Goal: Task Accomplishment & Management: Use online tool/utility

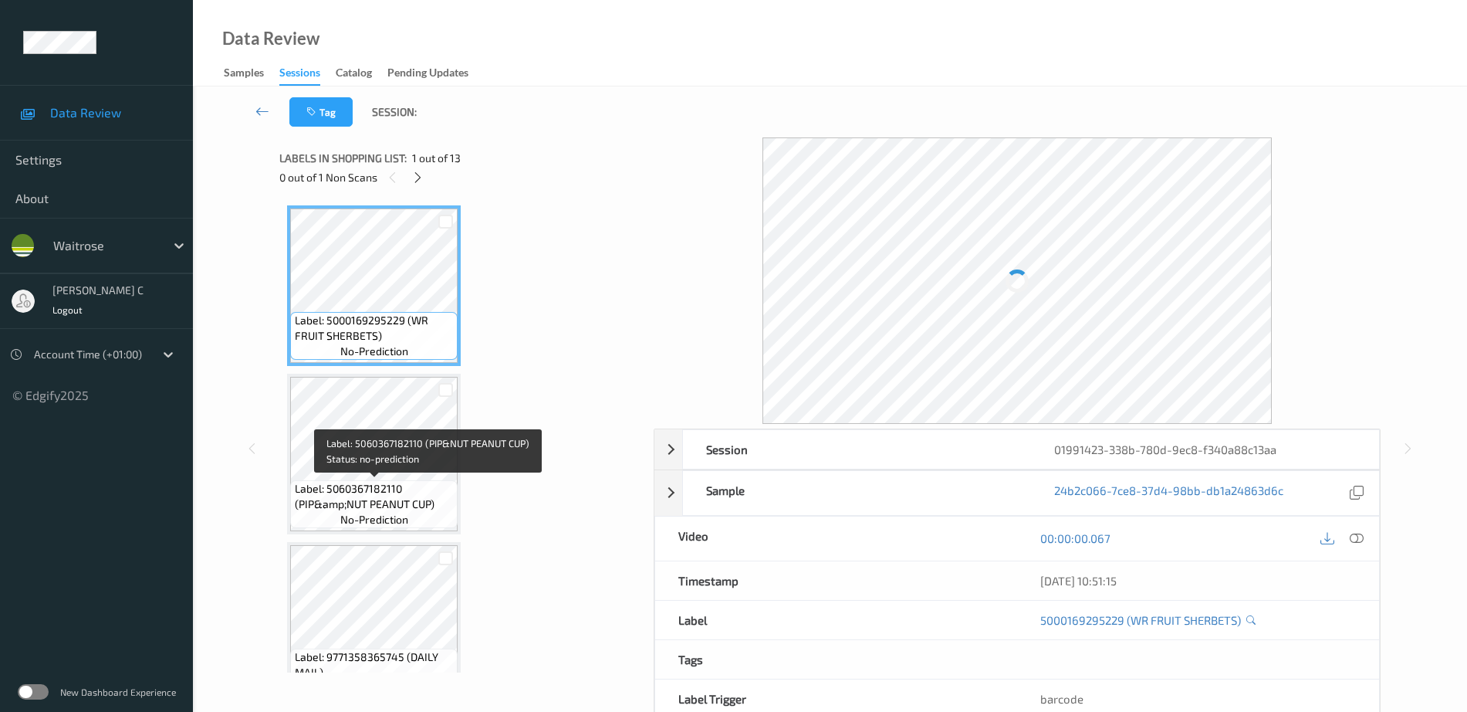
scroll to position [386, 0]
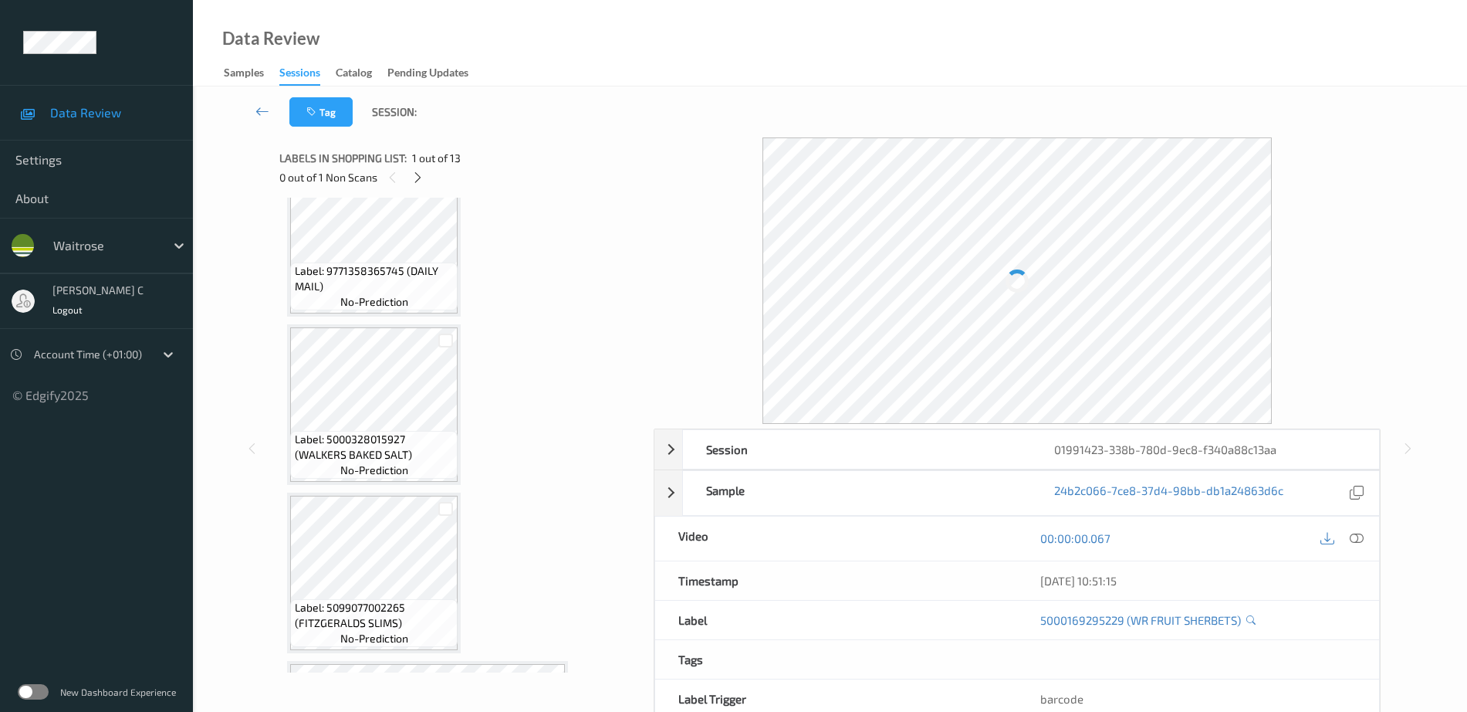
click at [428, 178] on div "0 out of 1 Non Scans" at bounding box center [461, 176] width 364 height 19
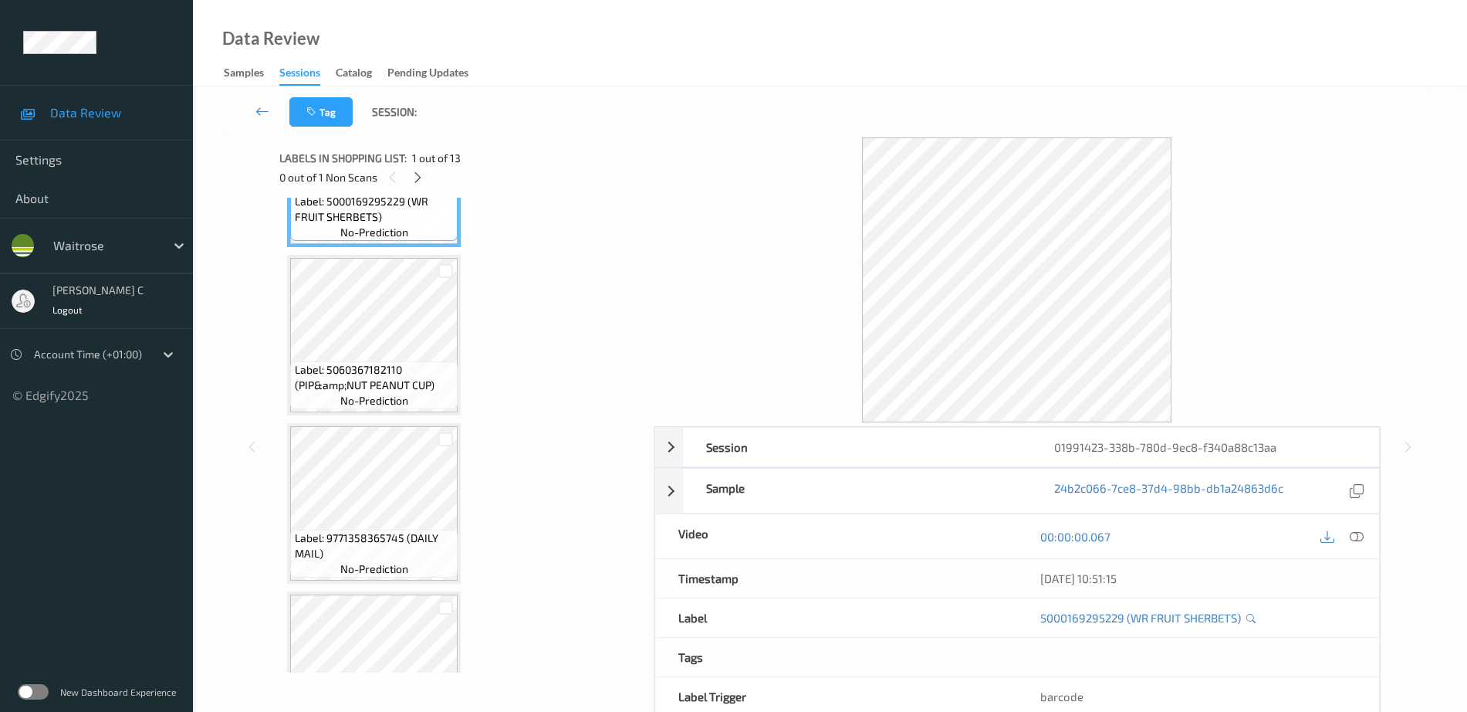
scroll to position [0, 0]
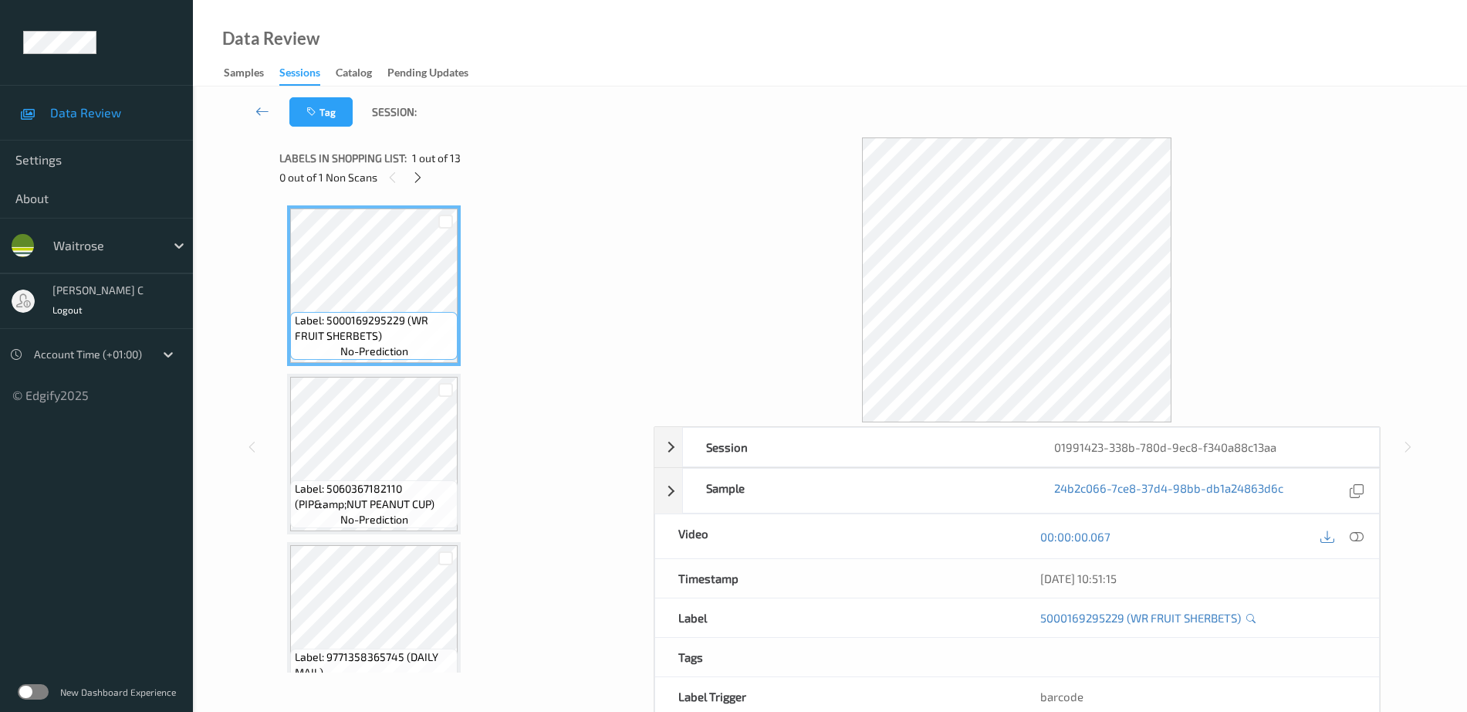
drag, startPoint x: 420, startPoint y: 170, endPoint x: 428, endPoint y: 175, distance: 10.1
click at [423, 171] on icon at bounding box center [417, 178] width 13 height 14
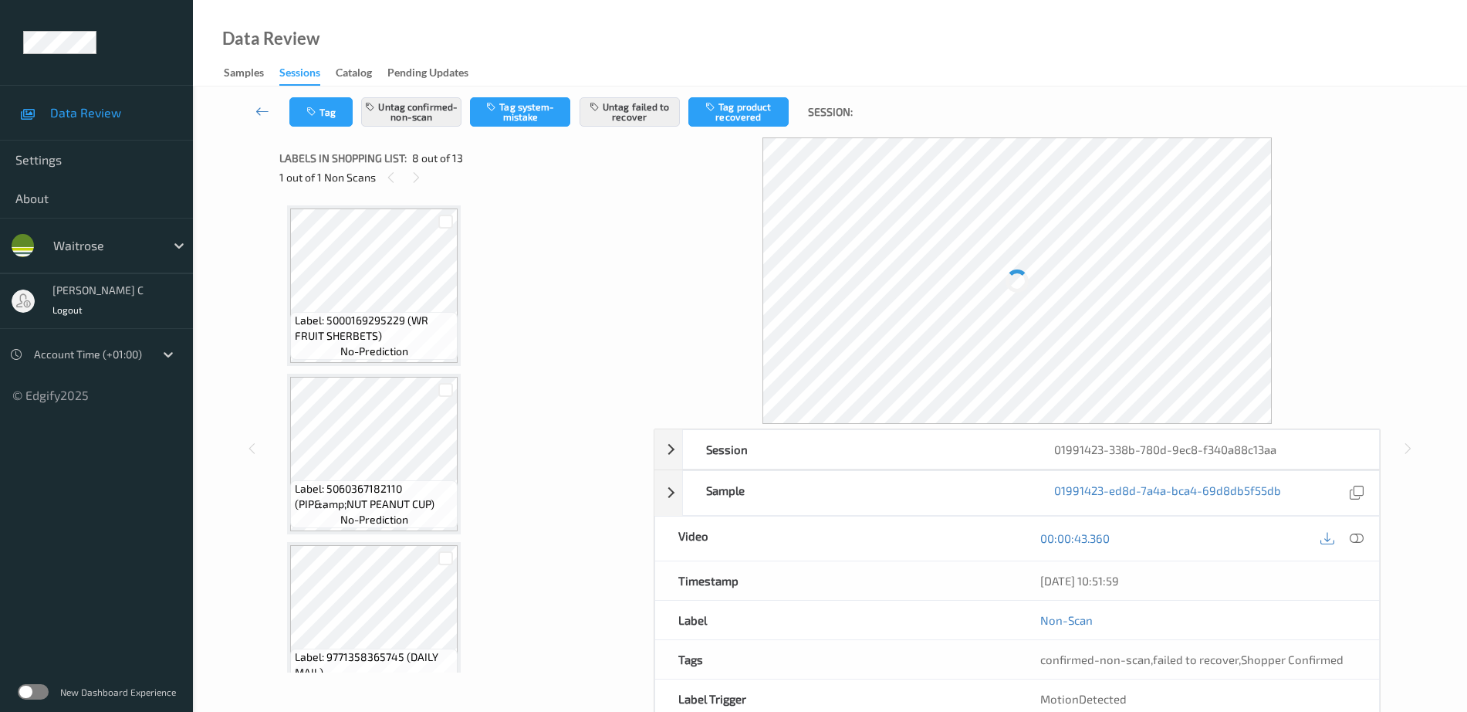
scroll to position [1017, 0]
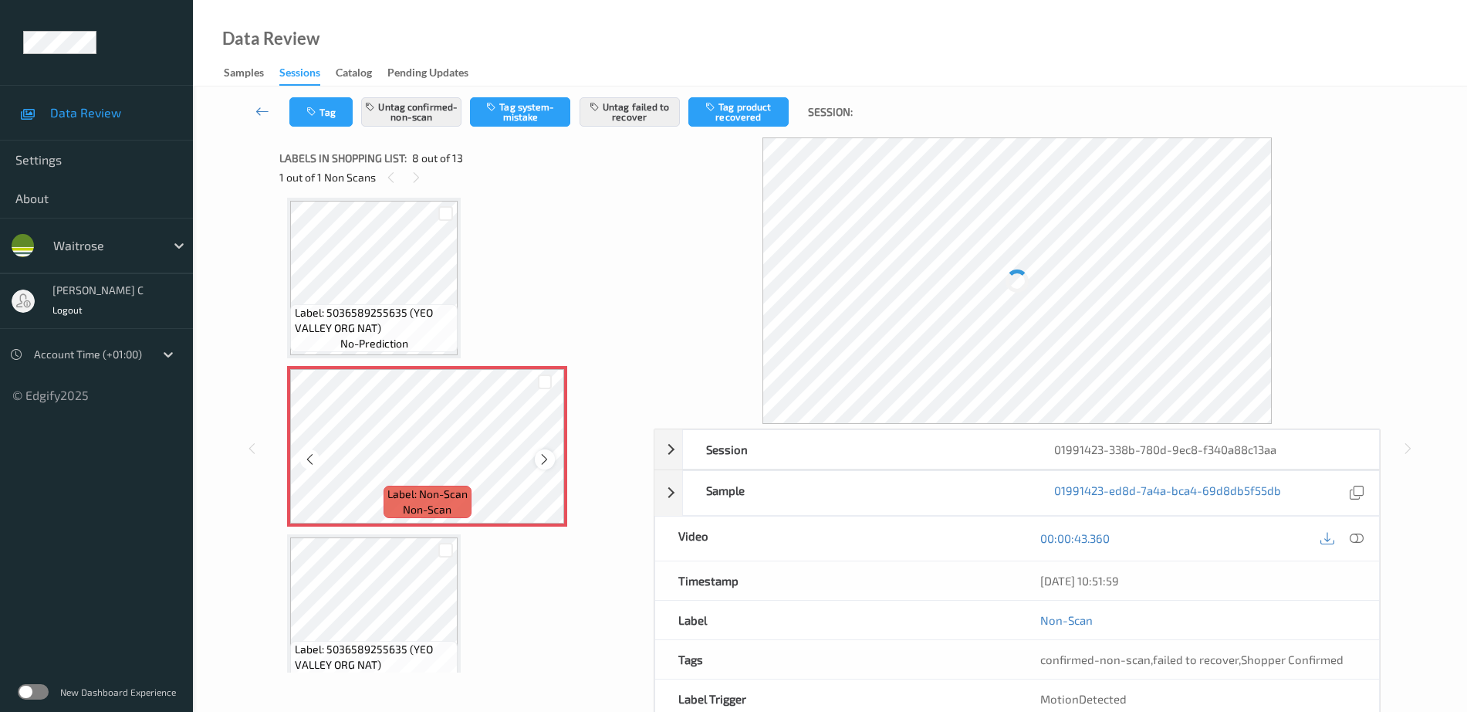
click at [544, 465] on icon at bounding box center [544, 459] width 13 height 14
click at [544, 465] on div at bounding box center [427, 446] width 275 height 154
click at [544, 465] on icon at bounding box center [544, 459] width 13 height 14
click at [544, 465] on div at bounding box center [427, 446] width 275 height 154
click at [544, 465] on icon at bounding box center [544, 459] width 13 height 14
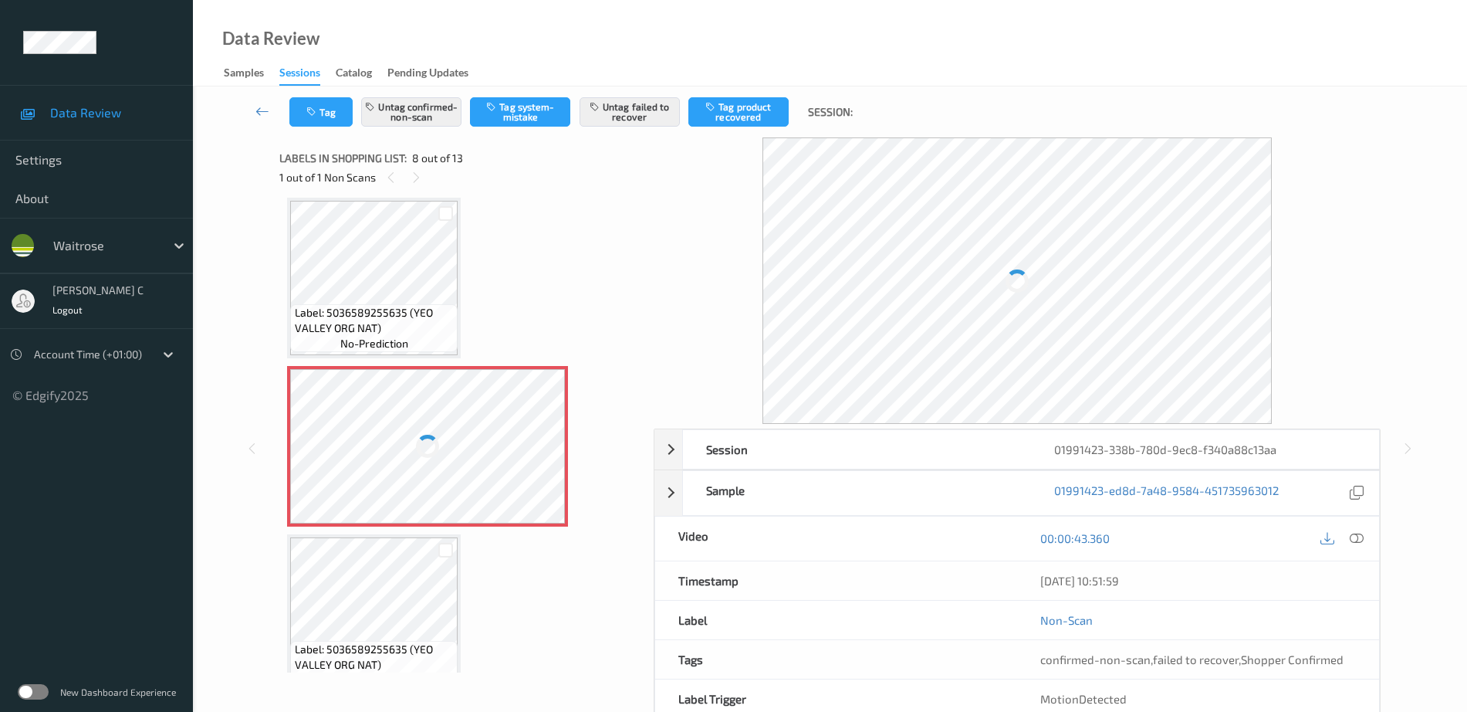
click at [544, 465] on div at bounding box center [427, 446] width 275 height 154
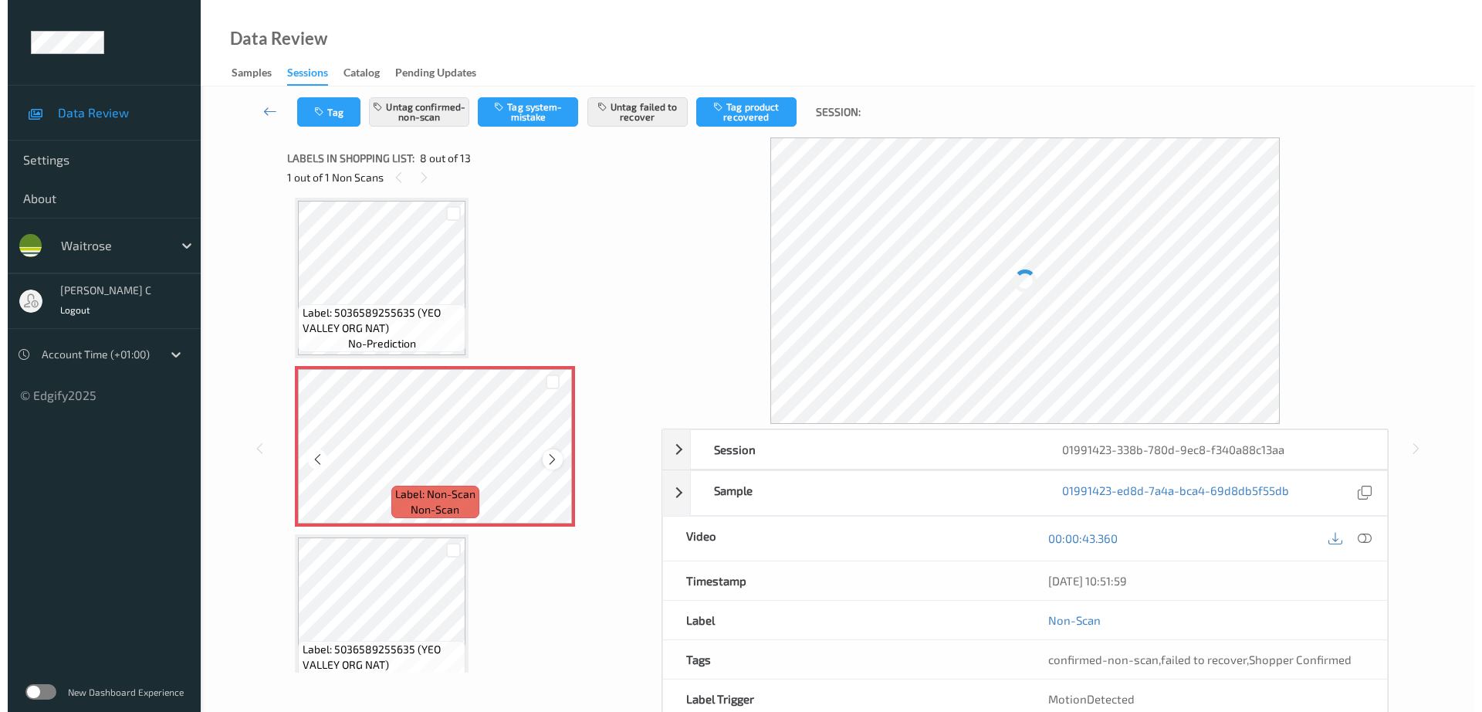
scroll to position [921, 0]
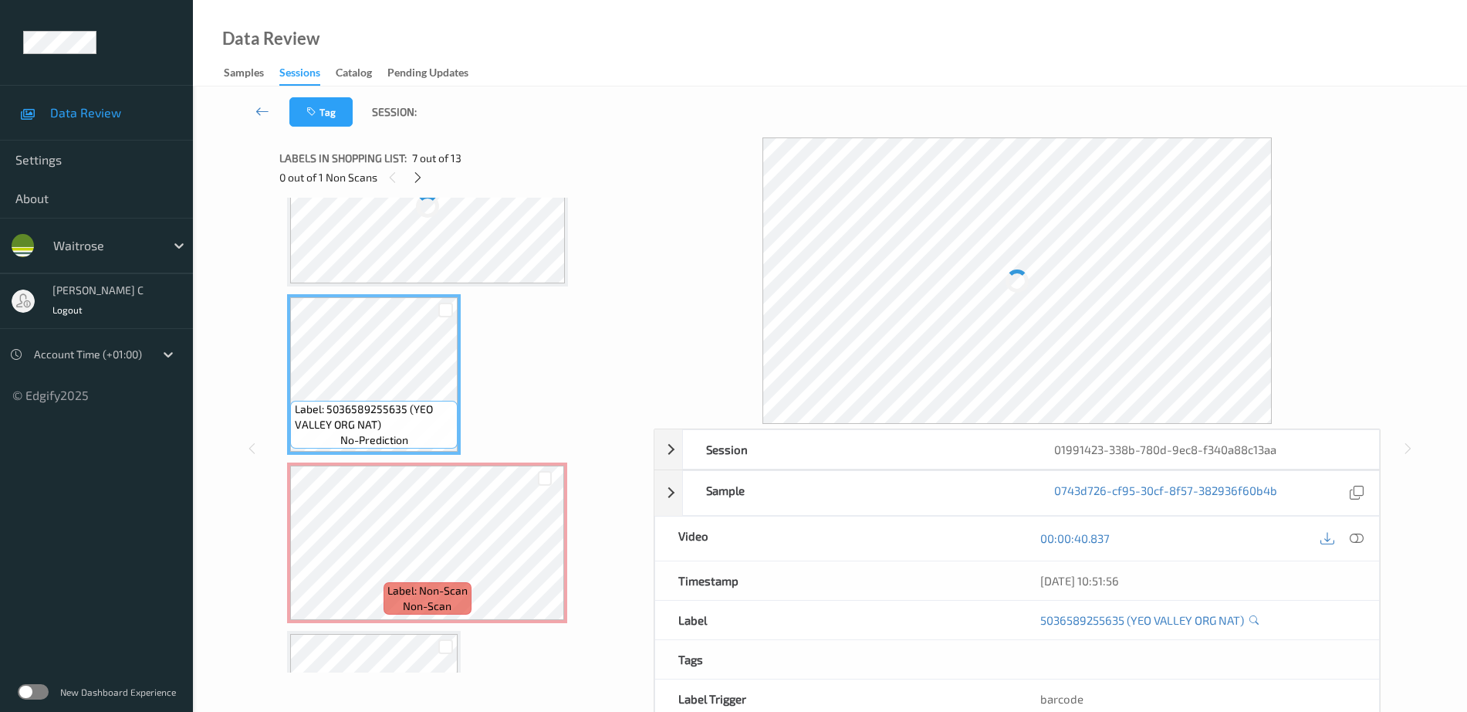
click at [446, 274] on div at bounding box center [427, 206] width 275 height 154
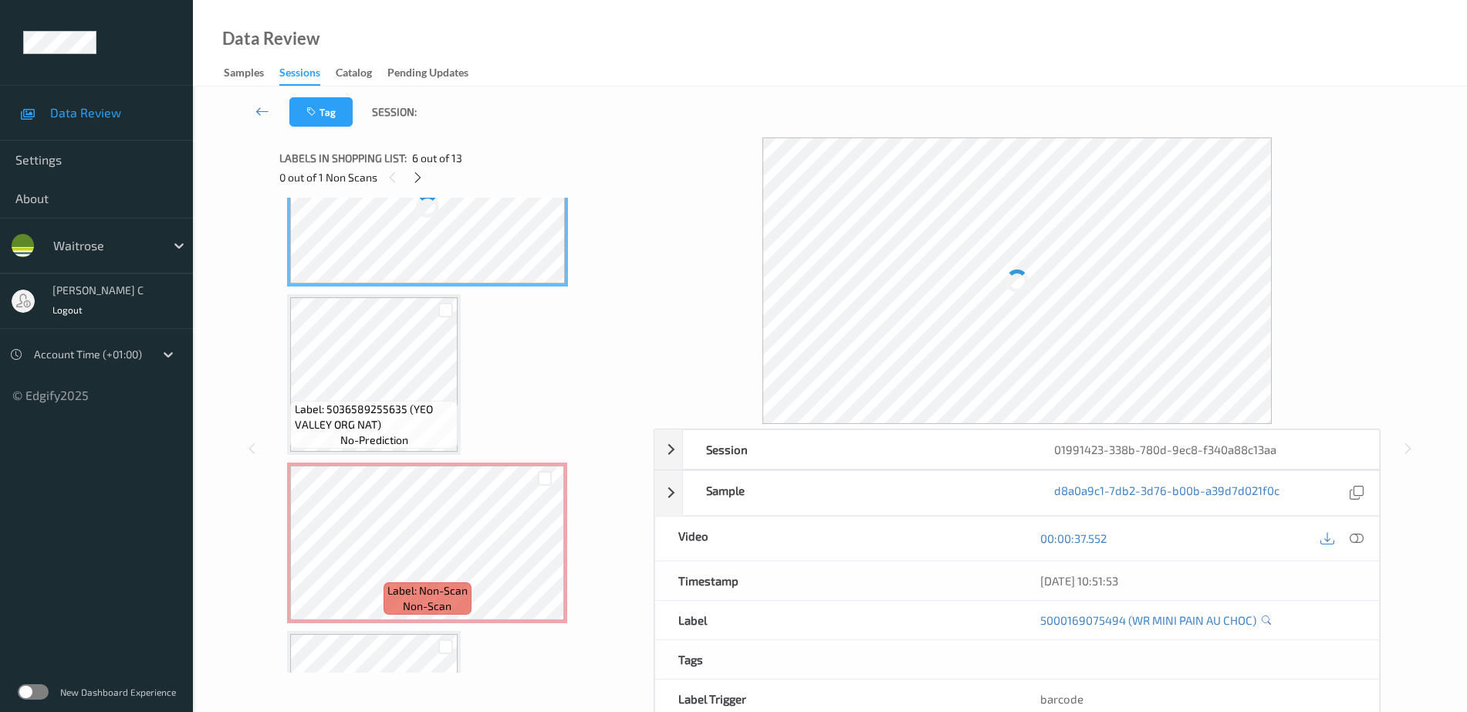
click at [1358, 546] on div at bounding box center [1342, 538] width 50 height 21
click at [1354, 536] on icon at bounding box center [1357, 536] width 14 height 14
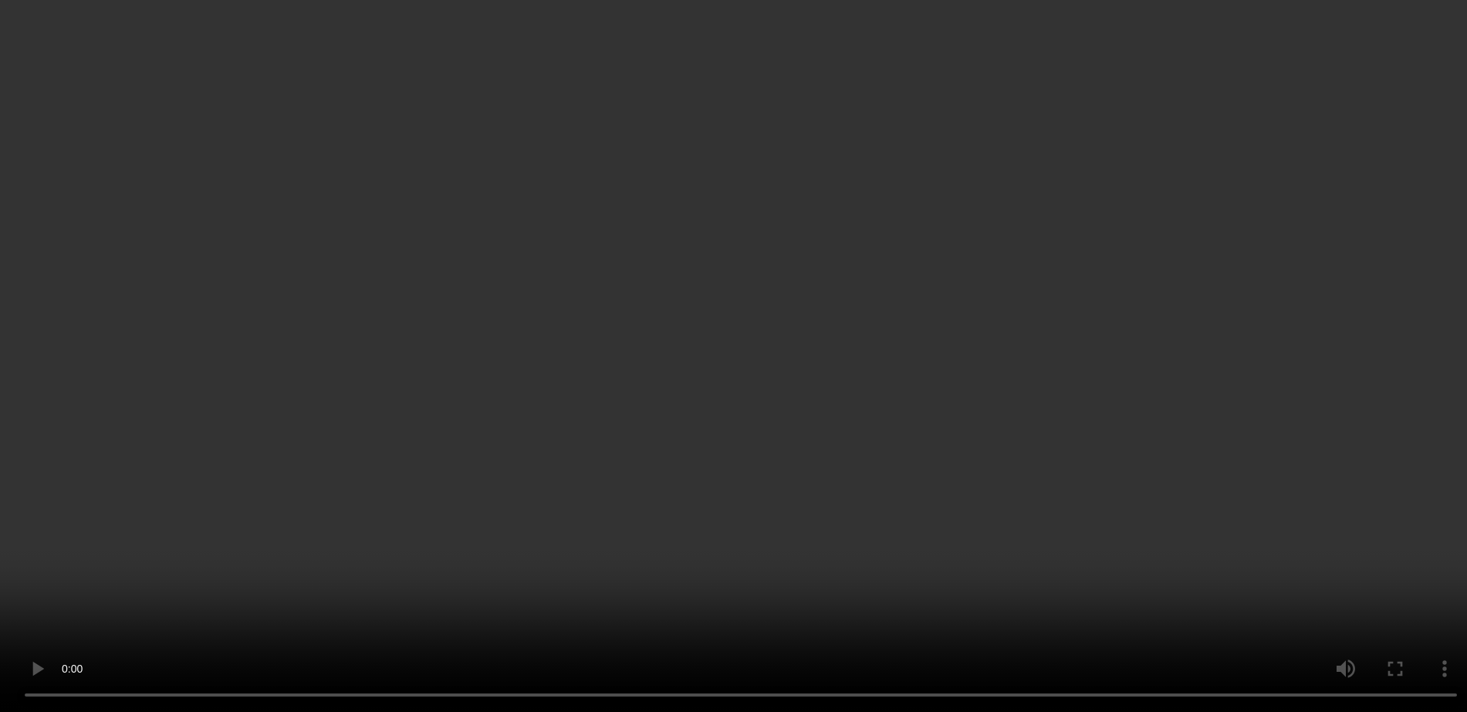
scroll to position [1004, 0]
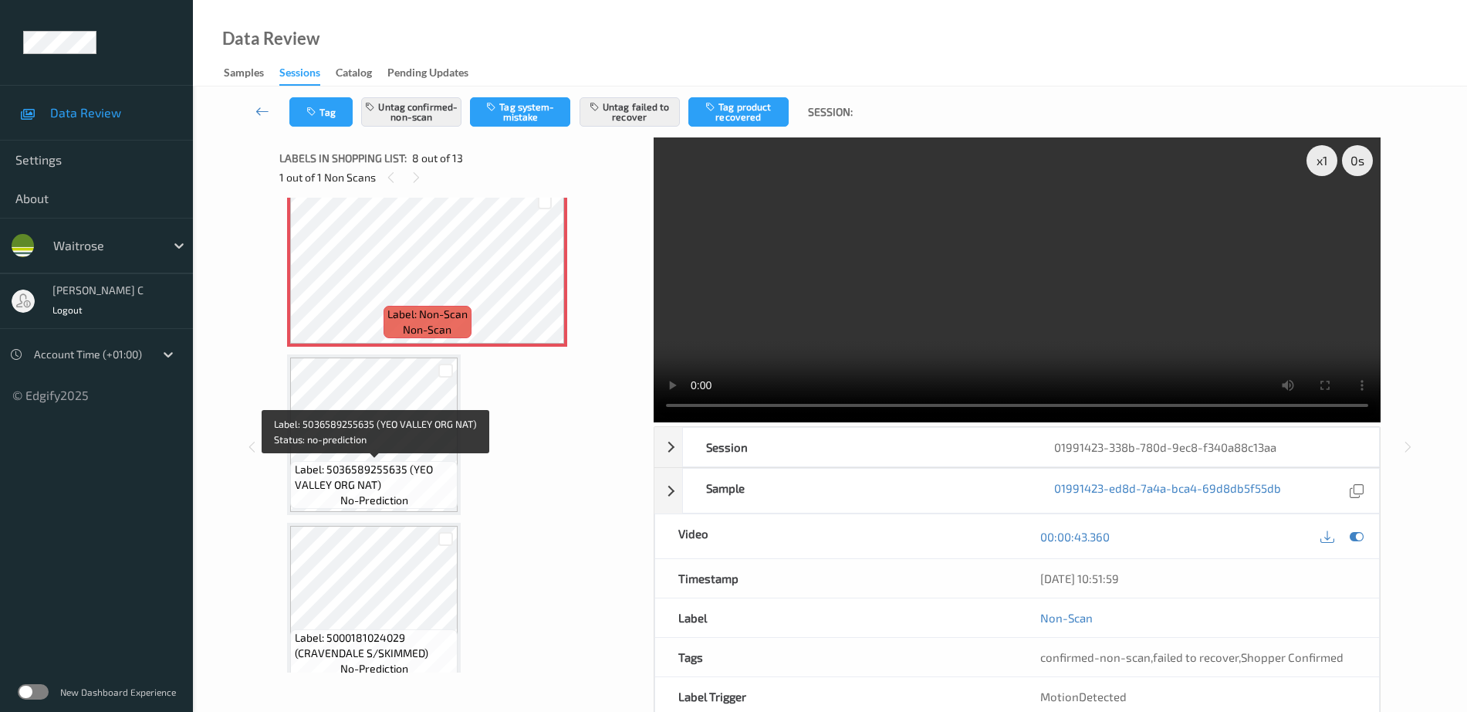
click at [401, 462] on span "Label: 5036589255635 (YEO VALLEY ORG NAT)" at bounding box center [375, 477] width 160 height 31
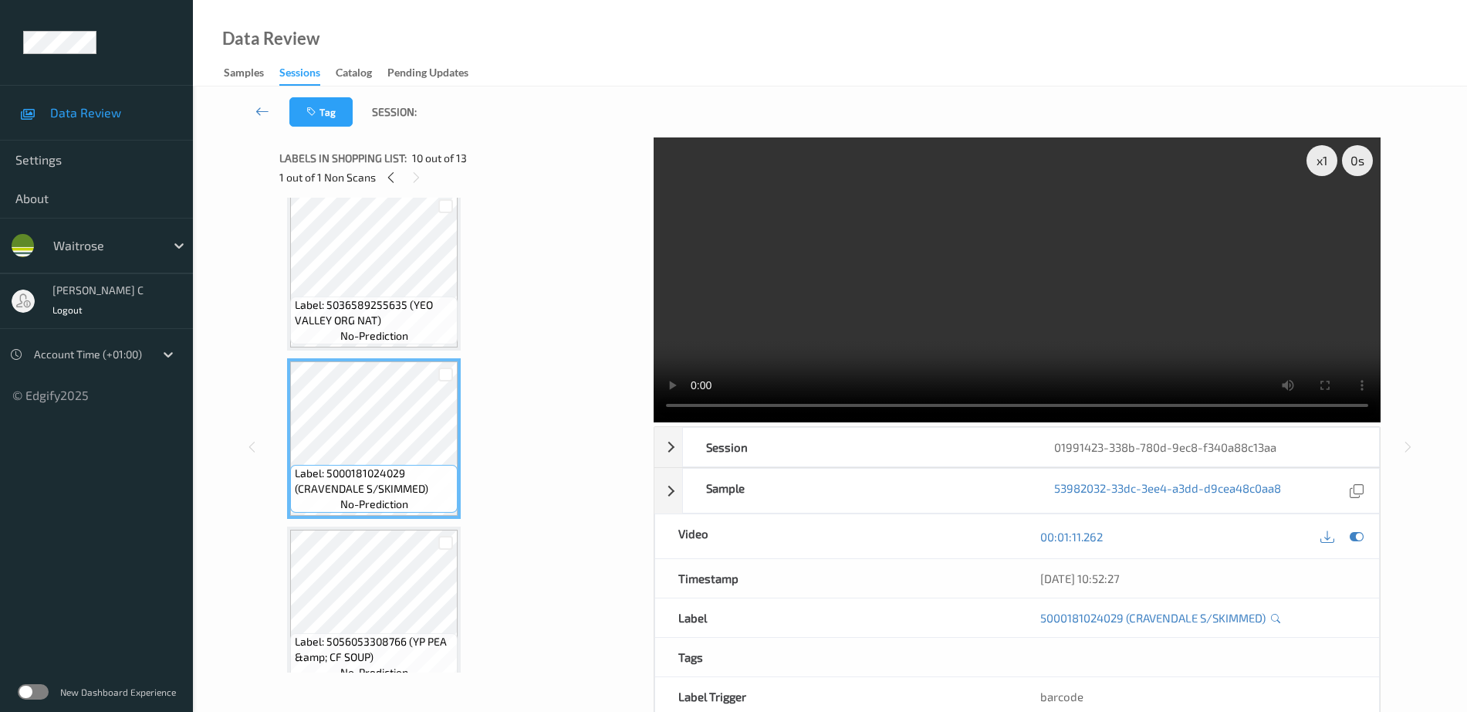
scroll to position [1390, 0]
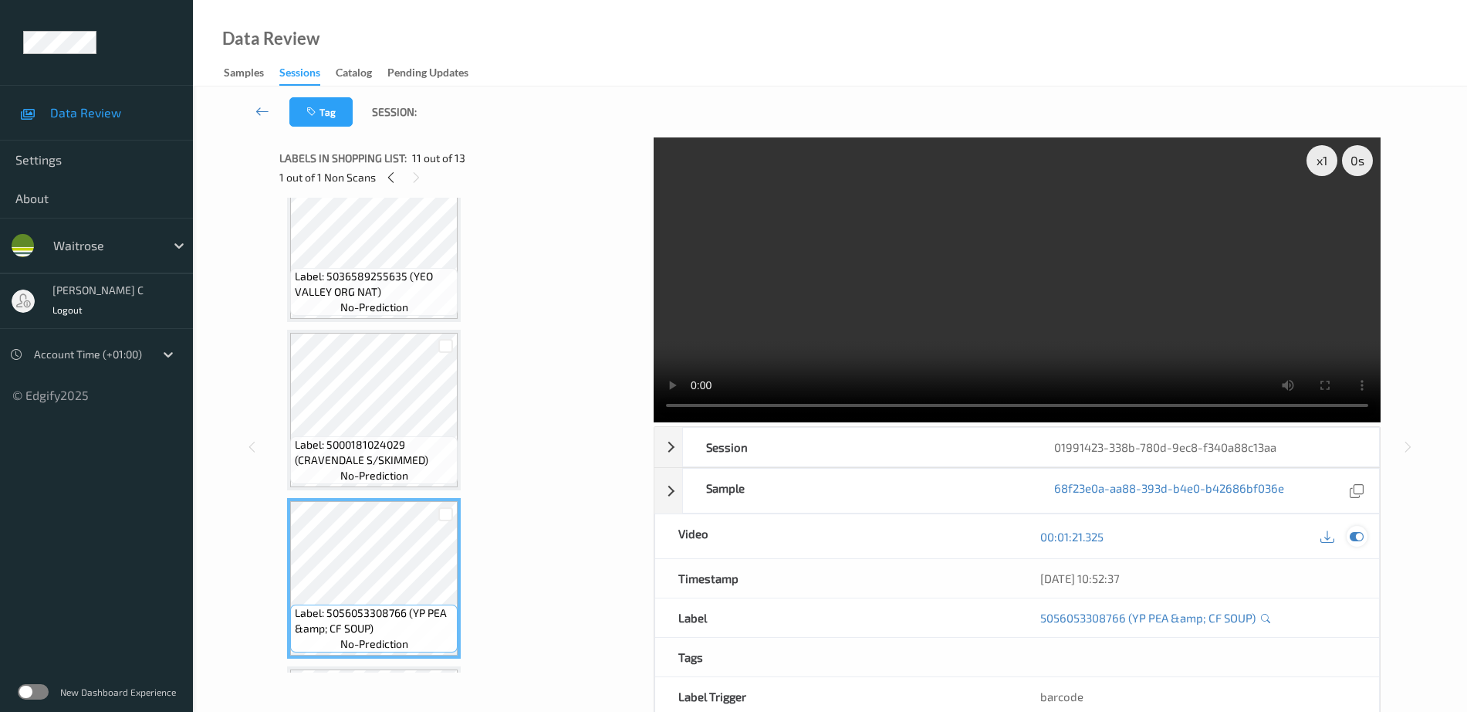
click at [1364, 533] on icon at bounding box center [1357, 536] width 14 height 14
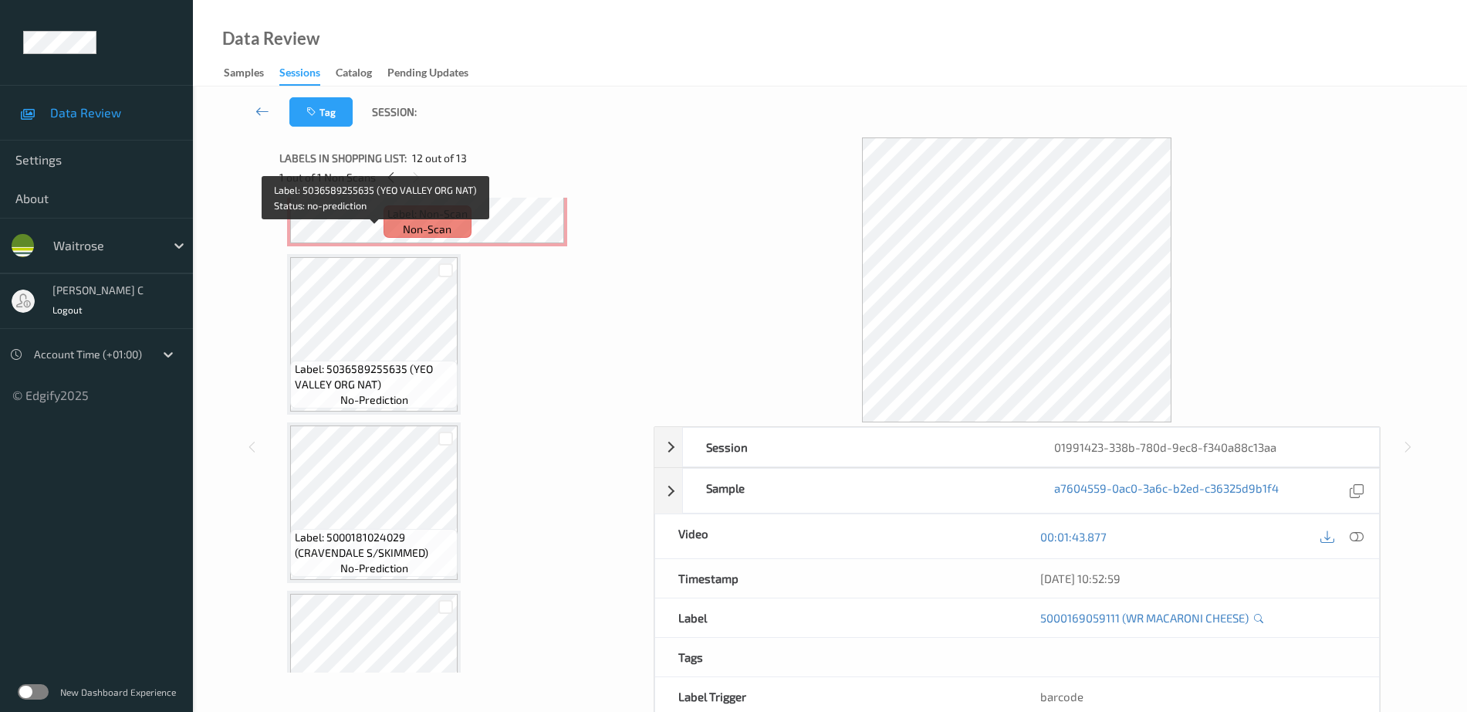
scroll to position [1141, 0]
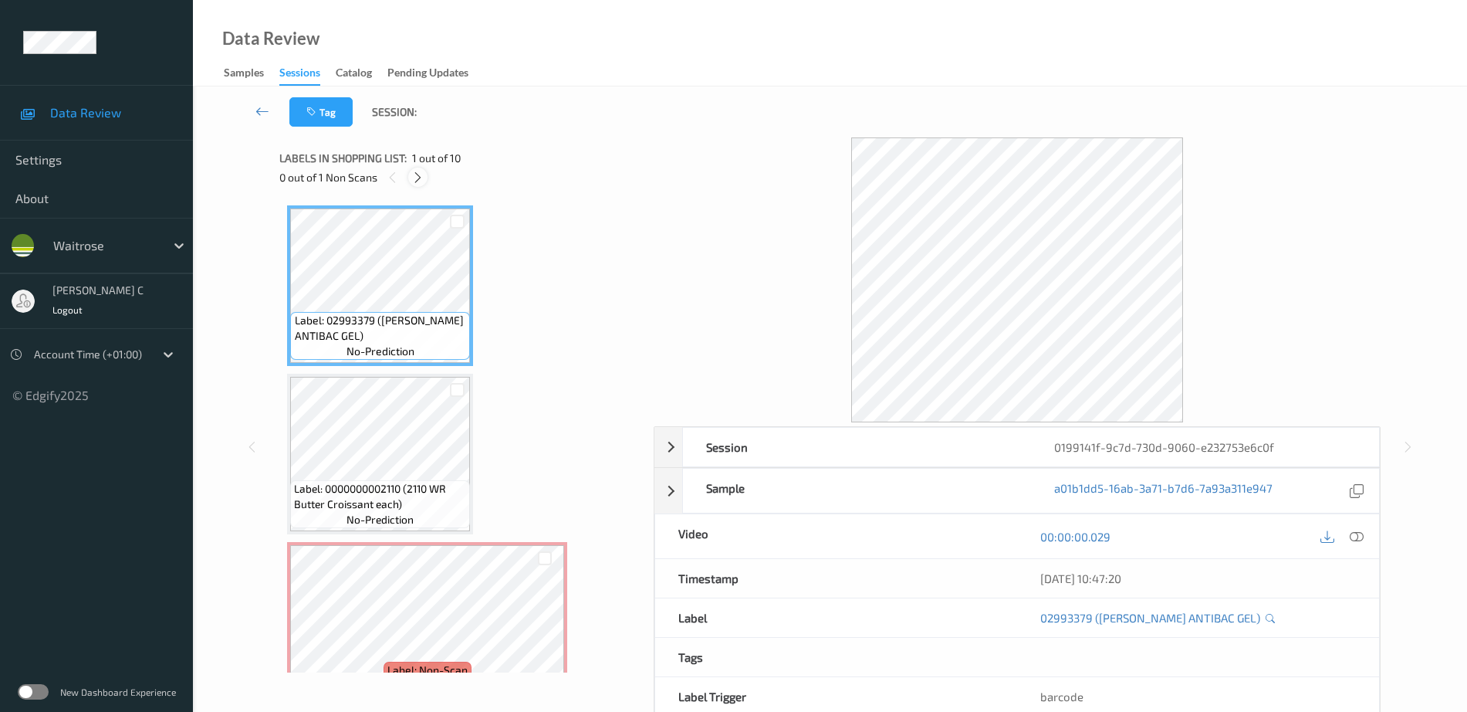
click at [420, 176] on icon at bounding box center [417, 178] width 13 height 14
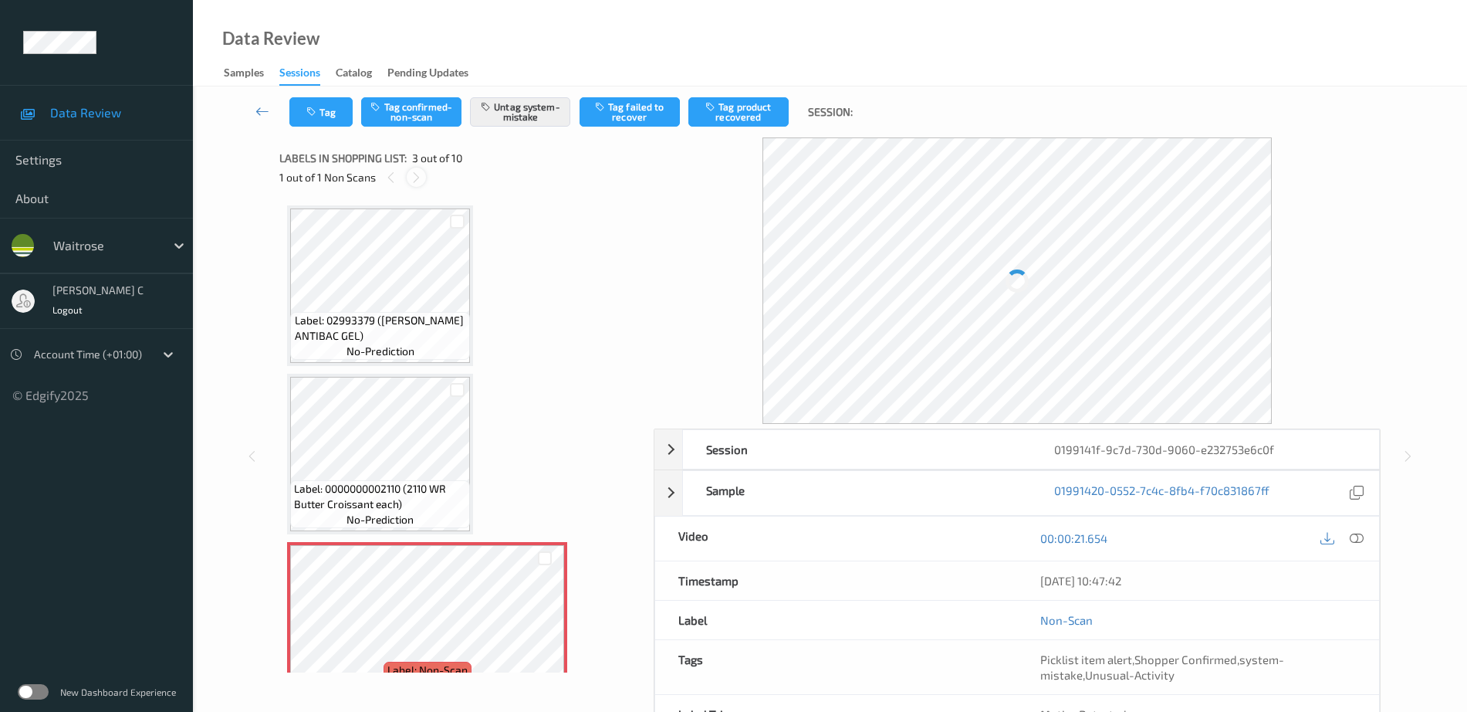
scroll to position [176, 0]
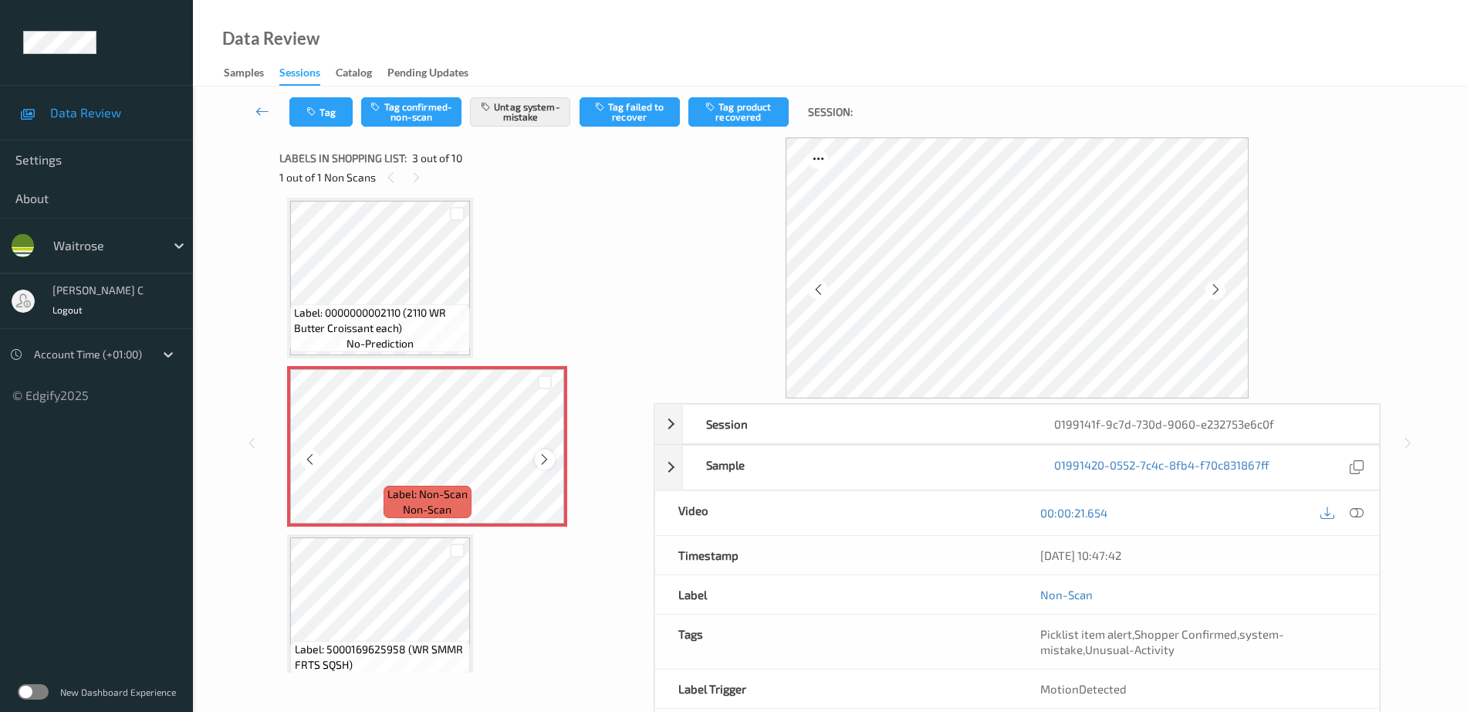
click at [552, 463] on div at bounding box center [544, 458] width 19 height 19
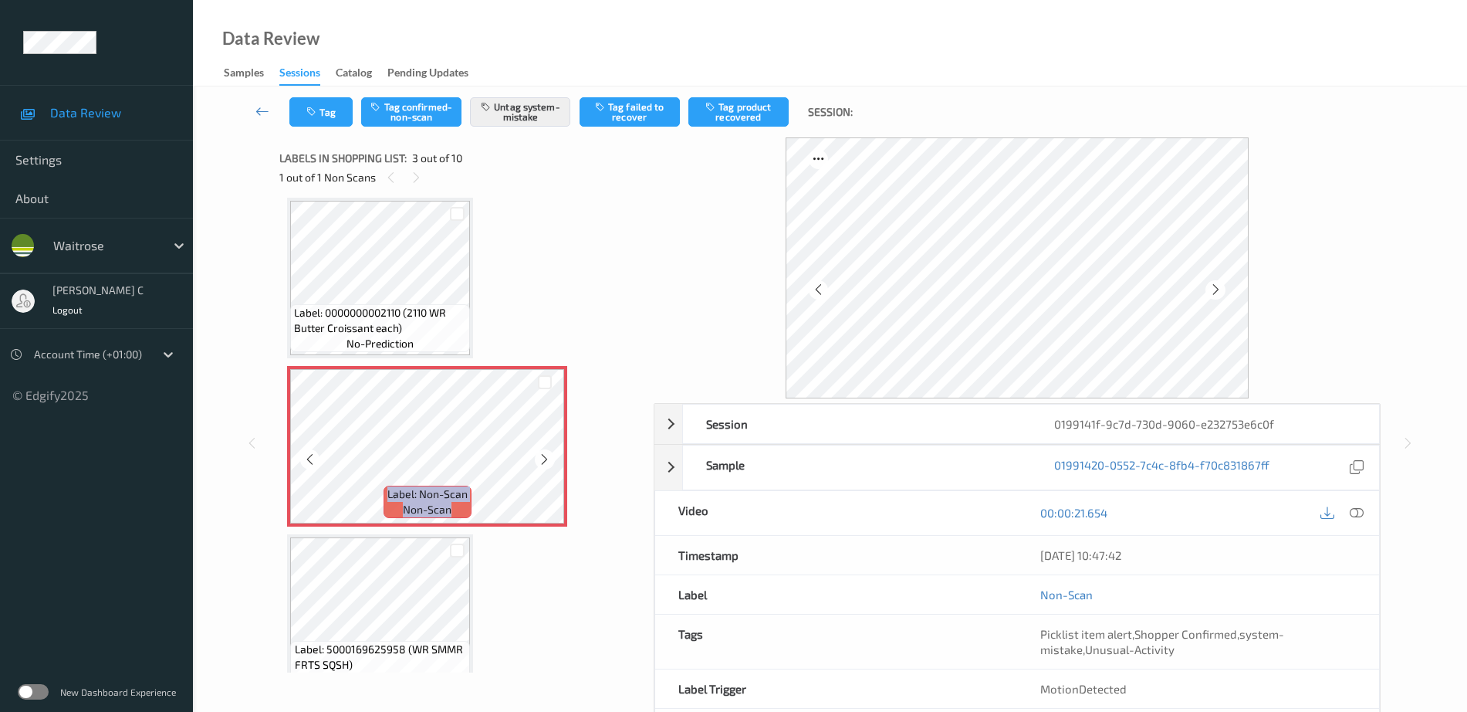
click at [552, 463] on div at bounding box center [544, 458] width 19 height 19
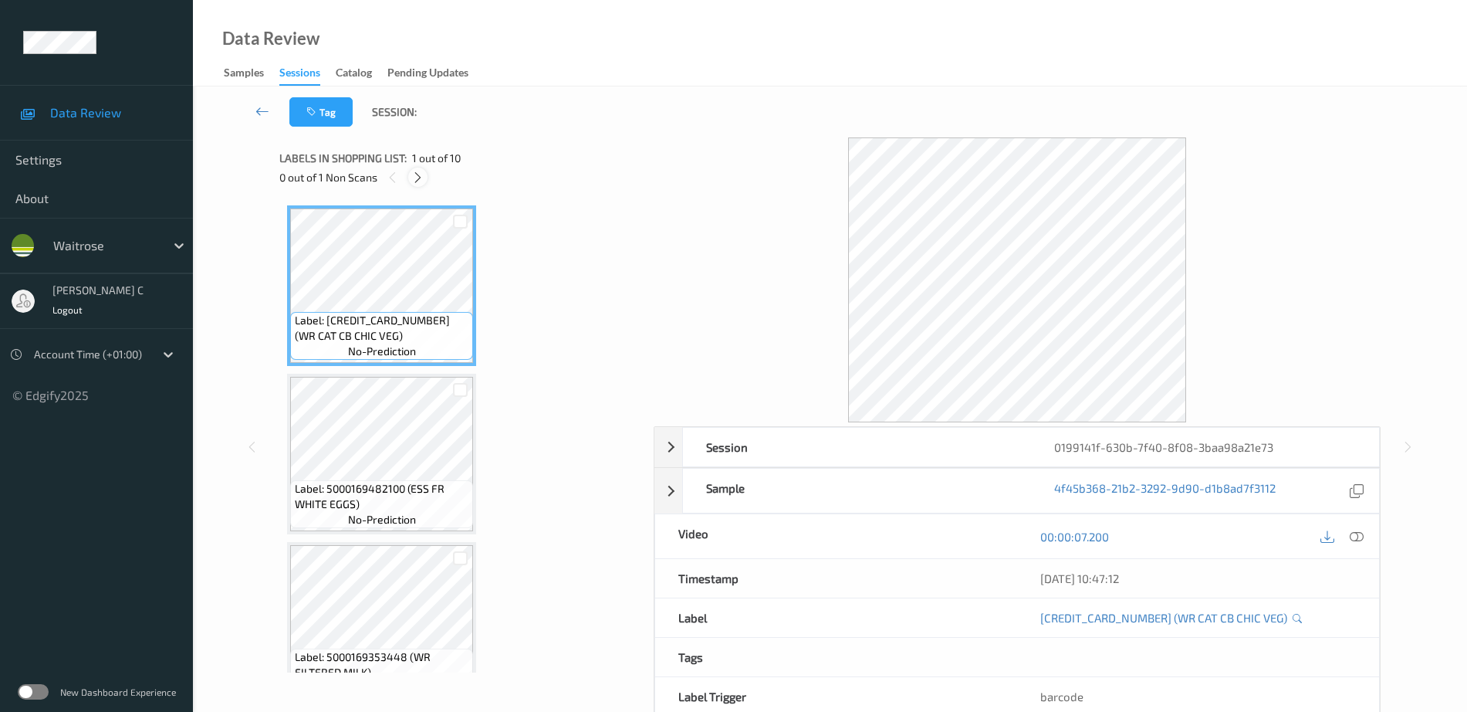
click at [422, 168] on div at bounding box center [417, 176] width 19 height 19
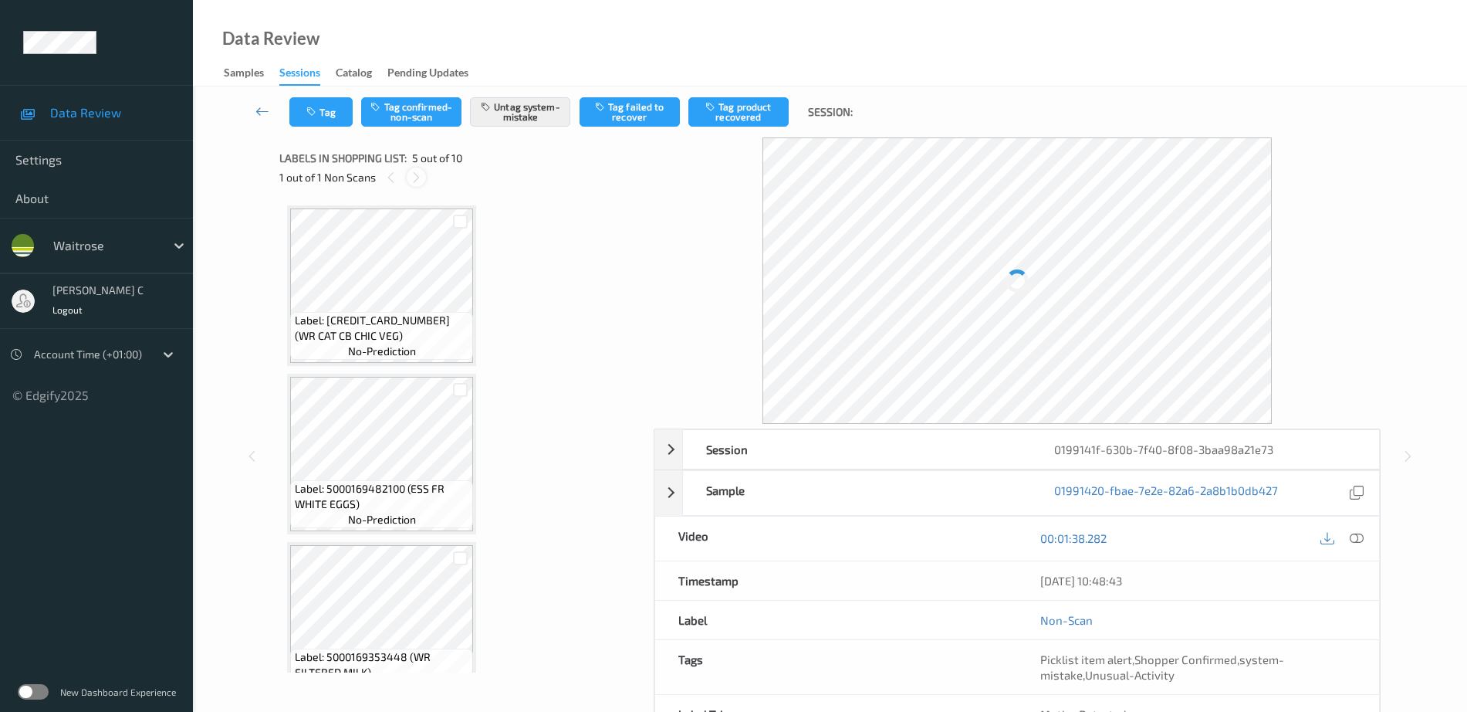
scroll to position [512, 0]
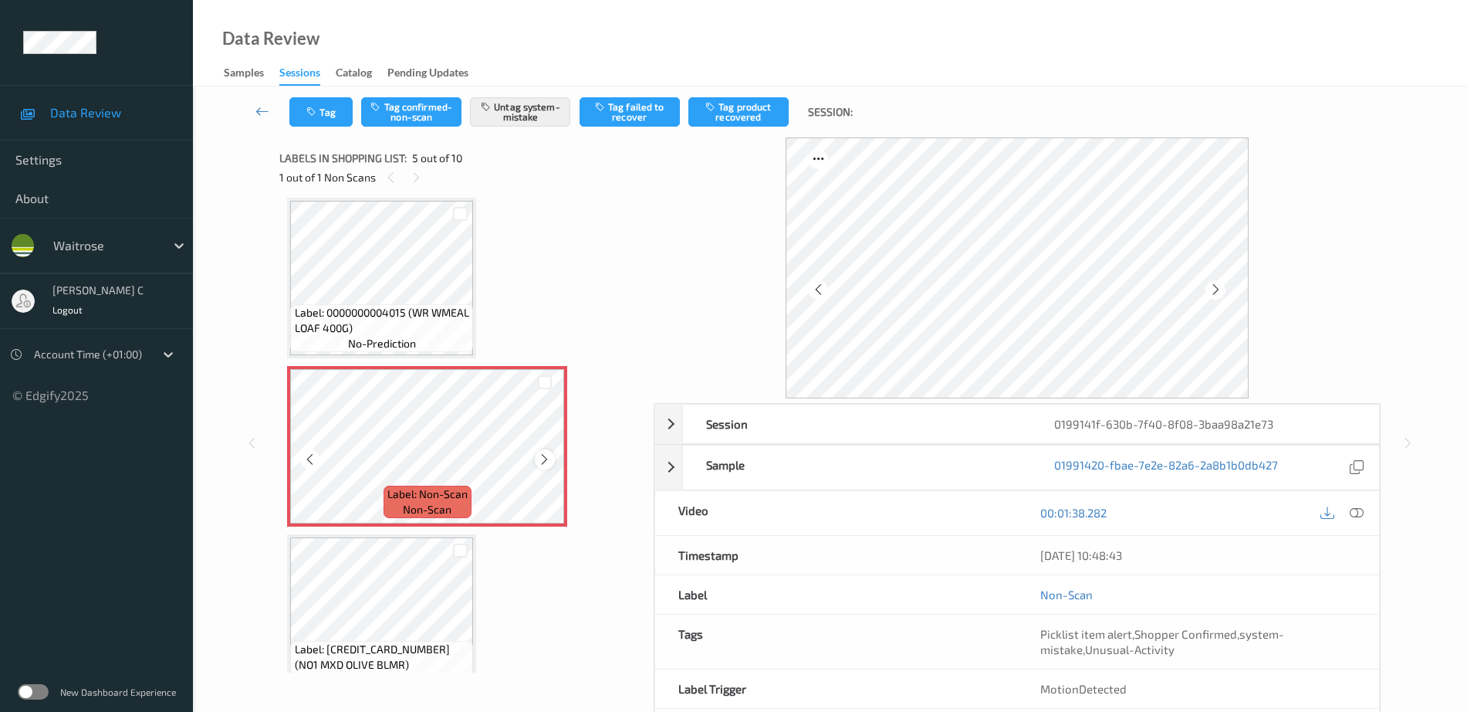
click at [543, 453] on icon at bounding box center [544, 459] width 13 height 14
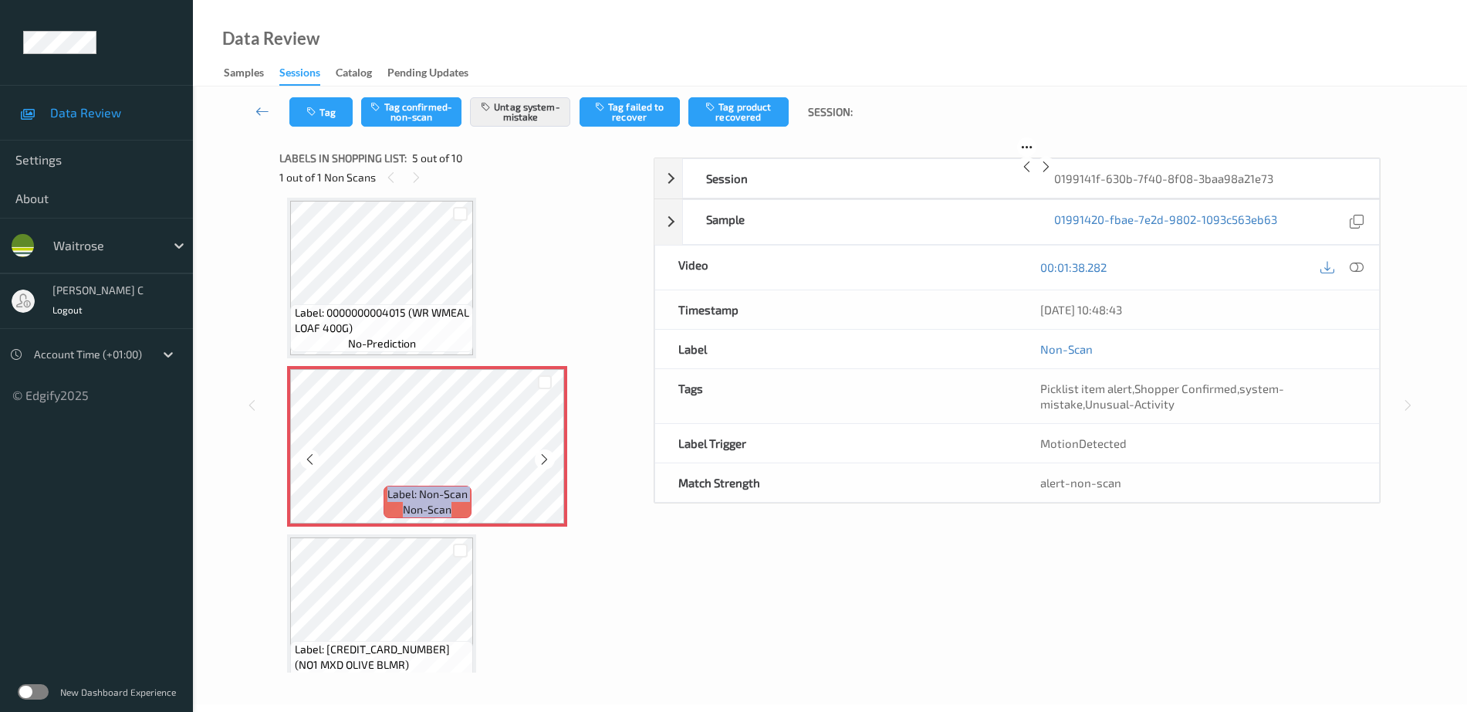
click at [543, 453] on icon at bounding box center [544, 459] width 13 height 14
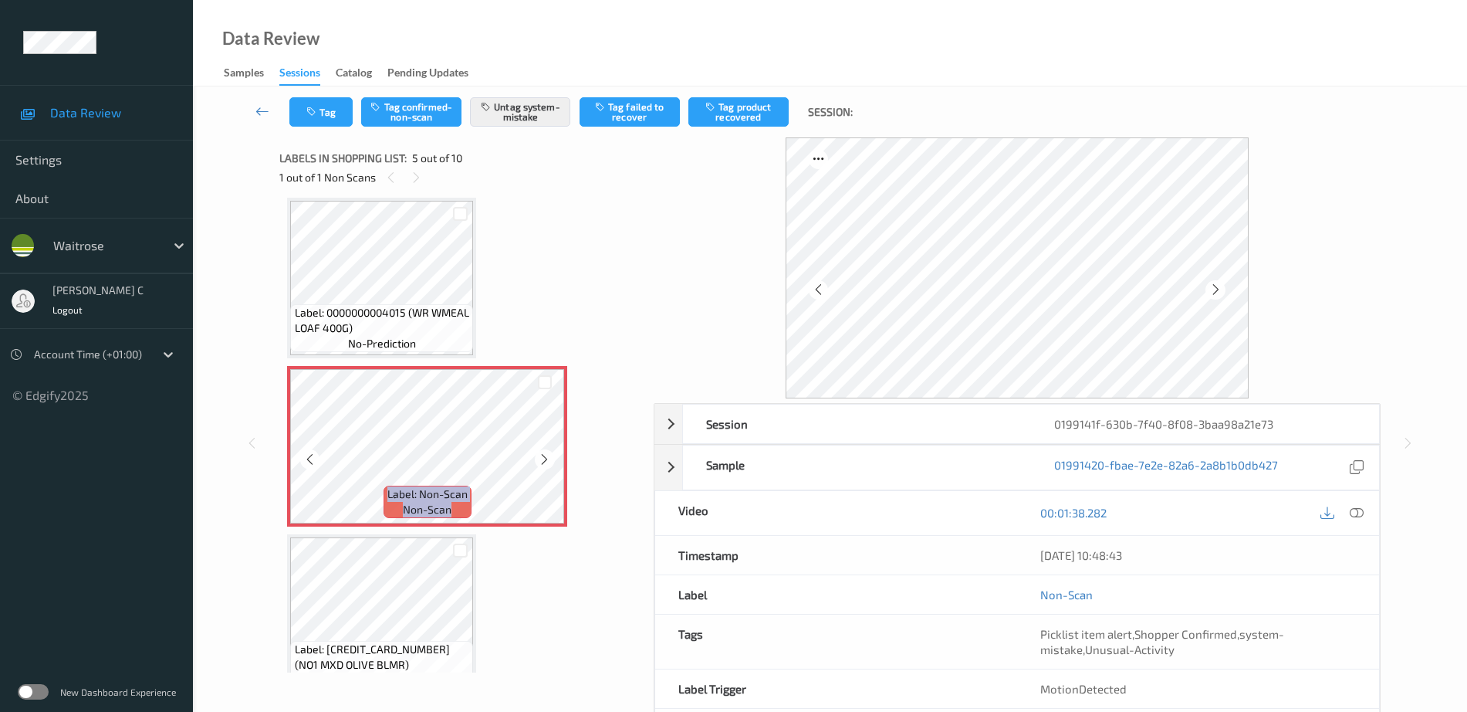
click at [543, 453] on icon at bounding box center [544, 459] width 13 height 14
click at [550, 453] on icon at bounding box center [544, 459] width 13 height 14
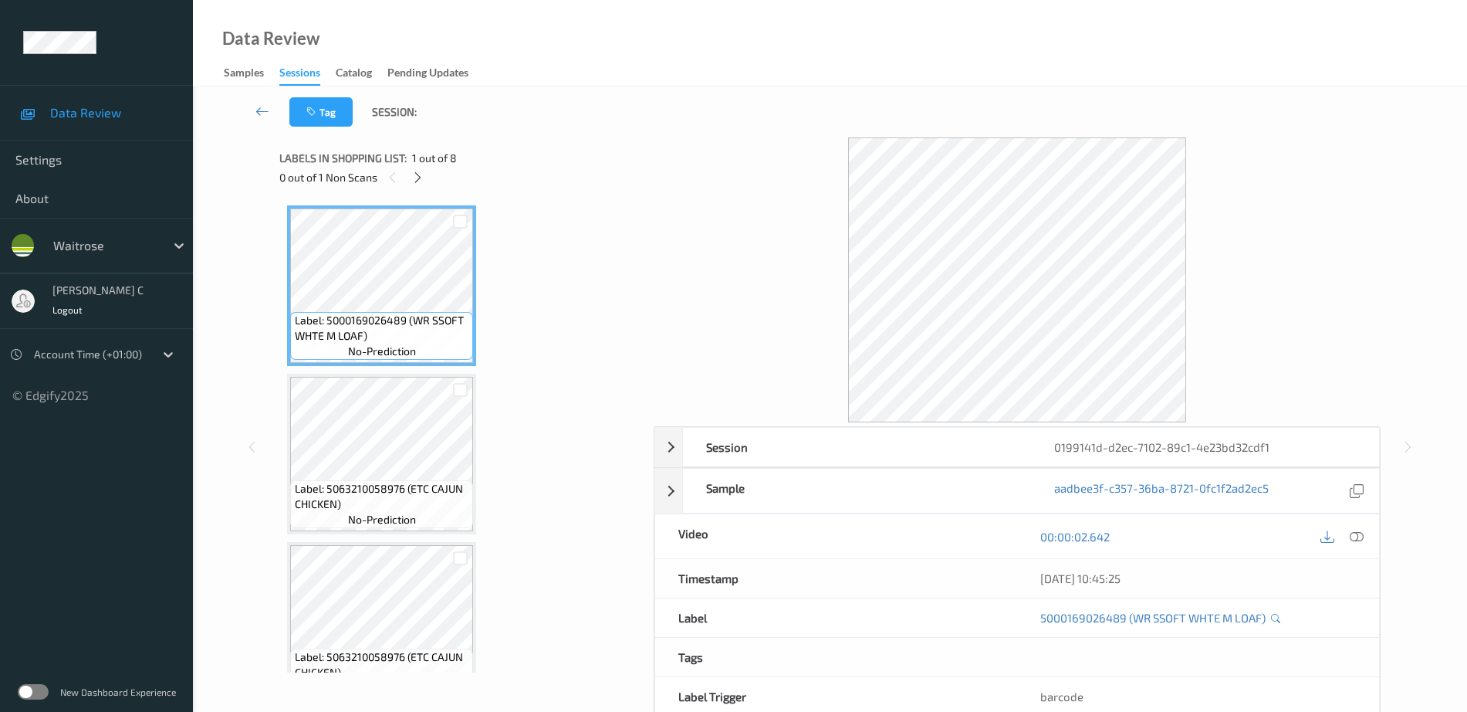
click at [428, 171] on div "0 out of 1 Non Scans" at bounding box center [461, 176] width 364 height 19
click at [424, 181] on div at bounding box center [417, 176] width 19 height 19
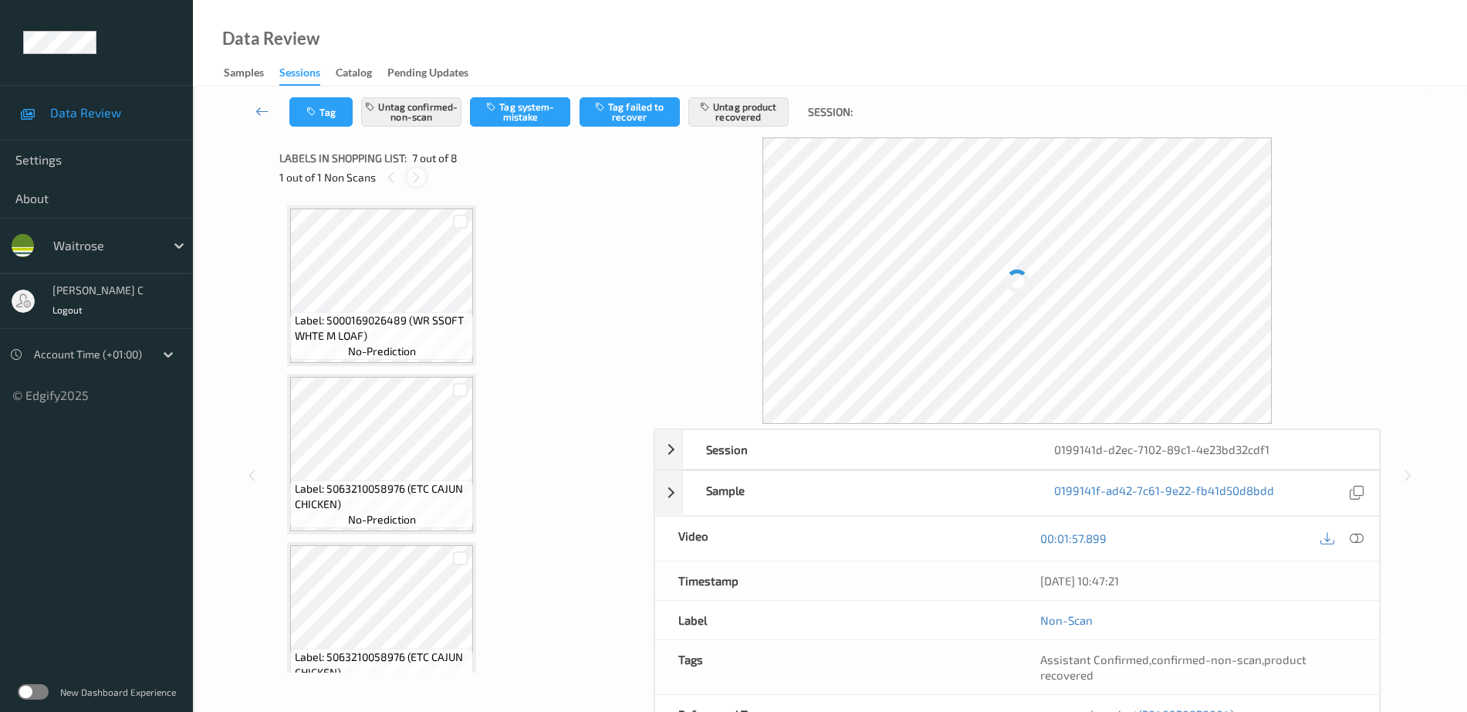
scroll to position [849, 0]
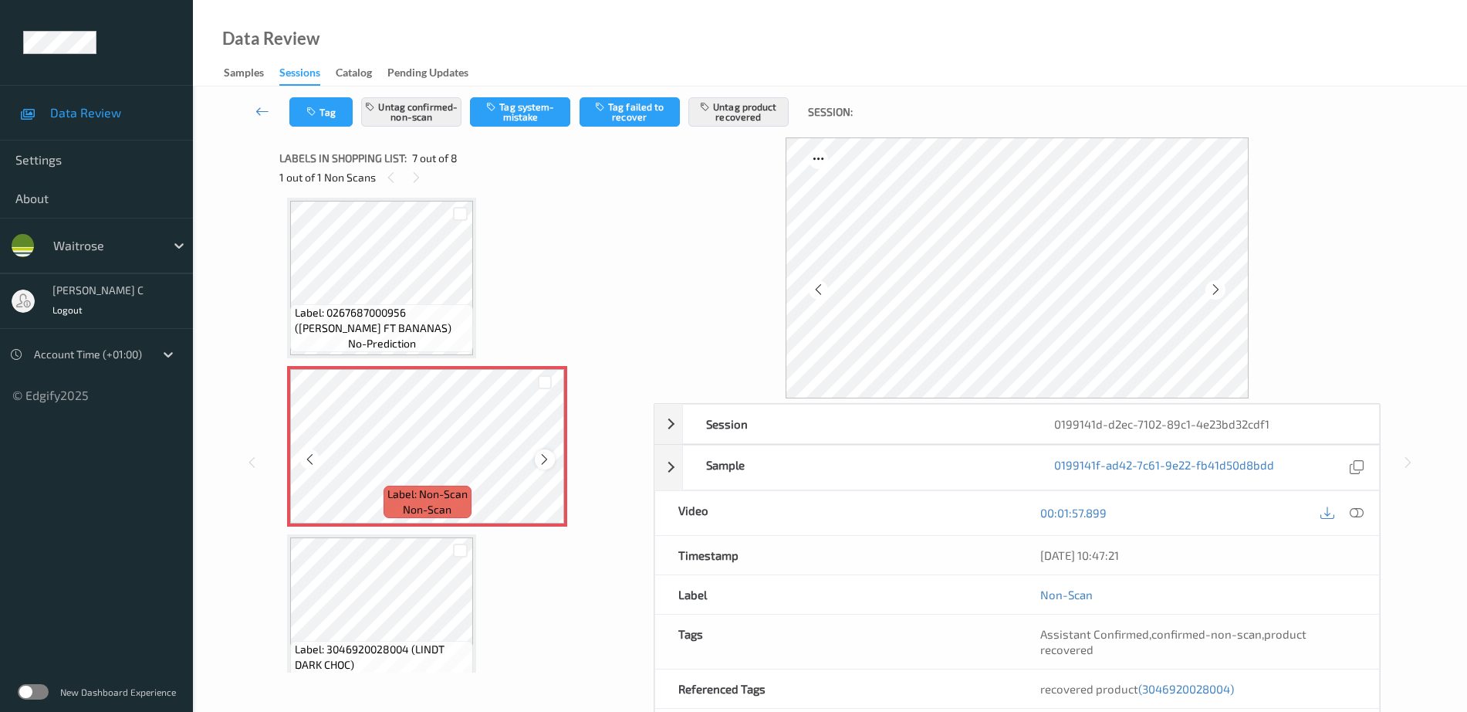
click at [542, 459] on icon at bounding box center [544, 459] width 13 height 14
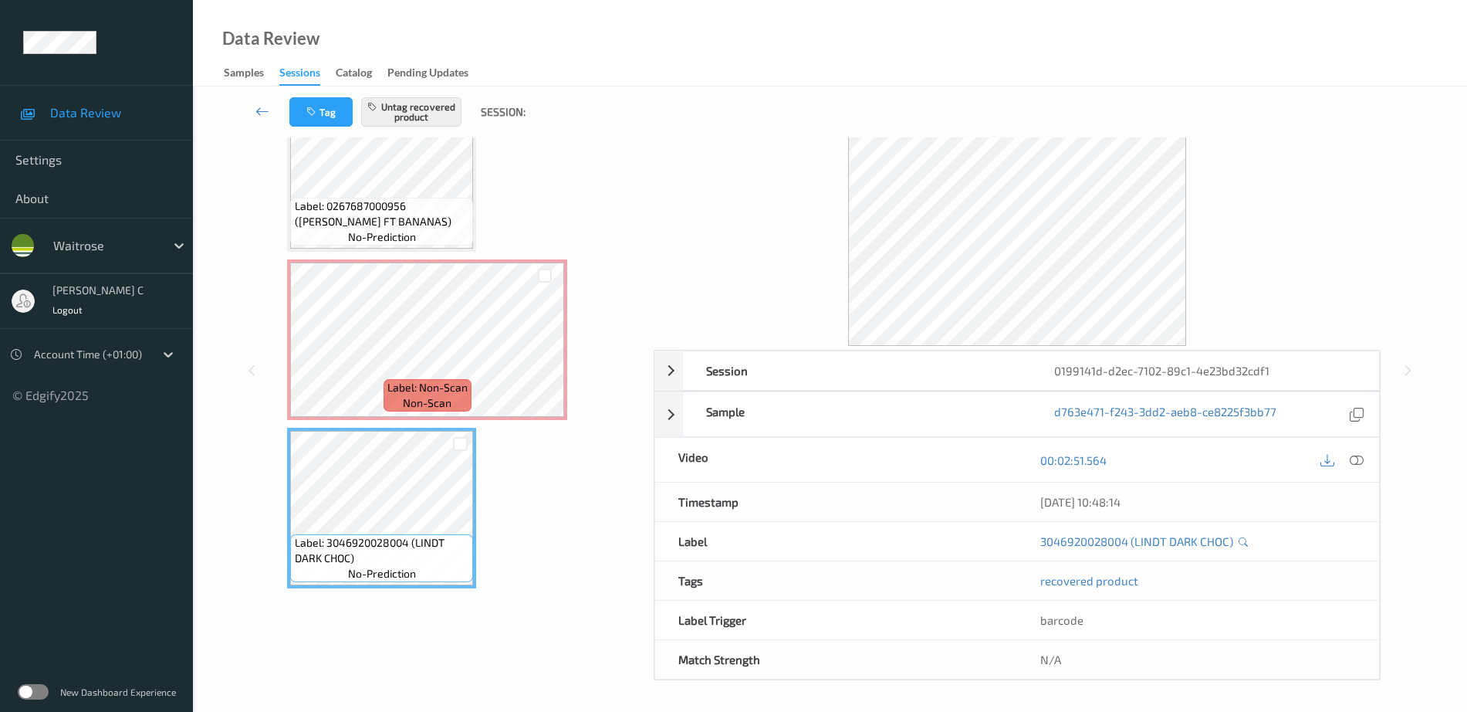
scroll to position [783, 0]
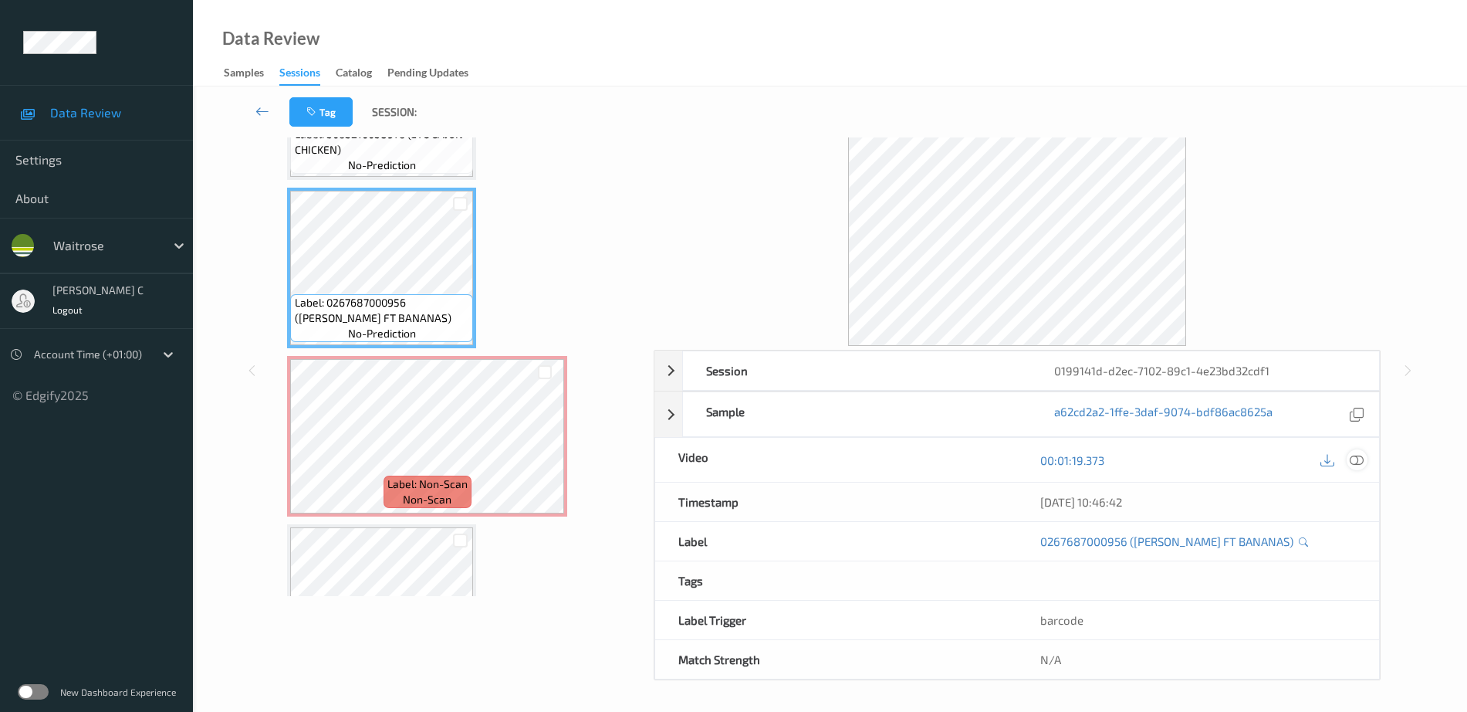
click at [1358, 463] on icon at bounding box center [1357, 460] width 14 height 14
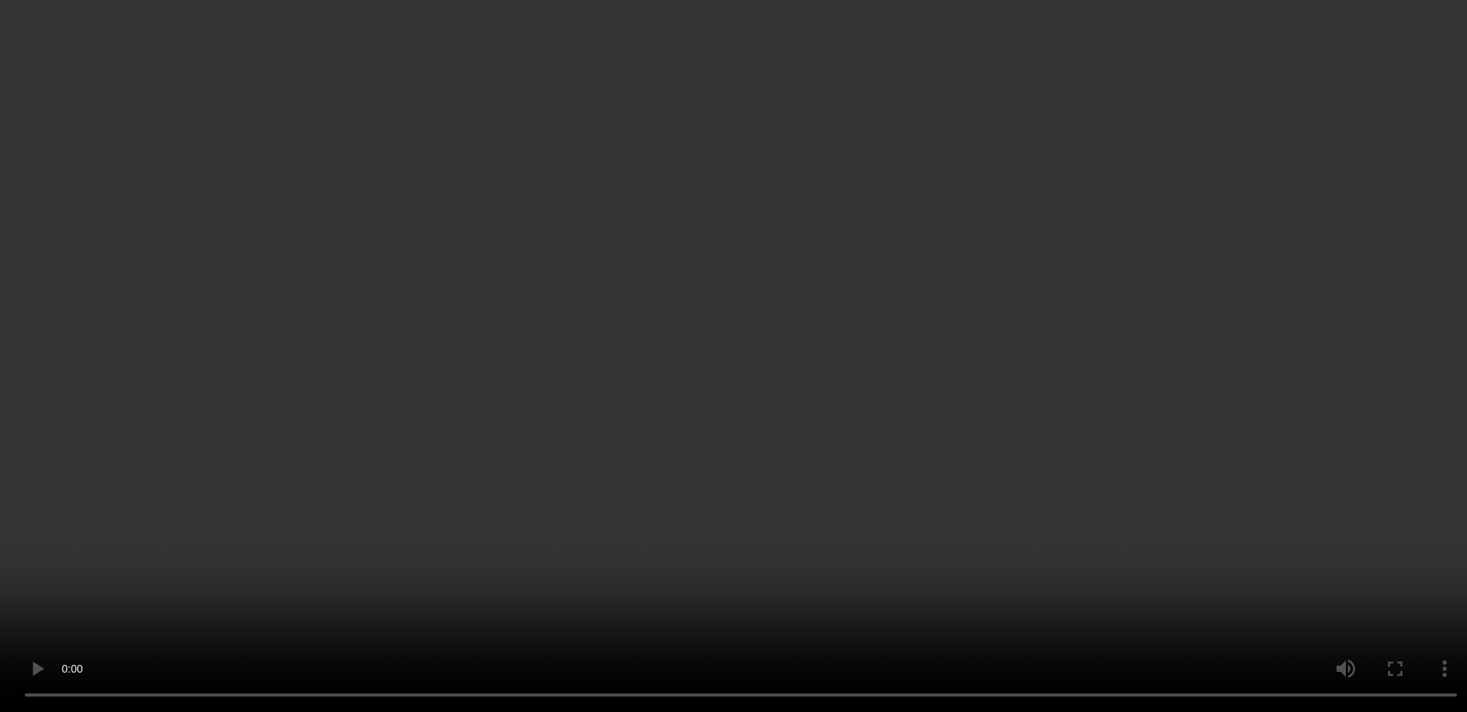
scroll to position [854, 0]
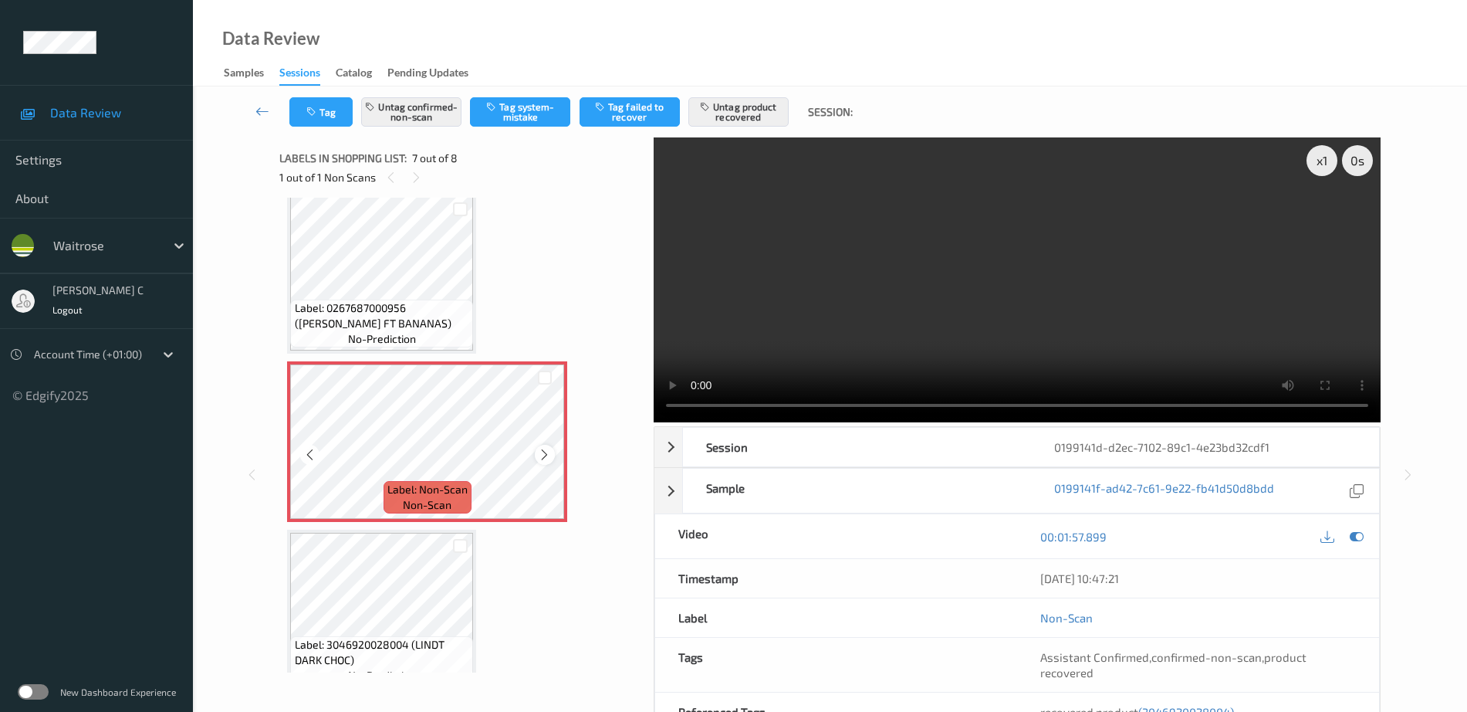
click at [542, 464] on div "Label: Non-Scan non-scan" at bounding box center [427, 441] width 280 height 161
click at [542, 451] on icon at bounding box center [544, 455] width 13 height 14
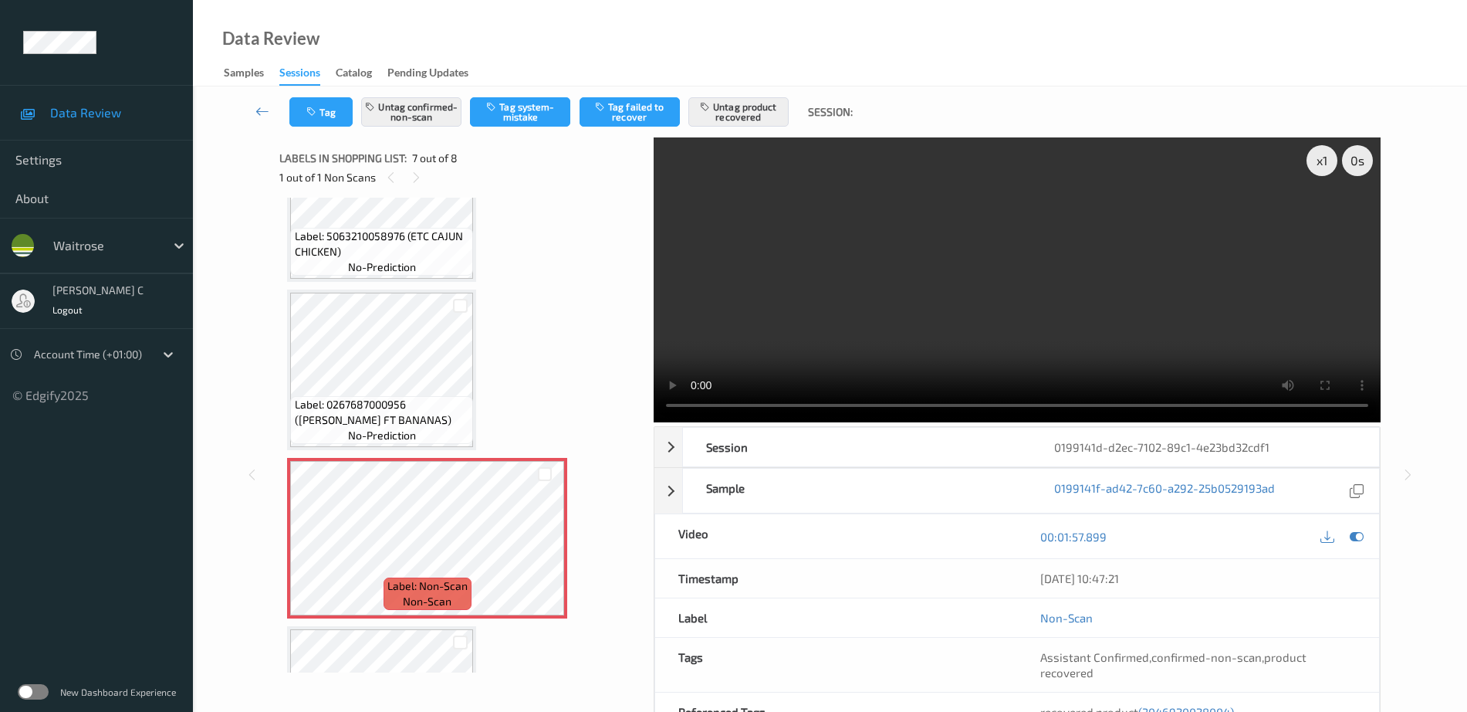
click at [384, 284] on div "Label: 5000169026489 (WR SSOFT WHTE M LOAF) no-prediction Label: 5063210058976 …" at bounding box center [461, 117] width 348 height 1338
click at [382, 254] on span "Label: 5063210058976 (ETC CAJUN CHICKEN)" at bounding box center [382, 243] width 175 height 31
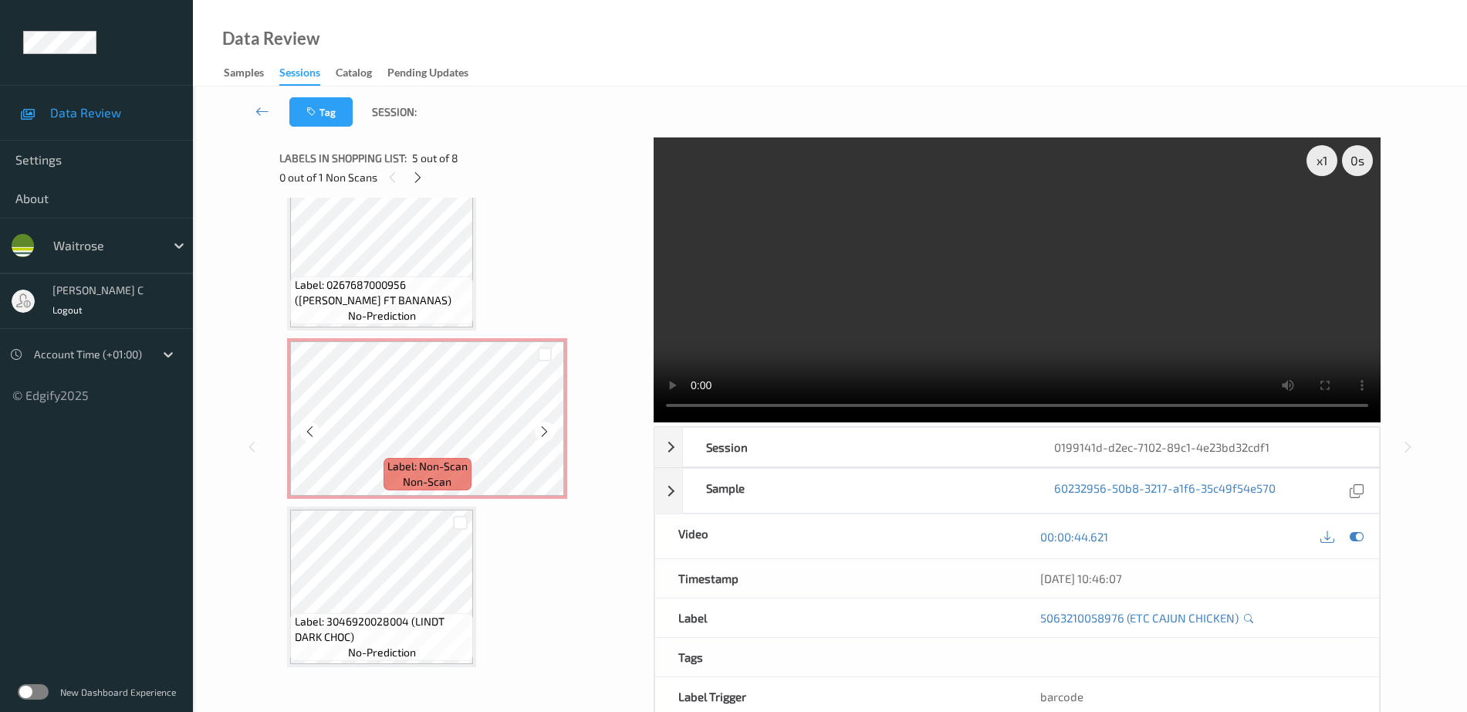
scroll to position [879, 0]
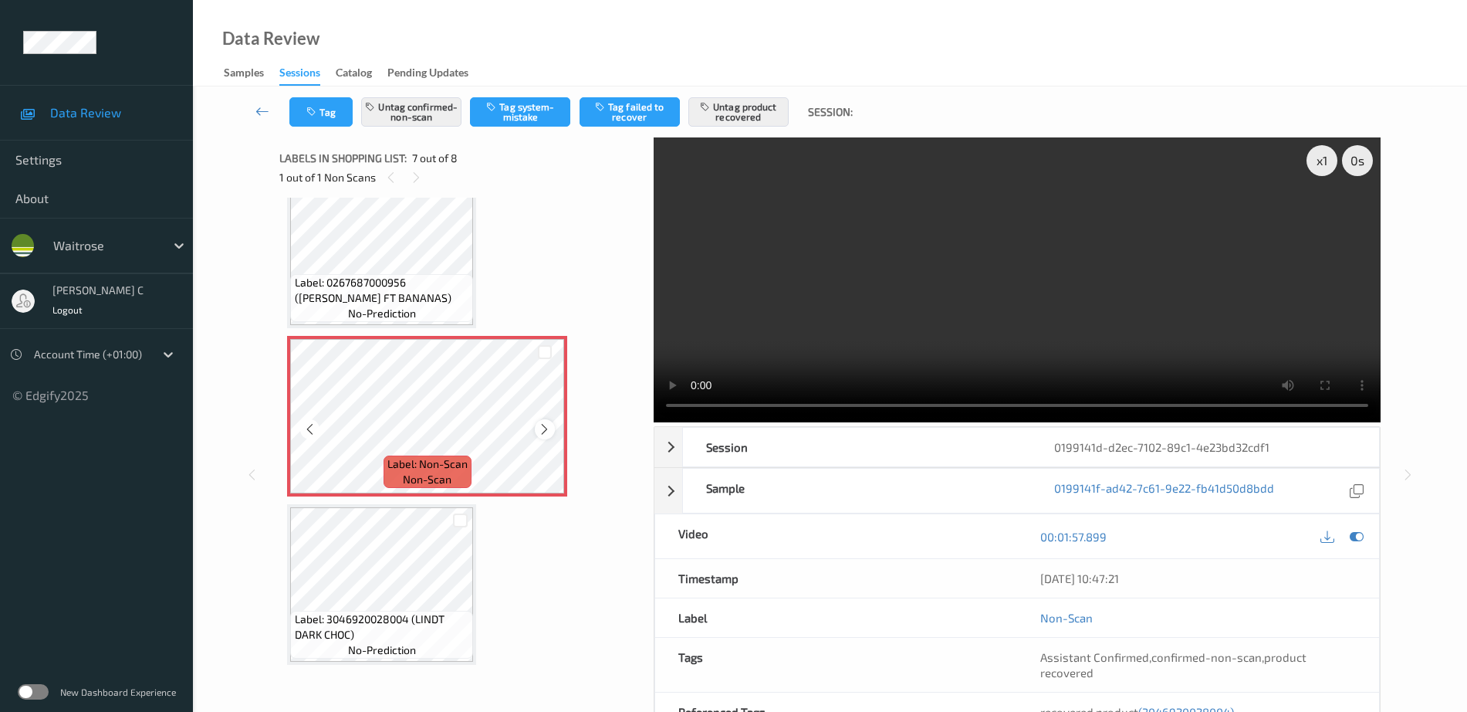
click at [548, 427] on icon at bounding box center [544, 429] width 13 height 14
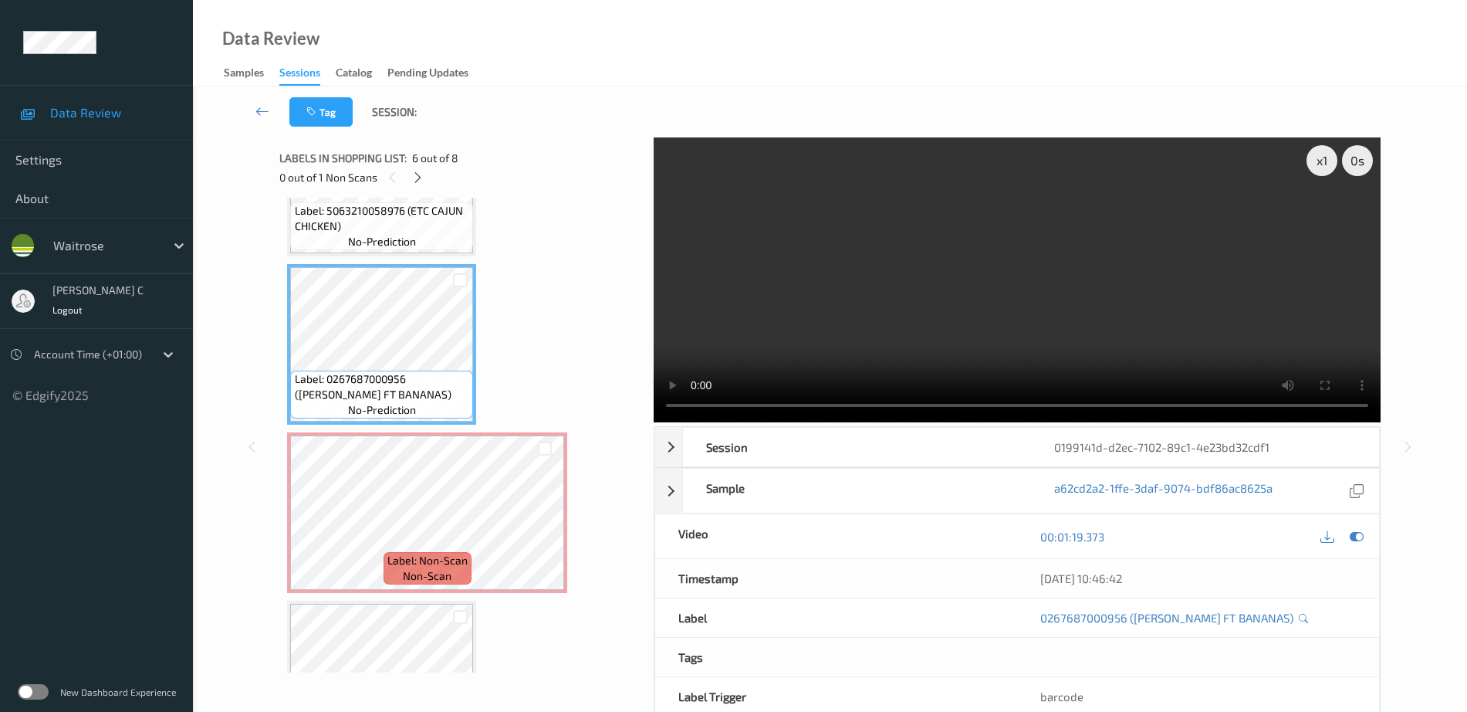
scroll to position [493, 0]
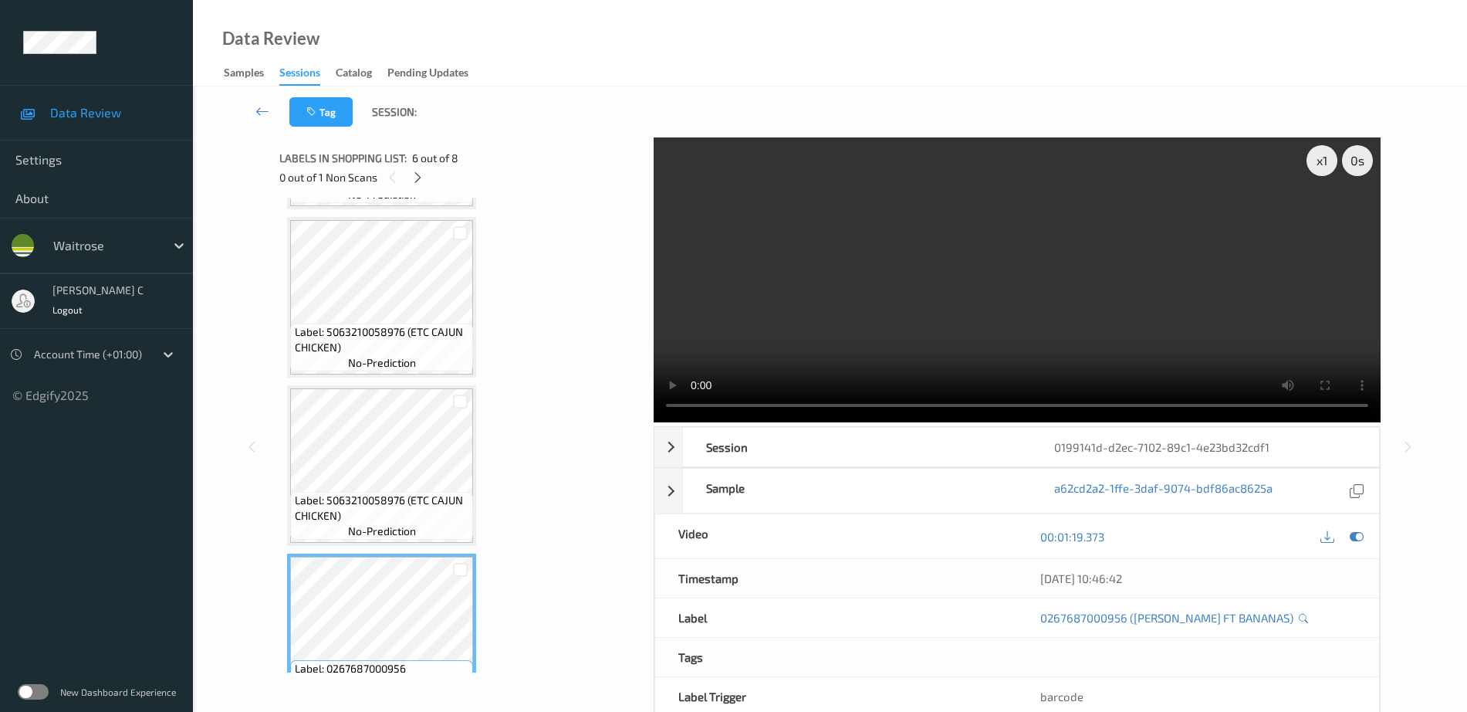
click at [352, 342] on span "Label: 5063210058976 (ETC CAJUN CHICKEN)" at bounding box center [382, 339] width 175 height 31
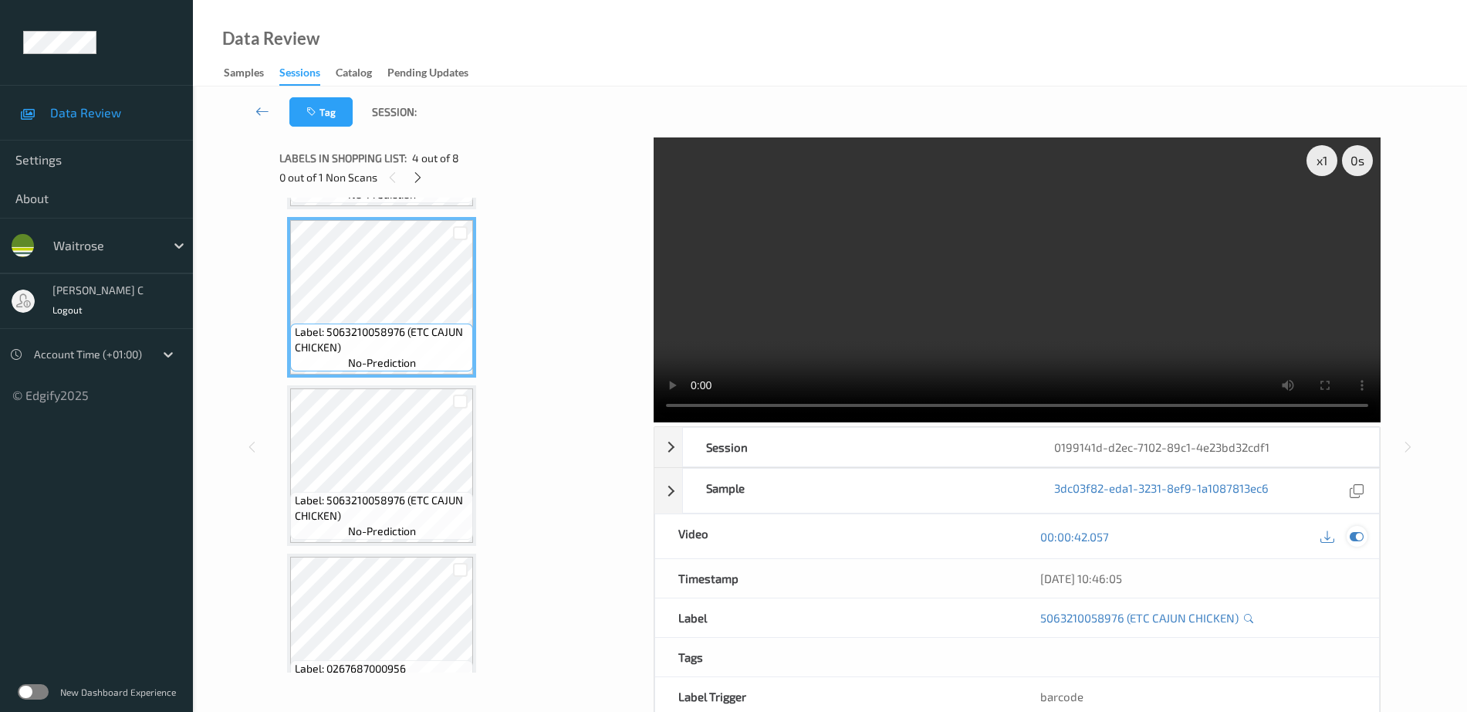
click at [1356, 532] on icon at bounding box center [1357, 536] width 14 height 14
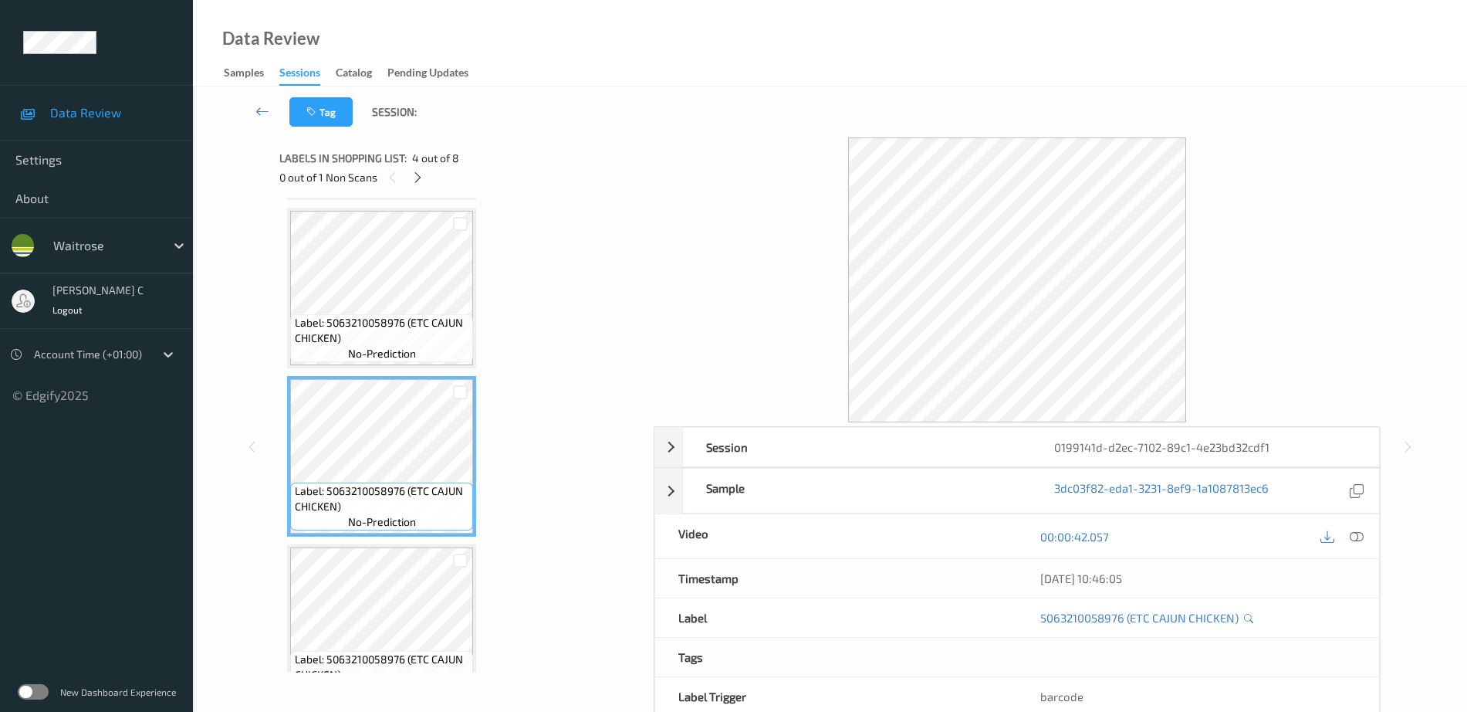
scroll to position [300, 0]
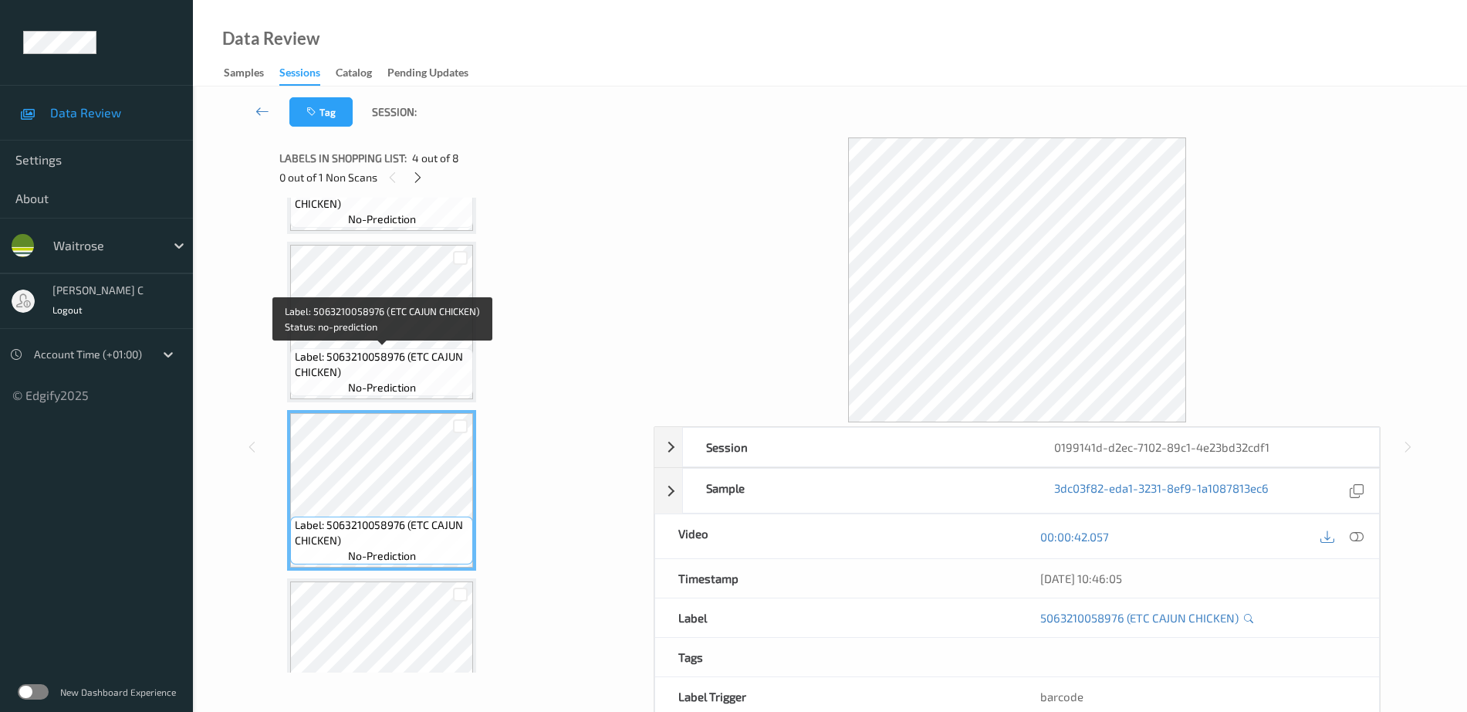
click at [363, 350] on span "Label: 5063210058976 (ETC CAJUN CHICKEN)" at bounding box center [382, 364] width 175 height 31
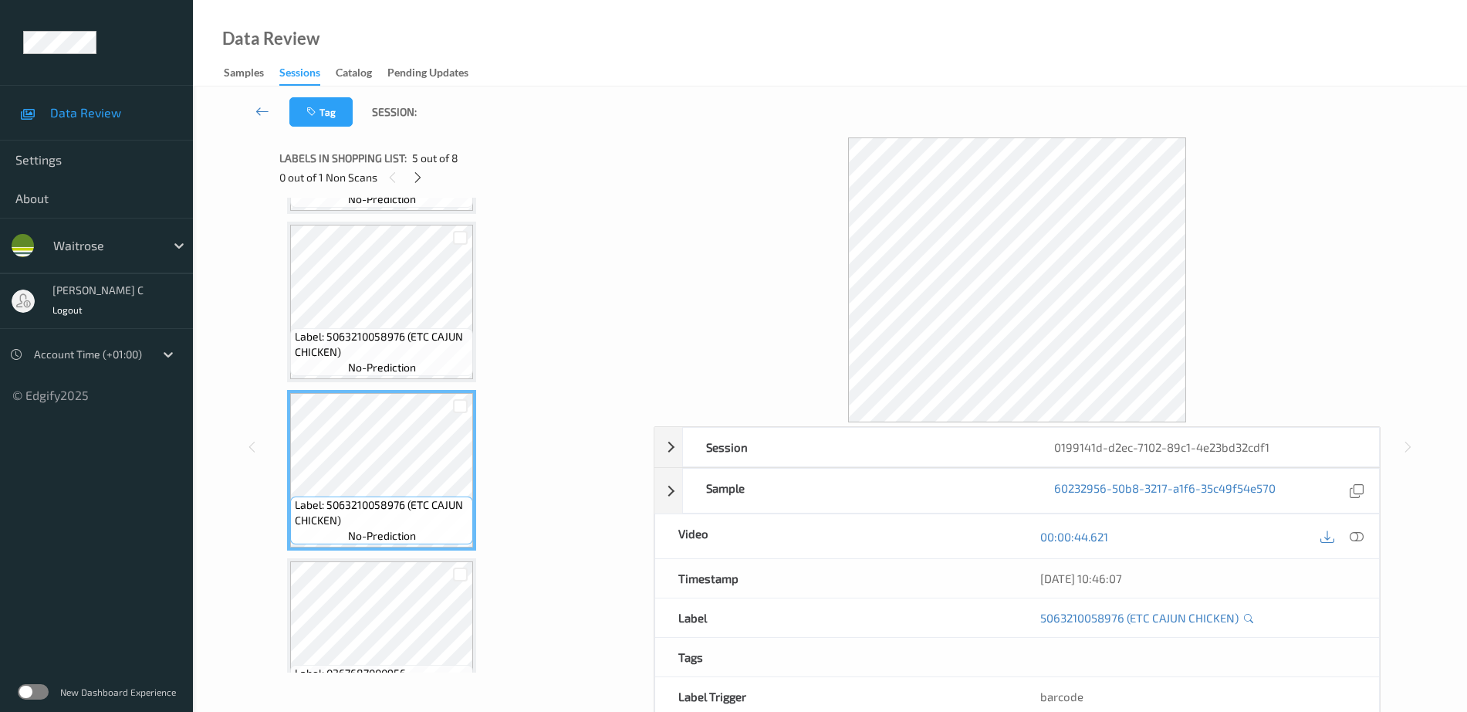
scroll to position [493, 0]
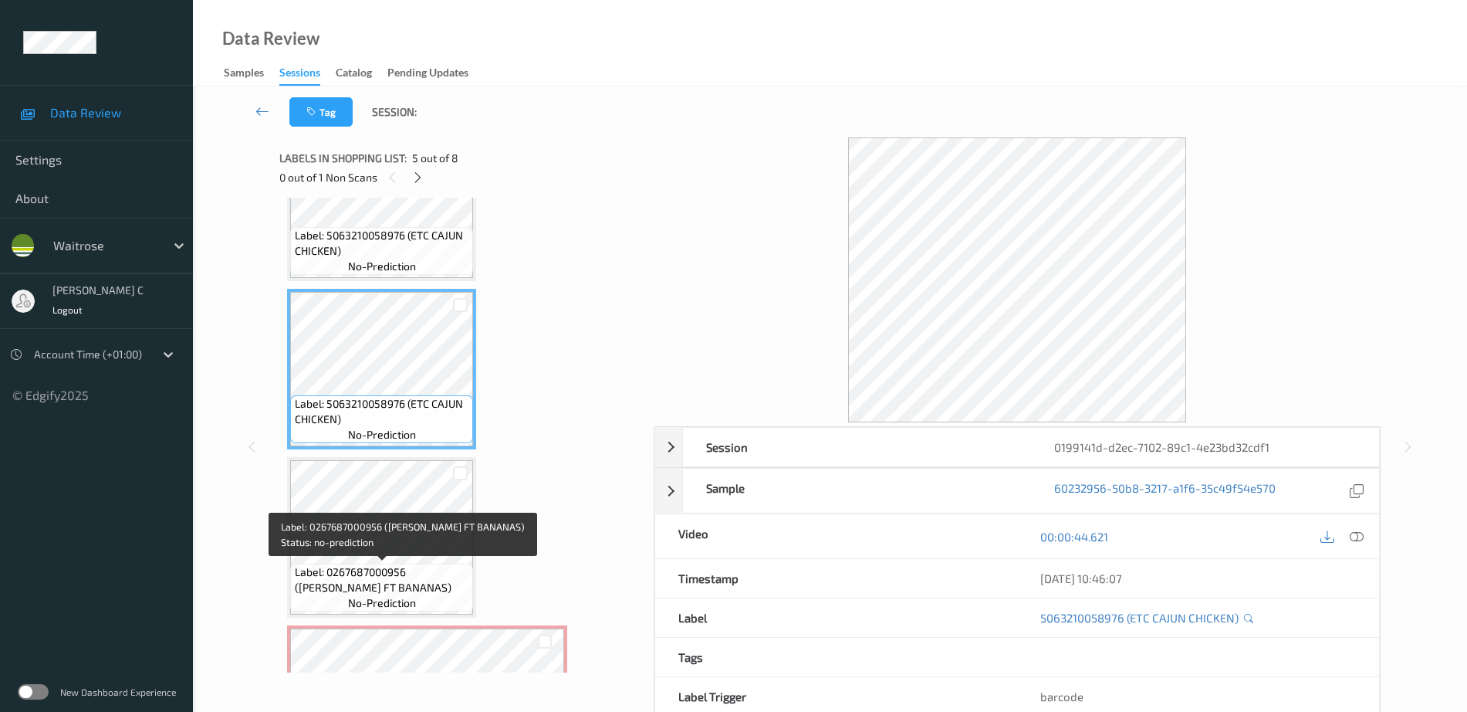
click at [374, 564] on span "Label: 0267687000956 (WR ESS FT BANANAS)" at bounding box center [382, 579] width 175 height 31
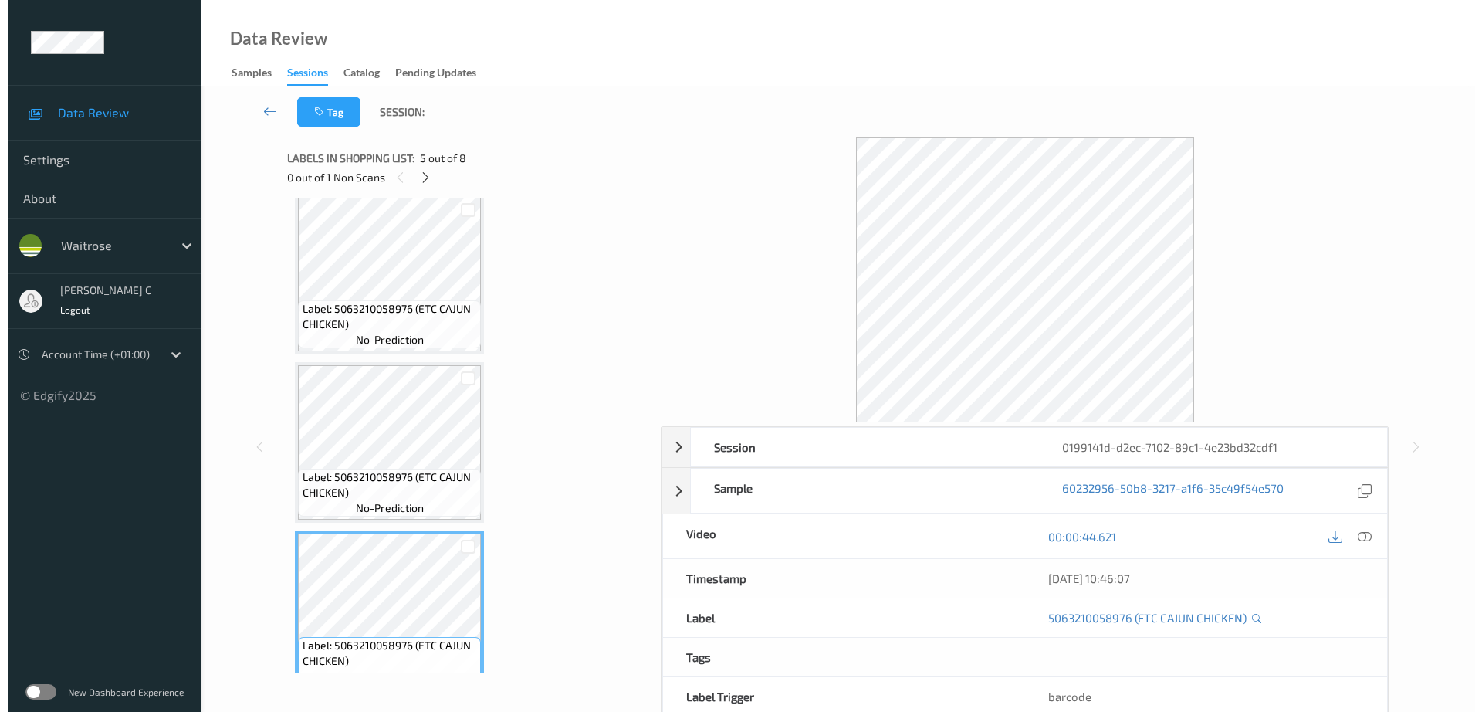
scroll to position [300, 0]
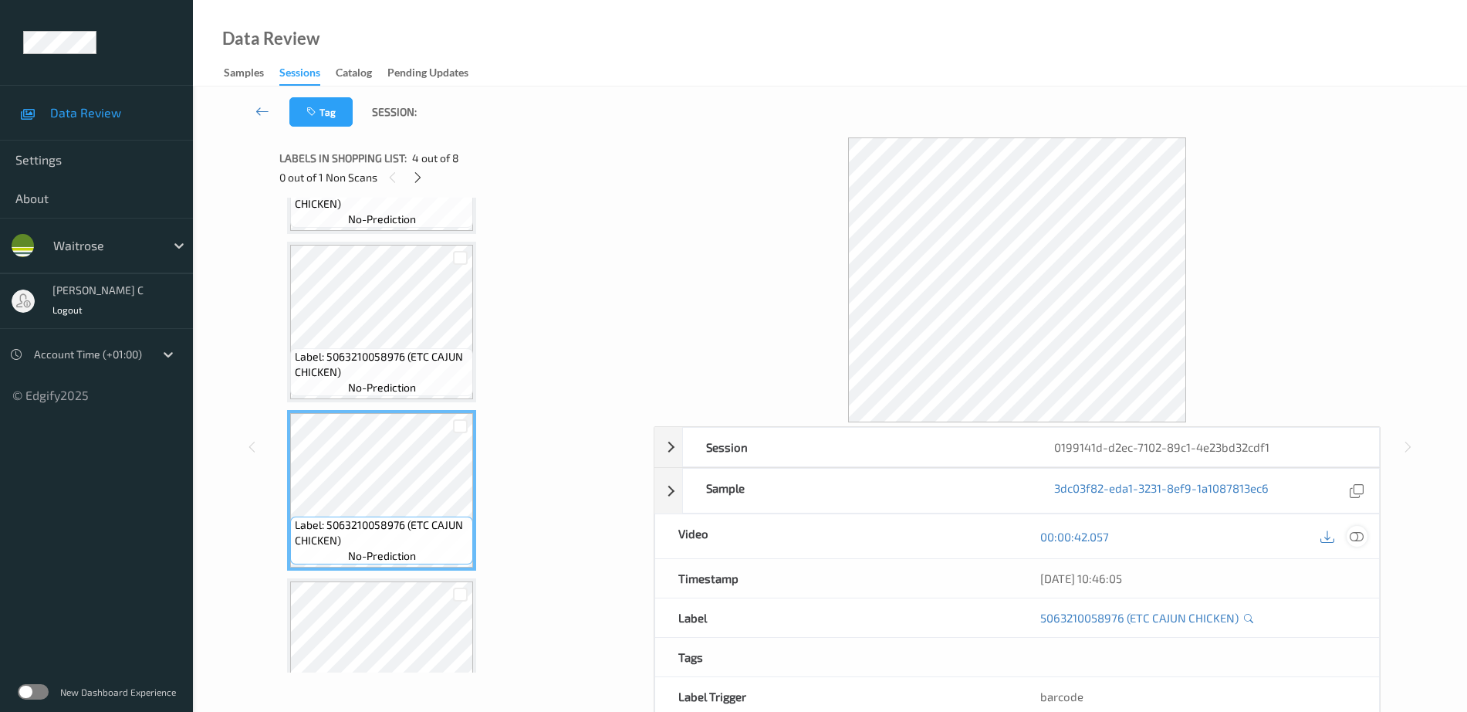
click at [1354, 536] on icon at bounding box center [1357, 536] width 14 height 14
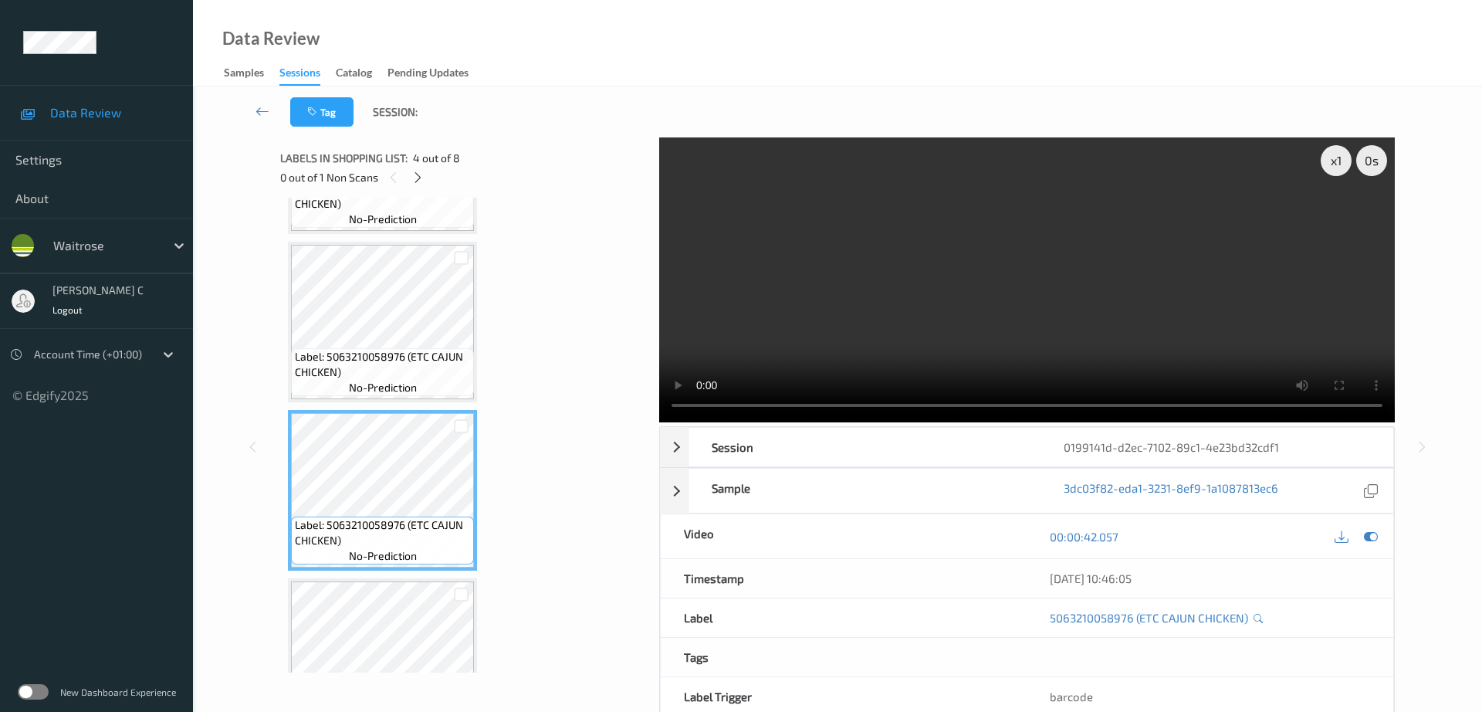
click at [343, 356] on span "Label: 5063210058976 (ETC CAJUN CHICKEN)" at bounding box center [382, 364] width 175 height 31
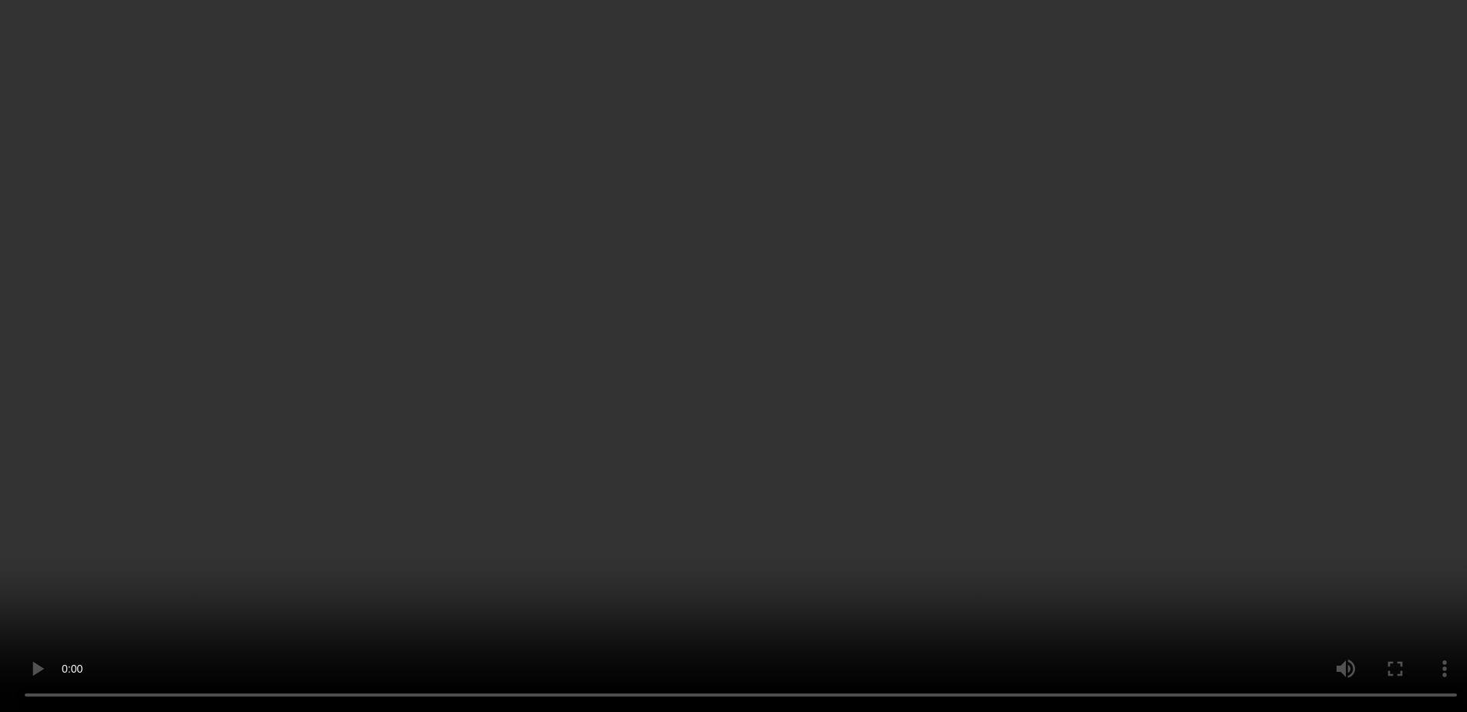
scroll to position [879, 0]
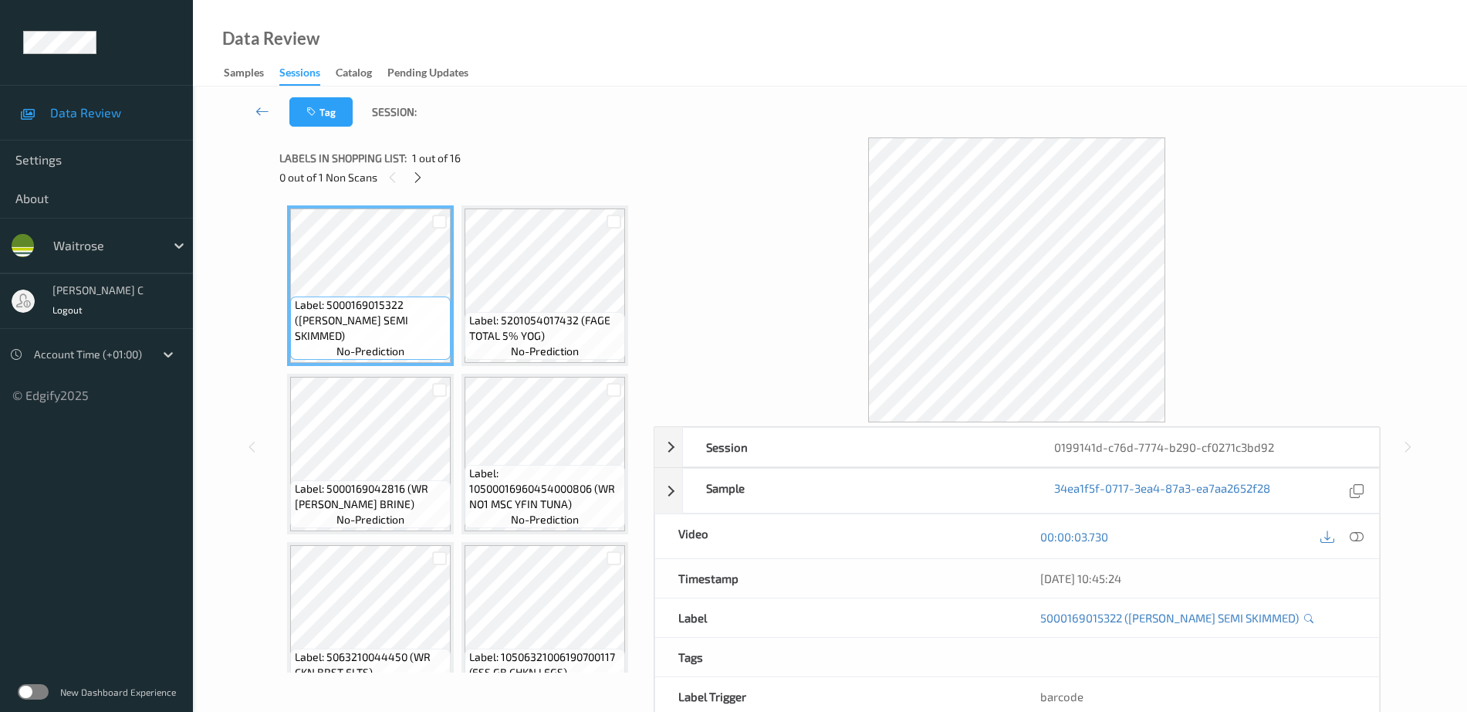
click at [424, 172] on icon at bounding box center [417, 178] width 13 height 14
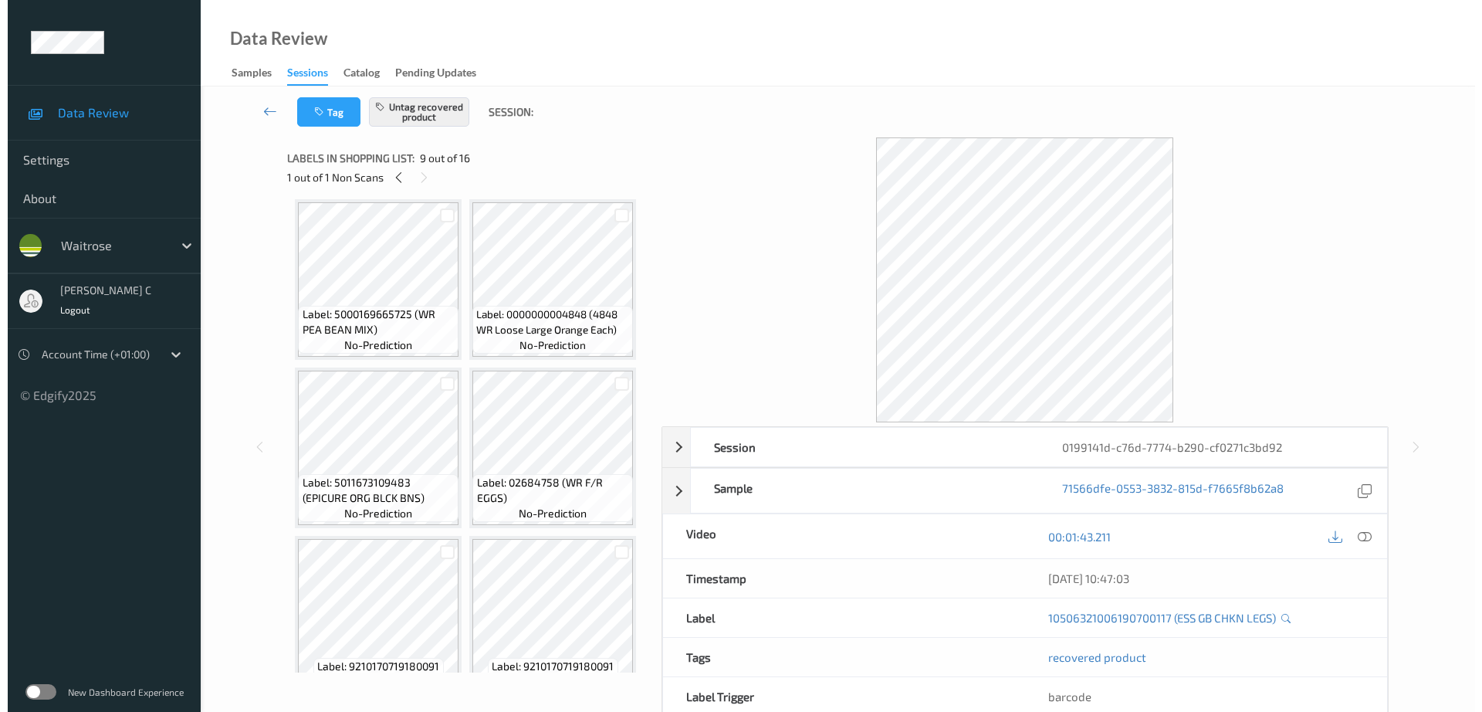
scroll to position [824, 0]
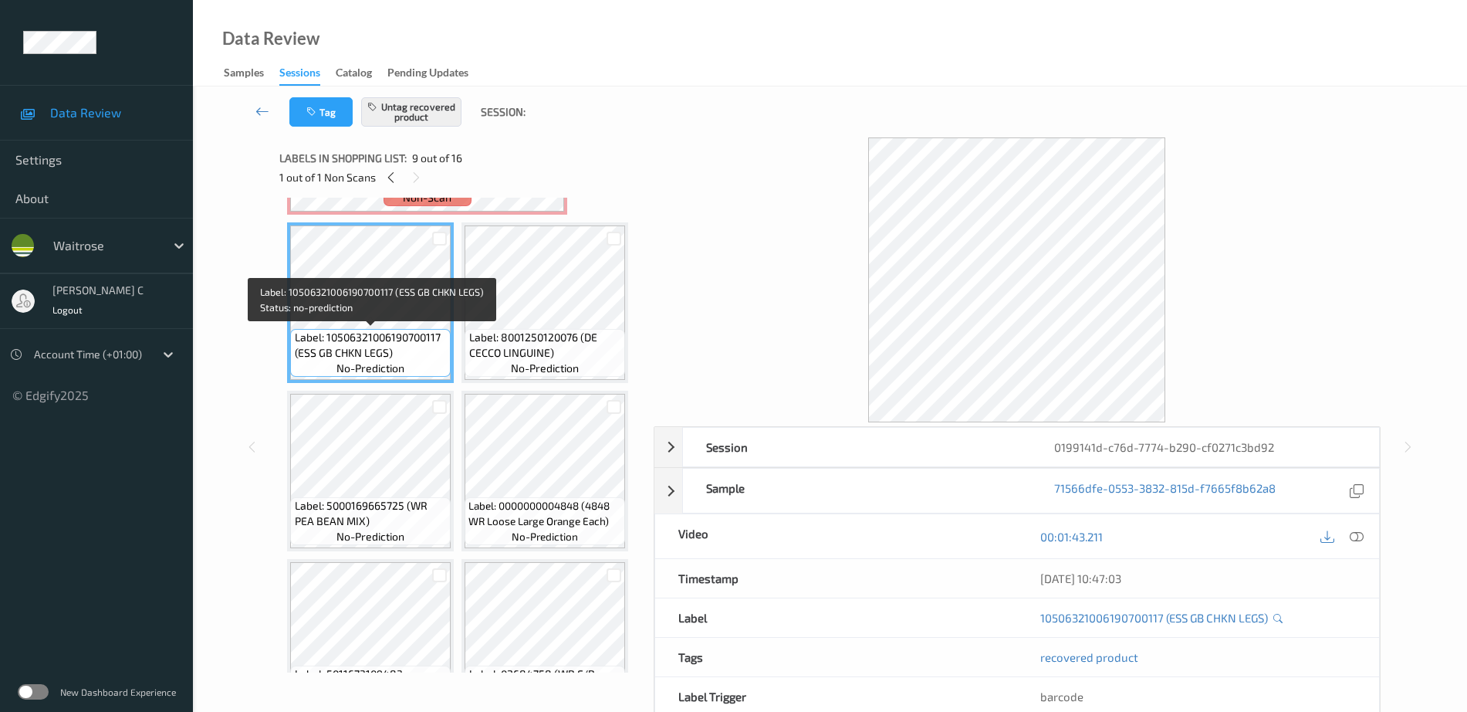
click at [286, 341] on div "Label: 5000169015322 (WR ESS SEMI SKIMMED) no-prediction Label: 5201054017432 (…" at bounding box center [461, 435] width 364 height 475
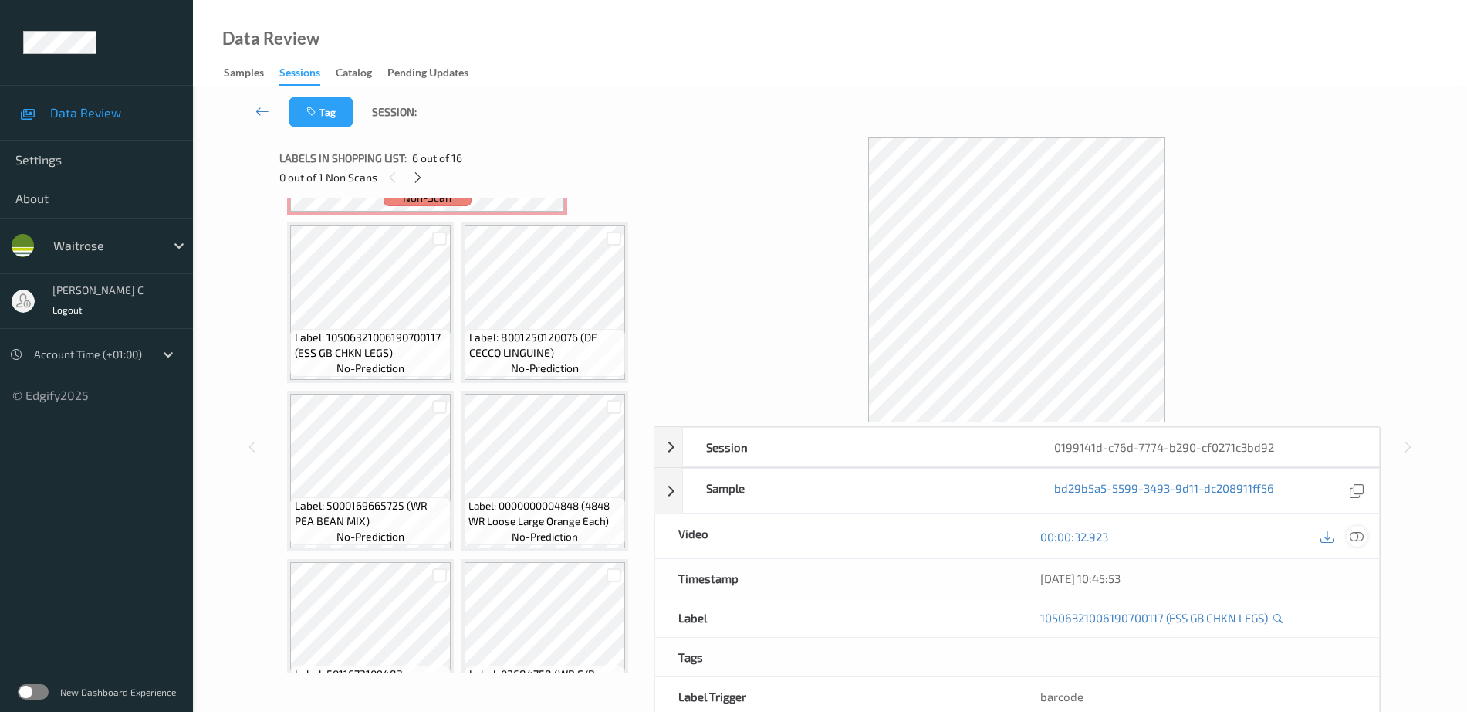
click at [1360, 529] on icon at bounding box center [1357, 536] width 14 height 14
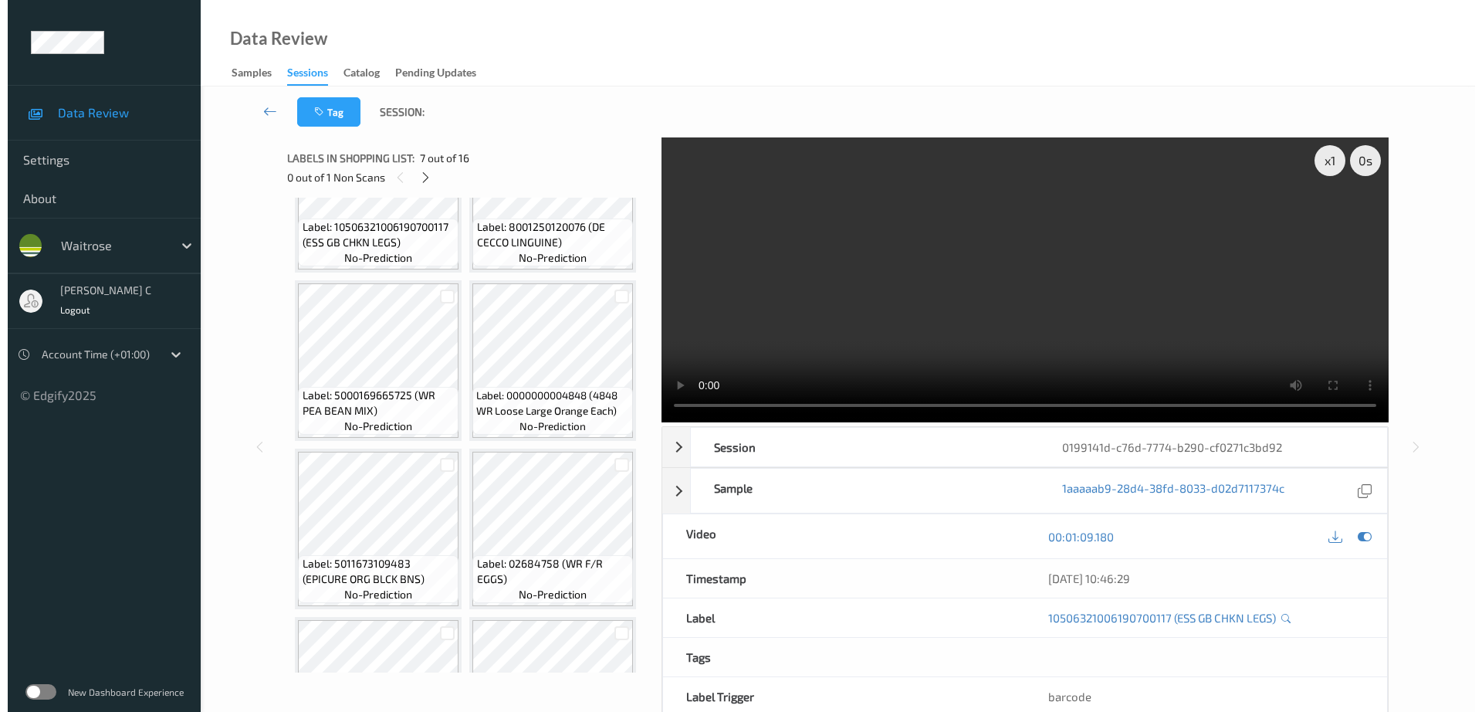
scroll to position [1017, 0]
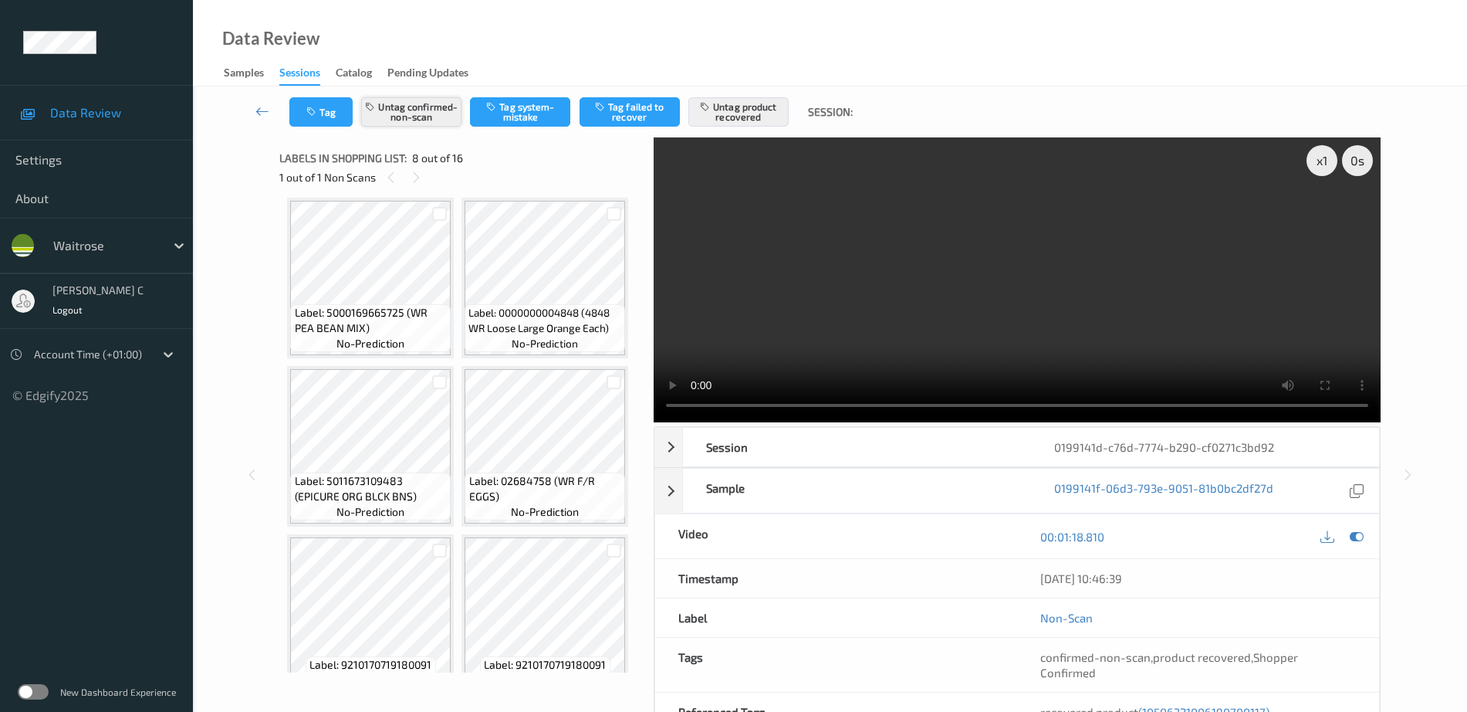
click at [432, 117] on button "Untag confirmed-non-scan" at bounding box center [411, 111] width 100 height 29
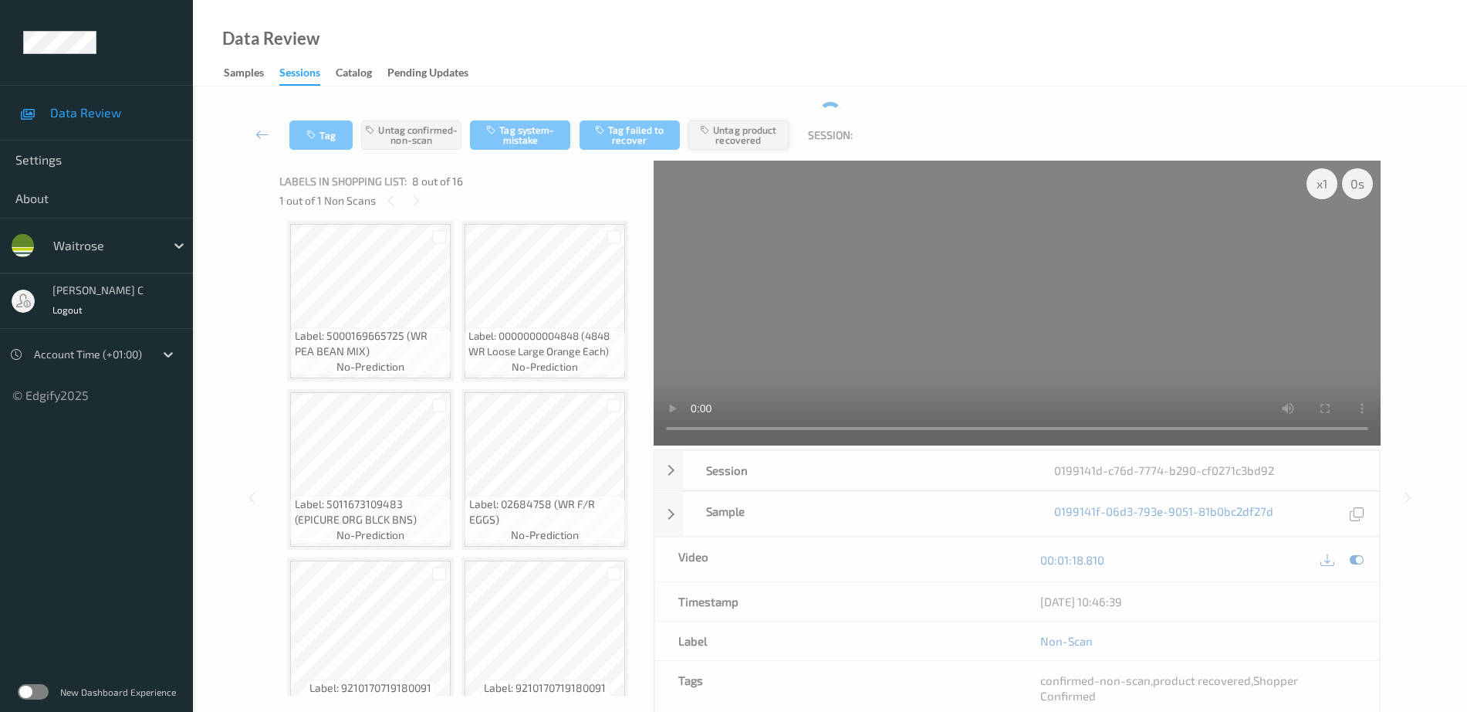
click at [746, 123] on button "Untag product recovered" at bounding box center [738, 134] width 100 height 29
click at [748, 133] on button "Untag product recovered" at bounding box center [738, 134] width 100 height 29
click at [745, 127] on button "Untag product recovered" at bounding box center [738, 134] width 100 height 29
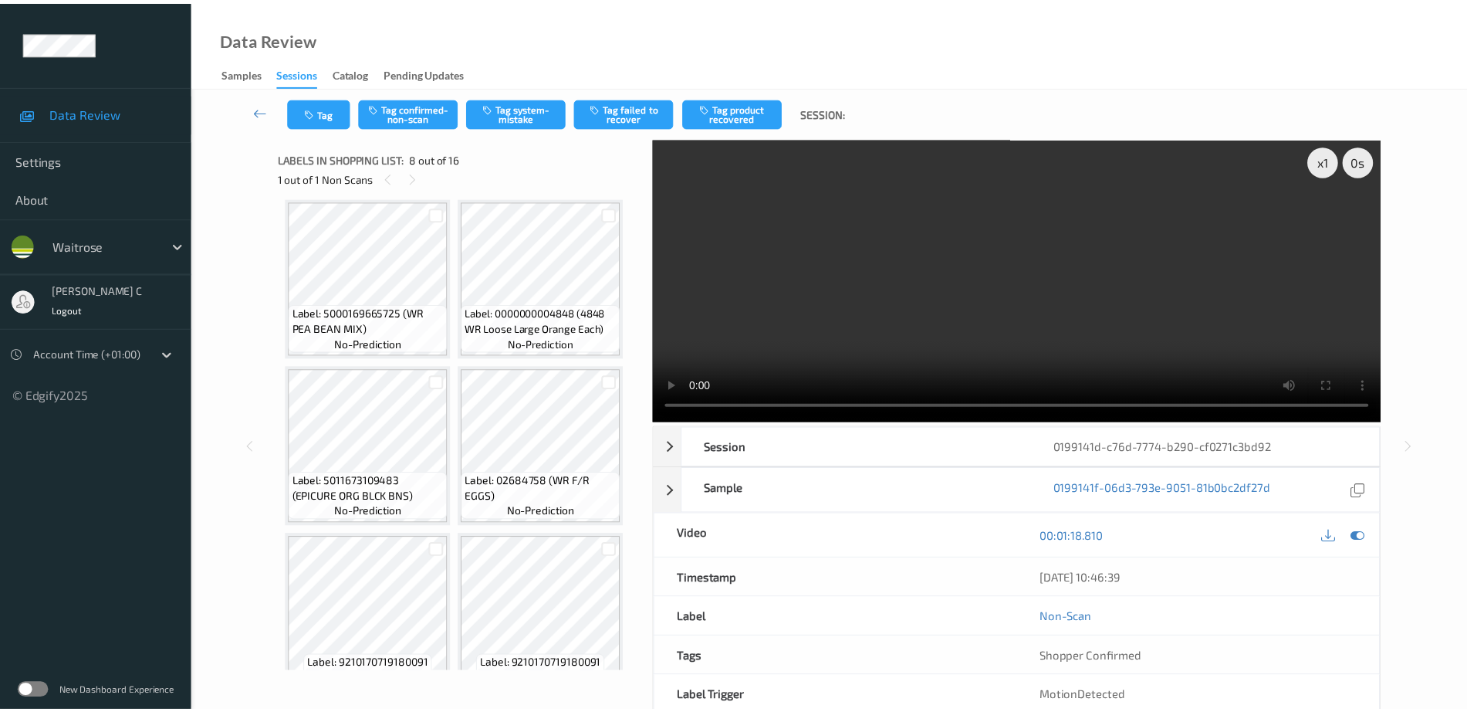
scroll to position [512, 0]
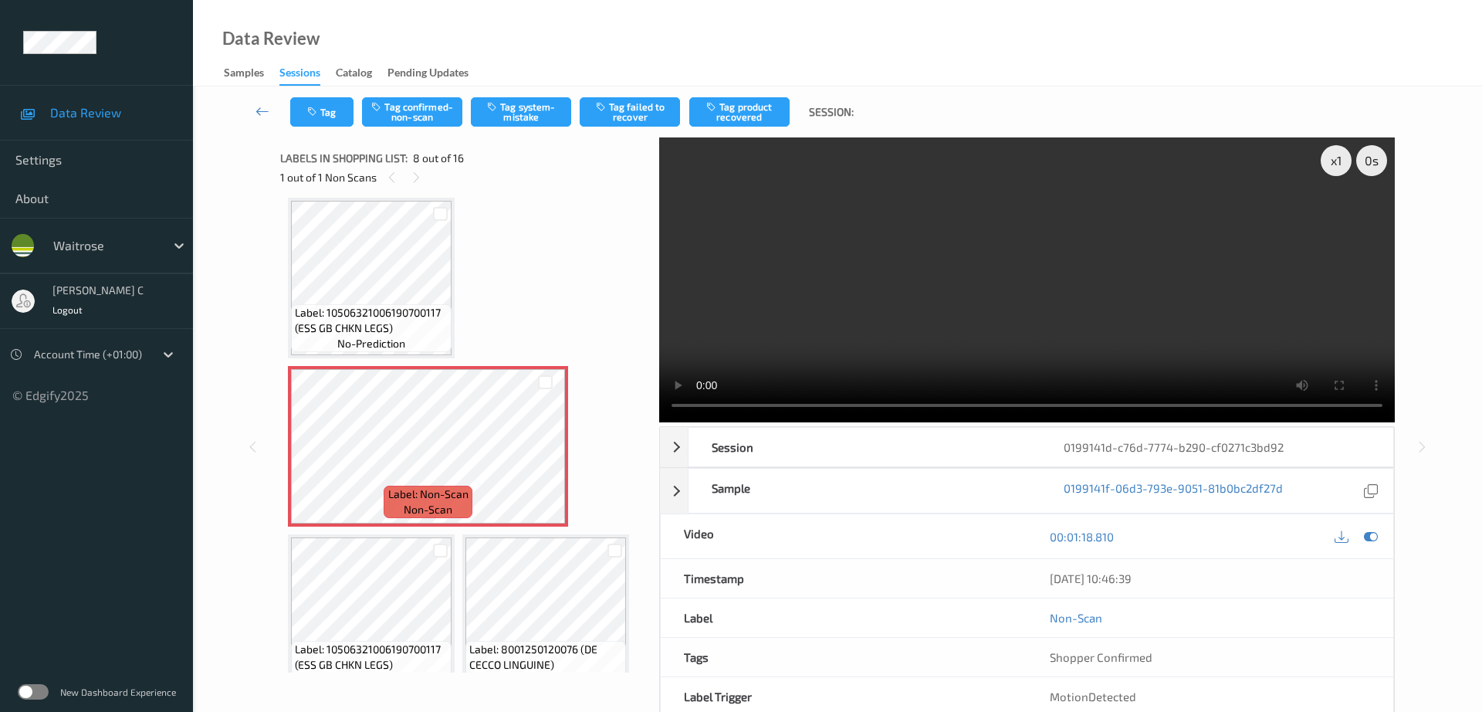
click at [498, 132] on div "Tag Tag confirmed-non-scan Tag system-mistake Tag failed to recover Tag product…" at bounding box center [838, 111] width 1226 height 51
click at [498, 117] on button "Tag system-mistake" at bounding box center [521, 111] width 100 height 29
click at [320, 107] on icon "button" at bounding box center [313, 112] width 13 height 11
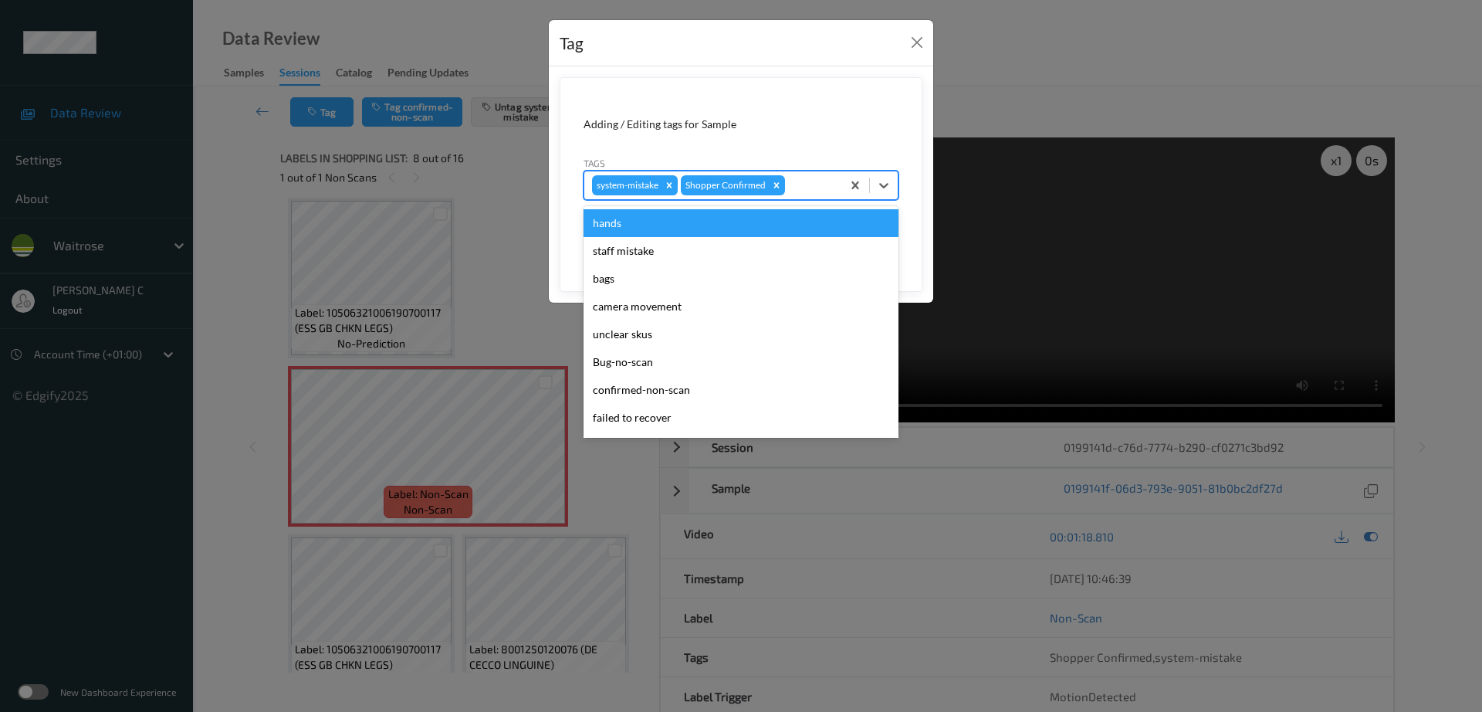
click at [791, 188] on div at bounding box center [811, 185] width 46 height 19
type input "un"
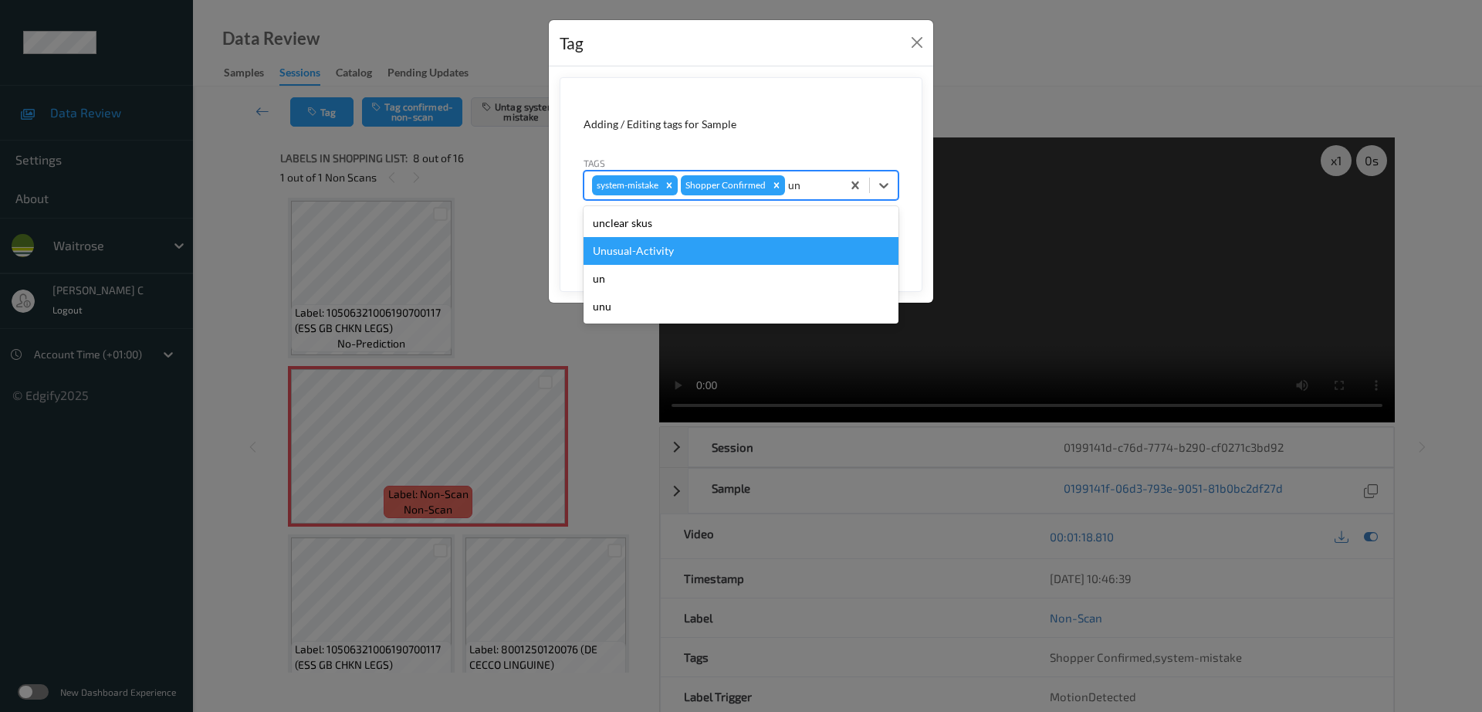
click at [654, 250] on div "Unusual-Activity" at bounding box center [740, 251] width 315 height 28
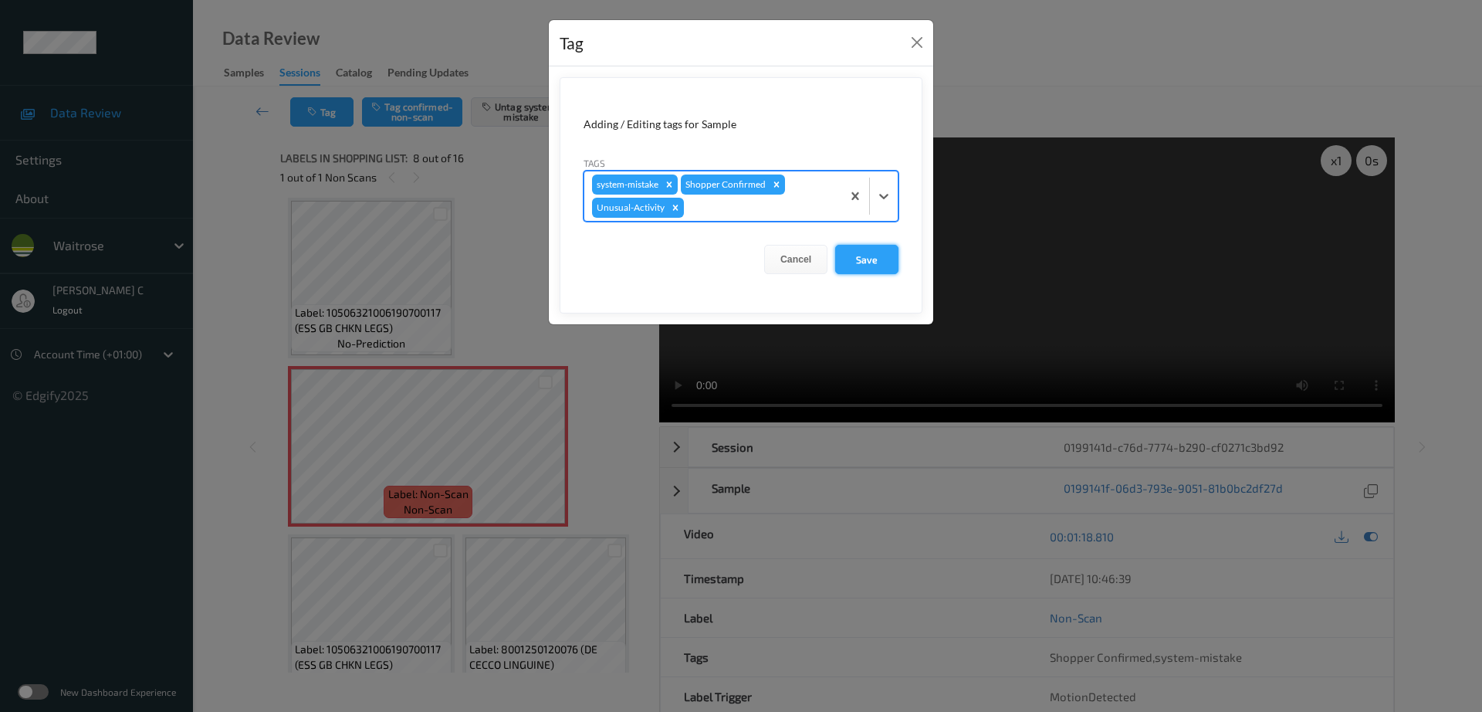
click at [861, 259] on button "Save" at bounding box center [866, 259] width 63 height 29
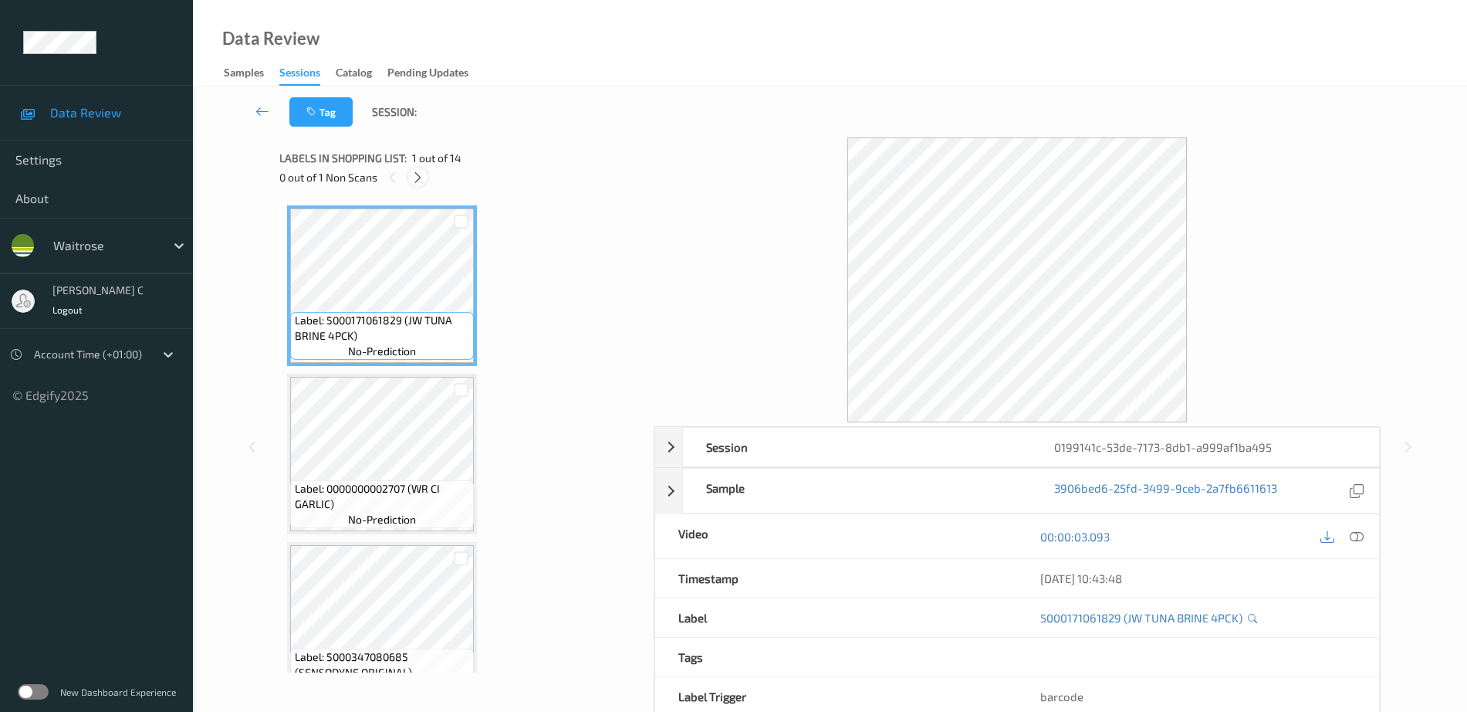
click at [409, 177] on div at bounding box center [417, 176] width 19 height 19
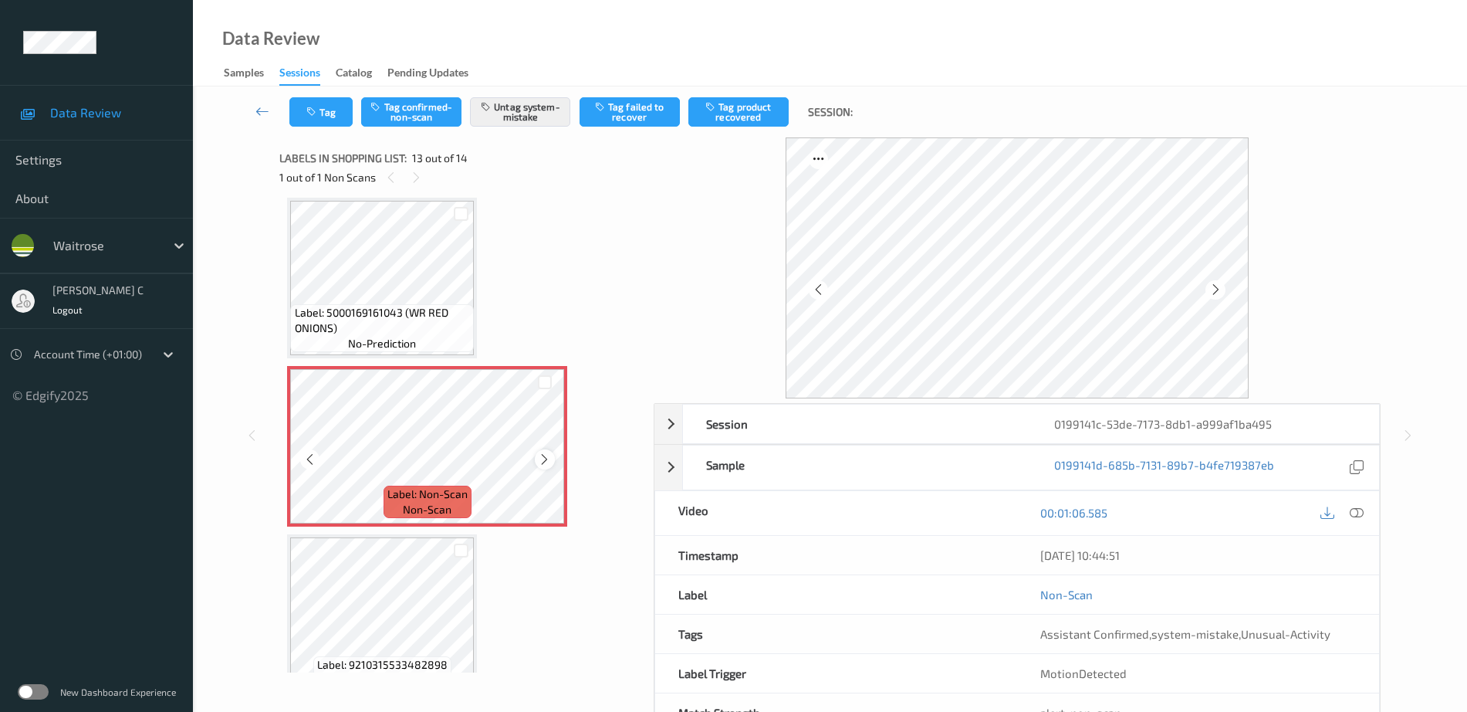
click at [541, 455] on icon at bounding box center [544, 459] width 13 height 14
click at [376, 310] on span "Label: 5000169161043 (WR RED ONIONS)" at bounding box center [383, 320] width 176 height 31
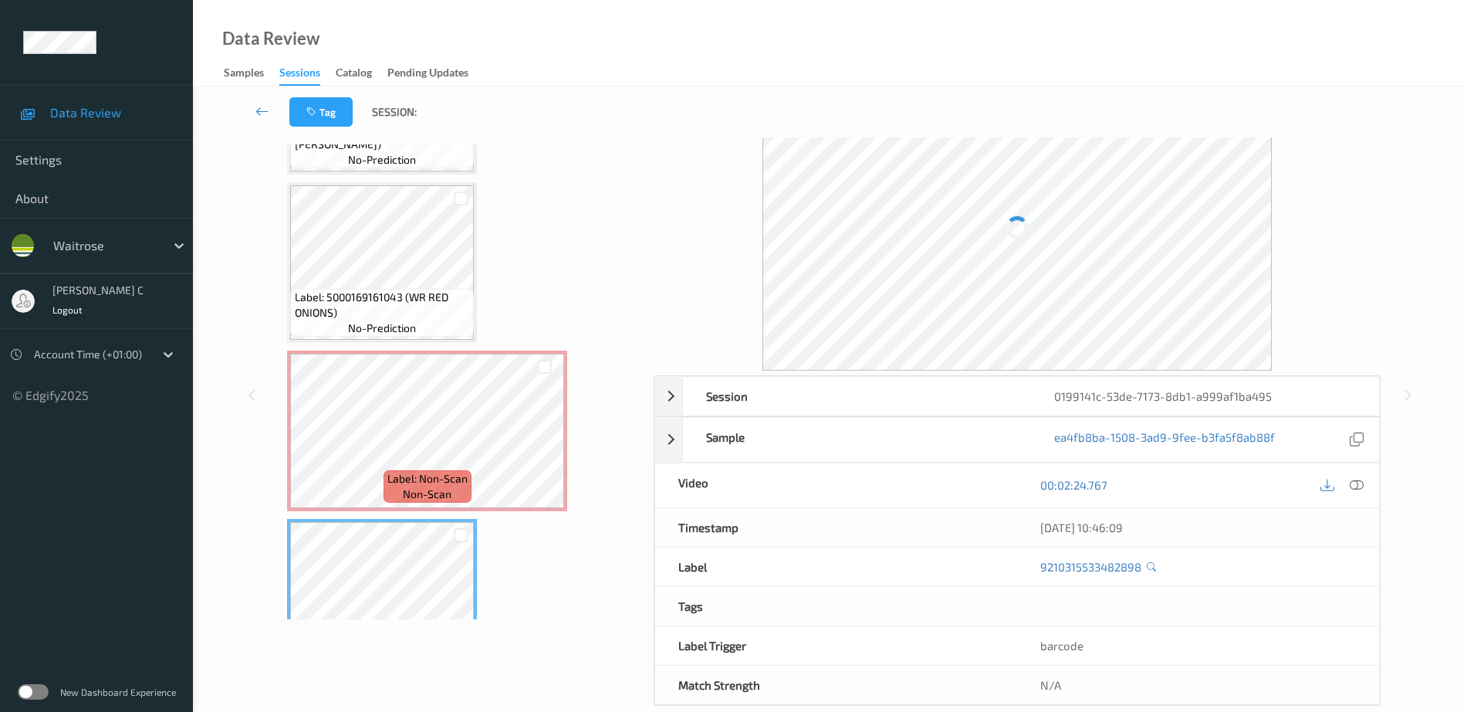
scroll to position [1792, 0]
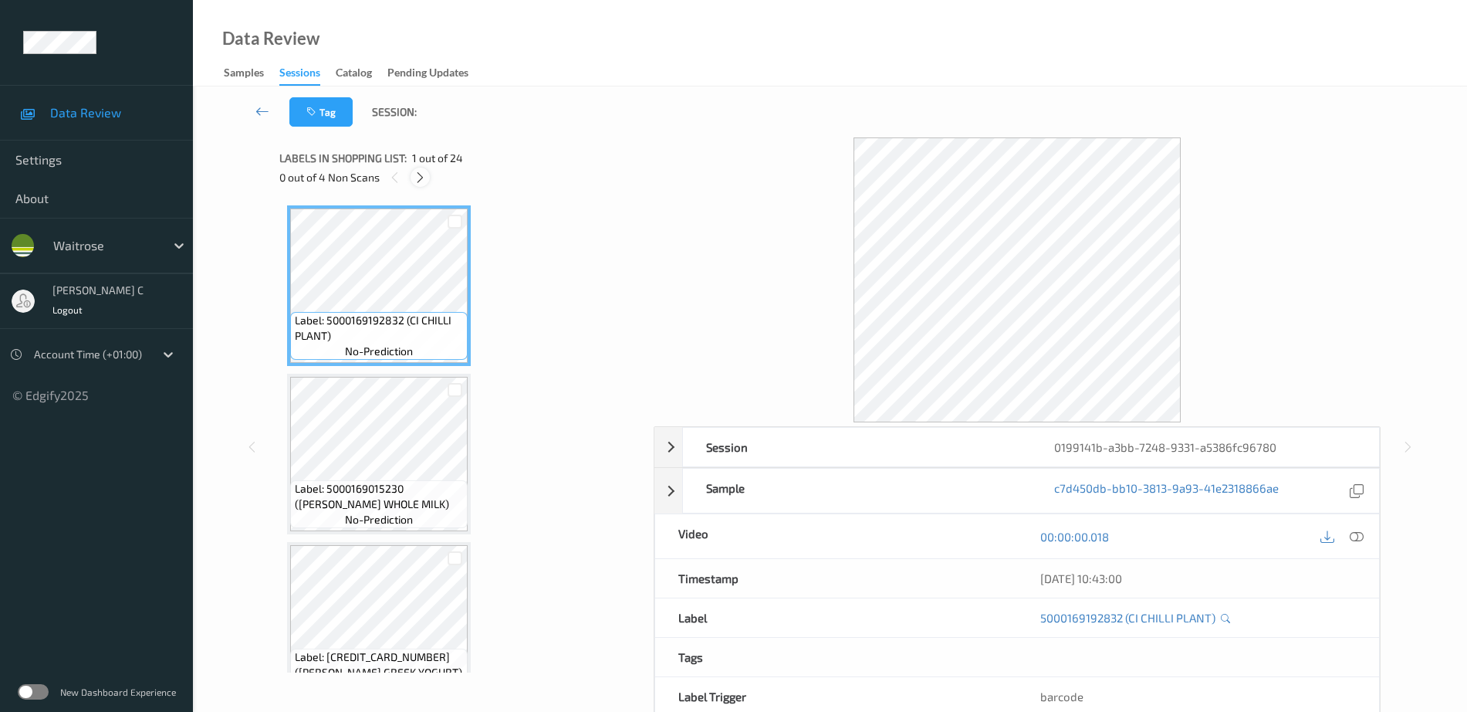
click at [418, 176] on icon at bounding box center [420, 178] width 13 height 14
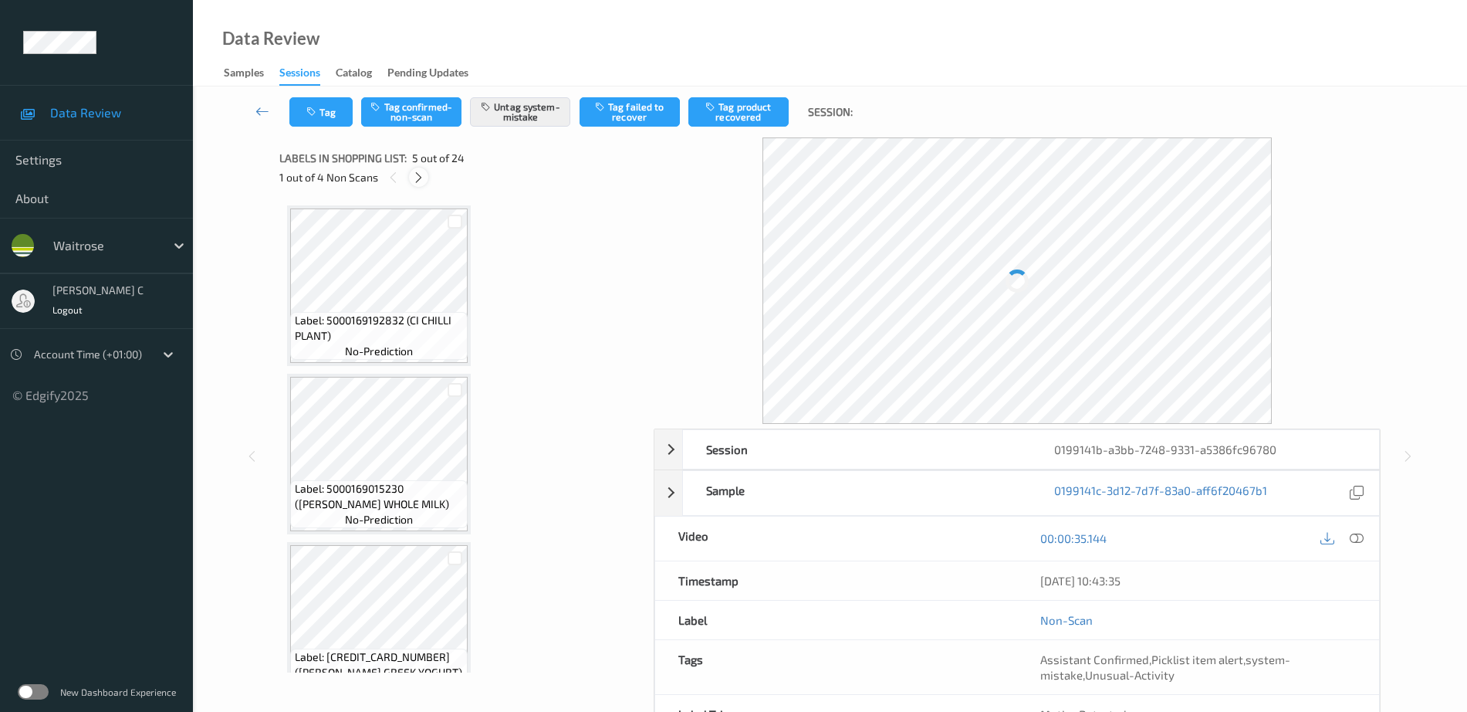
scroll to position [512, 0]
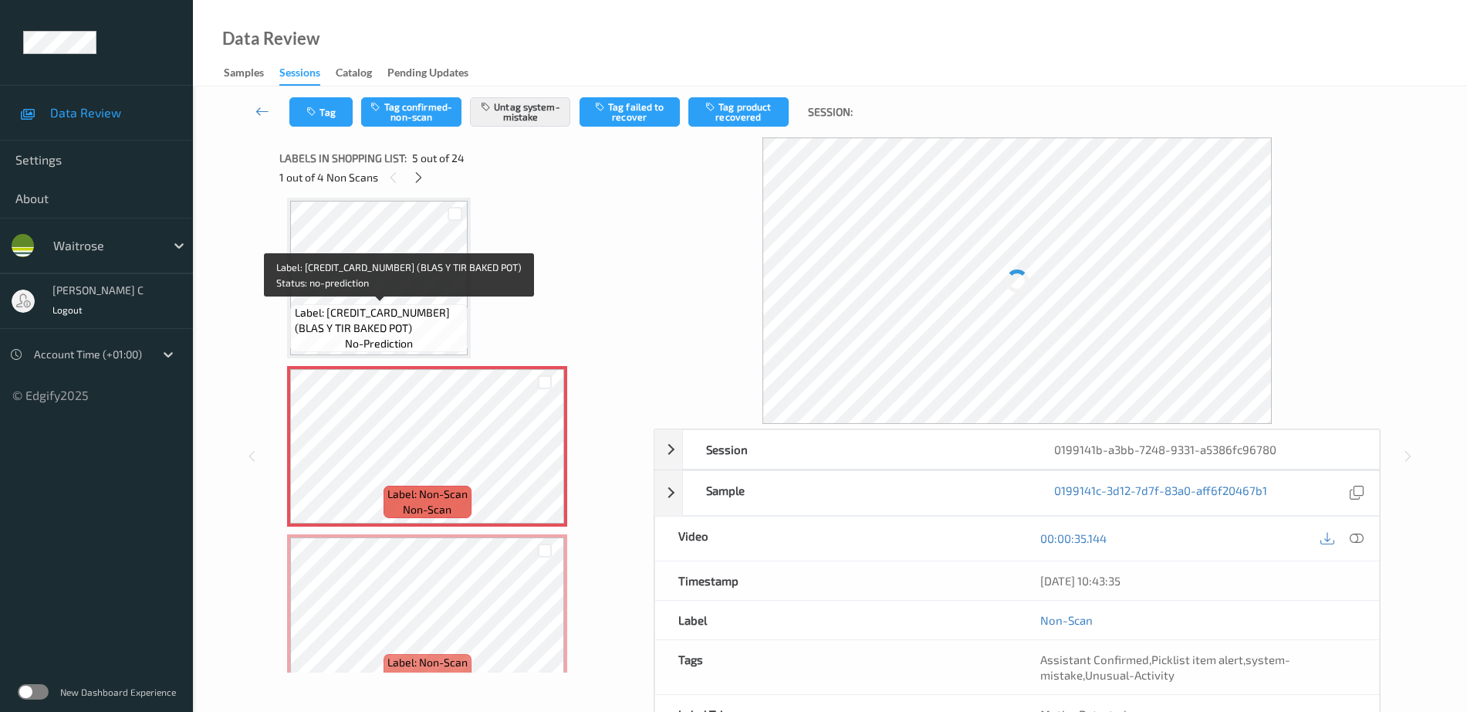
click at [396, 322] on span "Label: [CREDIT_CARD_NUMBER] (BLAS Y TIR BAKED POT)" at bounding box center [380, 320] width 170 height 31
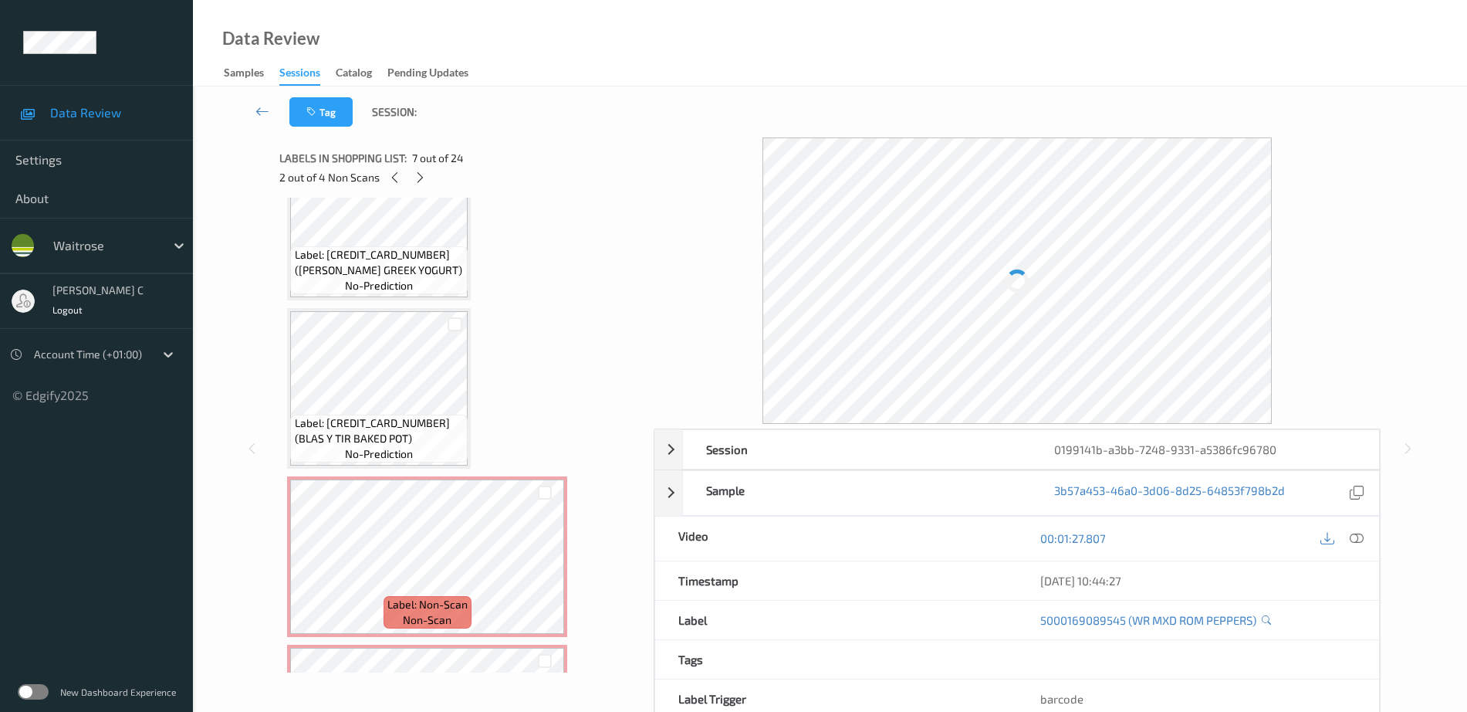
scroll to position [320, 0]
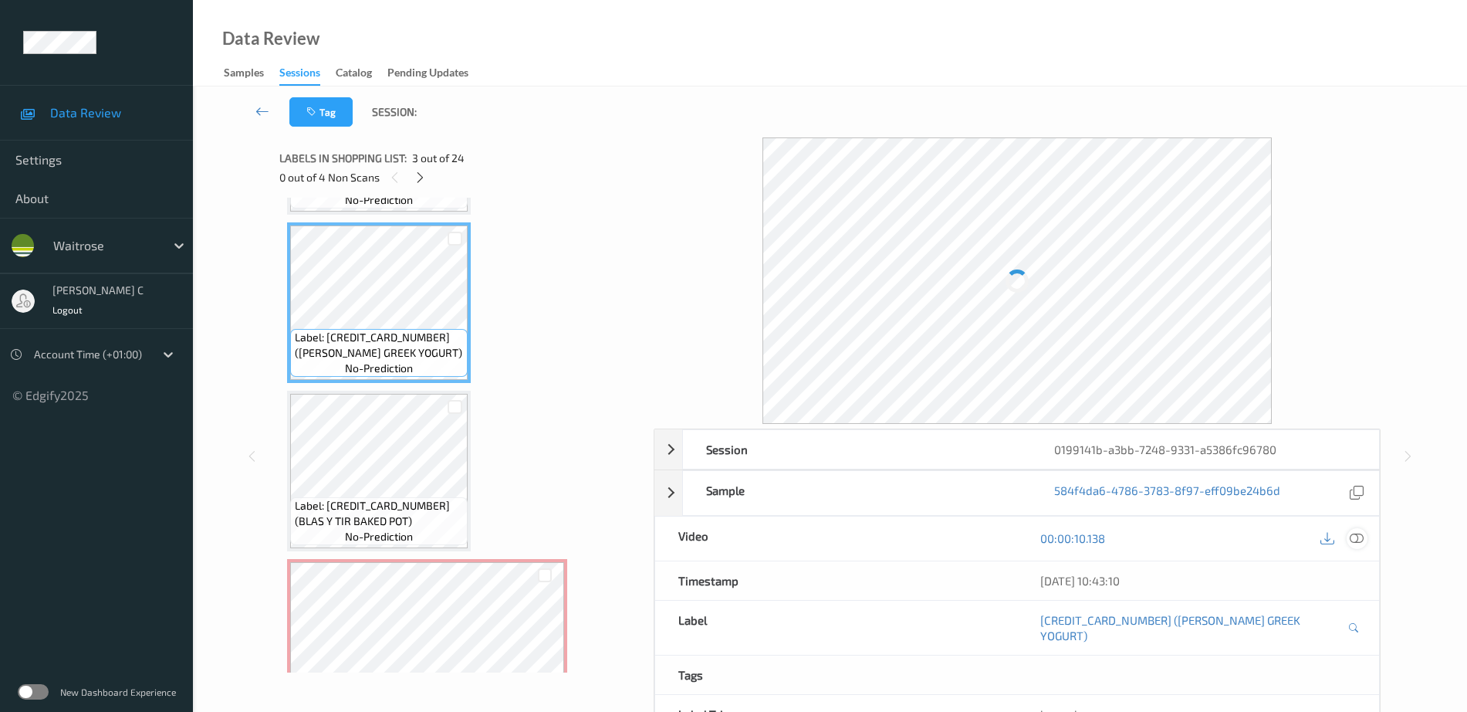
click at [1358, 537] on icon at bounding box center [1357, 538] width 14 height 14
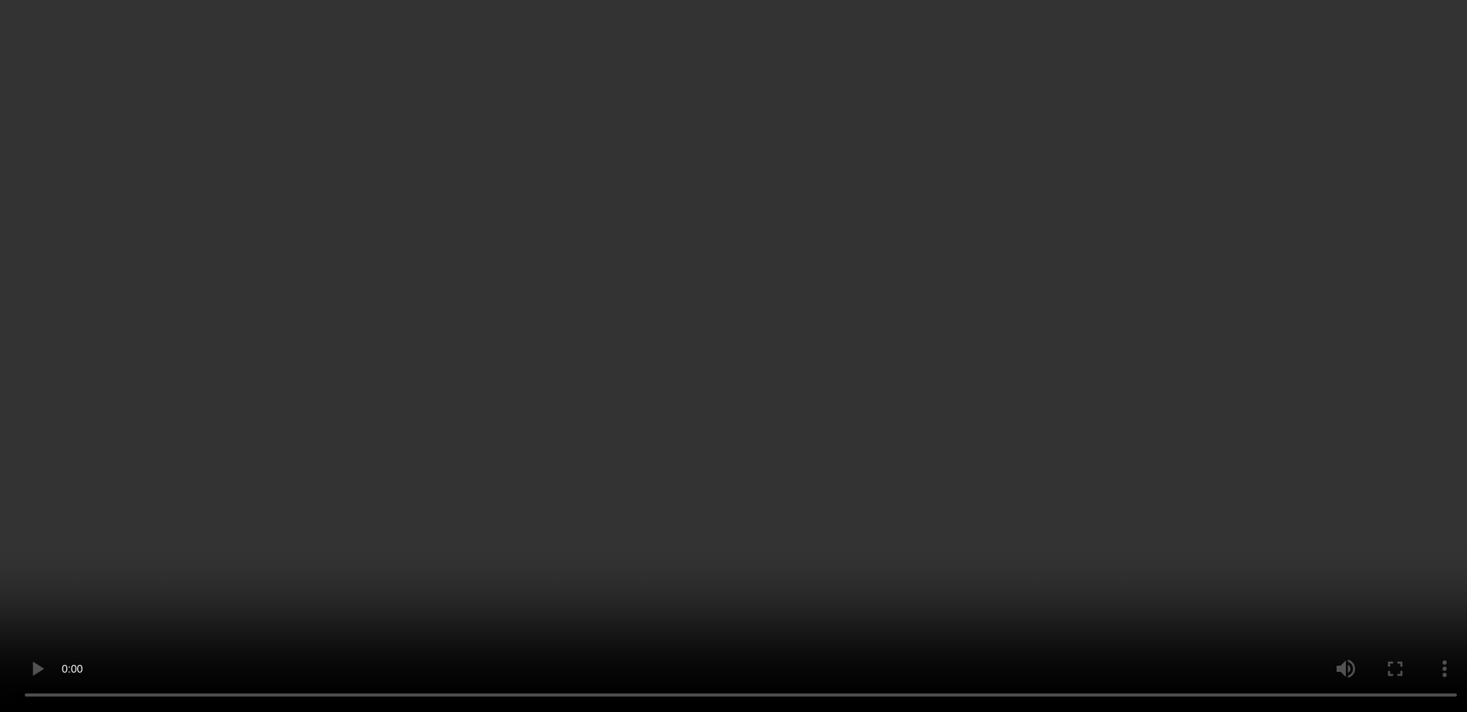
scroll to position [1284, 0]
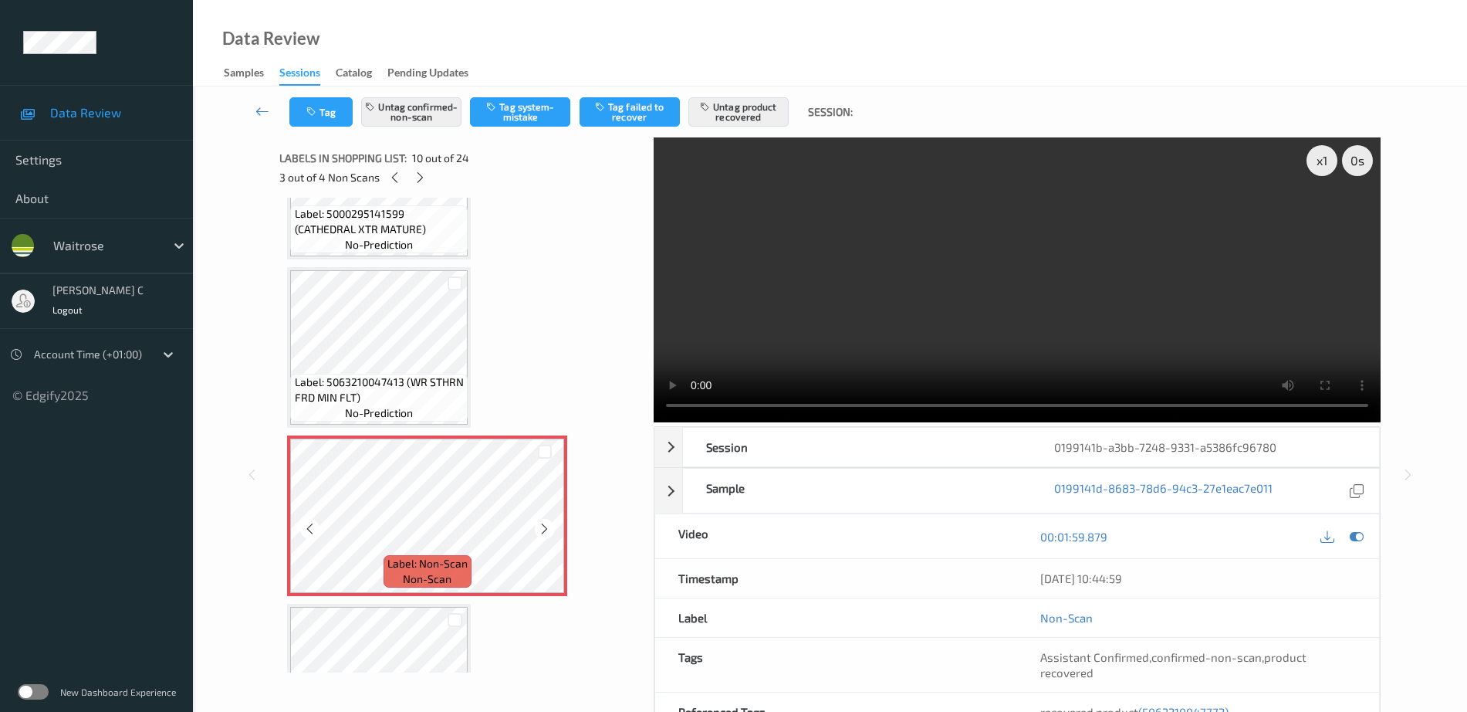
click at [387, 374] on span "Label: 5063210047413 (WR STHRN FRD MIN FLT)" at bounding box center [380, 389] width 170 height 31
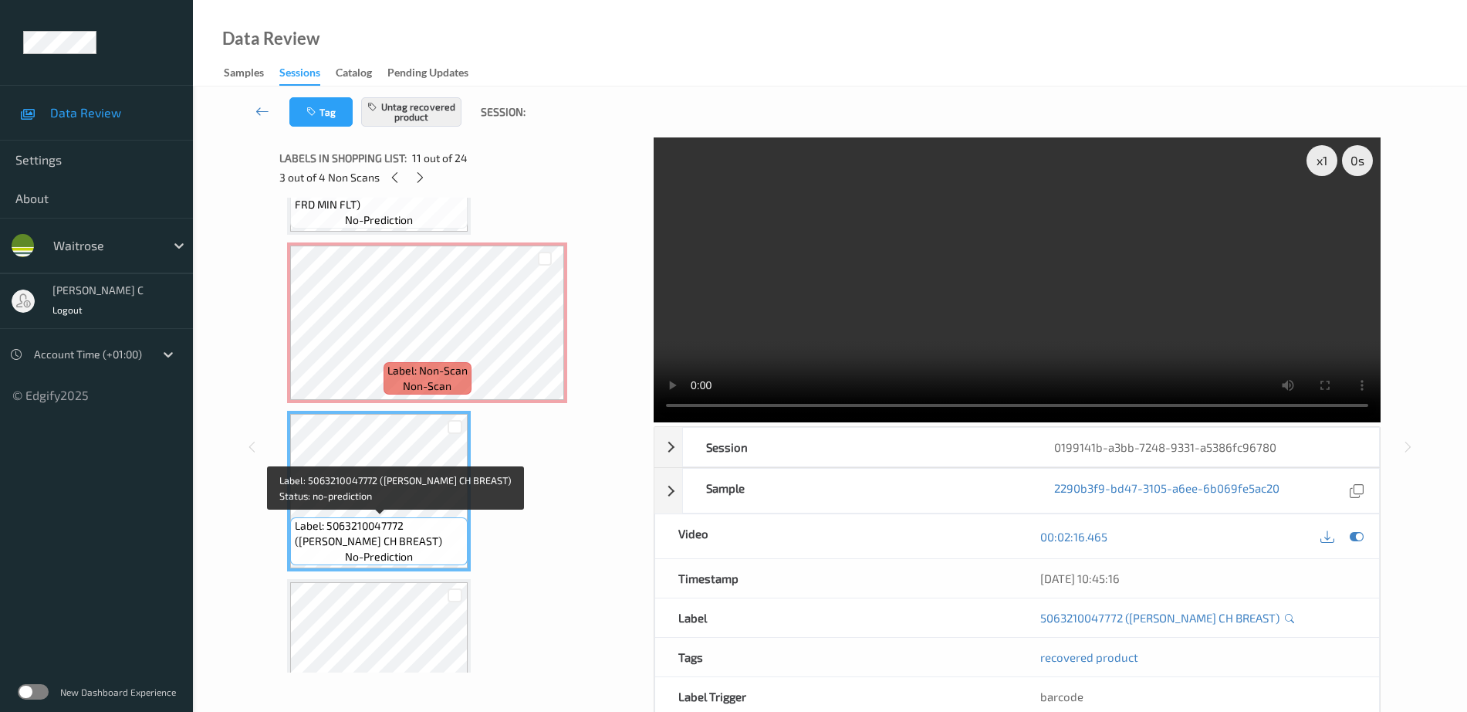
scroll to position [1574, 0]
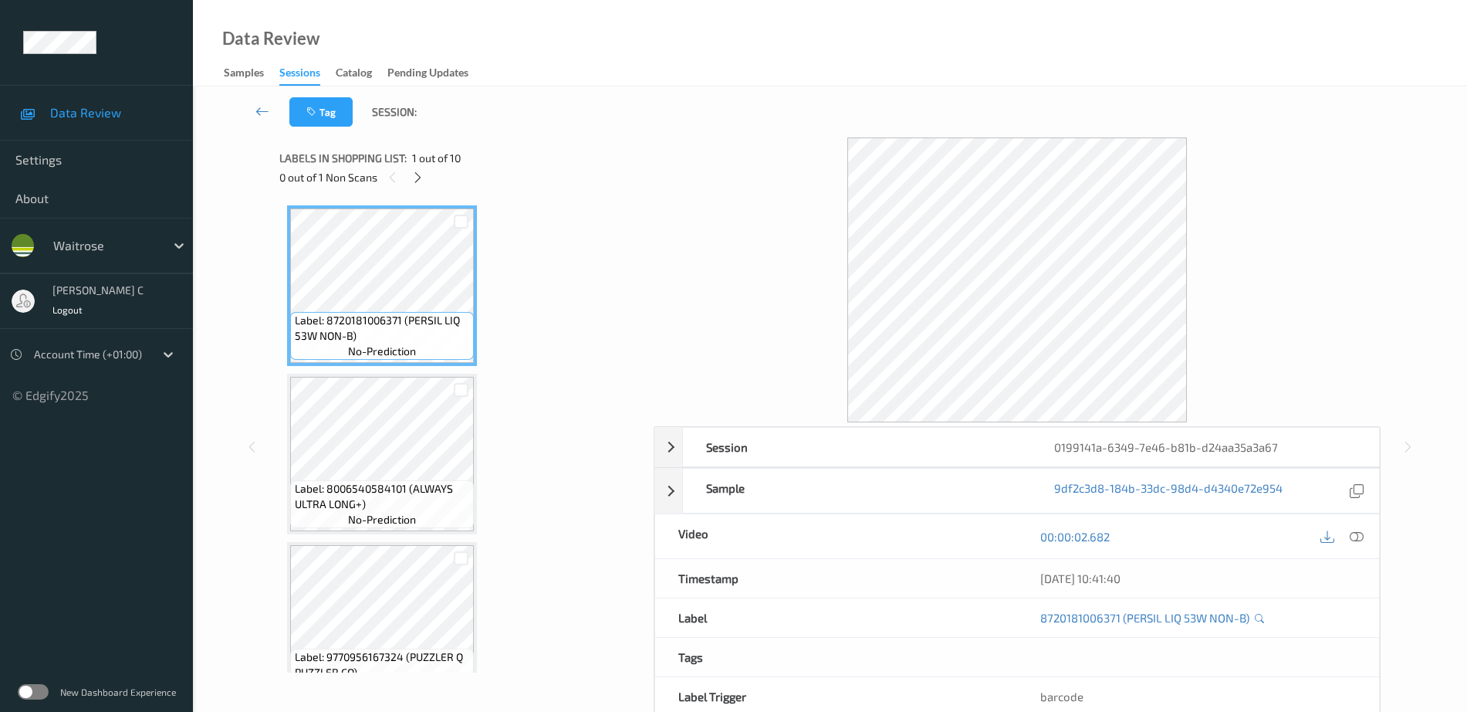
click at [416, 187] on div "0 out of 1 Non Scans" at bounding box center [461, 176] width 364 height 19
click at [422, 164] on span "1 out of 10" at bounding box center [436, 157] width 49 height 15
click at [418, 171] on icon at bounding box center [417, 178] width 13 height 14
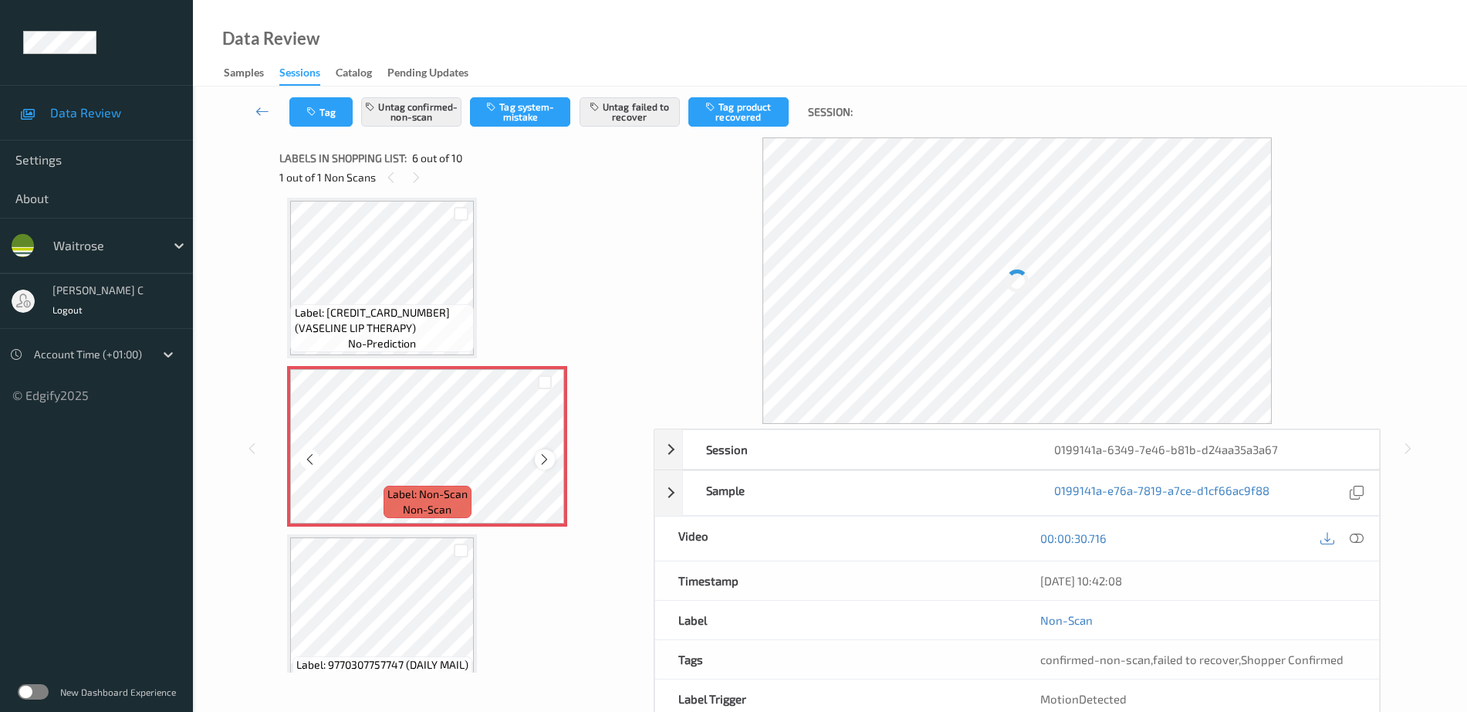
click at [549, 453] on icon at bounding box center [544, 459] width 13 height 14
click at [548, 458] on icon at bounding box center [544, 459] width 13 height 14
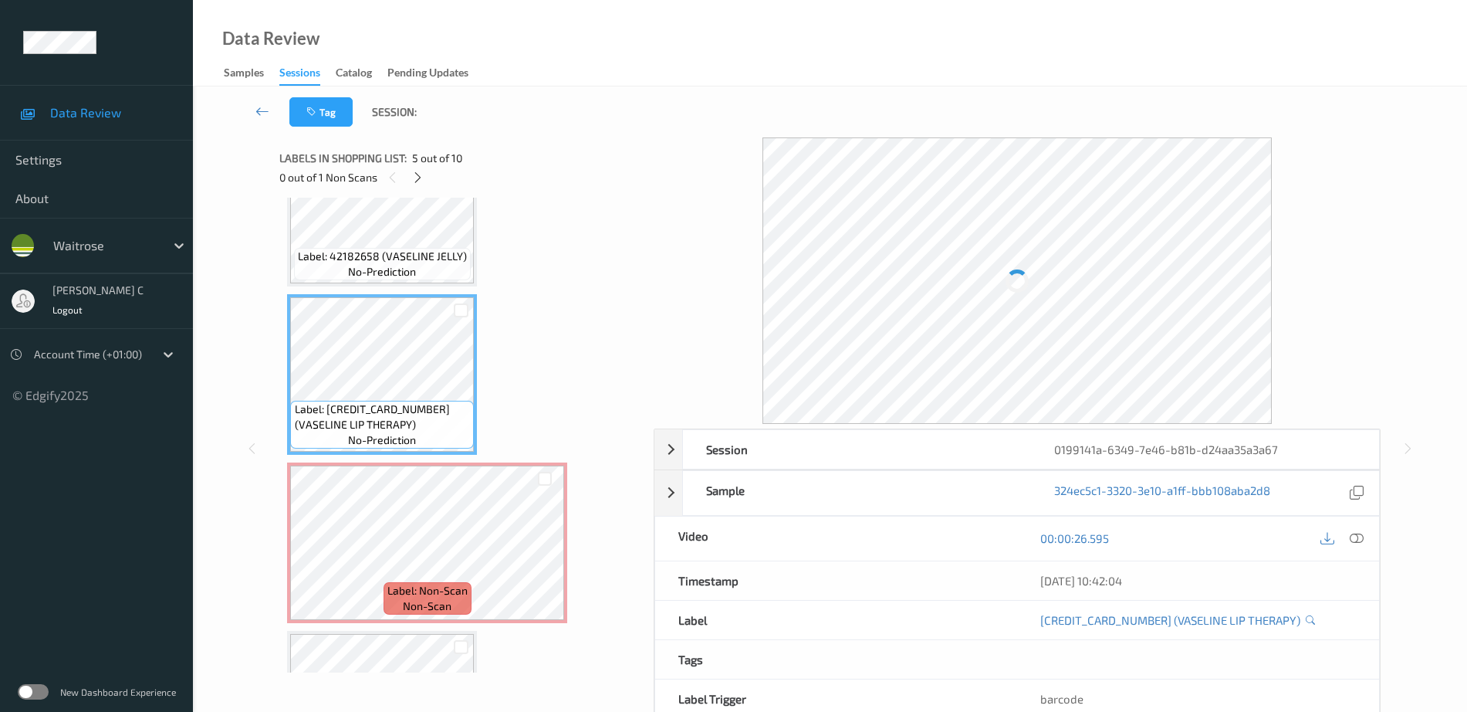
scroll to position [488, 0]
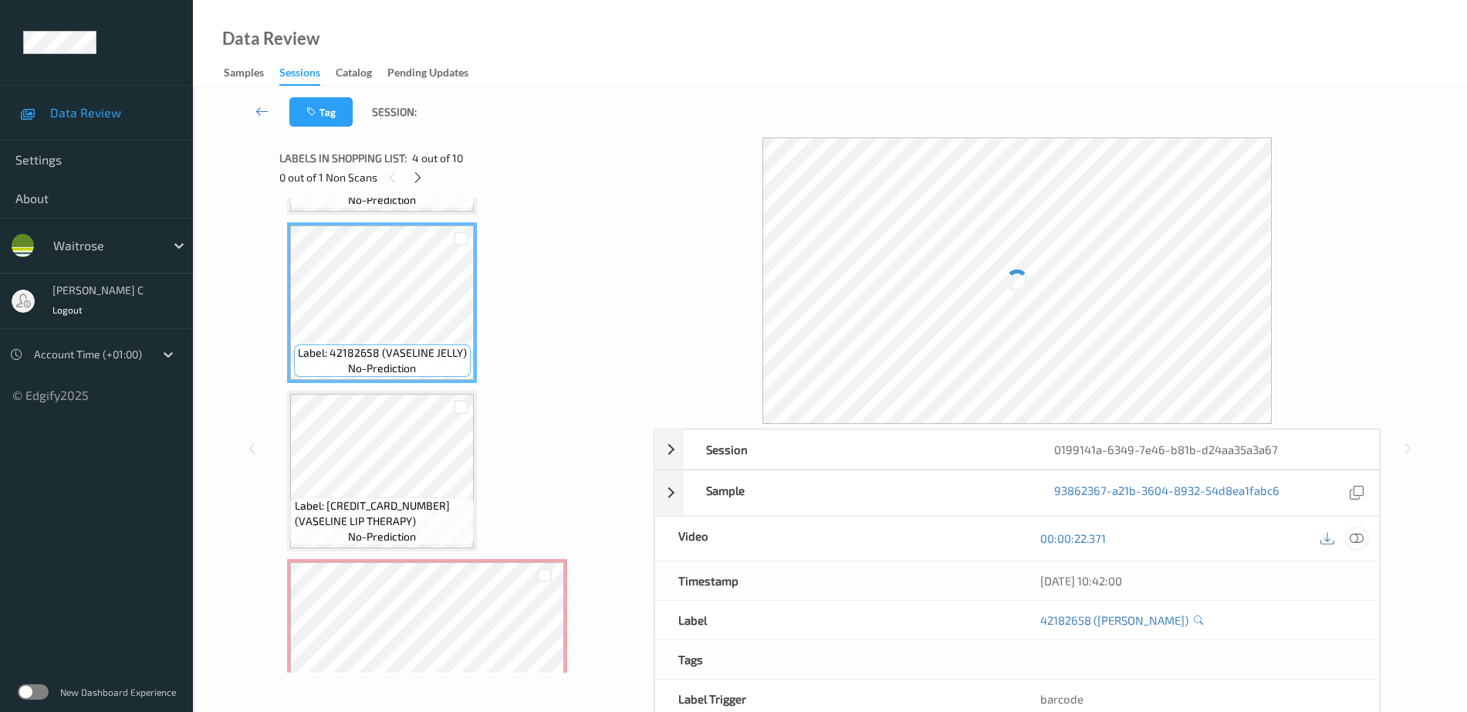
click at [1357, 533] on icon at bounding box center [1357, 538] width 14 height 14
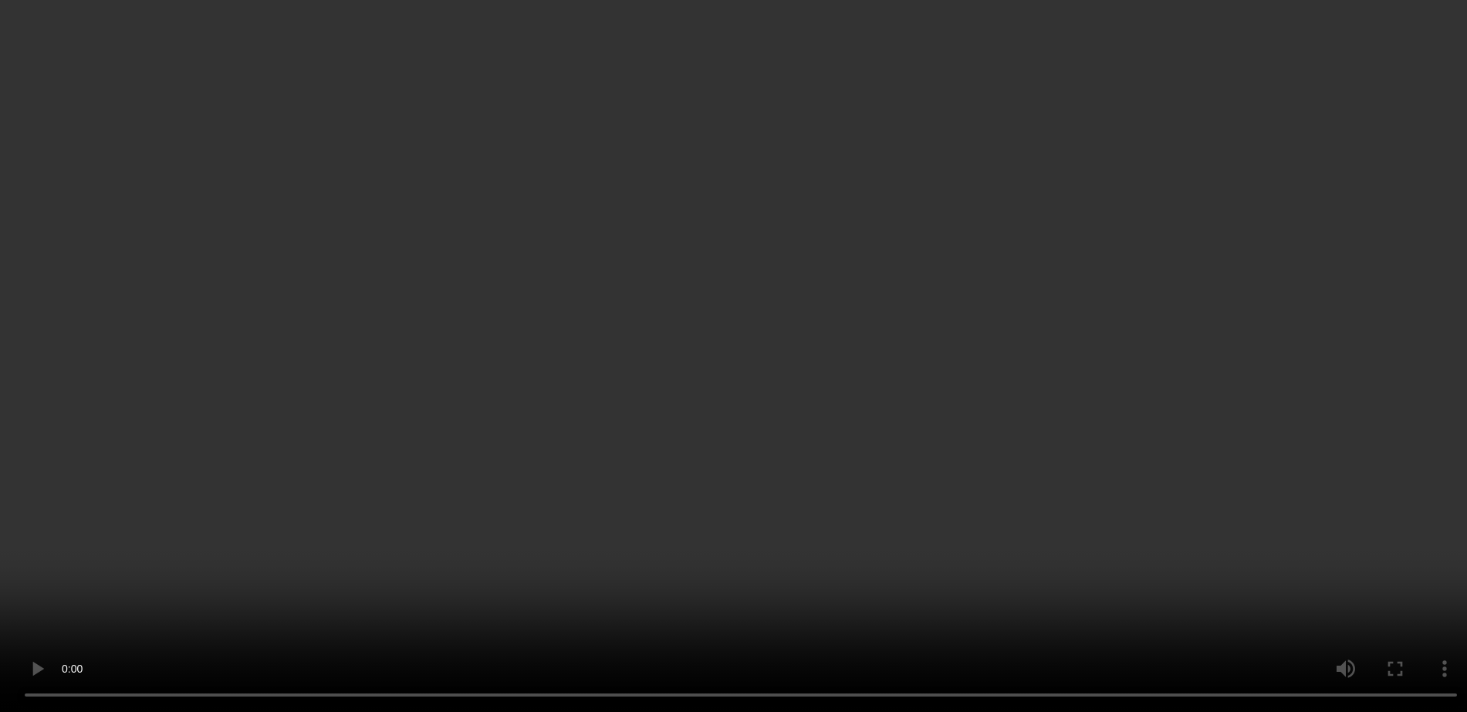
scroll to position [681, 0]
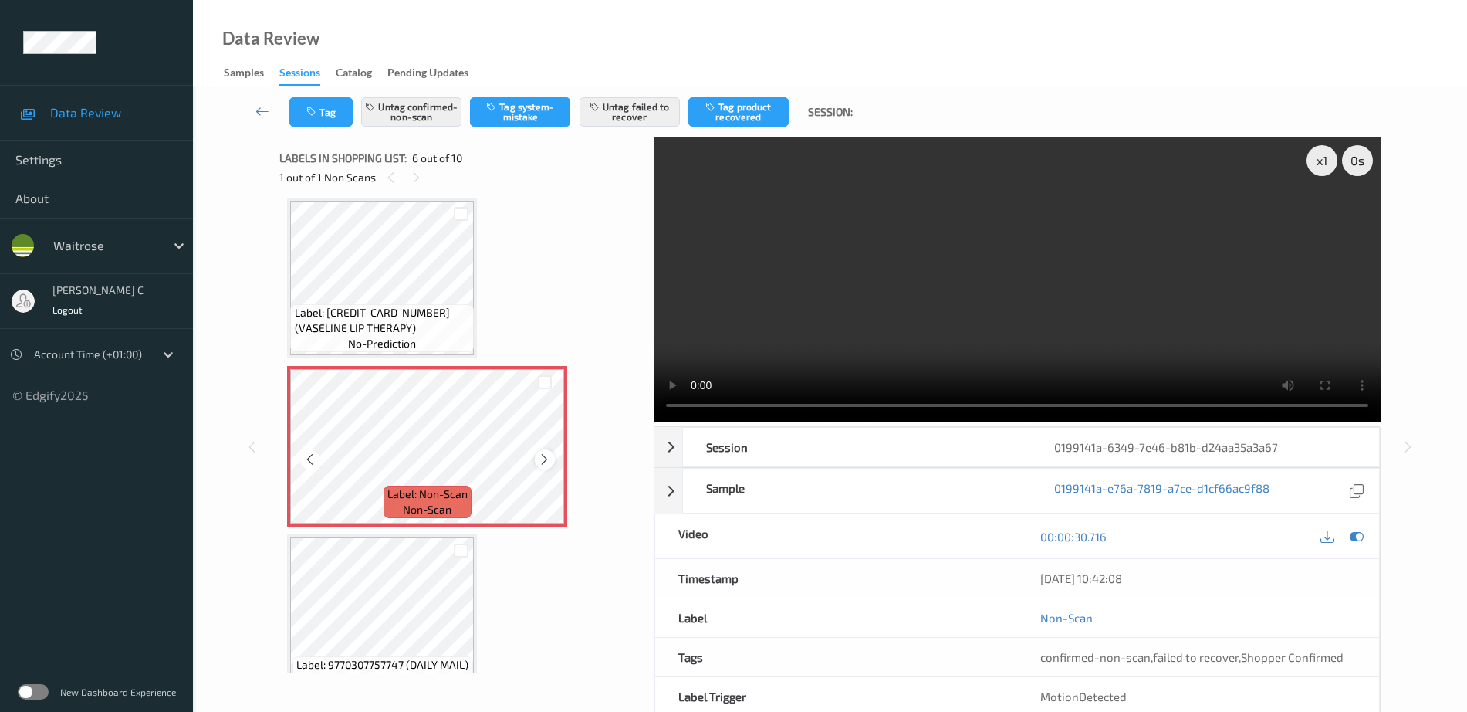
click at [550, 462] on icon at bounding box center [544, 459] width 13 height 14
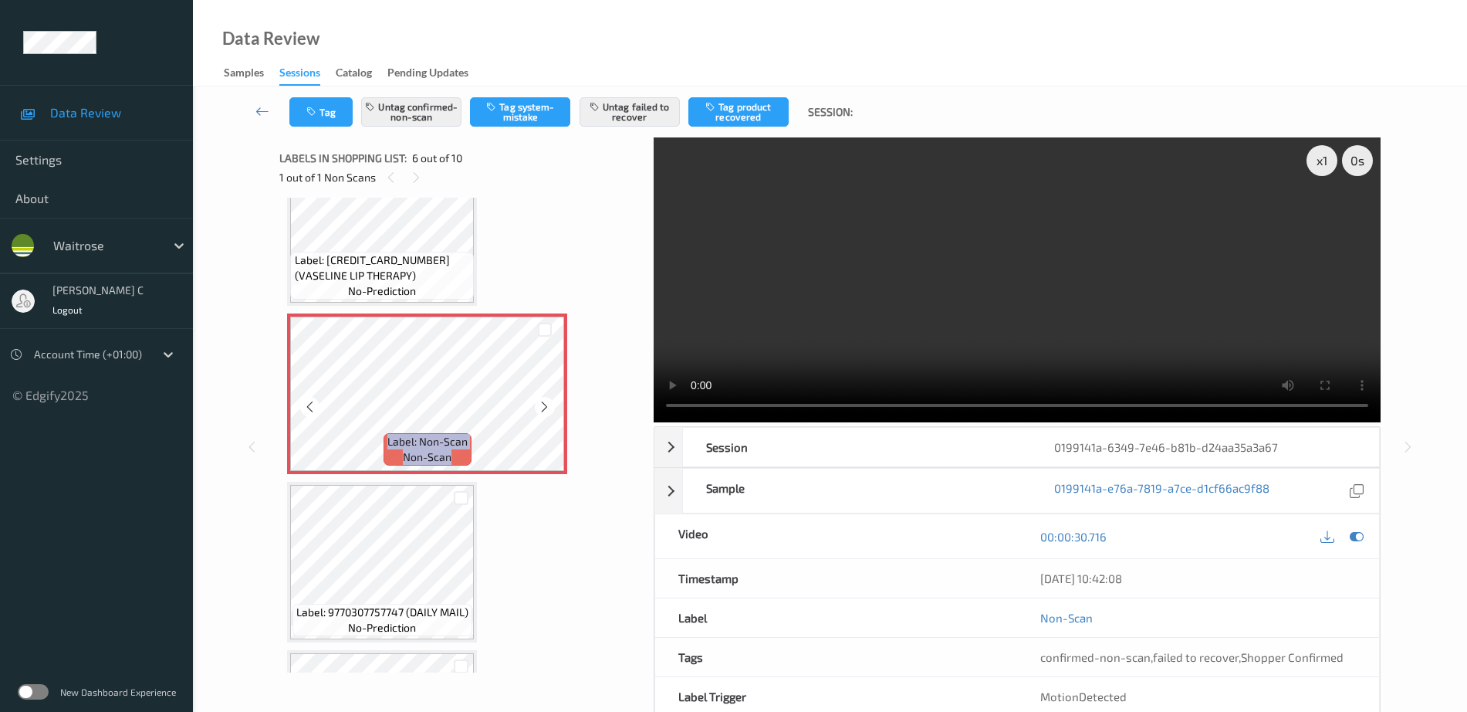
scroll to position [777, 0]
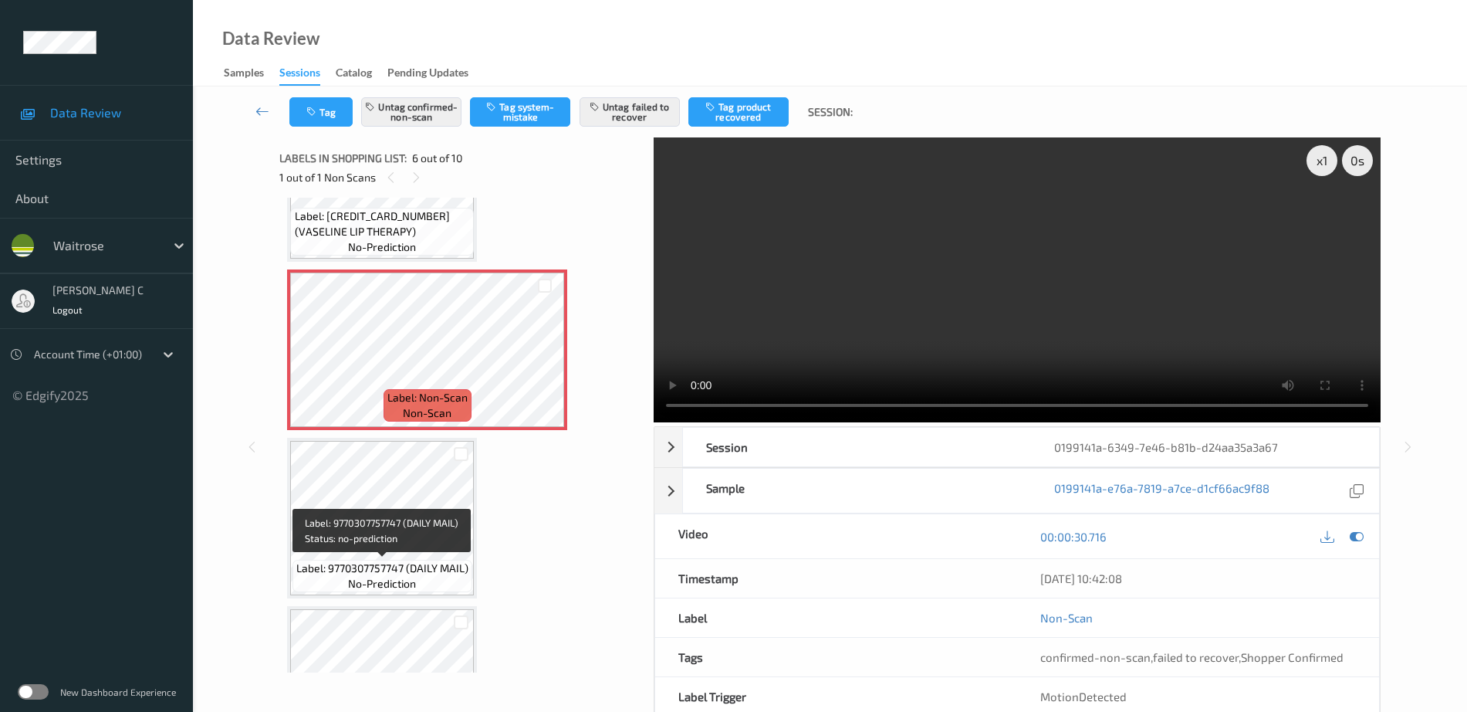
click at [341, 570] on span "Label: 9770307757747 (DAILY MAIL)" at bounding box center [382, 567] width 172 height 15
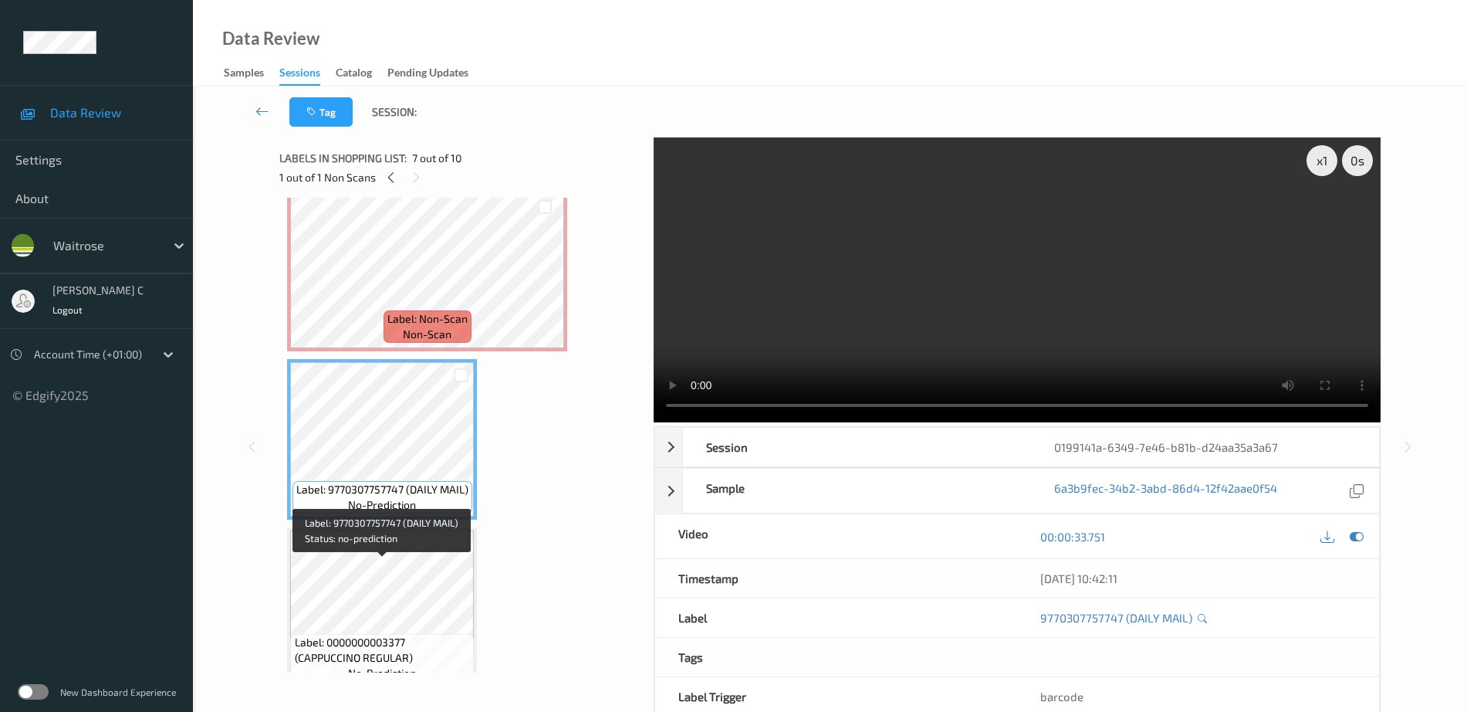
scroll to position [970, 0]
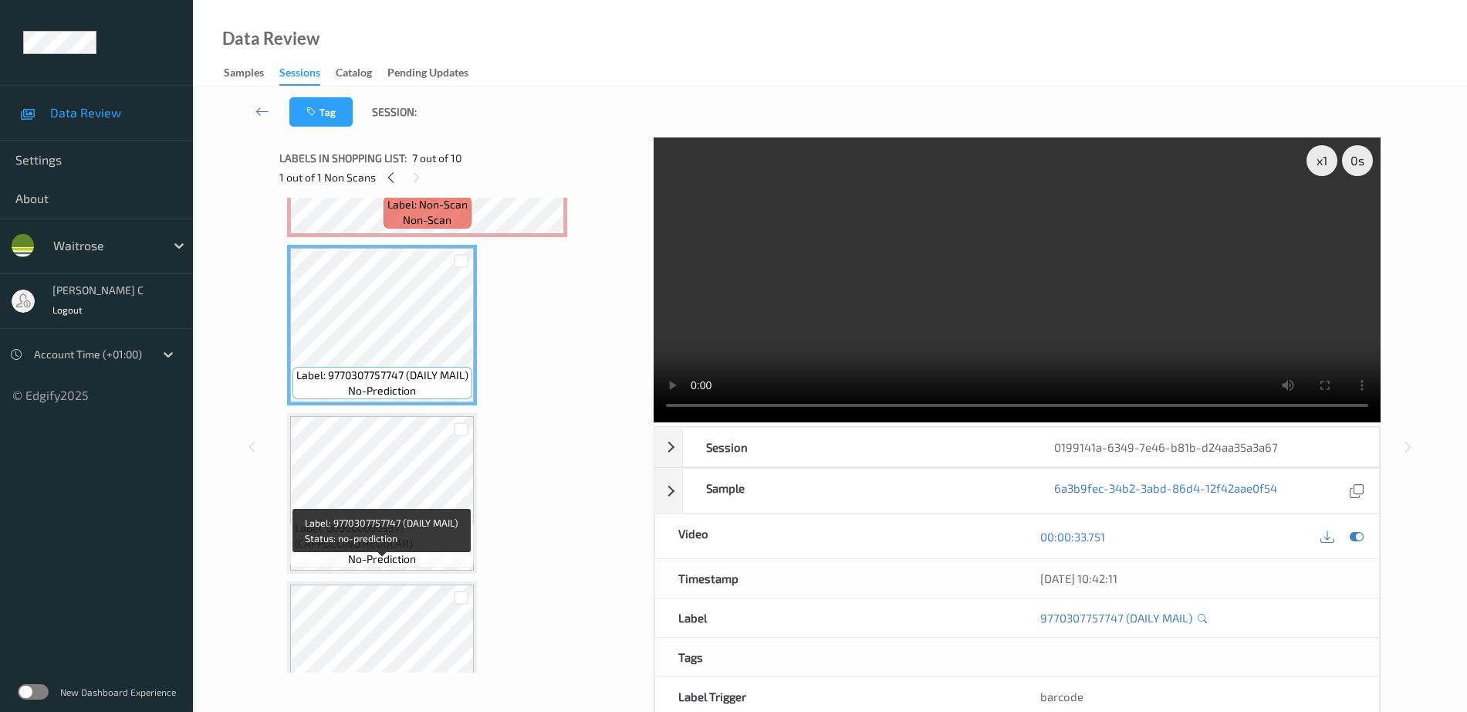
click at [345, 574] on div "Label: 8720181006371 (PERSIL LIQ 53W NON-B) no-prediction Label: 8006540584101 …" at bounding box center [461, 72] width 348 height 1675
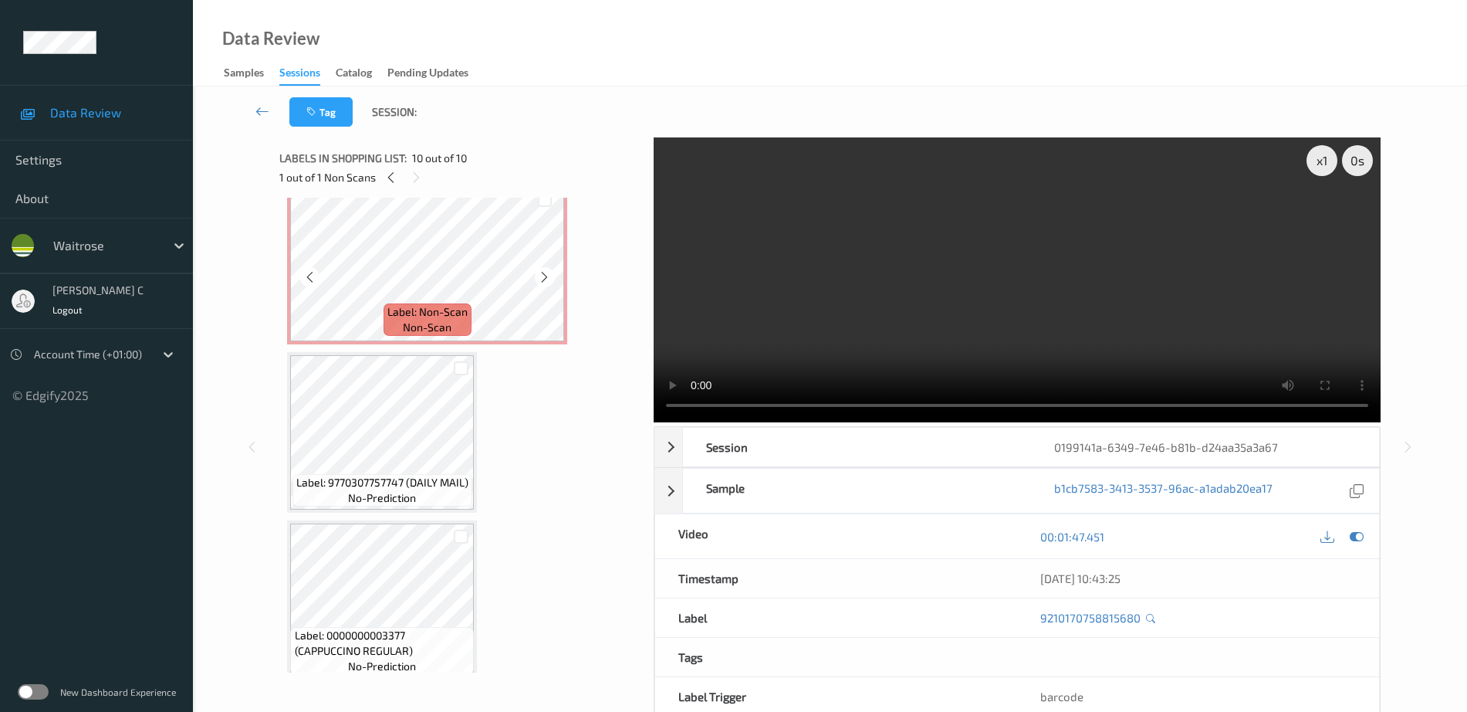
scroll to position [830, 0]
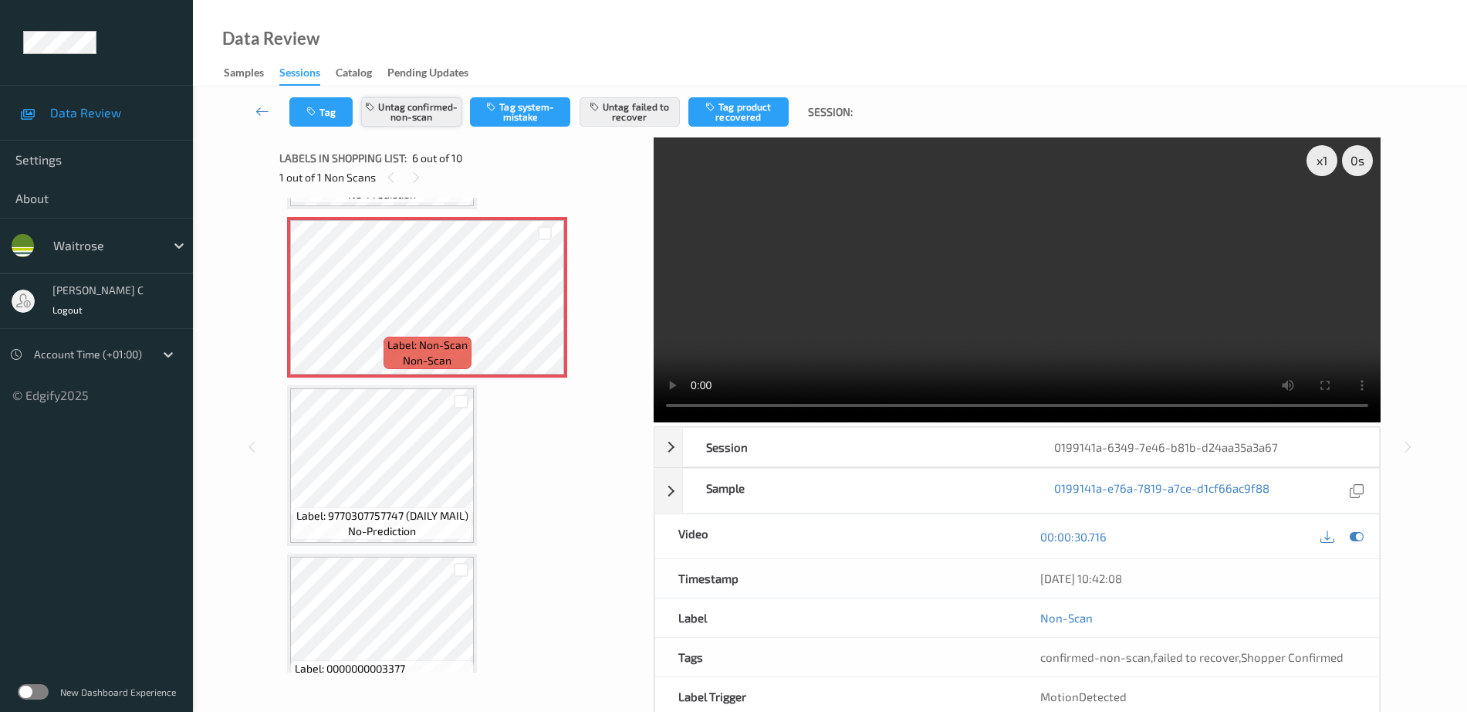
click at [410, 107] on button "Untag confirmed-non-scan" at bounding box center [411, 111] width 100 height 29
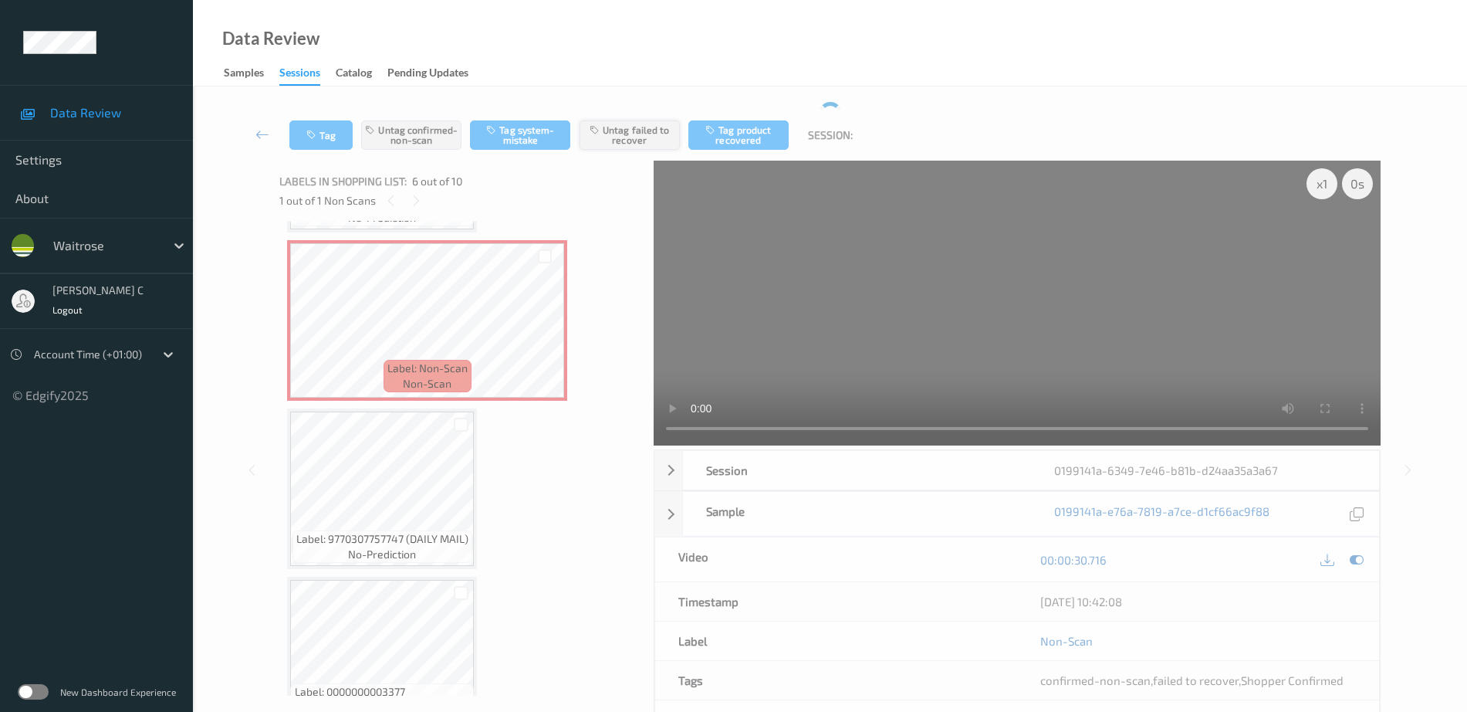
click at [607, 130] on button "Untag failed to recover" at bounding box center [630, 134] width 100 height 29
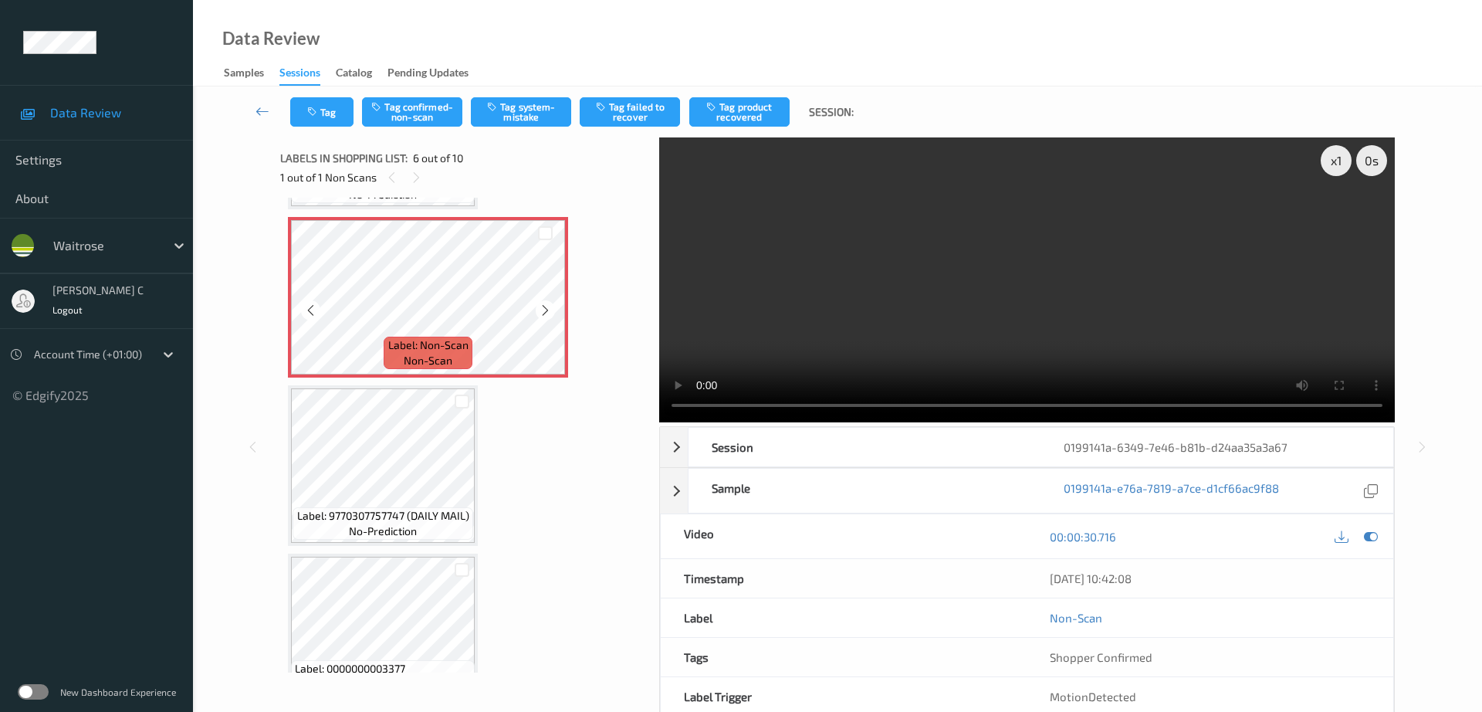
click at [459, 337] on div "Label: Non-Scan non-scan" at bounding box center [428, 353] width 88 height 32
click at [504, 113] on button "Tag system-mistake" at bounding box center [521, 111] width 100 height 29
click at [315, 124] on button "Tag" at bounding box center [321, 111] width 63 height 29
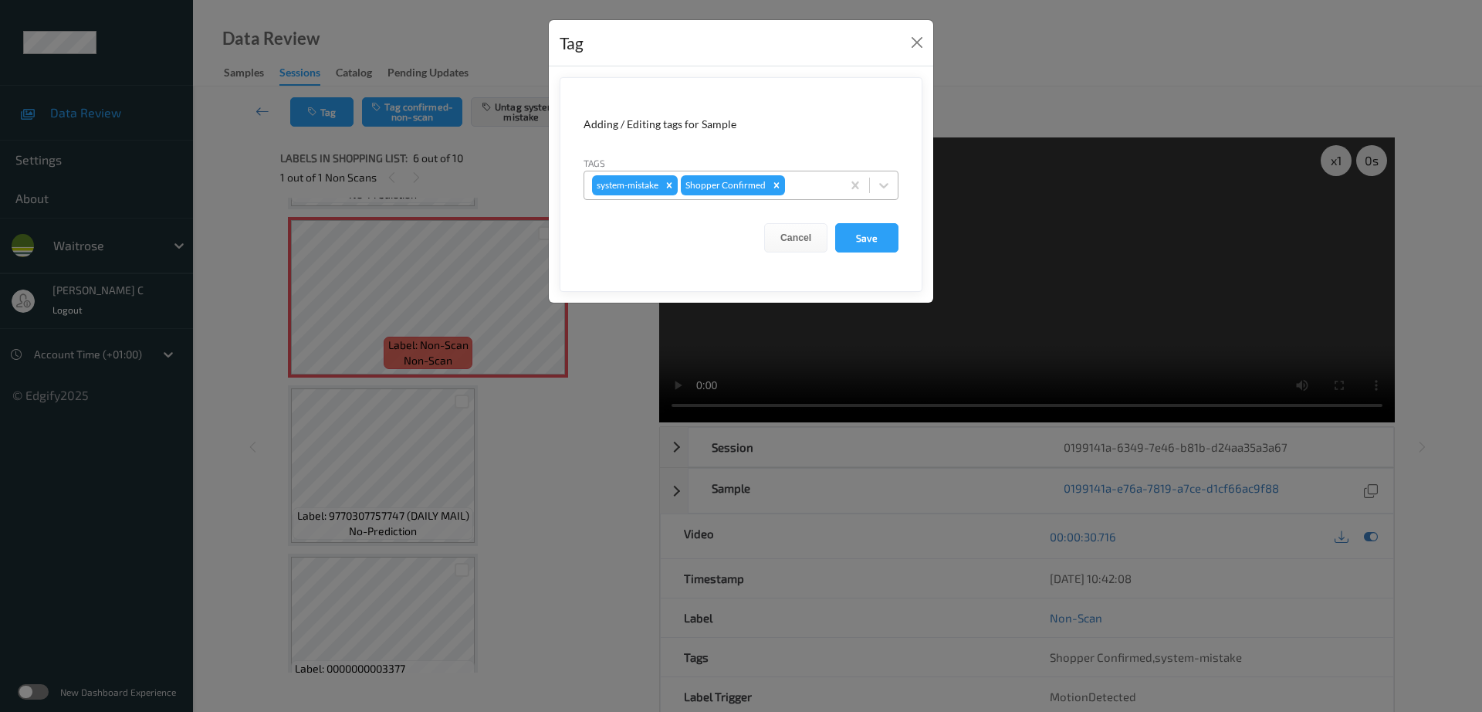
click at [807, 183] on div at bounding box center [811, 185] width 46 height 19
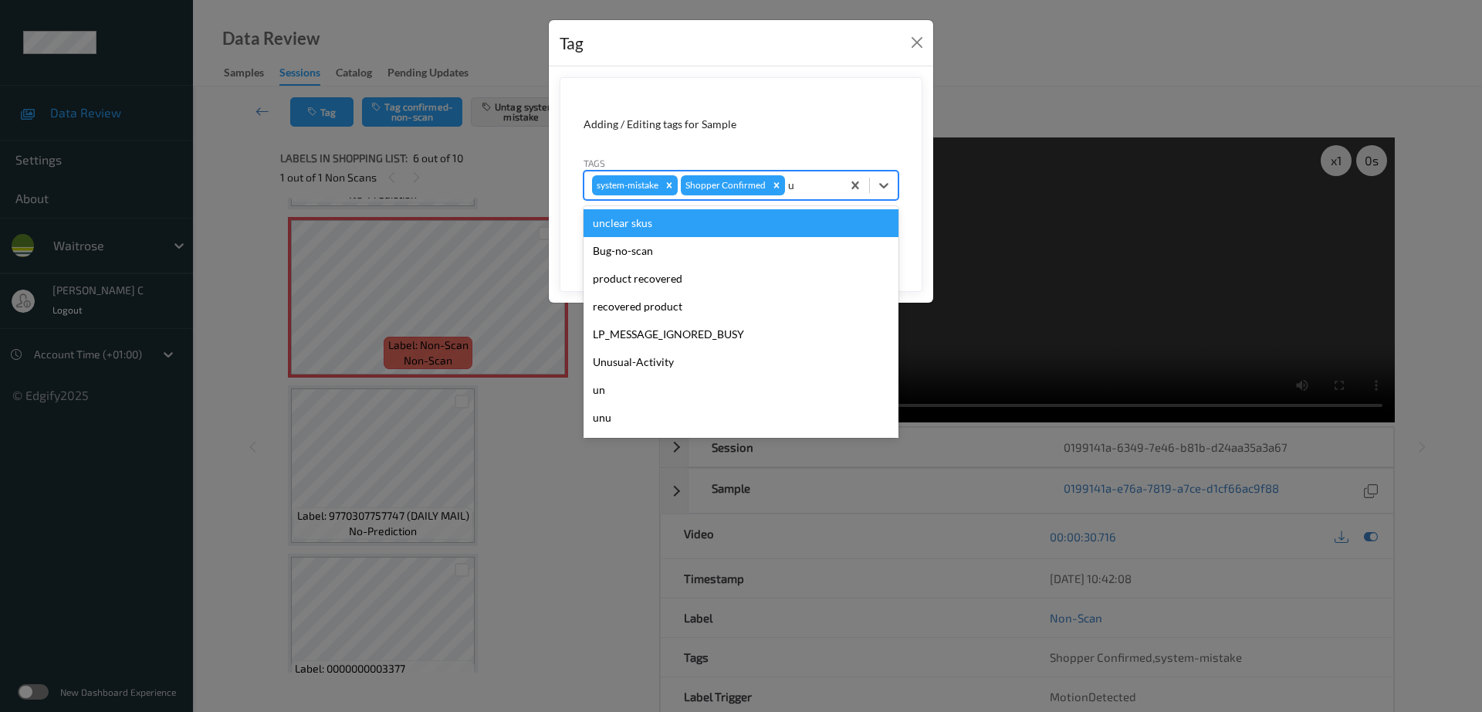
type input "un"
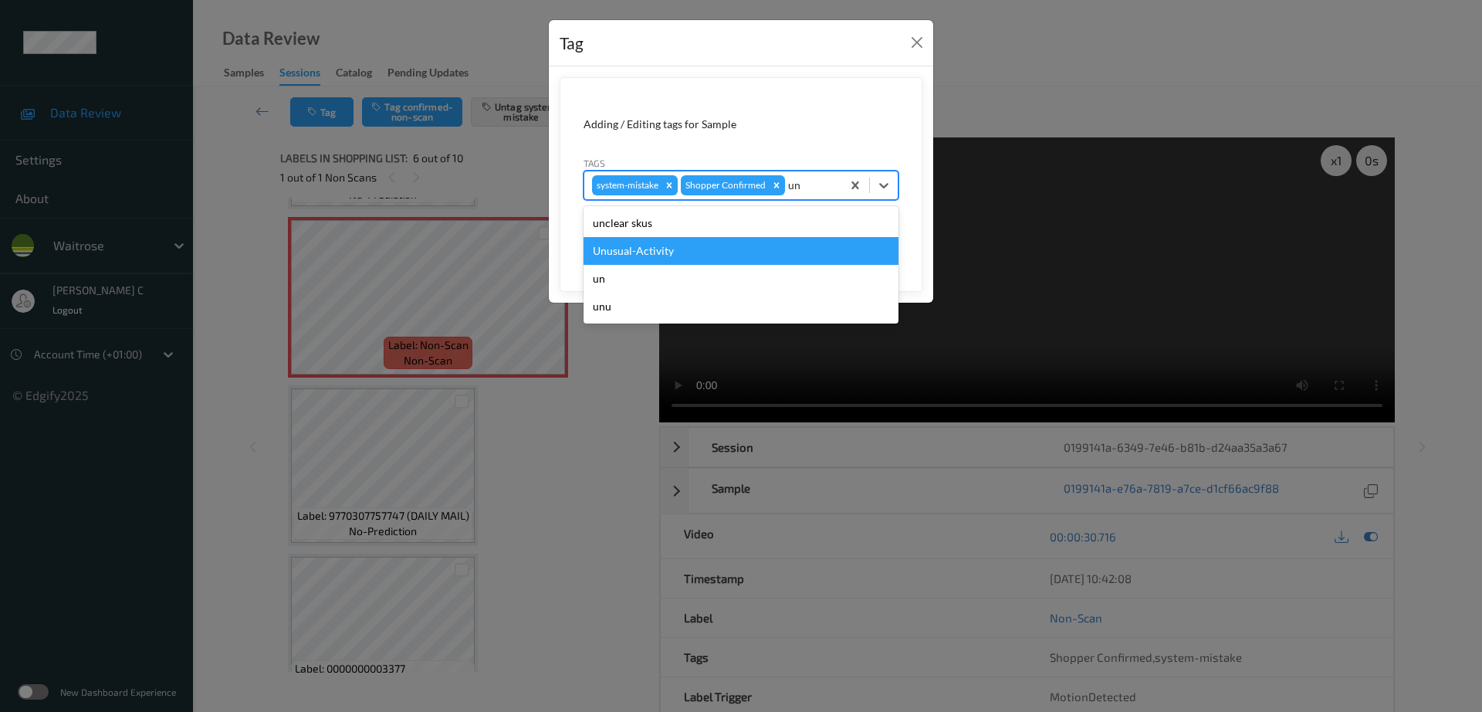
click at [687, 252] on div "Unusual-Activity" at bounding box center [740, 251] width 315 height 28
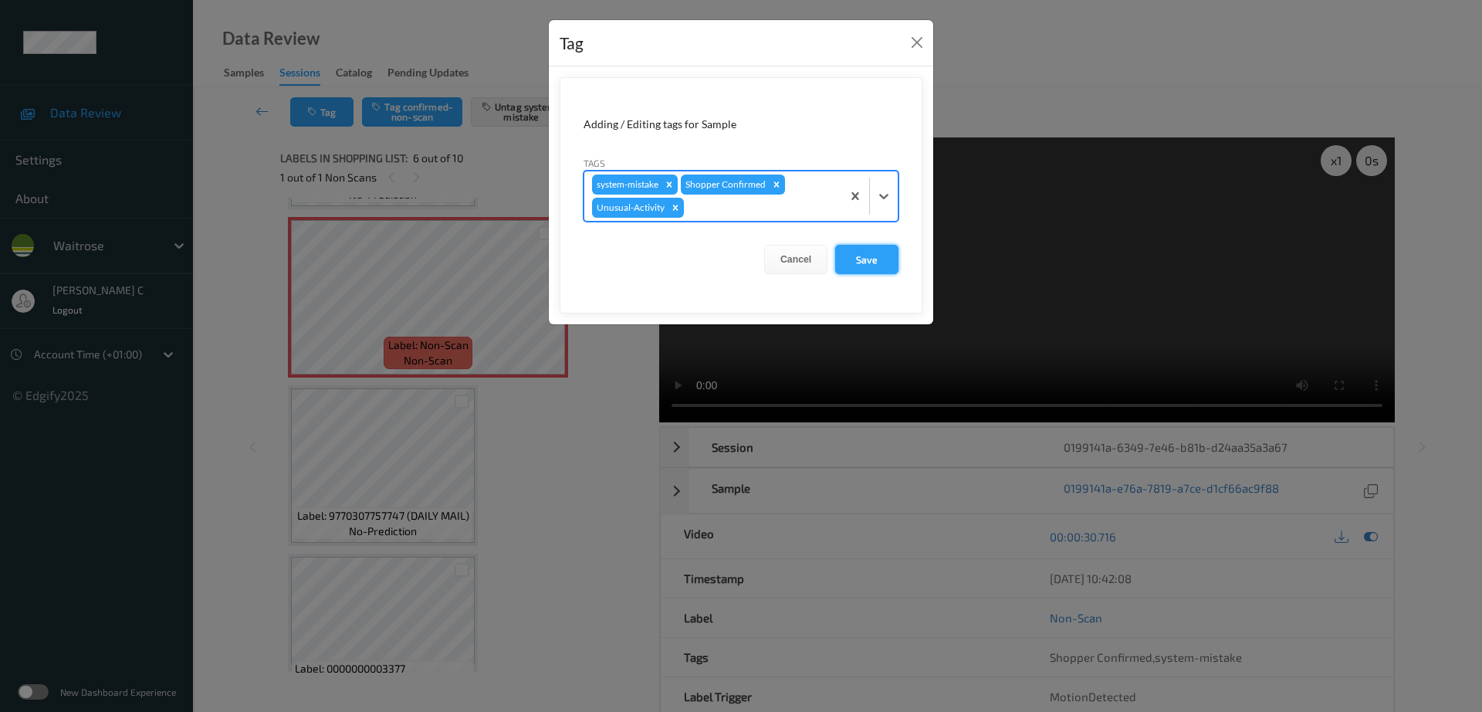
click at [884, 259] on button "Save" at bounding box center [866, 259] width 63 height 29
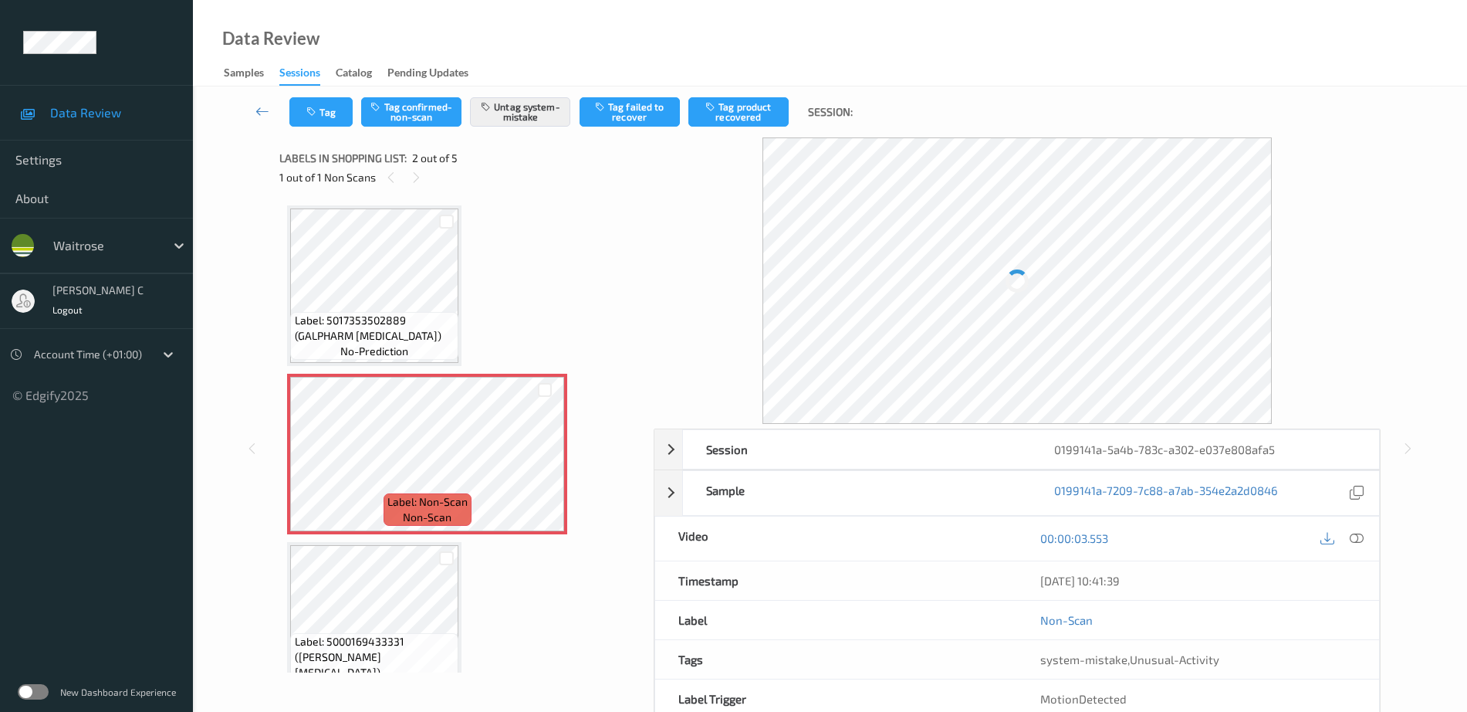
scroll to position [96, 0]
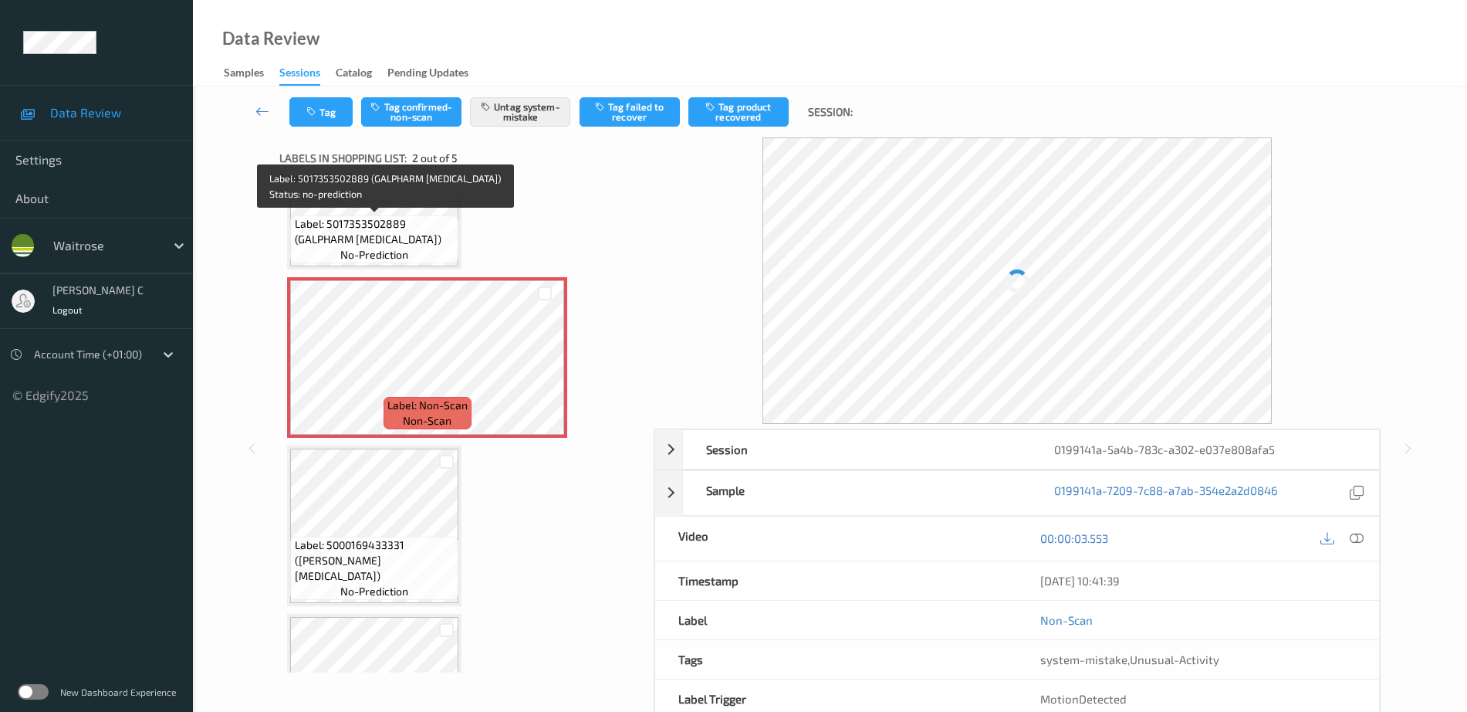
click at [370, 223] on span "Label: 5017353502889 (GALPHARM [MEDICAL_DATA])" at bounding box center [375, 231] width 161 height 31
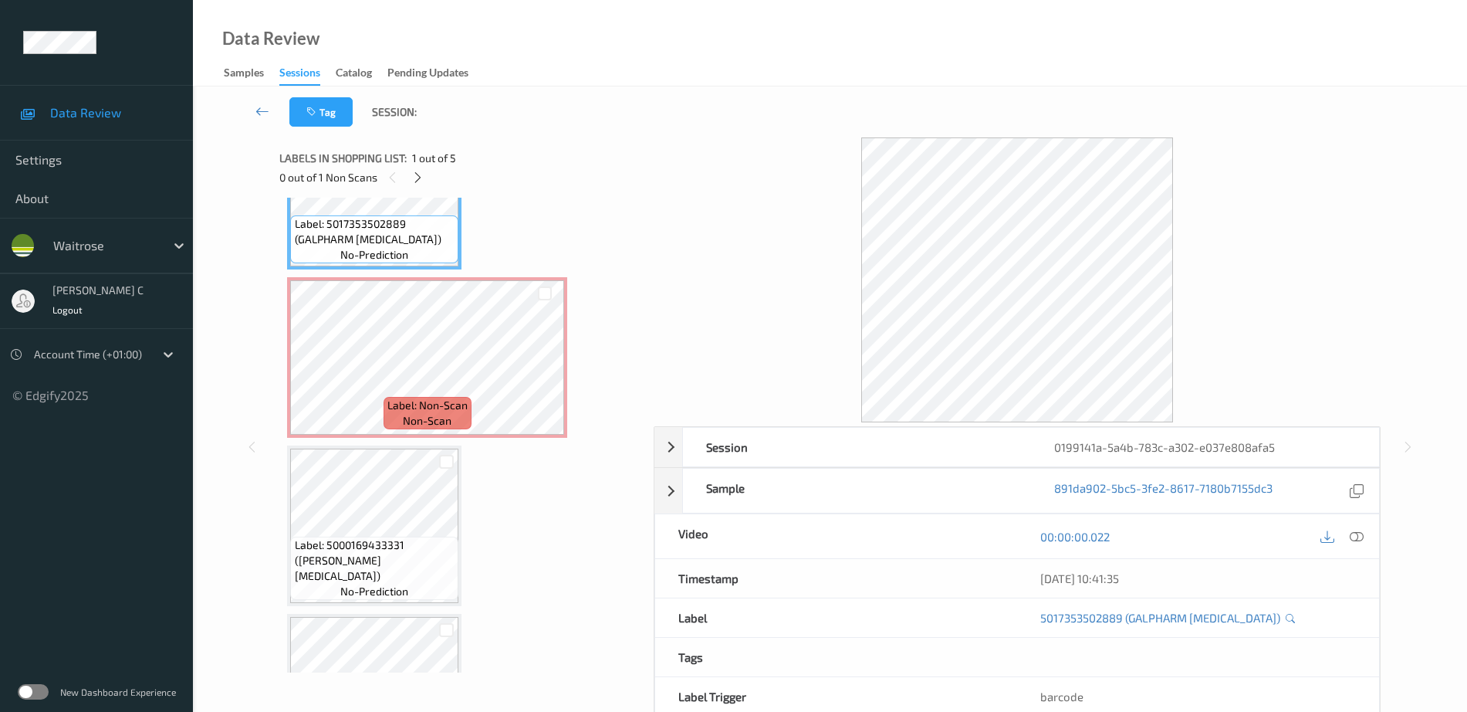
scroll to position [0, 0]
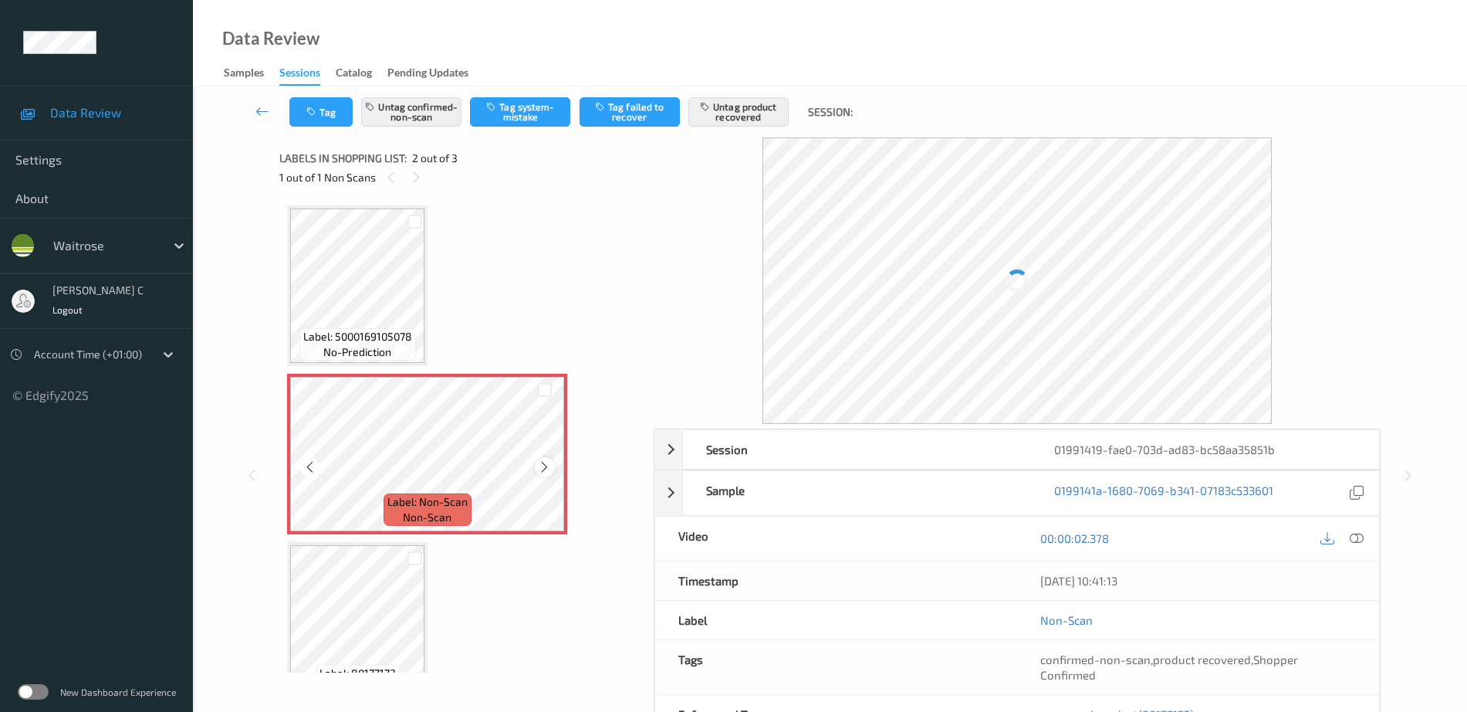
click at [549, 462] on icon at bounding box center [544, 467] width 13 height 14
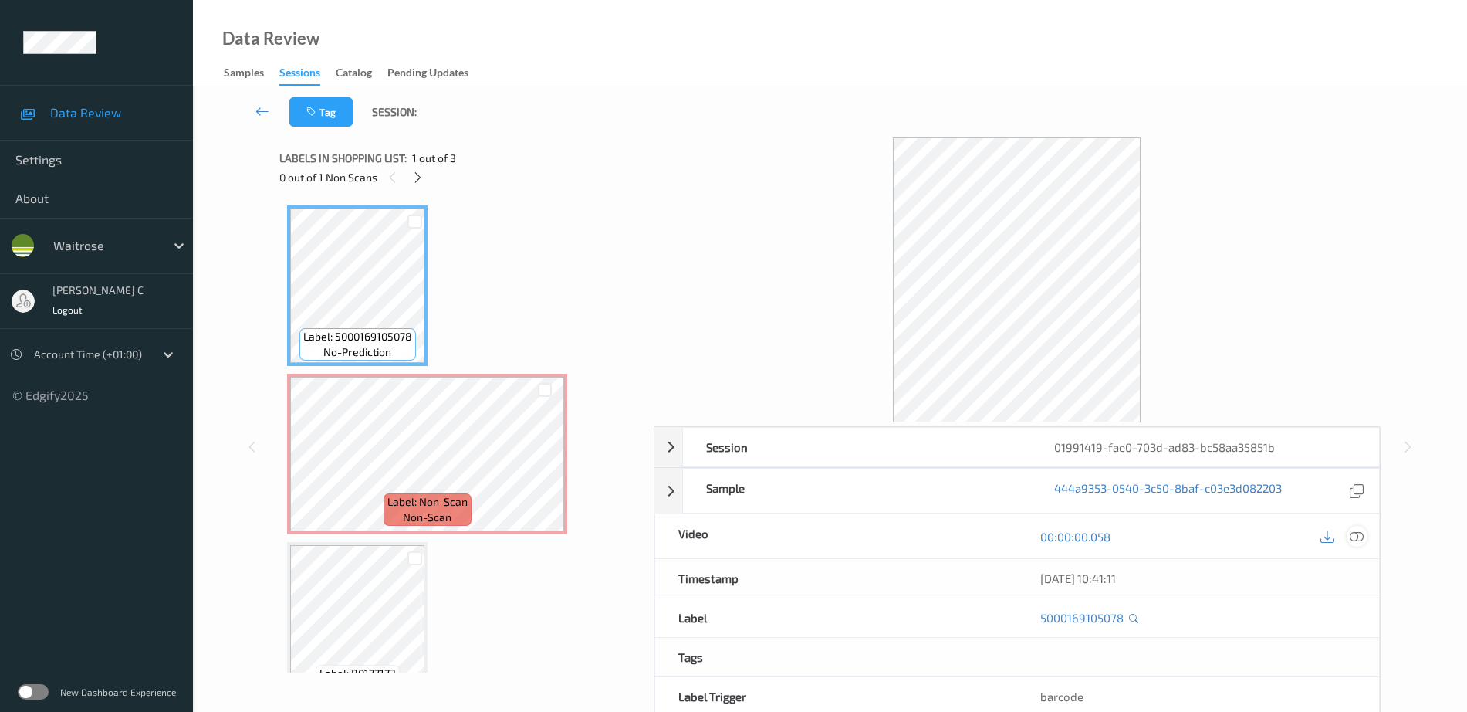
click at [1362, 541] on icon at bounding box center [1357, 536] width 14 height 14
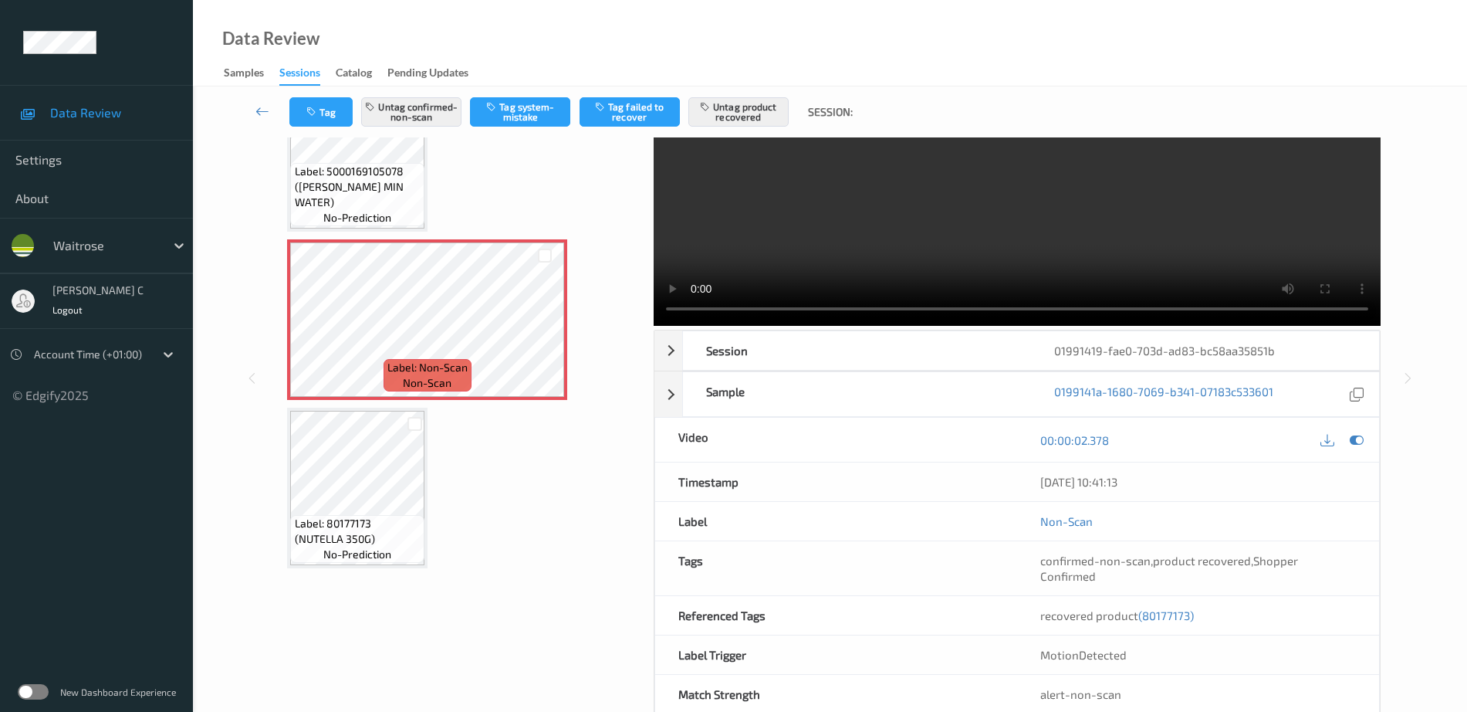
scroll to position [76, 0]
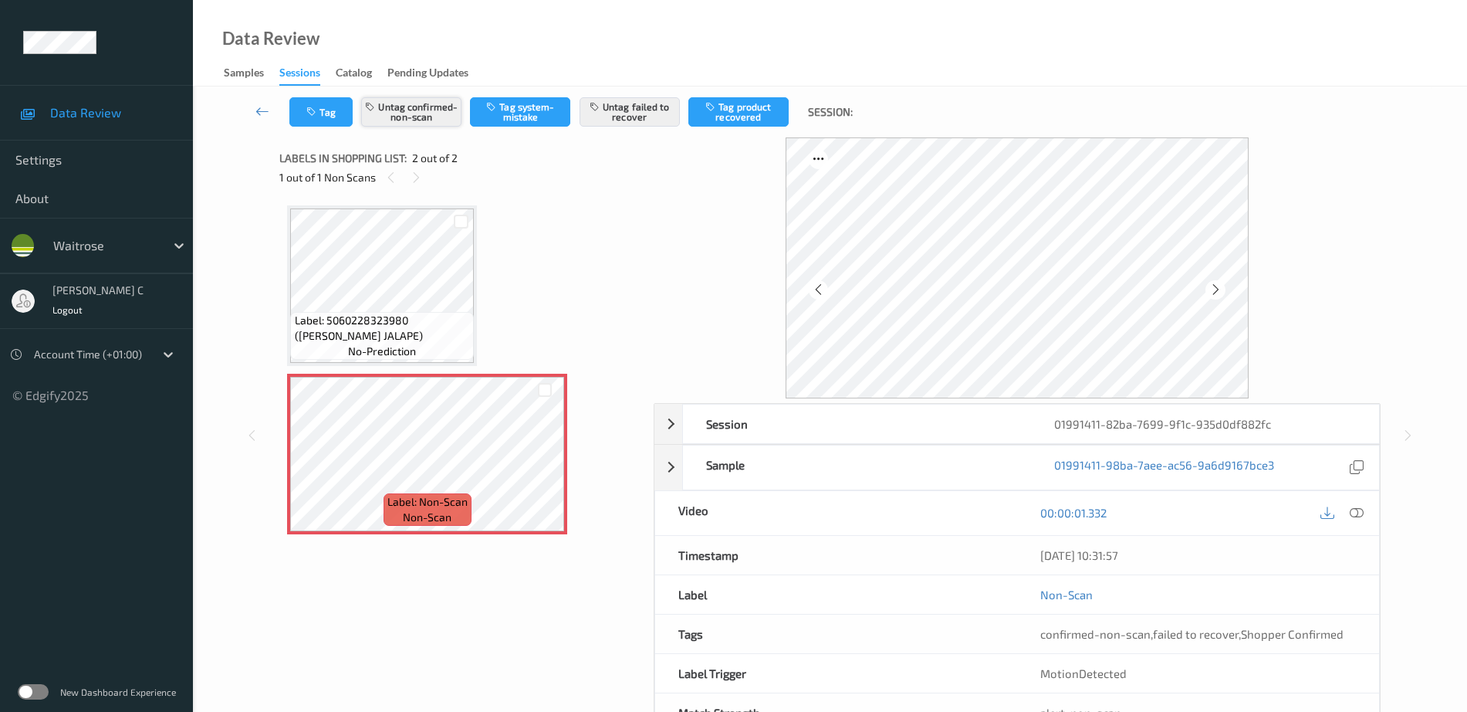
click at [425, 110] on button "Untag confirmed-non-scan" at bounding box center [411, 111] width 100 height 29
click at [647, 109] on button "Untag failed to recover" at bounding box center [630, 111] width 100 height 29
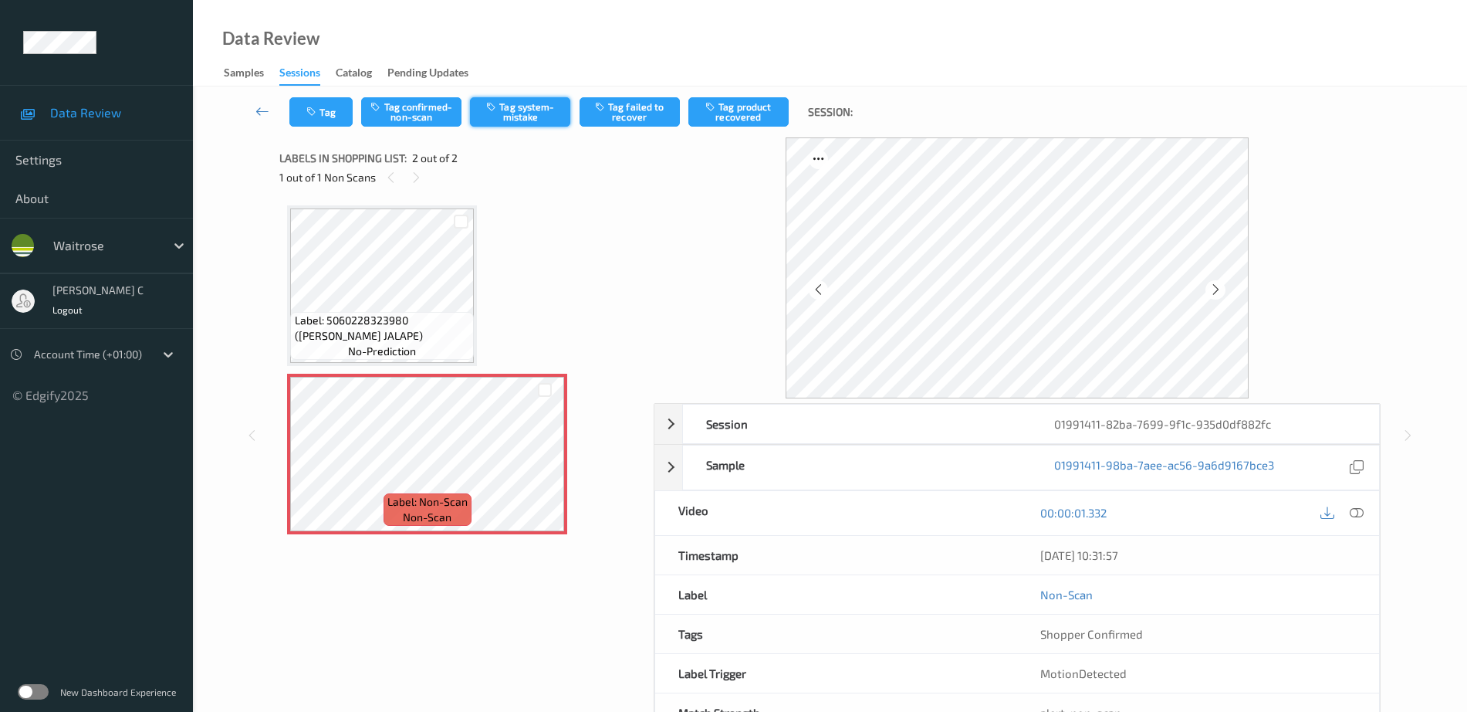
click at [518, 111] on button "Tag system-mistake" at bounding box center [520, 111] width 100 height 29
click at [324, 126] on button "Tag" at bounding box center [320, 111] width 63 height 29
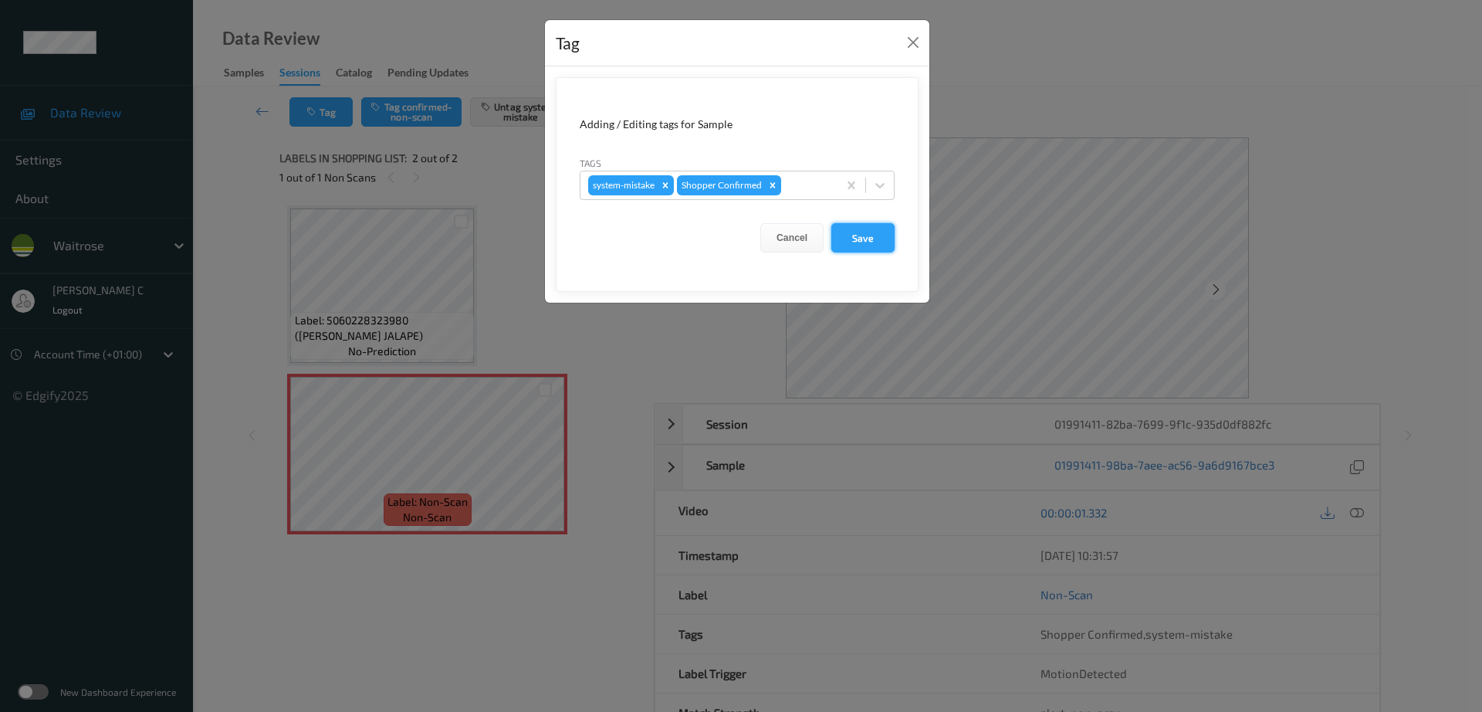
click at [879, 240] on button "Save" at bounding box center [862, 237] width 63 height 29
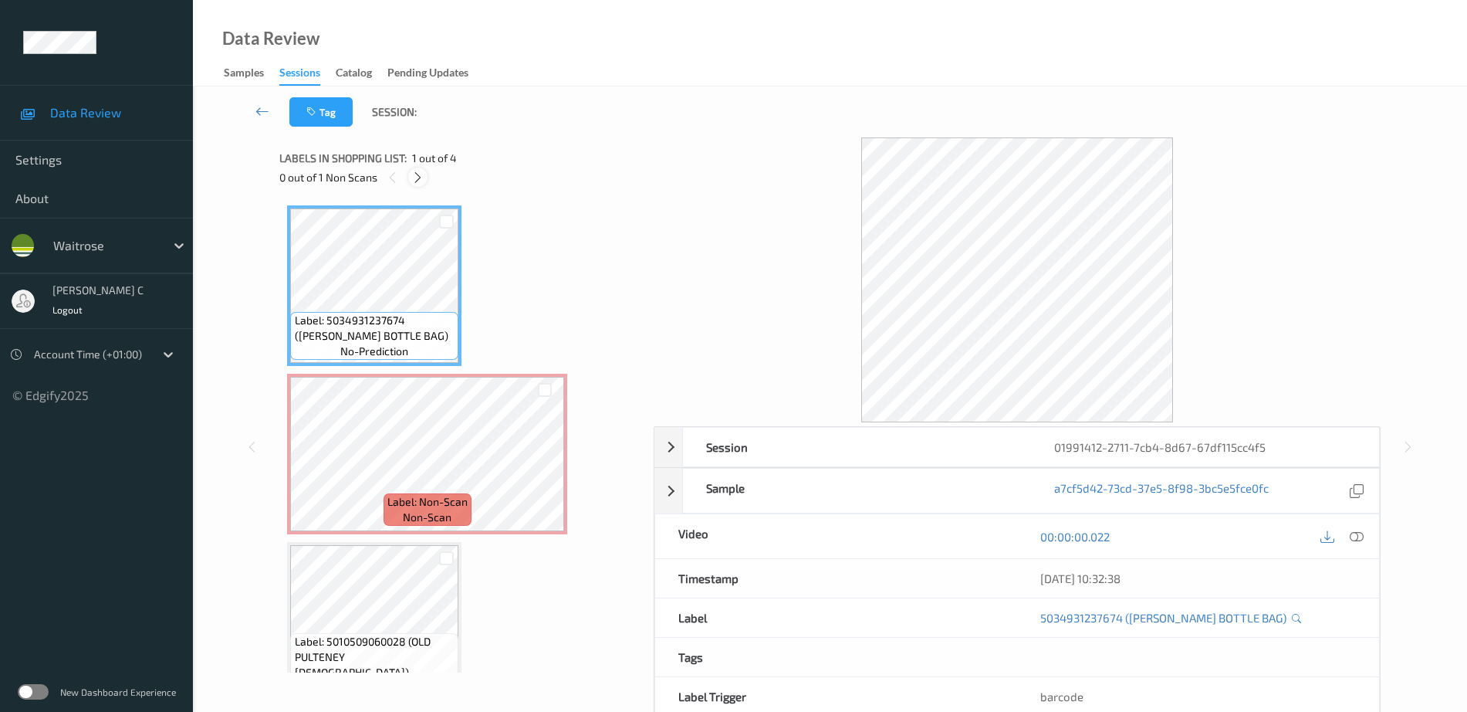
click at [421, 173] on icon at bounding box center [417, 178] width 13 height 14
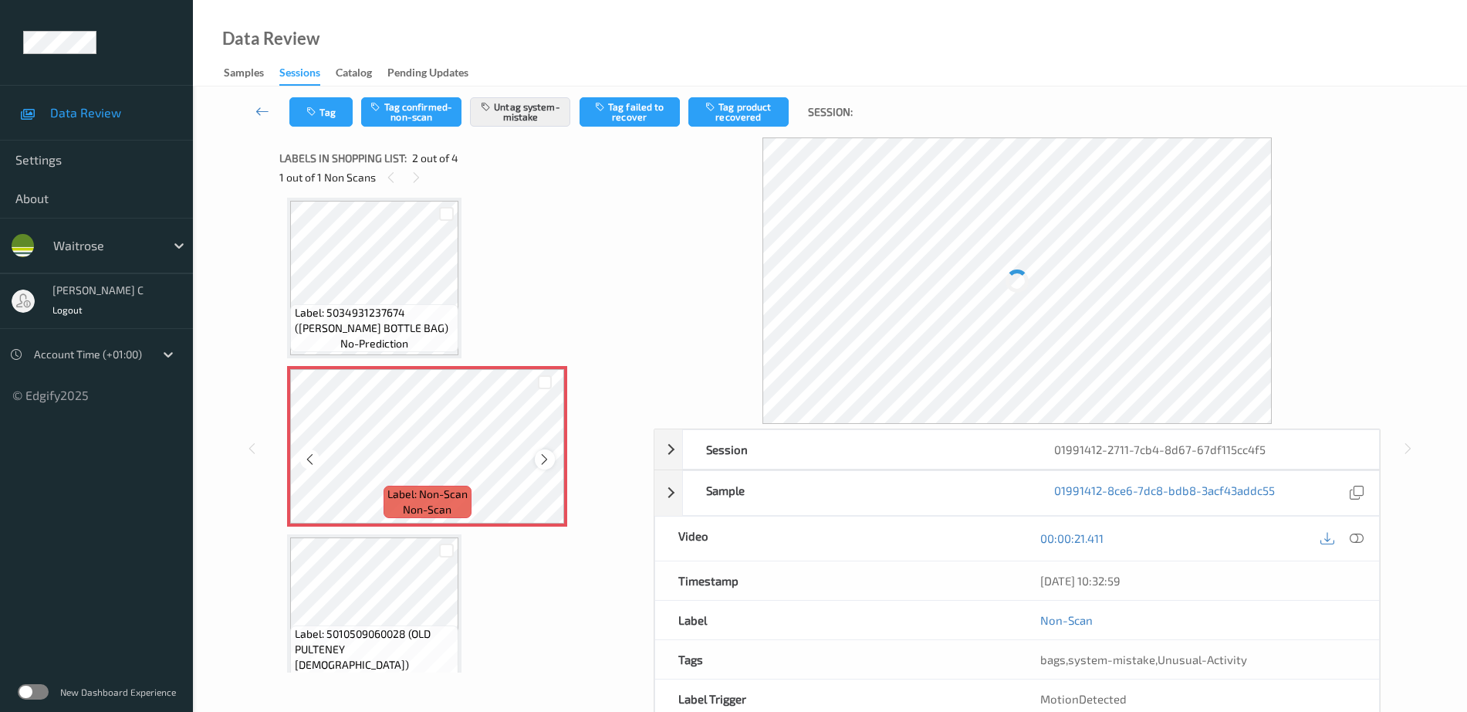
click at [550, 461] on icon at bounding box center [544, 459] width 13 height 14
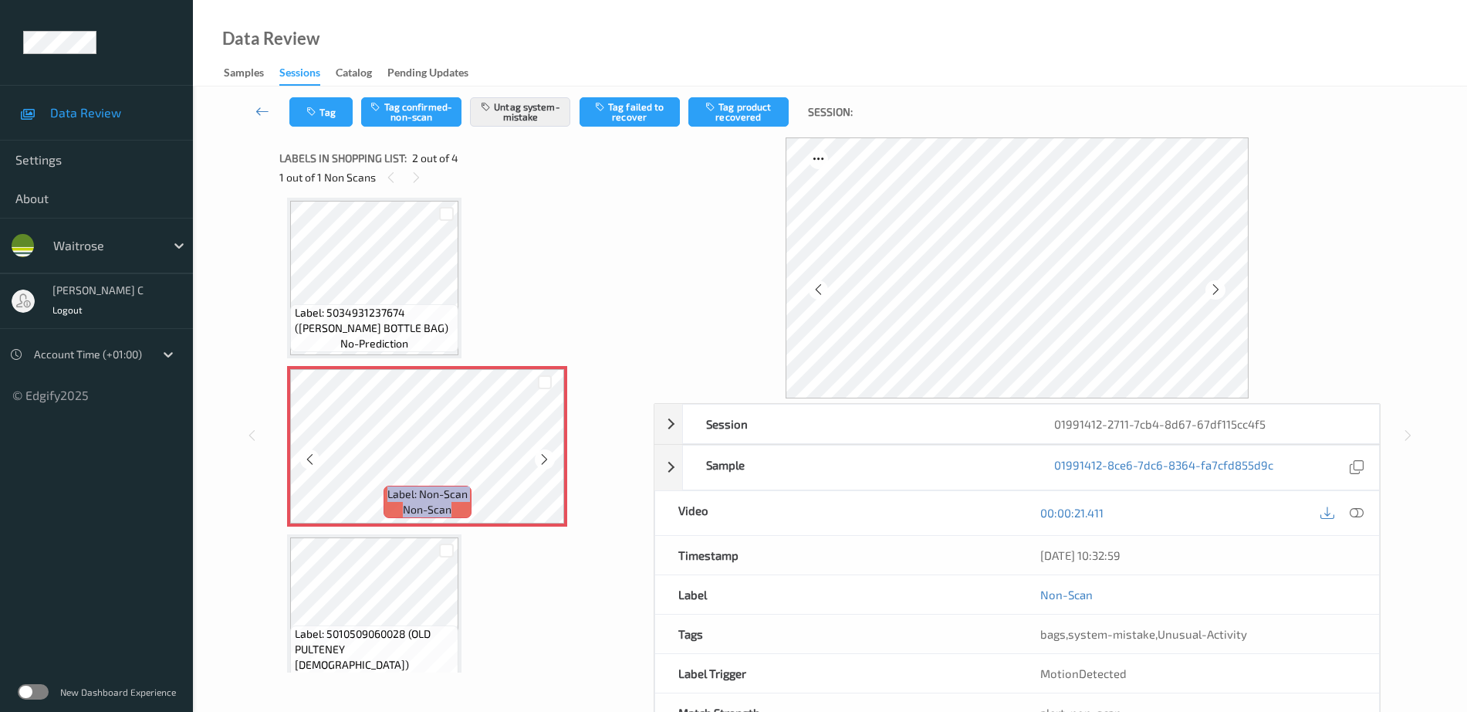
click at [550, 461] on icon at bounding box center [544, 459] width 13 height 14
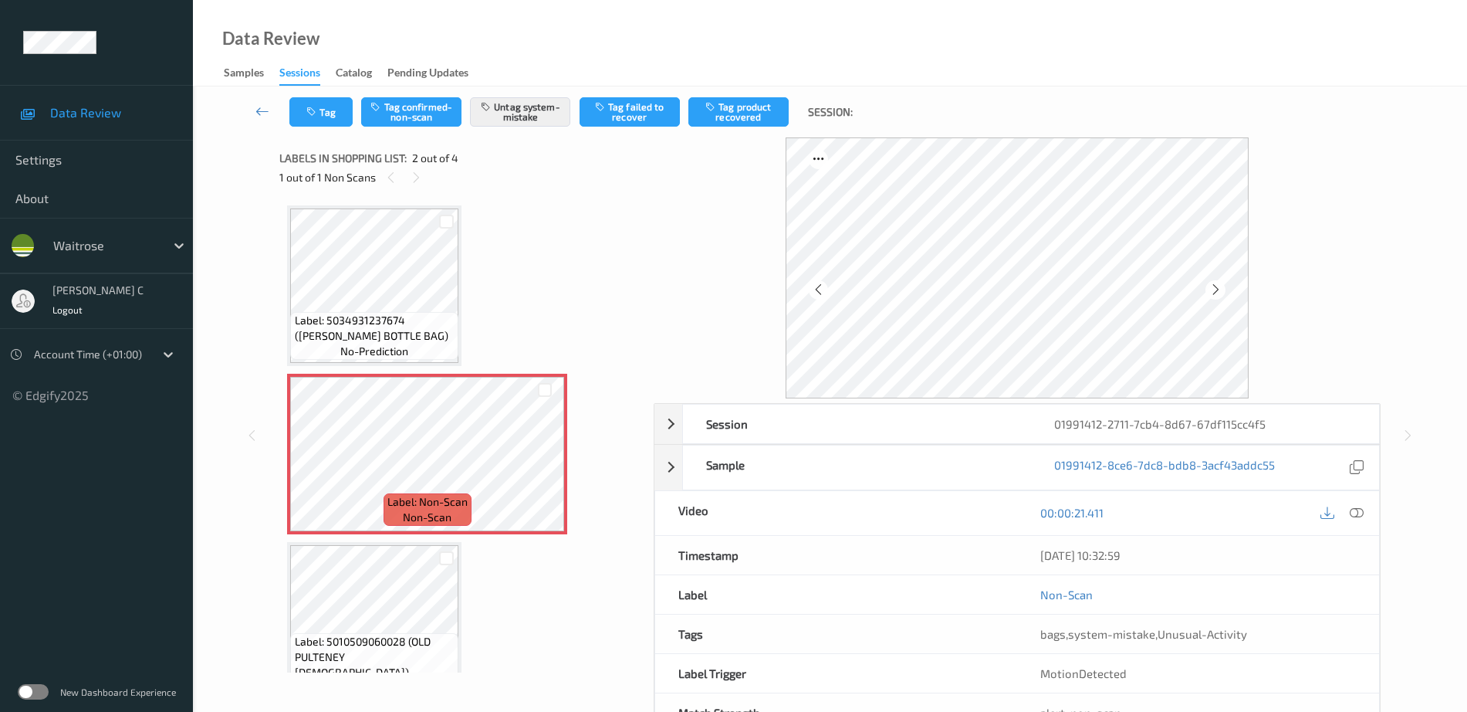
click at [380, 330] on span "Label: 5034931237674 (BUNTING BOTTLE BAG)" at bounding box center [375, 328] width 161 height 31
click at [539, 470] on icon at bounding box center [544, 467] width 13 height 14
click at [544, 465] on icon at bounding box center [544, 467] width 13 height 14
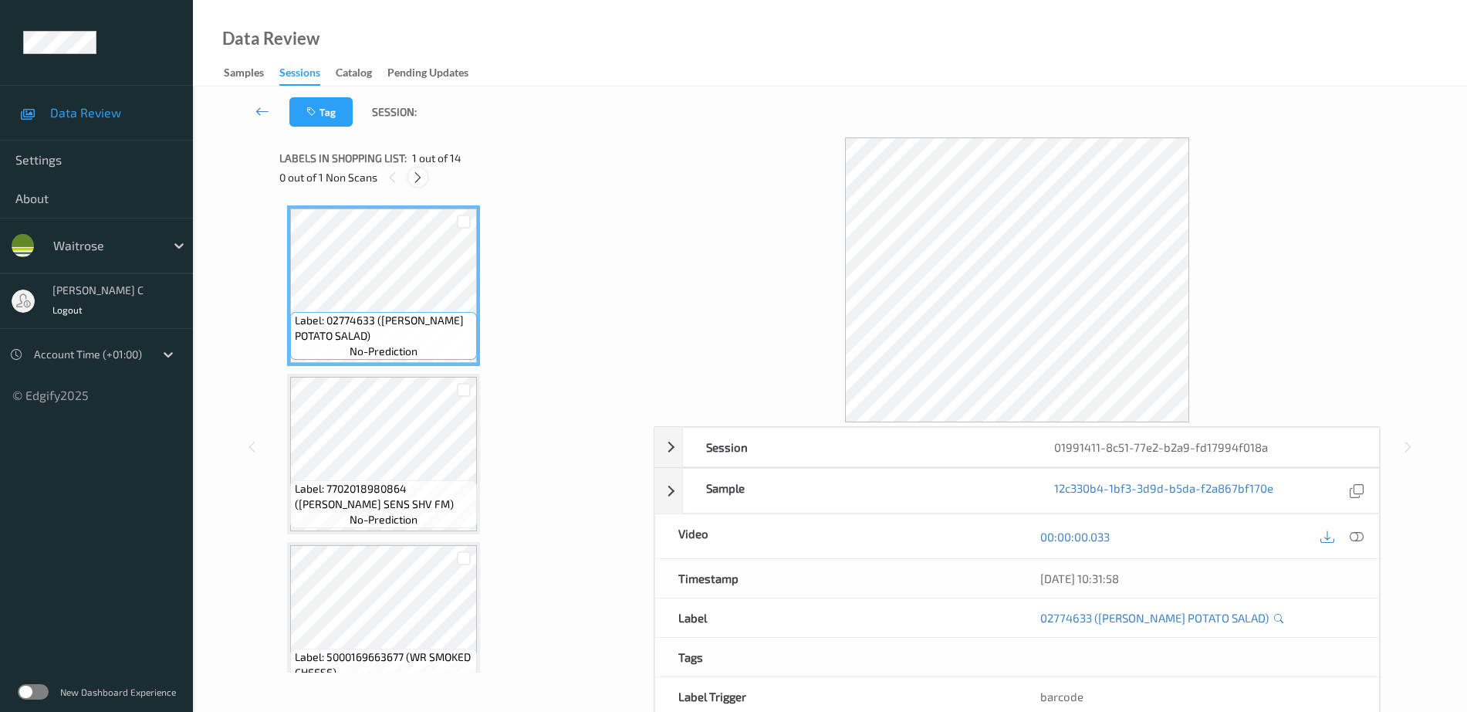
click at [419, 171] on icon at bounding box center [417, 178] width 13 height 14
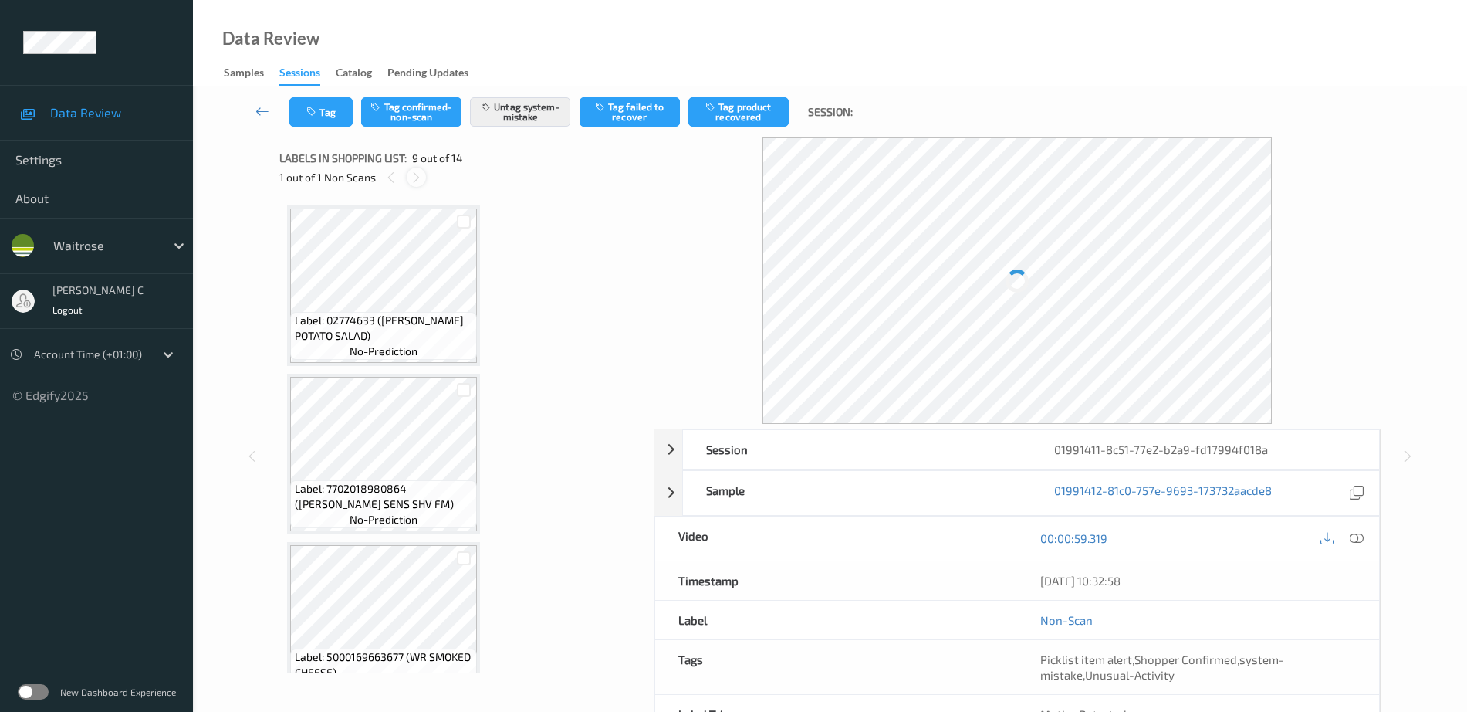
scroll to position [1185, 0]
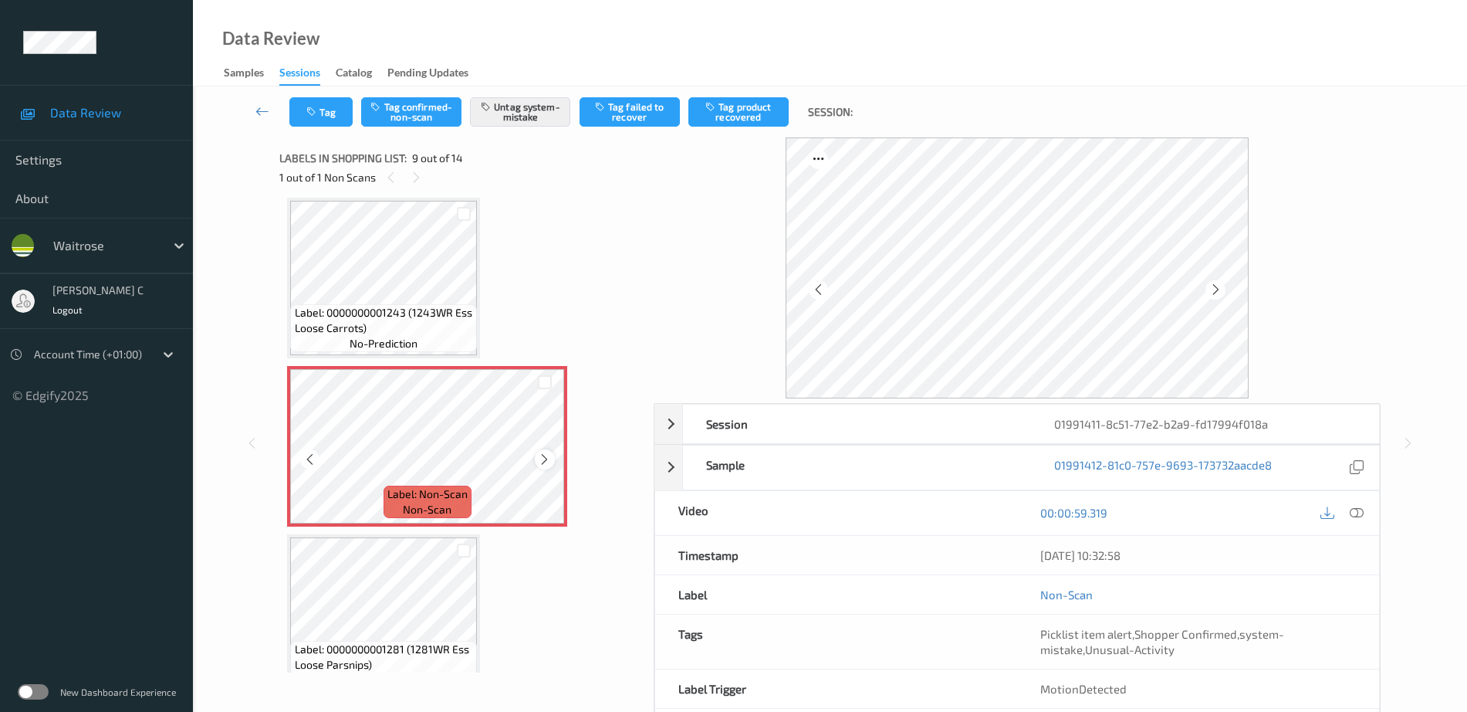
click at [543, 465] on icon at bounding box center [544, 459] width 13 height 14
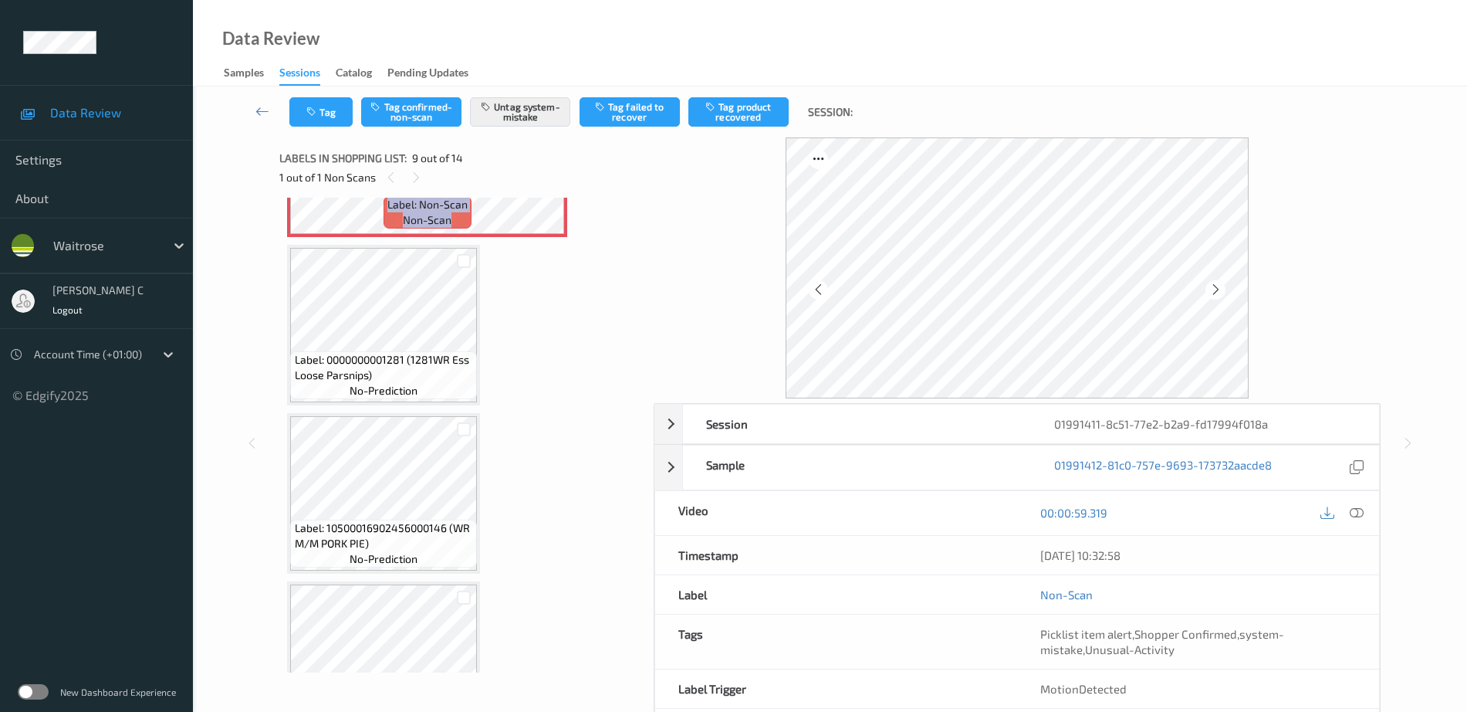
scroll to position [1571, 0]
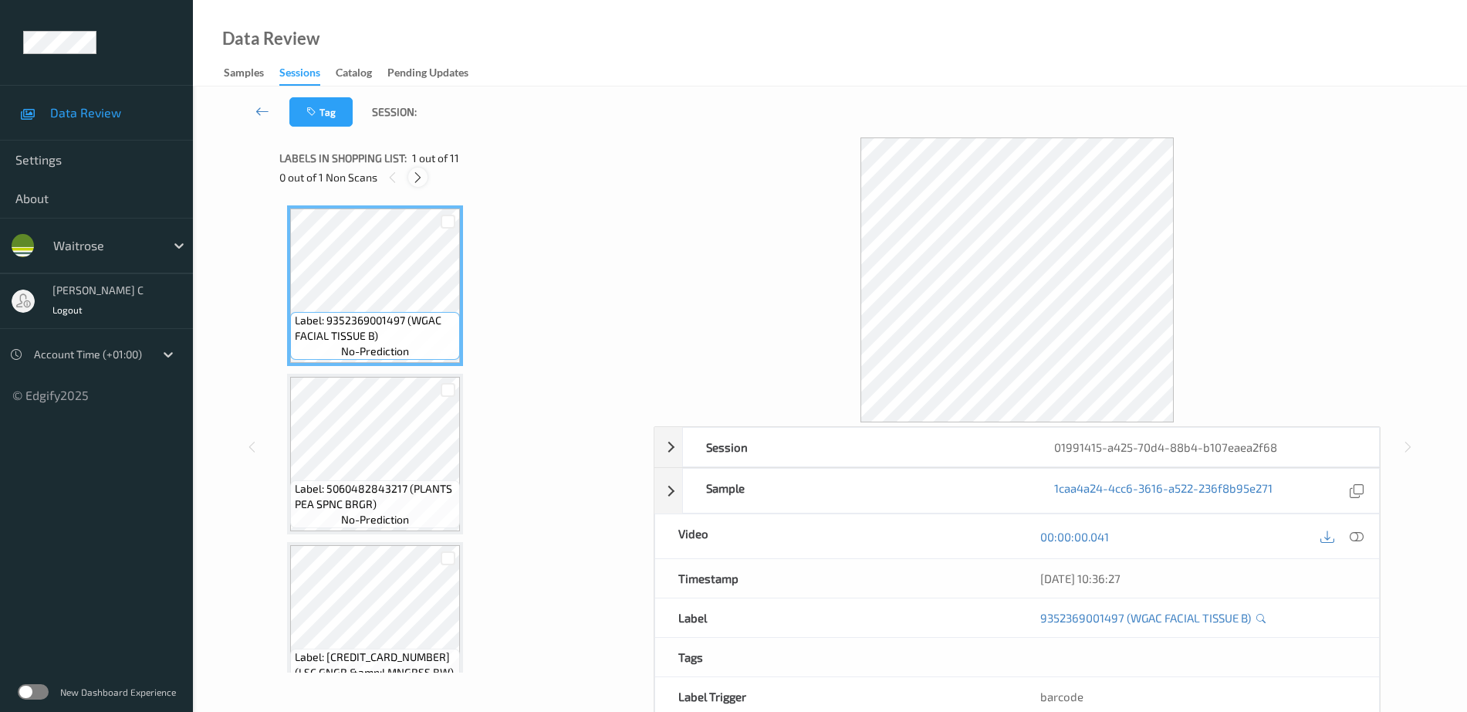
click at [413, 179] on icon at bounding box center [417, 178] width 13 height 14
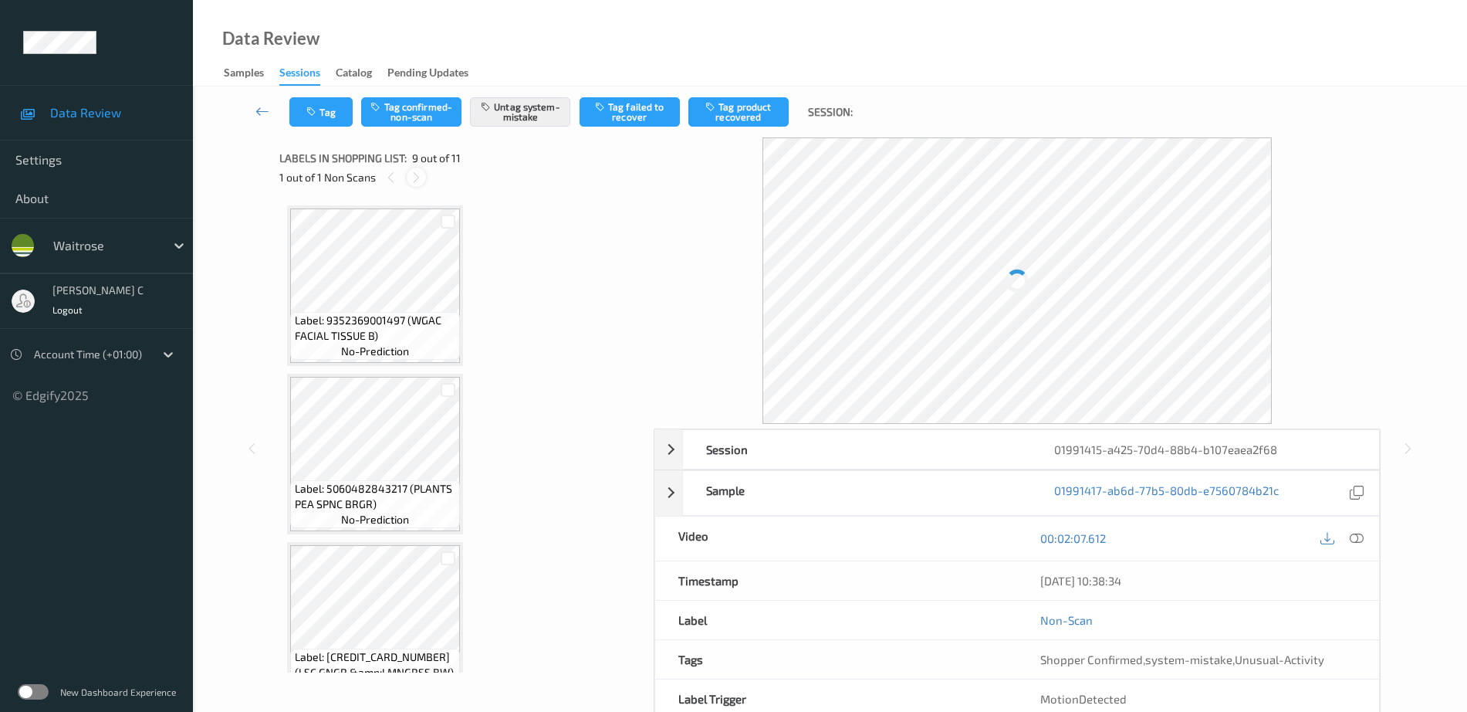
scroll to position [1185, 0]
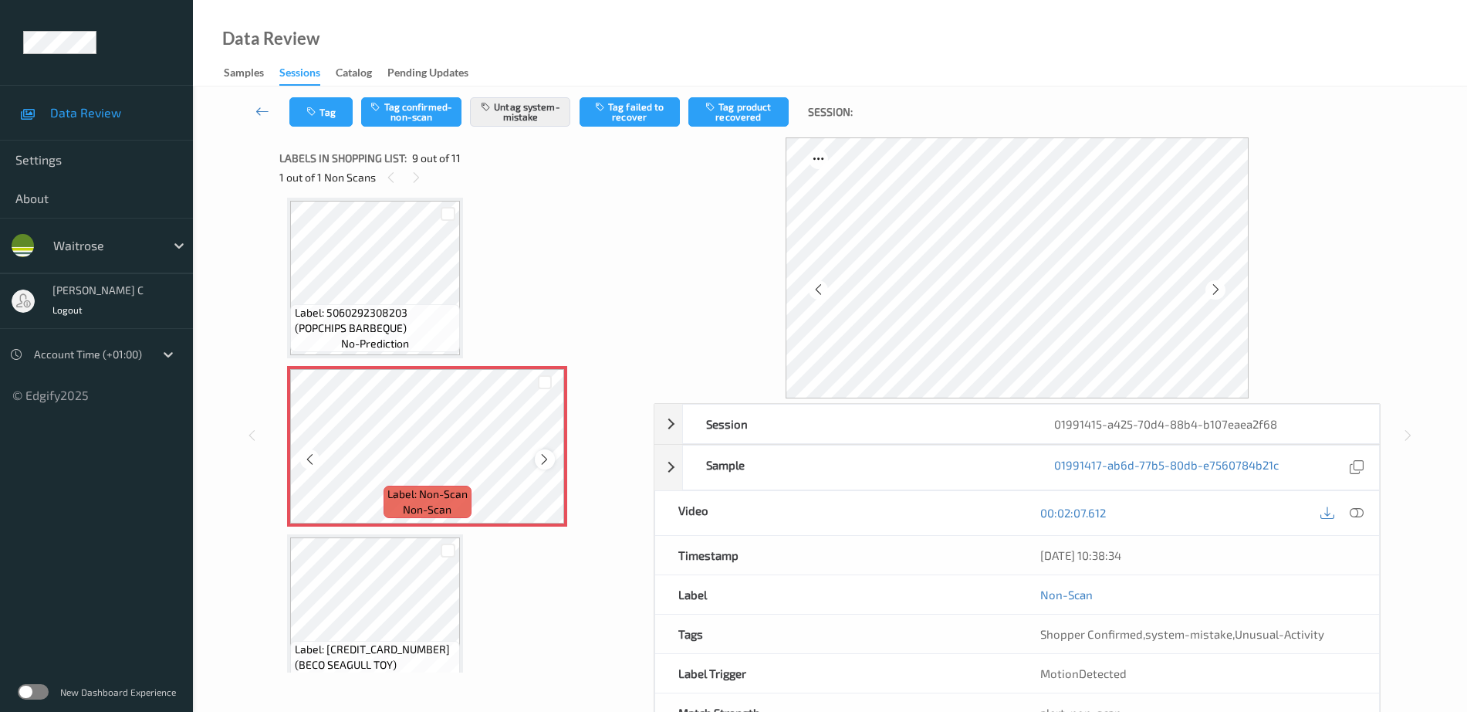
click at [544, 465] on icon at bounding box center [544, 459] width 13 height 14
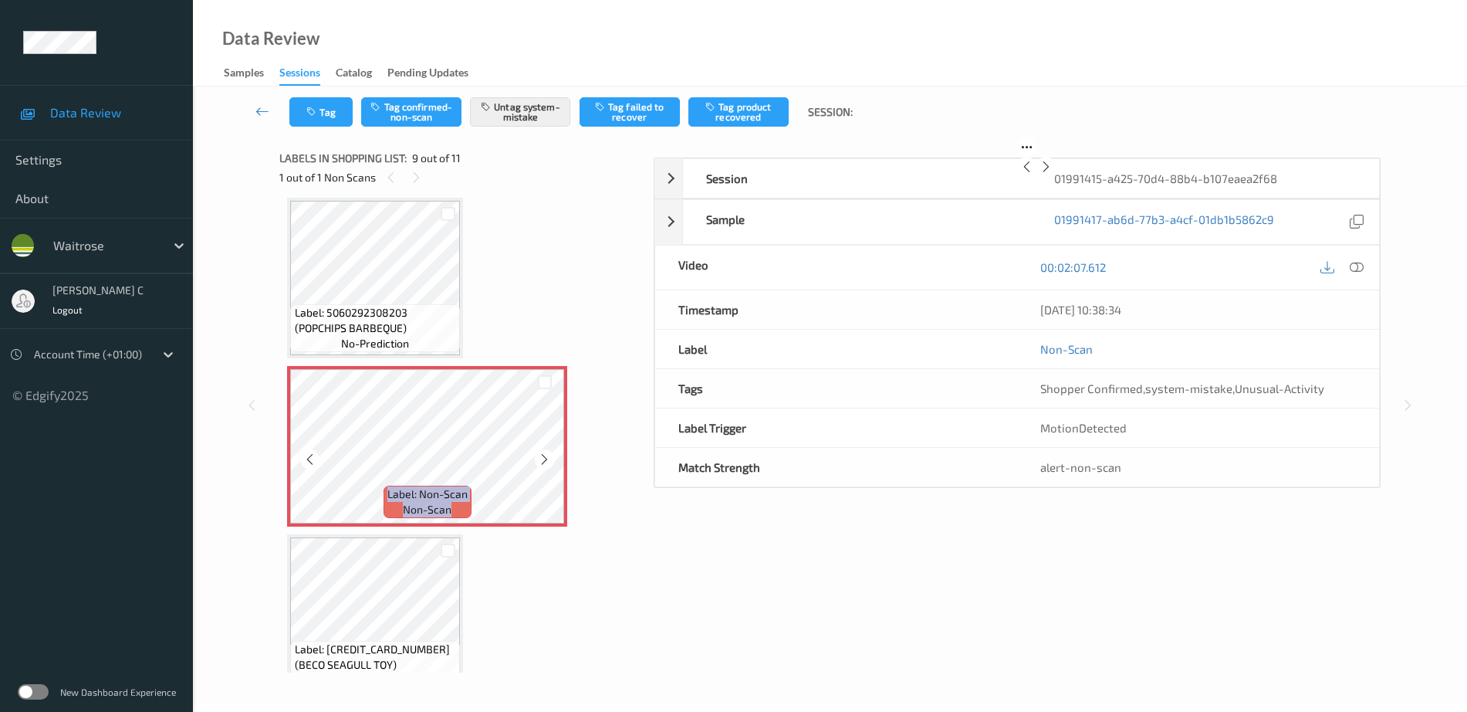
click at [544, 465] on icon at bounding box center [544, 459] width 13 height 14
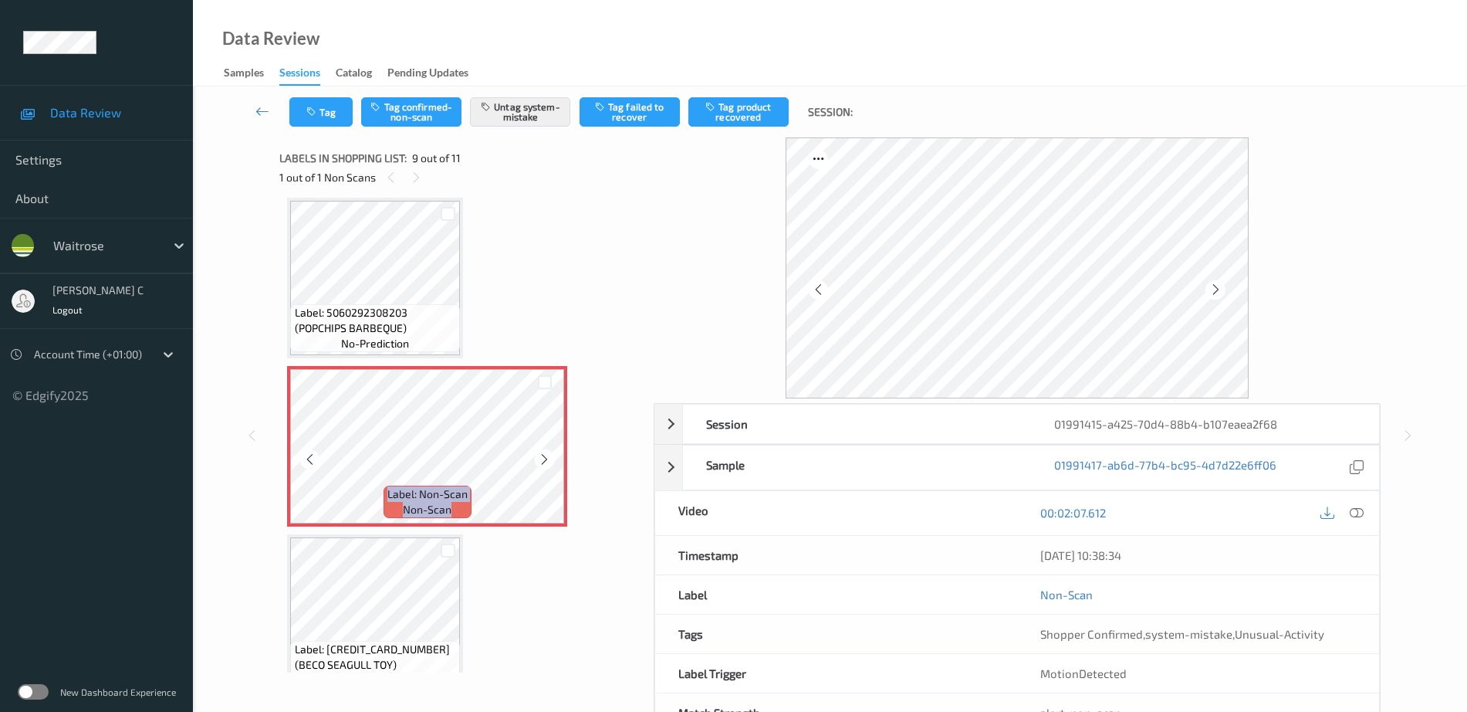
click at [544, 465] on icon at bounding box center [544, 459] width 13 height 14
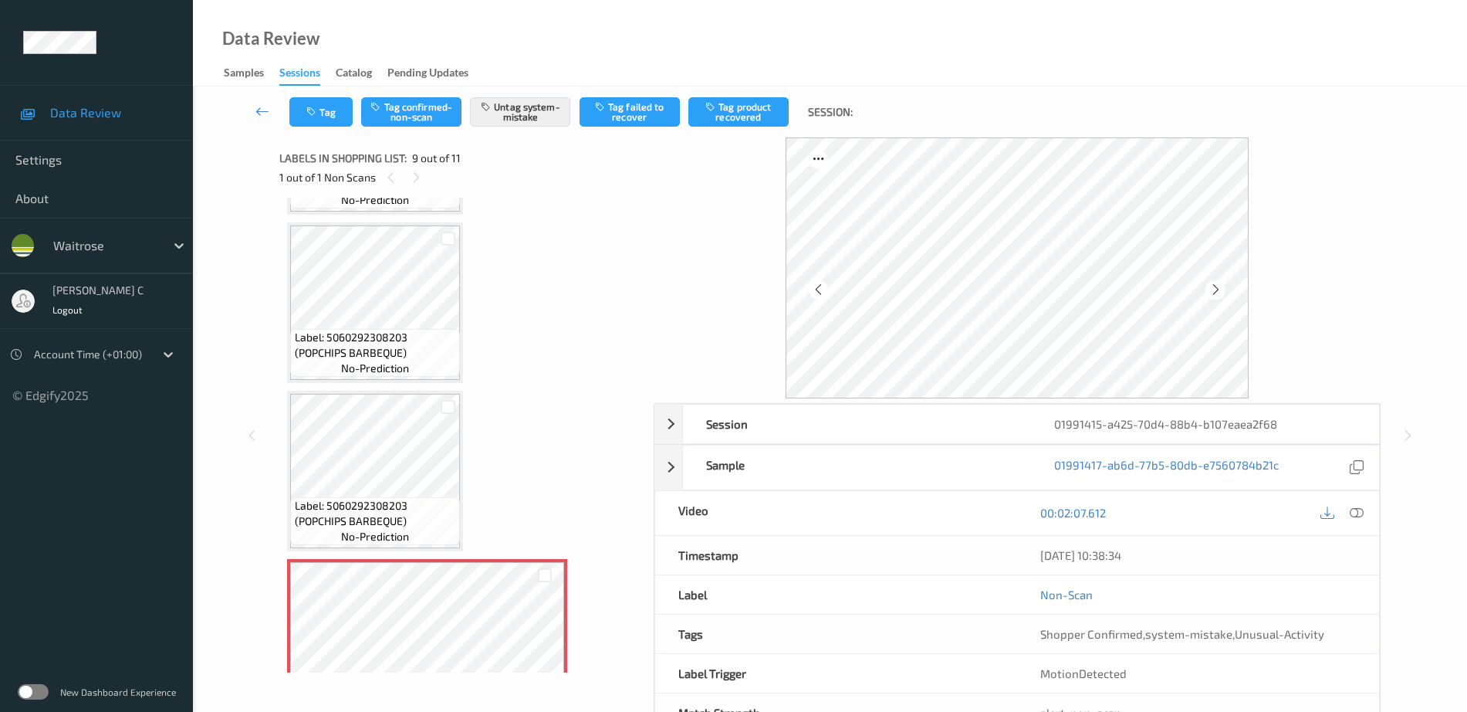
click at [366, 330] on span "Label: 5060292308203 (POPCHIPS BARBEQUE)" at bounding box center [376, 345] width 162 height 31
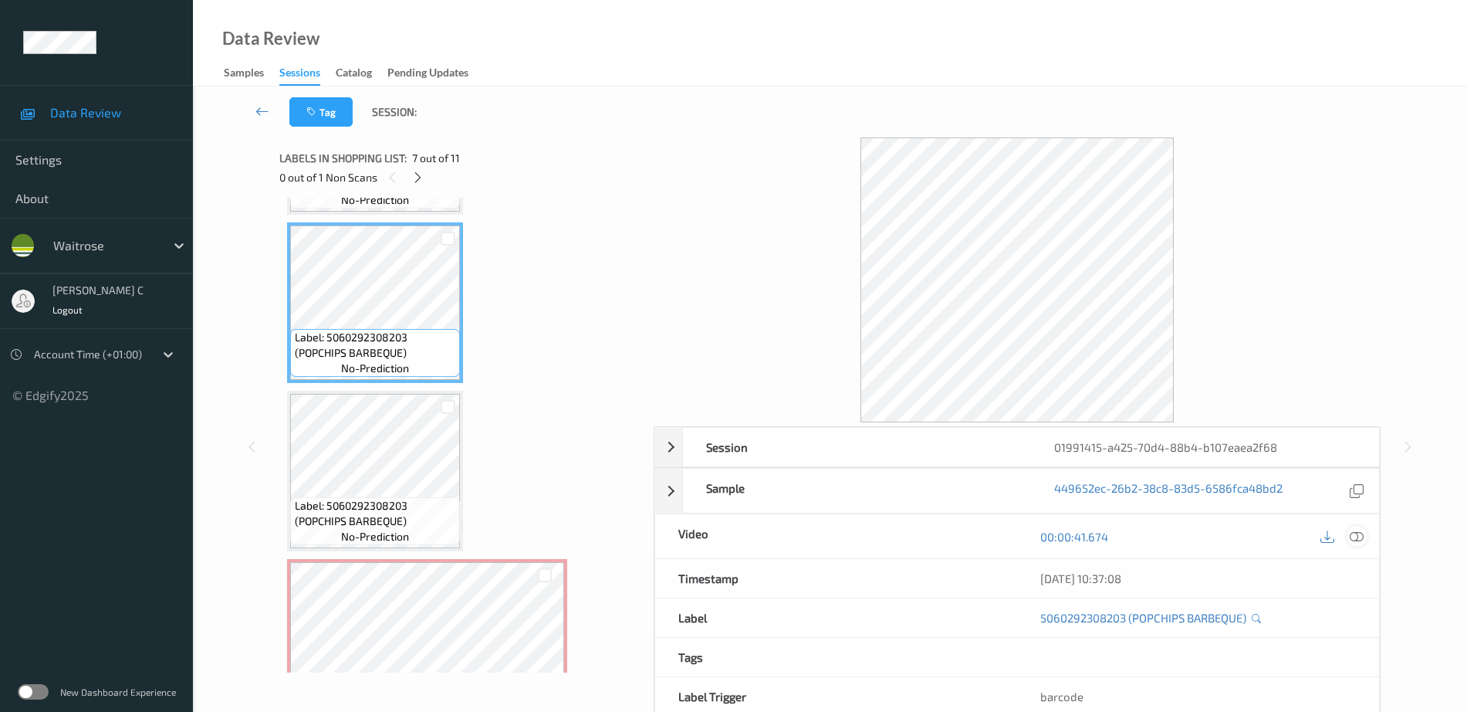
click at [1358, 532] on icon at bounding box center [1357, 536] width 14 height 14
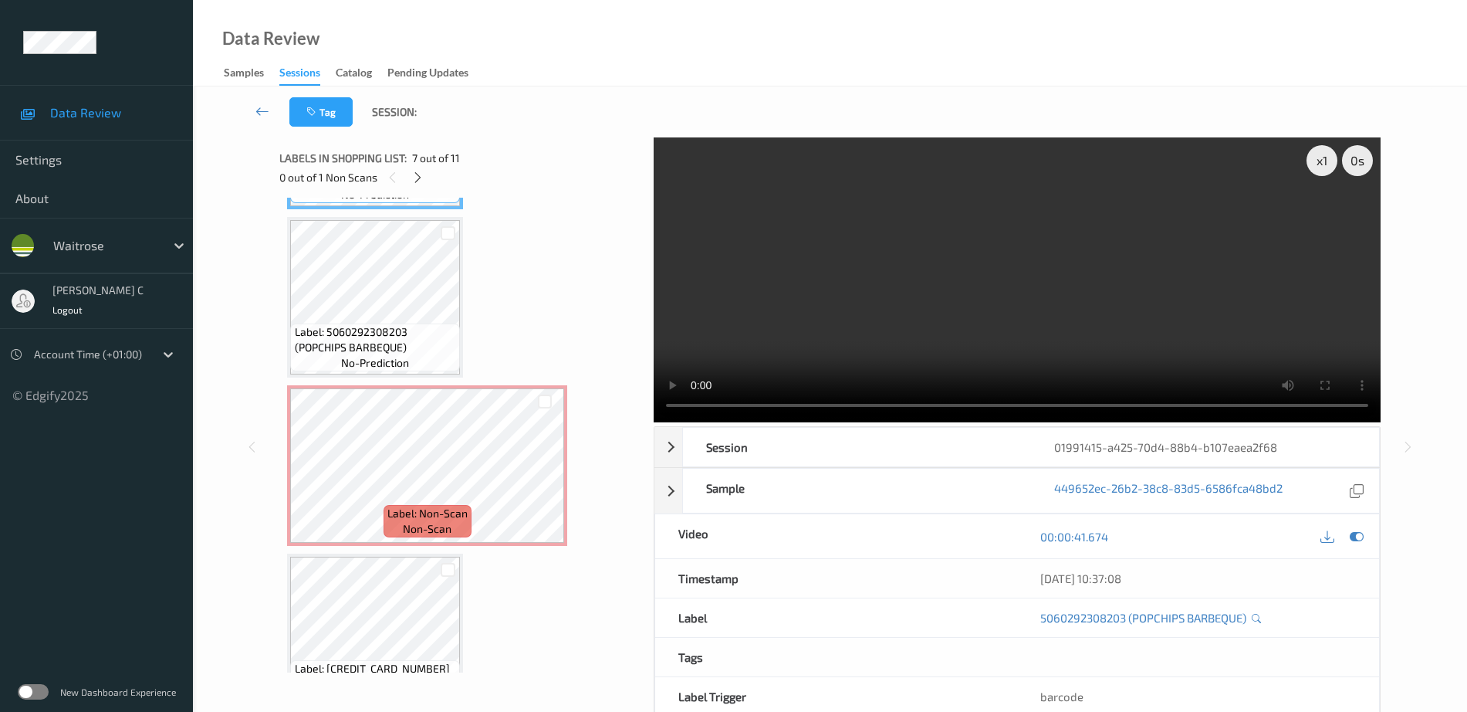
scroll to position [1185, 0]
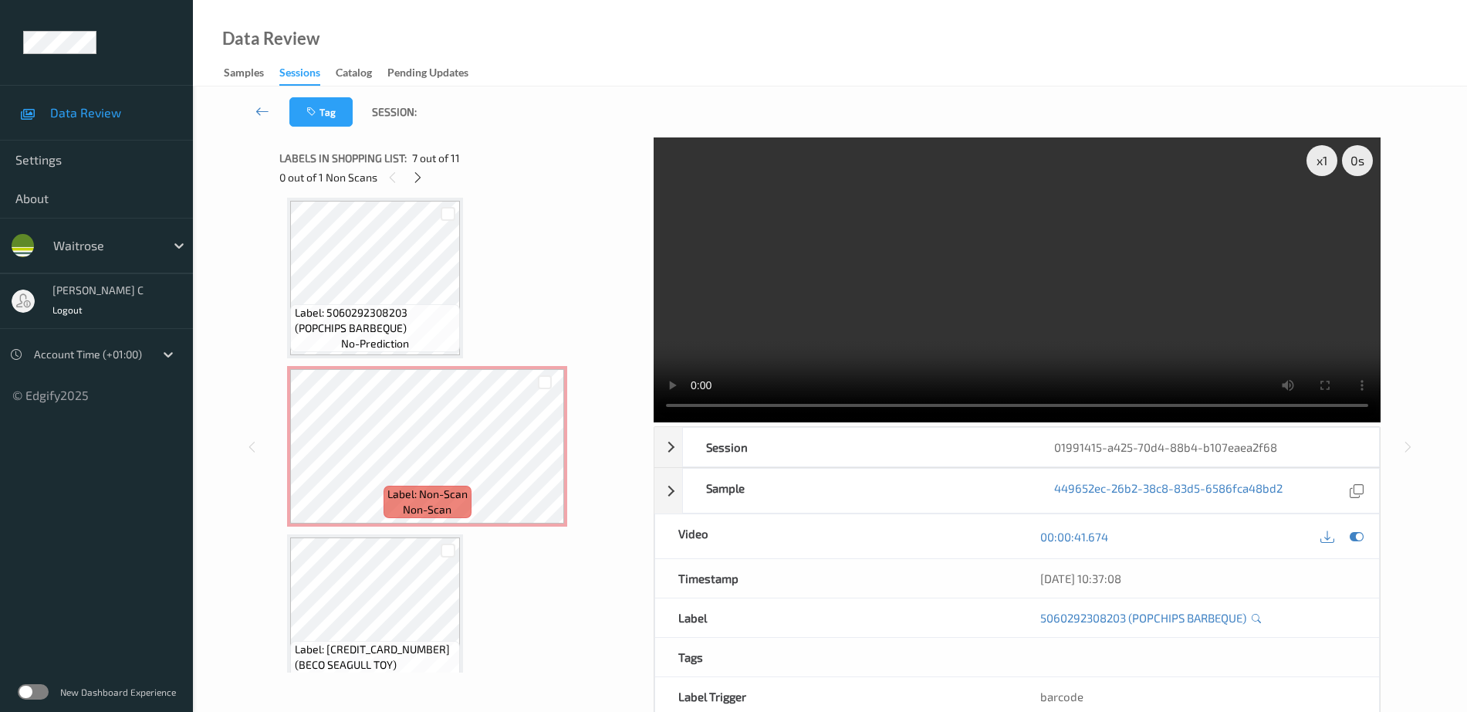
click at [424, 486] on span "Label: Non-Scan" at bounding box center [427, 493] width 80 height 15
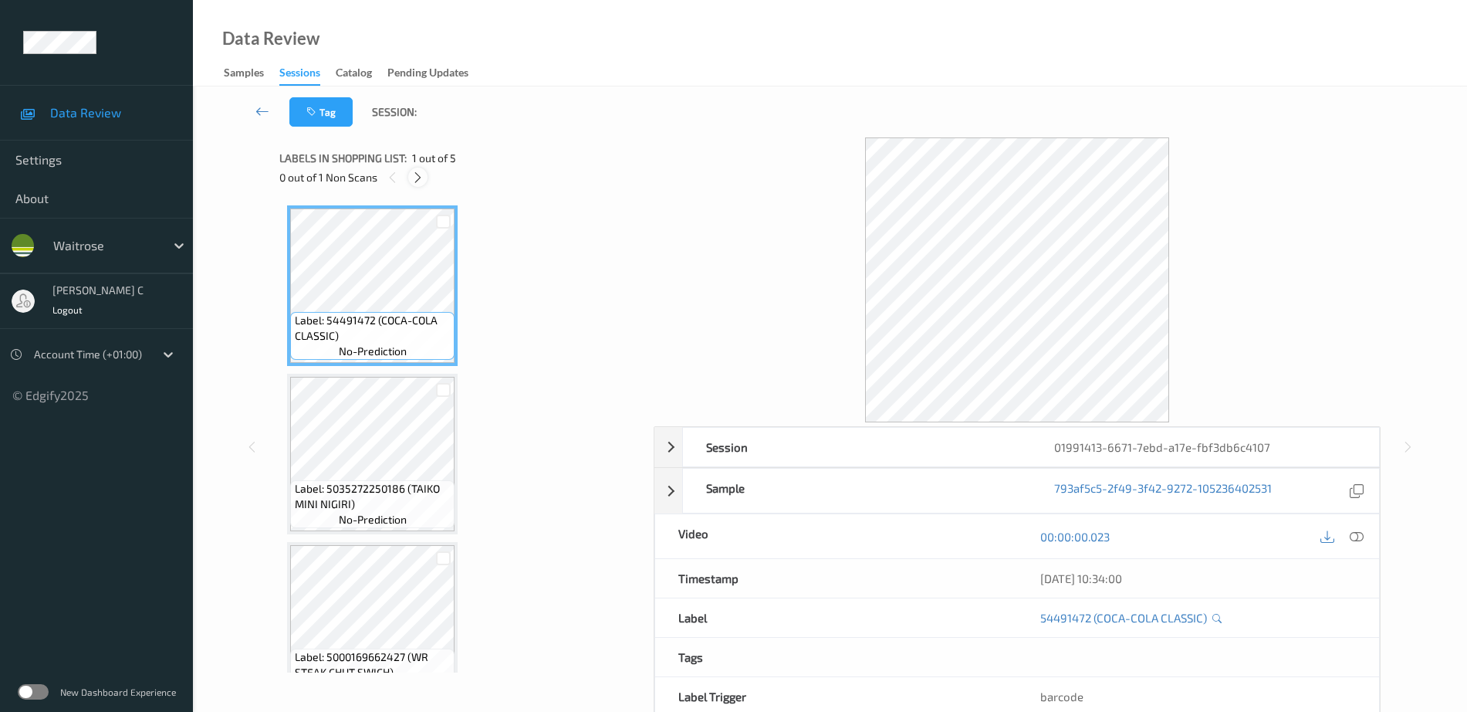
click at [421, 179] on icon at bounding box center [417, 178] width 13 height 14
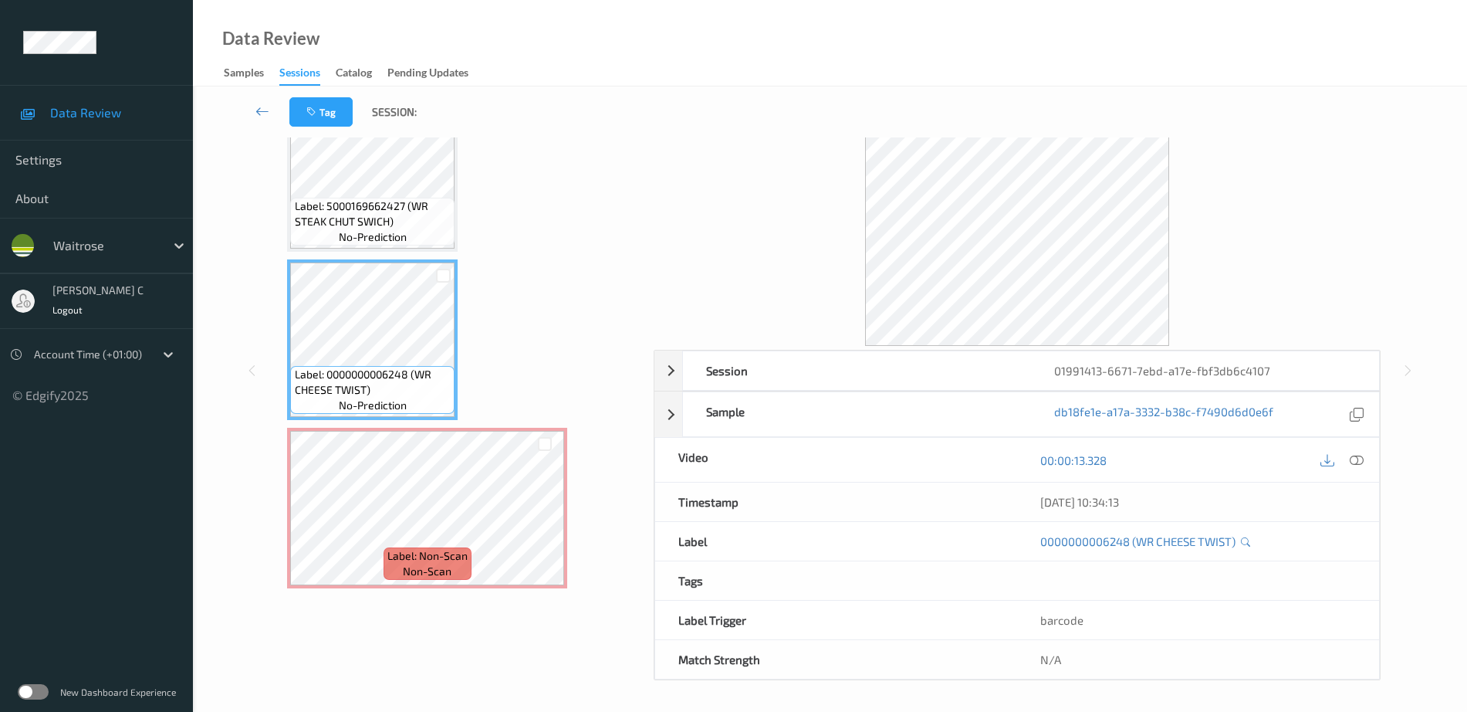
scroll to position [69, 0]
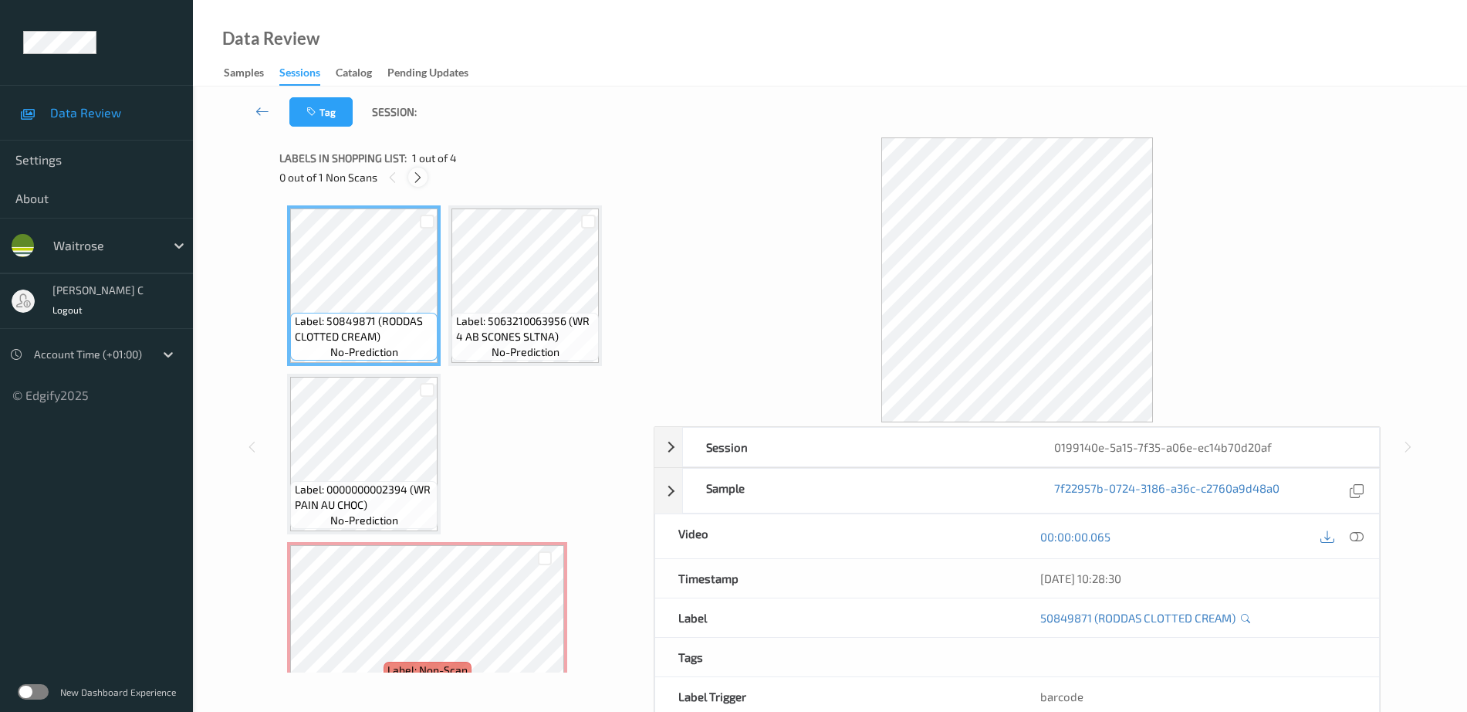
click at [416, 174] on icon at bounding box center [417, 178] width 13 height 14
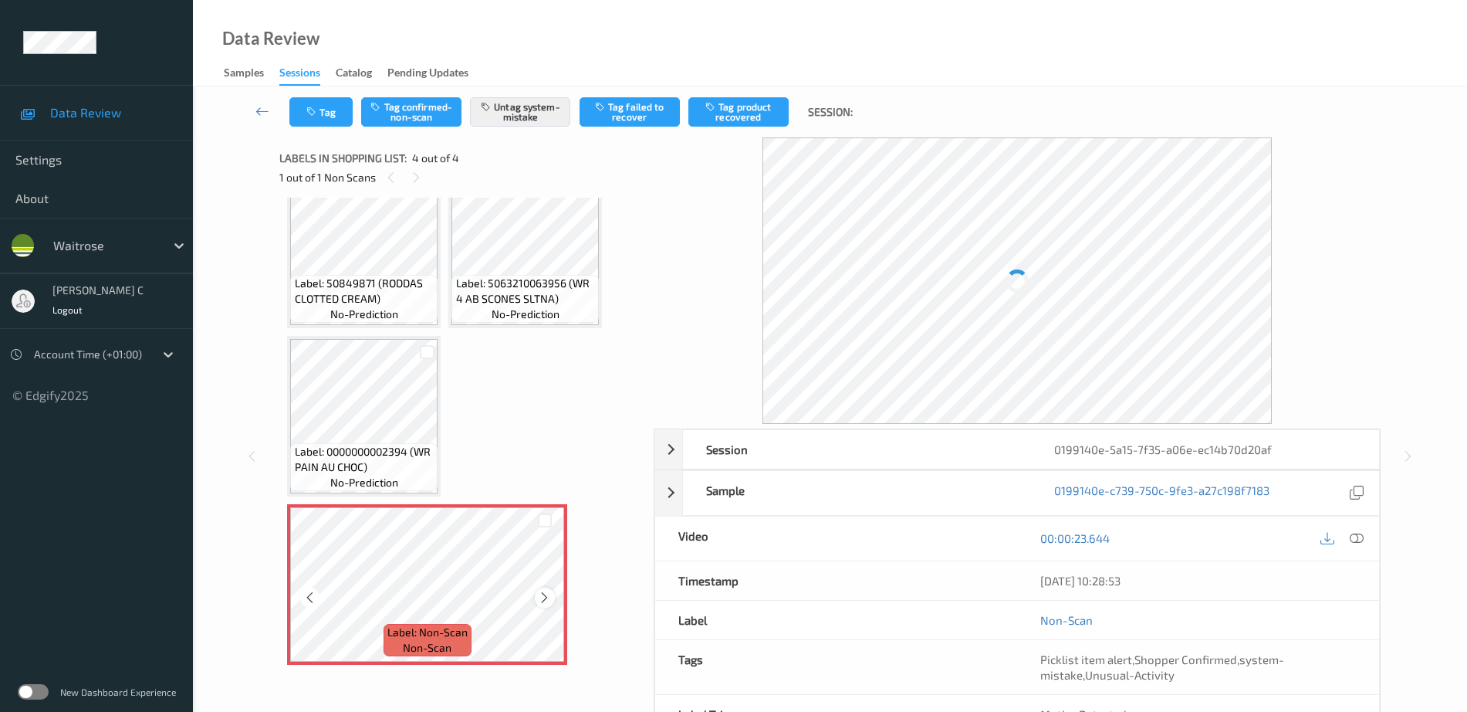
click at [546, 597] on icon at bounding box center [544, 597] width 13 height 14
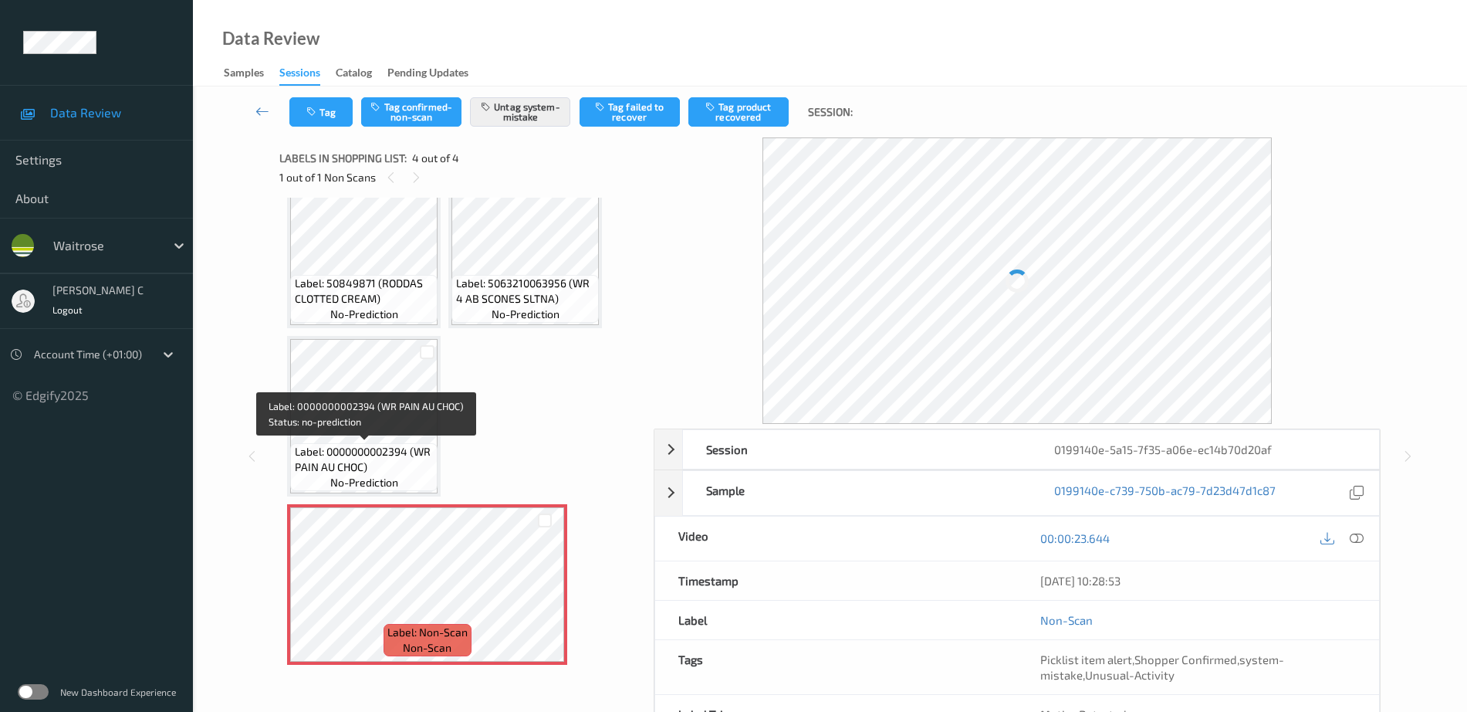
click at [384, 445] on span "Label: 0000000002394 (WR PAIN AU CHOC)" at bounding box center [365, 459] width 140 height 31
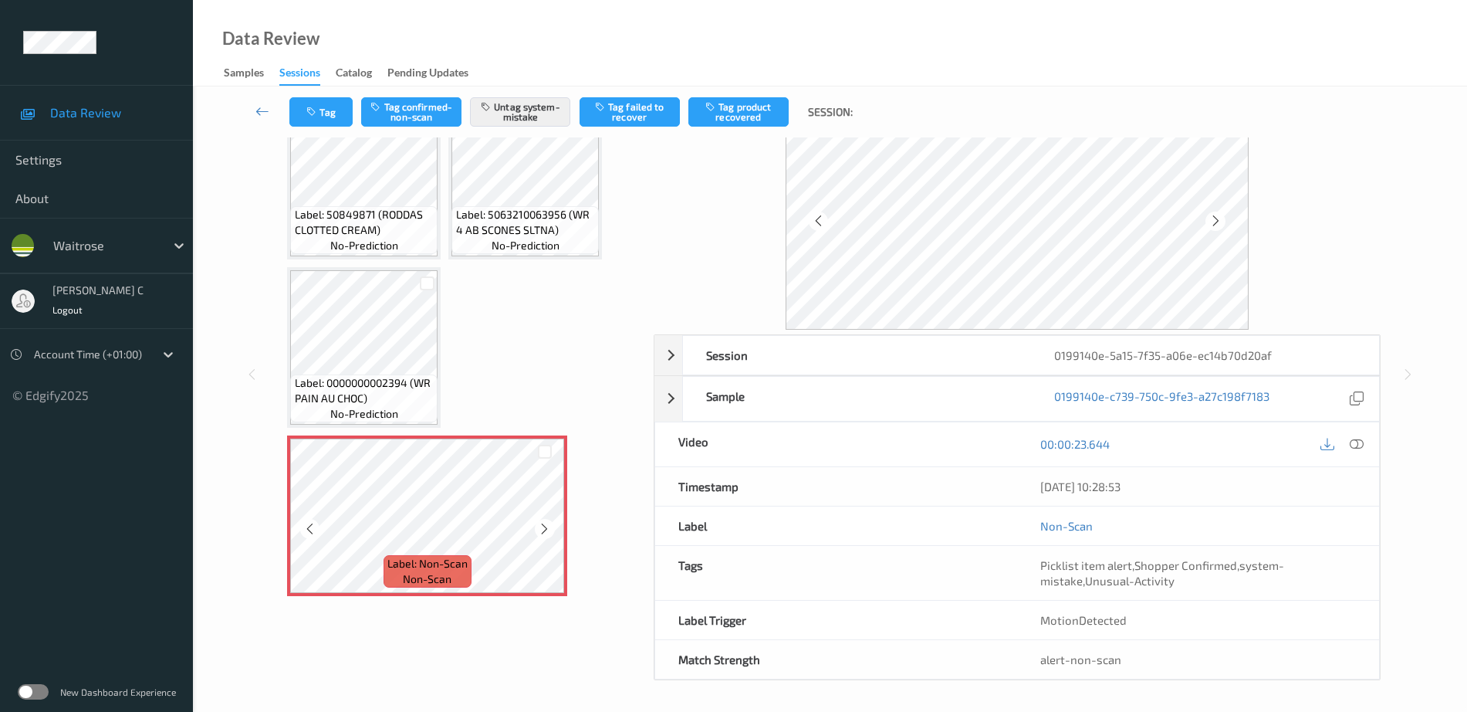
scroll to position [69, 0]
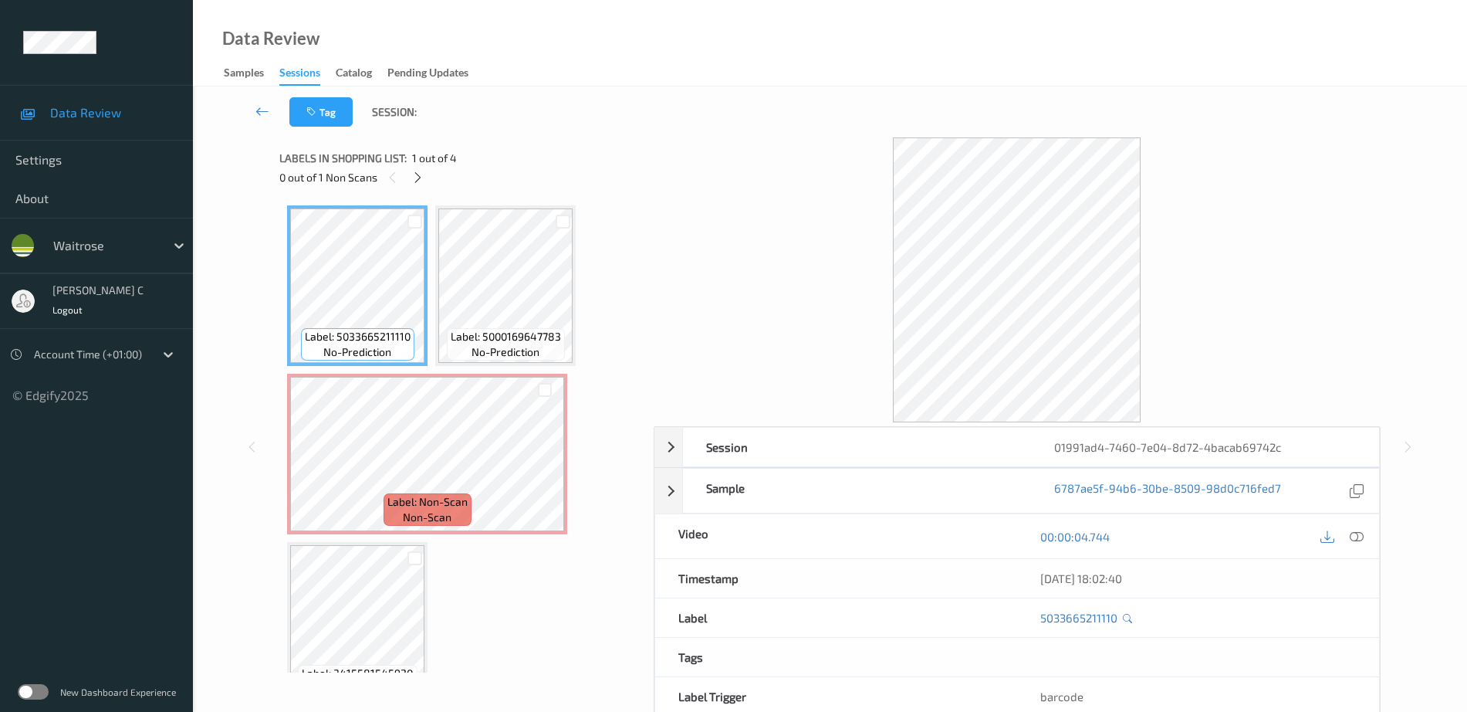
drag, startPoint x: 1361, startPoint y: 530, endPoint x: 1336, endPoint y: 546, distance: 29.1
click at [1361, 531] on icon at bounding box center [1357, 536] width 14 height 14
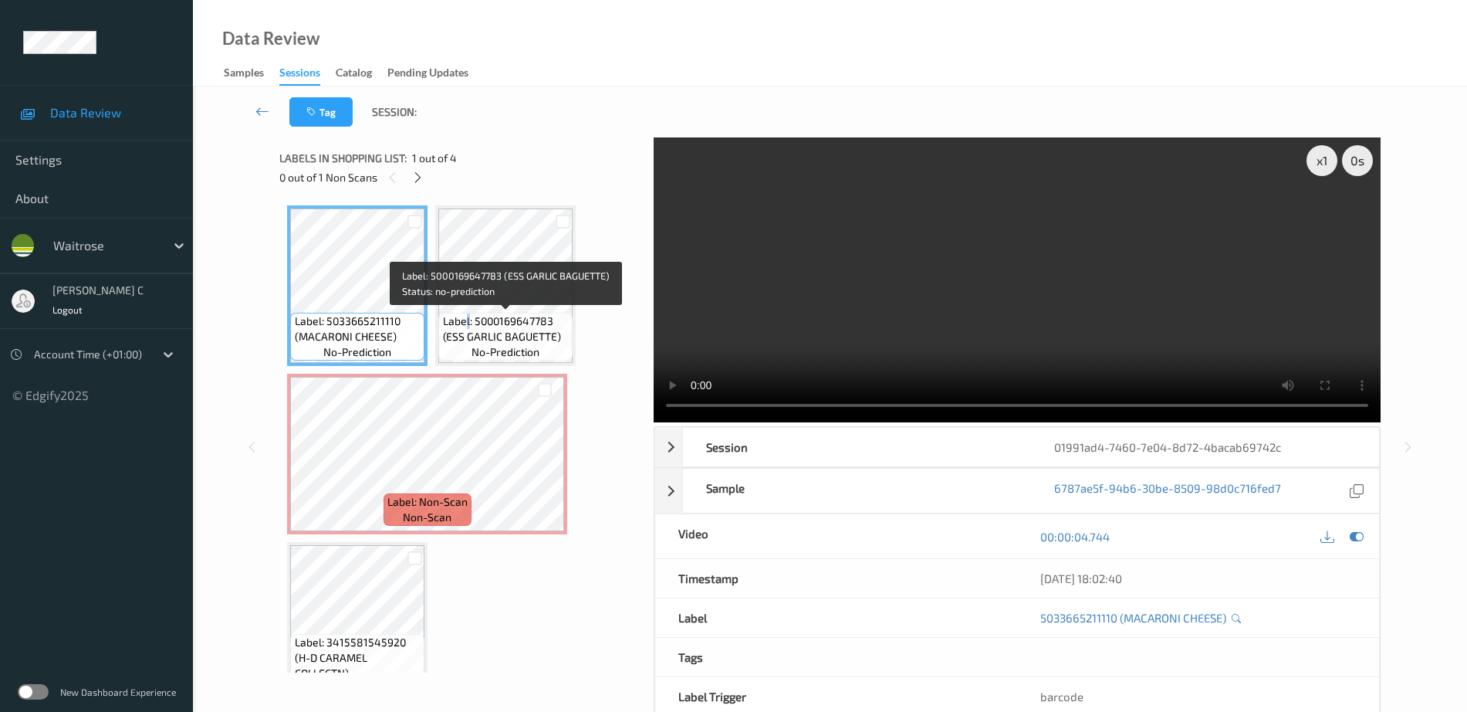
click at [468, 316] on span "Label: 5000169647783 (ESS GARLIC BAGUETTE)" at bounding box center [506, 328] width 127 height 31
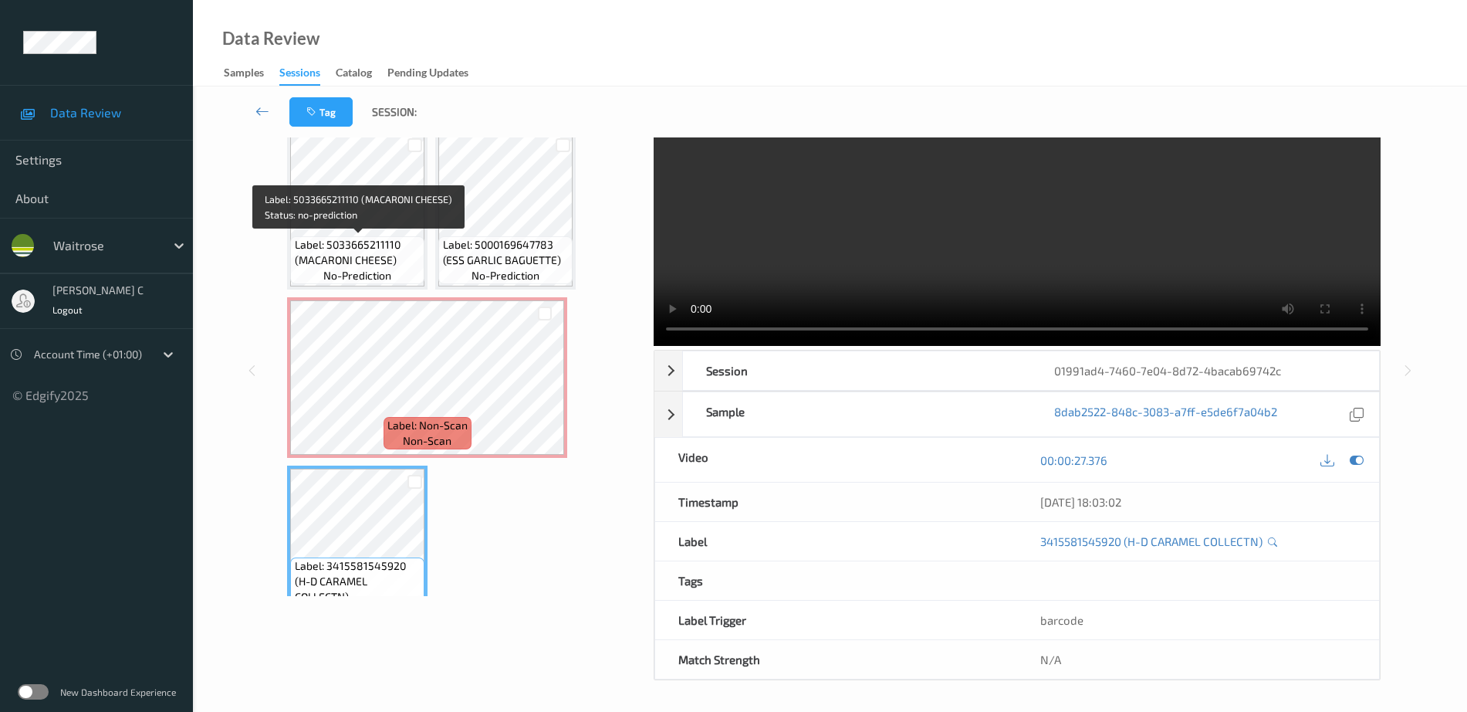
click at [370, 241] on span "Label: 5033665211110 (MACARONI CHEESE)" at bounding box center [358, 252] width 127 height 31
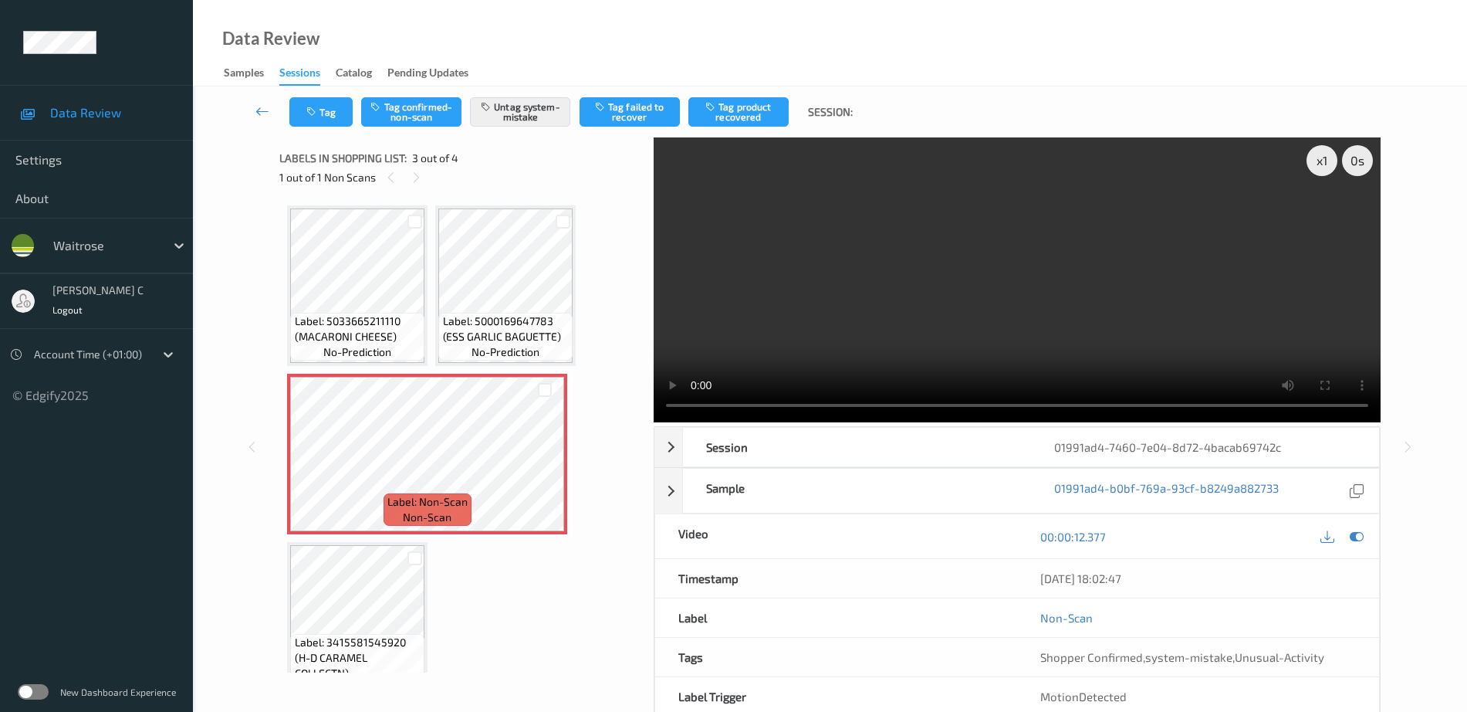
scroll to position [38, 0]
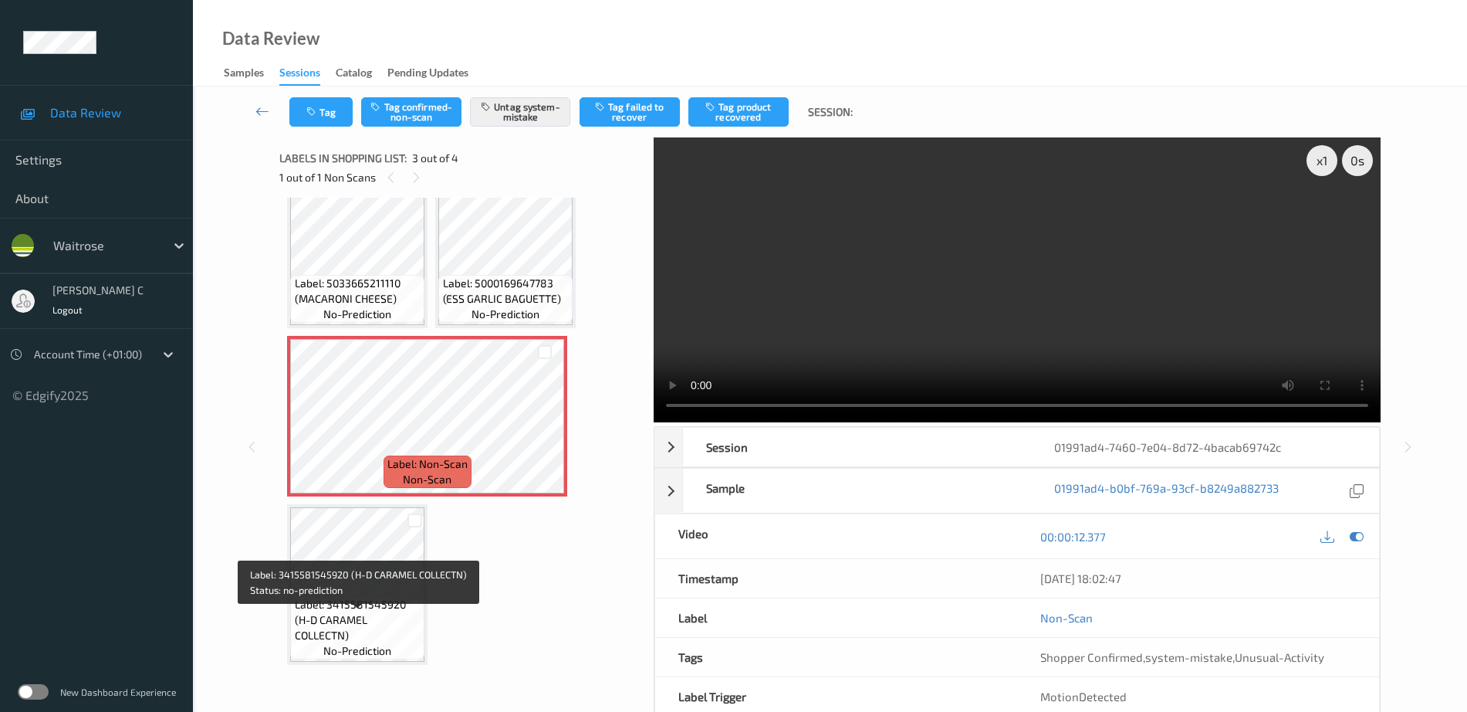
click at [363, 627] on span "Label: 3415581545920 (H-D CARAMEL COLLECTN)" at bounding box center [358, 620] width 127 height 46
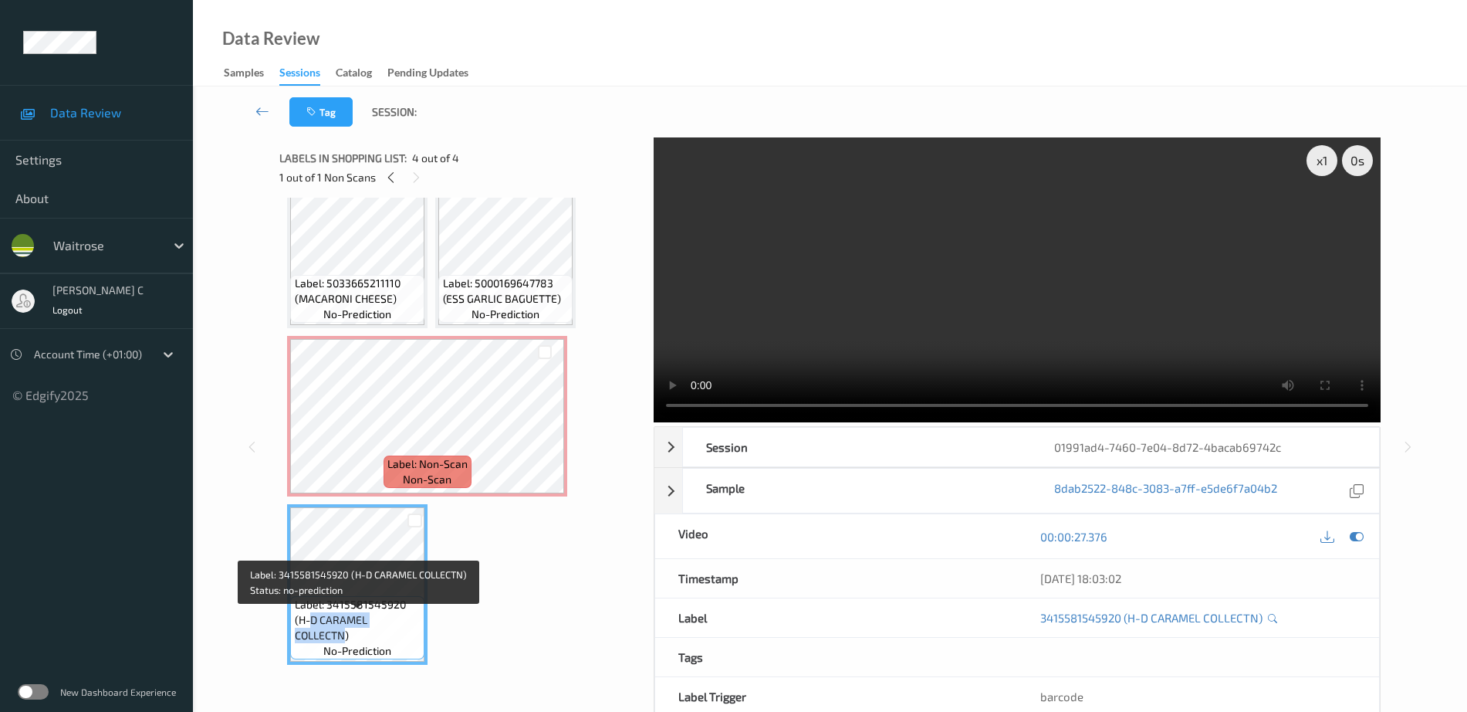
drag, startPoint x: 296, startPoint y: 636, endPoint x: 401, endPoint y: 634, distance: 105.0
click at [401, 634] on span "Label: 3415581545920 (H-D CARAMEL COLLECTN)" at bounding box center [358, 620] width 127 height 46
drag, startPoint x: 409, startPoint y: 625, endPoint x: 408, endPoint y: 637, distance: 11.7
click at [408, 637] on span "Label: 3415581545920 (H-D CARAMEL COLLECTN)" at bounding box center [358, 620] width 127 height 46
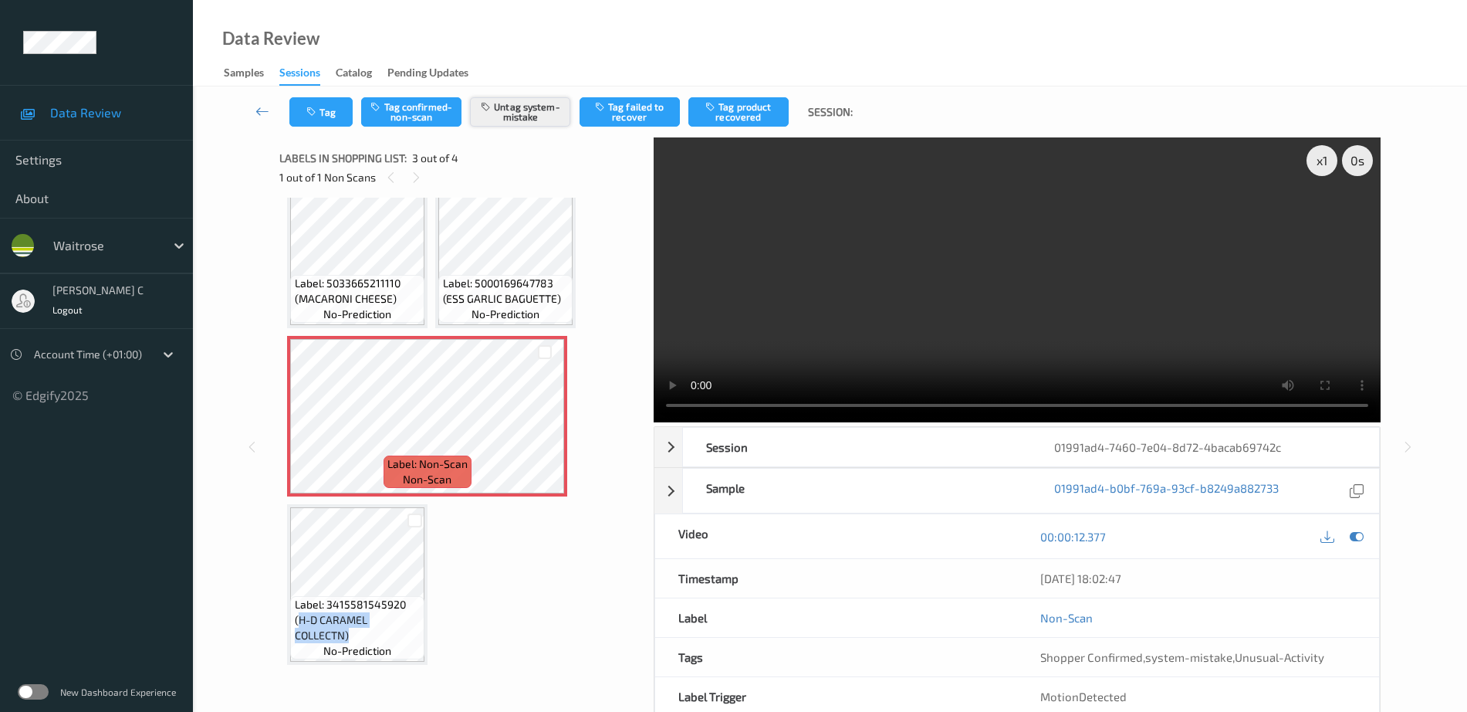
click at [554, 111] on button "Untag system-mistake" at bounding box center [520, 111] width 100 height 29
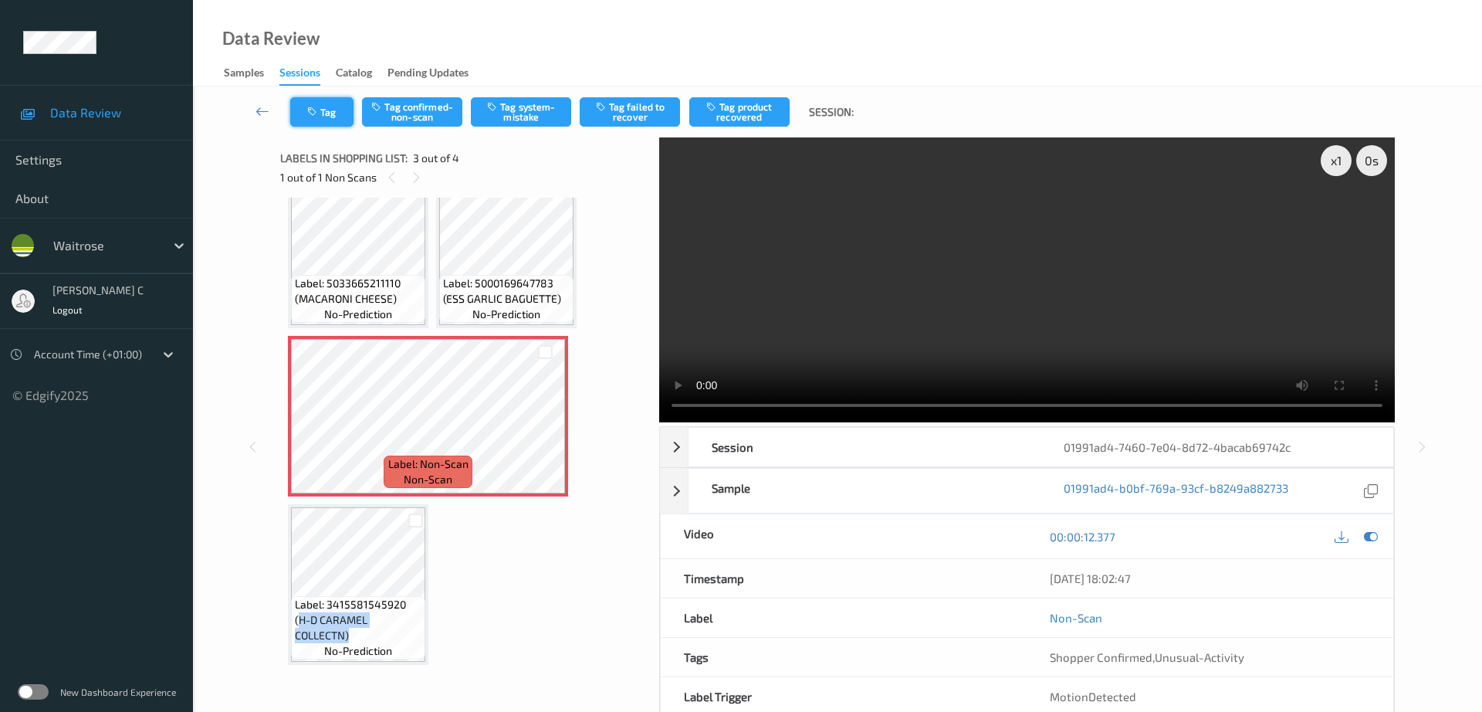
click at [326, 119] on button "Tag" at bounding box center [321, 111] width 63 height 29
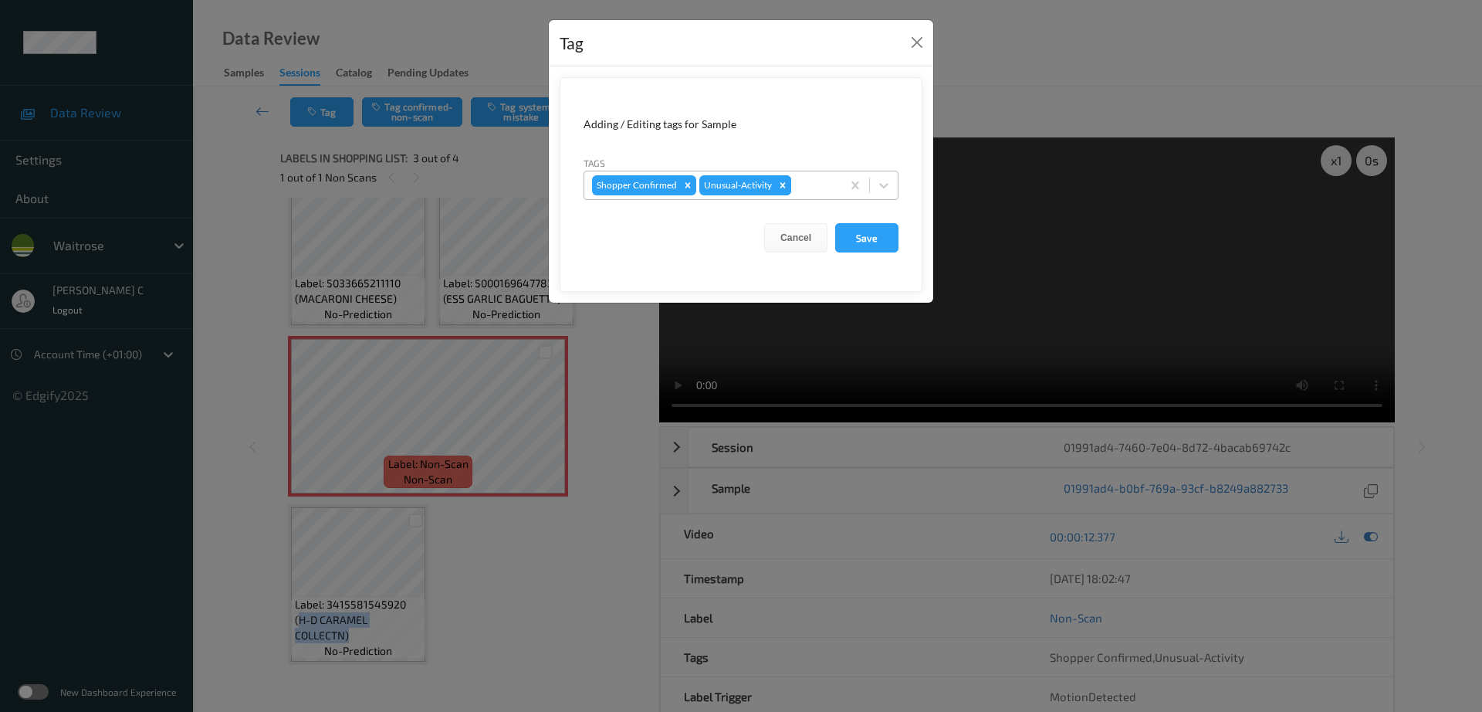
click at [782, 188] on icon "Remove Unusual-Activity" at bounding box center [782, 185] width 11 height 11
click at [760, 188] on div at bounding box center [766, 185] width 134 height 19
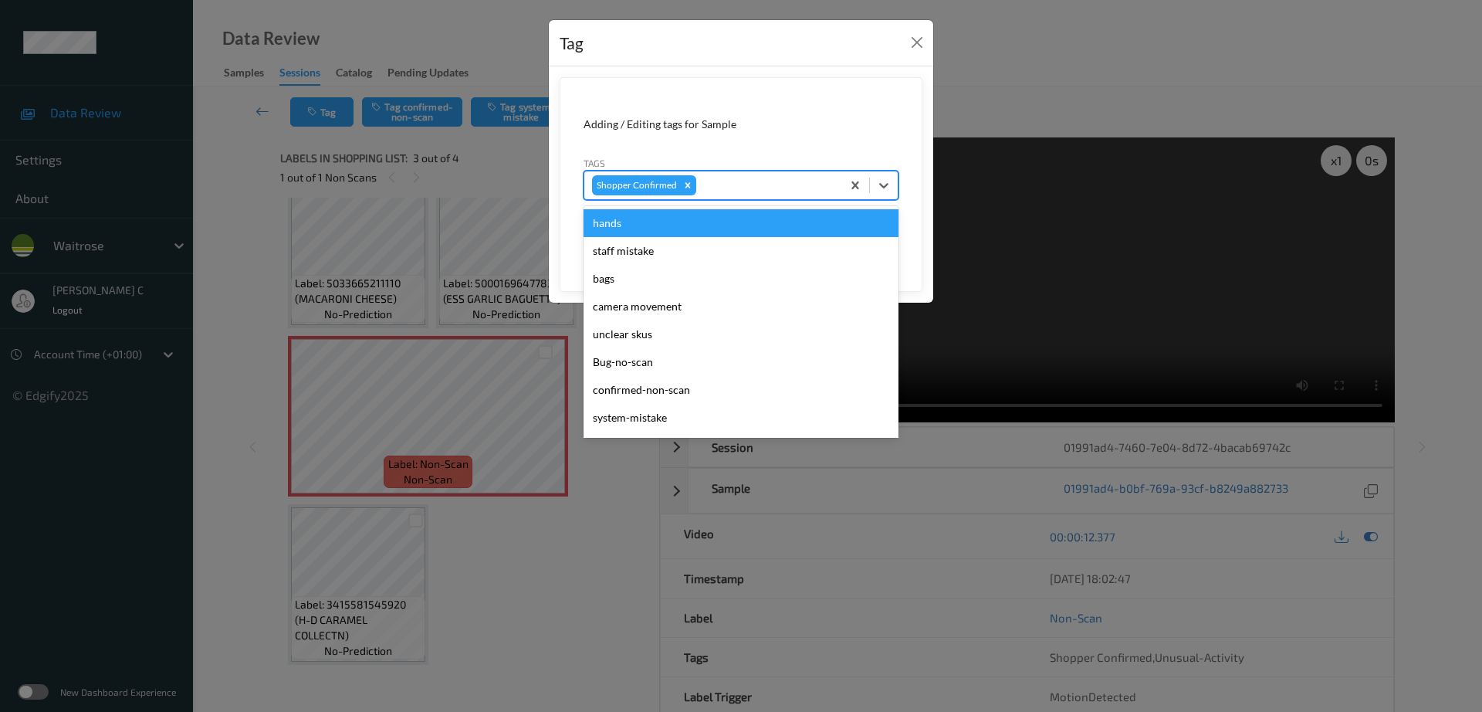
click at [798, 96] on form "Adding / Editing tags for Sample Tags option hands focused, 1 of 22. 22 results…" at bounding box center [741, 184] width 363 height 215
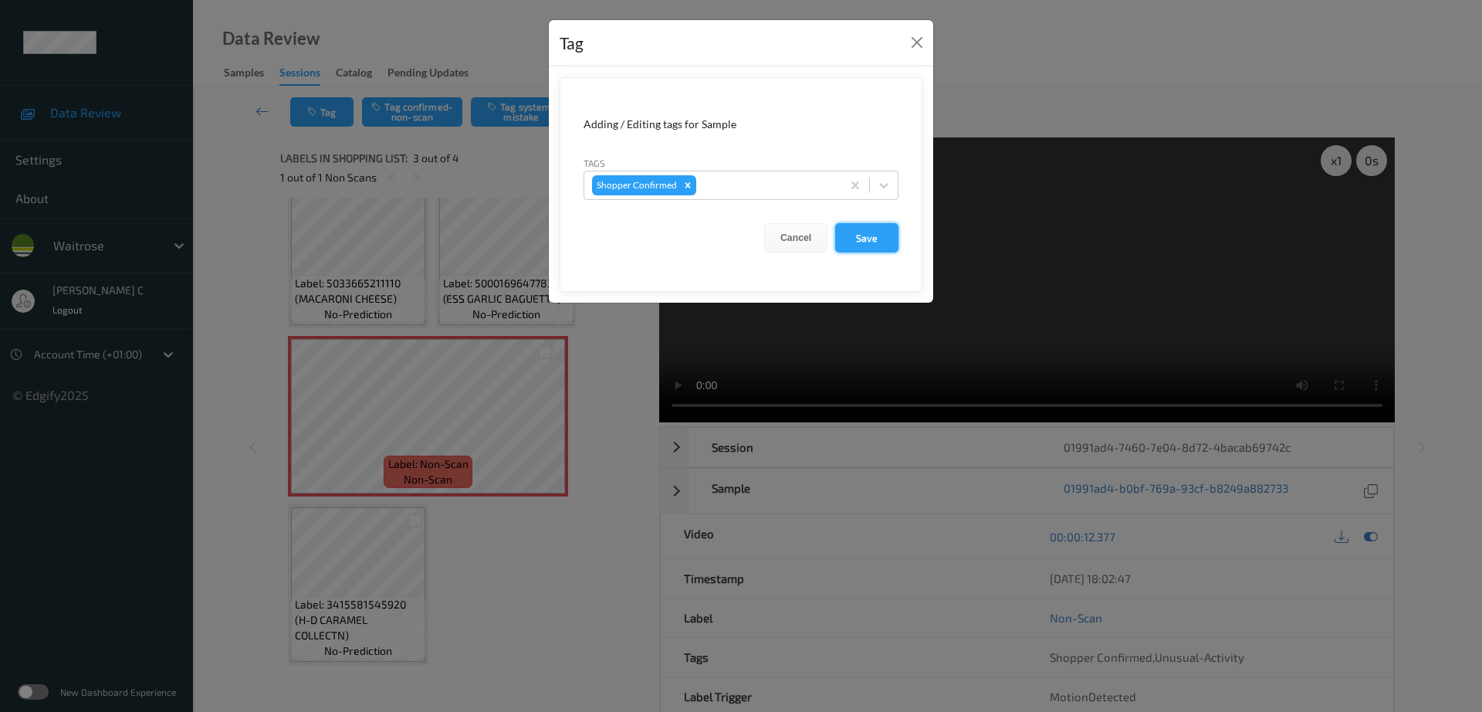
click at [866, 238] on button "Save" at bounding box center [866, 237] width 63 height 29
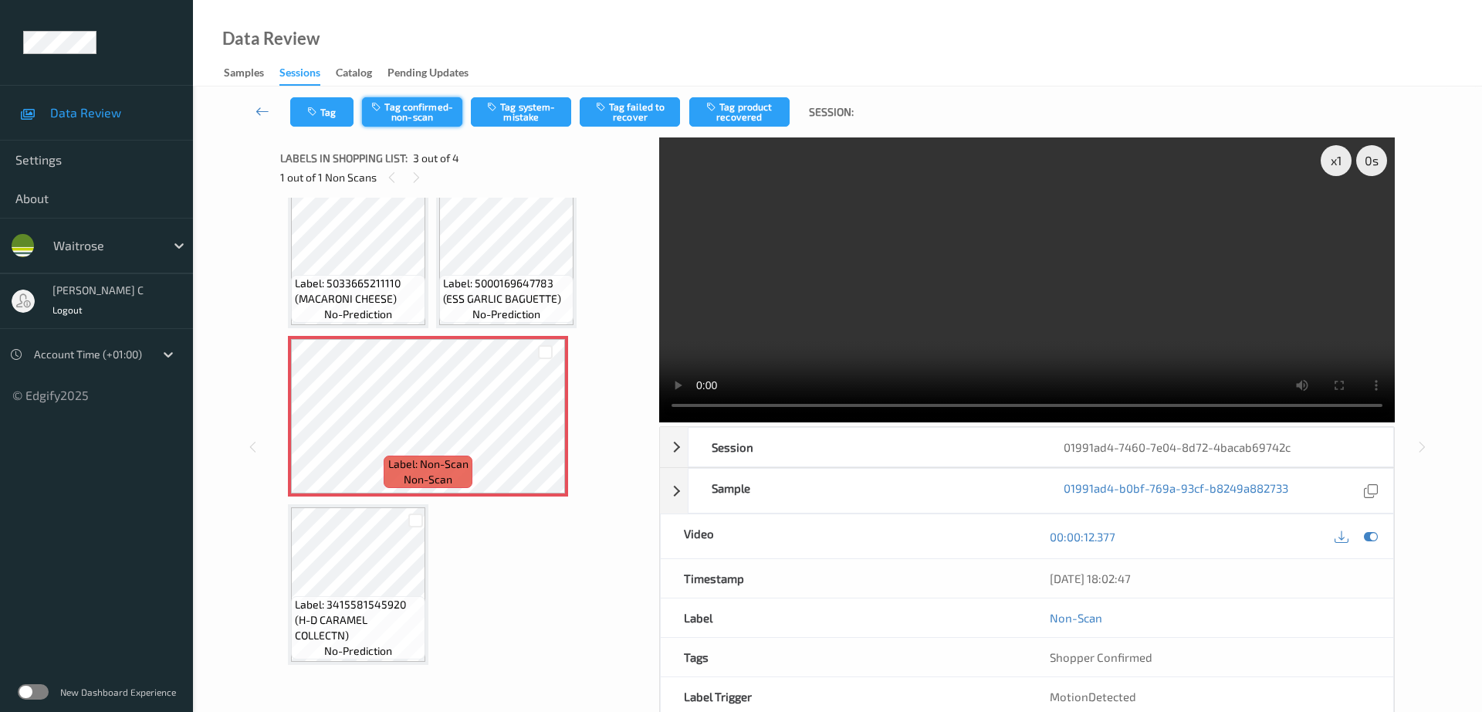
click at [431, 118] on button "Tag confirmed-non-scan" at bounding box center [412, 111] width 100 height 29
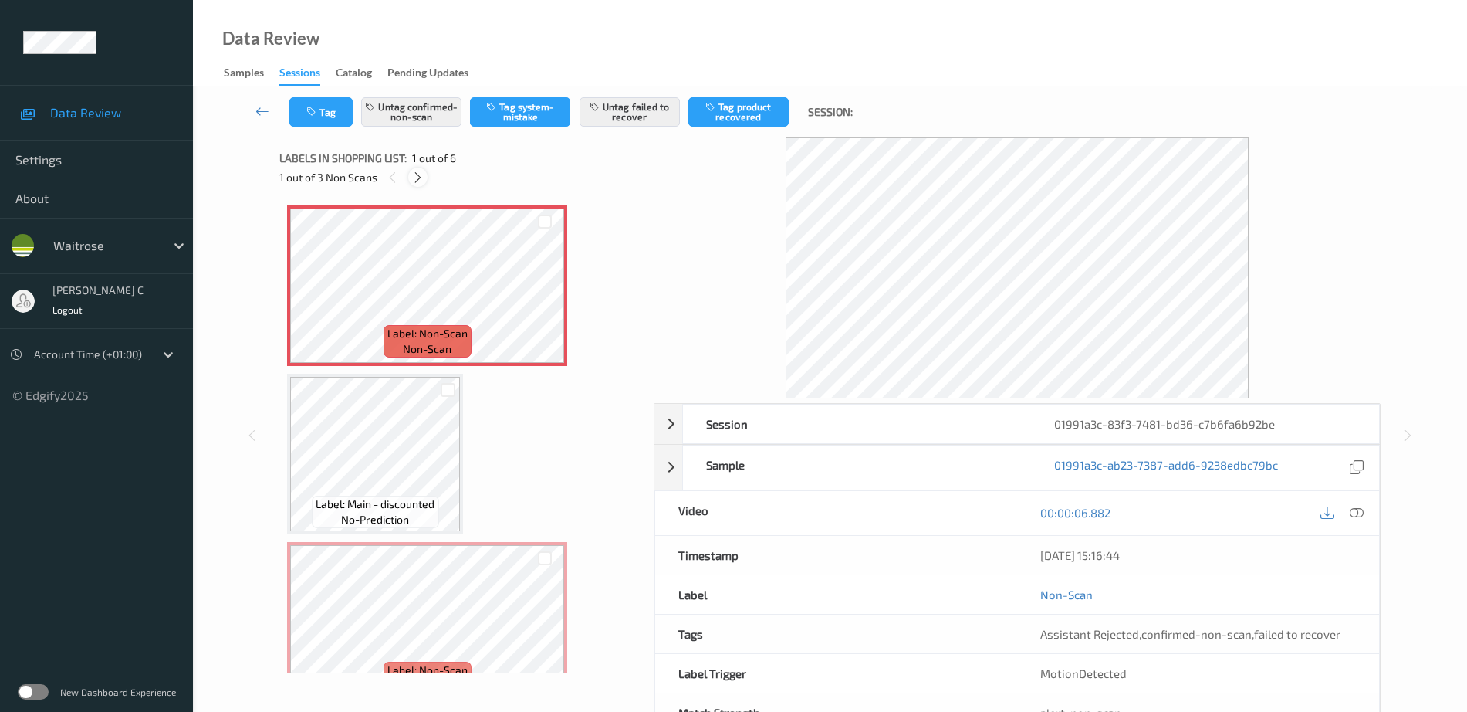
click at [411, 174] on icon at bounding box center [417, 178] width 13 height 14
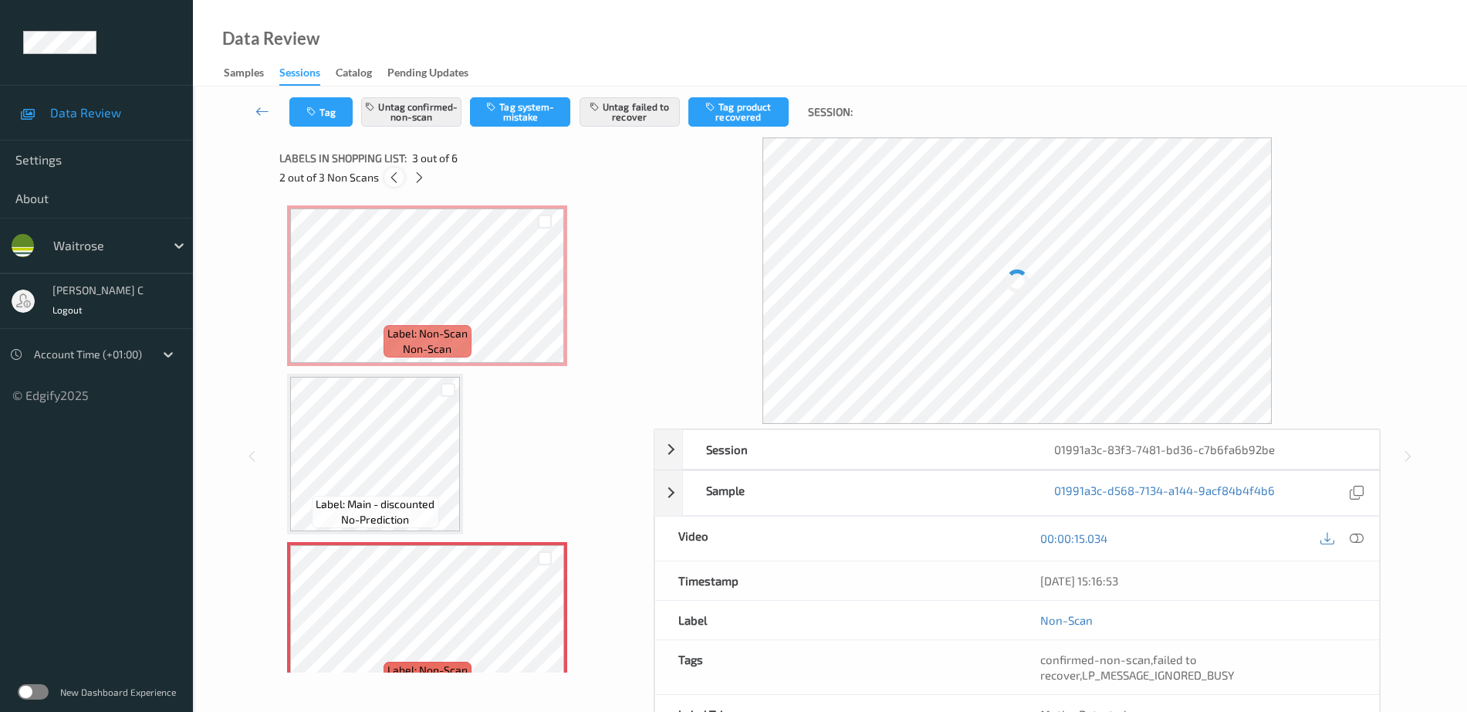
click at [396, 172] on icon at bounding box center [393, 178] width 13 height 14
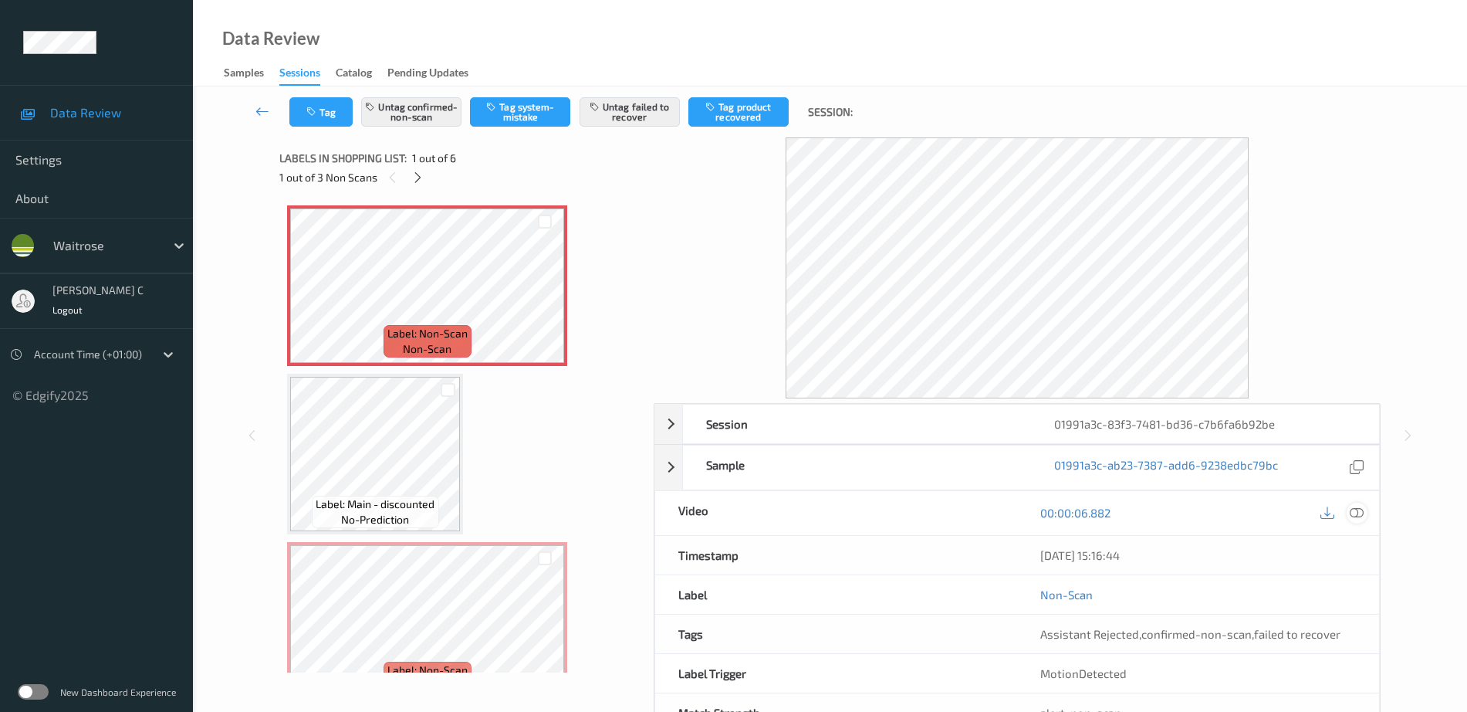
click at [1364, 509] on icon at bounding box center [1357, 513] width 14 height 14
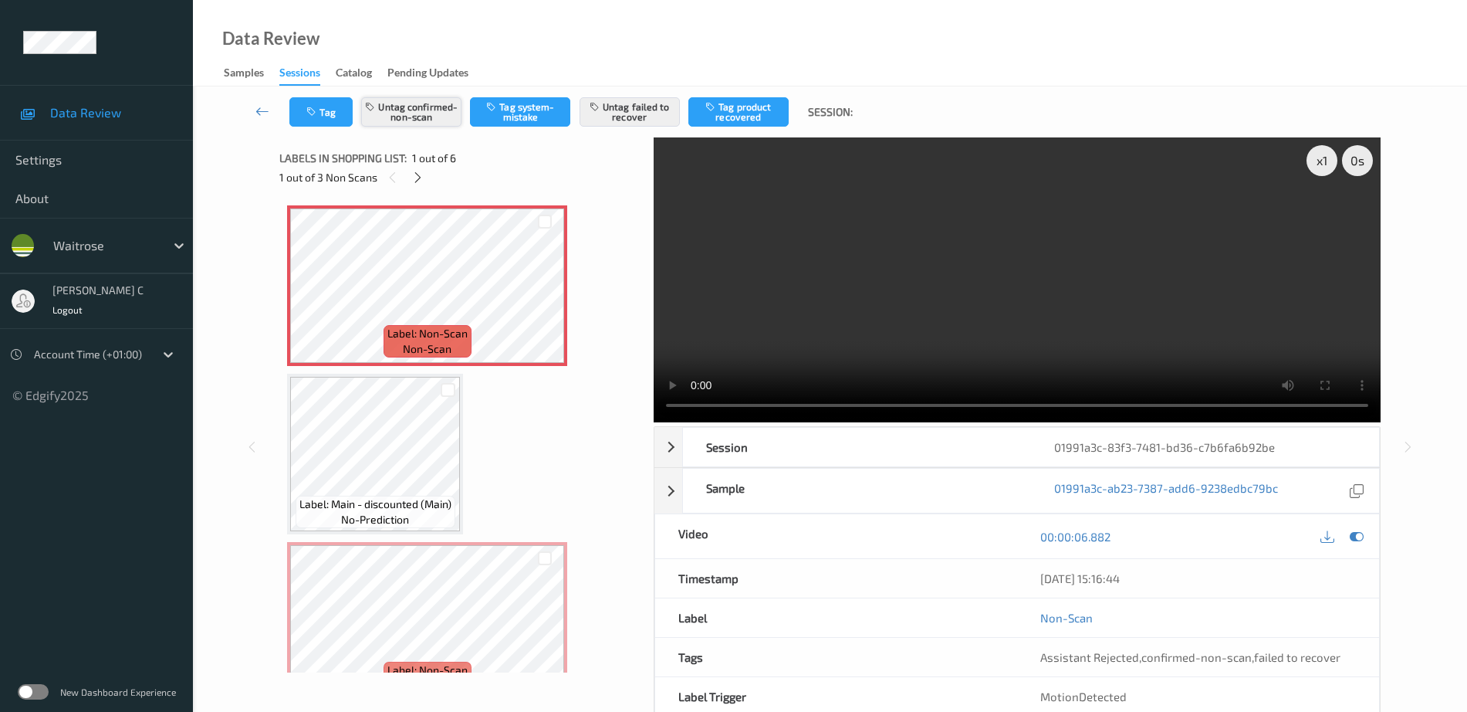
click at [424, 115] on button "Untag confirmed-non-scan" at bounding box center [411, 111] width 100 height 29
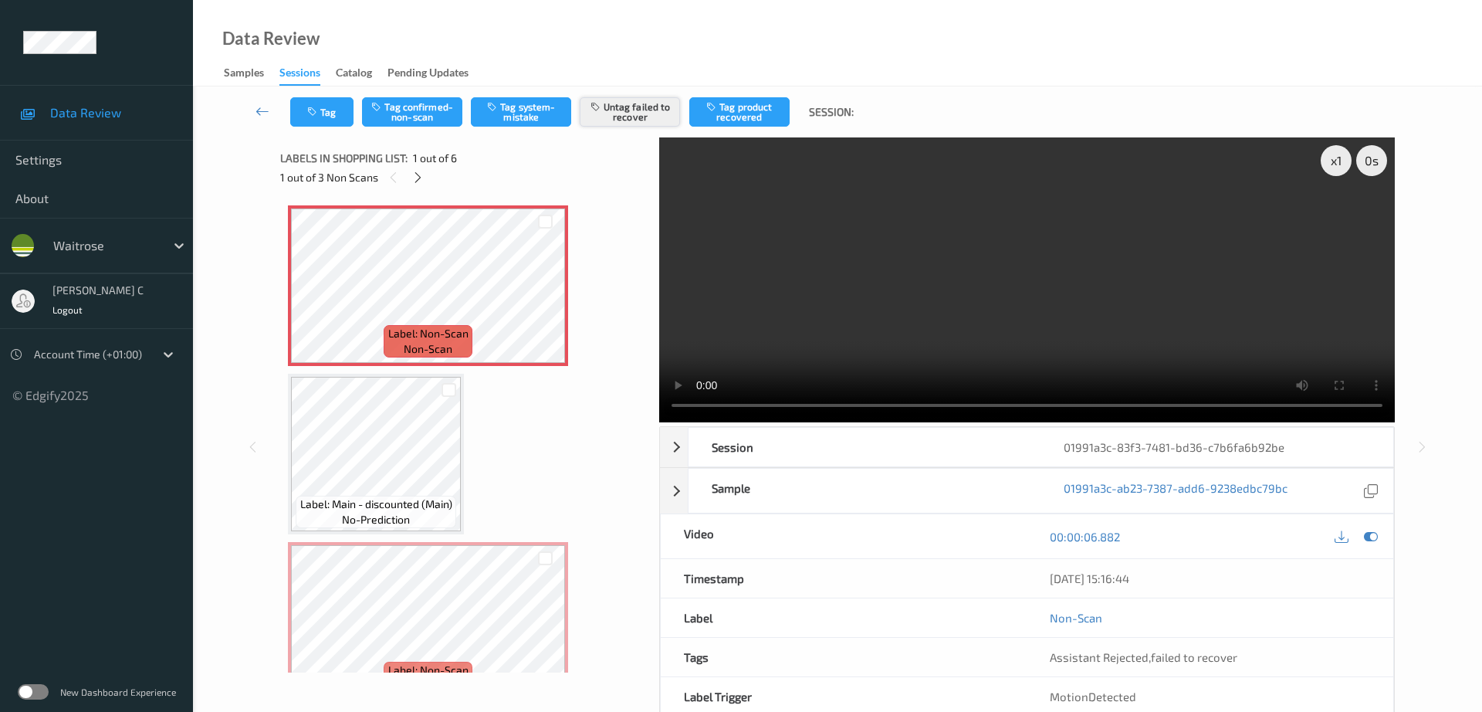
click at [644, 106] on button "Untag failed to recover" at bounding box center [630, 111] width 100 height 29
click at [1372, 529] on icon at bounding box center [1371, 536] width 14 height 14
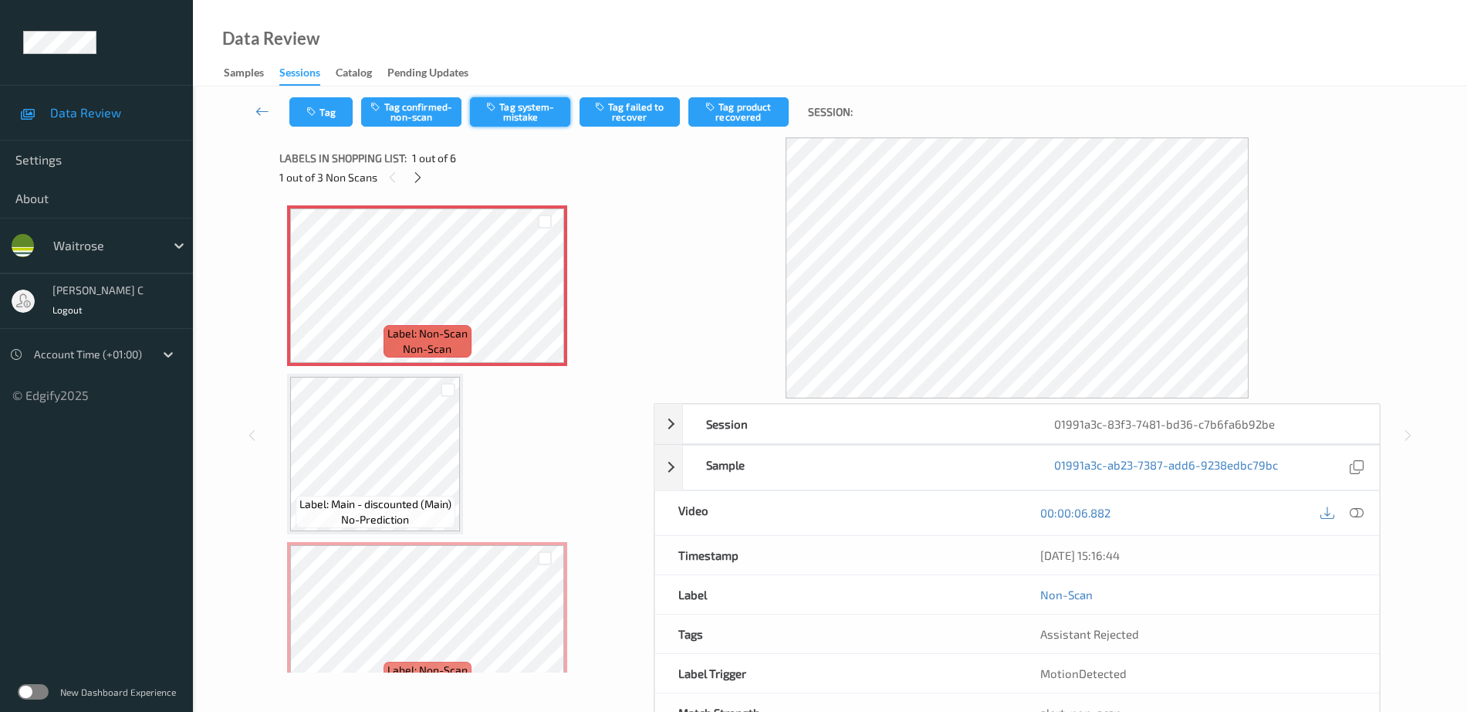
click at [512, 117] on button "Tag system-mistake" at bounding box center [520, 111] width 100 height 29
click at [325, 110] on button "Tag" at bounding box center [320, 111] width 63 height 29
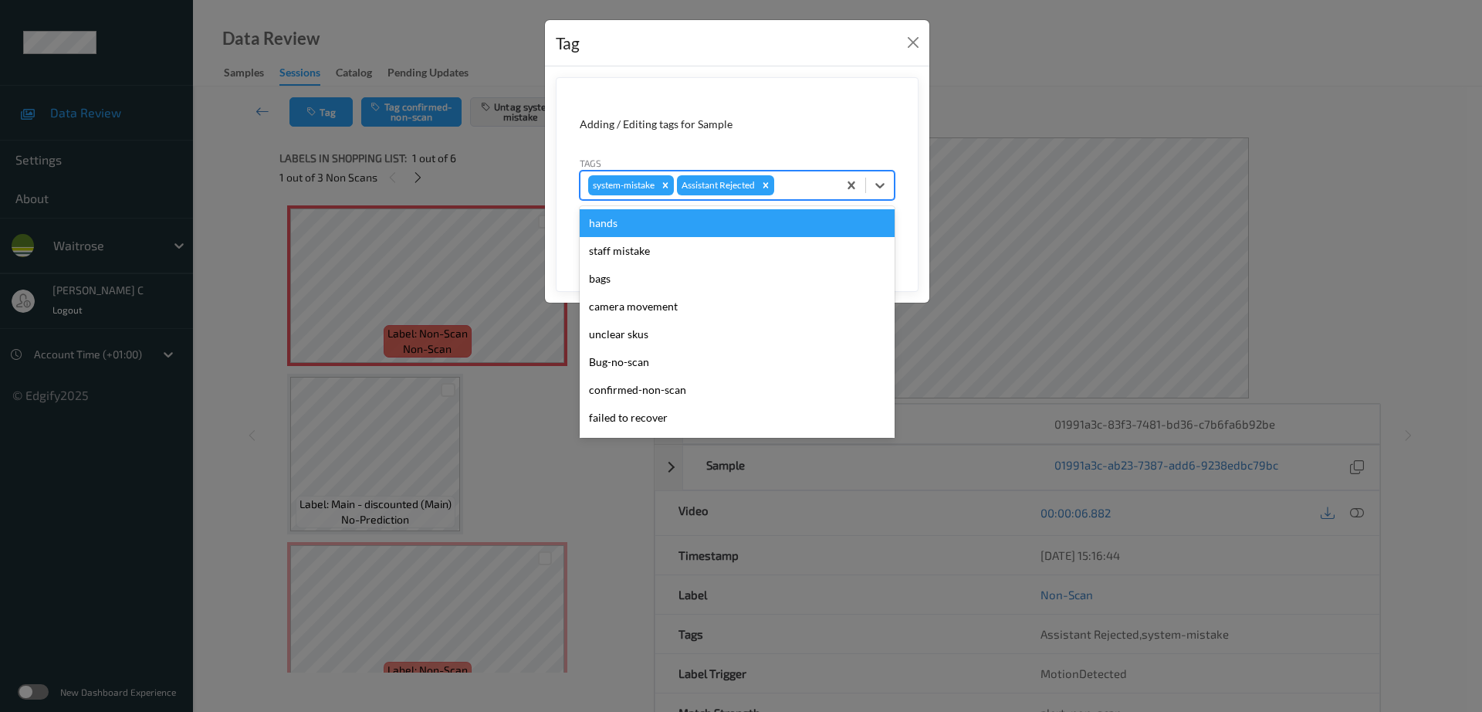
click at [803, 181] on div at bounding box center [803, 185] width 52 height 19
type input "un"
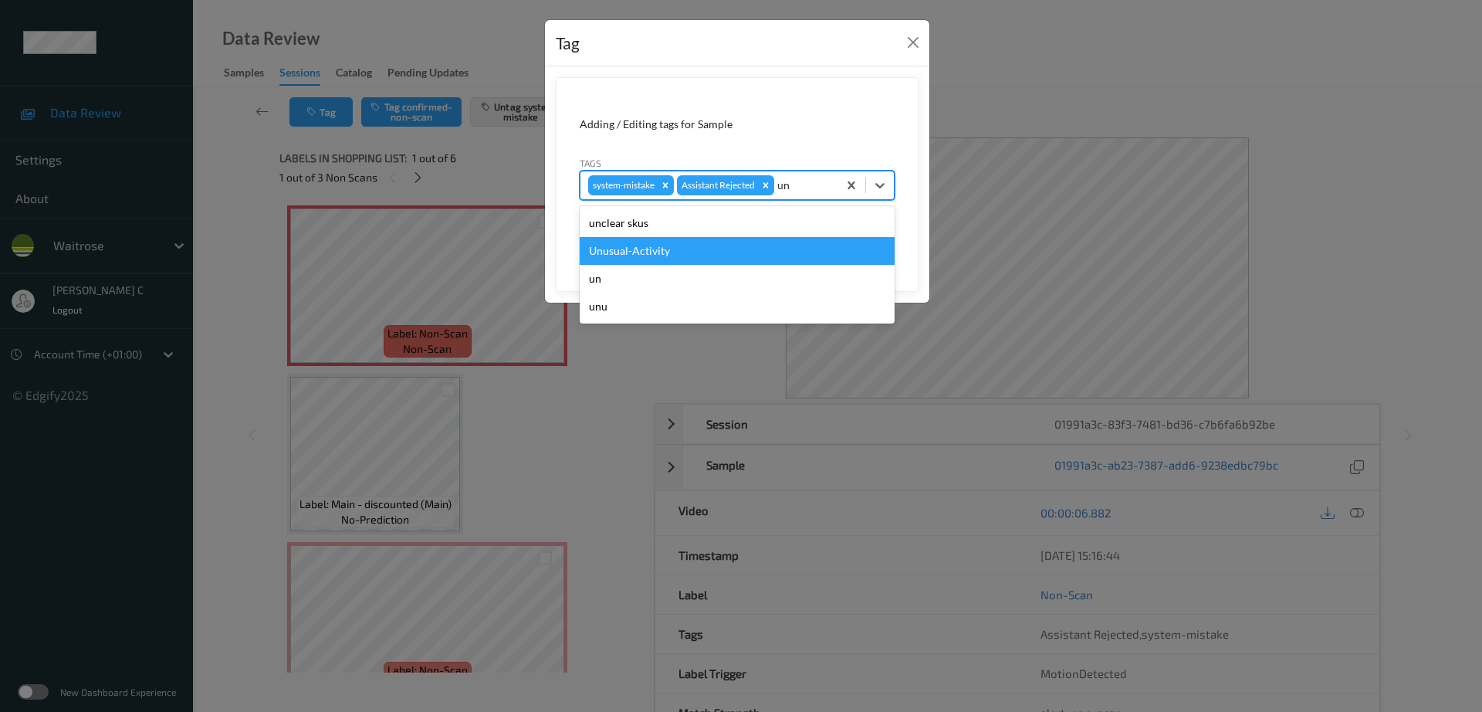
click at [661, 253] on div "Unusual-Activity" at bounding box center [737, 251] width 315 height 28
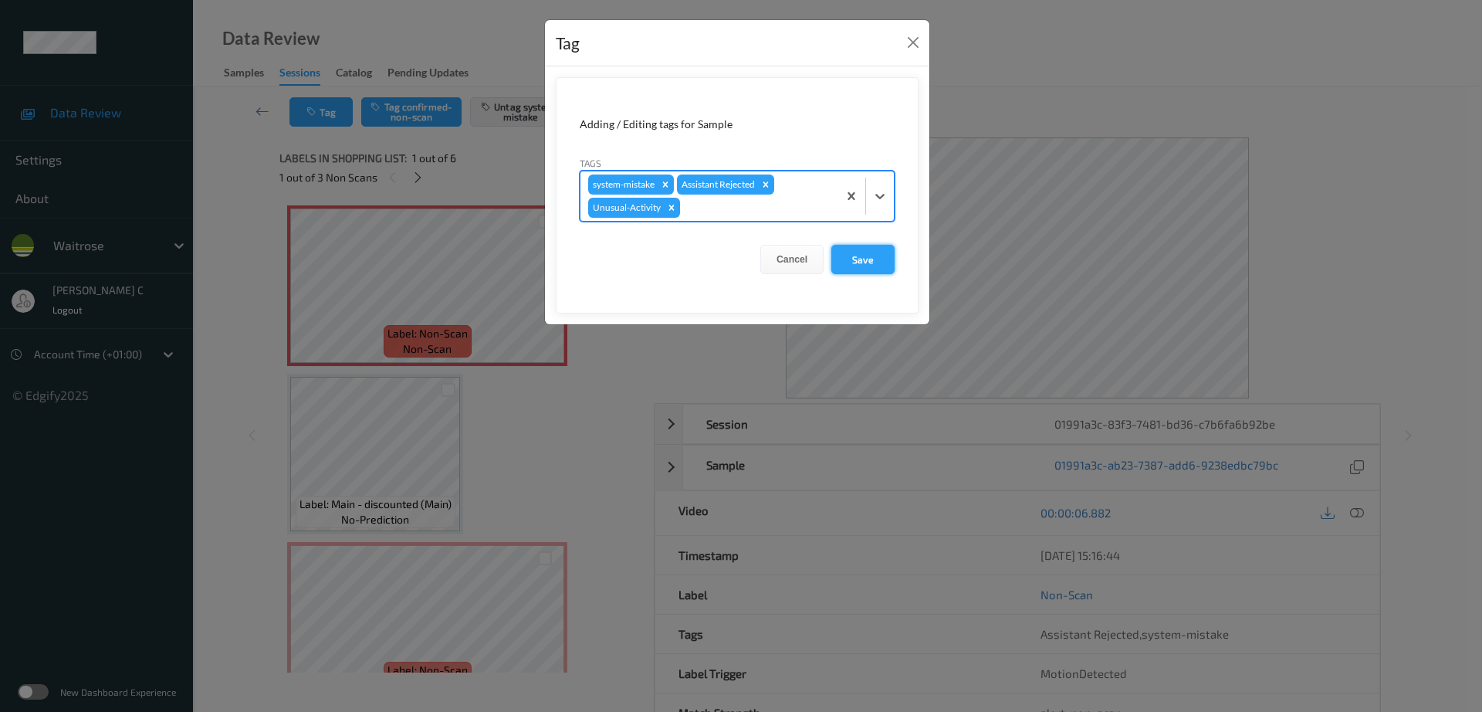
click at [856, 262] on button "Save" at bounding box center [862, 259] width 63 height 29
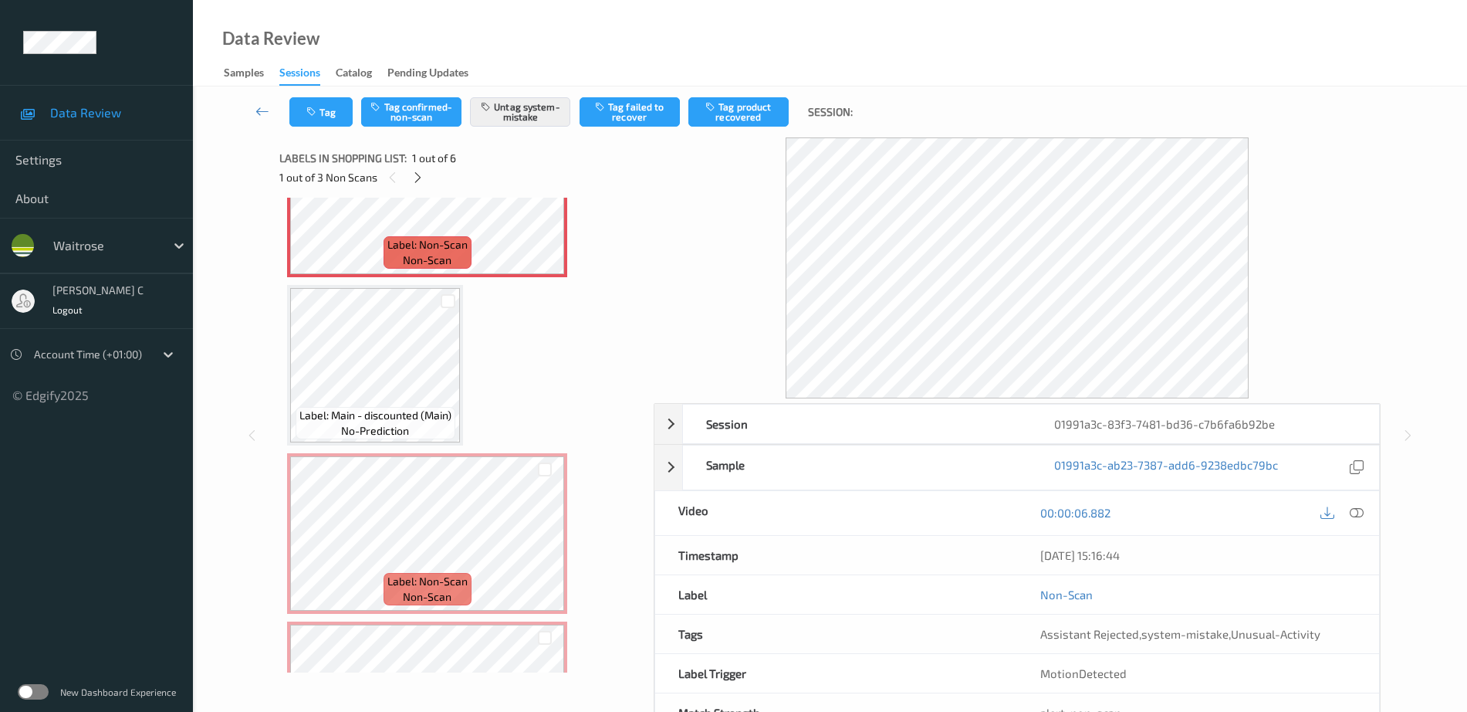
scroll to position [193, 0]
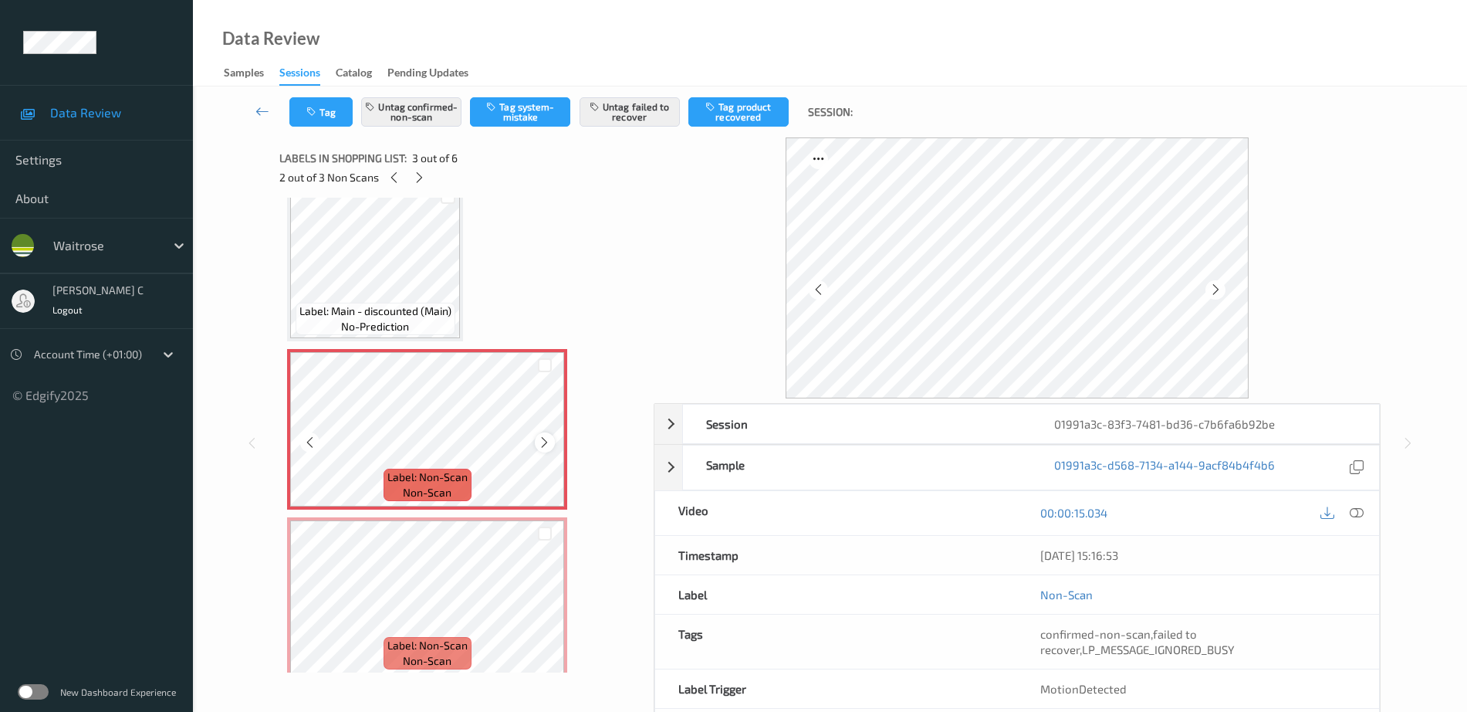
click at [549, 441] on icon at bounding box center [544, 442] width 13 height 14
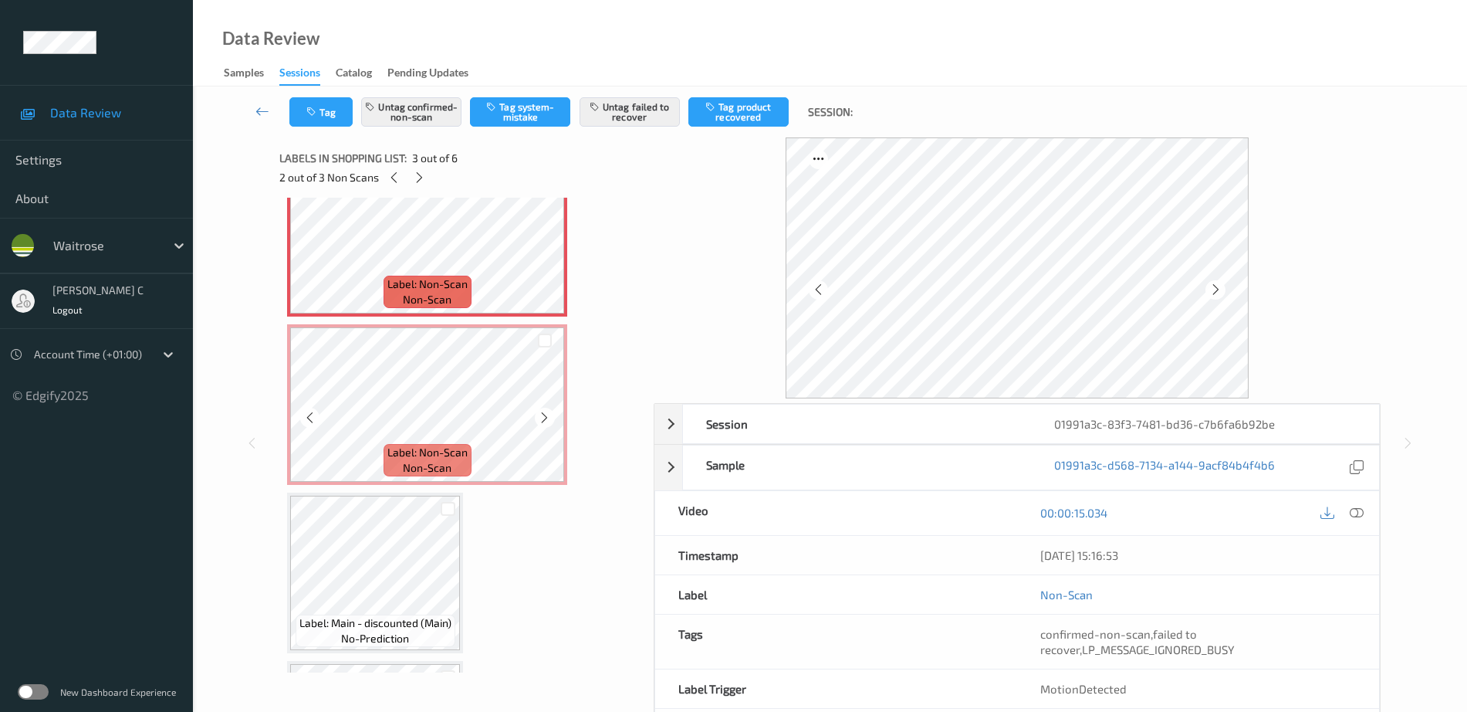
click at [467, 464] on div "Label: Non-Scan non-scan" at bounding box center [428, 460] width 88 height 32
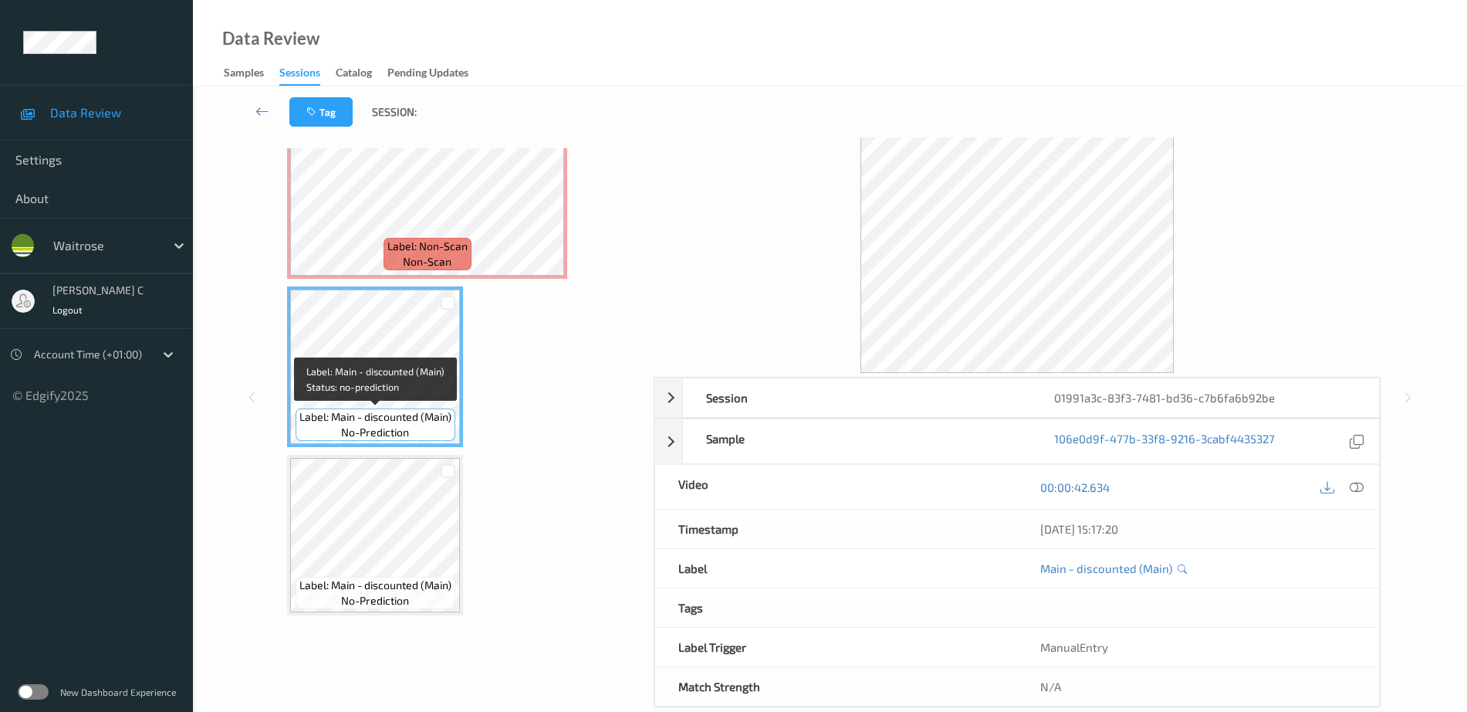
scroll to position [76, 0]
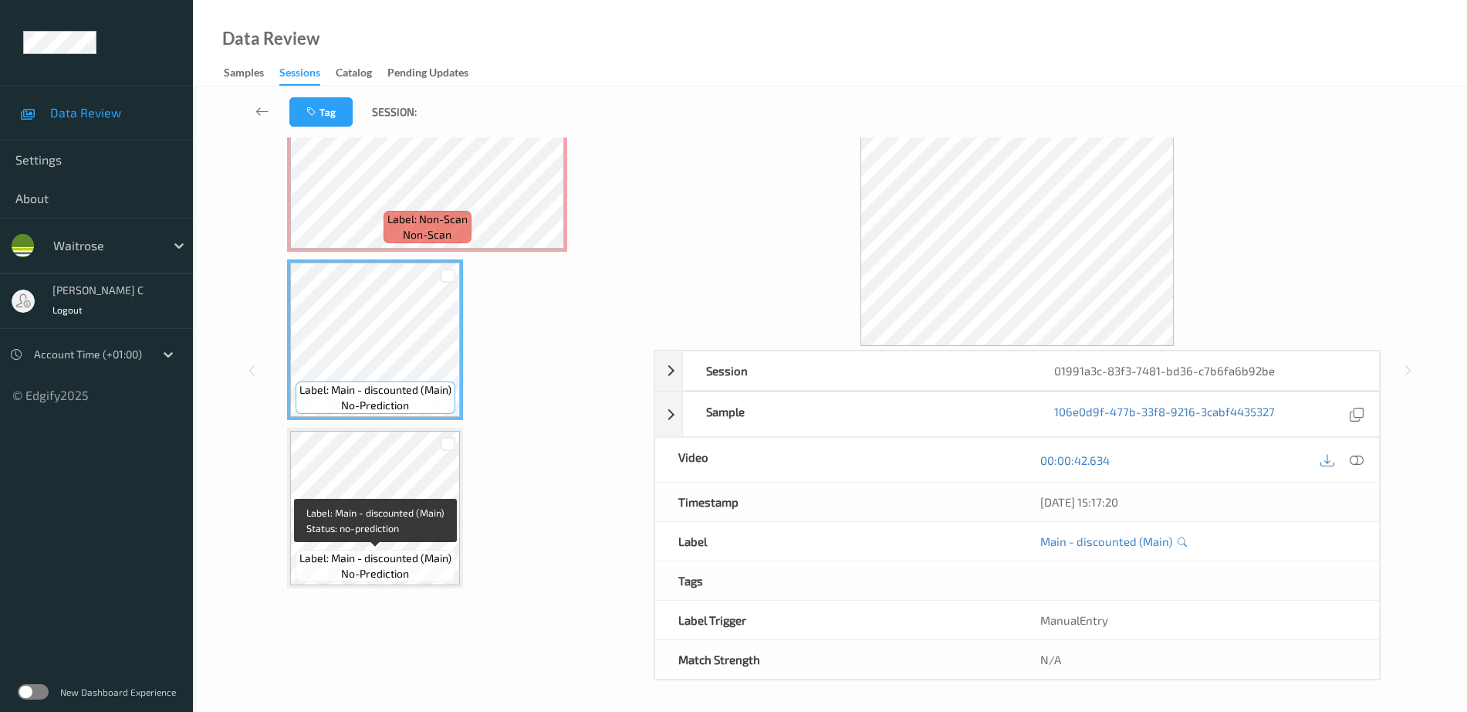
click at [374, 577] on span "no-prediction" at bounding box center [375, 573] width 68 height 15
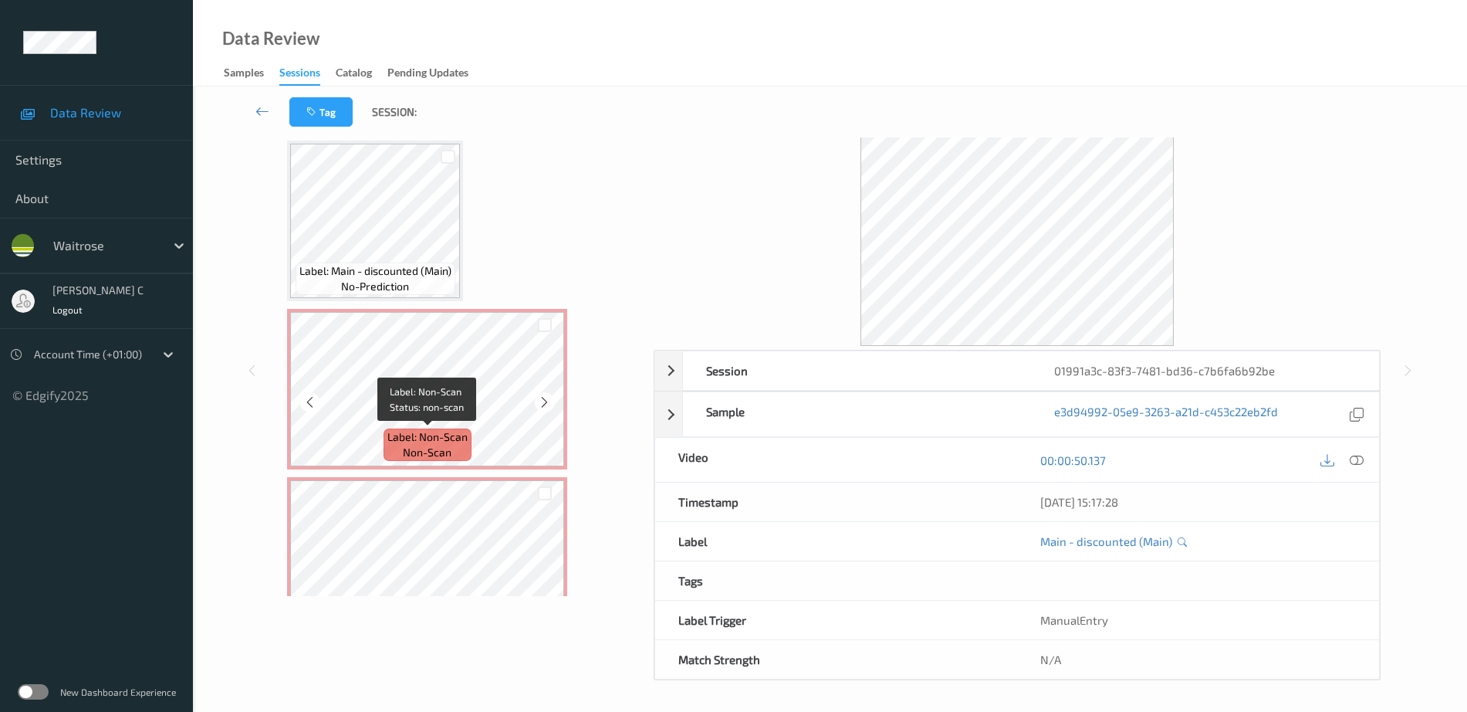
scroll to position [69, 0]
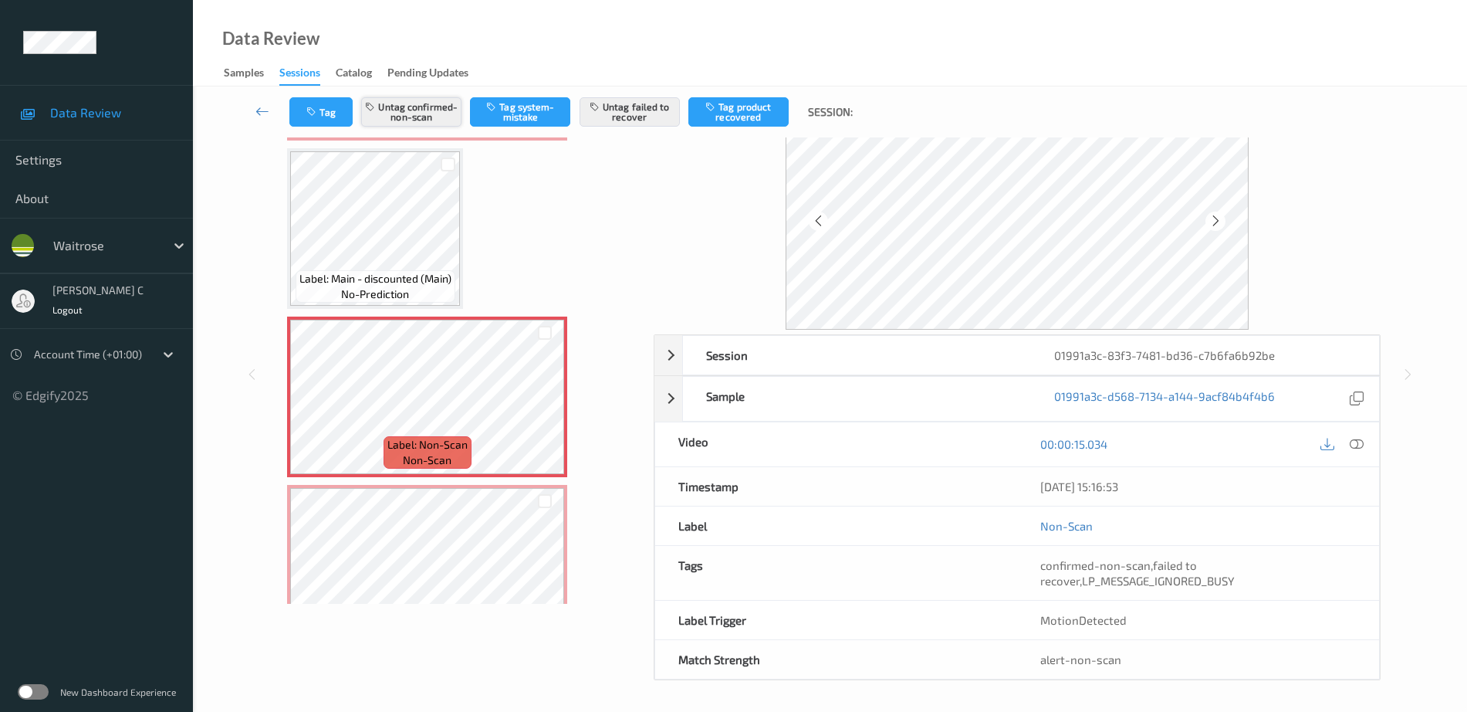
click at [405, 113] on button "Untag confirmed-non-scan" at bounding box center [411, 111] width 100 height 29
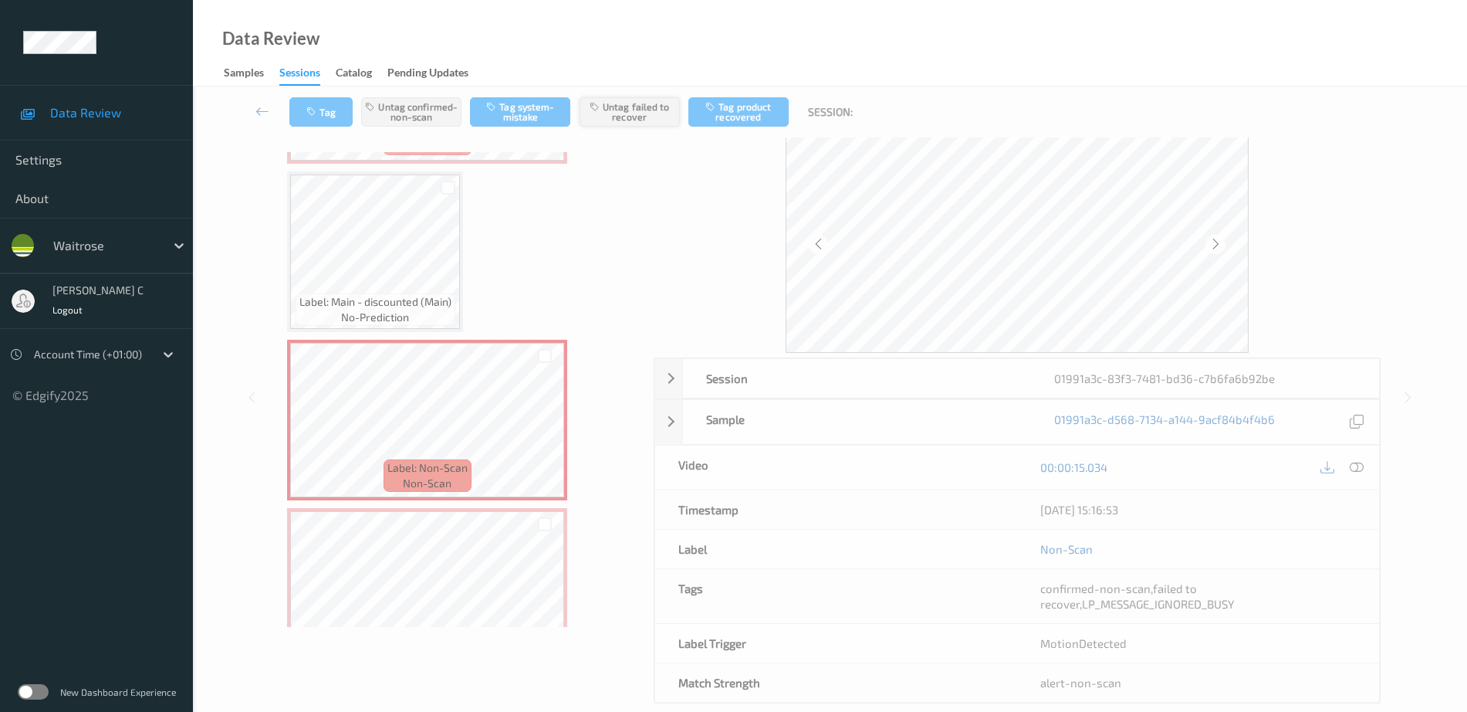
scroll to position [53, 0]
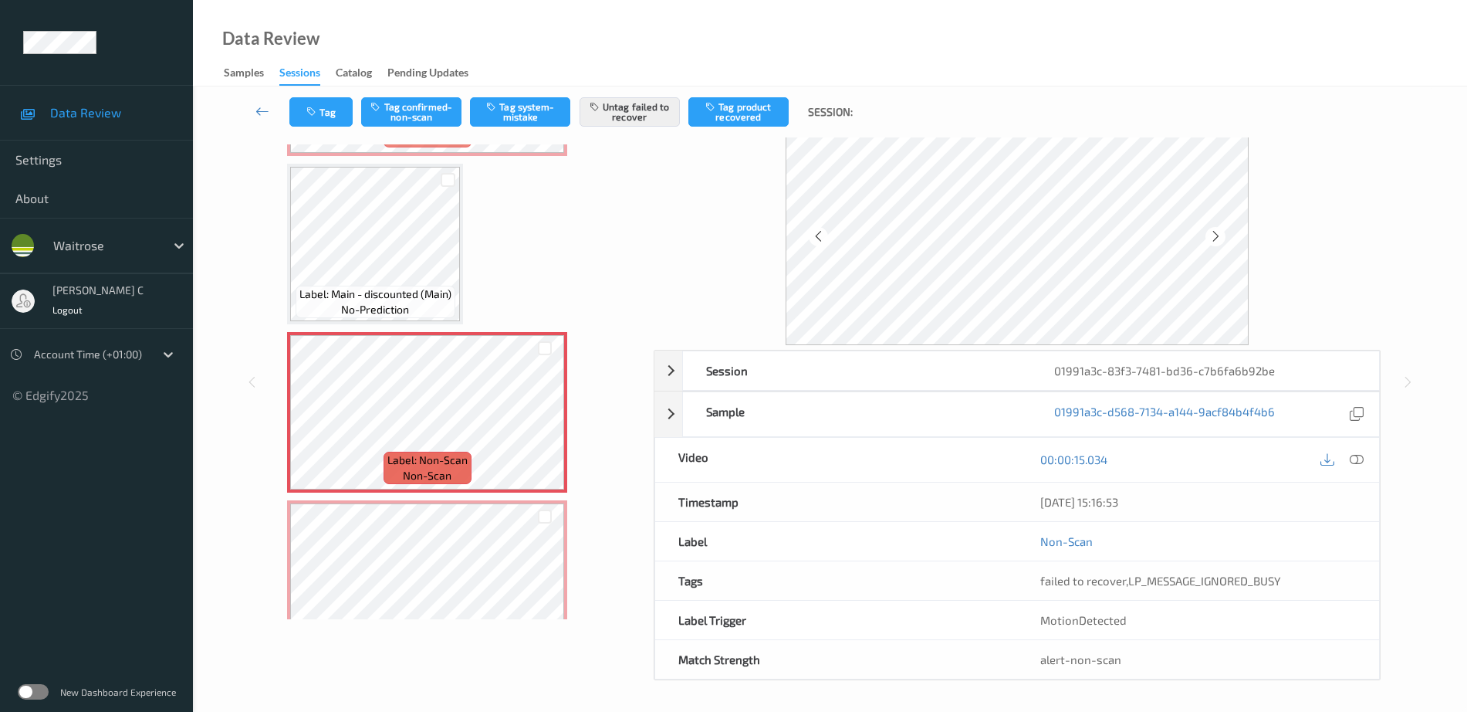
click at [637, 94] on div "Tag Tag confirmed-non-scan Tag system-mistake Untag failed to recover Tag produ…" at bounding box center [830, 111] width 1211 height 51
click at [641, 114] on button "Untag failed to recover" at bounding box center [630, 111] width 100 height 29
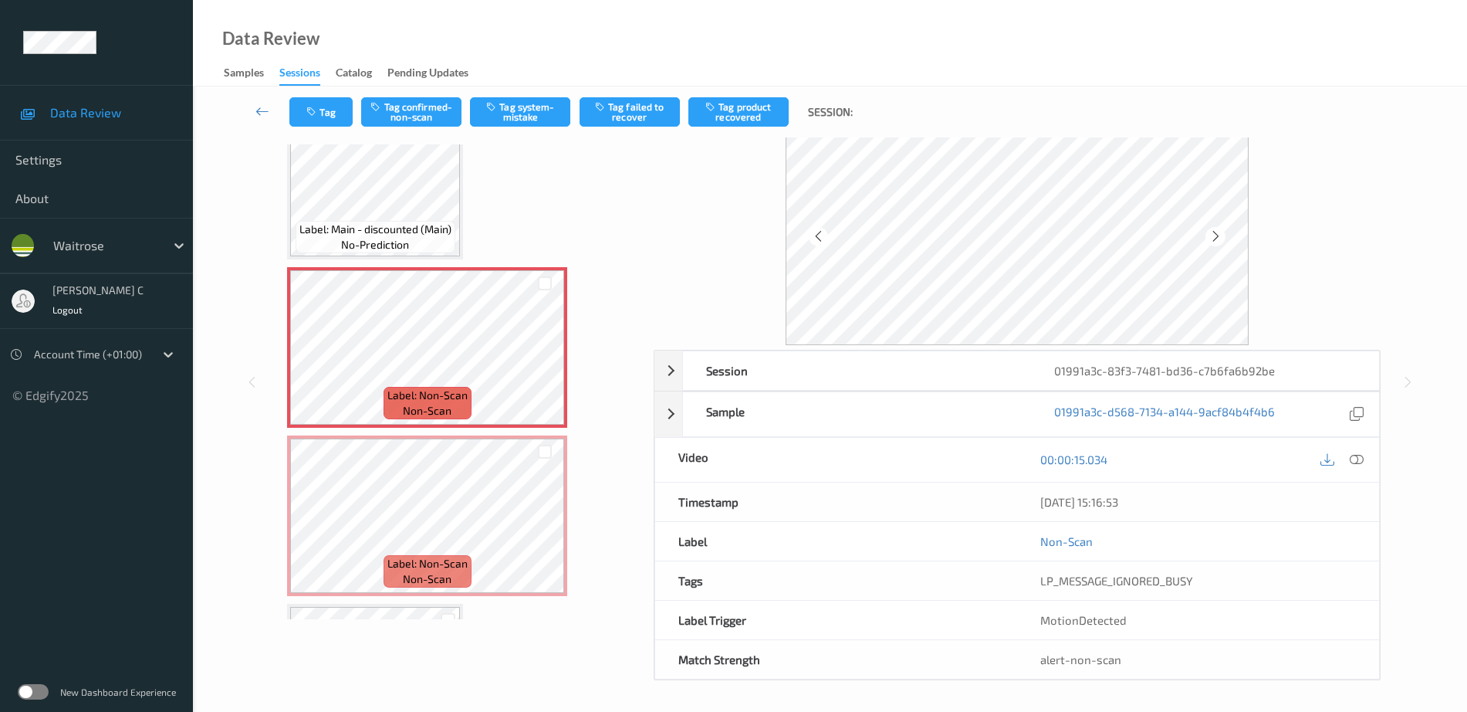
scroll to position [253, 0]
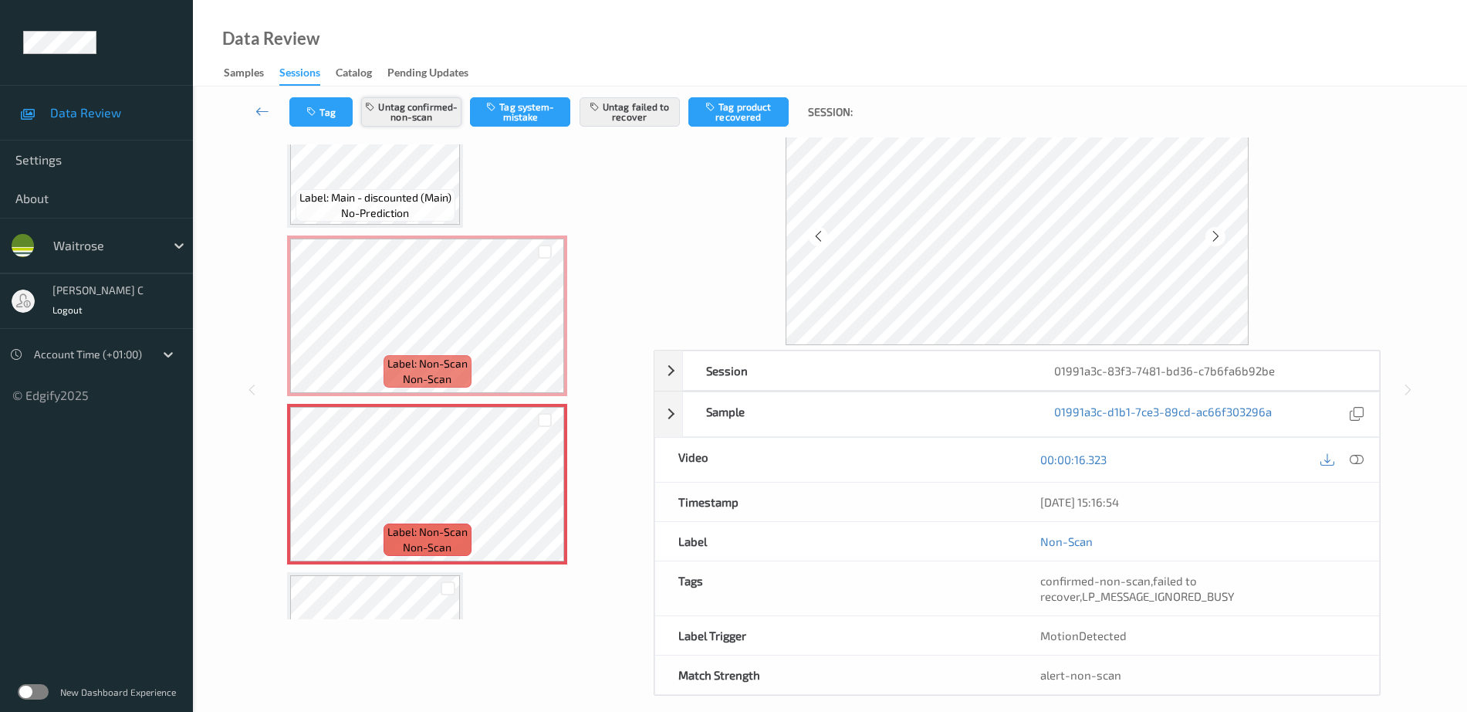
click at [435, 120] on button "Untag confirmed-non-scan" at bounding box center [411, 111] width 100 height 29
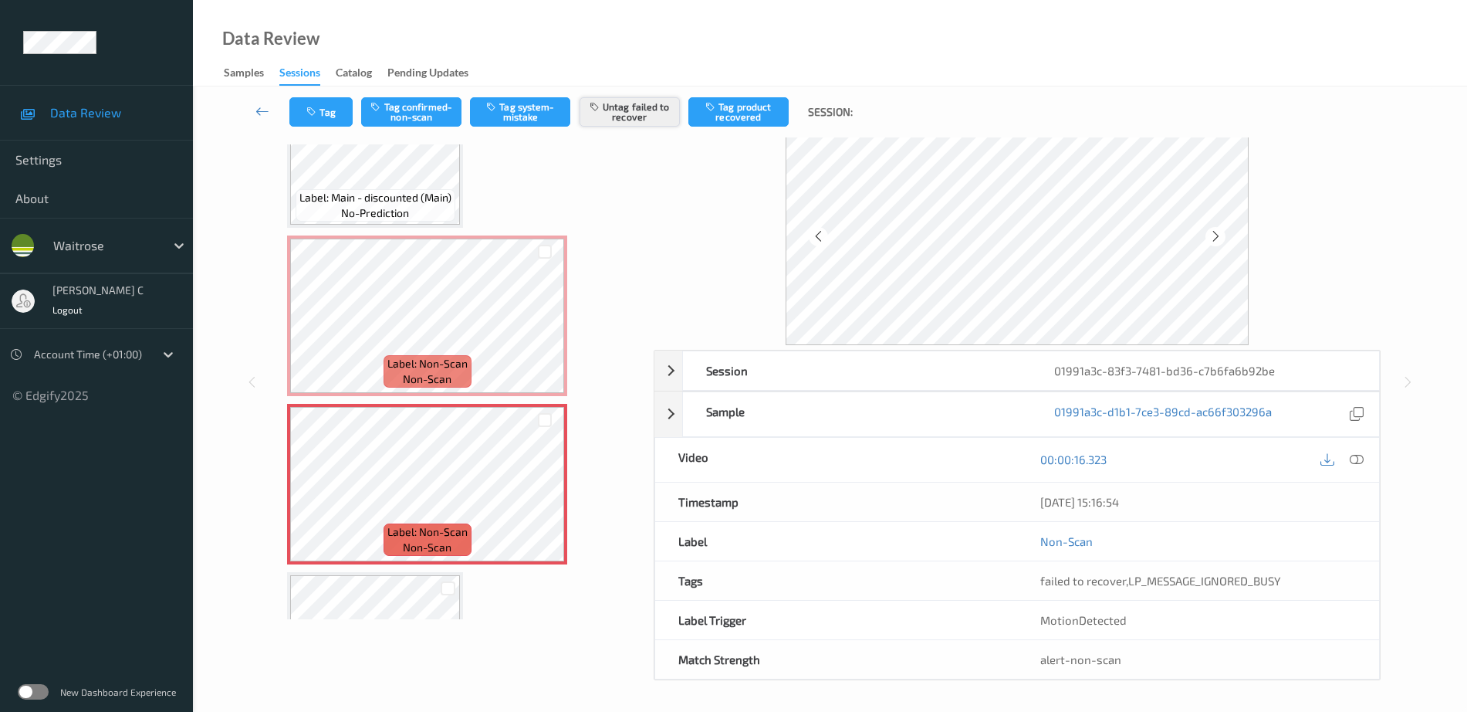
click at [629, 100] on button "Untag failed to recover" at bounding box center [630, 111] width 100 height 29
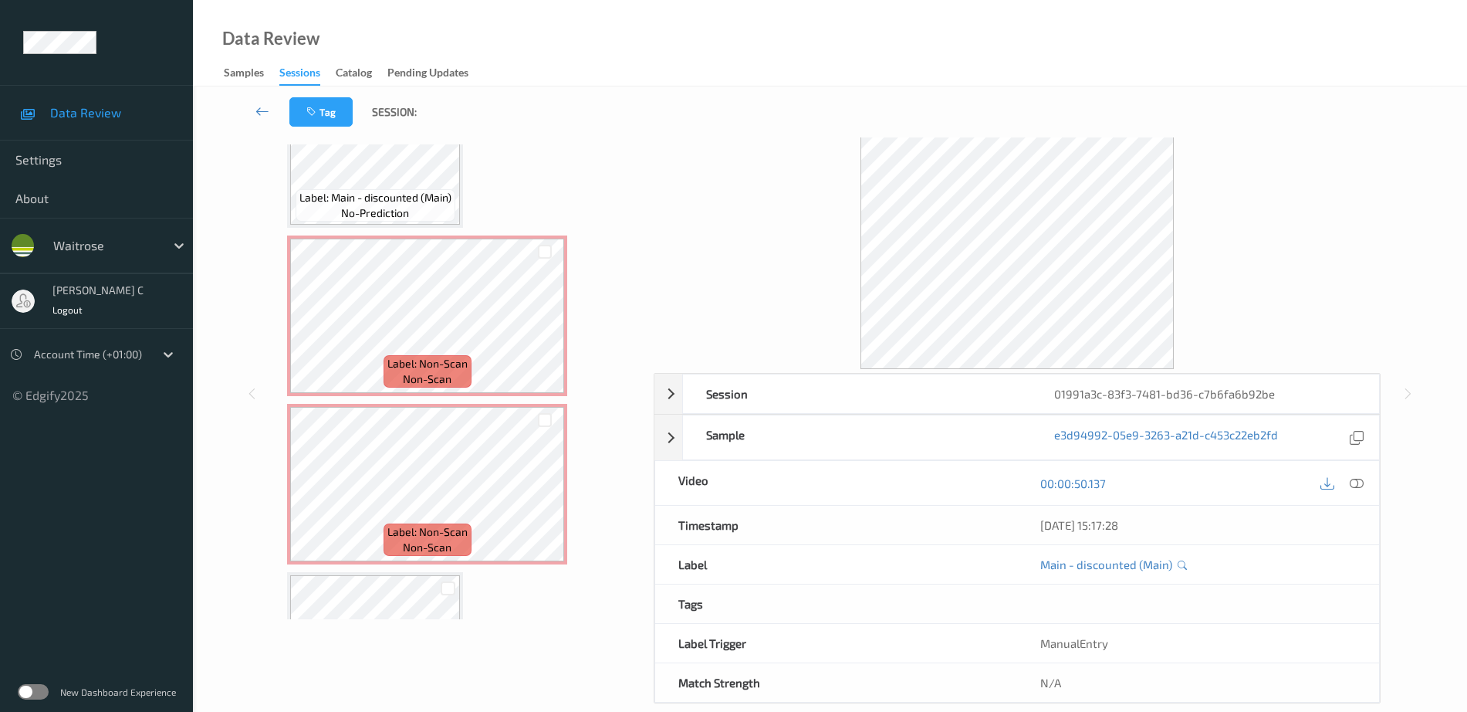
scroll to position [157, 0]
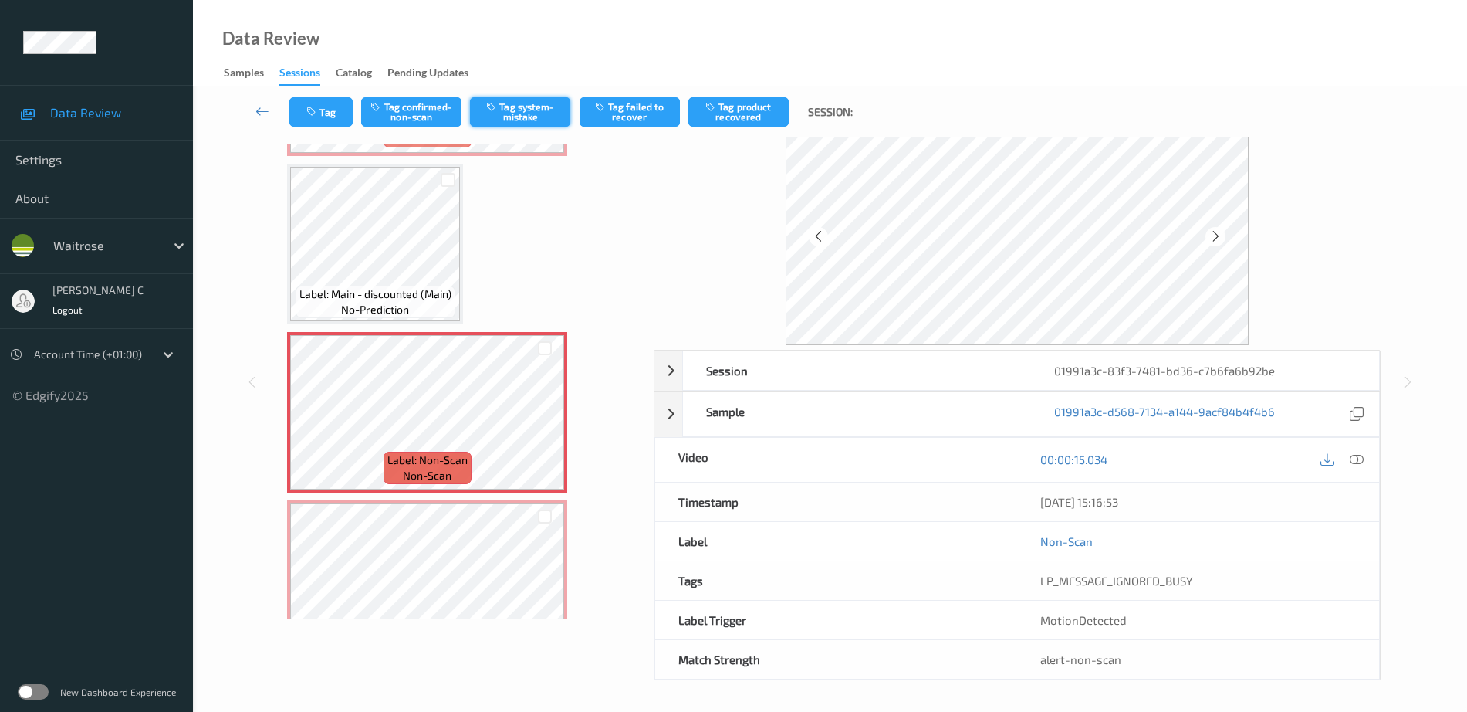
click at [529, 105] on button "Tag system-mistake" at bounding box center [520, 111] width 100 height 29
click at [332, 103] on button "Tag" at bounding box center [320, 111] width 63 height 29
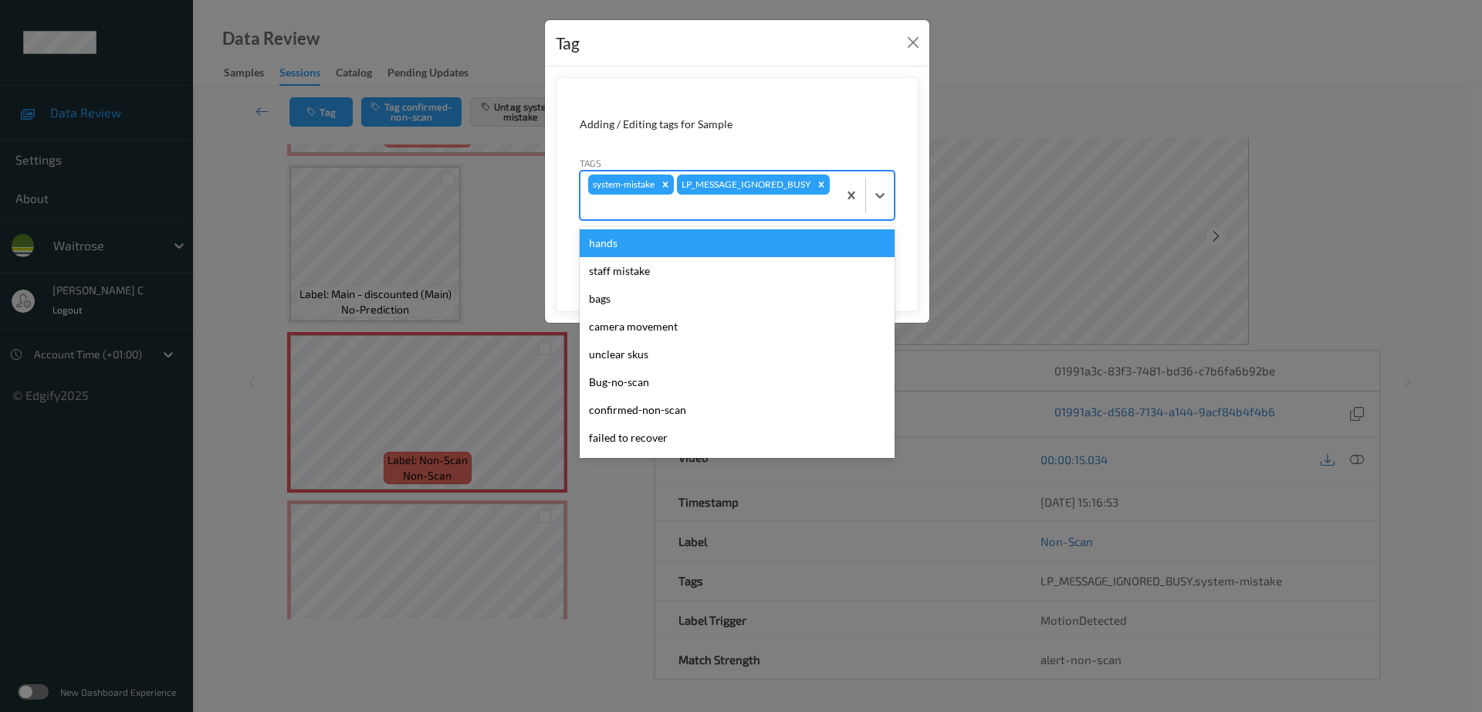
click at [786, 195] on div "system-mistake LP_MESSAGE_IGNORED_BUSY" at bounding box center [708, 195] width 257 height 48
type input "un"
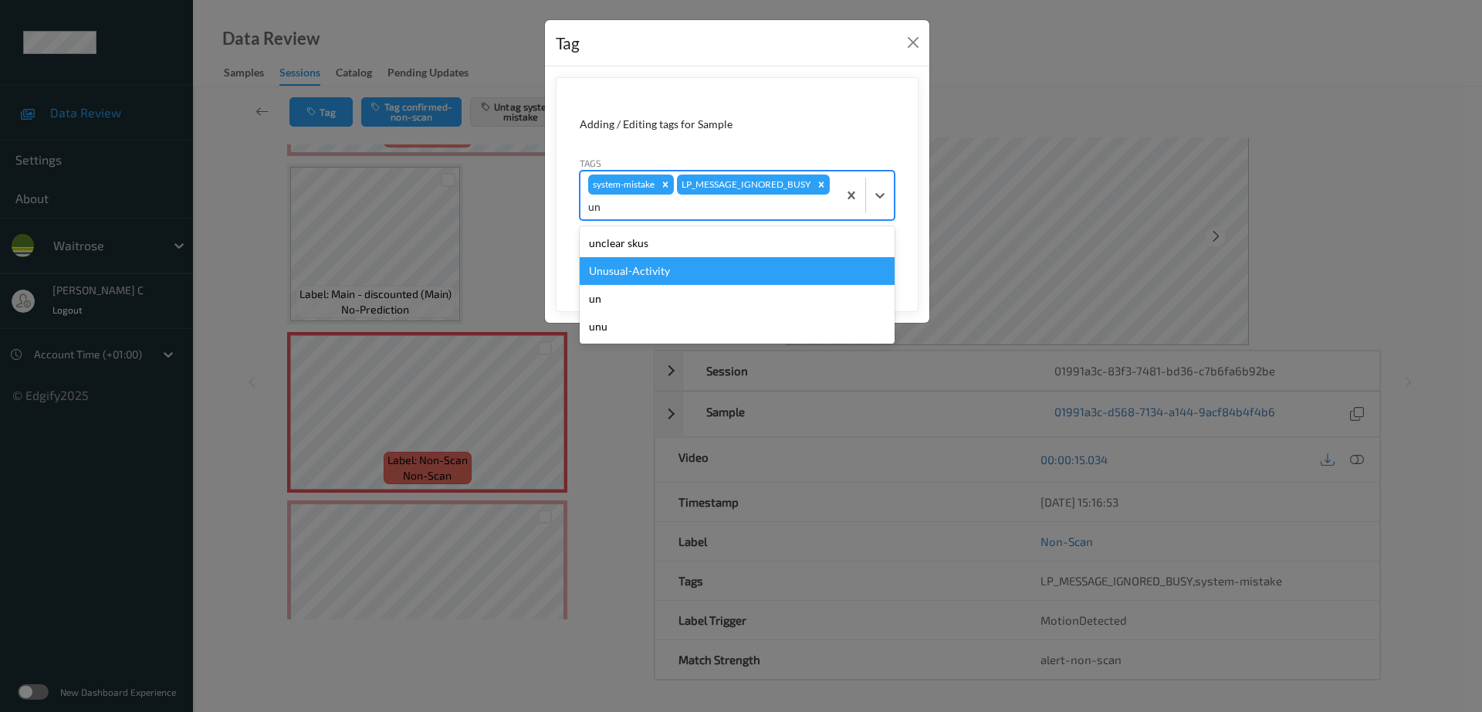
click at [629, 276] on div "Unusual-Activity" at bounding box center [737, 271] width 315 height 28
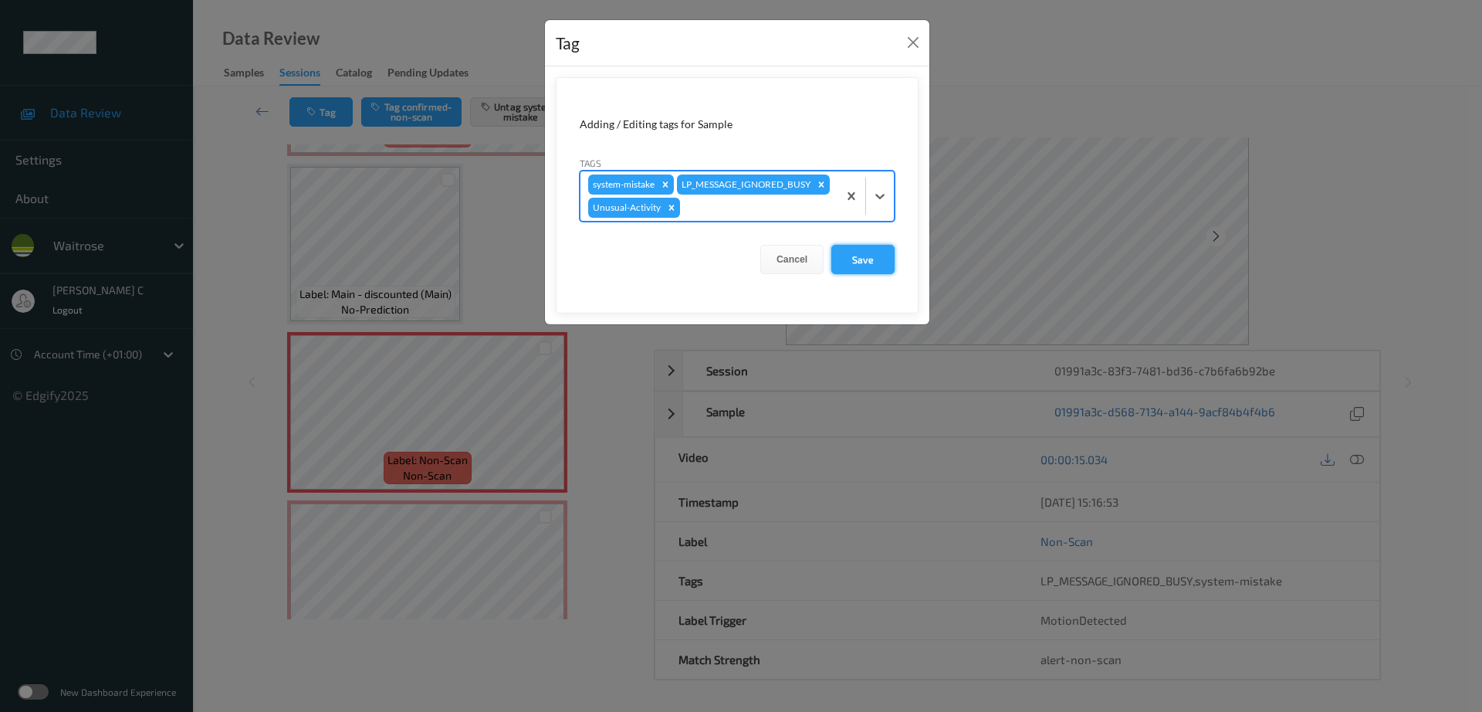
click at [847, 274] on button "Save" at bounding box center [862, 259] width 63 height 29
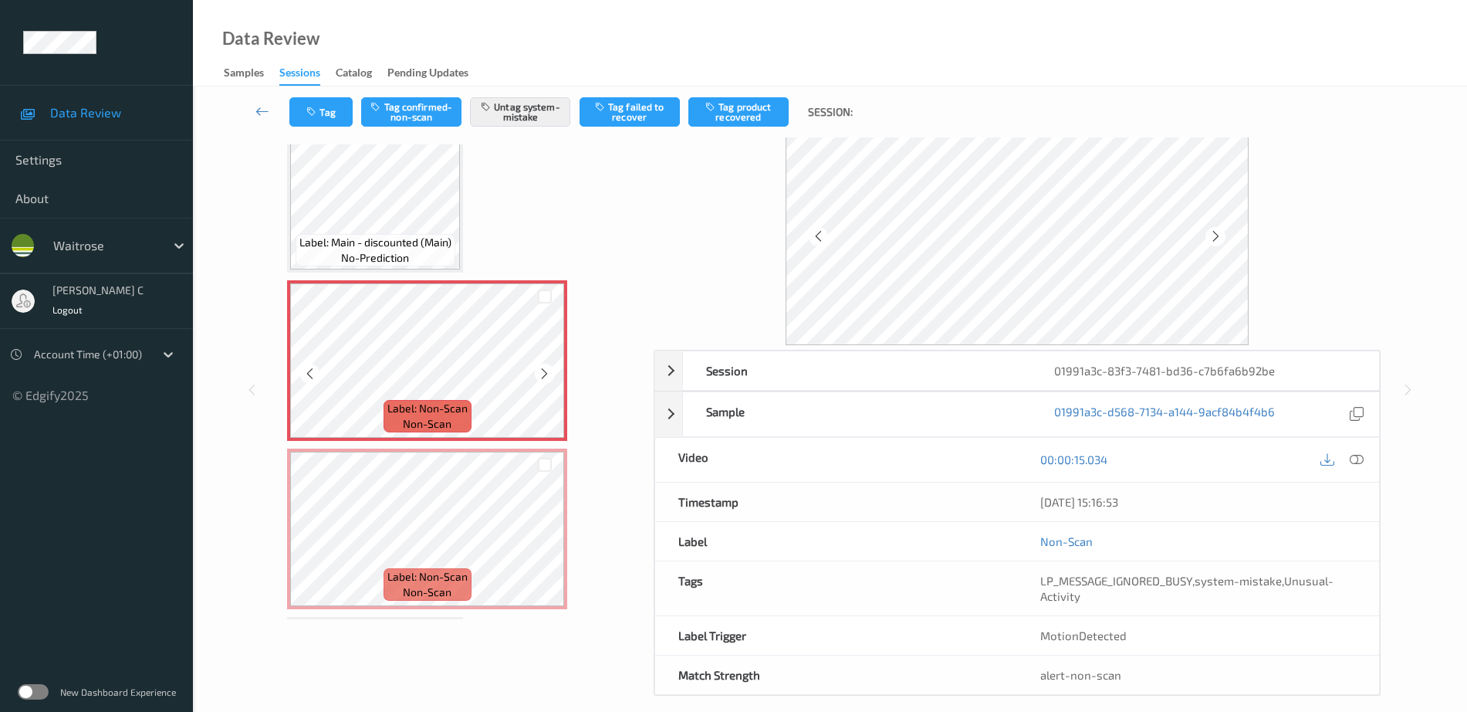
scroll to position [253, 0]
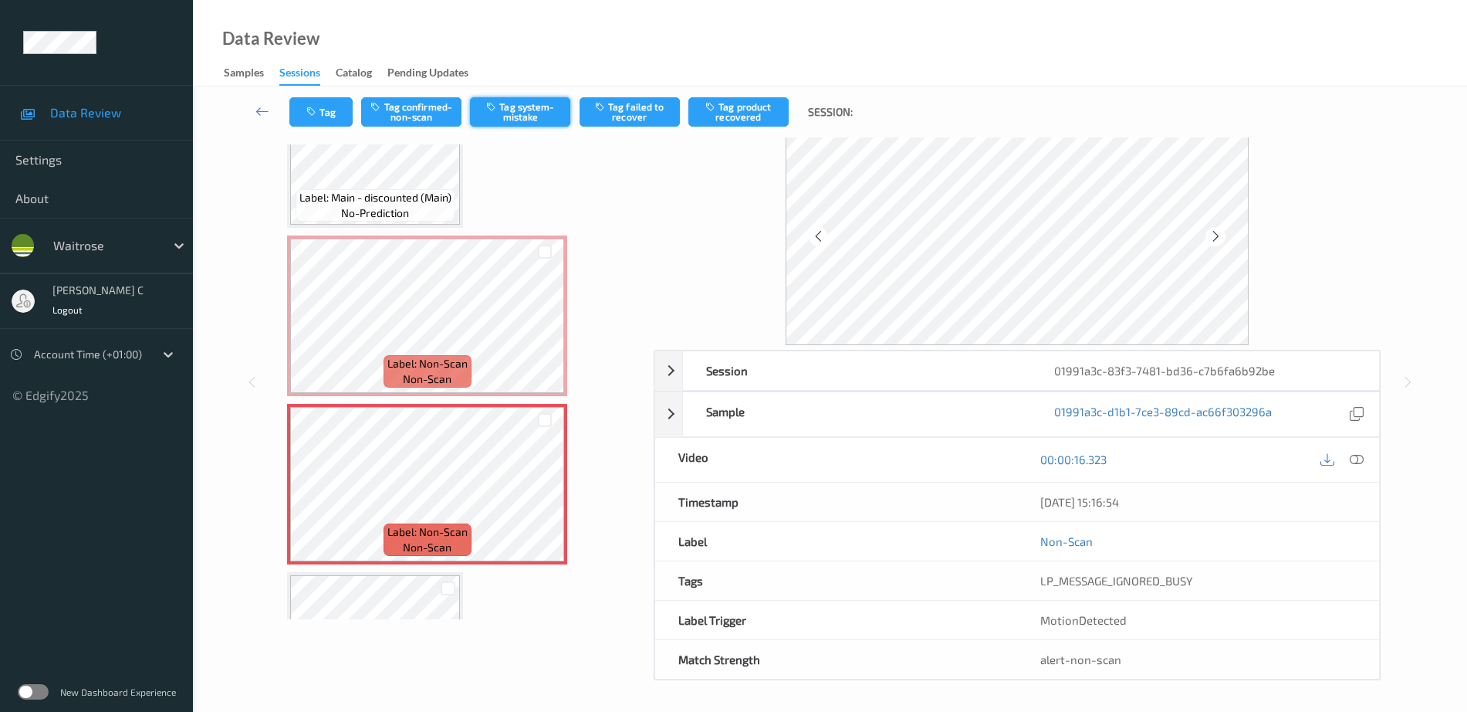
click at [519, 110] on button "Tag system-mistake" at bounding box center [520, 111] width 100 height 29
click at [326, 103] on button "Tag" at bounding box center [320, 111] width 63 height 29
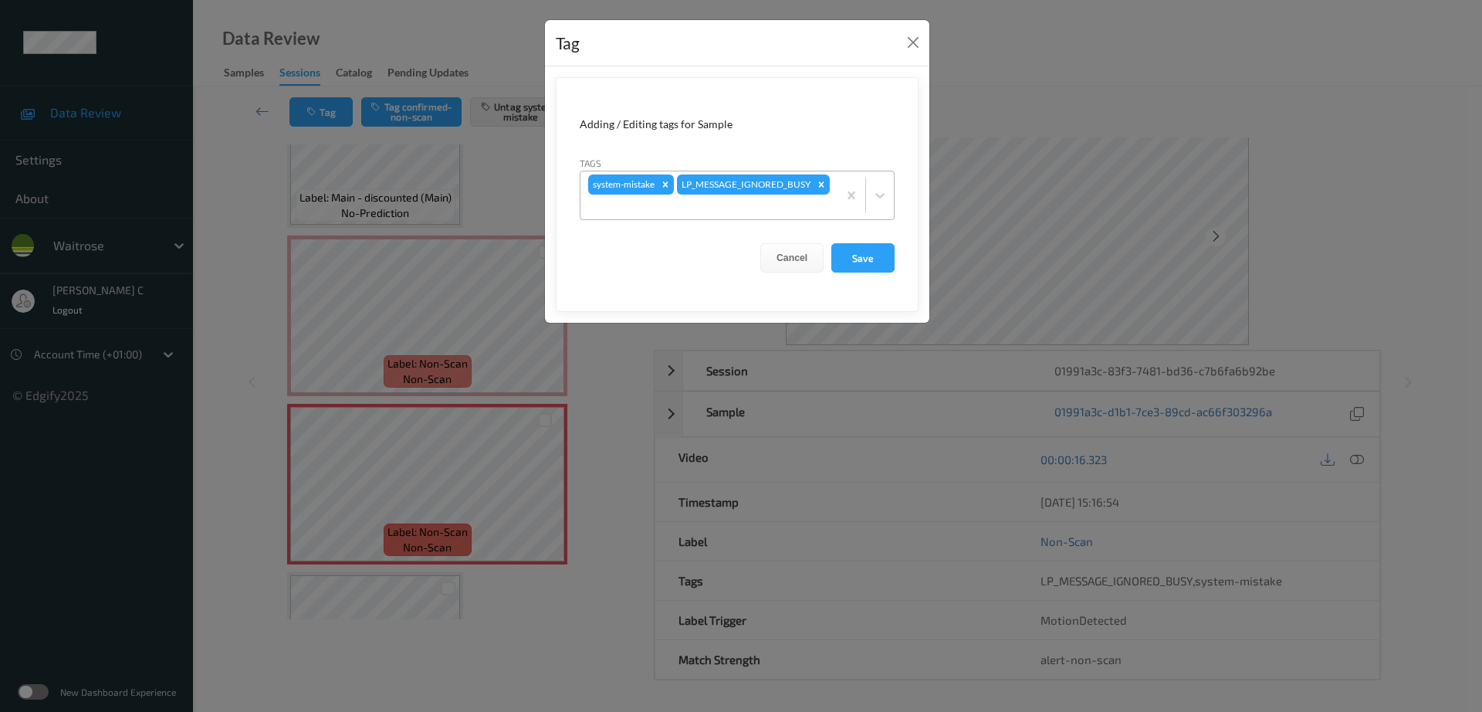
click at [786, 192] on div "system-mistake LP_MESSAGE_IGNORED_BUSY" at bounding box center [708, 195] width 257 height 48
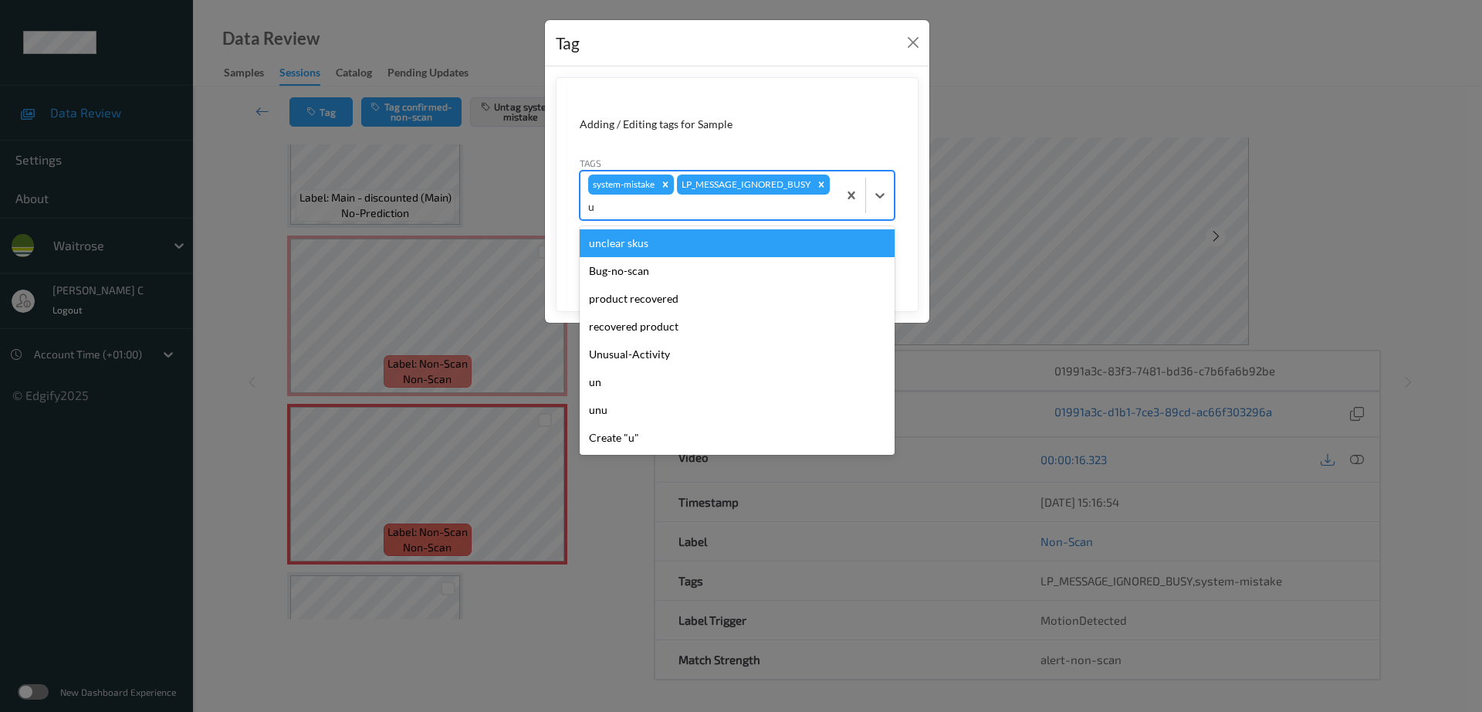
type input "un"
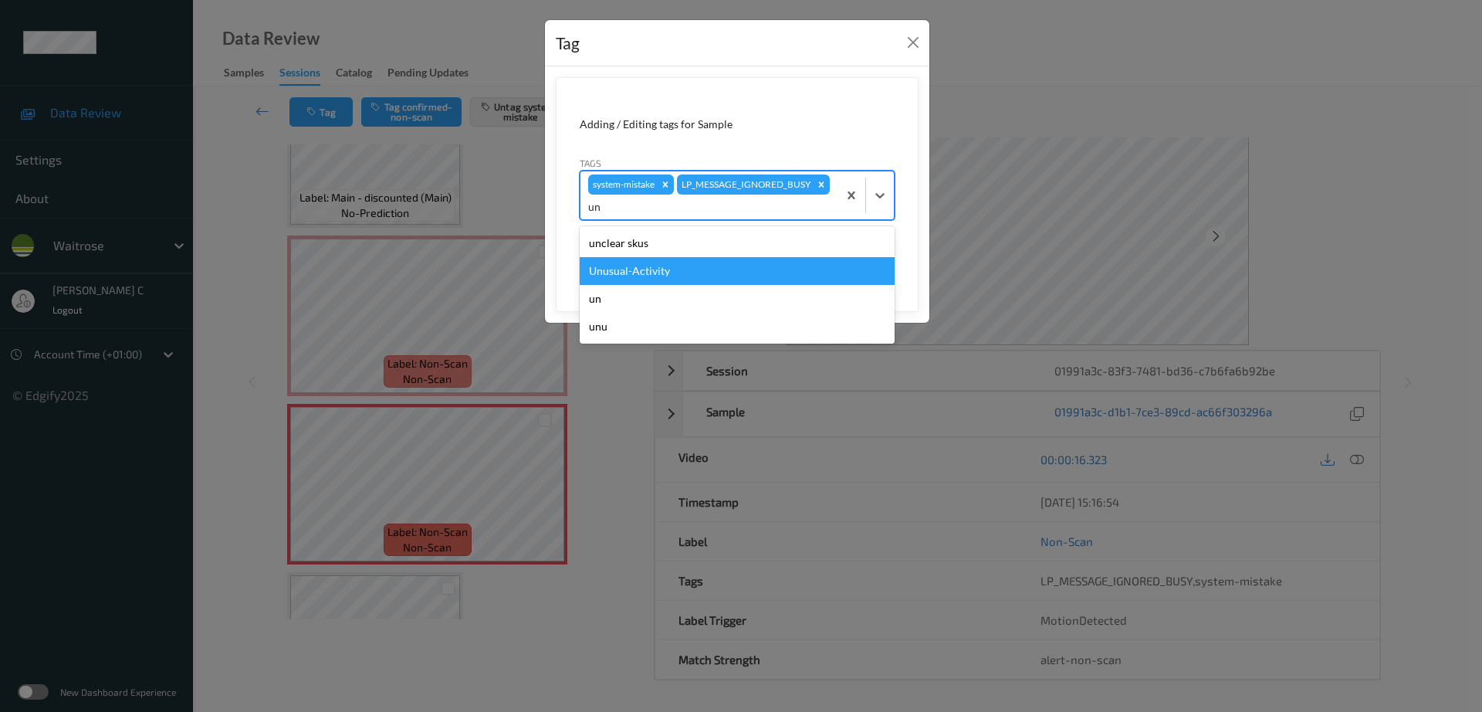
click at [615, 279] on div "Unusual-Activity" at bounding box center [737, 271] width 315 height 28
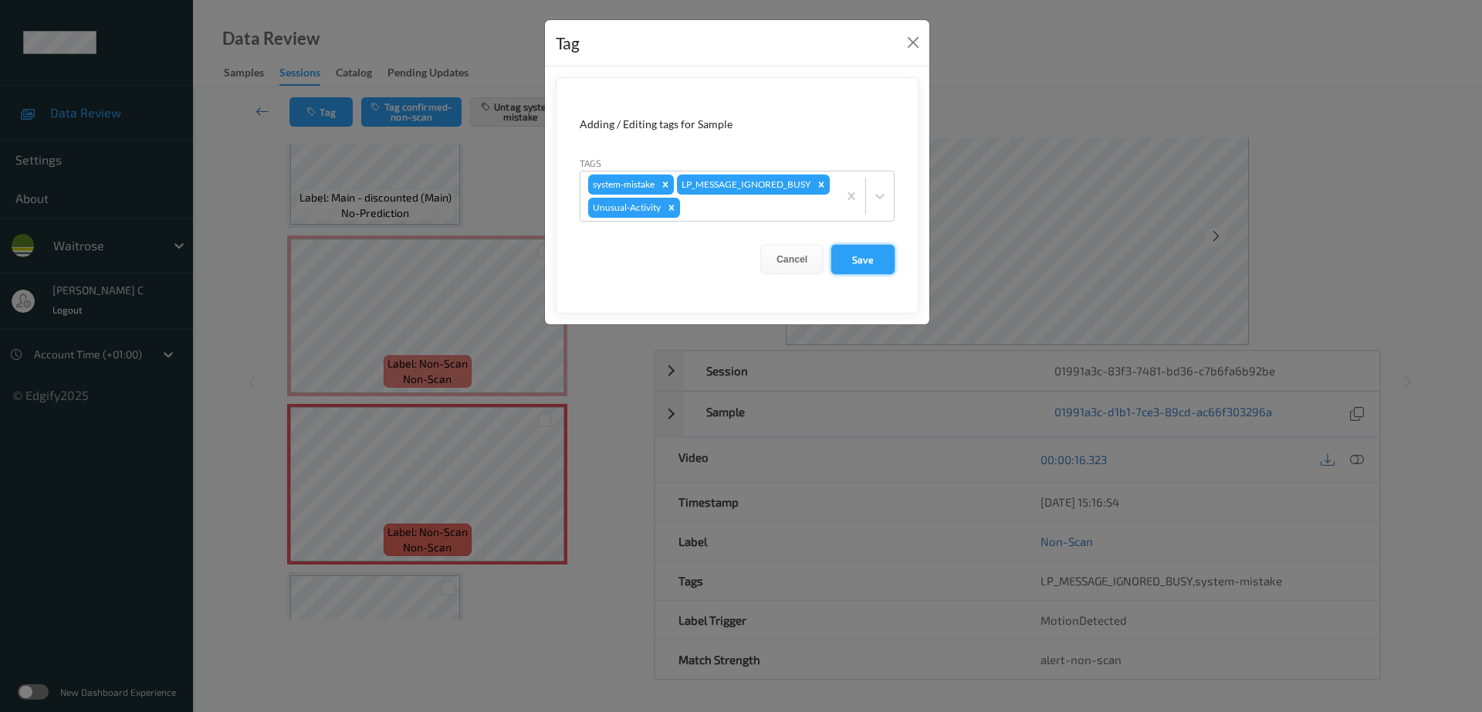
click at [857, 274] on button "Save" at bounding box center [862, 259] width 63 height 29
click at [844, 274] on button "Save" at bounding box center [862, 259] width 63 height 29
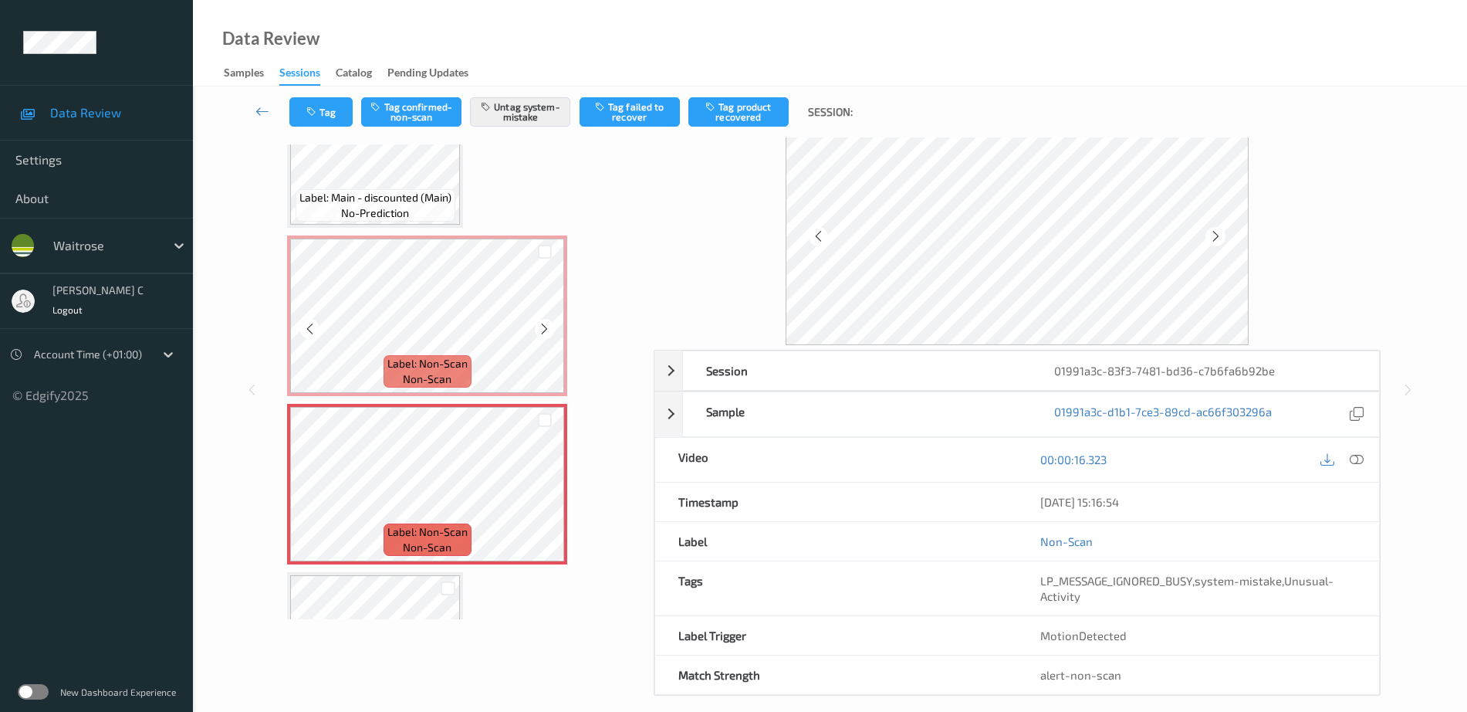
click at [548, 331] on icon at bounding box center [544, 329] width 13 height 14
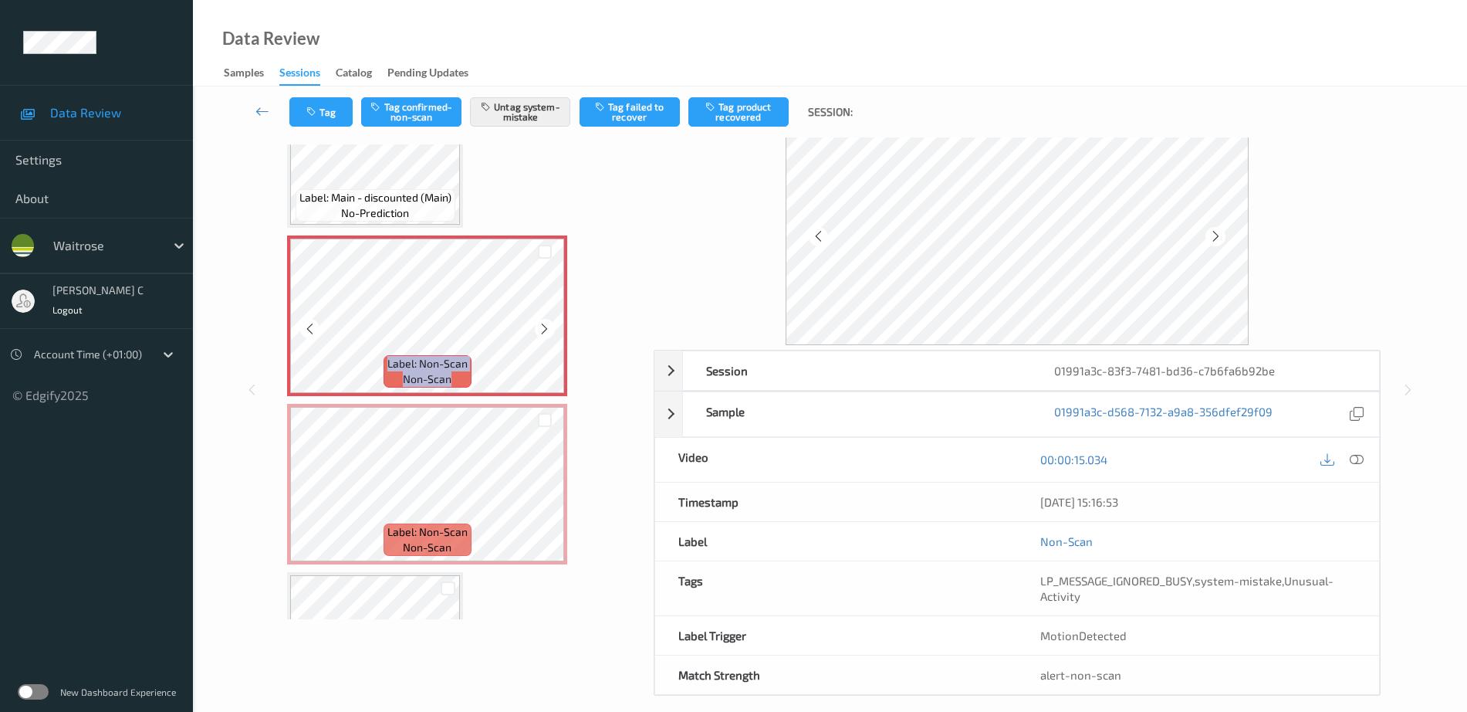
click at [548, 331] on icon at bounding box center [544, 329] width 13 height 14
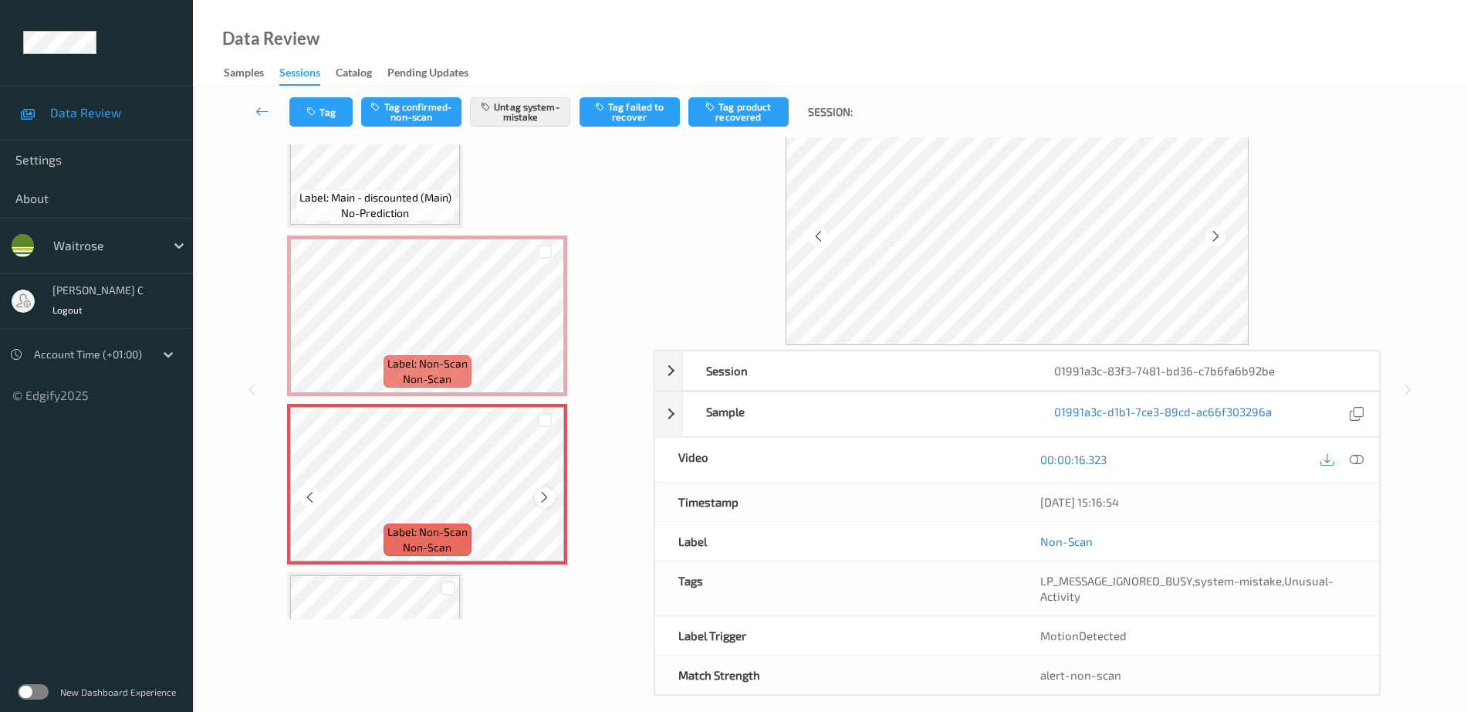
click at [539, 496] on icon at bounding box center [544, 497] width 13 height 14
click at [539, 495] on icon at bounding box center [544, 497] width 13 height 14
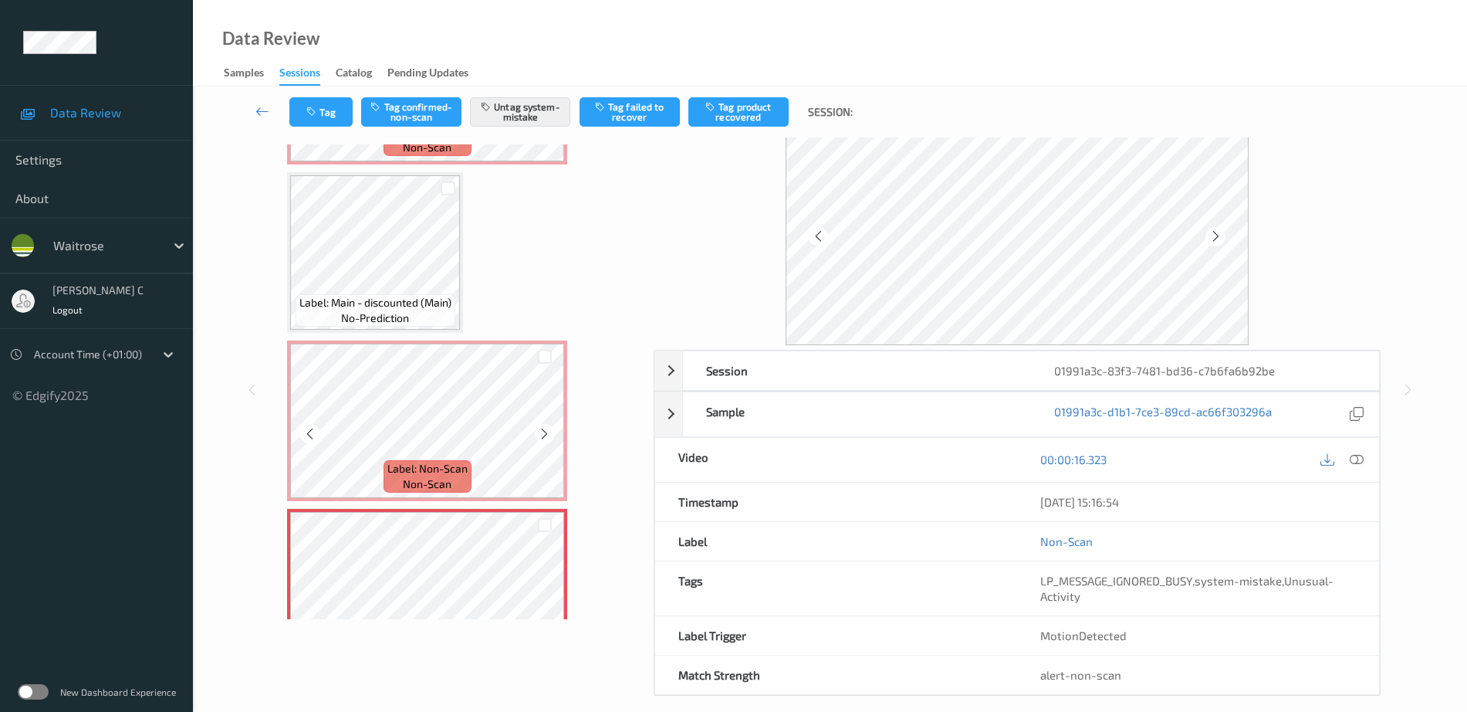
scroll to position [0, 0]
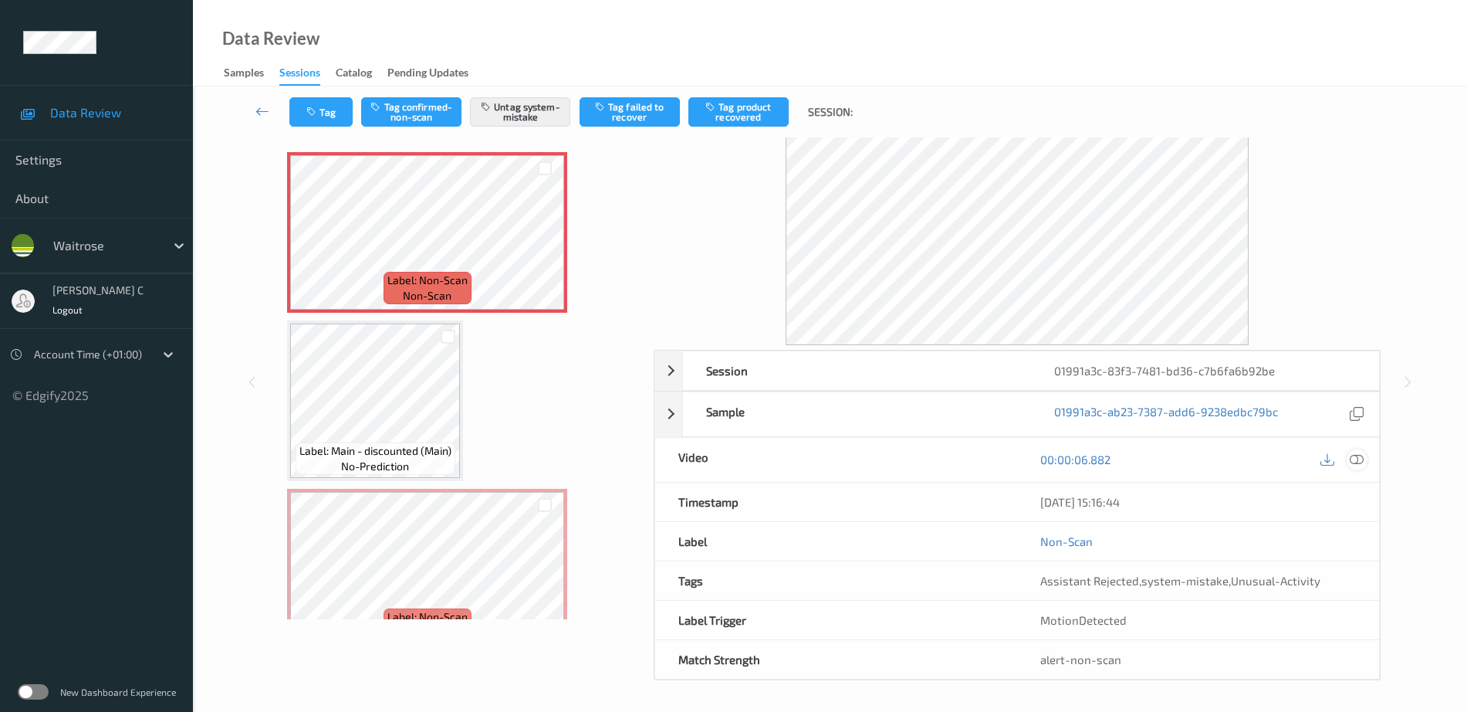
click at [1350, 456] on icon at bounding box center [1357, 459] width 14 height 14
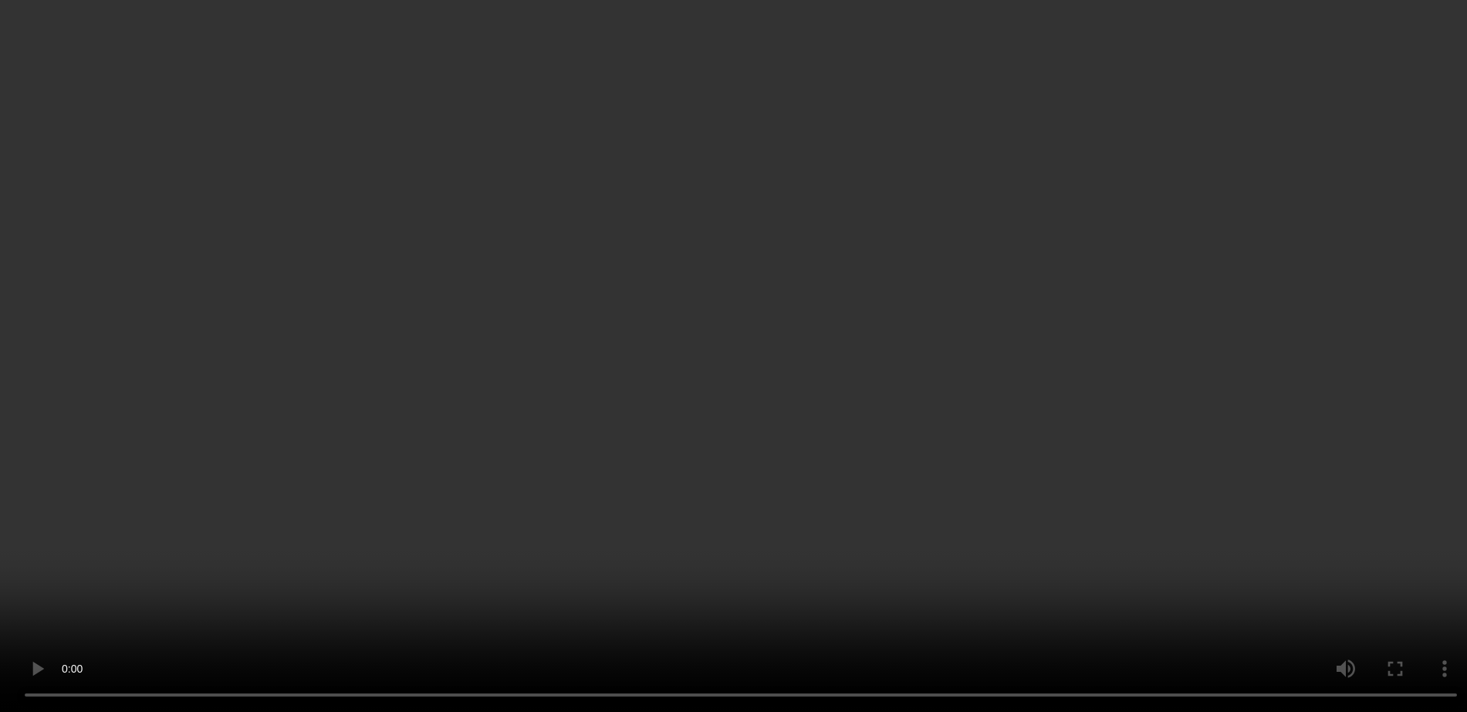
scroll to position [289, 0]
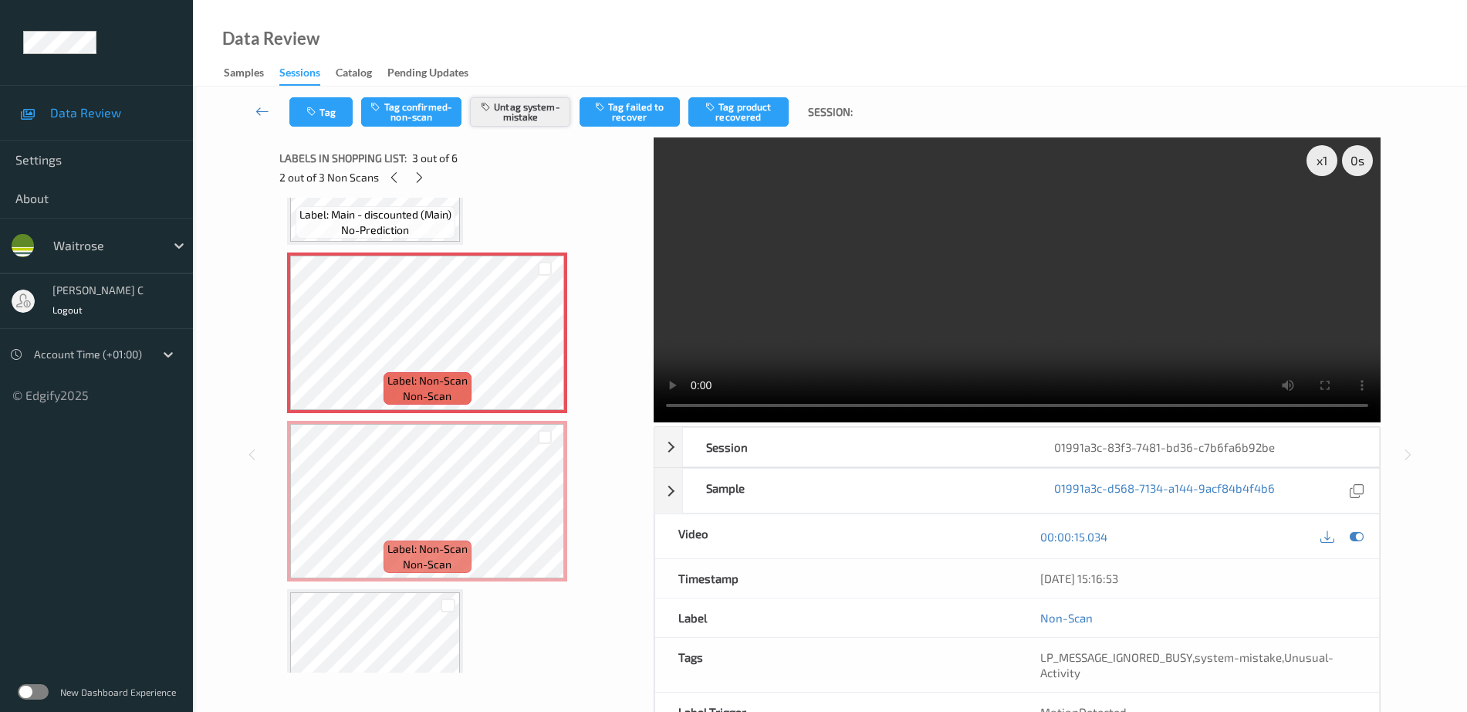
click at [519, 113] on button "Untag system-mistake" at bounding box center [520, 111] width 100 height 29
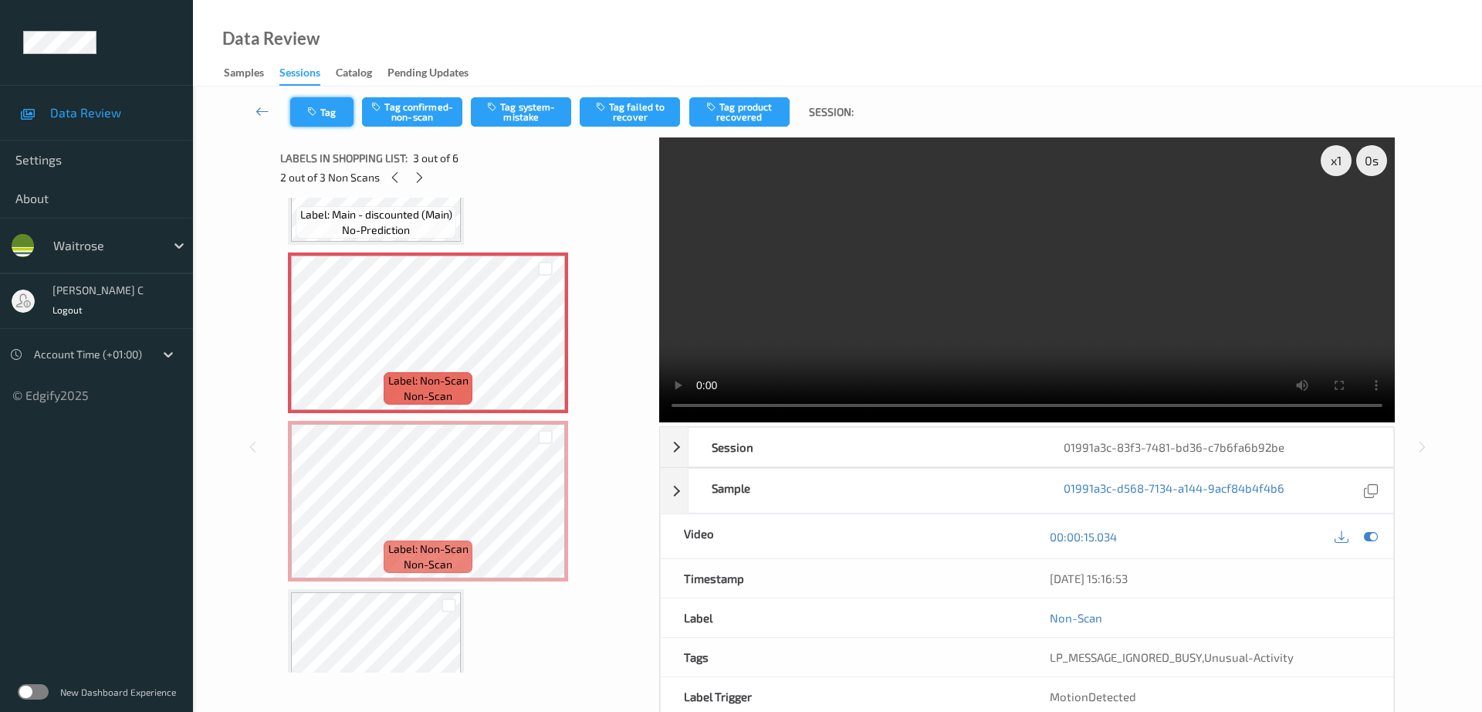
click at [335, 103] on button "Tag" at bounding box center [321, 111] width 63 height 29
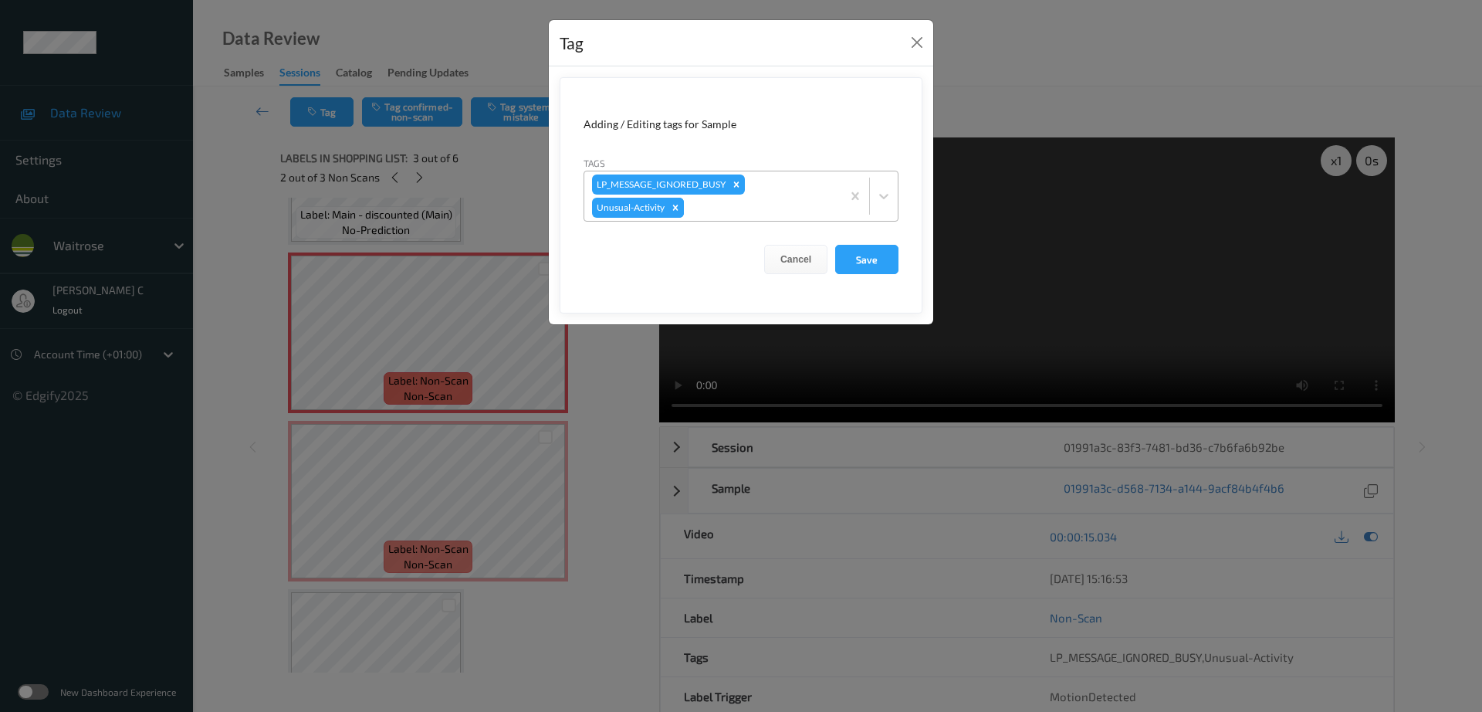
click at [674, 207] on icon "Remove Unusual-Activity" at bounding box center [675, 207] width 5 height 5
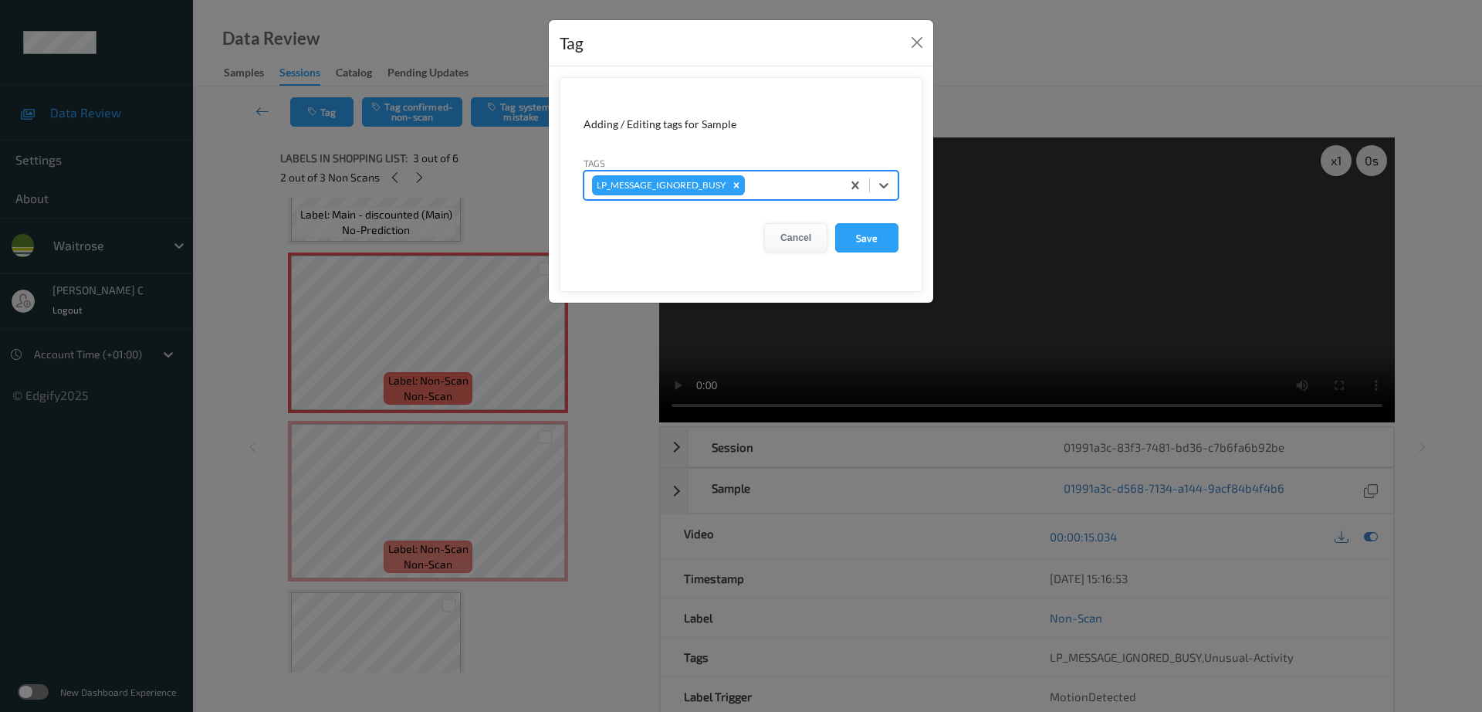
click at [825, 236] on button "Cancel" at bounding box center [795, 237] width 63 height 29
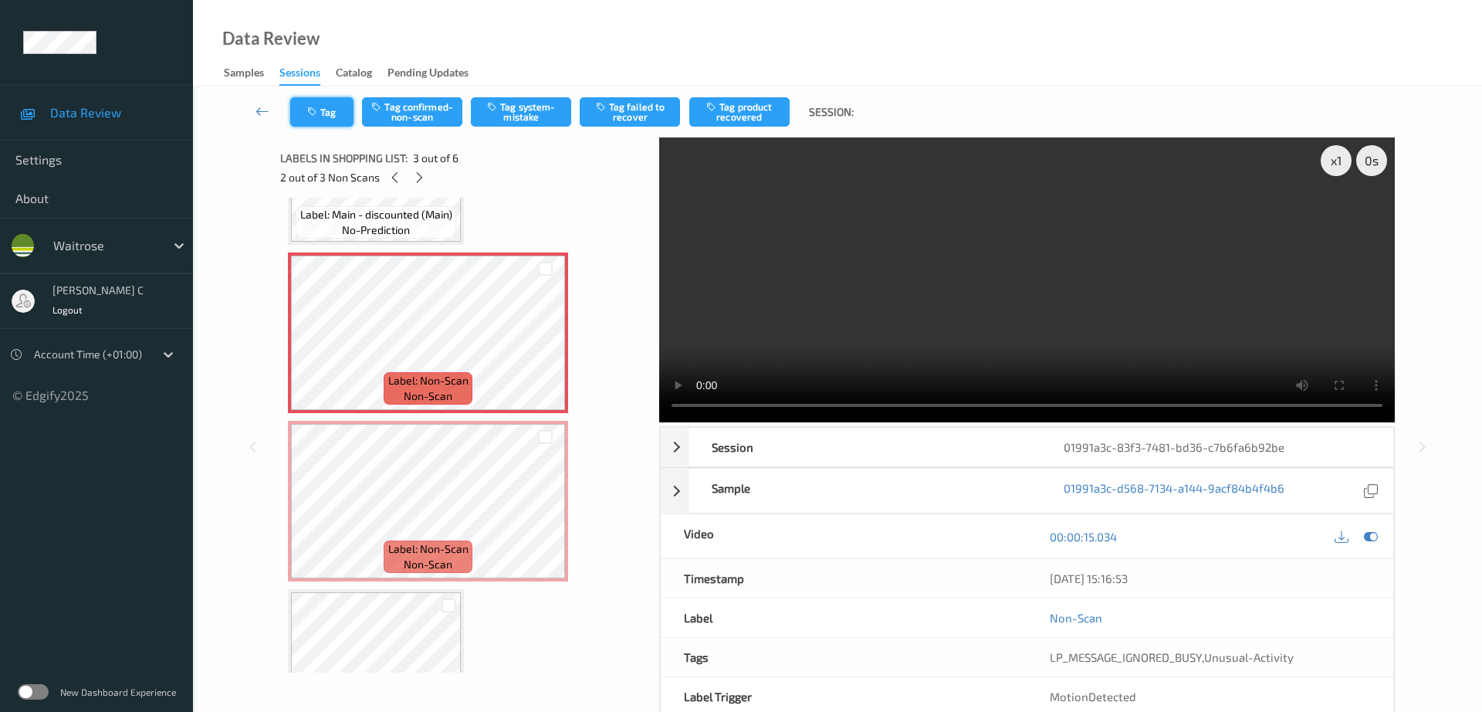
click at [343, 120] on button "Tag" at bounding box center [321, 111] width 63 height 29
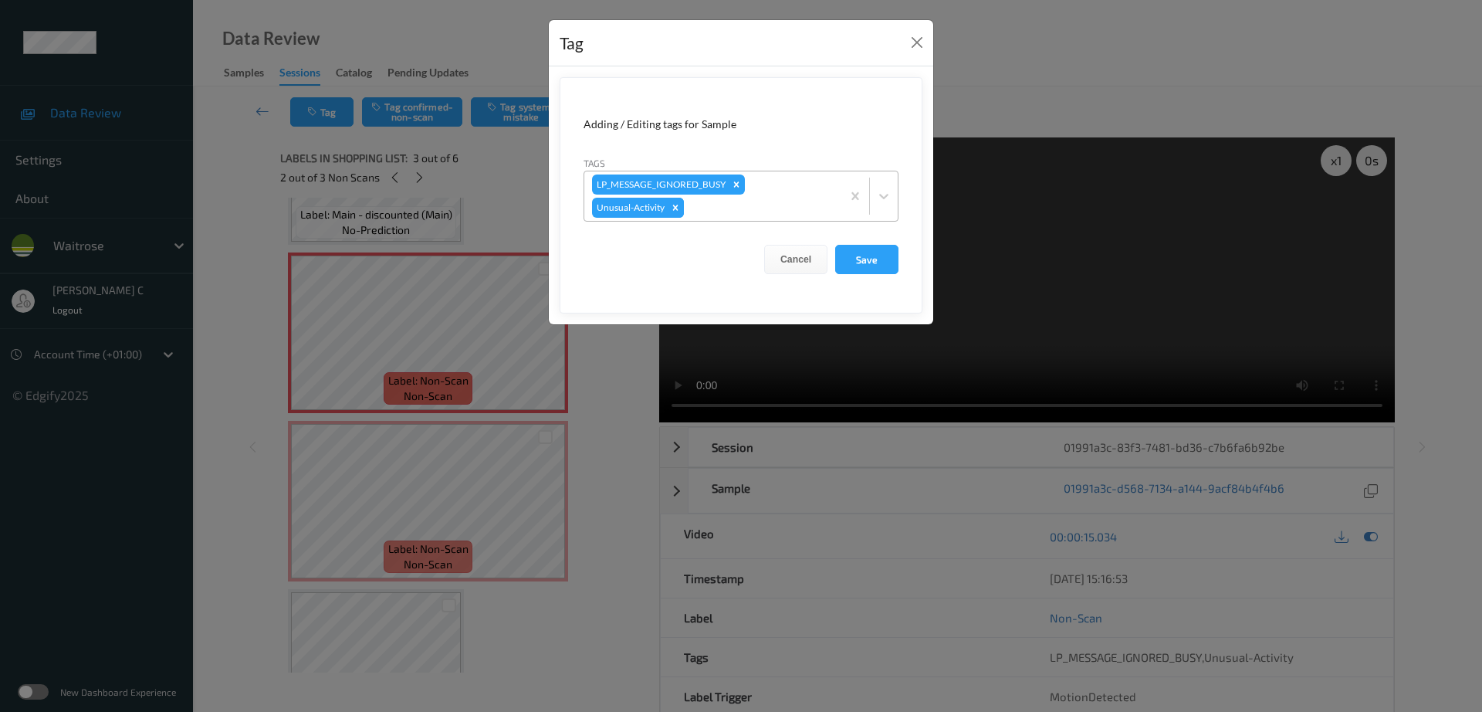
click at [678, 208] on icon "Remove Unusual-Activity" at bounding box center [675, 207] width 11 height 11
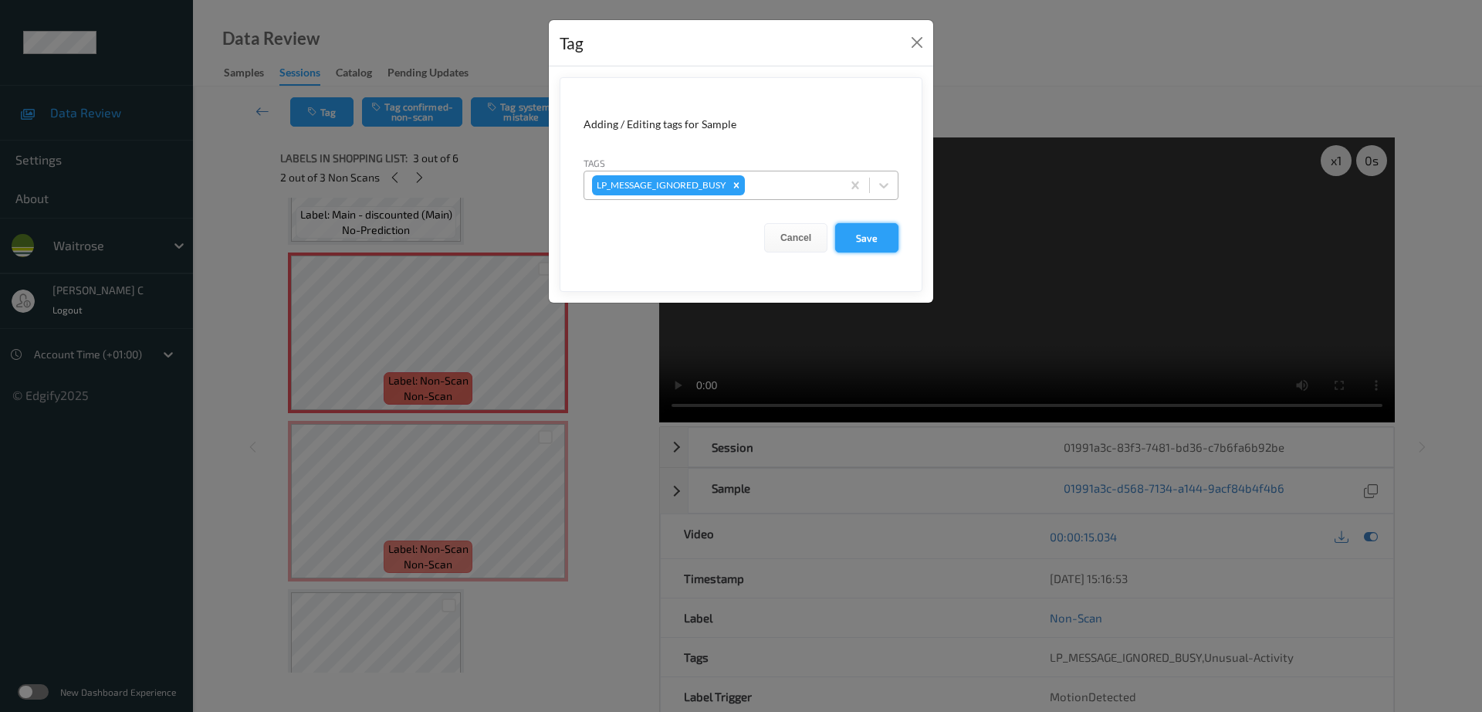
click at [860, 238] on button "Save" at bounding box center [866, 237] width 63 height 29
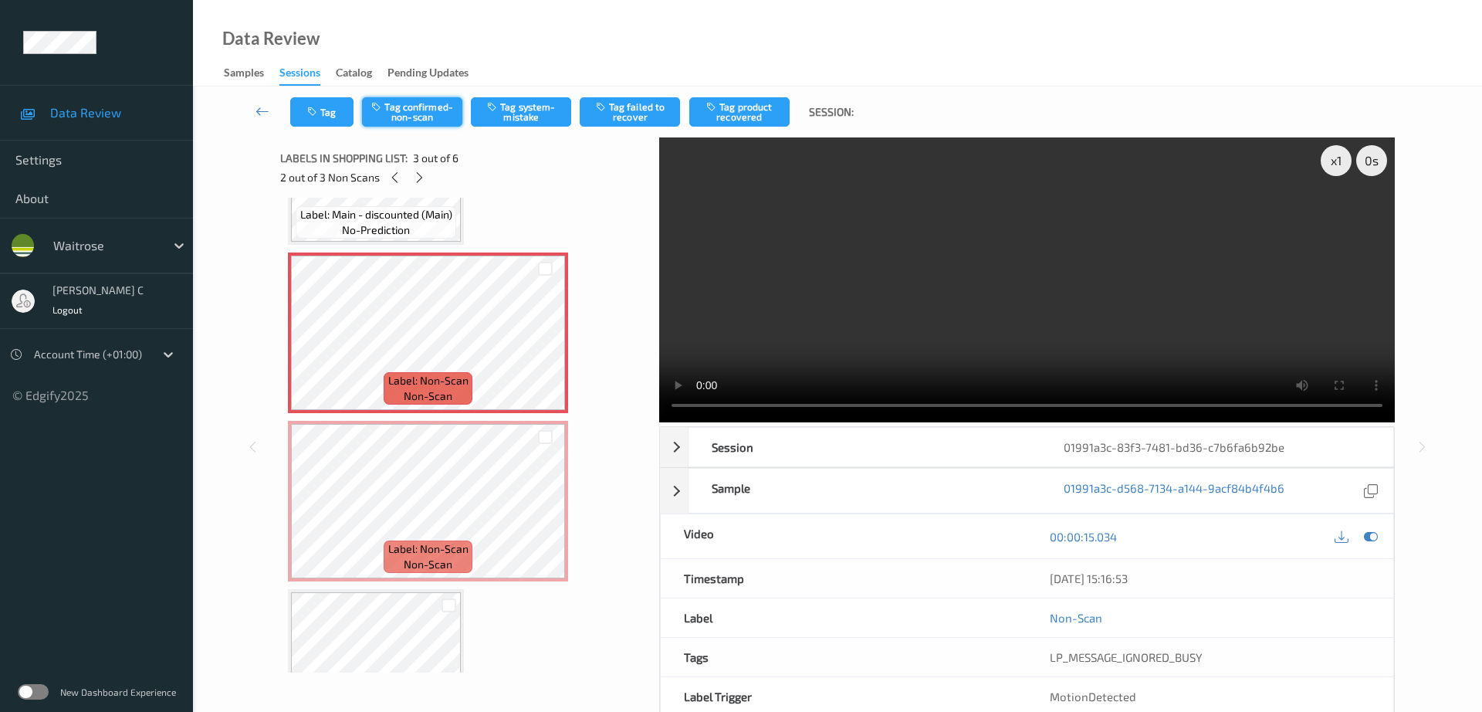
click at [414, 106] on button "Tag confirmed-non-scan" at bounding box center [412, 111] width 100 height 29
click at [755, 111] on button "Tag product recovered" at bounding box center [739, 111] width 100 height 29
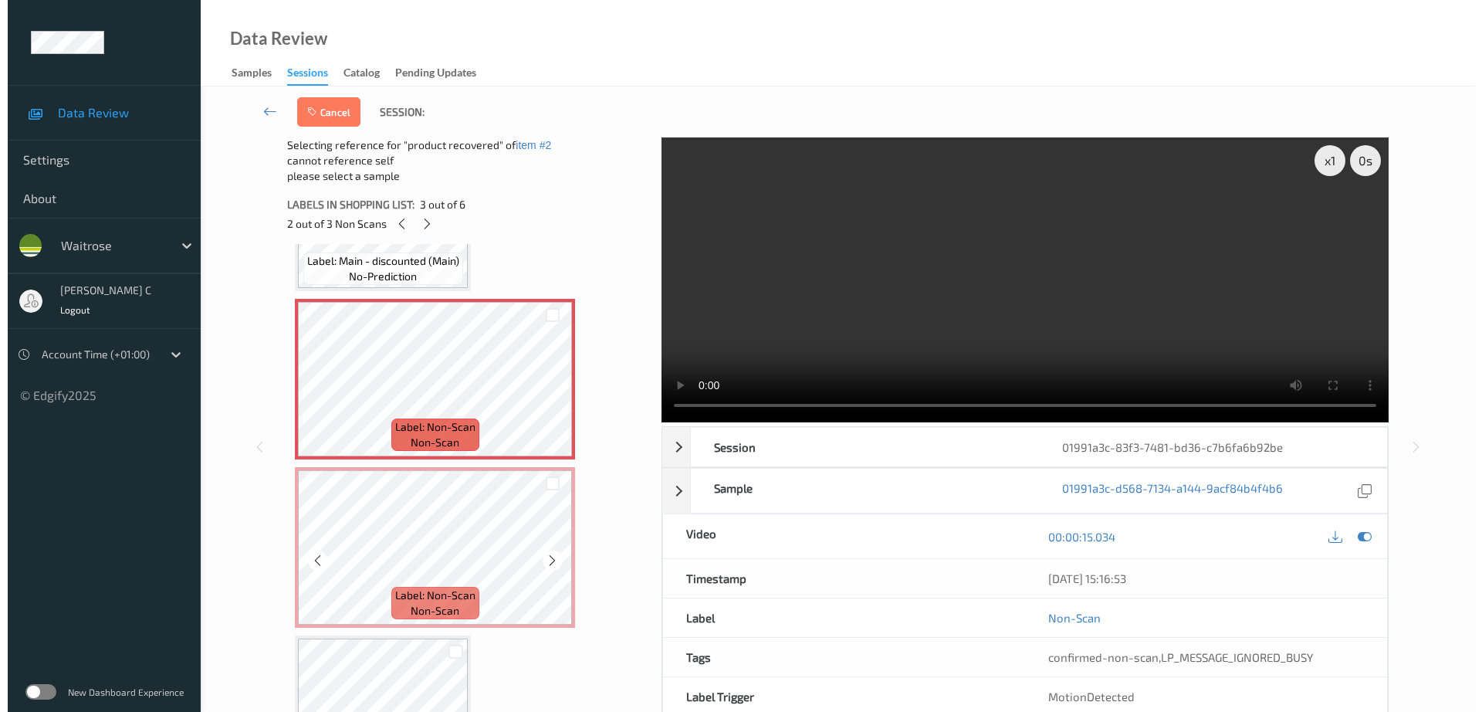
scroll to position [482, 0]
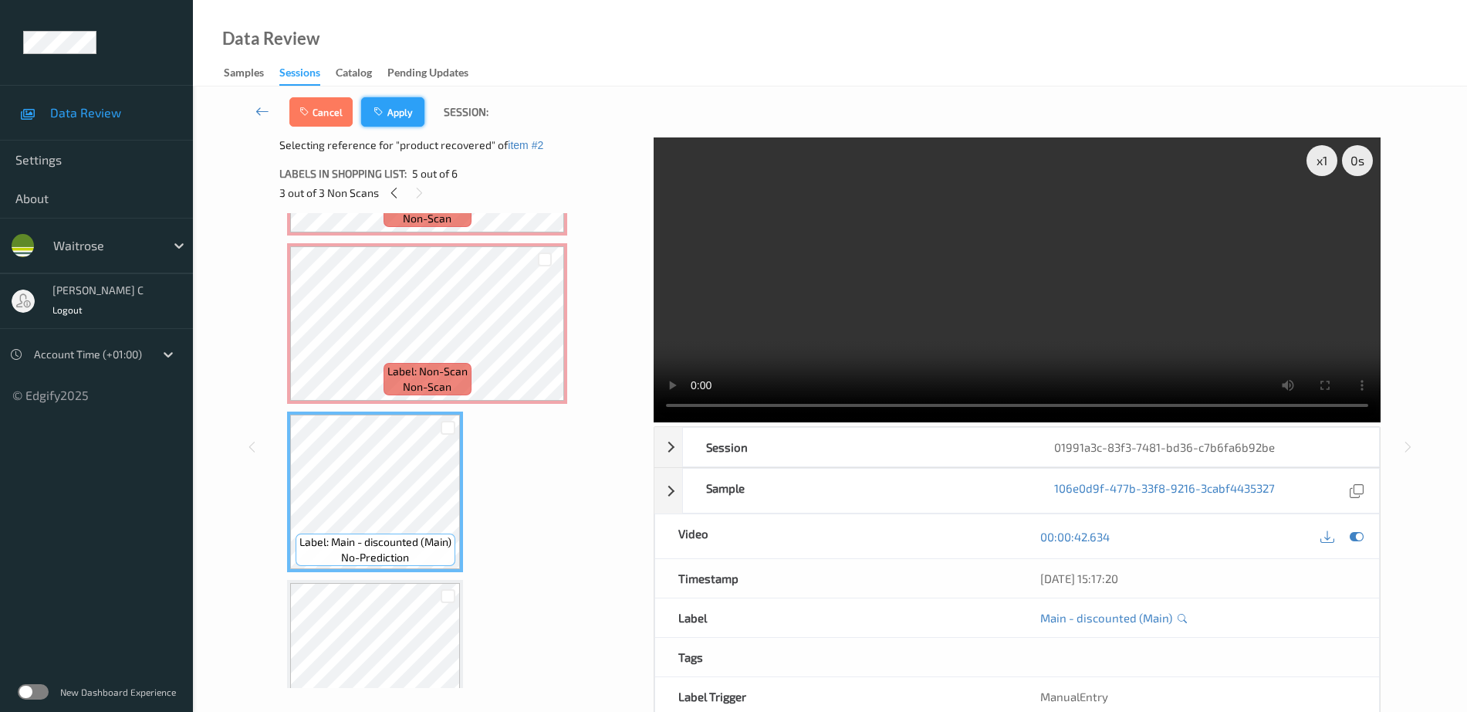
click at [393, 111] on button "Apply" at bounding box center [392, 111] width 63 height 29
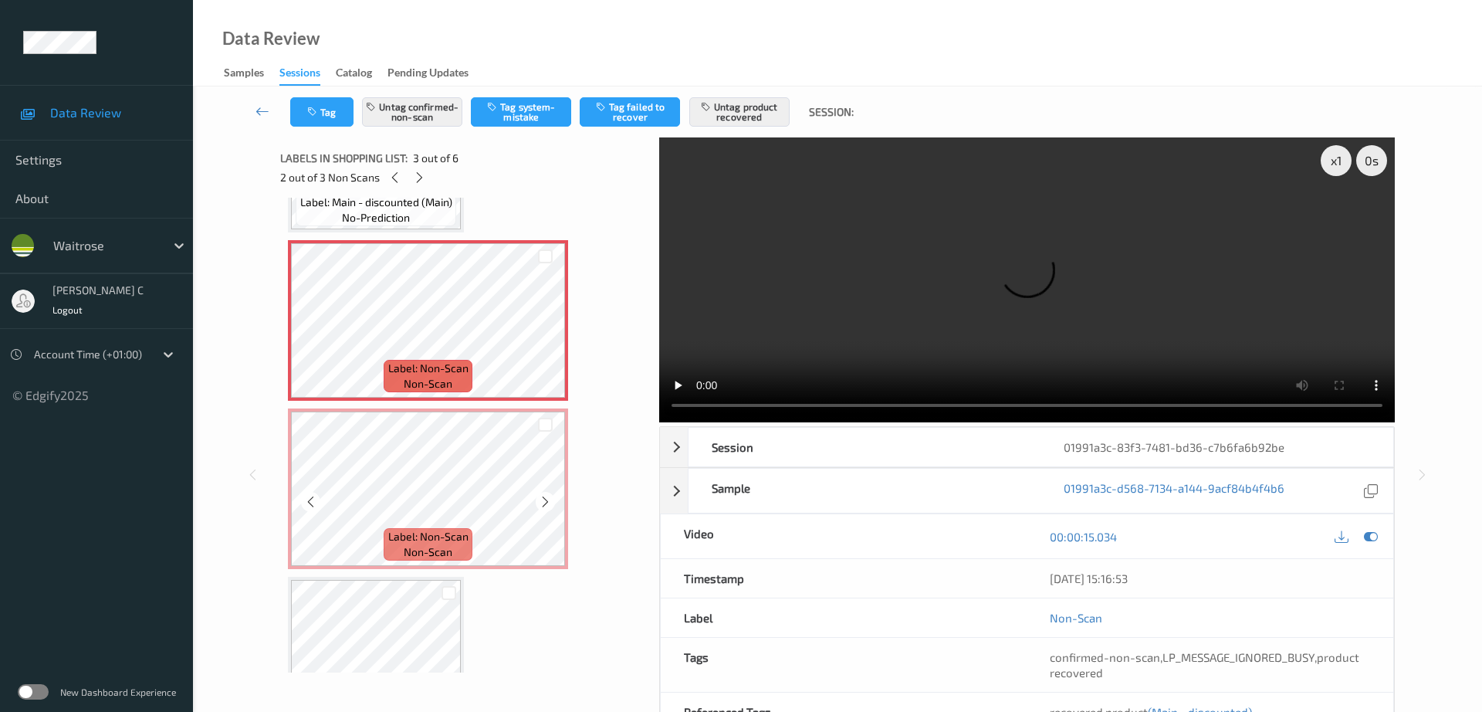
scroll to position [272, 0]
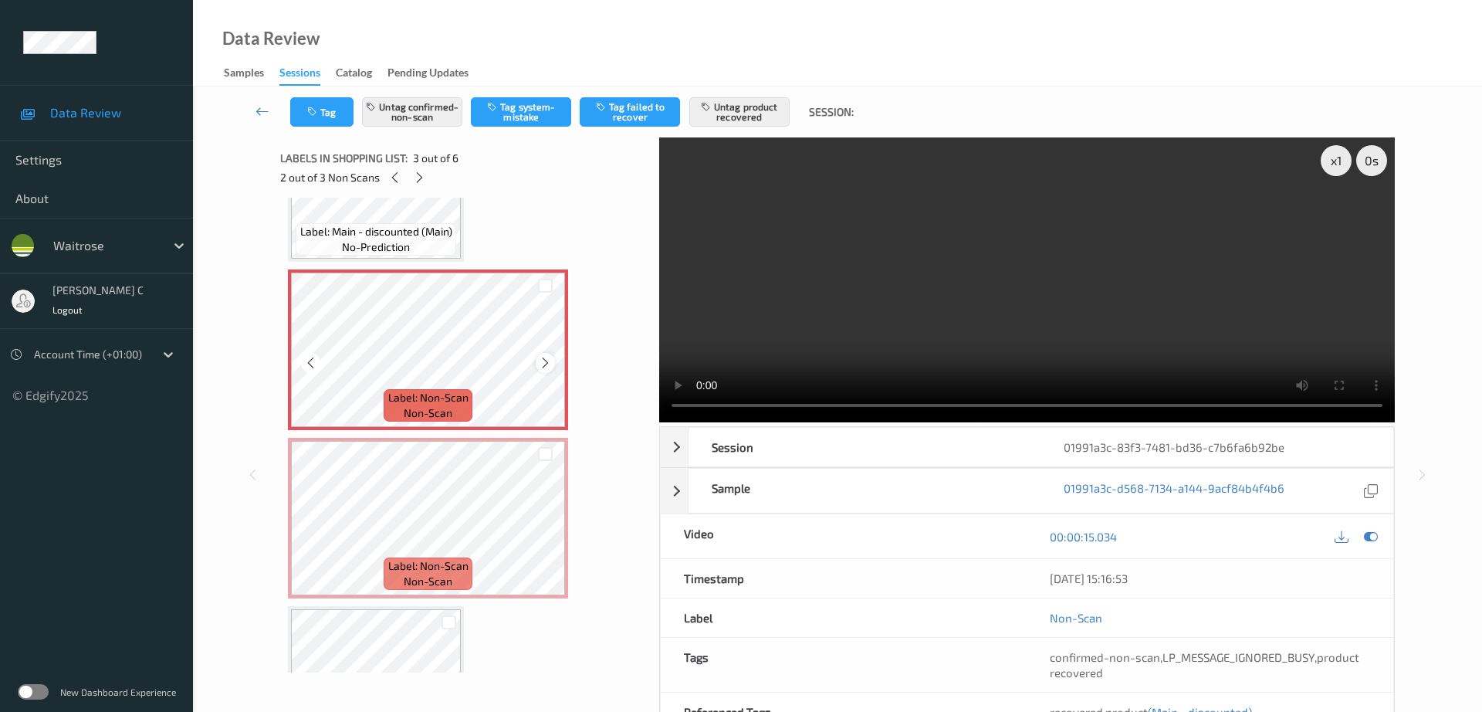
click at [546, 364] on icon at bounding box center [545, 363] width 13 height 14
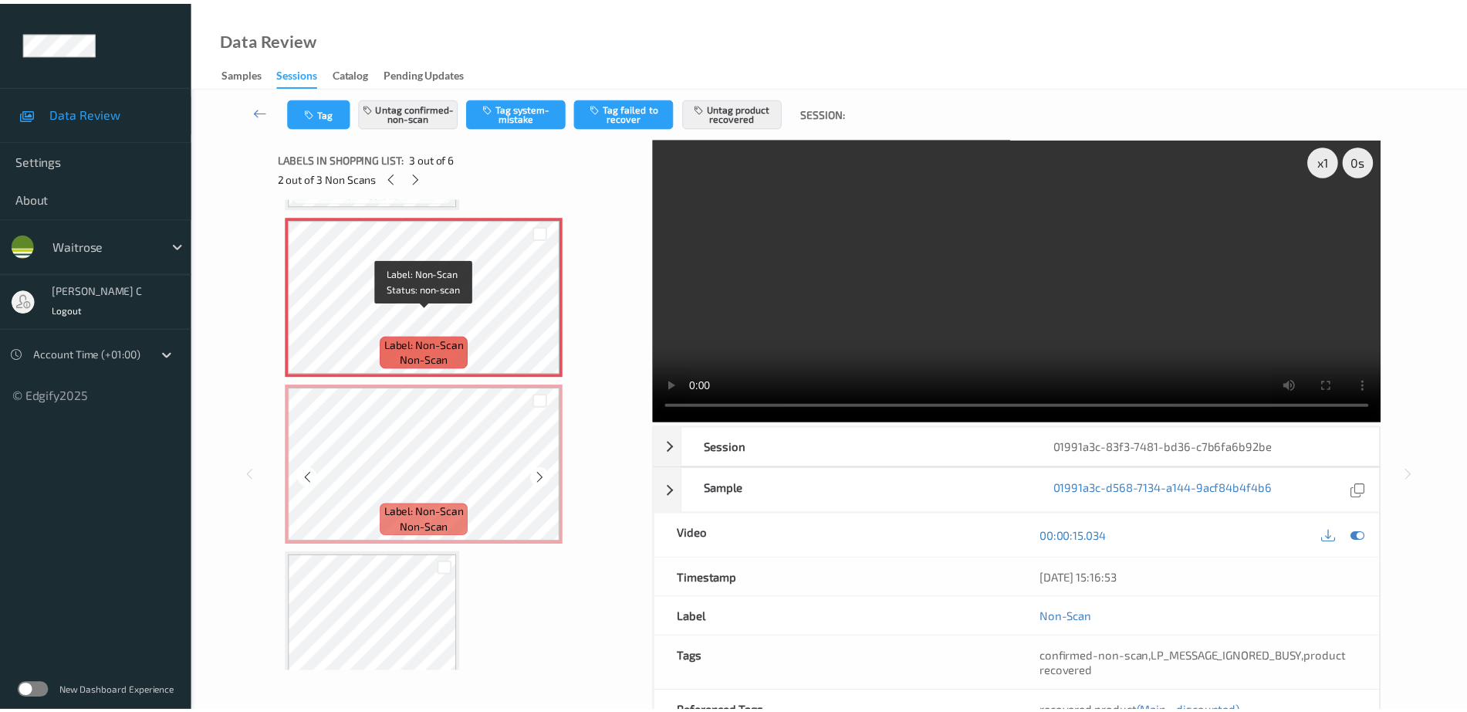
scroll to position [369, 0]
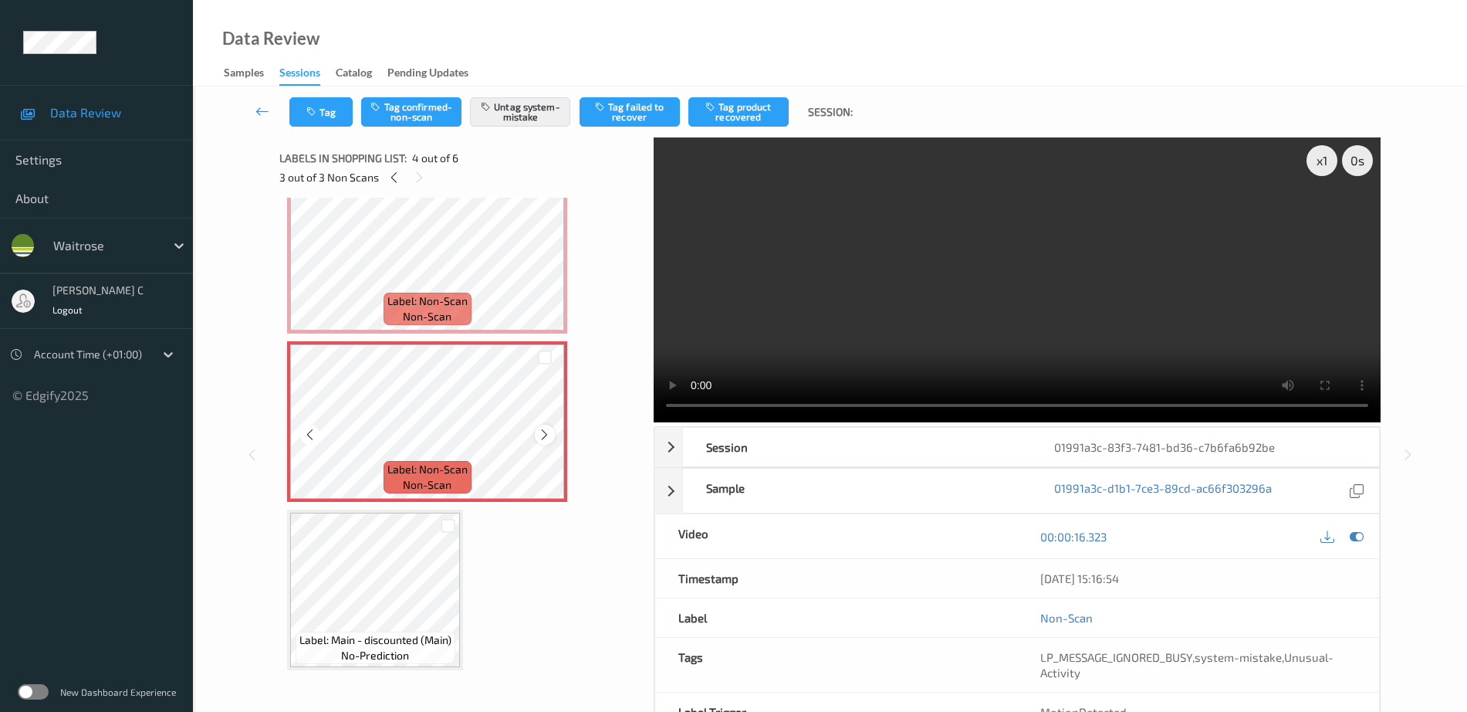
click at [547, 431] on icon at bounding box center [544, 435] width 13 height 14
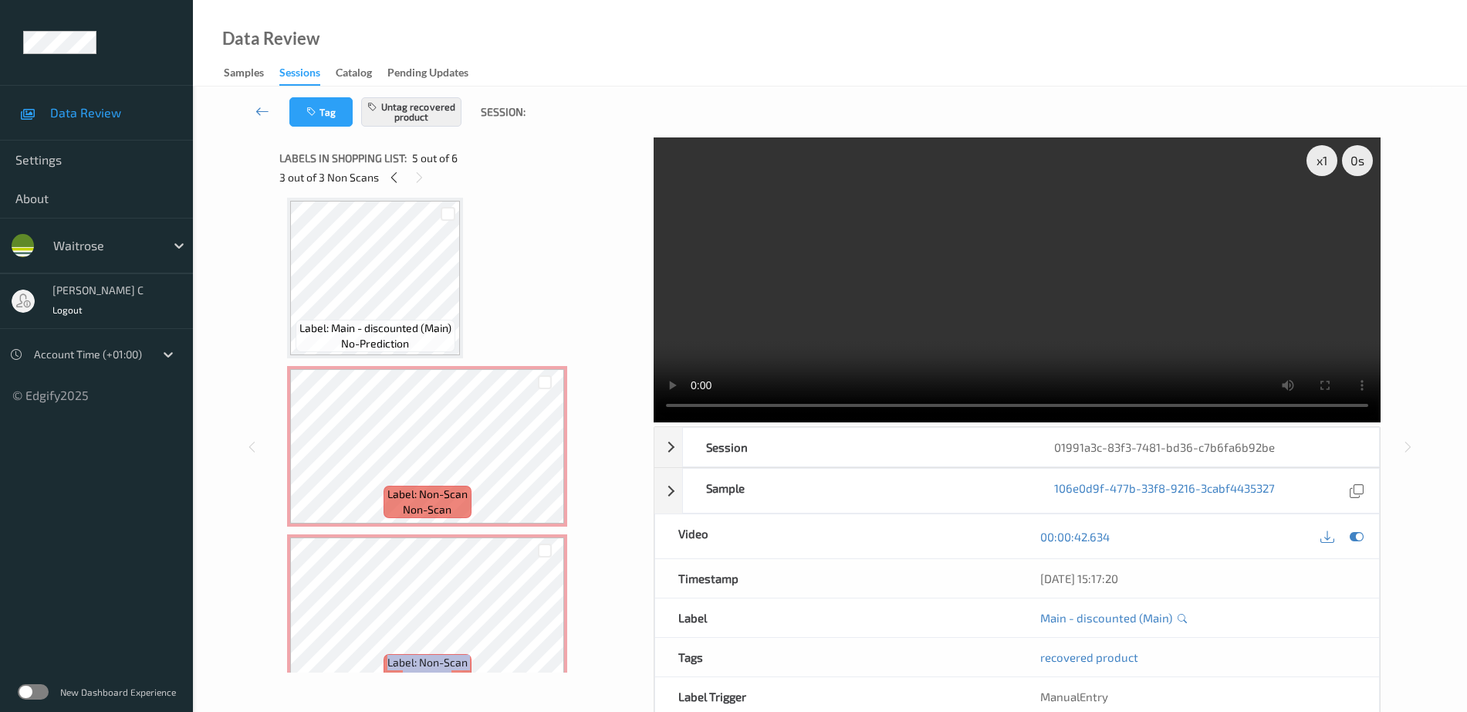
scroll to position [0, 0]
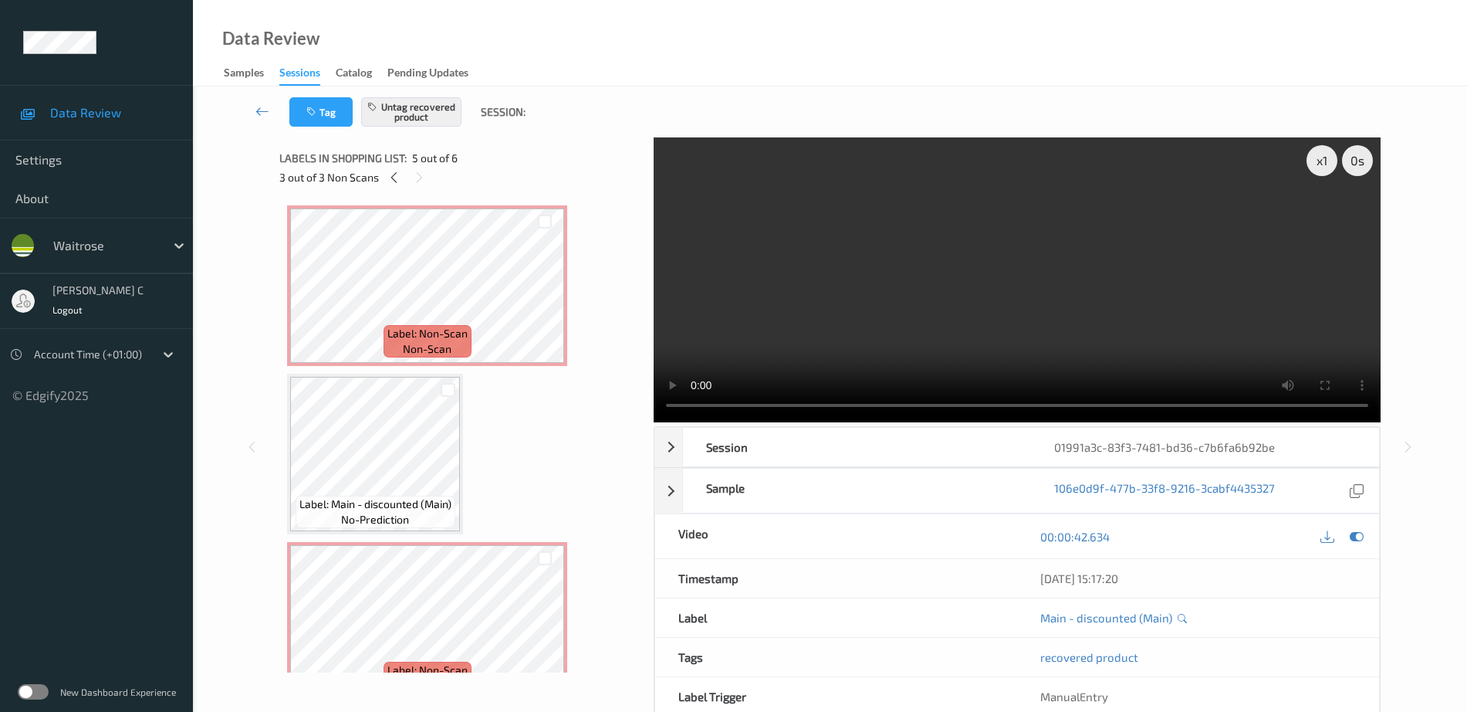
click at [397, 325] on div "Label: Non-Scan non-scan" at bounding box center [428, 341] width 88 height 32
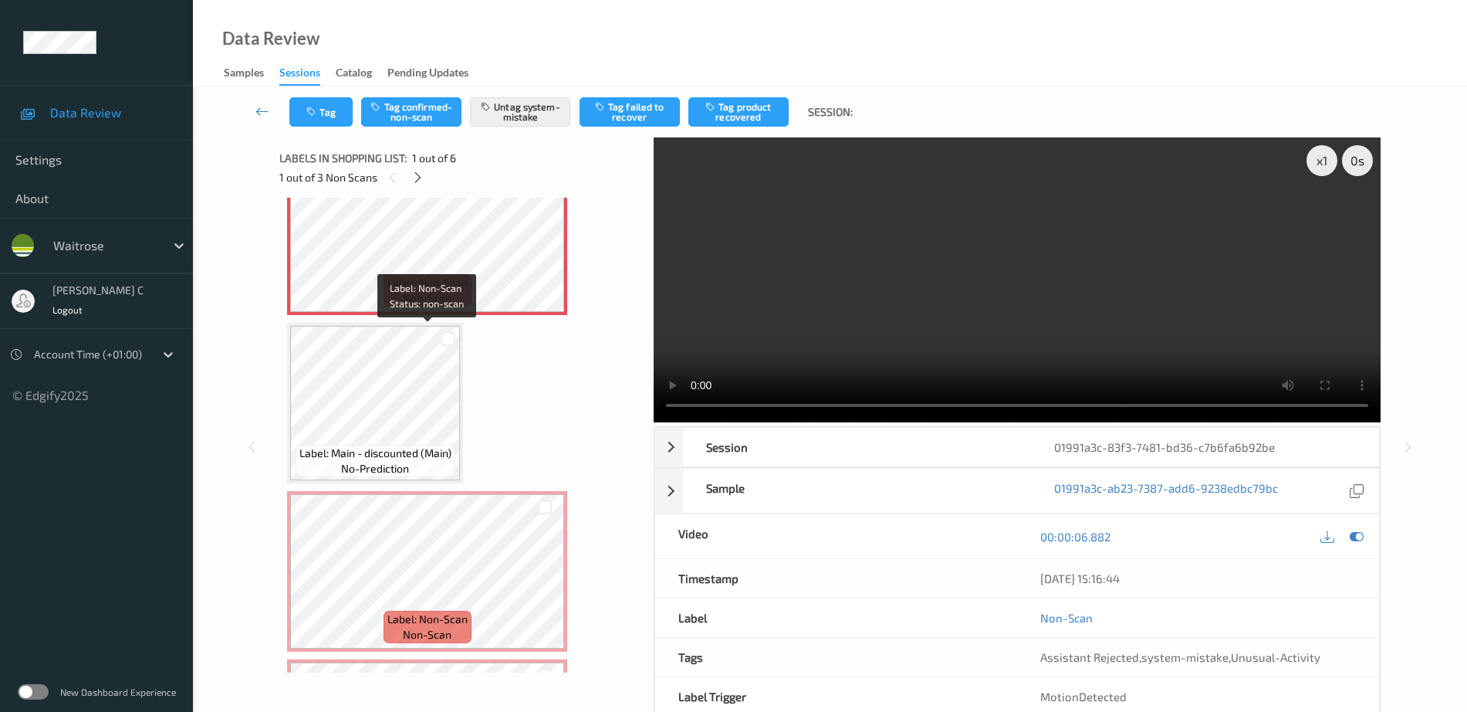
scroll to position [96, 0]
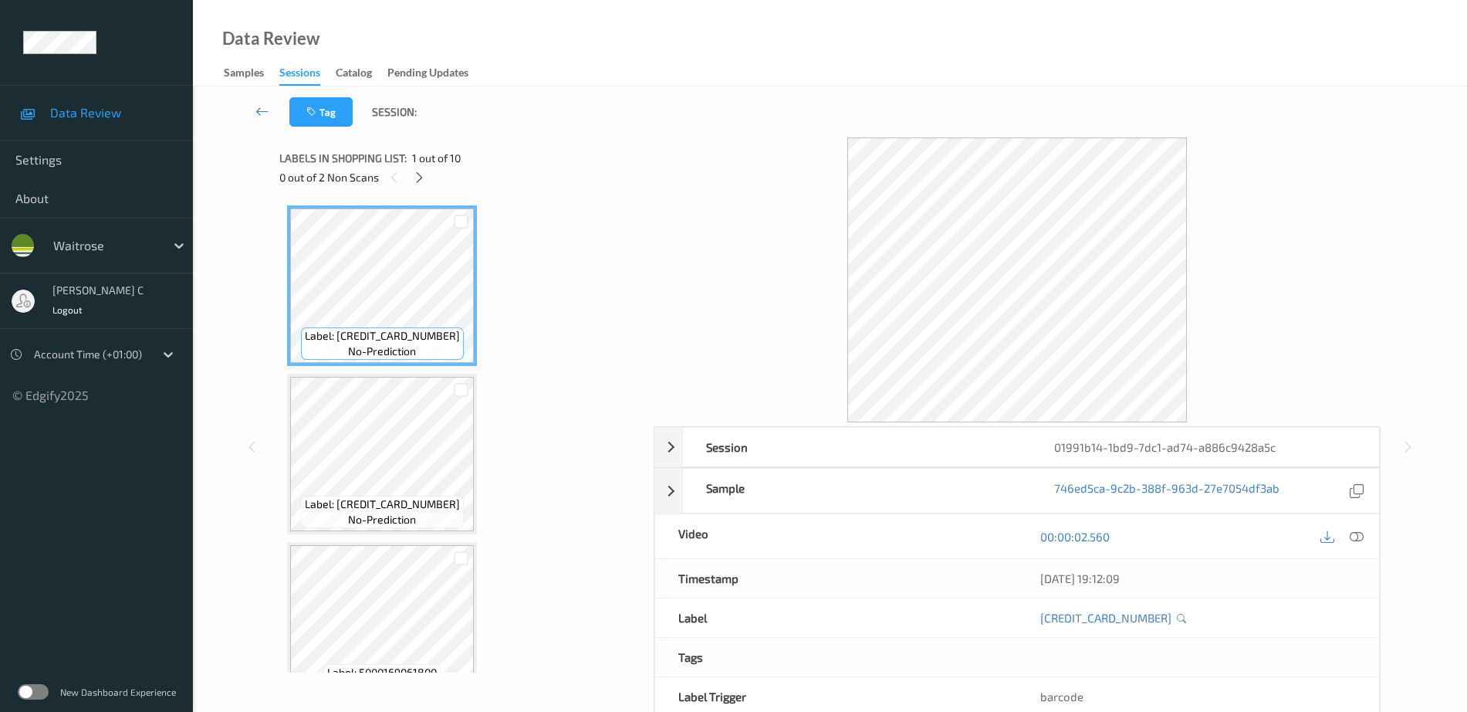
click at [415, 167] on div "0 out of 2 Non Scans" at bounding box center [461, 176] width 364 height 19
click at [420, 178] on icon at bounding box center [419, 178] width 13 height 14
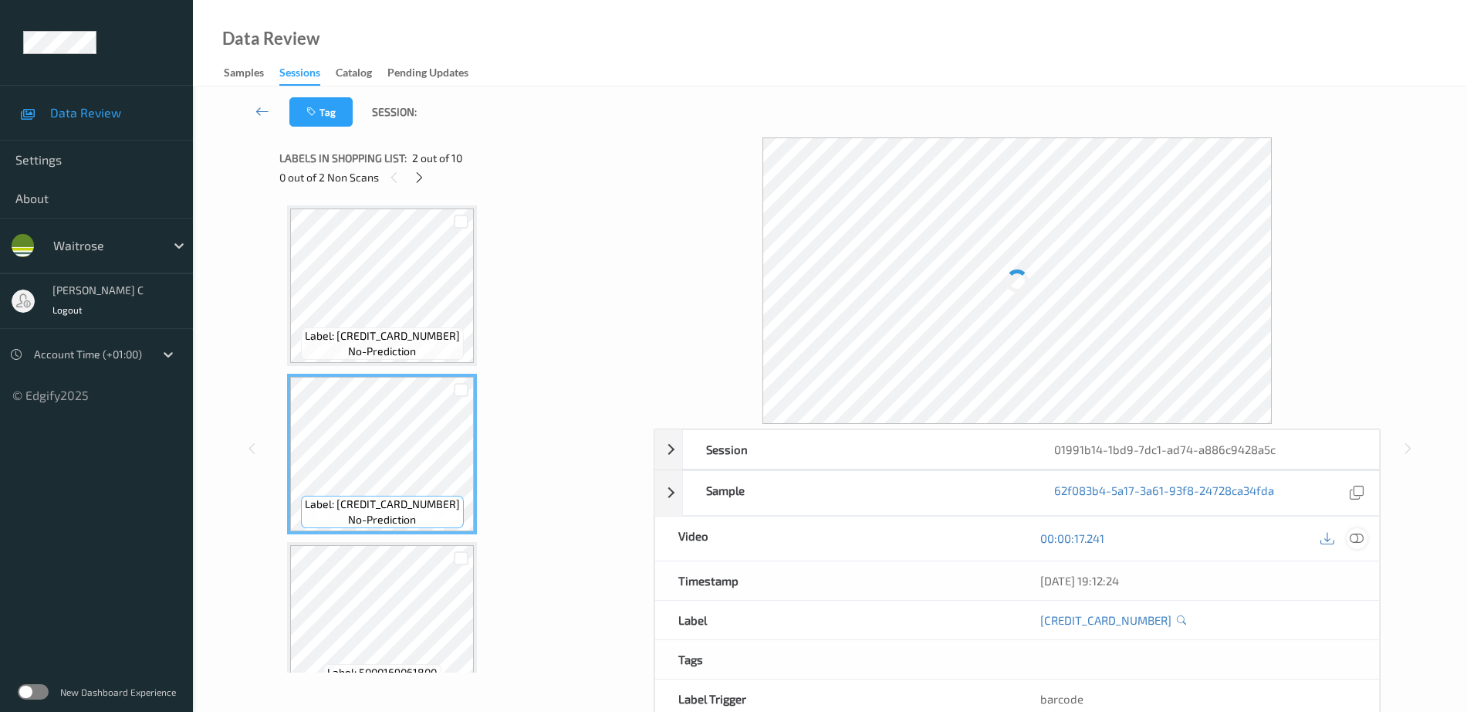
click at [1359, 535] on icon at bounding box center [1357, 538] width 14 height 14
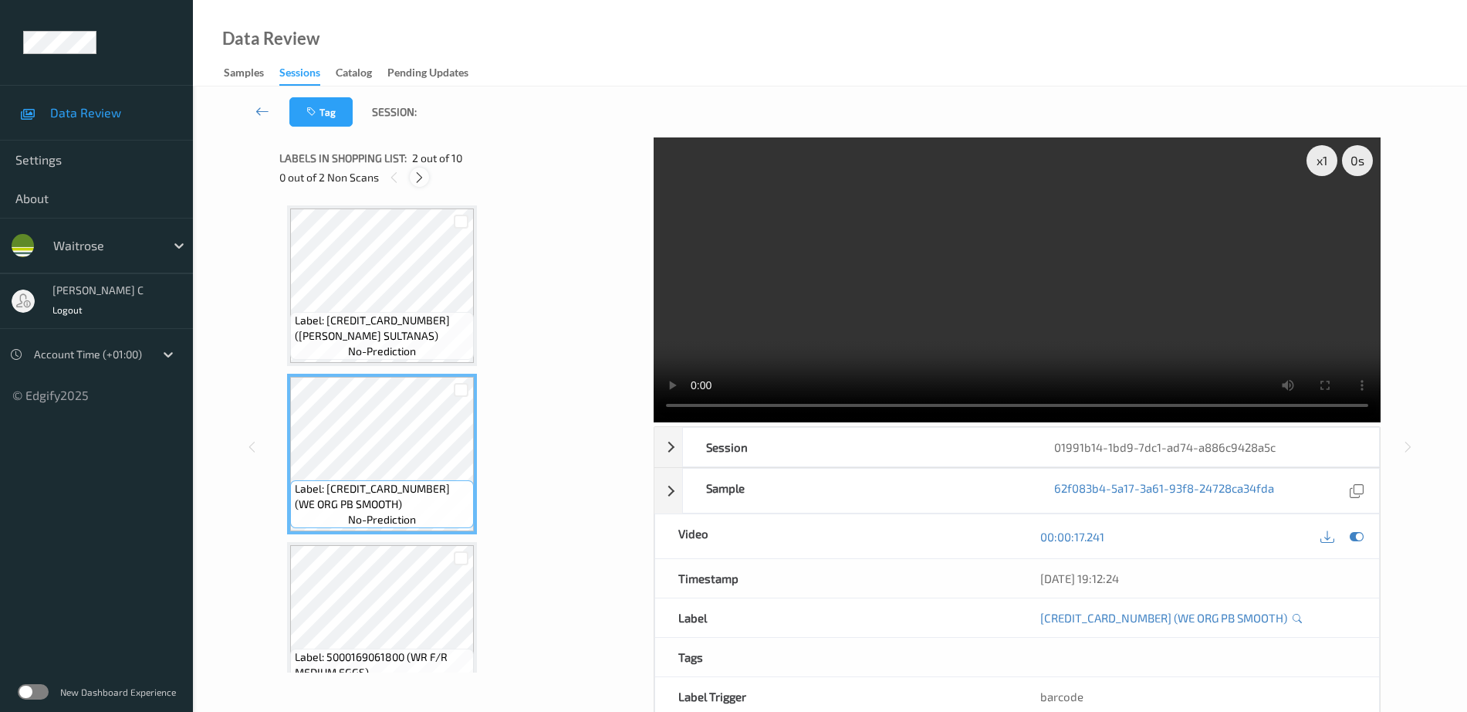
click at [424, 175] on icon at bounding box center [419, 178] width 13 height 14
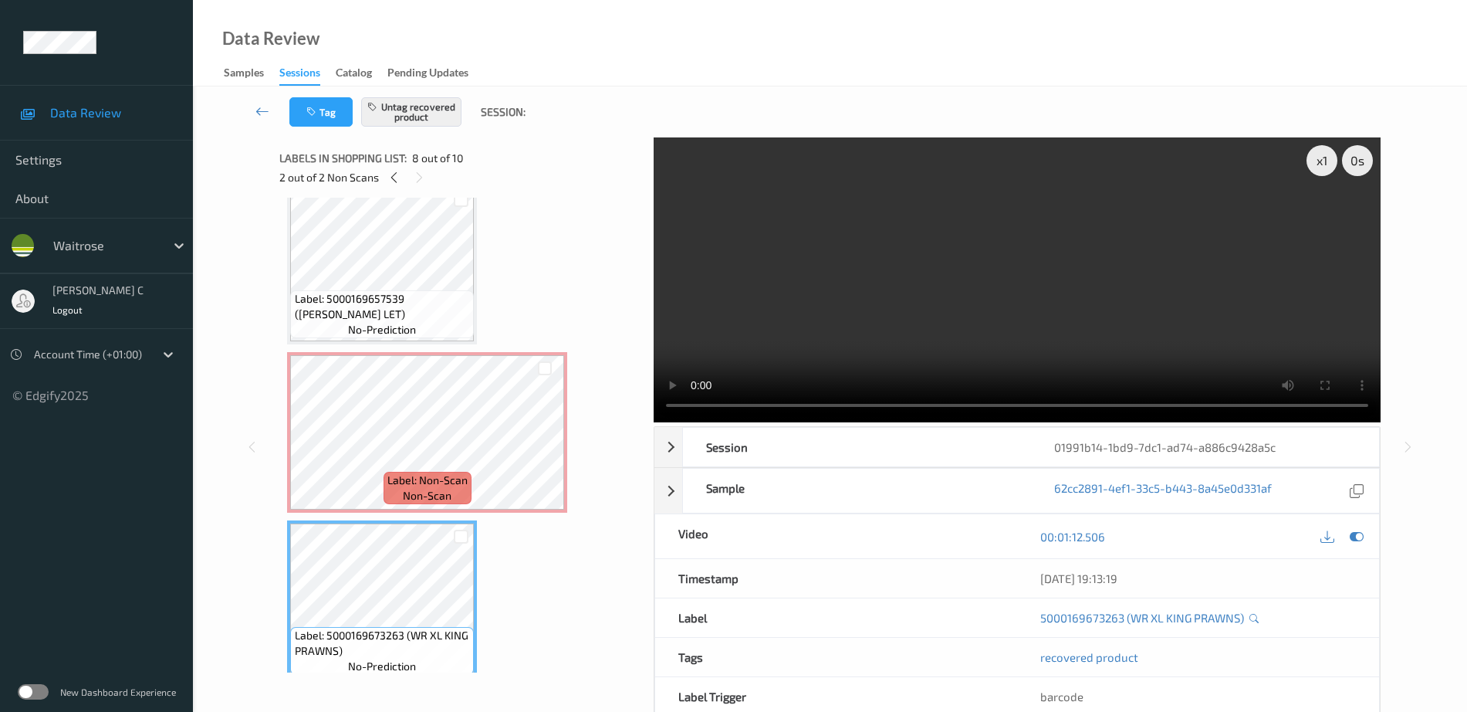
scroll to position [830, 0]
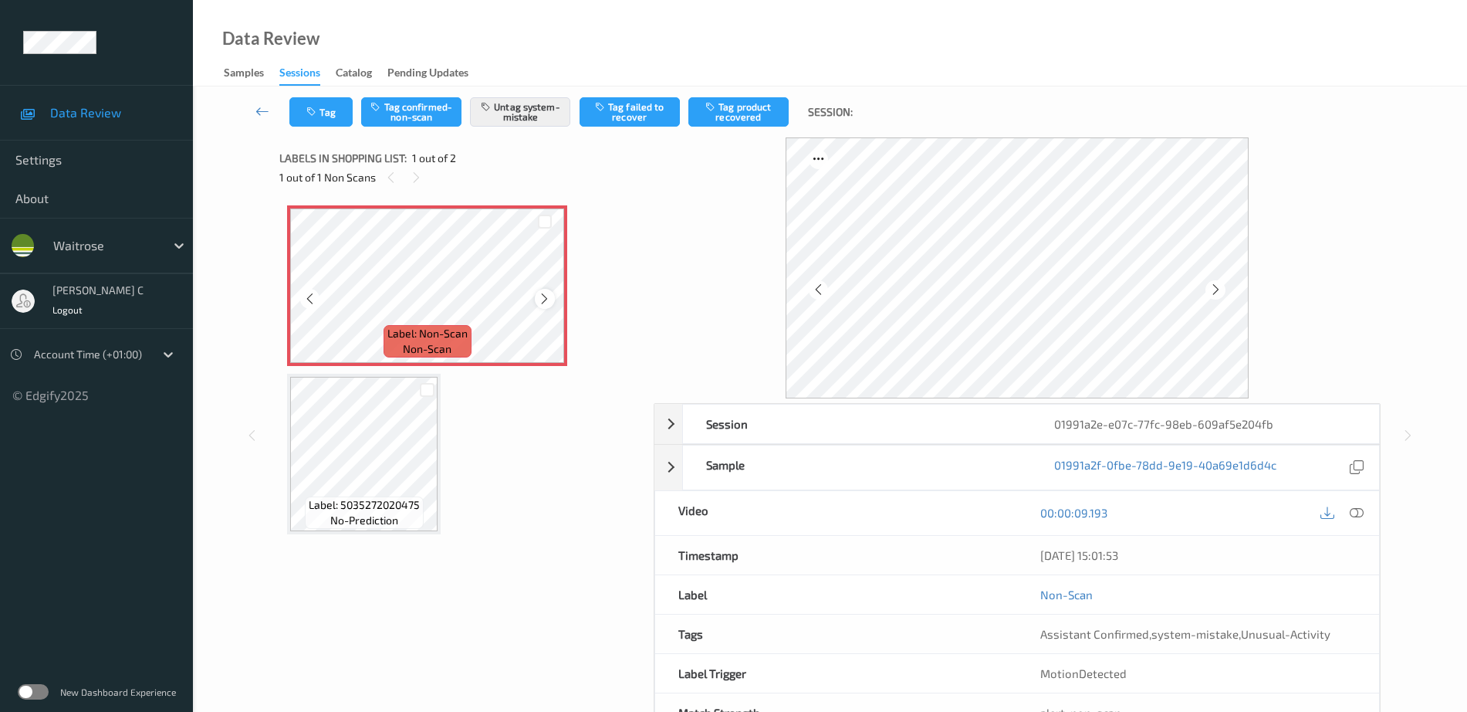
click at [544, 302] on icon at bounding box center [544, 299] width 13 height 14
click at [1356, 515] on icon at bounding box center [1357, 513] width 14 height 14
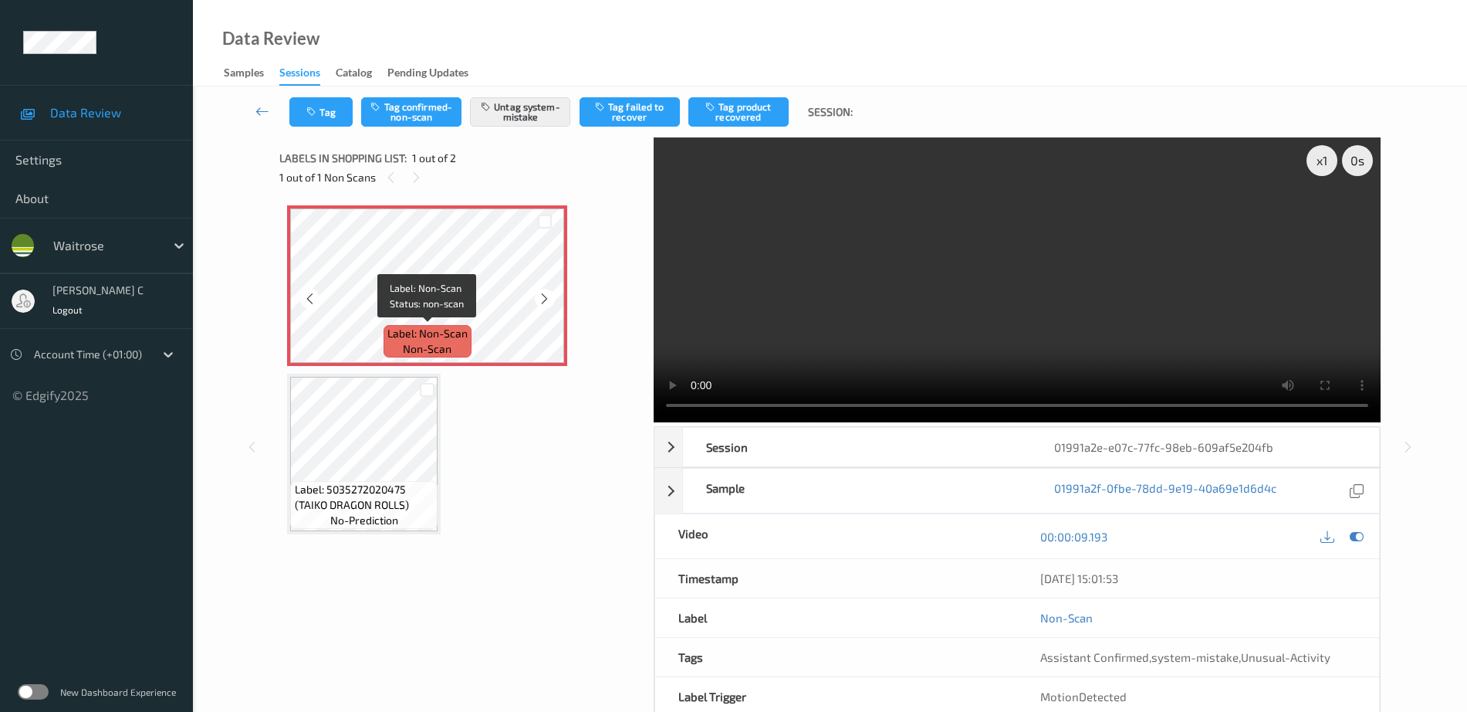
click at [408, 333] on span "Label: Non-Scan" at bounding box center [427, 333] width 80 height 15
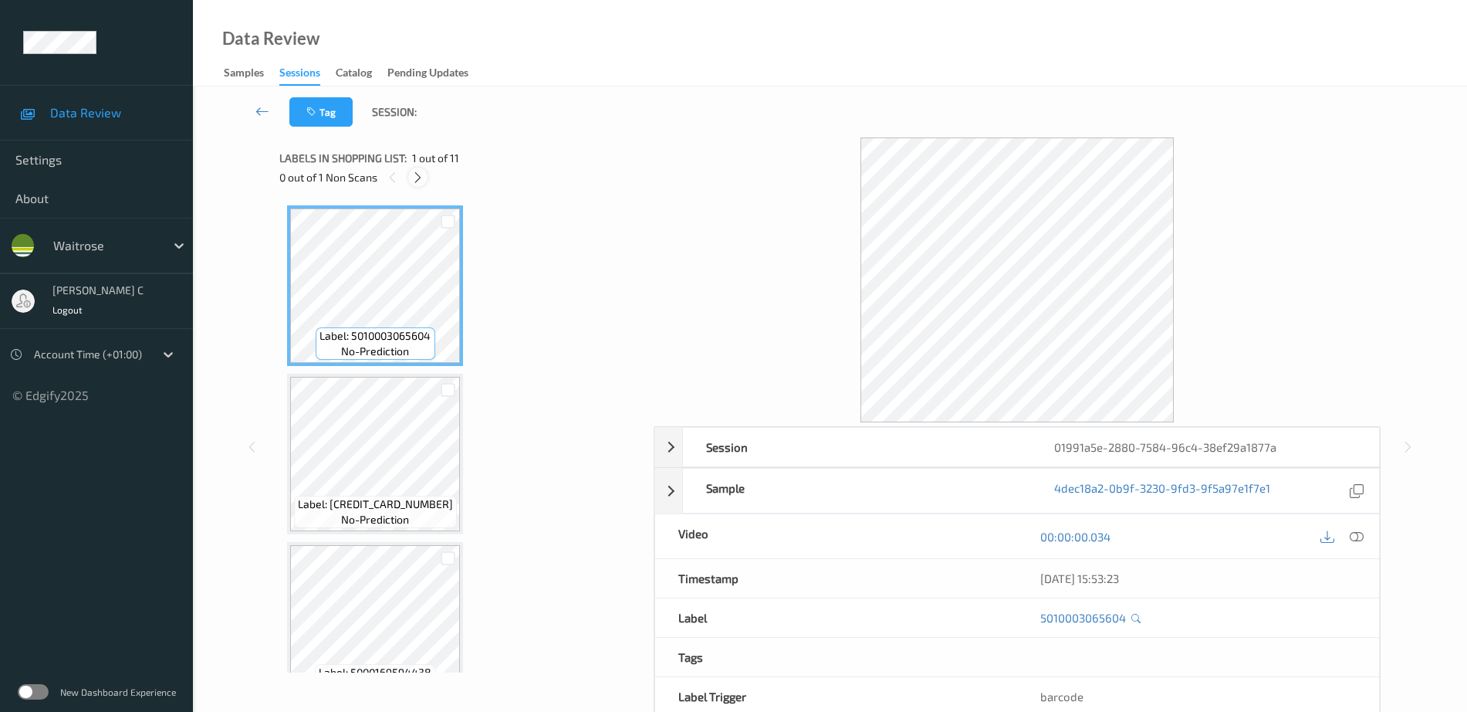
click at [419, 174] on icon at bounding box center [417, 178] width 13 height 14
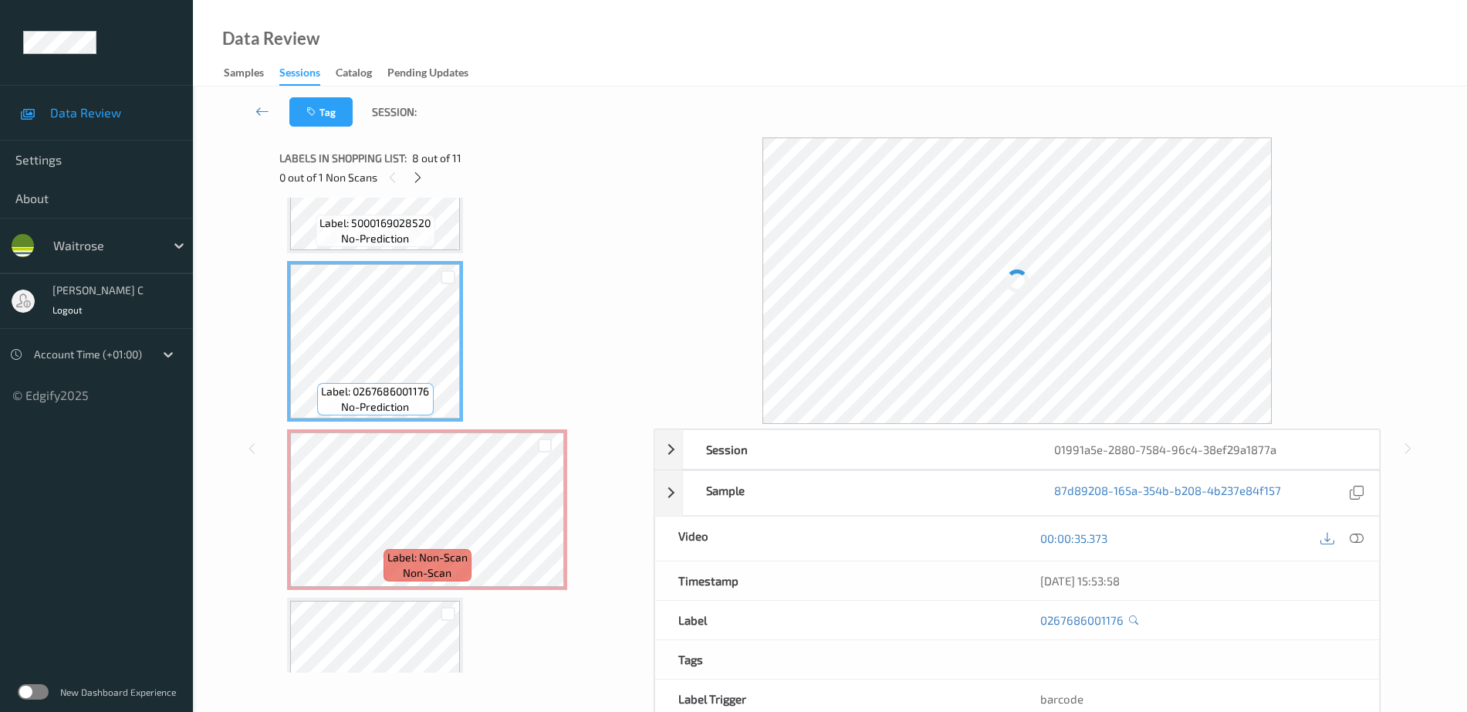
scroll to position [1089, 0]
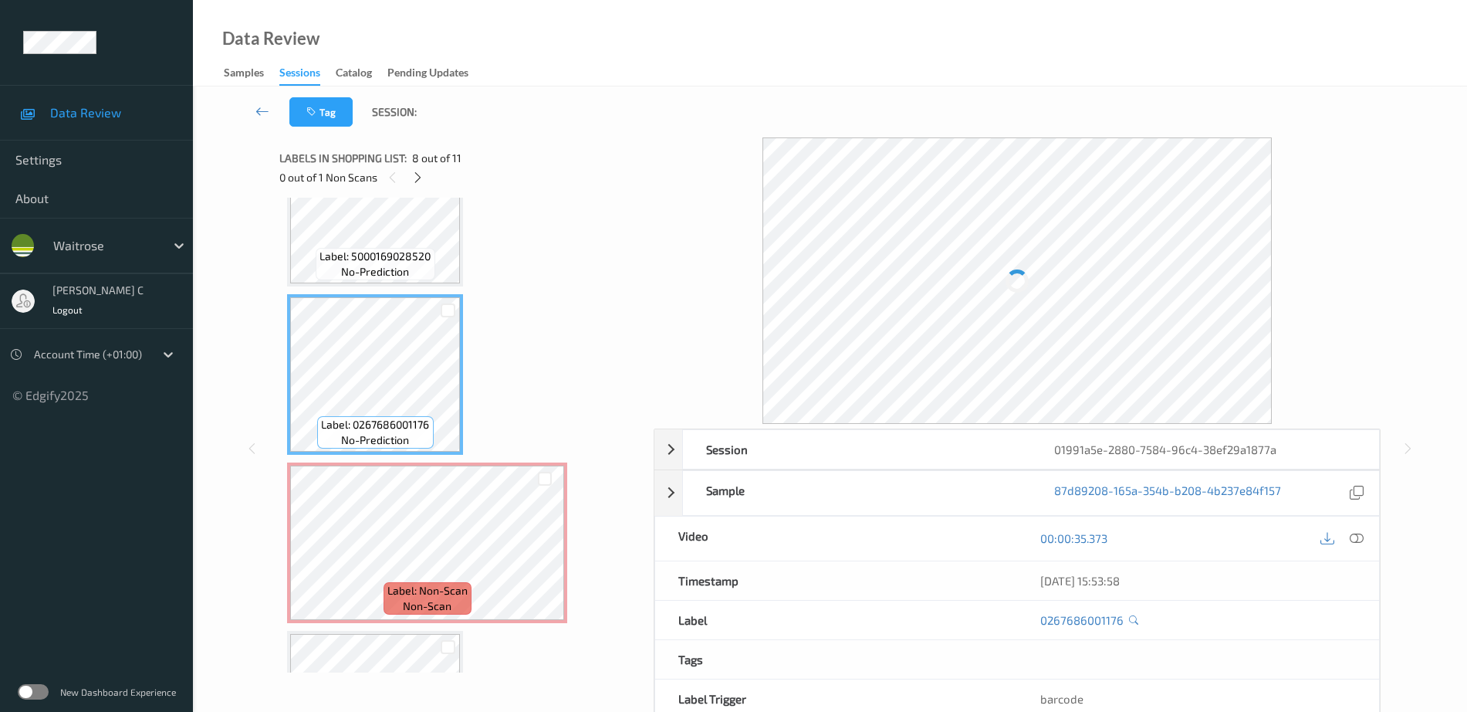
click at [372, 272] on span "no-prediction" at bounding box center [375, 271] width 68 height 15
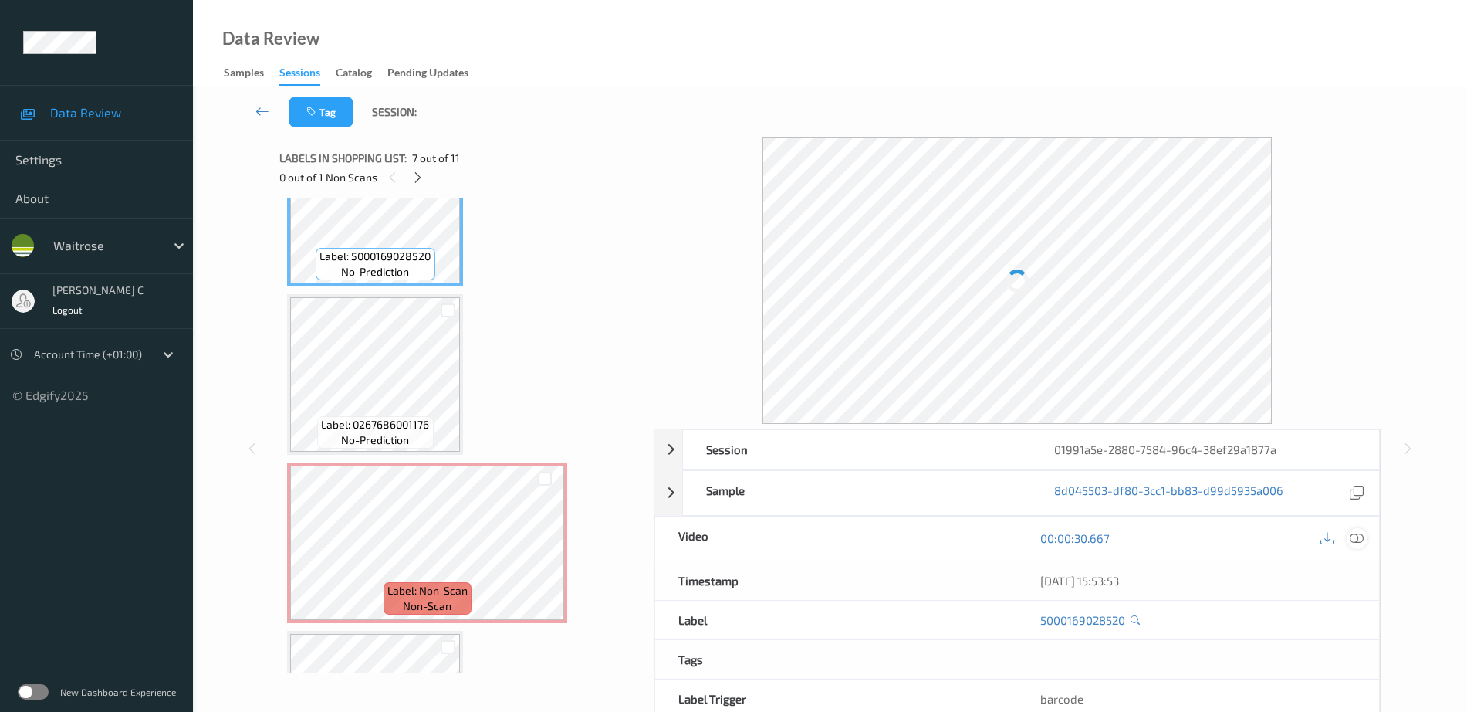
click at [1361, 539] on icon at bounding box center [1357, 538] width 14 height 14
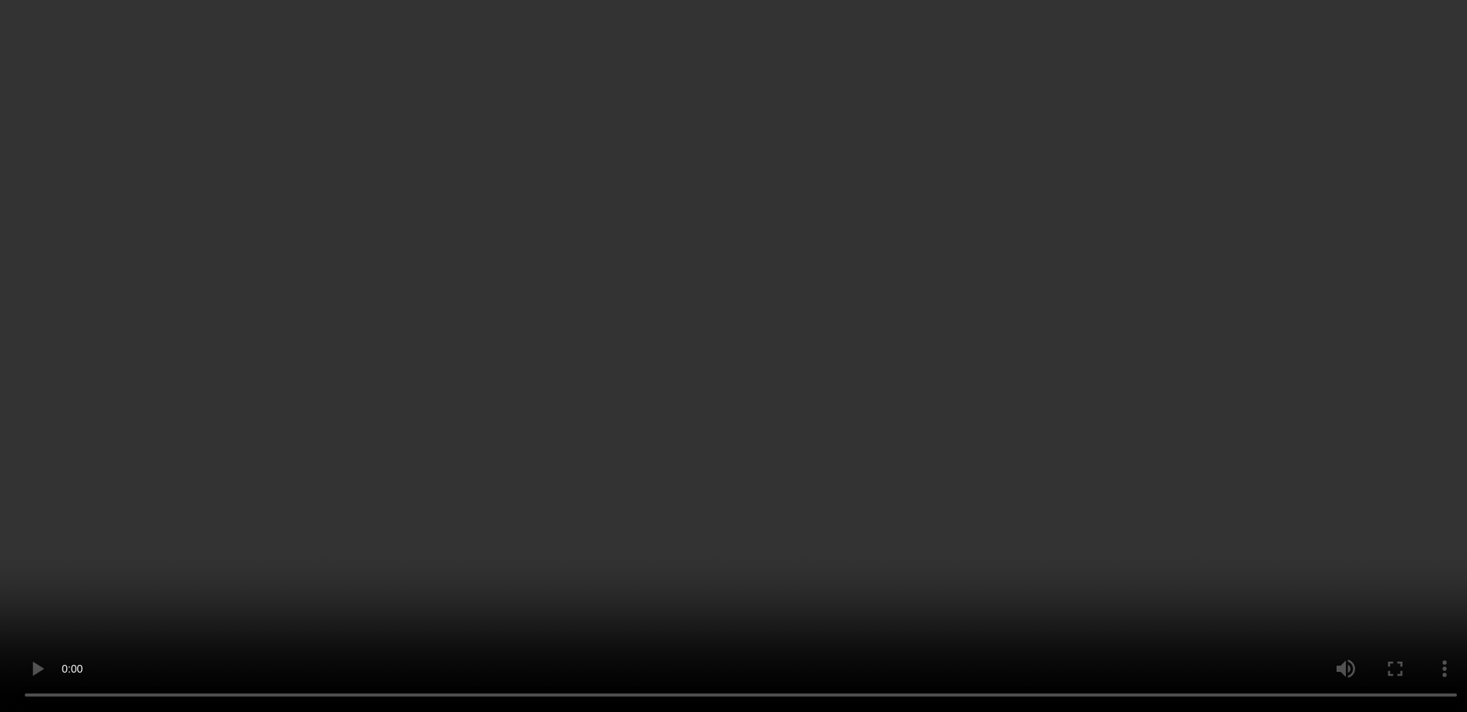
scroll to position [1191, 0]
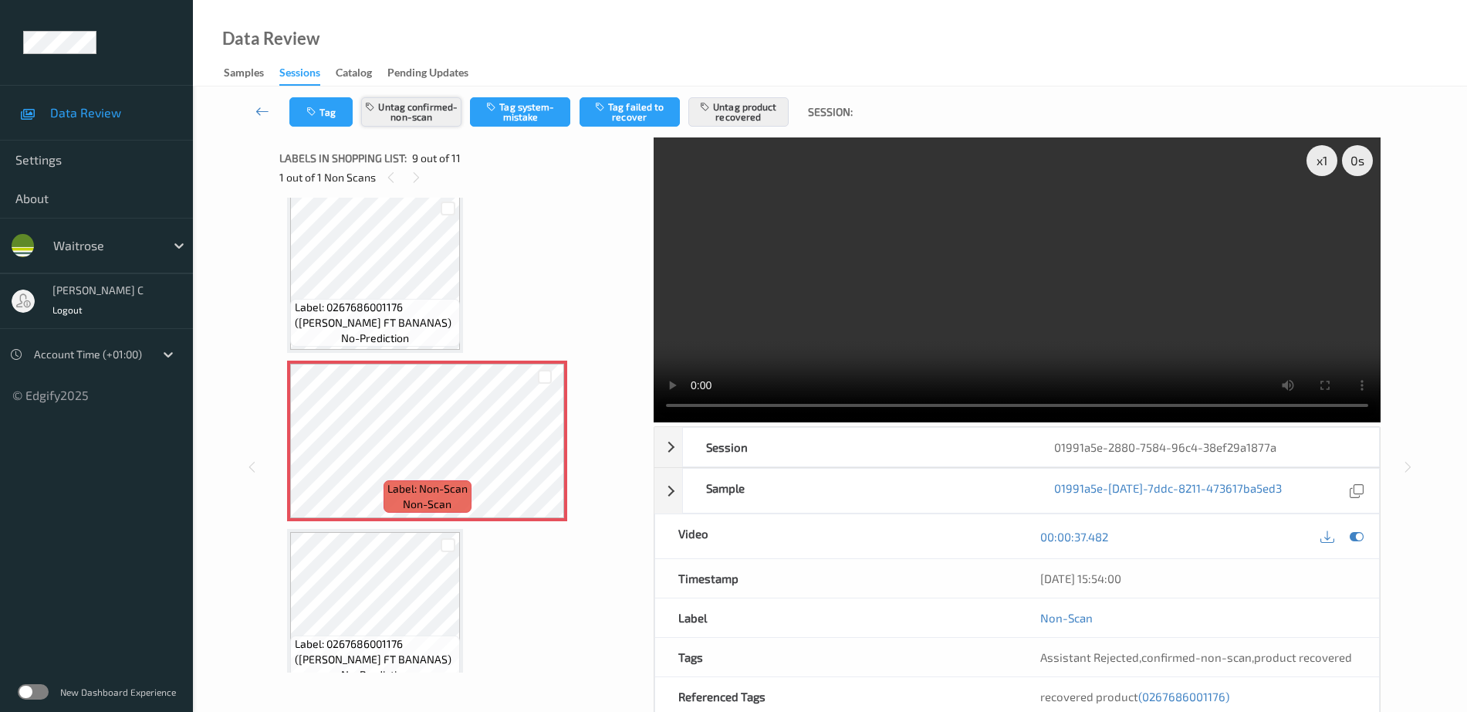
click at [393, 120] on button "Untag confirmed-non-scan" at bounding box center [411, 111] width 100 height 29
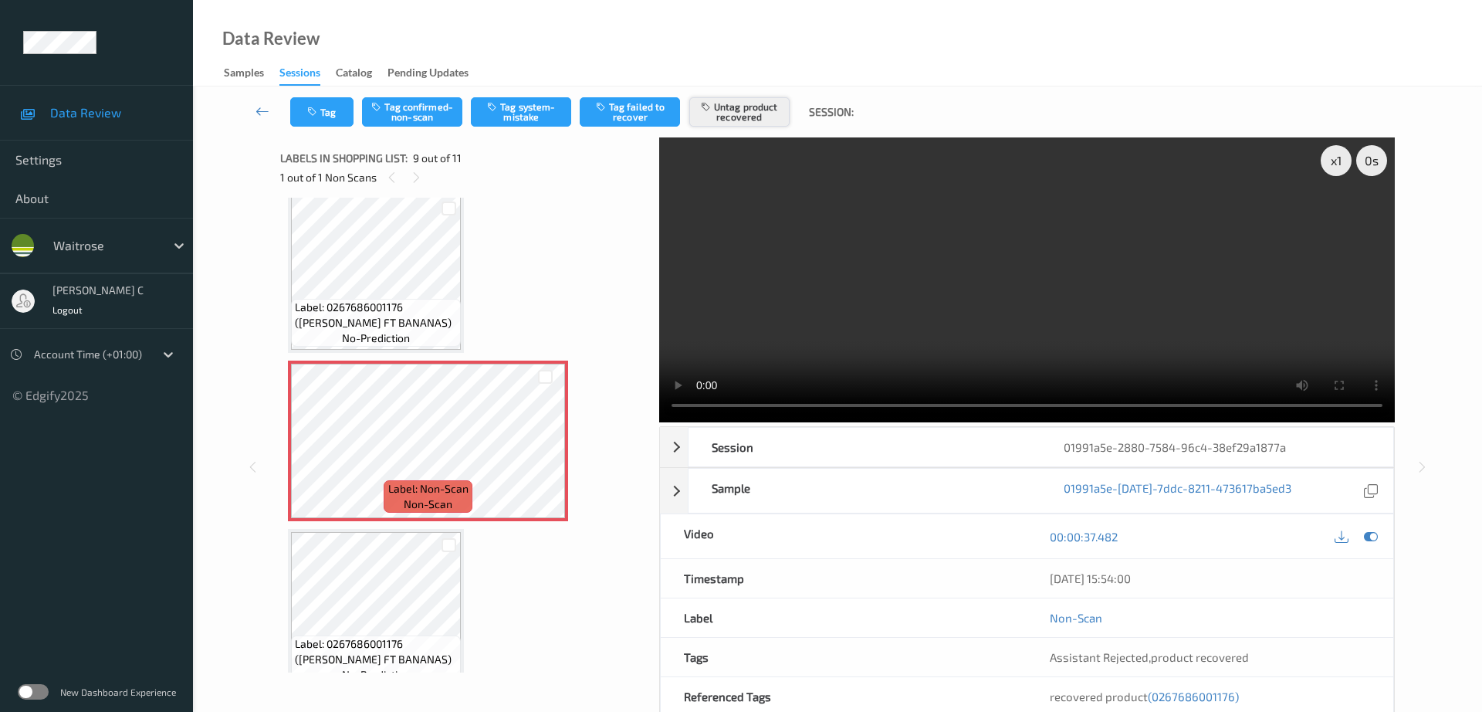
click at [763, 107] on button "Untag product recovered" at bounding box center [739, 111] width 100 height 29
click at [521, 120] on button "Tag system-mistake" at bounding box center [521, 111] width 100 height 29
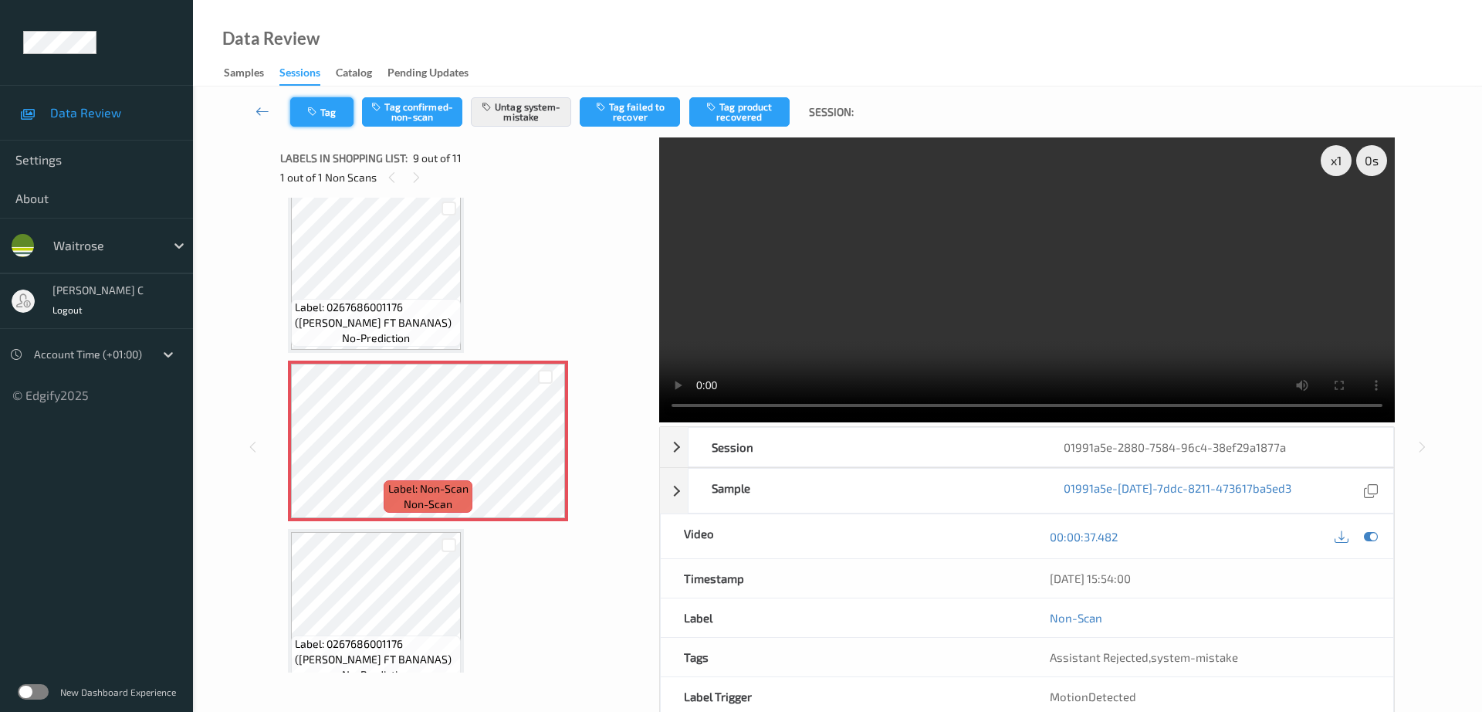
click at [326, 115] on button "Tag" at bounding box center [321, 111] width 63 height 29
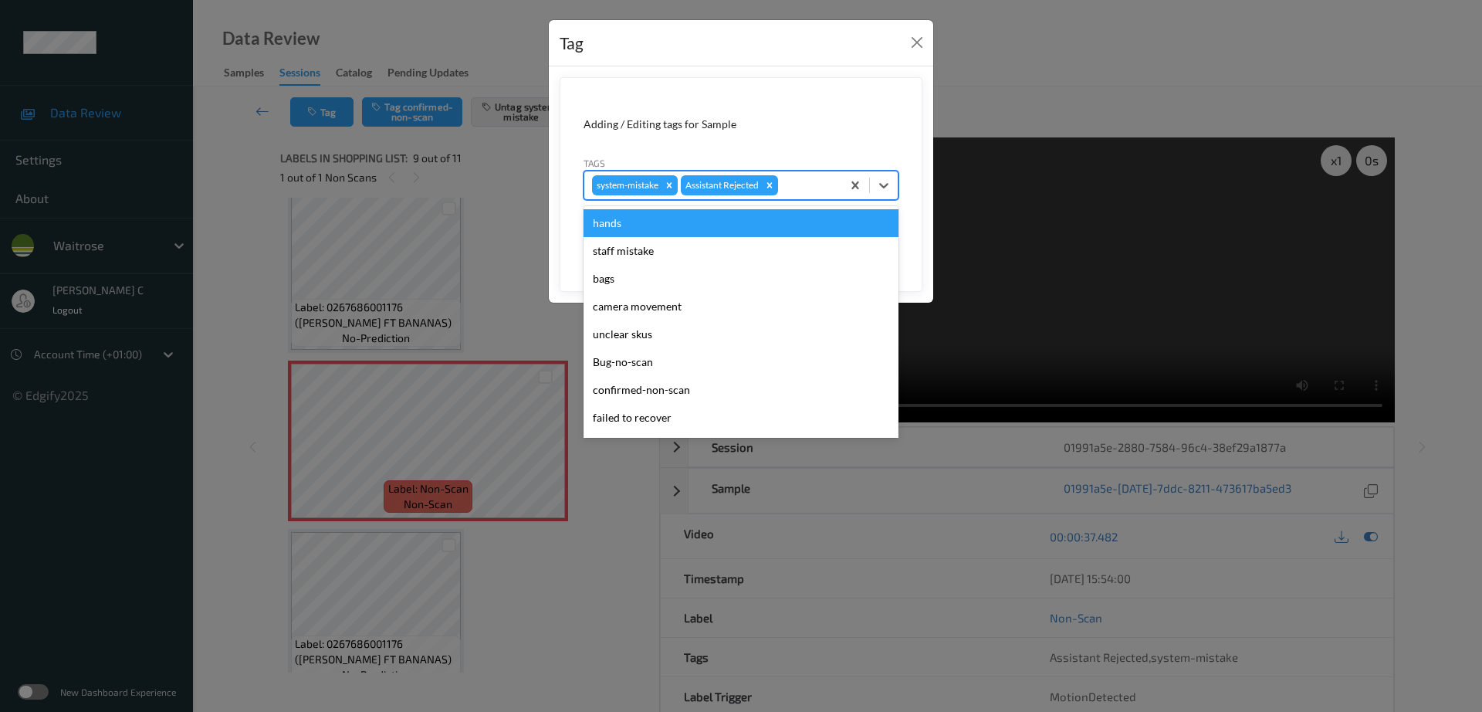
click at [793, 192] on div at bounding box center [807, 185] width 52 height 19
type input "un"
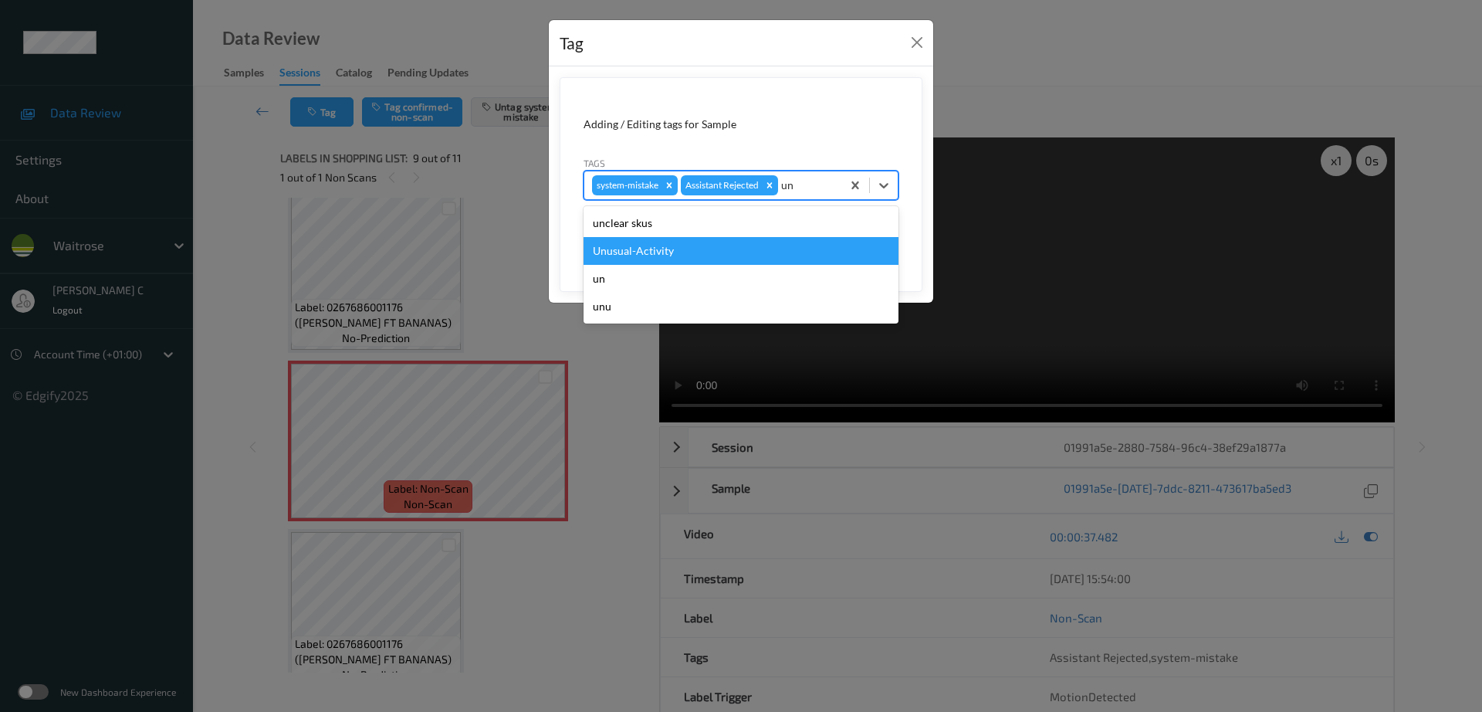
click at [649, 249] on div "Unusual-Activity" at bounding box center [740, 251] width 315 height 28
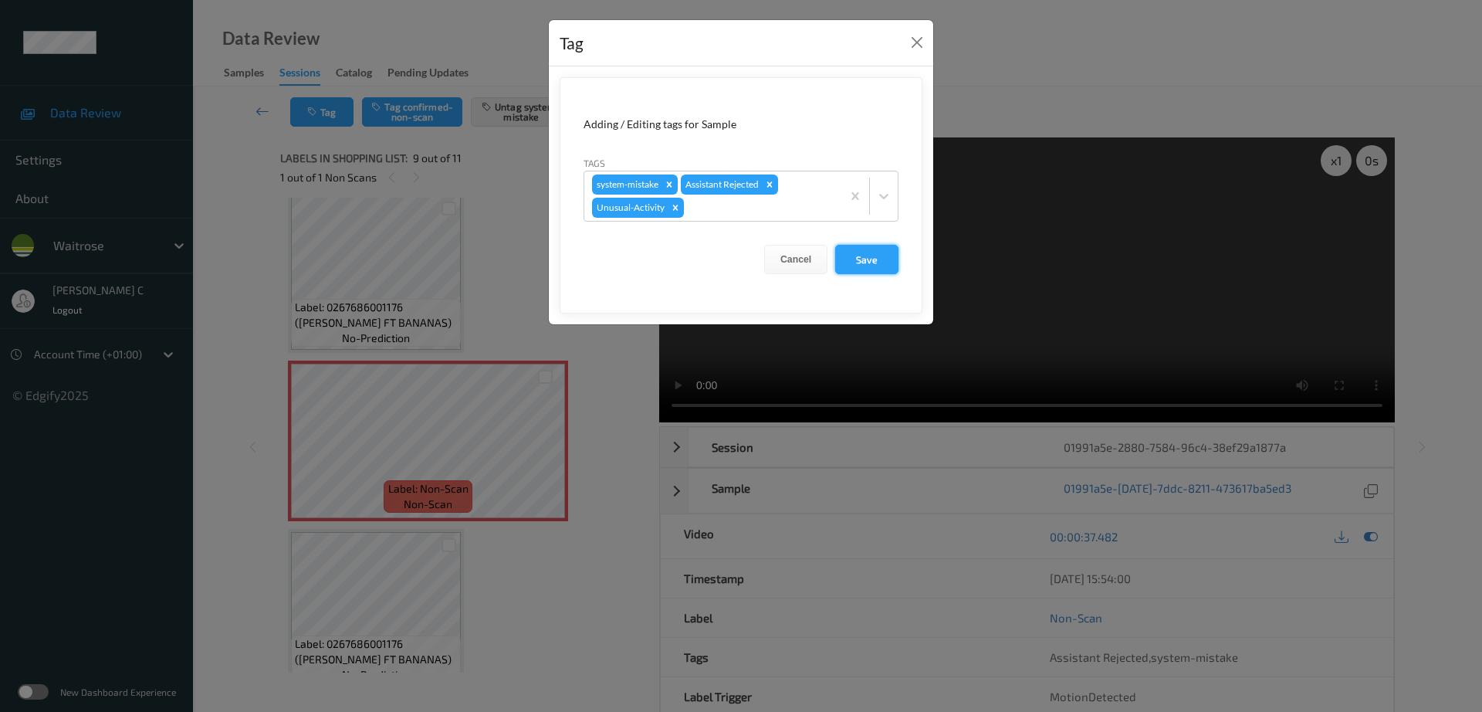
click at [865, 265] on button "Save" at bounding box center [866, 259] width 63 height 29
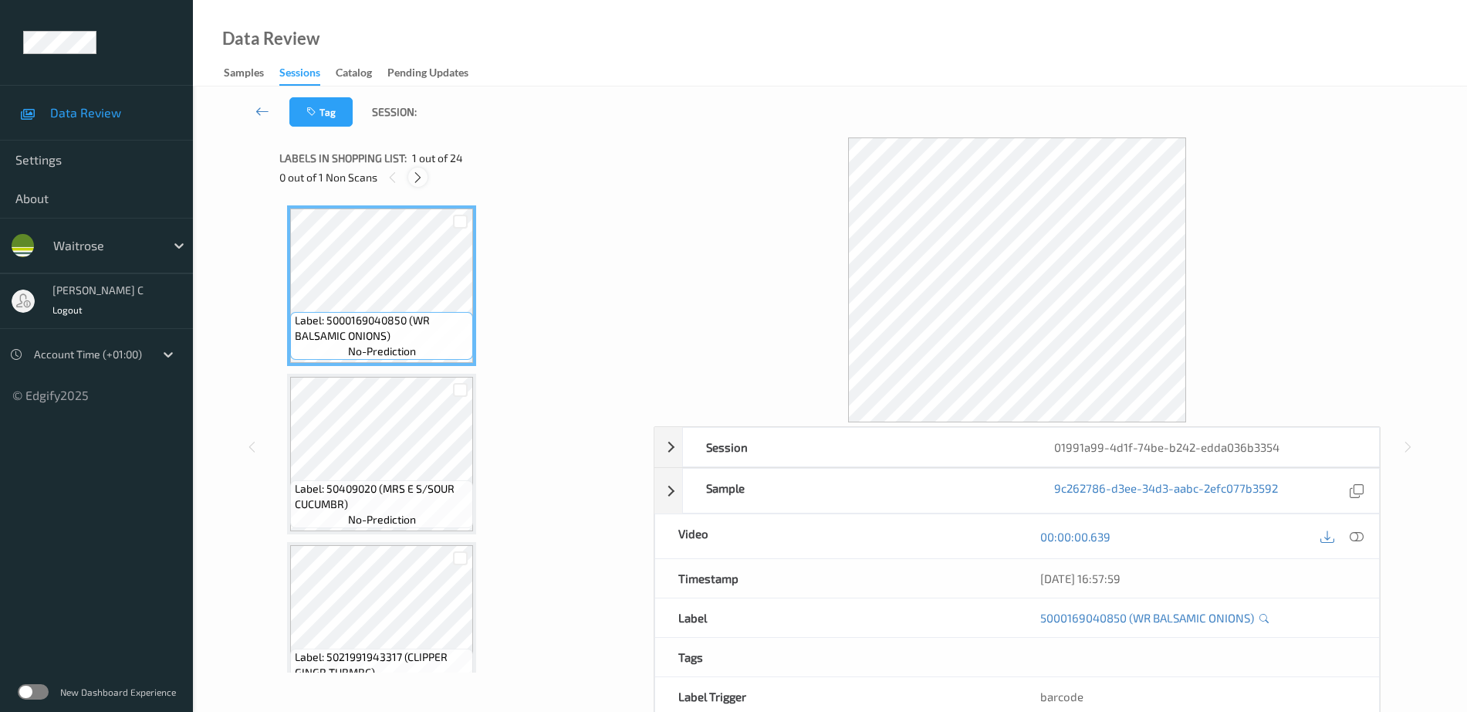
click at [418, 171] on icon at bounding box center [417, 178] width 13 height 14
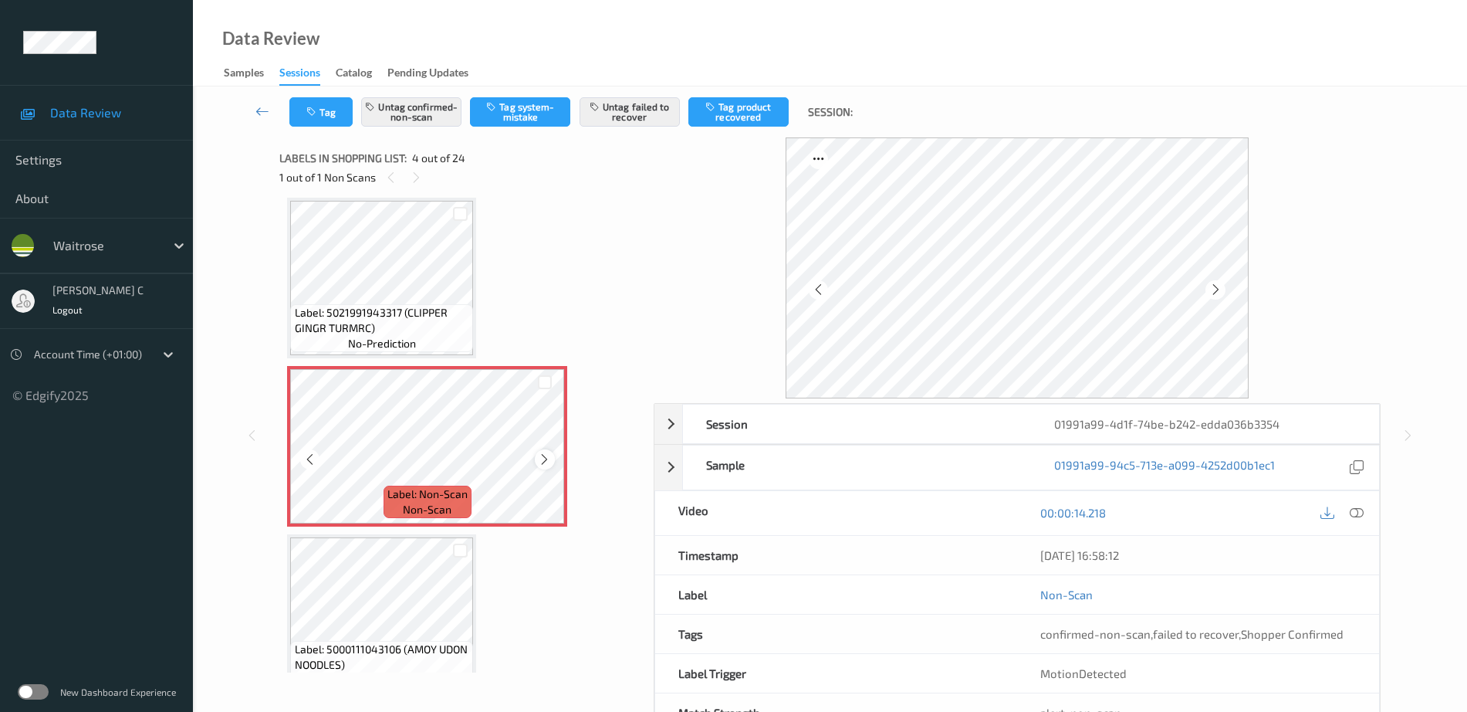
click at [542, 453] on icon at bounding box center [544, 459] width 13 height 14
click at [378, 308] on span "Label: 5021991943317 (CLIPPER GINGR TURMRC)" at bounding box center [382, 320] width 175 height 31
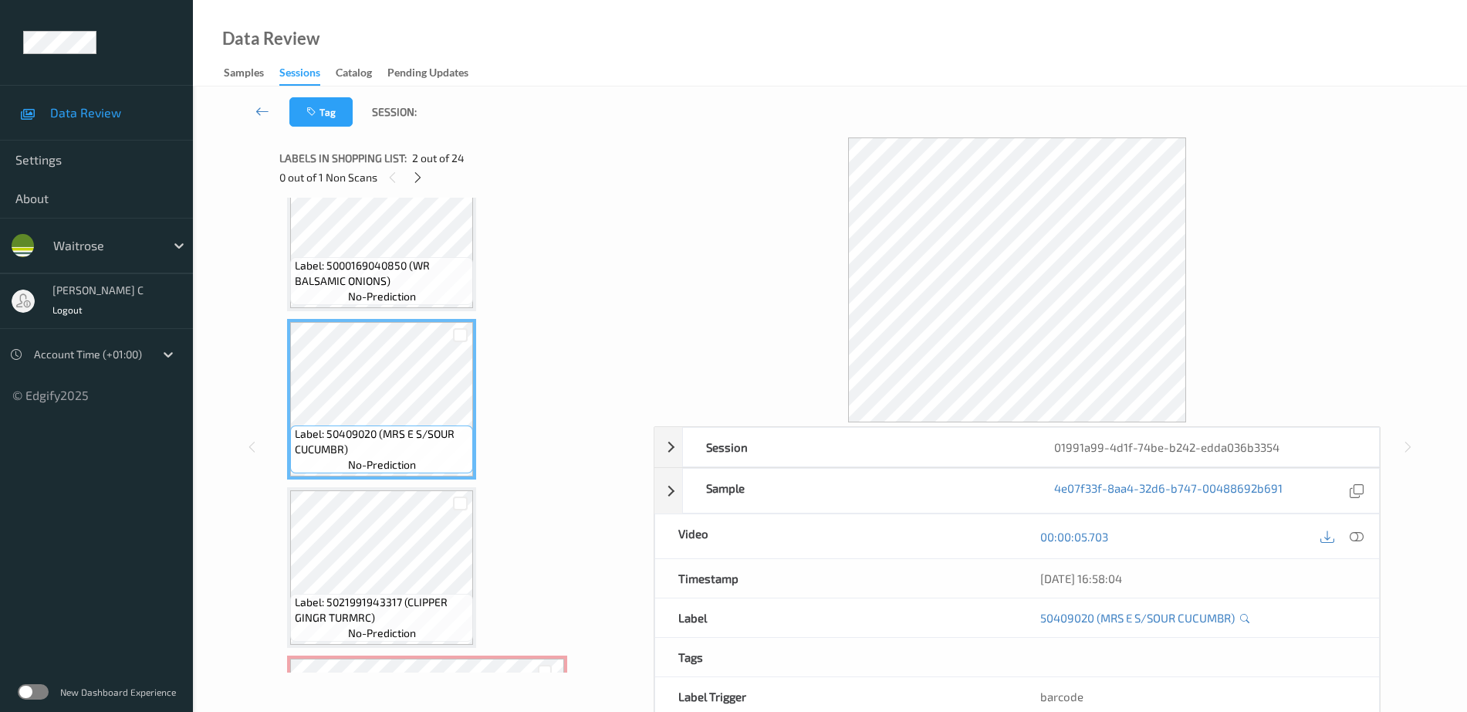
scroll to position [151, 0]
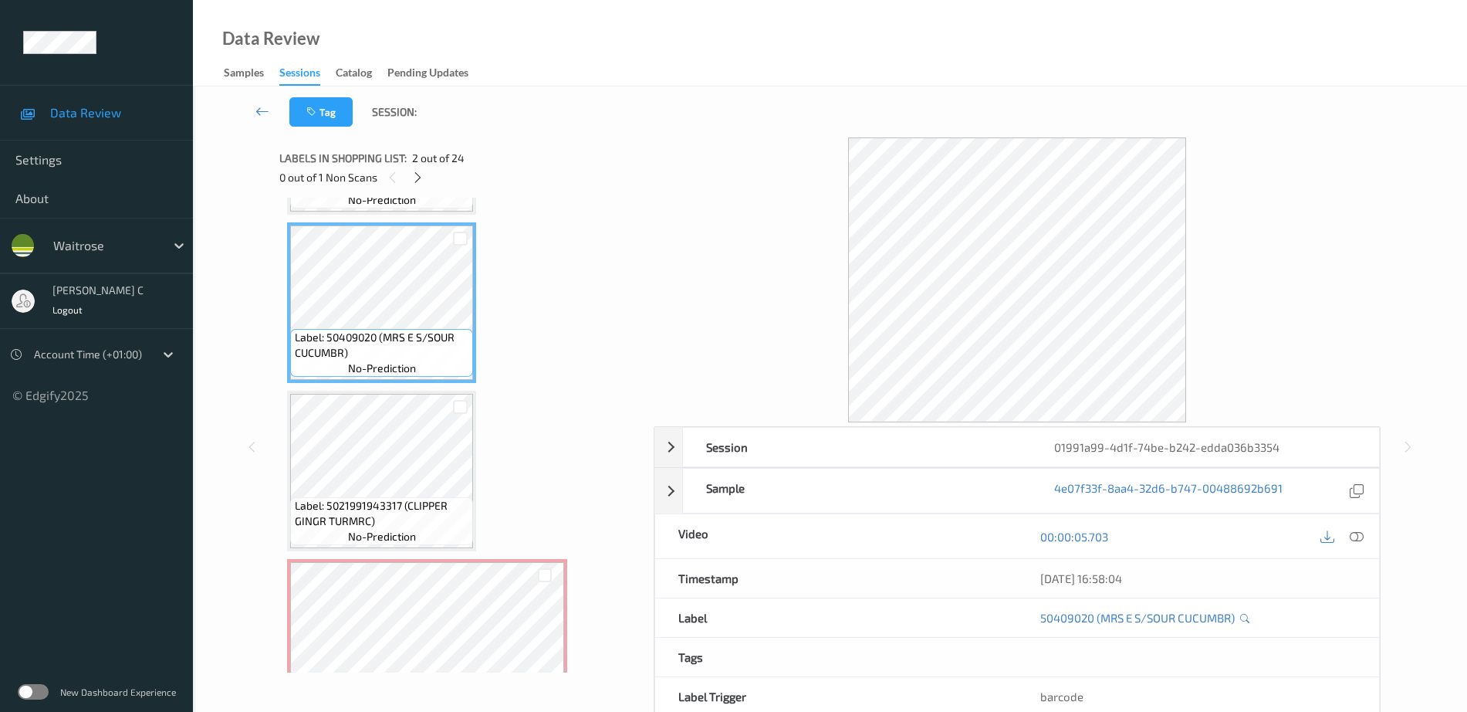
click at [364, 374] on span "no-prediction" at bounding box center [382, 367] width 68 height 15
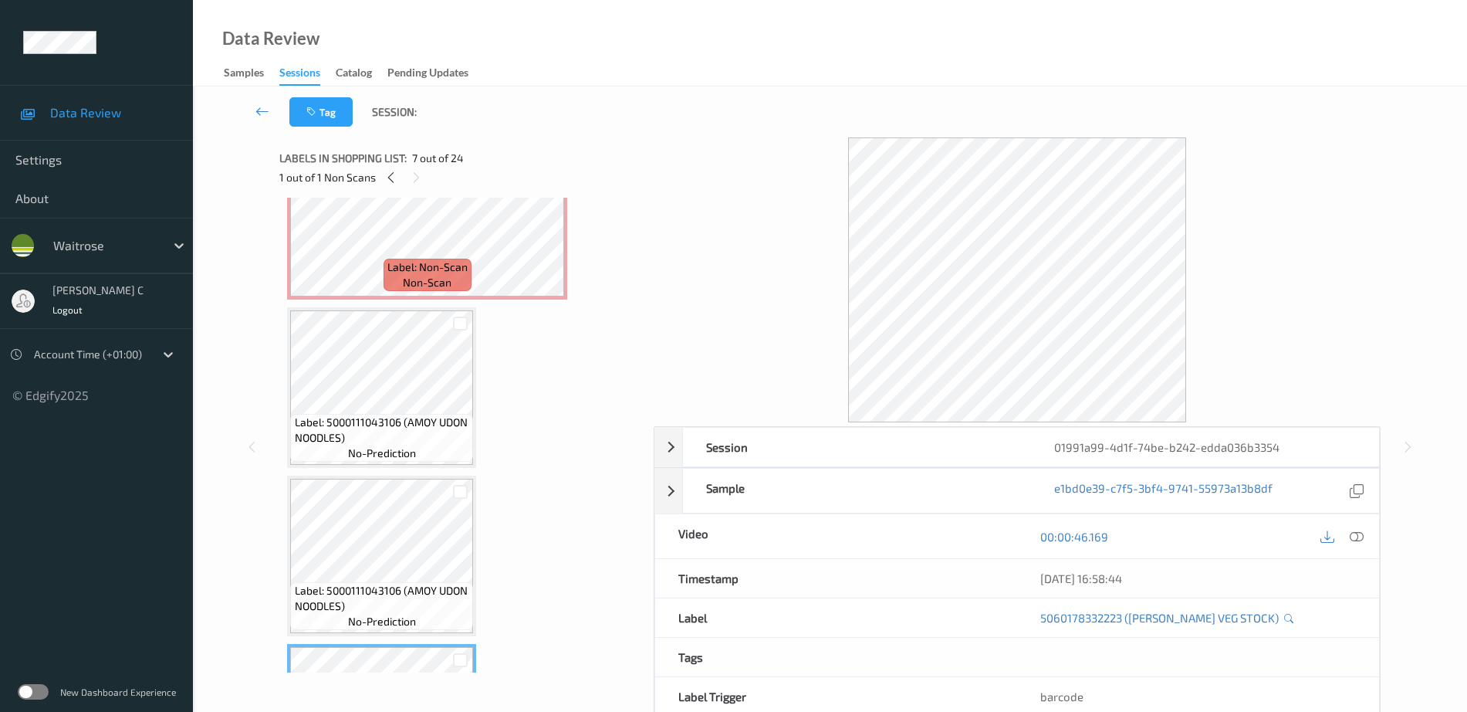
scroll to position [537, 0]
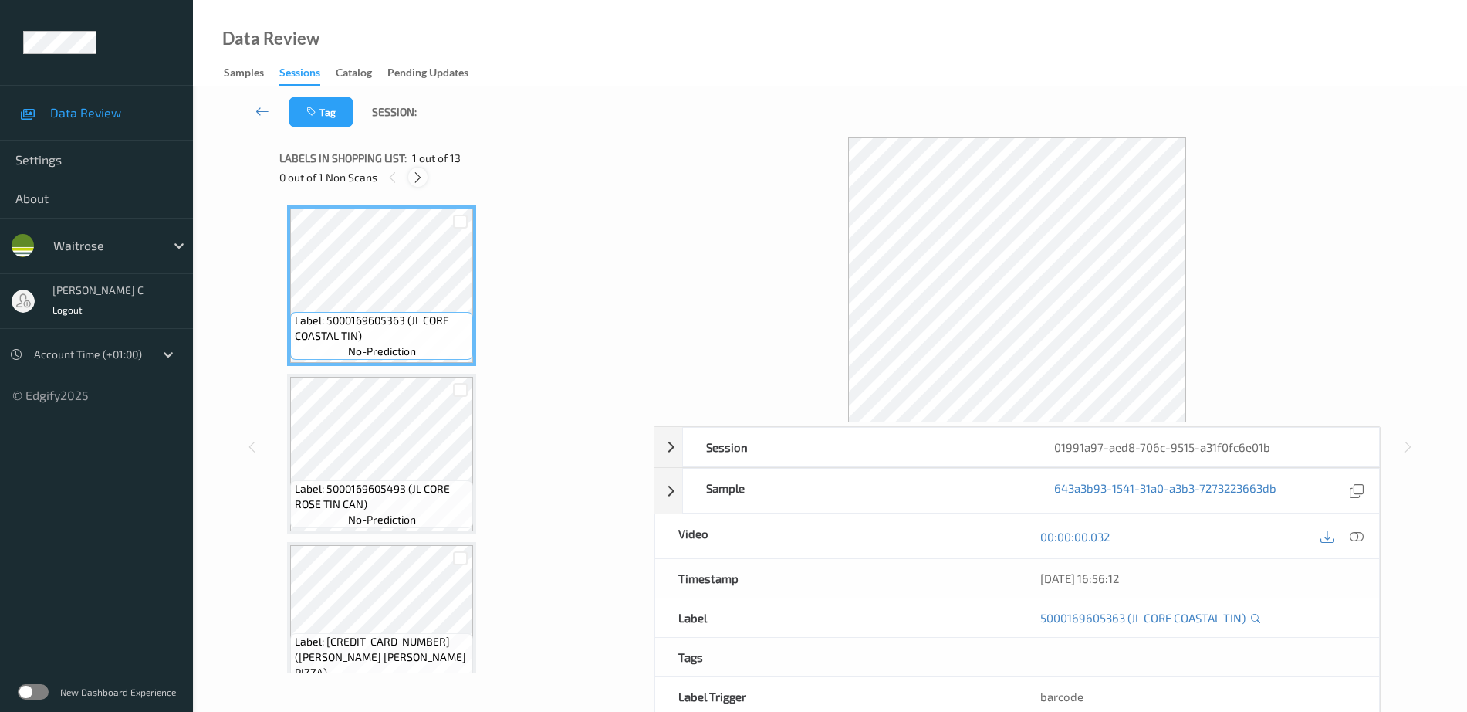
click at [412, 182] on icon at bounding box center [417, 178] width 13 height 14
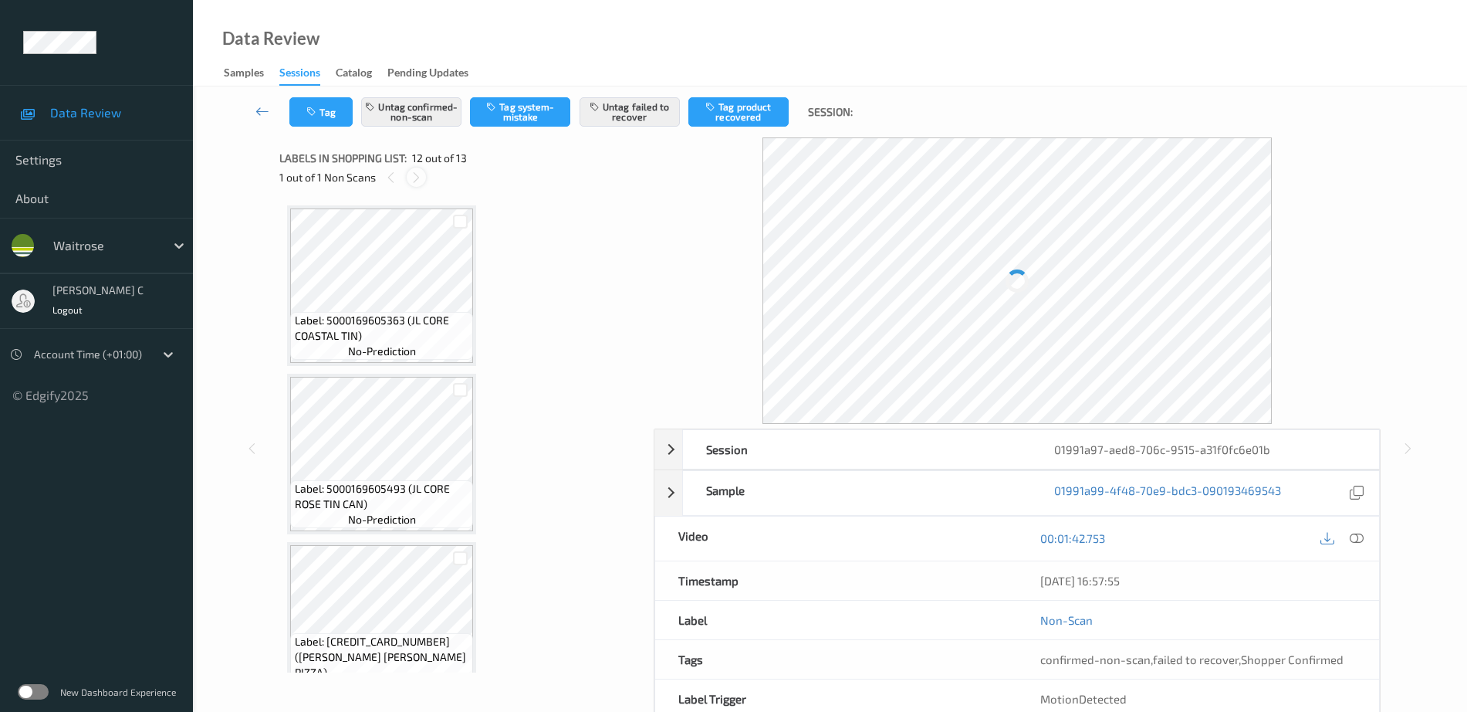
scroll to position [1690, 0]
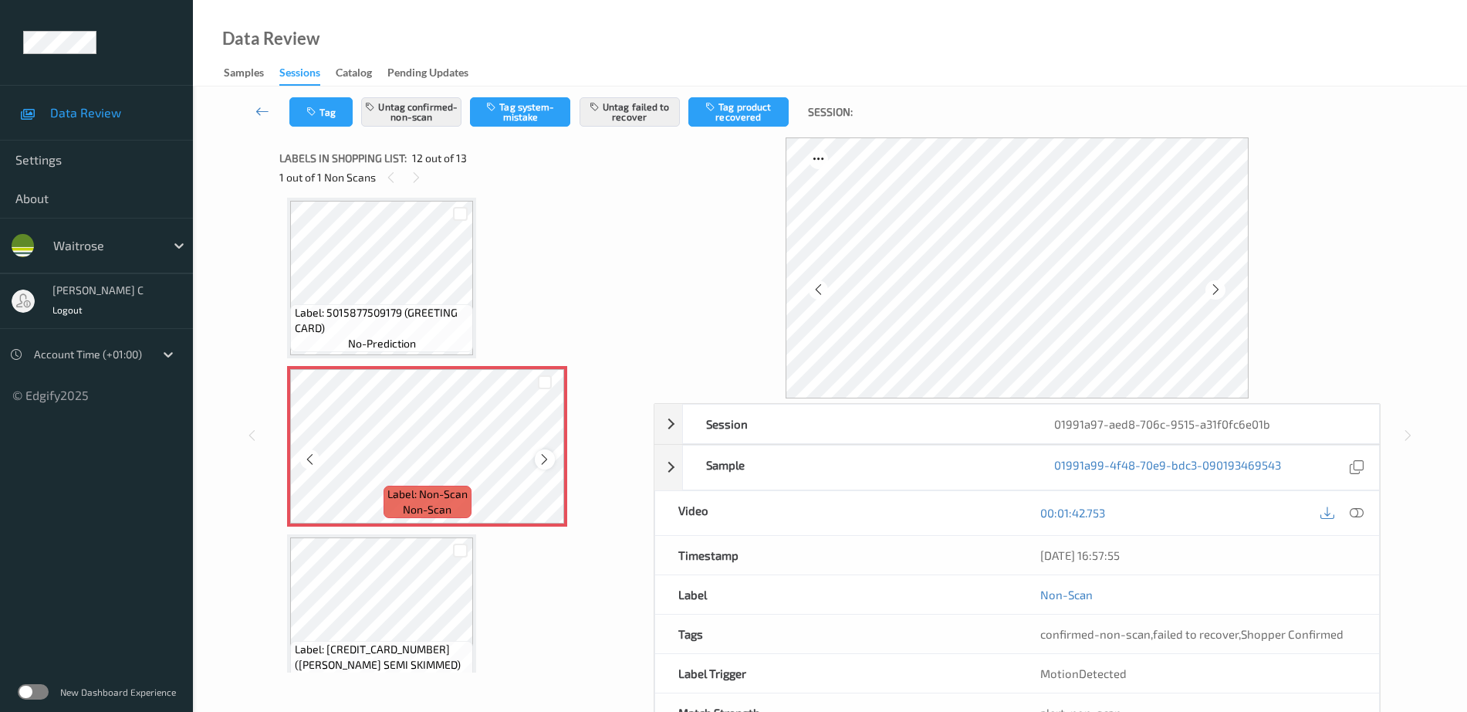
click at [545, 462] on icon at bounding box center [544, 459] width 13 height 14
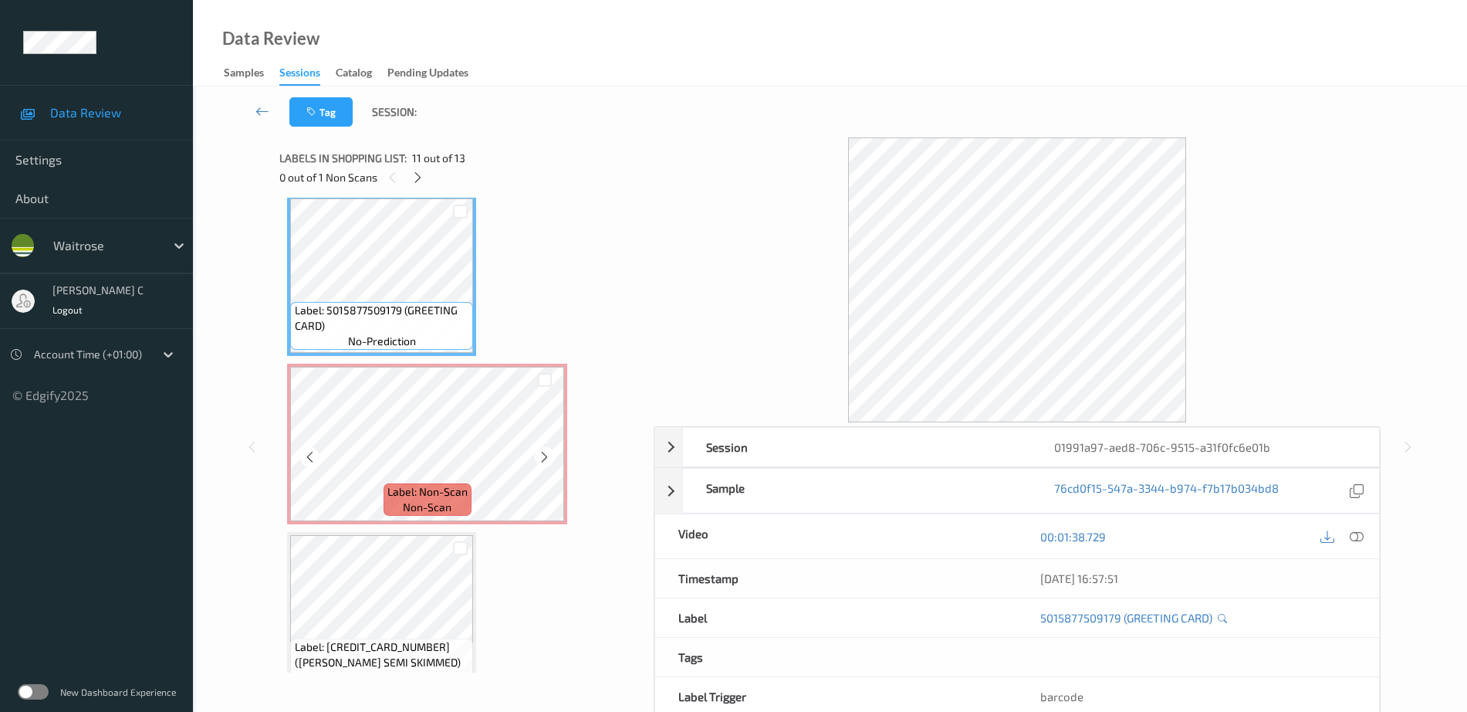
scroll to position [1720, 0]
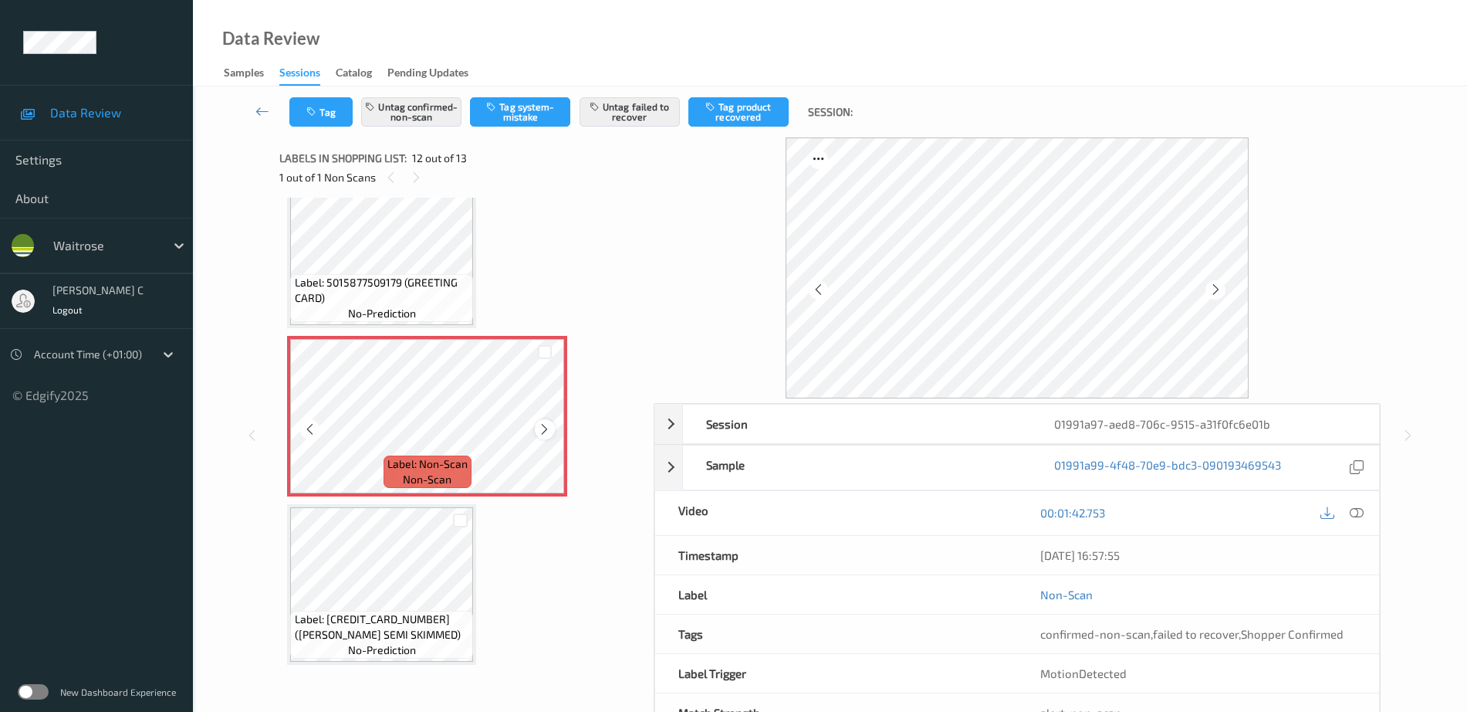
click at [541, 423] on icon at bounding box center [544, 429] width 13 height 14
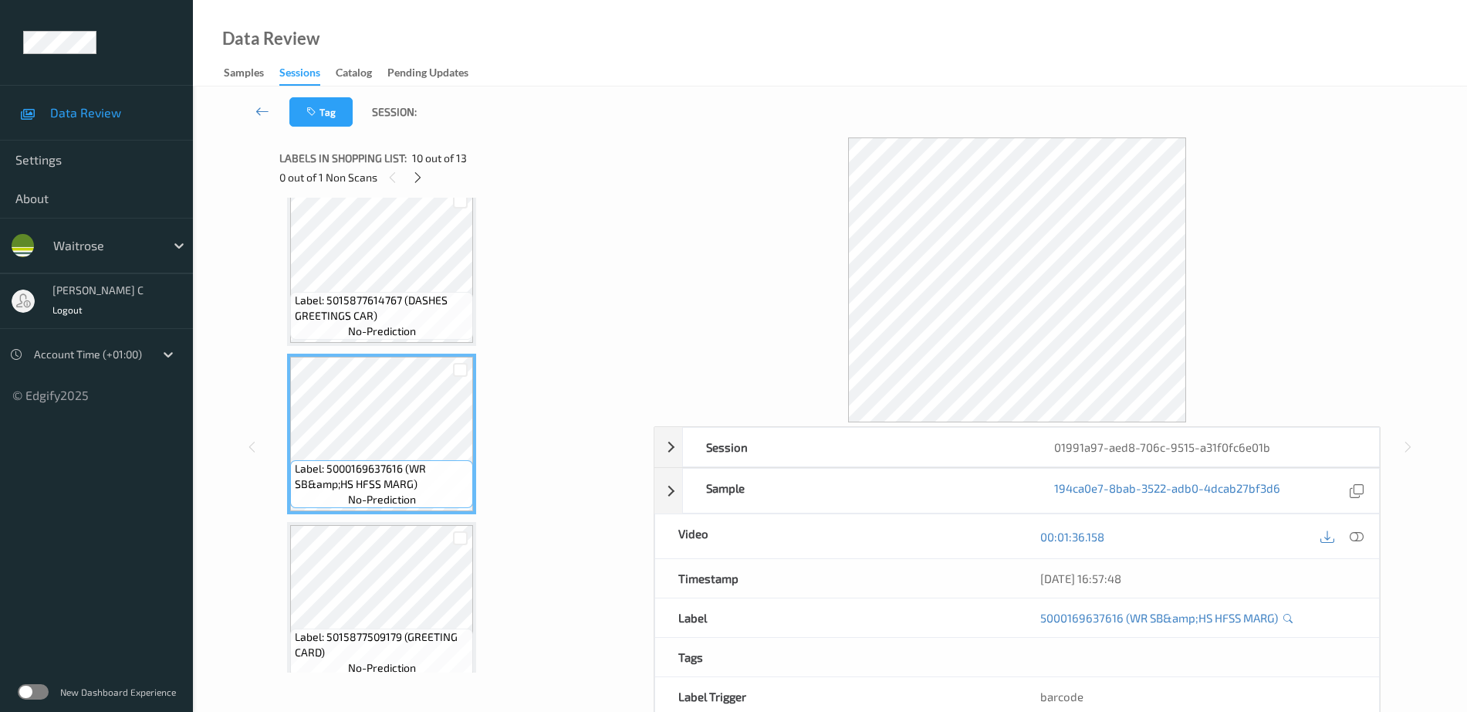
scroll to position [1334, 0]
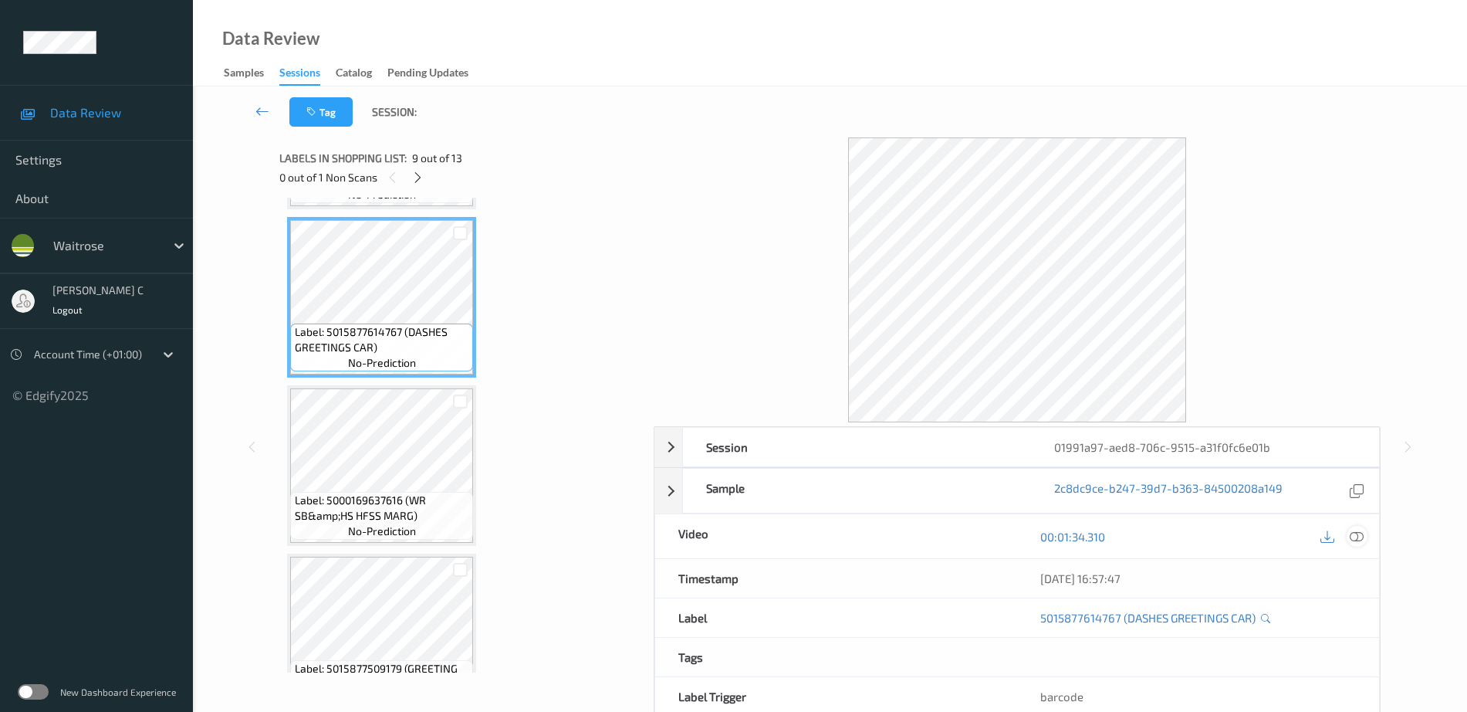
click at [1361, 539] on icon at bounding box center [1357, 536] width 14 height 14
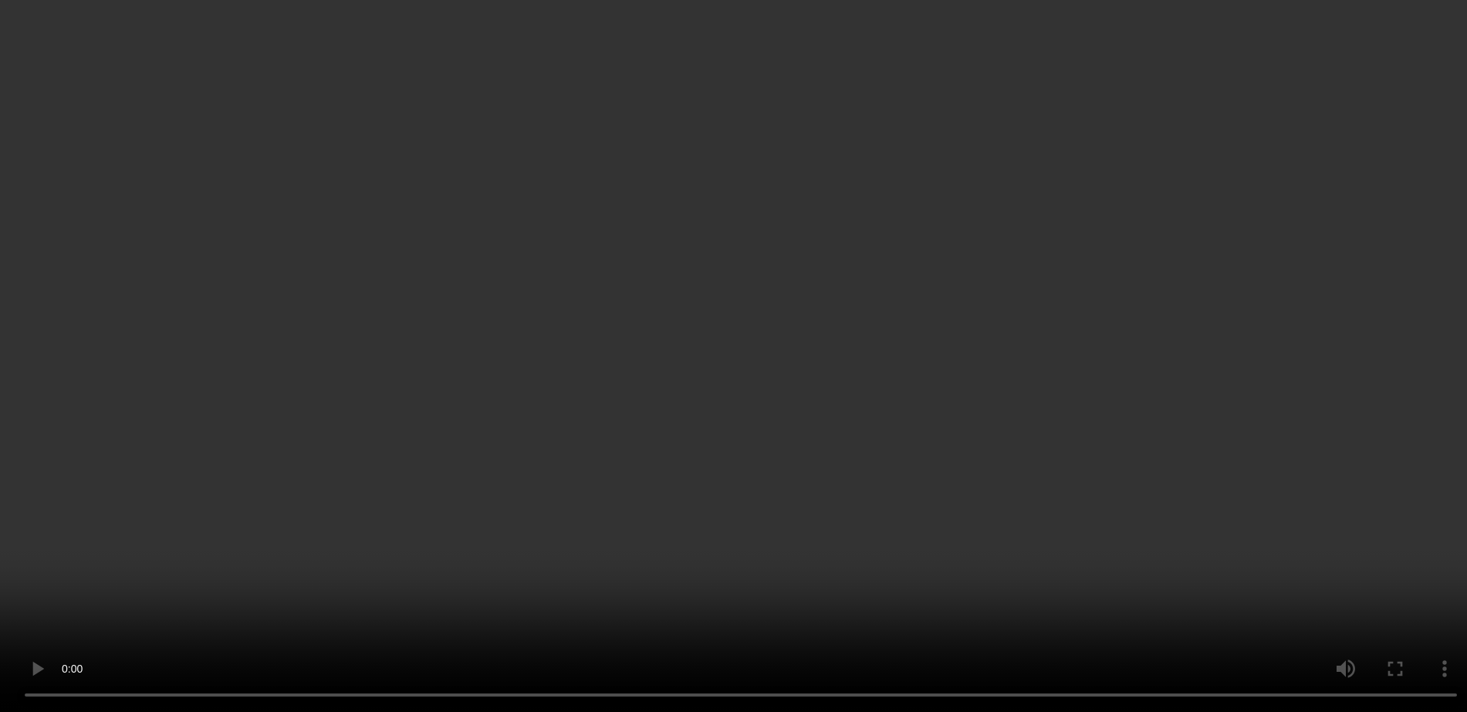
scroll to position [1624, 0]
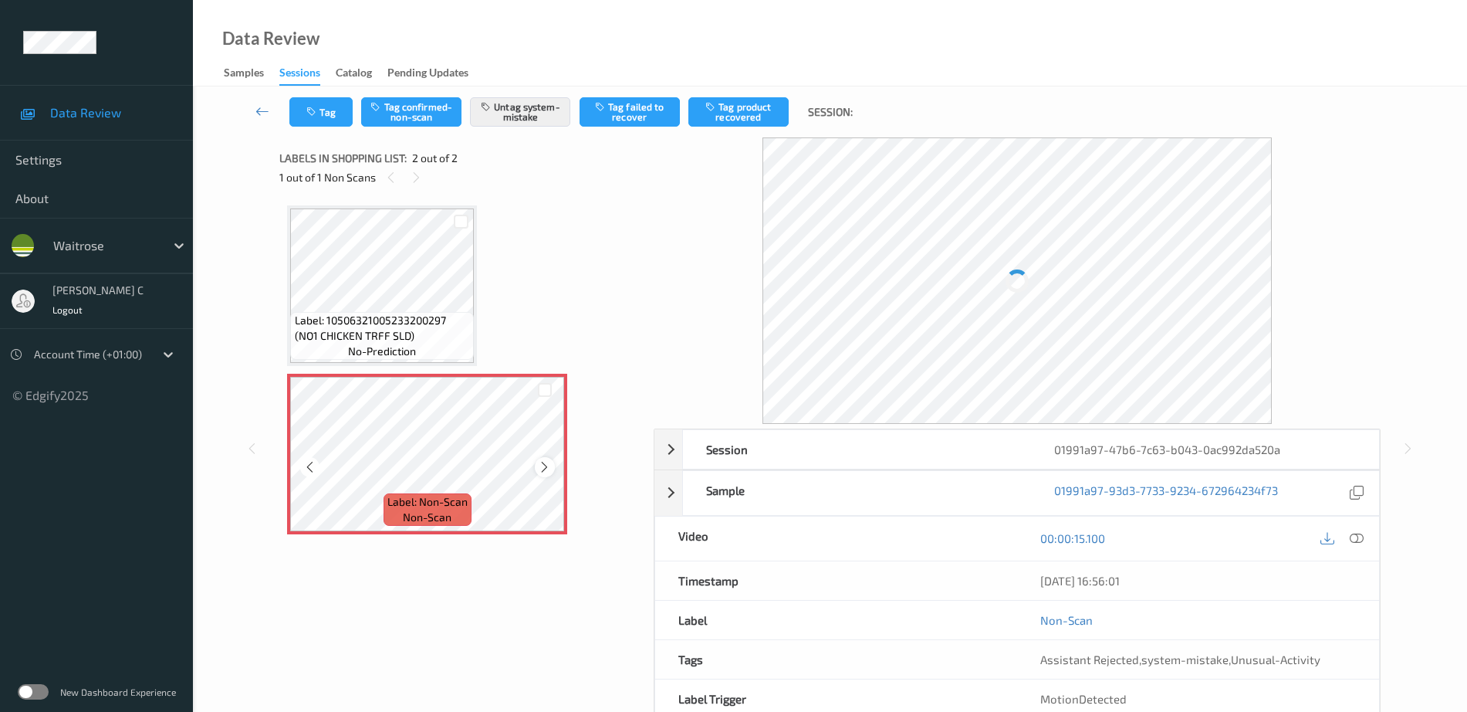
click at [543, 464] on icon at bounding box center [544, 467] width 13 height 14
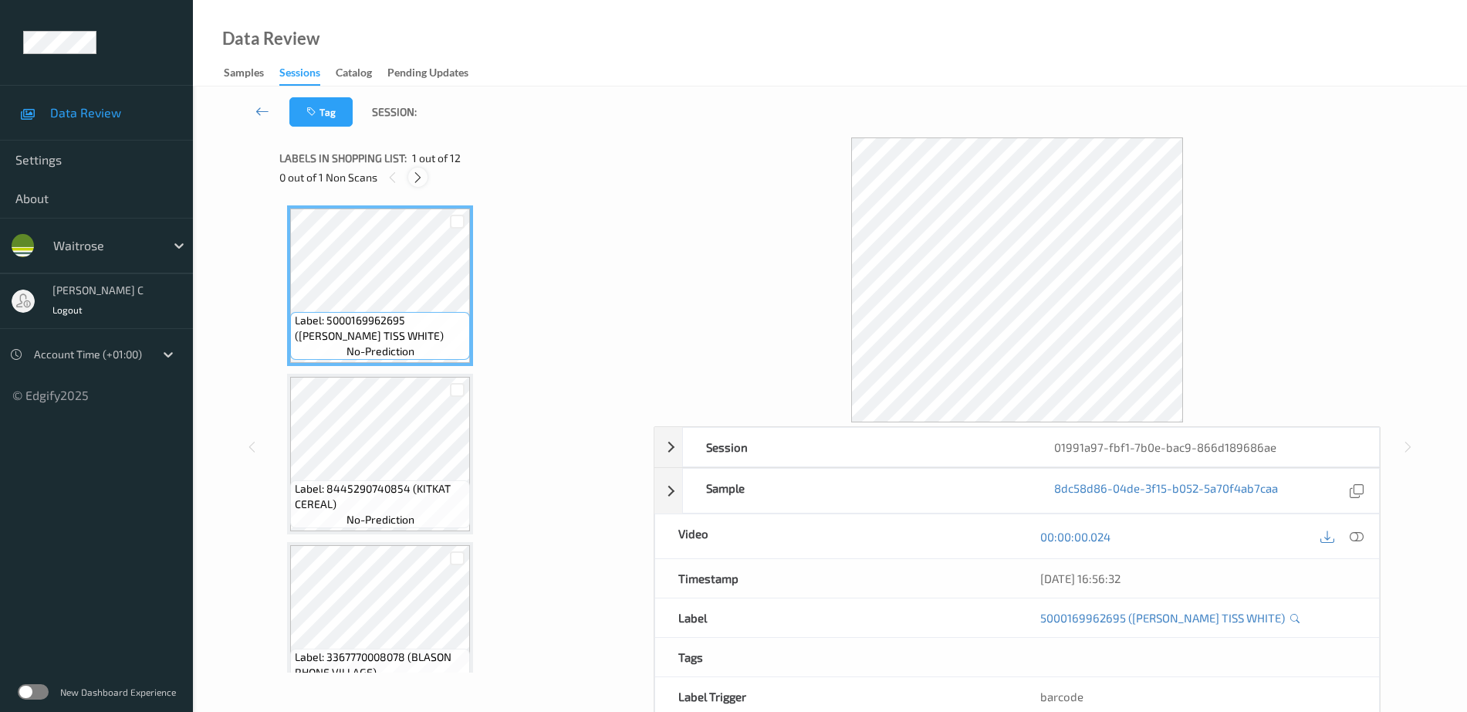
click at [424, 177] on icon at bounding box center [417, 178] width 13 height 14
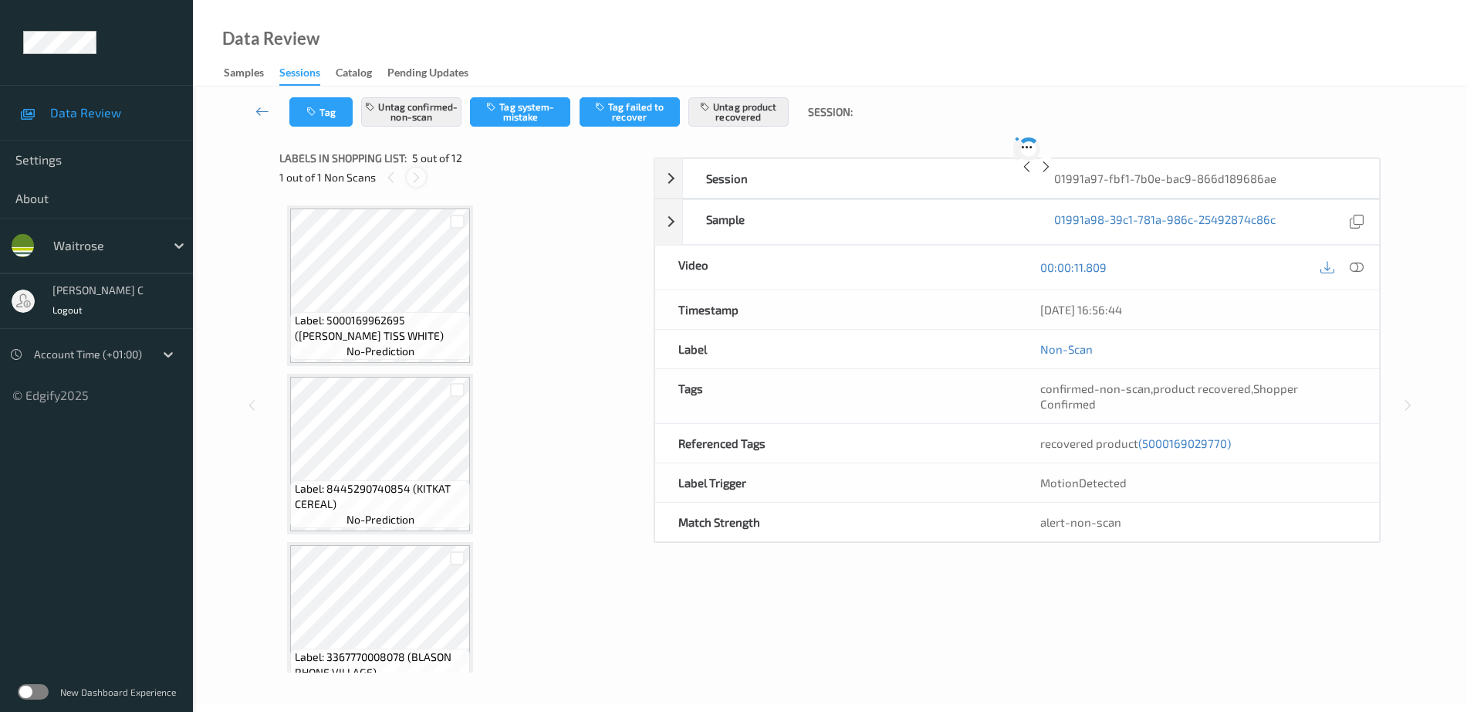
scroll to position [512, 0]
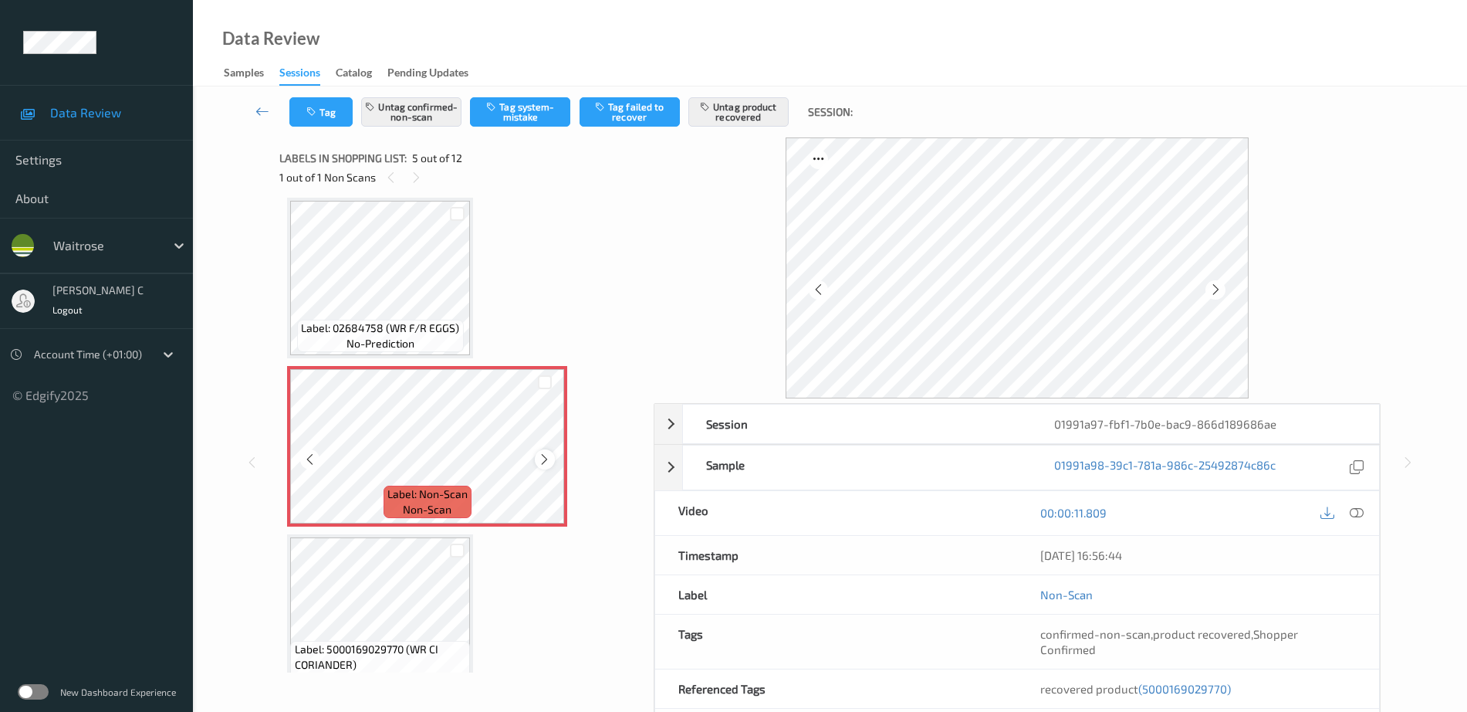
click at [543, 458] on icon at bounding box center [544, 459] width 13 height 14
click at [355, 329] on span "Label: 02684758 (WR F/R EGGS)" at bounding box center [380, 327] width 158 height 15
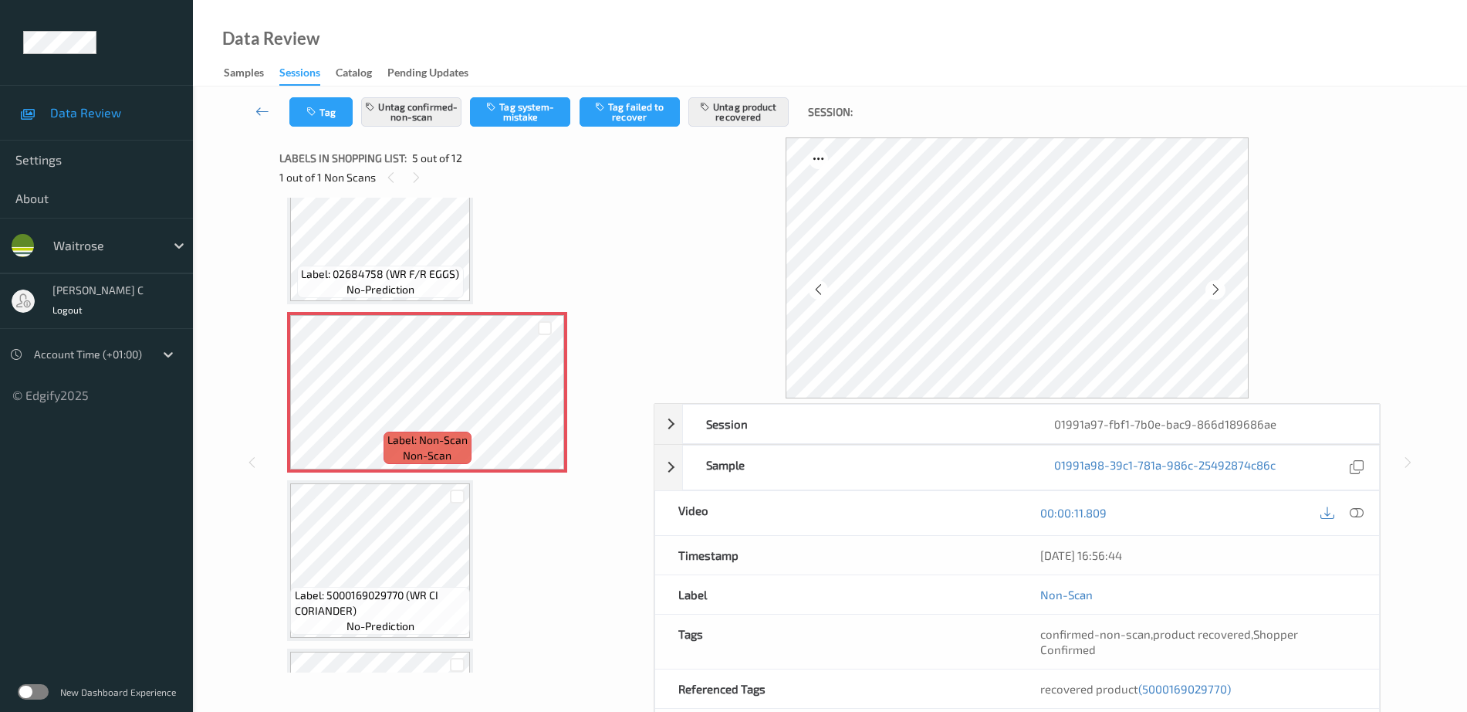
scroll to position [609, 0]
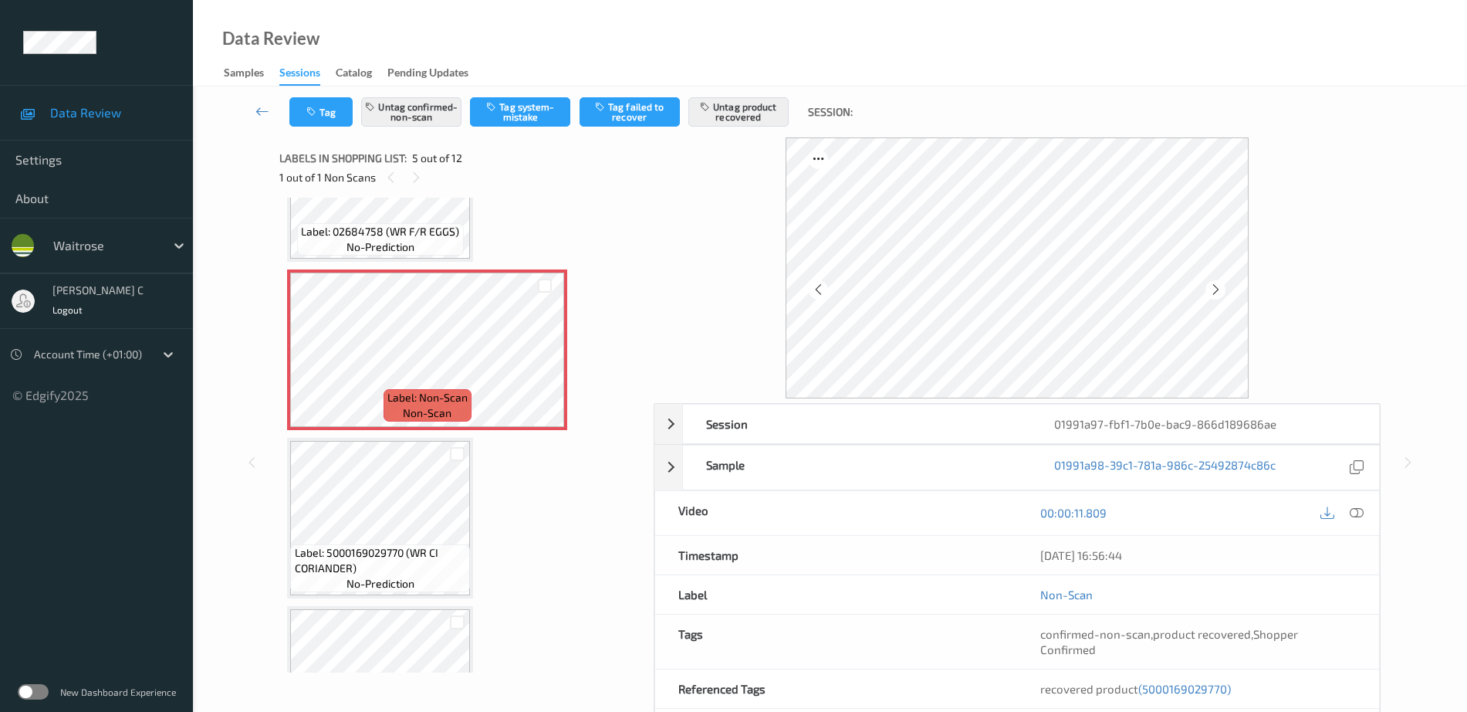
click at [373, 544] on div "Label: 5000169029770 (WR CI CORIANDER) no-prediction" at bounding box center [380, 568] width 180 height 48
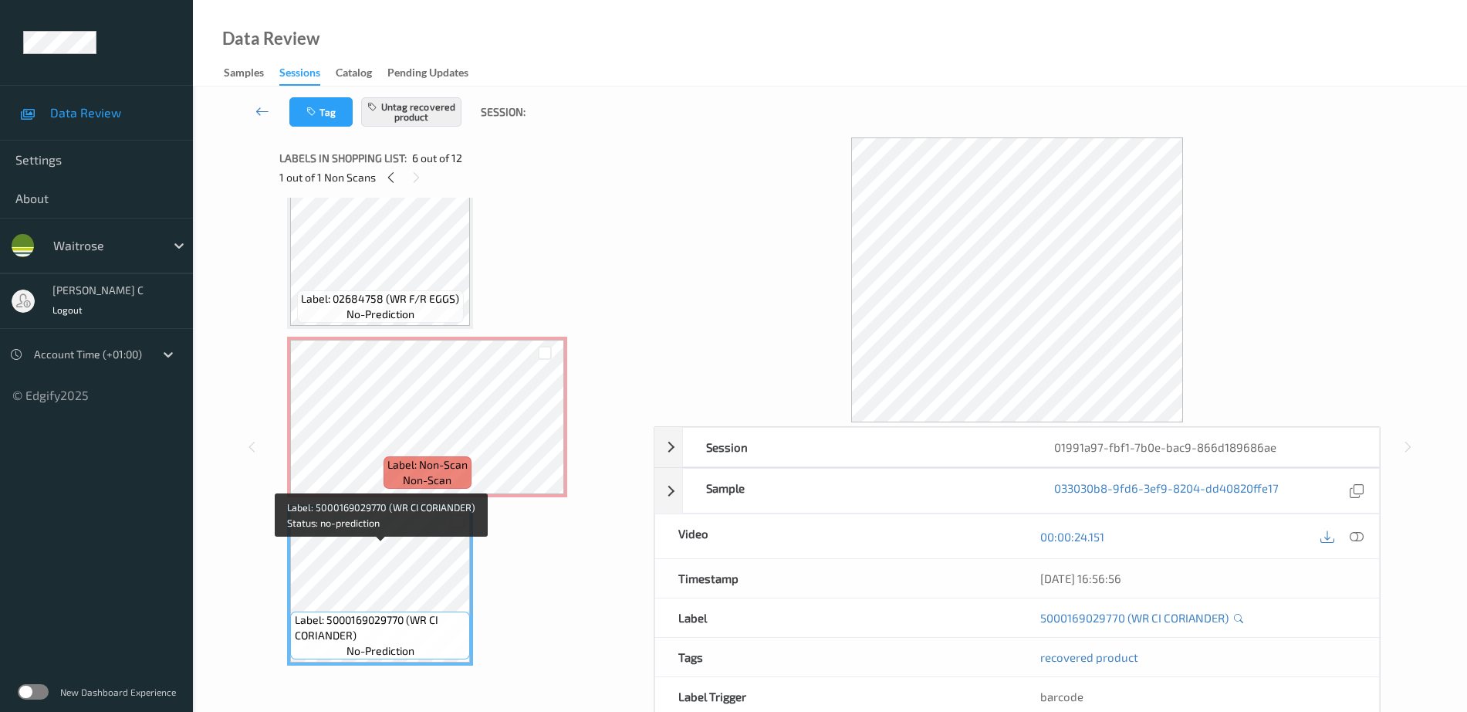
scroll to position [512, 0]
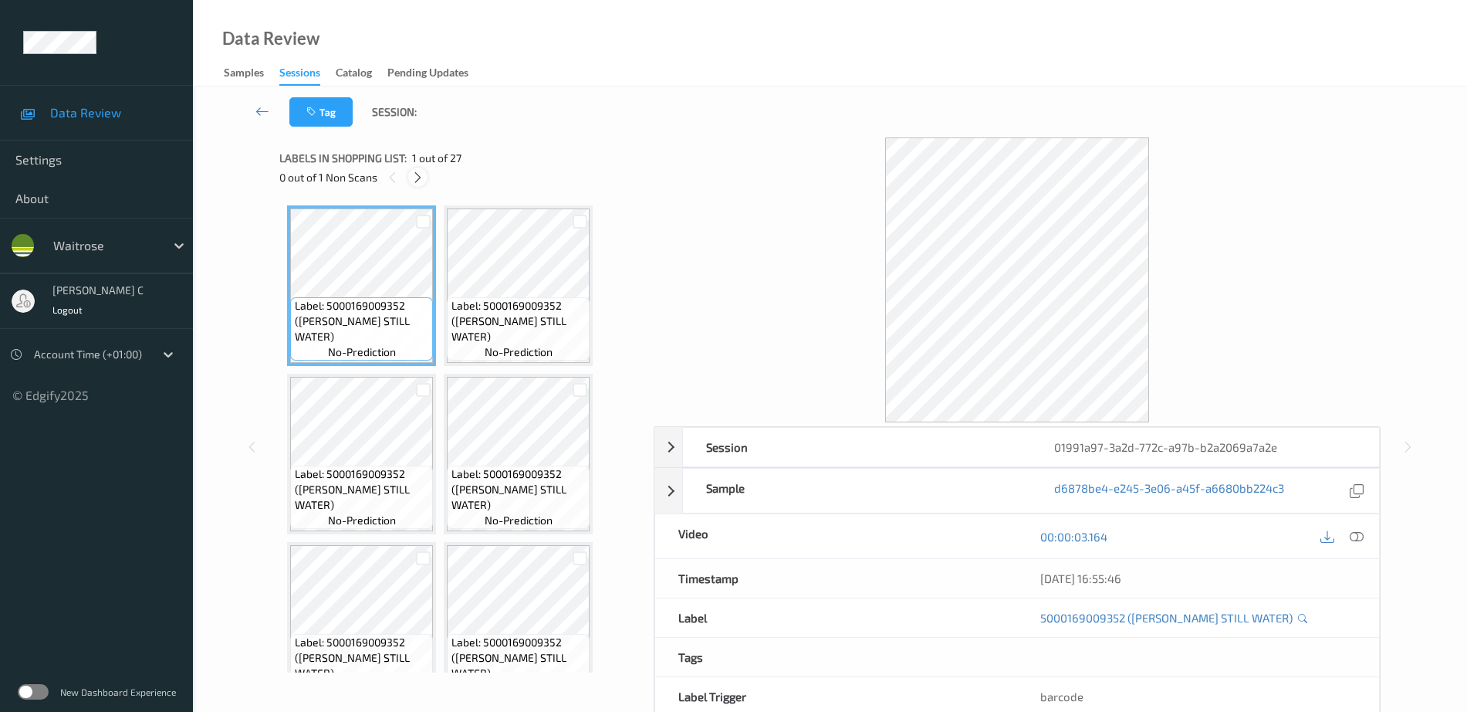
click at [419, 178] on icon at bounding box center [417, 178] width 13 height 14
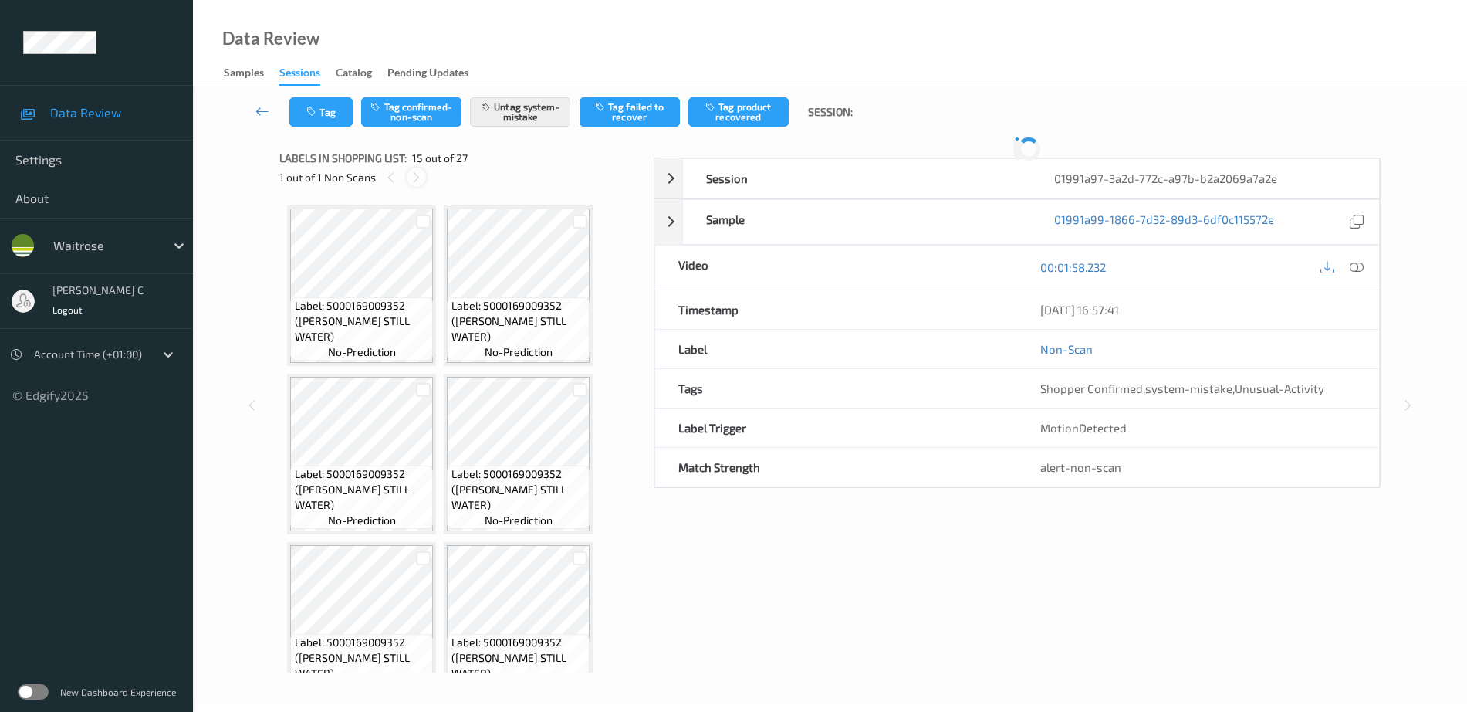
scroll to position [1017, 0]
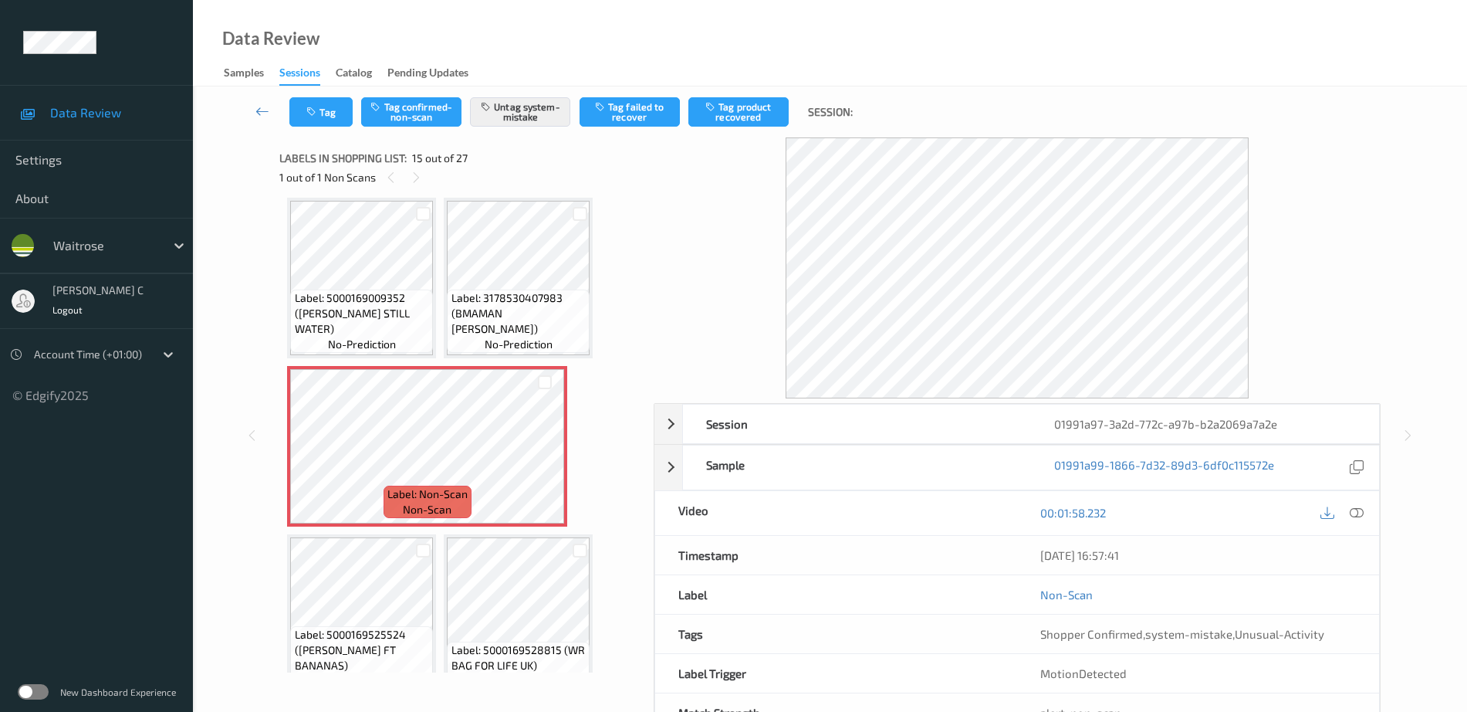
click at [517, 333] on span "Label: 3178530407983 (BMAMAN [PERSON_NAME])" at bounding box center [518, 313] width 135 height 46
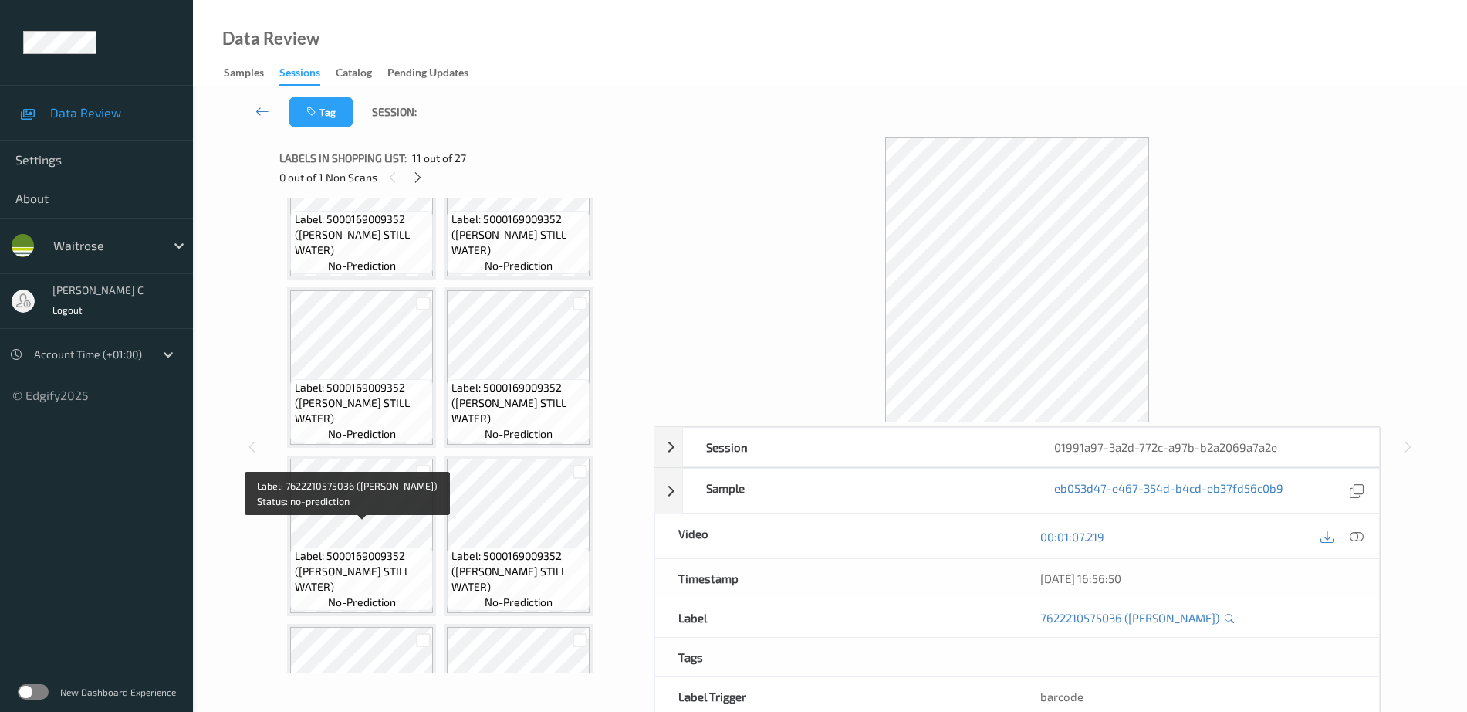
scroll to position [0, 0]
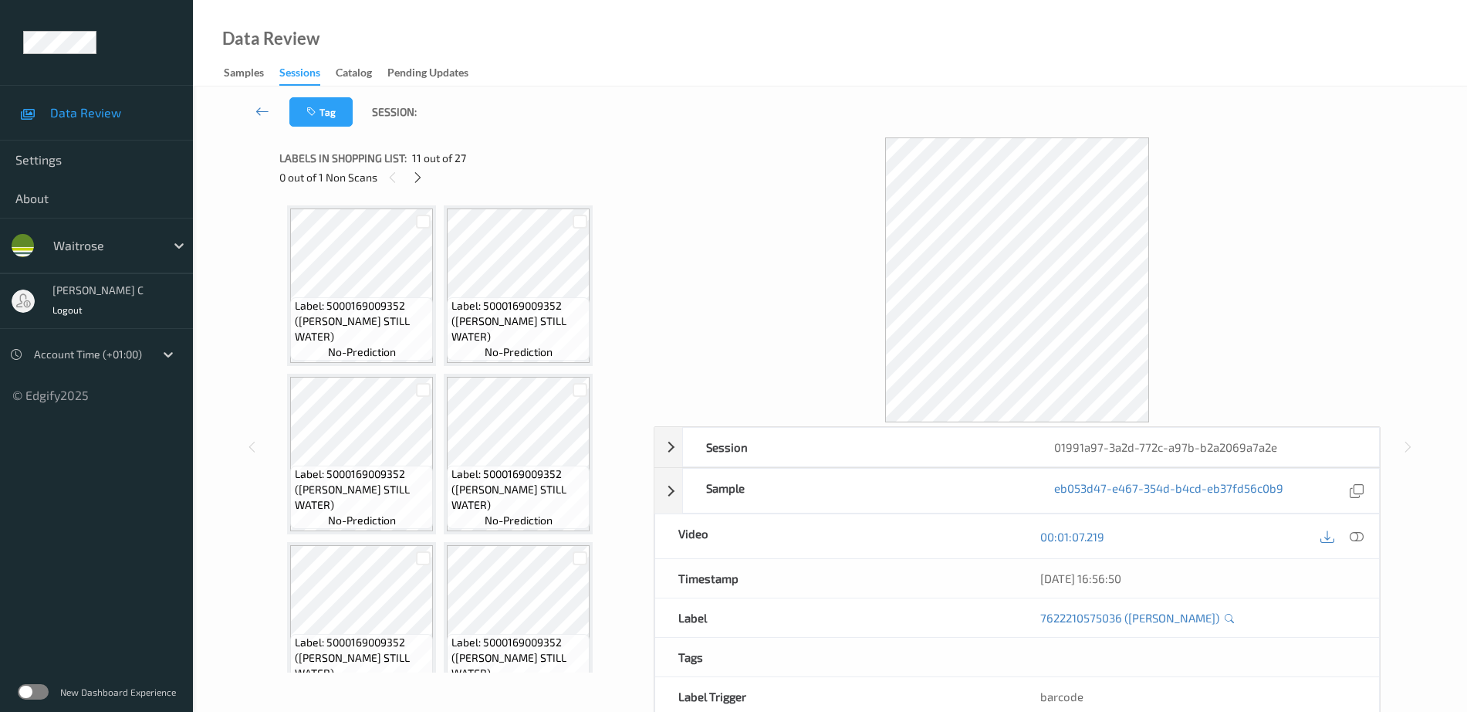
click at [351, 347] on span "no-prediction" at bounding box center [362, 351] width 68 height 15
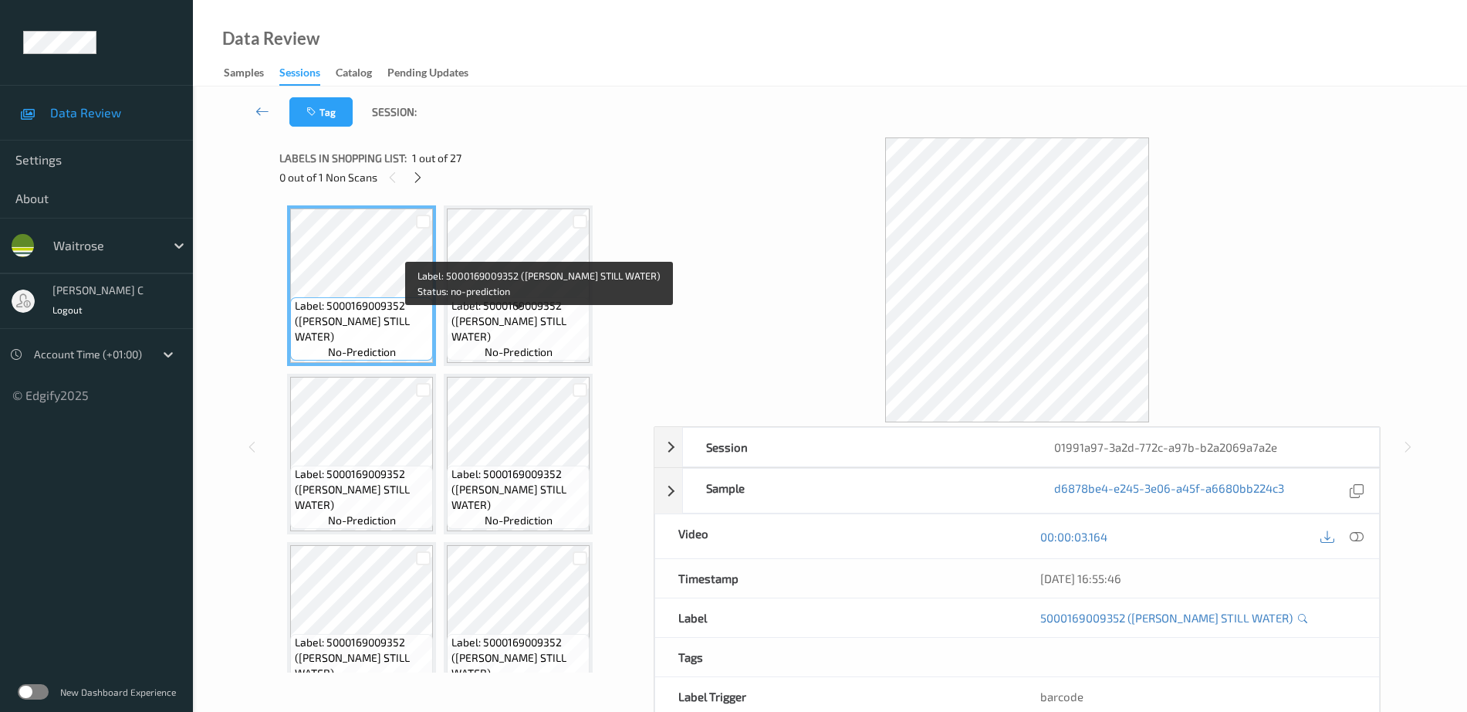
click at [533, 333] on span "Label: 5000169009352 ([PERSON_NAME] STILL WATER)" at bounding box center [518, 321] width 135 height 46
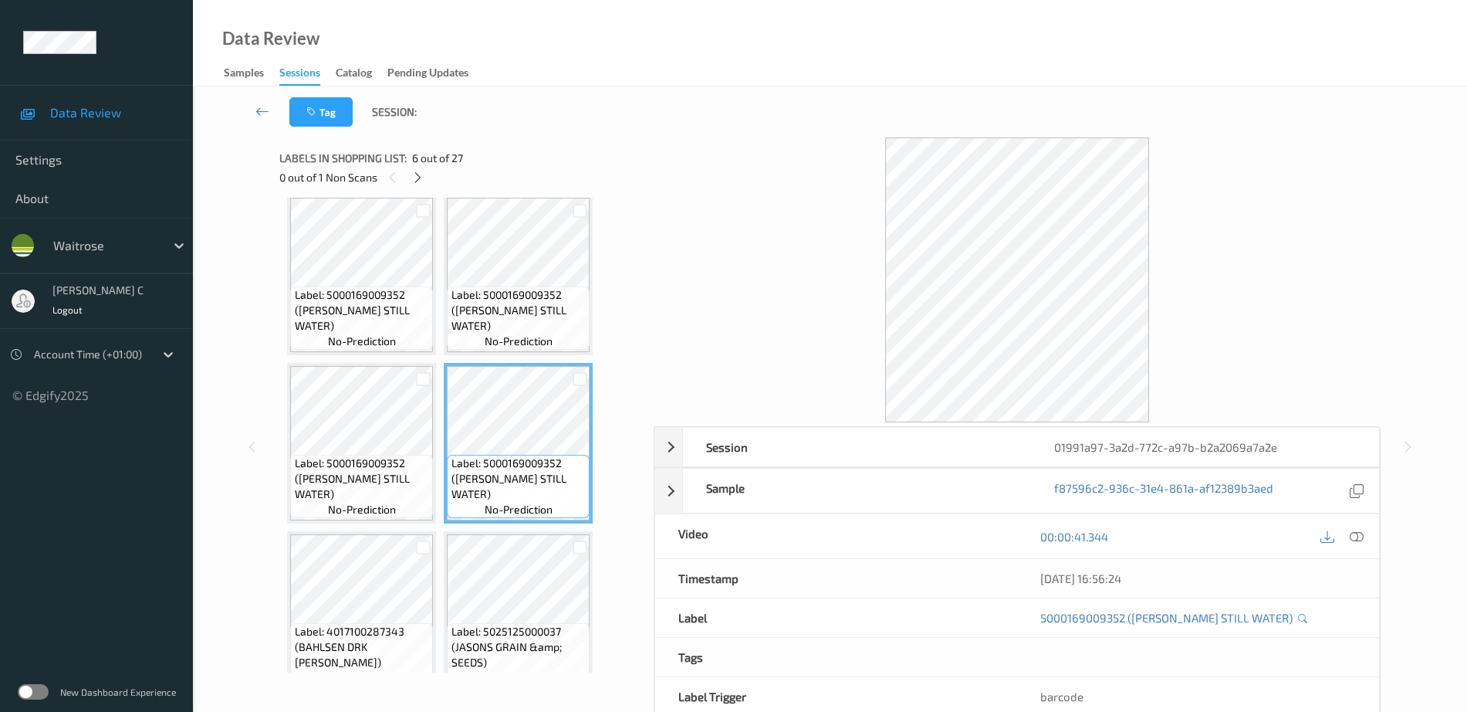
scroll to position [289, 0]
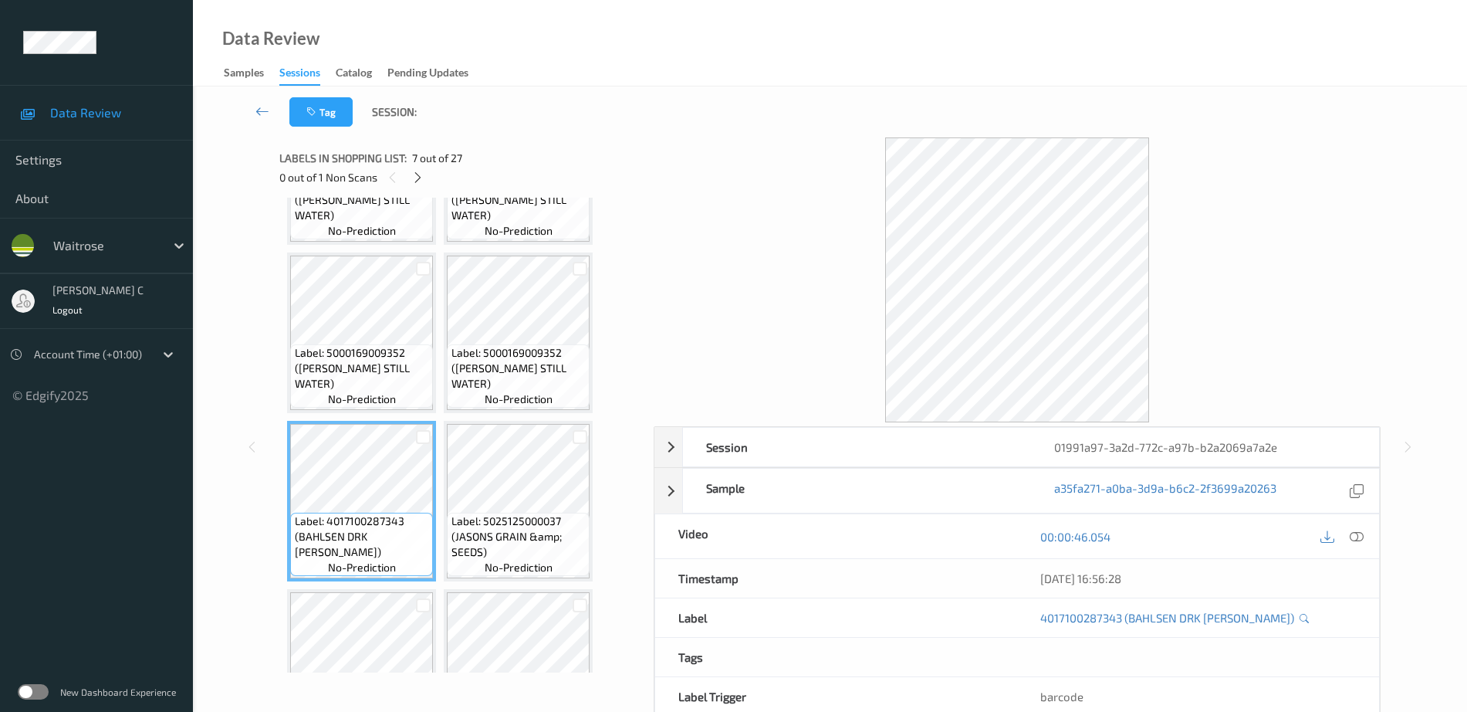
click at [495, 519] on span "Label: 5025125000037 (JASONS GRAIN &amp; SEEDS)" at bounding box center [518, 536] width 135 height 46
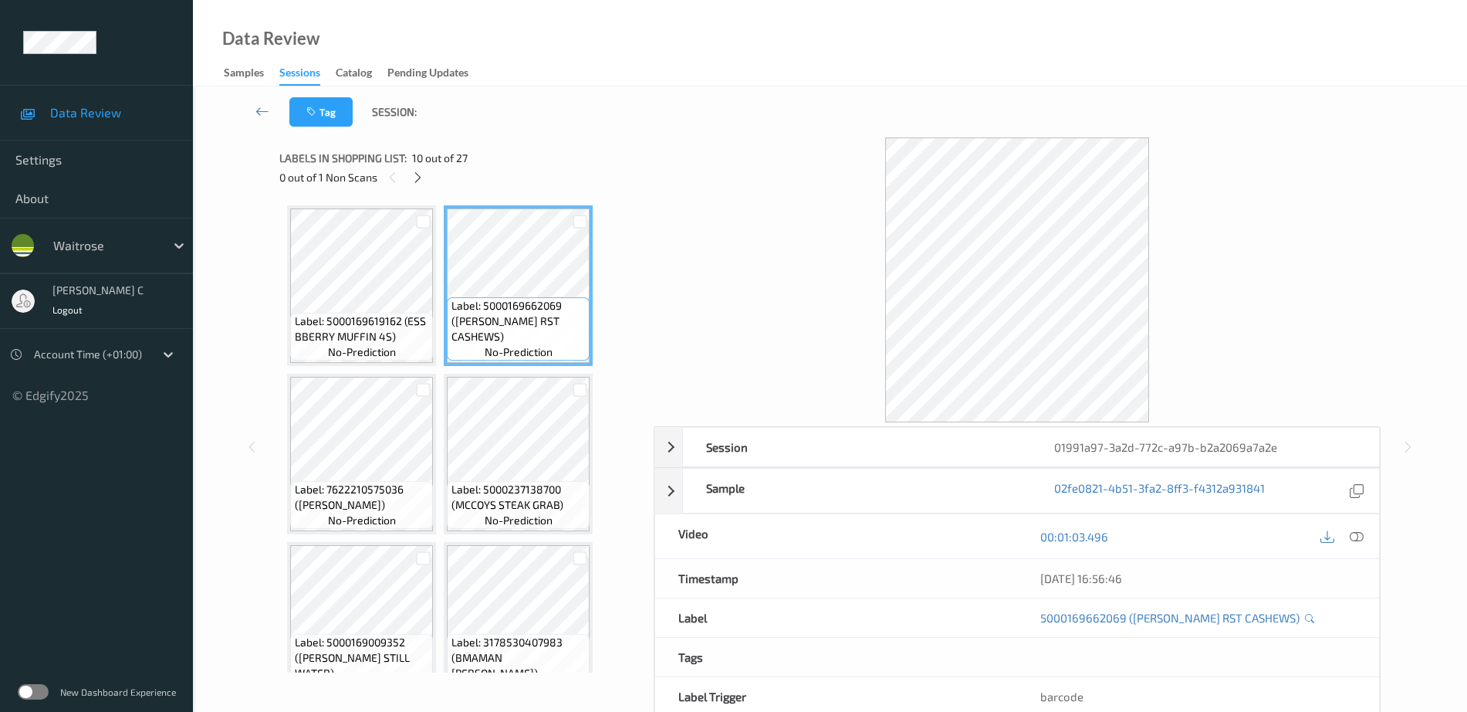
scroll to position [675, 0]
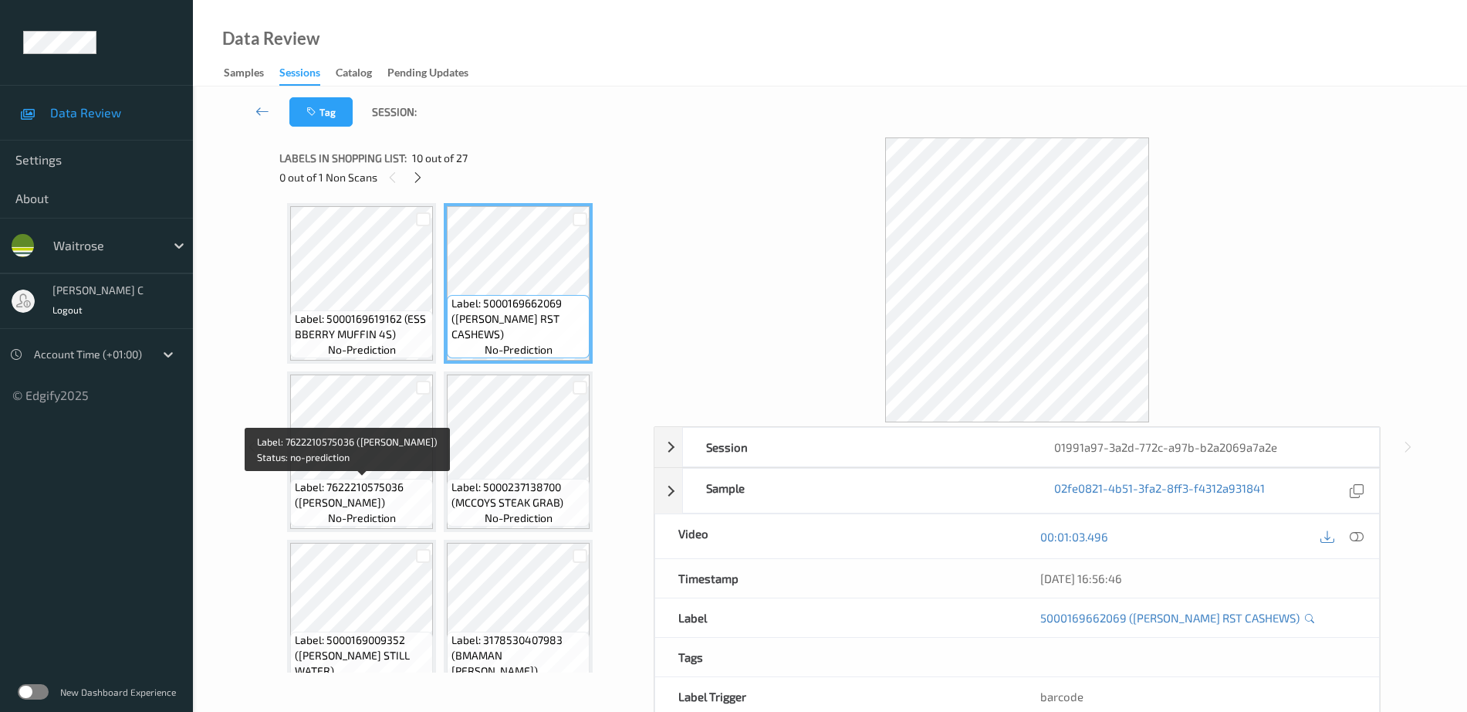
click at [397, 515] on div "Label: 7622210575036 ([PERSON_NAME]) no-prediction" at bounding box center [361, 503] width 143 height 48
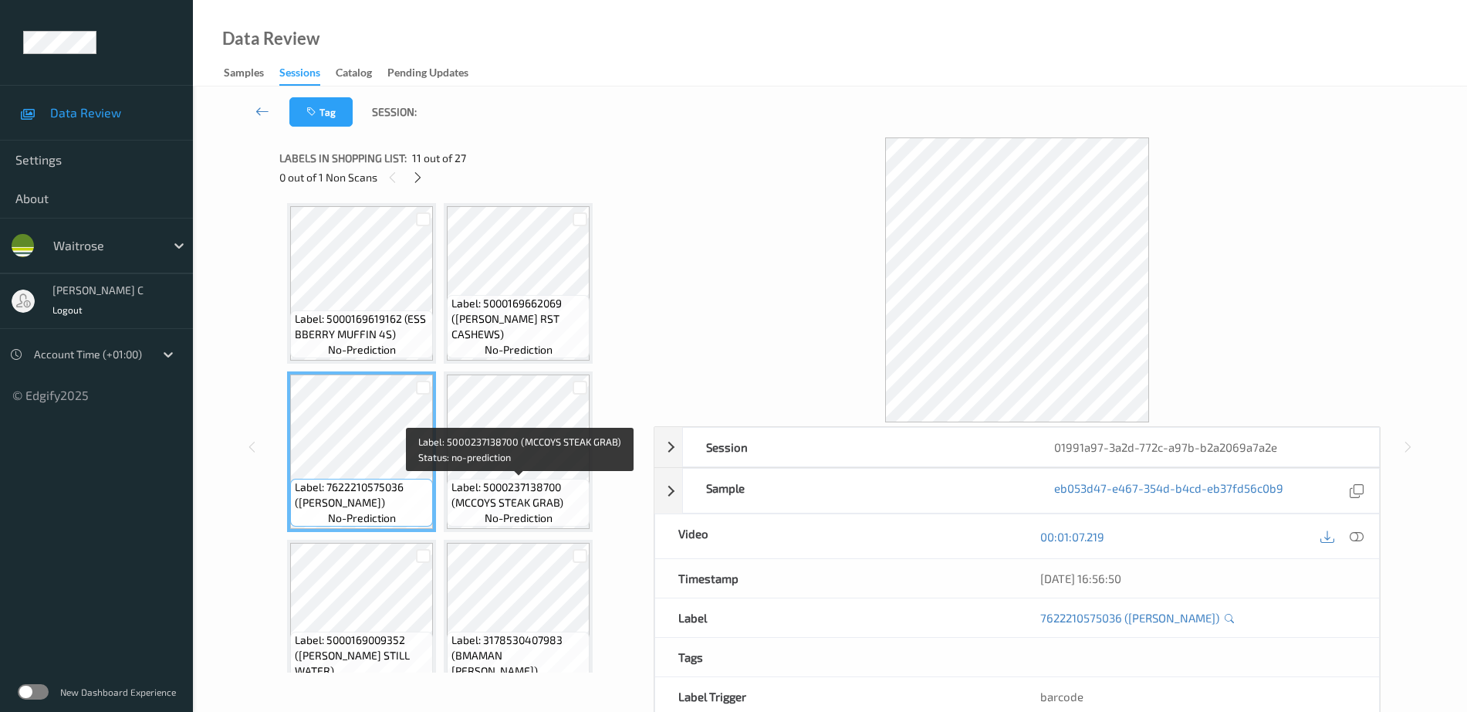
click at [507, 493] on span "Label: 5000237138700 (MCCOYS STEAK GRAB)" at bounding box center [518, 494] width 135 height 31
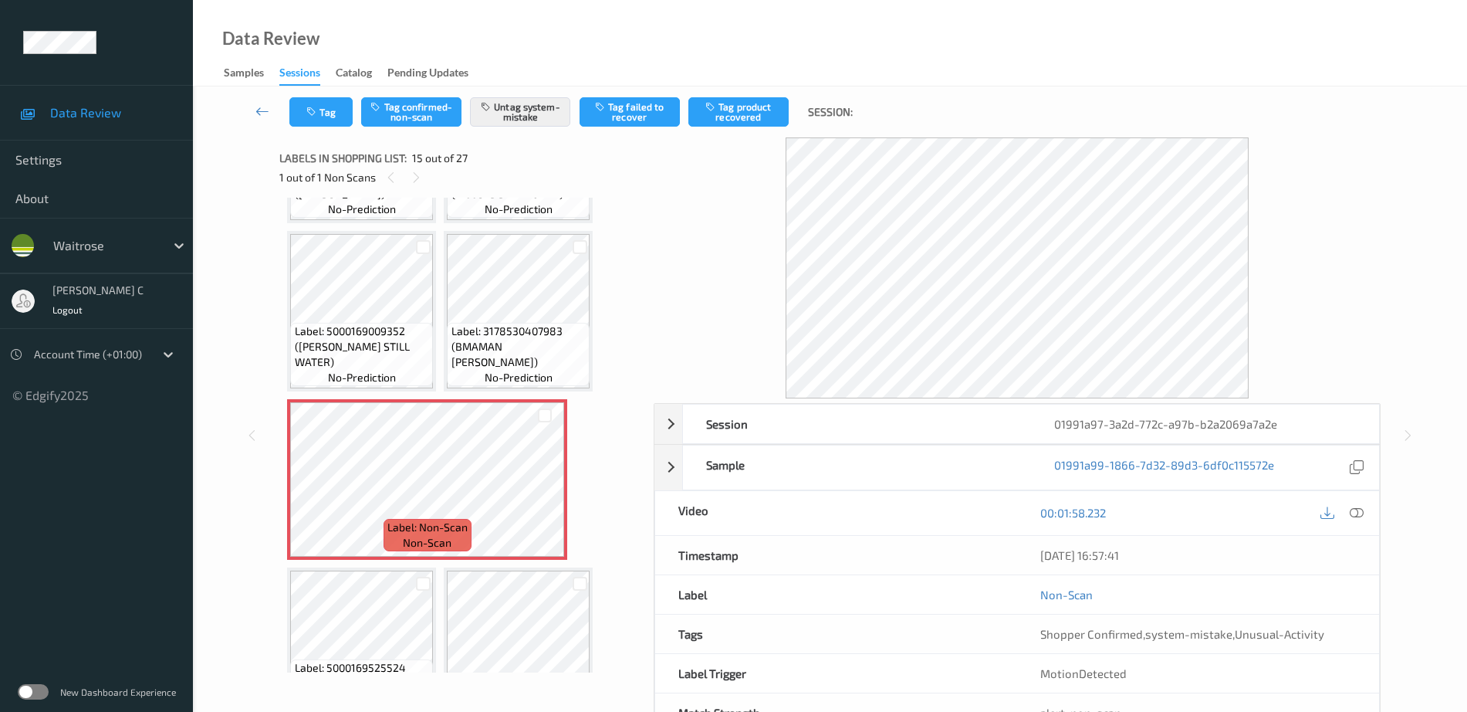
scroll to position [868, 0]
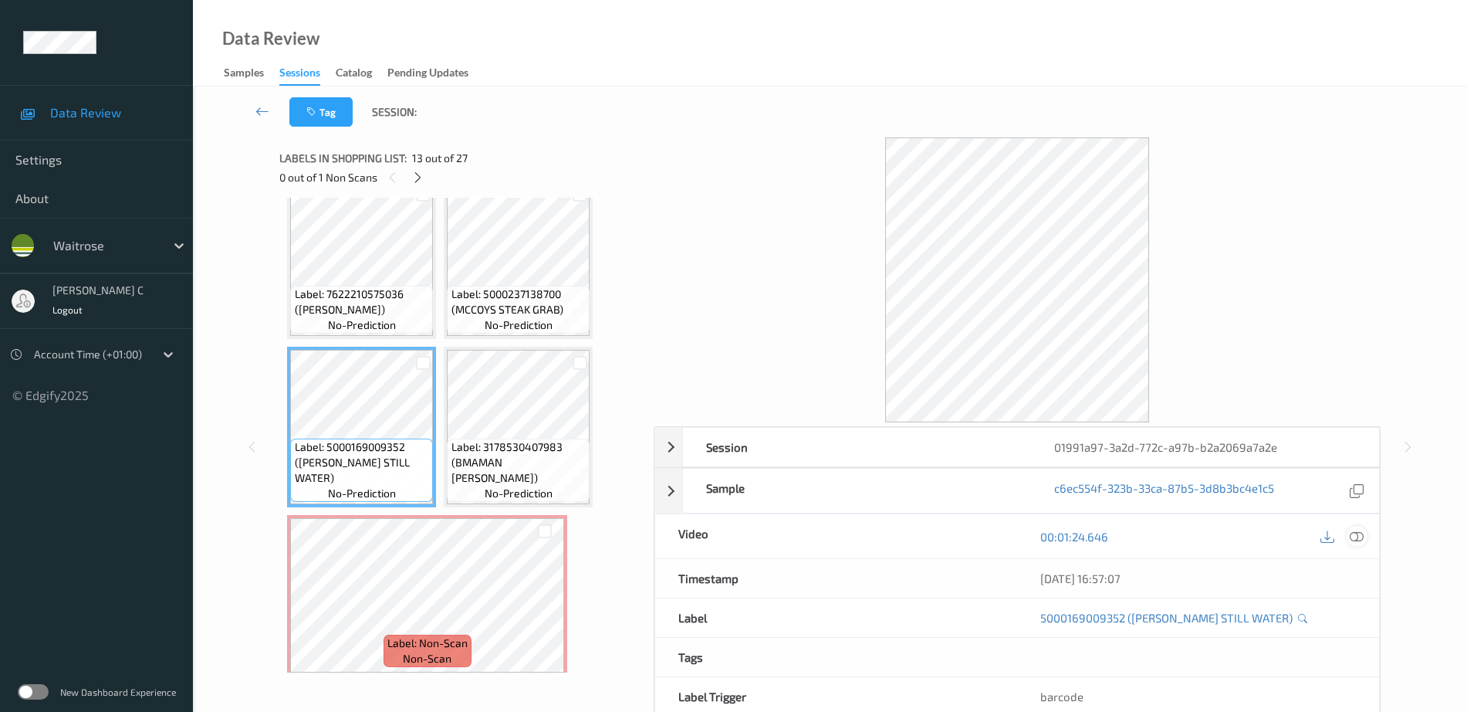
click at [1363, 539] on div at bounding box center [1357, 536] width 21 height 21
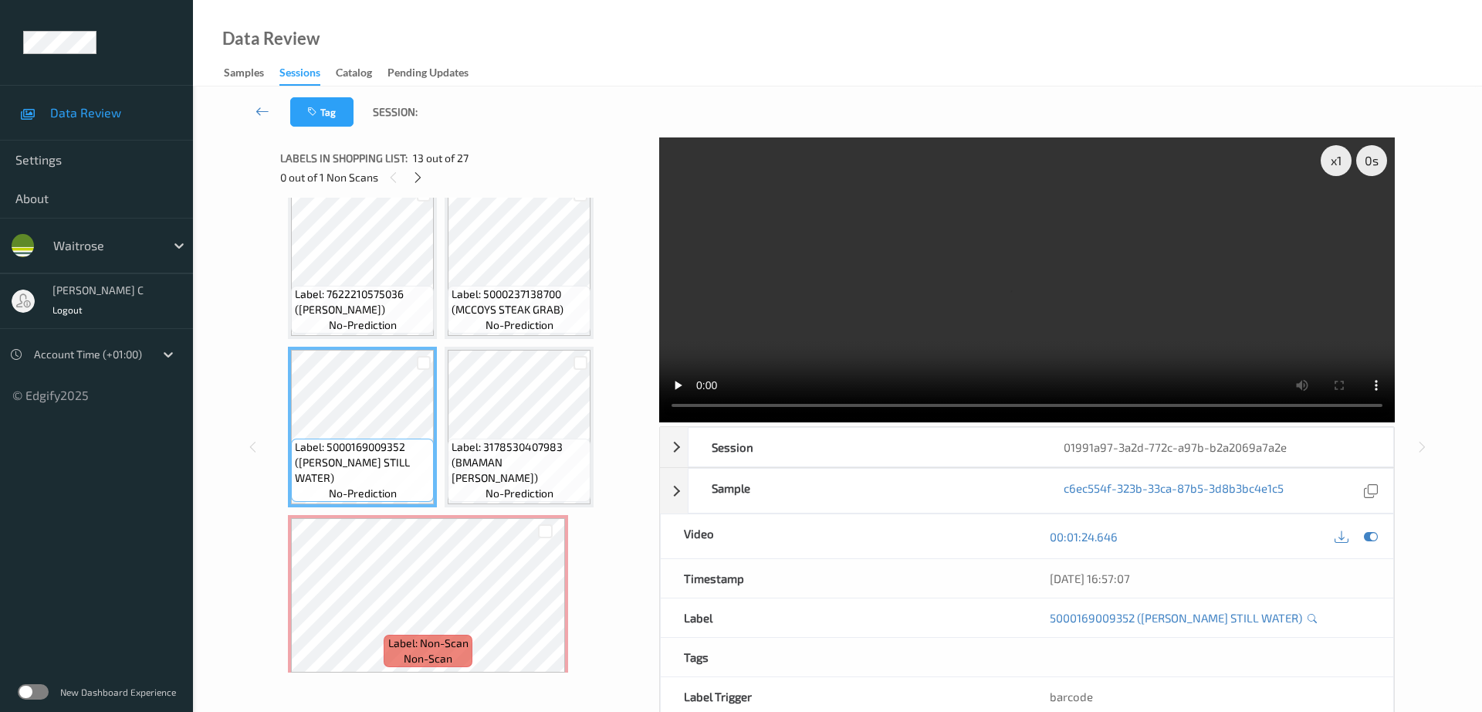
click at [657, 214] on div "x 1 0 s Session 01991a97-3a2d-772c-a97b-b2a2069a7a2e Session ID 01991a97-3a2d-7…" at bounding box center [837, 446] width 1114 height 619
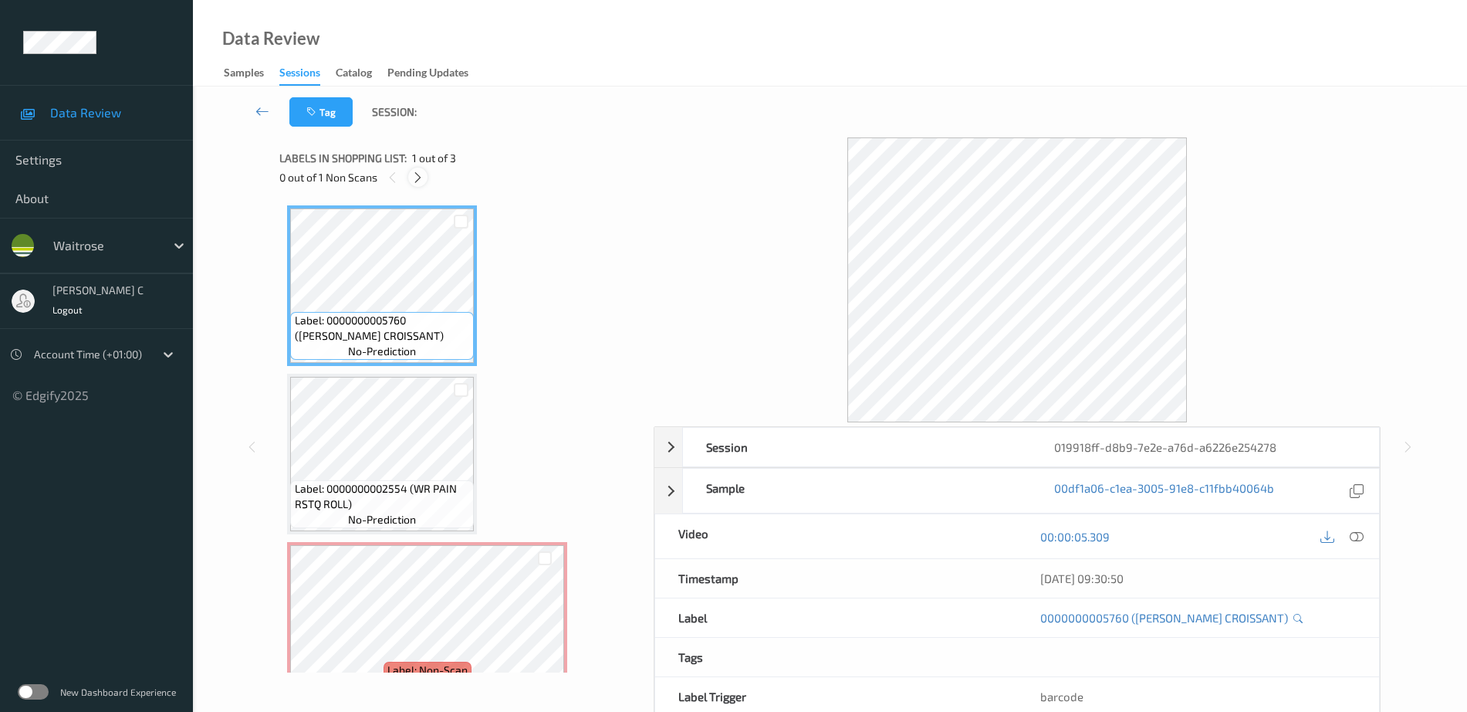
click at [416, 176] on icon at bounding box center [417, 178] width 13 height 14
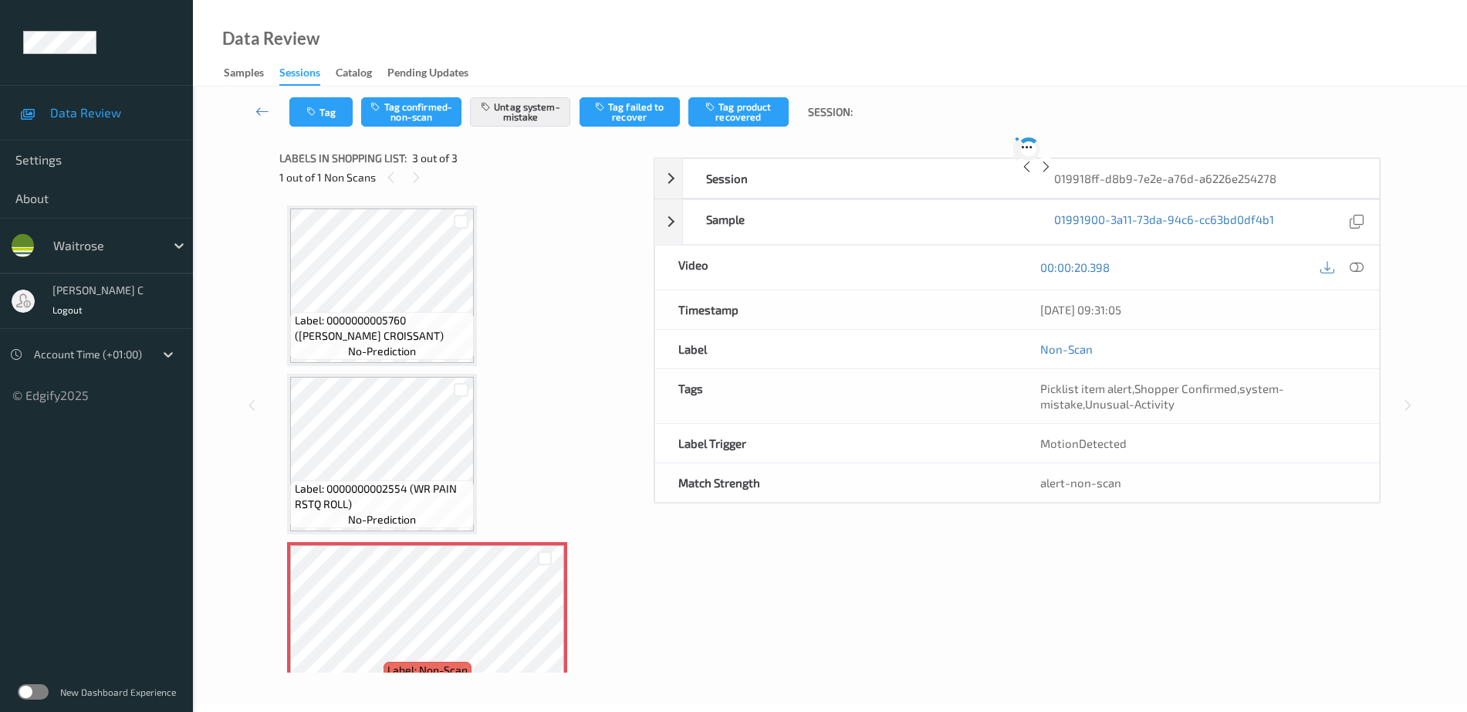
scroll to position [38, 0]
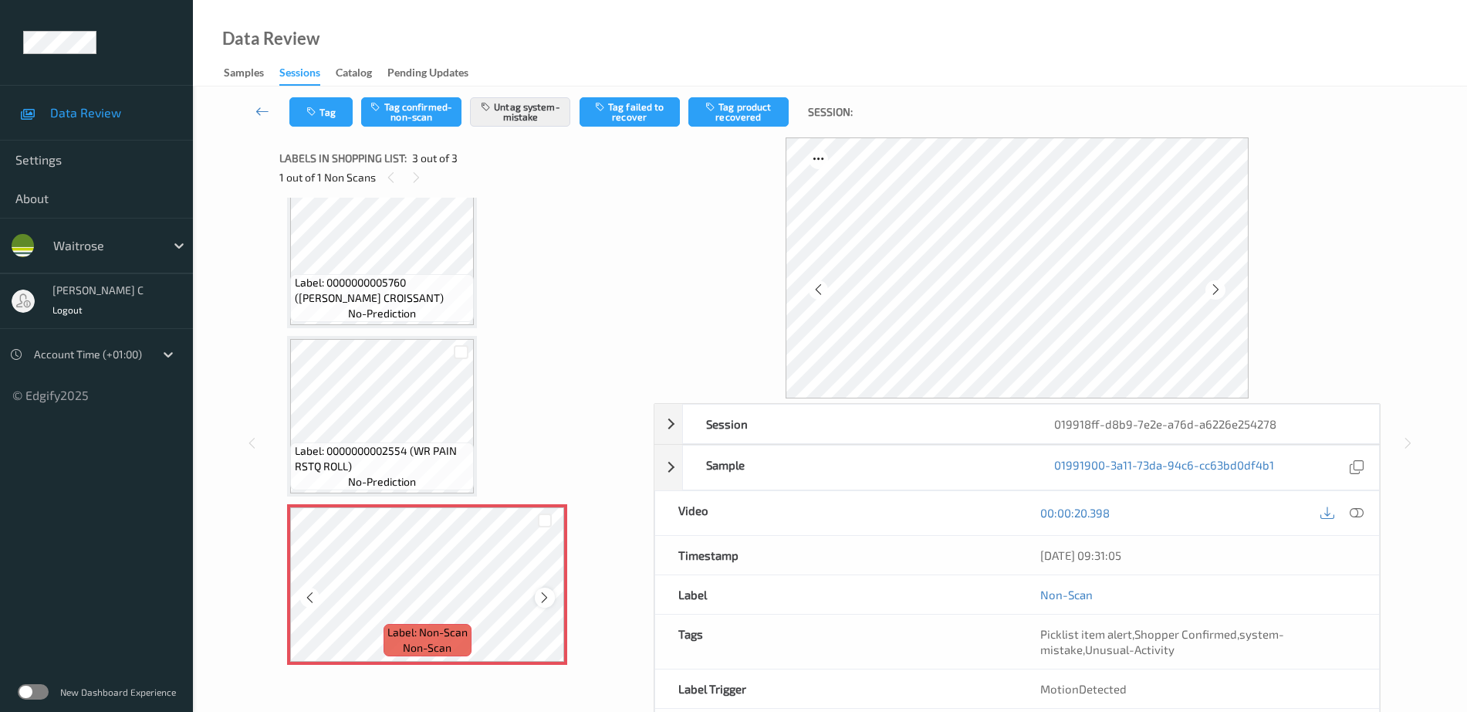
click at [543, 604] on icon at bounding box center [544, 597] width 13 height 14
click at [439, 442] on div "Label: 0000000002554 (WR PAIN RSTQ ROLL) no-prediction" at bounding box center [382, 466] width 184 height 48
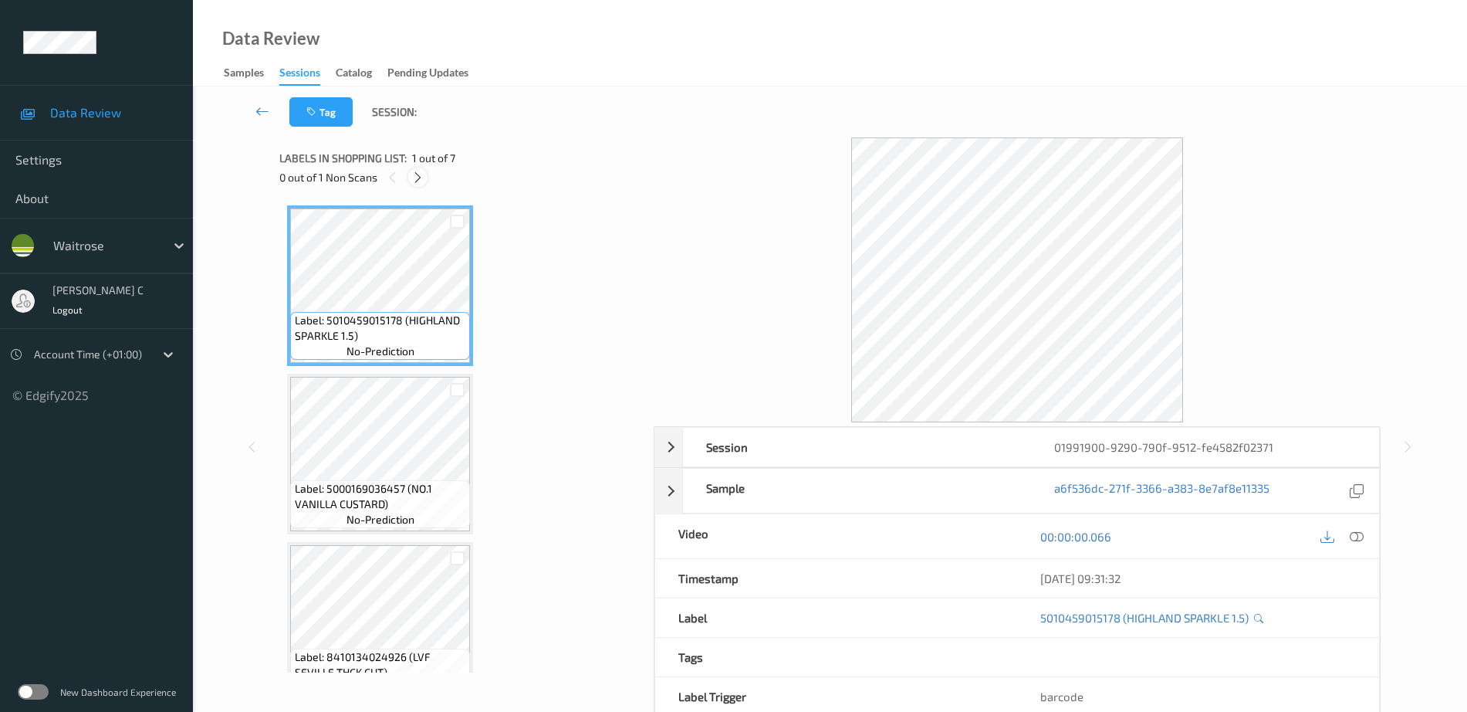
drag, startPoint x: 418, startPoint y: 171, endPoint x: 422, endPoint y: 178, distance: 9.0
click at [418, 171] on icon at bounding box center [417, 178] width 13 height 14
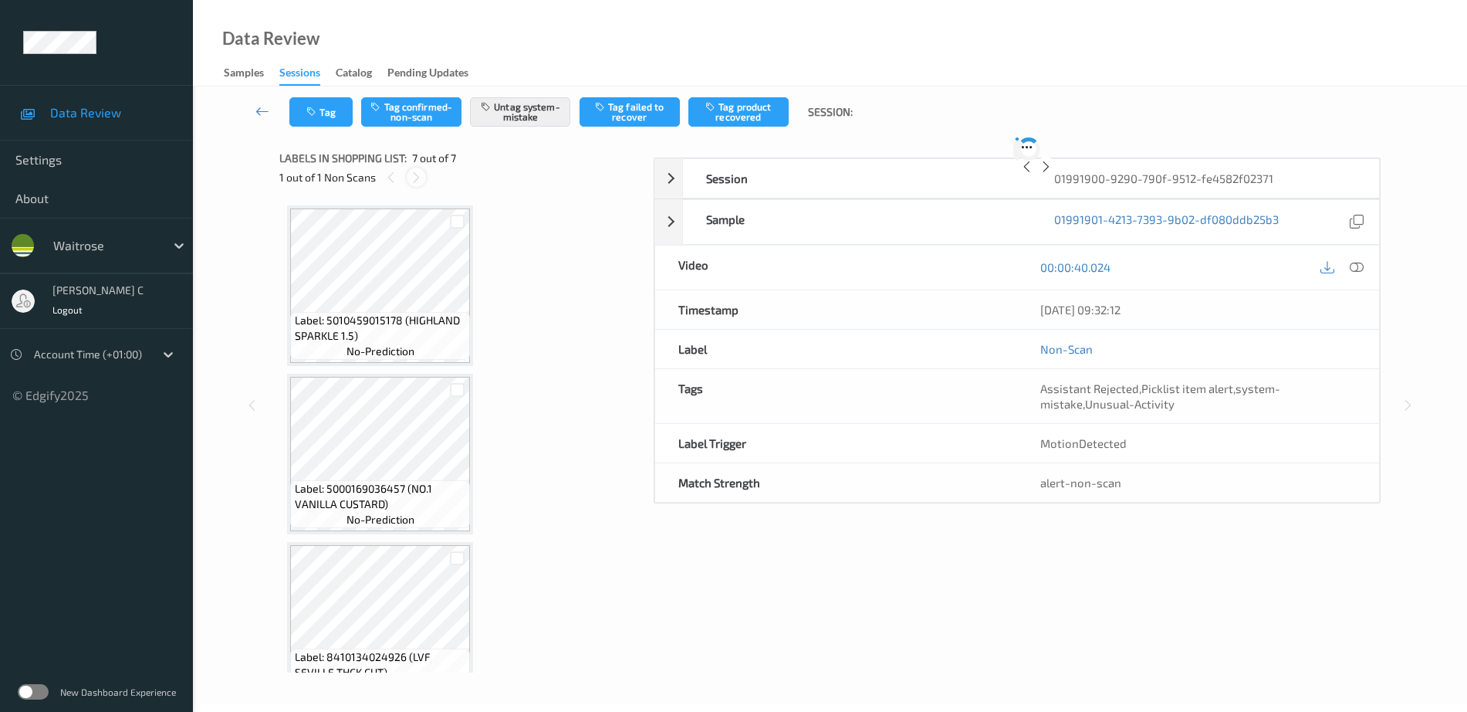
scroll to position [711, 0]
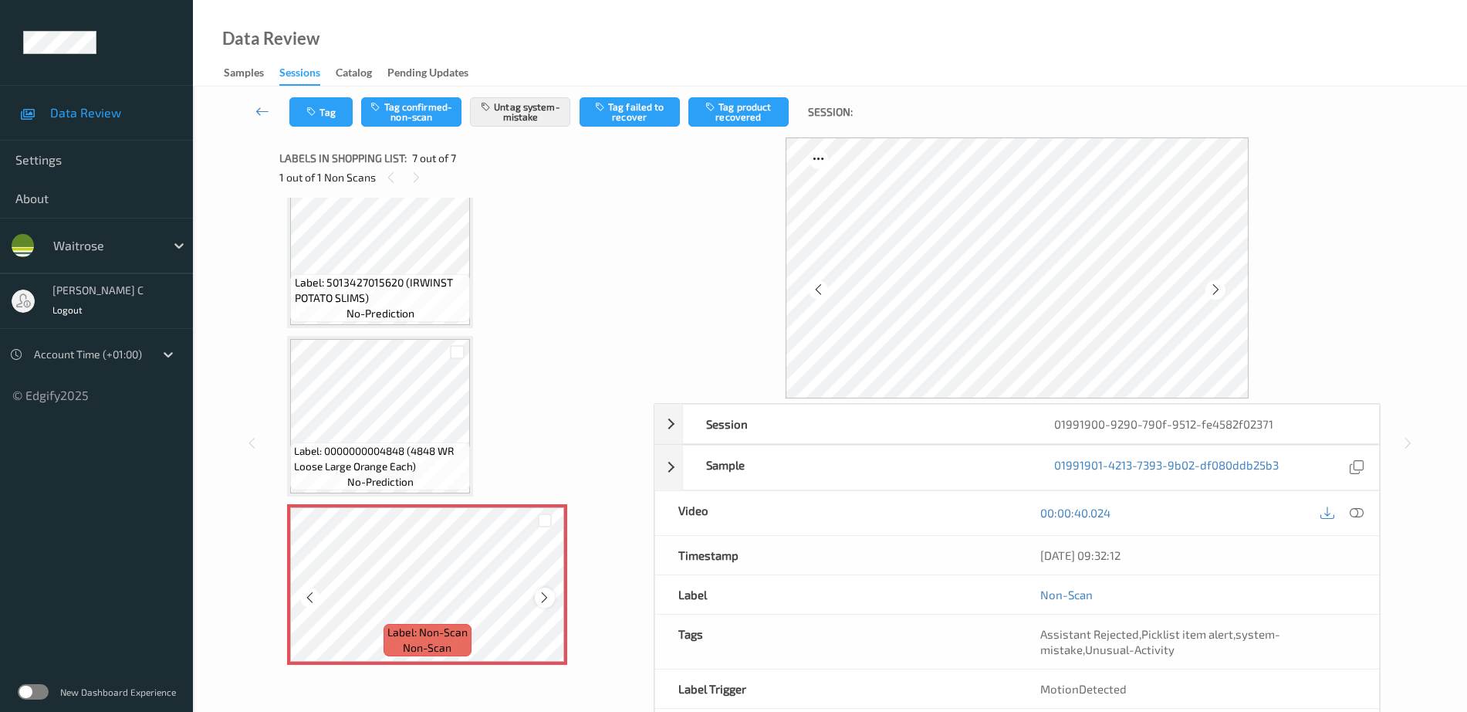
click at [539, 600] on icon at bounding box center [544, 597] width 13 height 14
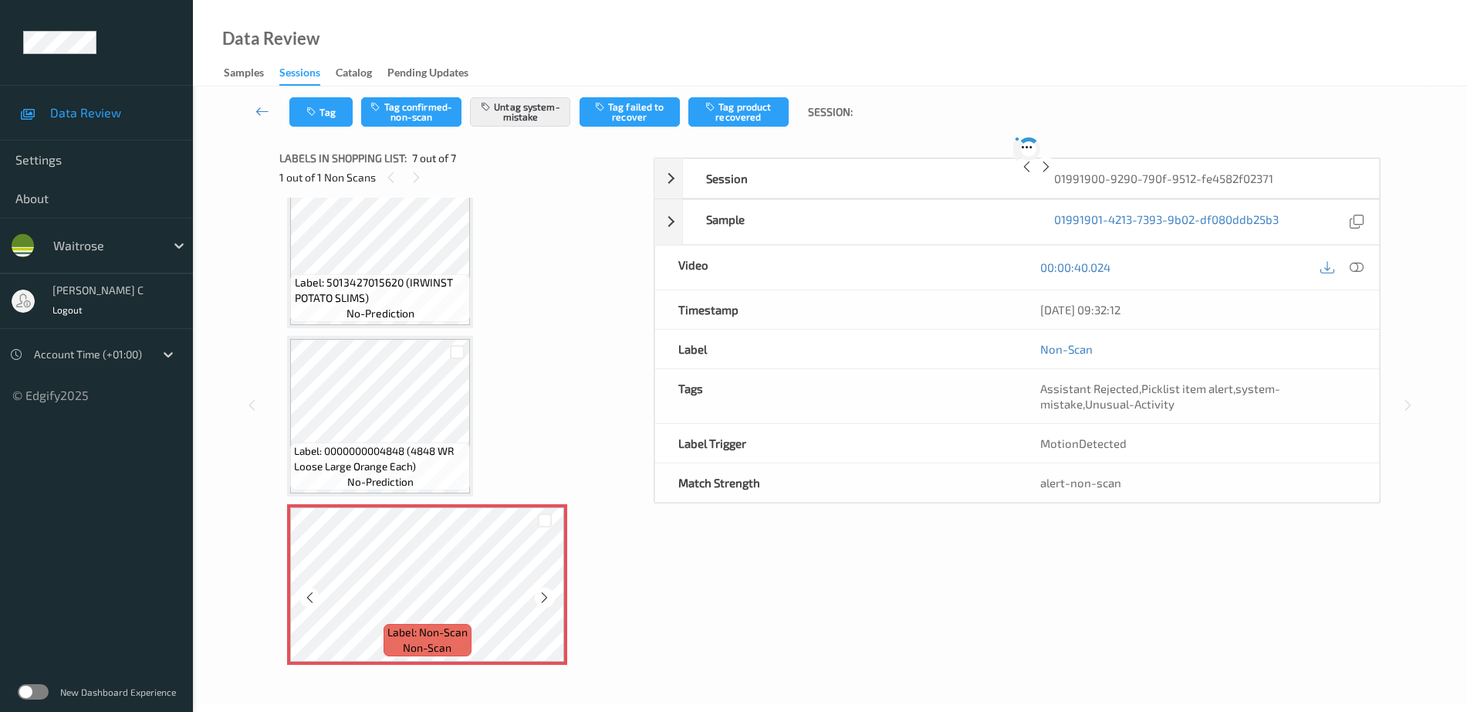
scroll to position [69, 0]
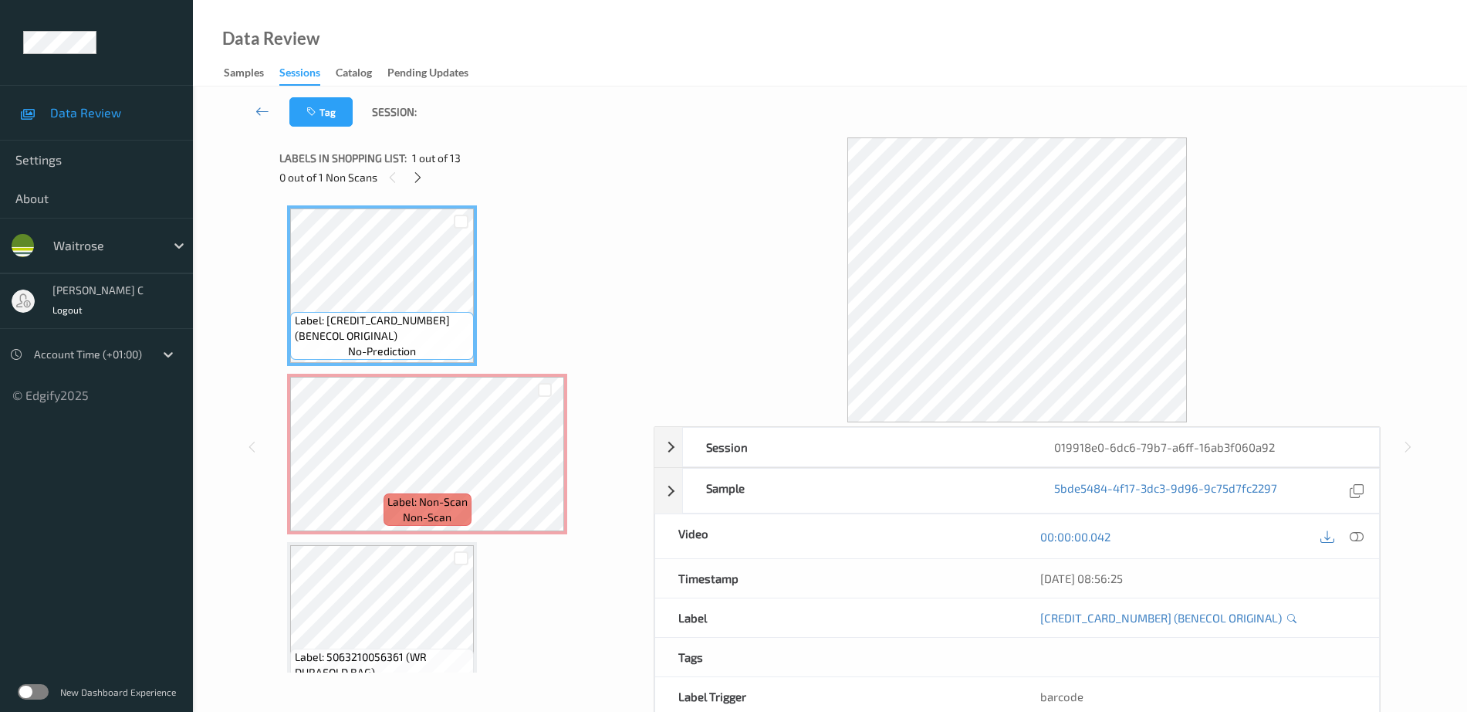
click at [351, 317] on span "Label: 5055940100513 (BENECOL ORIGINAL)" at bounding box center [383, 328] width 176 height 31
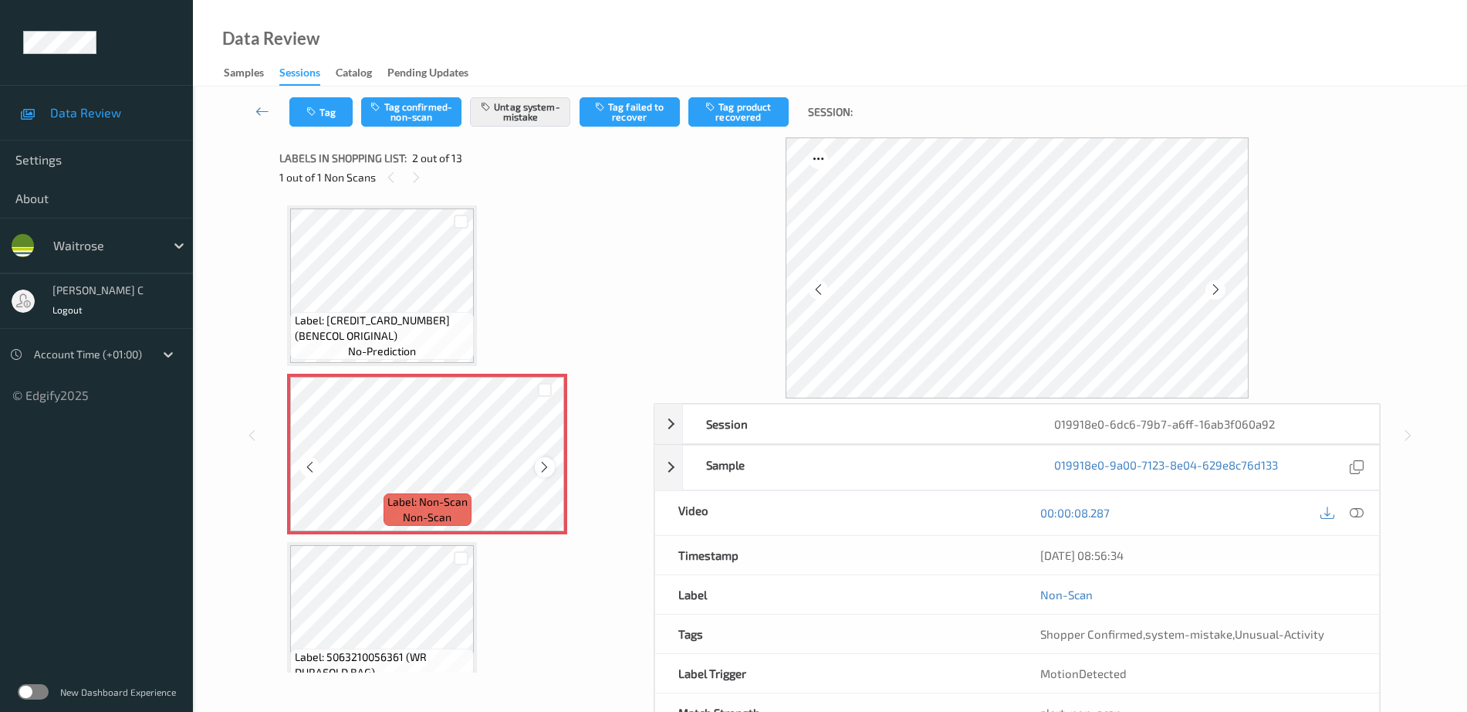
click at [545, 473] on icon at bounding box center [544, 467] width 13 height 14
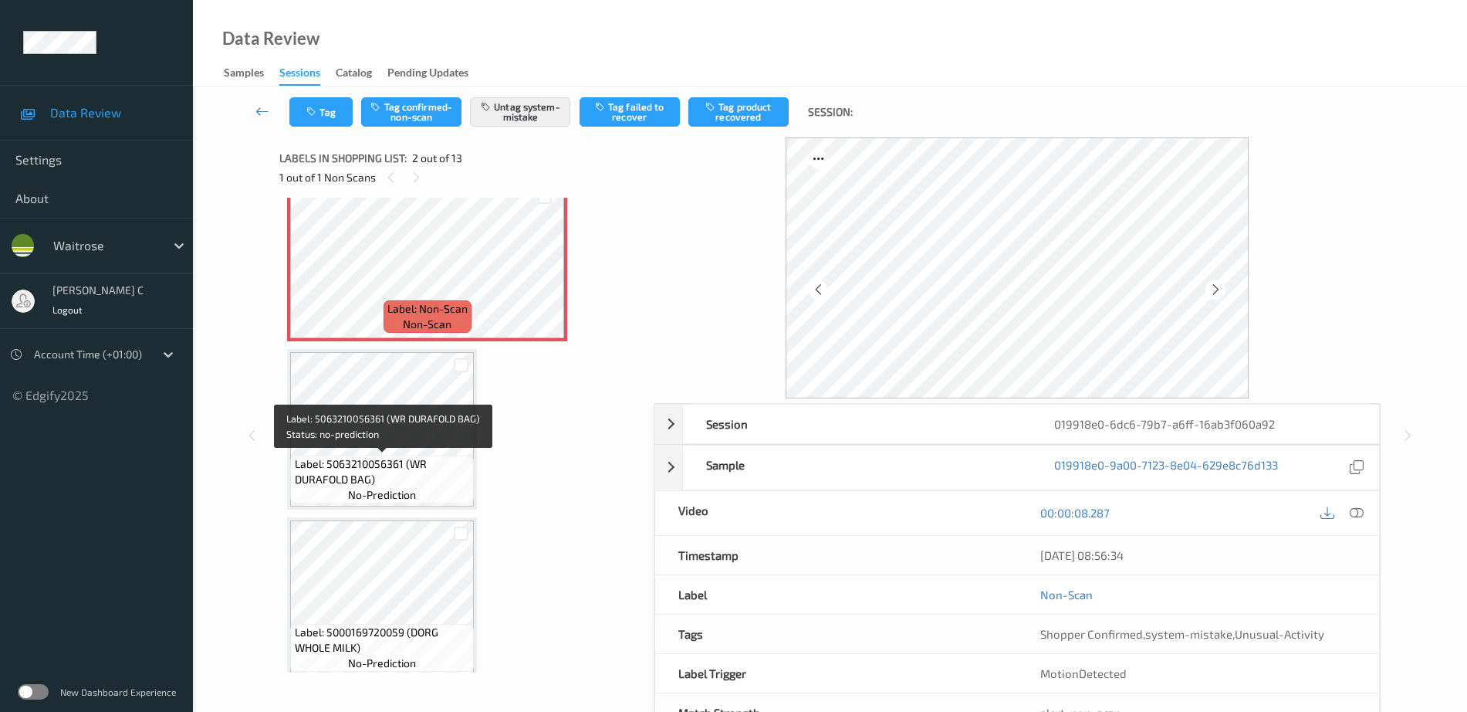
click at [417, 499] on div "Label: 5063210056361 (WR DURAFOLD BAG) no-prediction" at bounding box center [382, 479] width 184 height 48
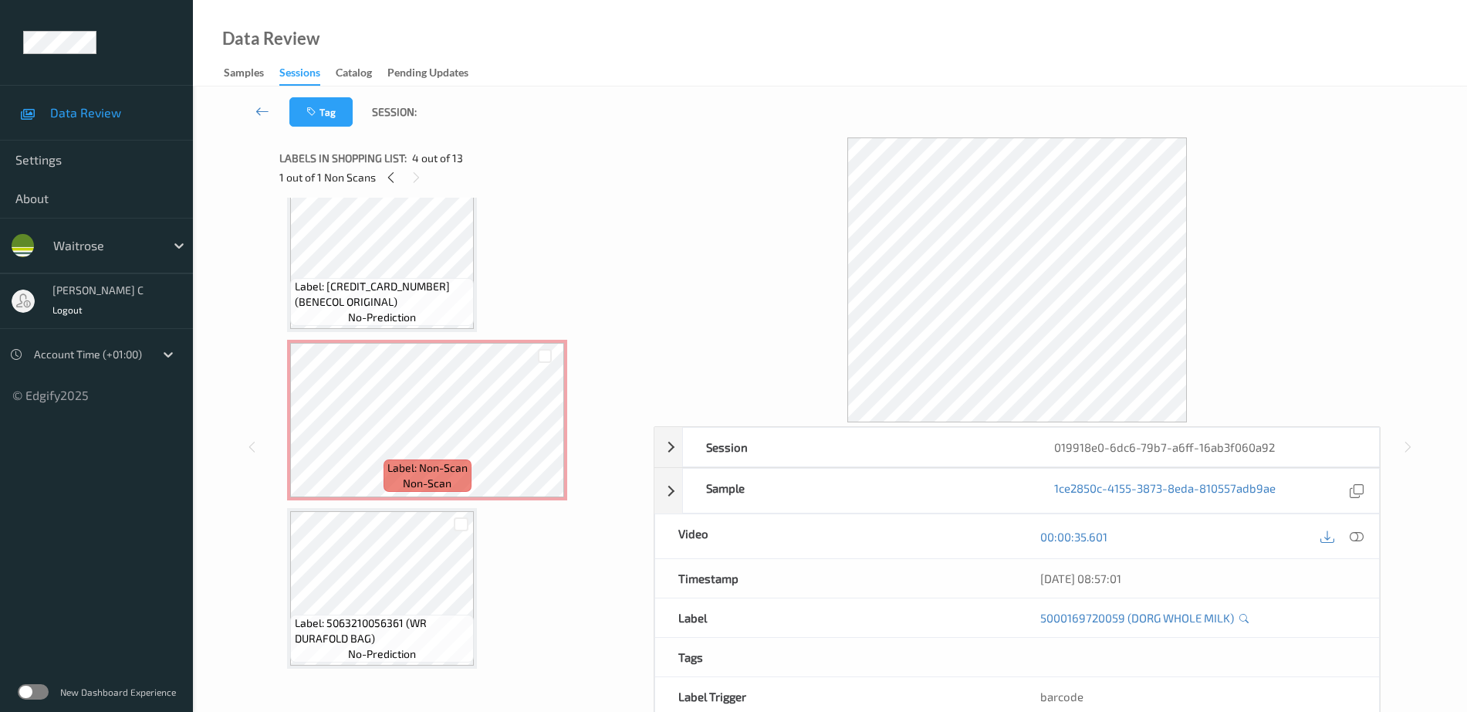
scroll to position [0, 0]
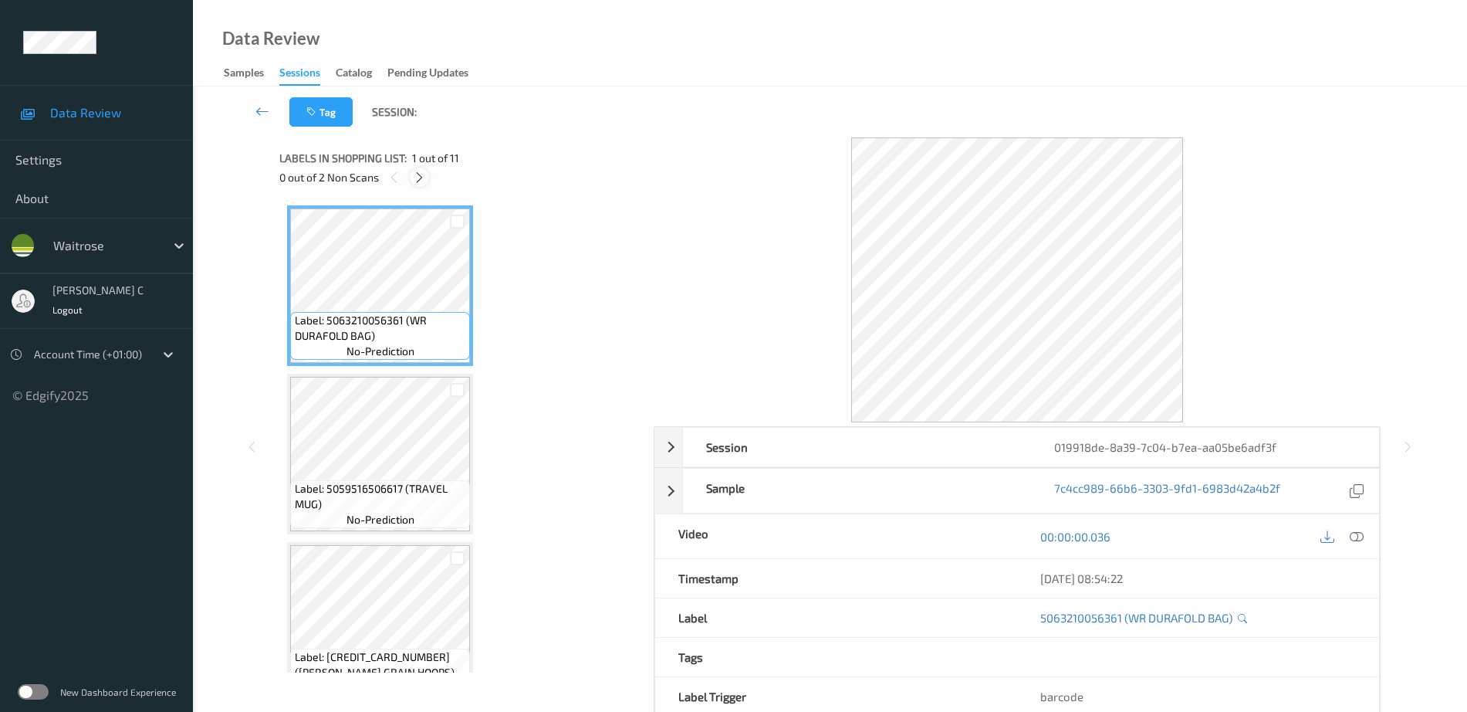
click at [415, 169] on div at bounding box center [419, 176] width 19 height 19
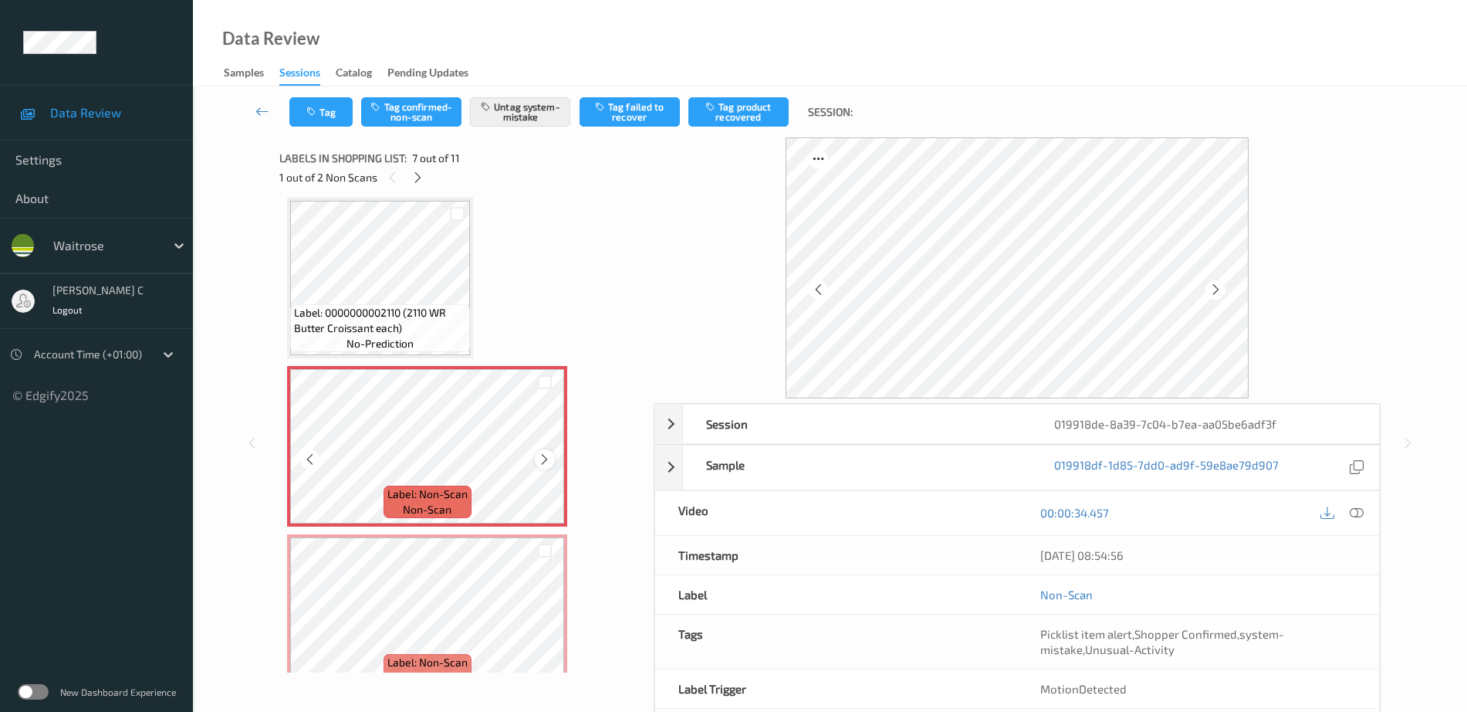
click at [541, 458] on icon at bounding box center [544, 459] width 13 height 14
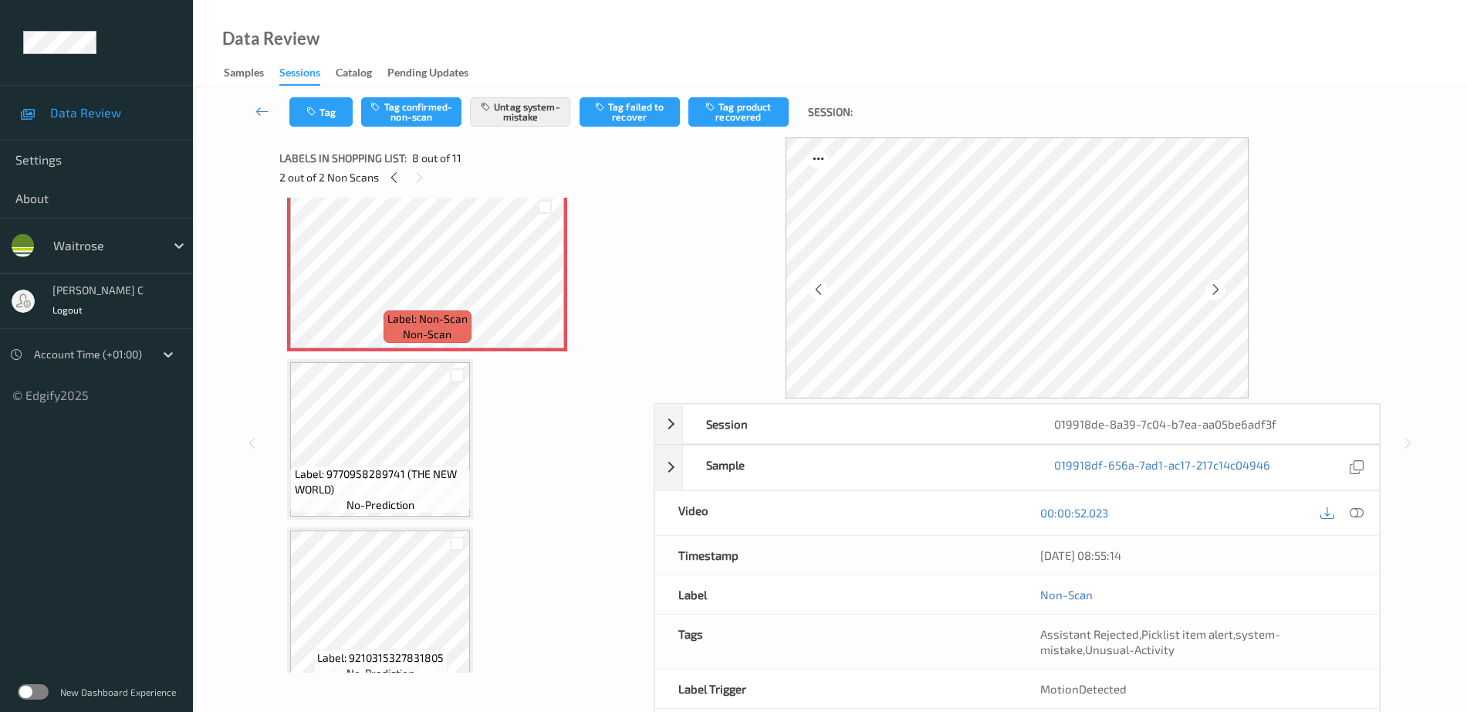
scroll to position [1235, 0]
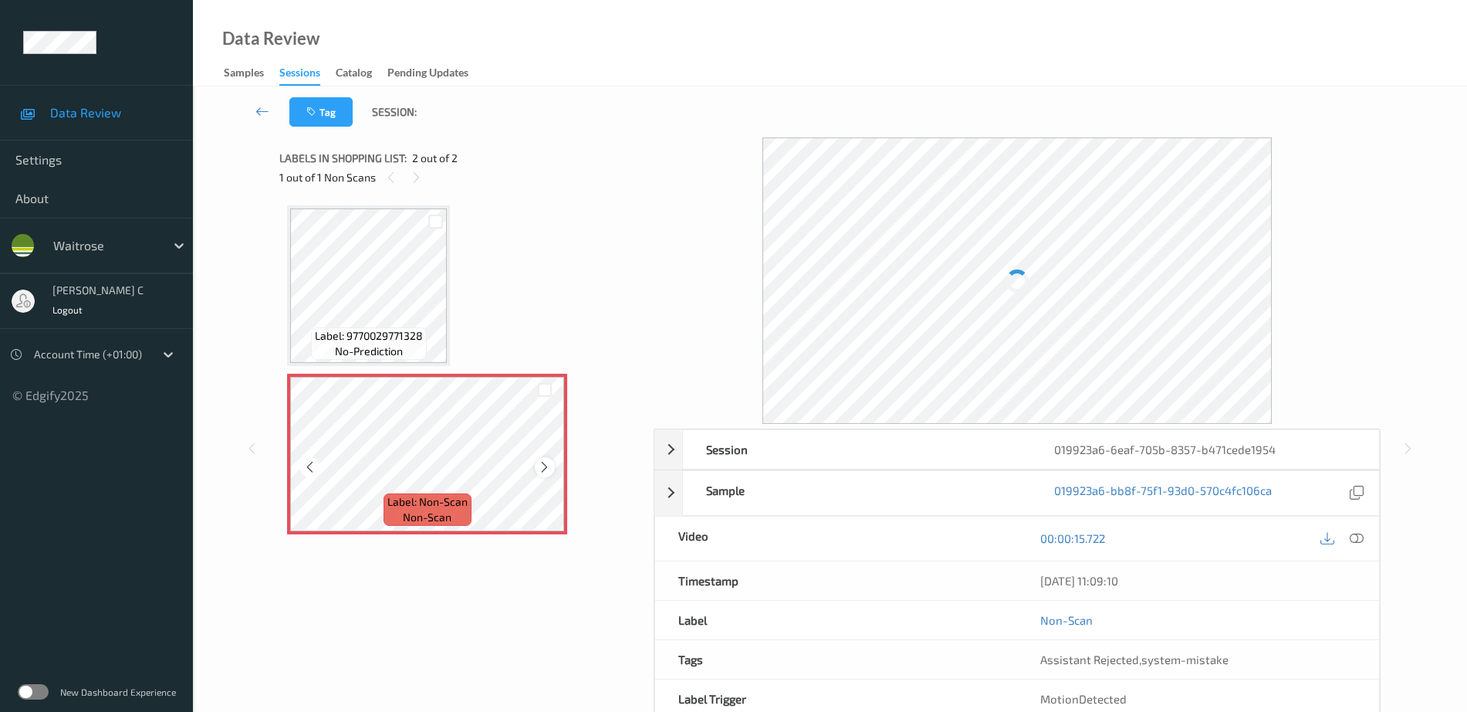
click at [540, 473] on div at bounding box center [544, 466] width 19 height 19
click at [540, 465] on icon at bounding box center [544, 467] width 13 height 14
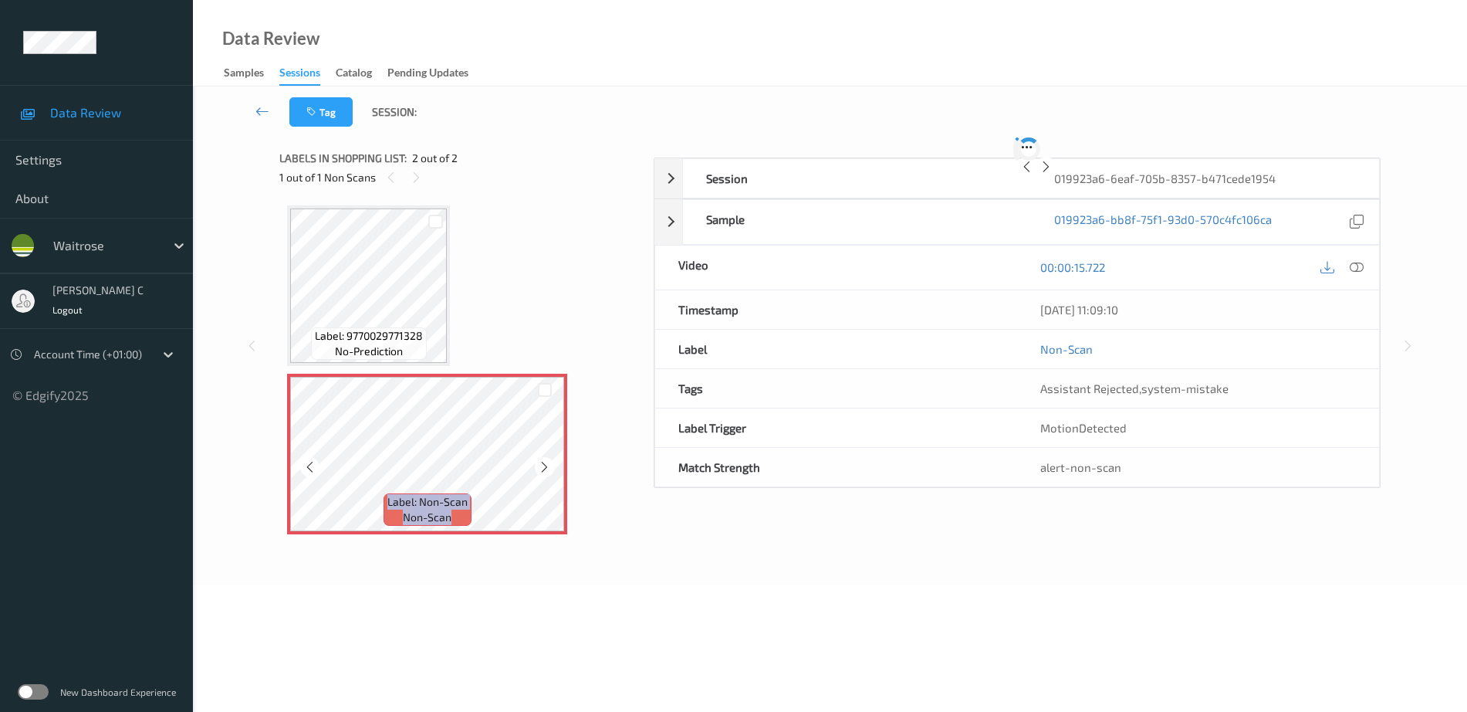
click at [540, 465] on icon at bounding box center [544, 467] width 13 height 14
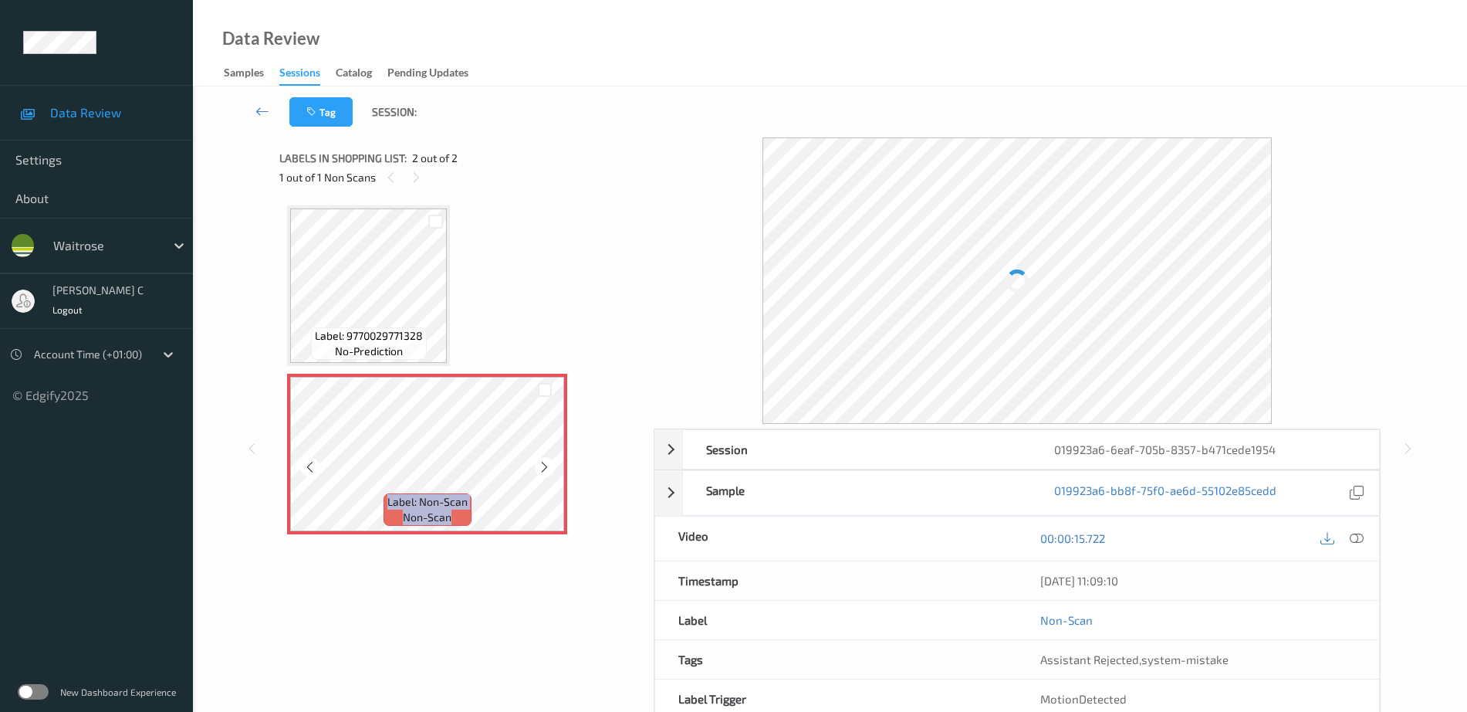
click at [540, 465] on icon at bounding box center [544, 467] width 13 height 14
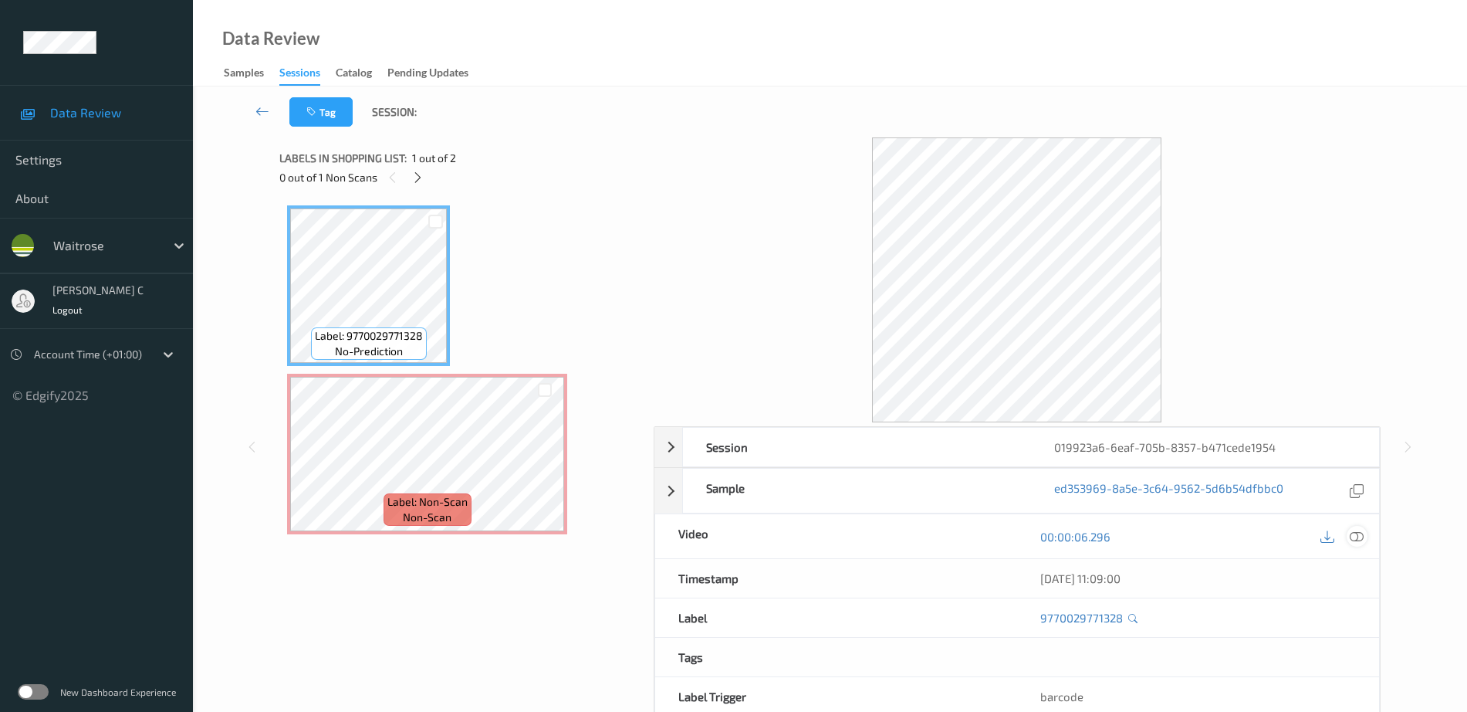
click at [1355, 533] on icon at bounding box center [1357, 536] width 14 height 14
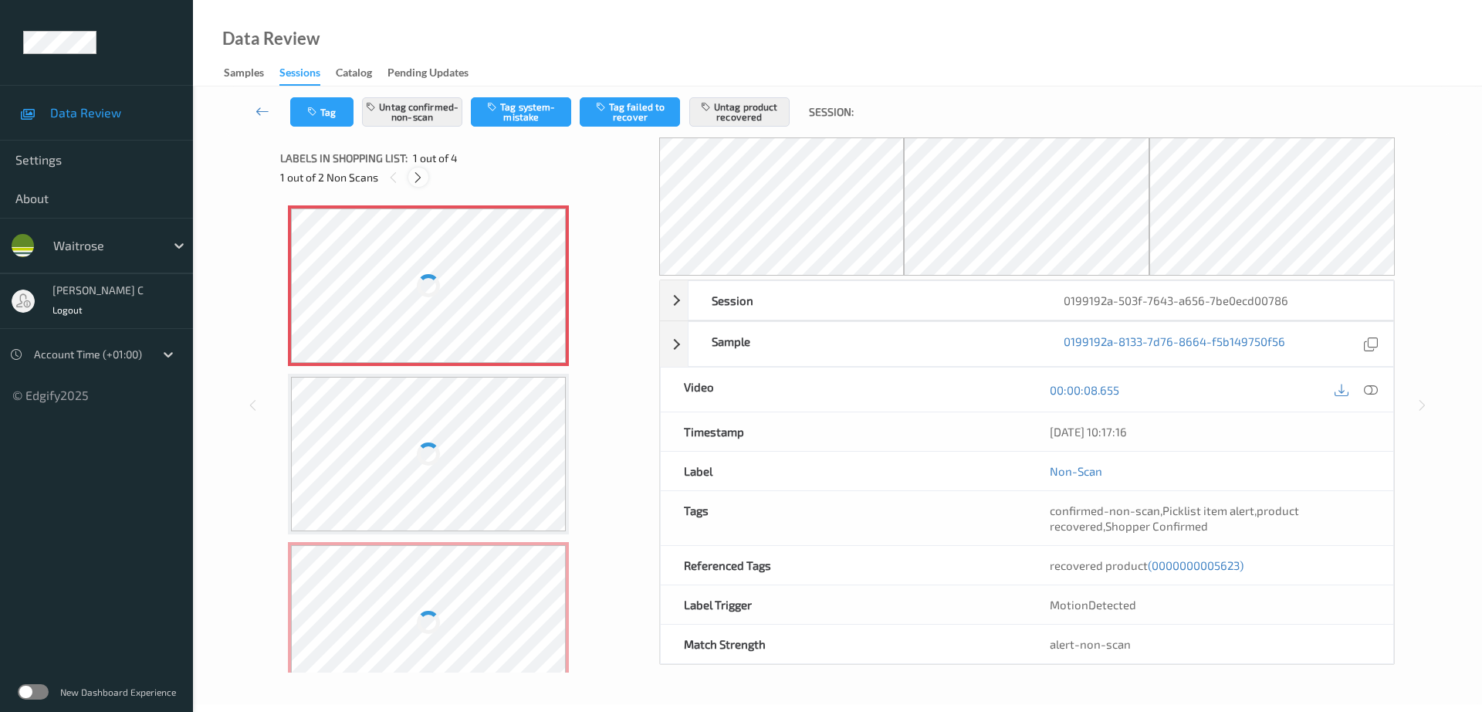
click at [423, 178] on icon at bounding box center [417, 178] width 13 height 14
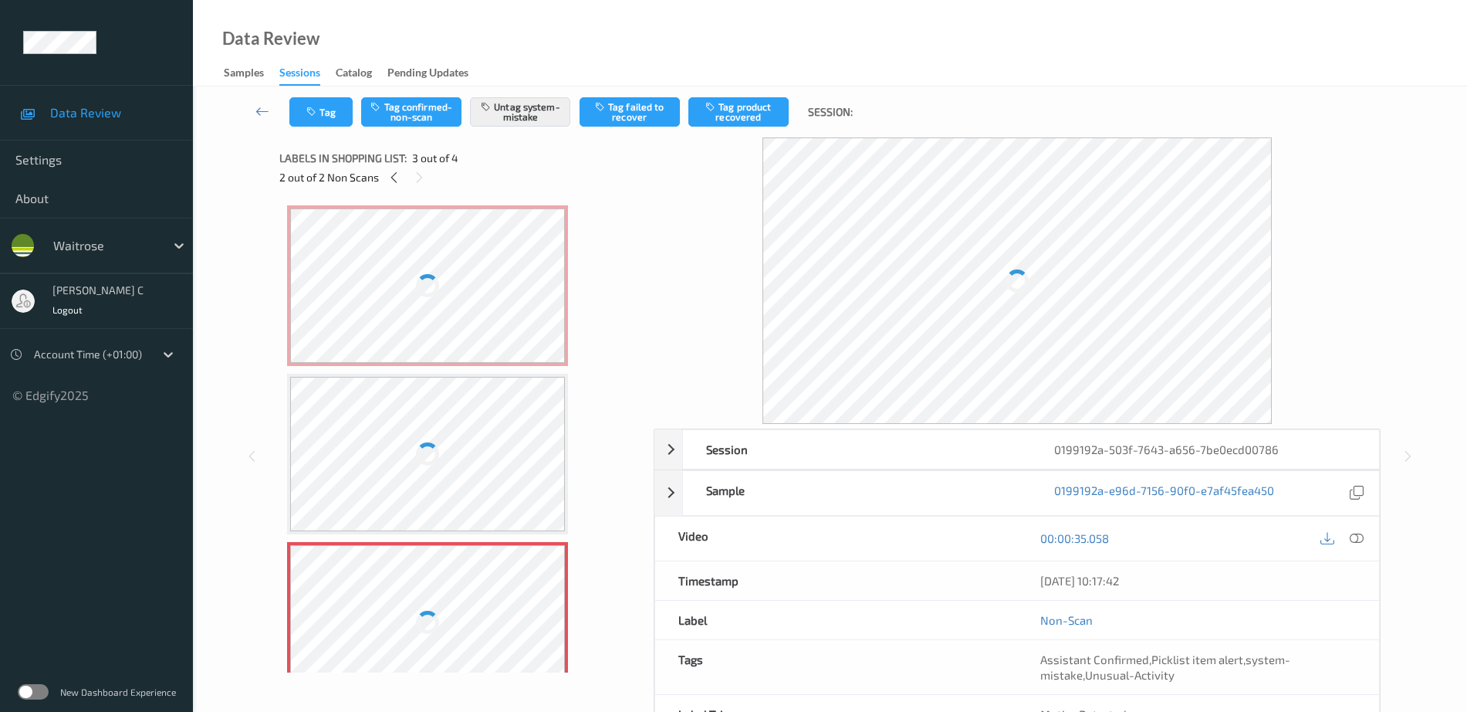
click at [471, 274] on div at bounding box center [427, 285] width 275 height 154
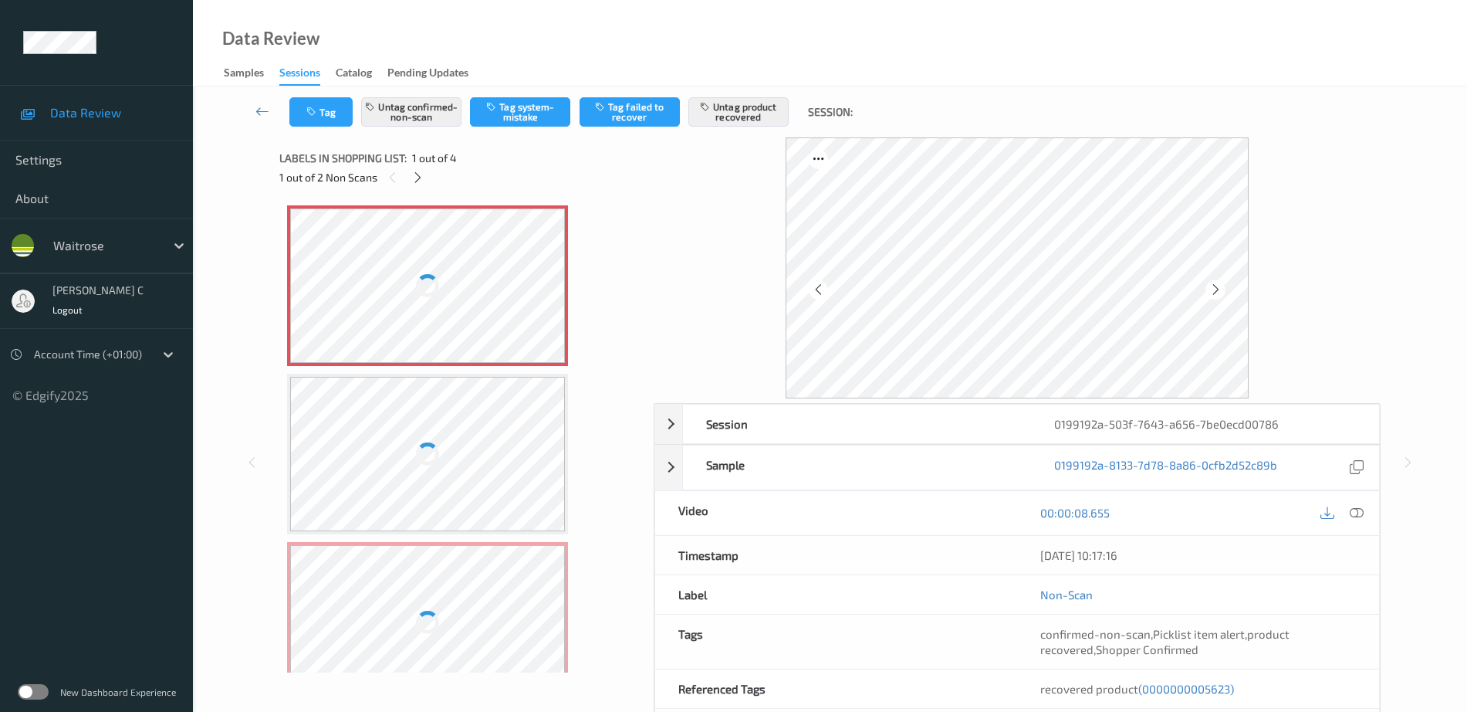
click at [425, 454] on div at bounding box center [427, 453] width 23 height 23
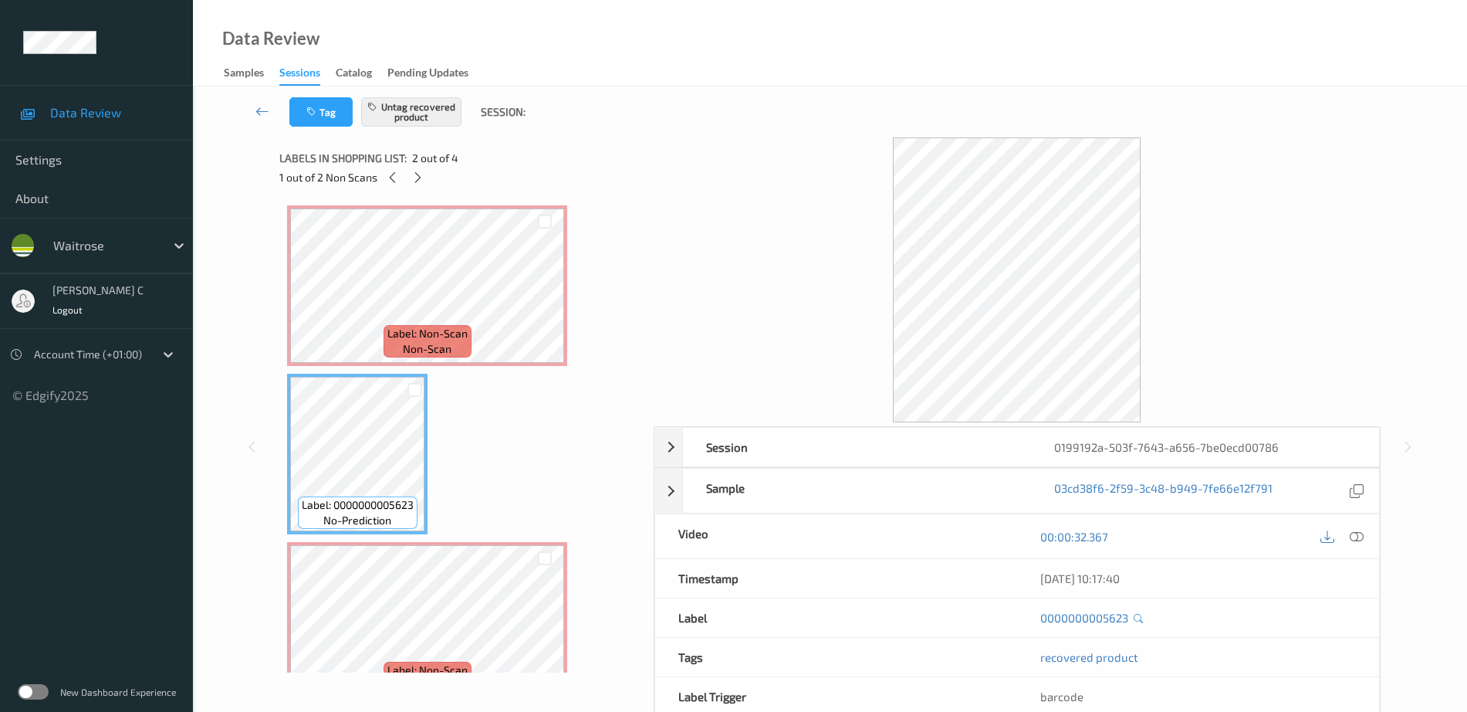
scroll to position [96, 0]
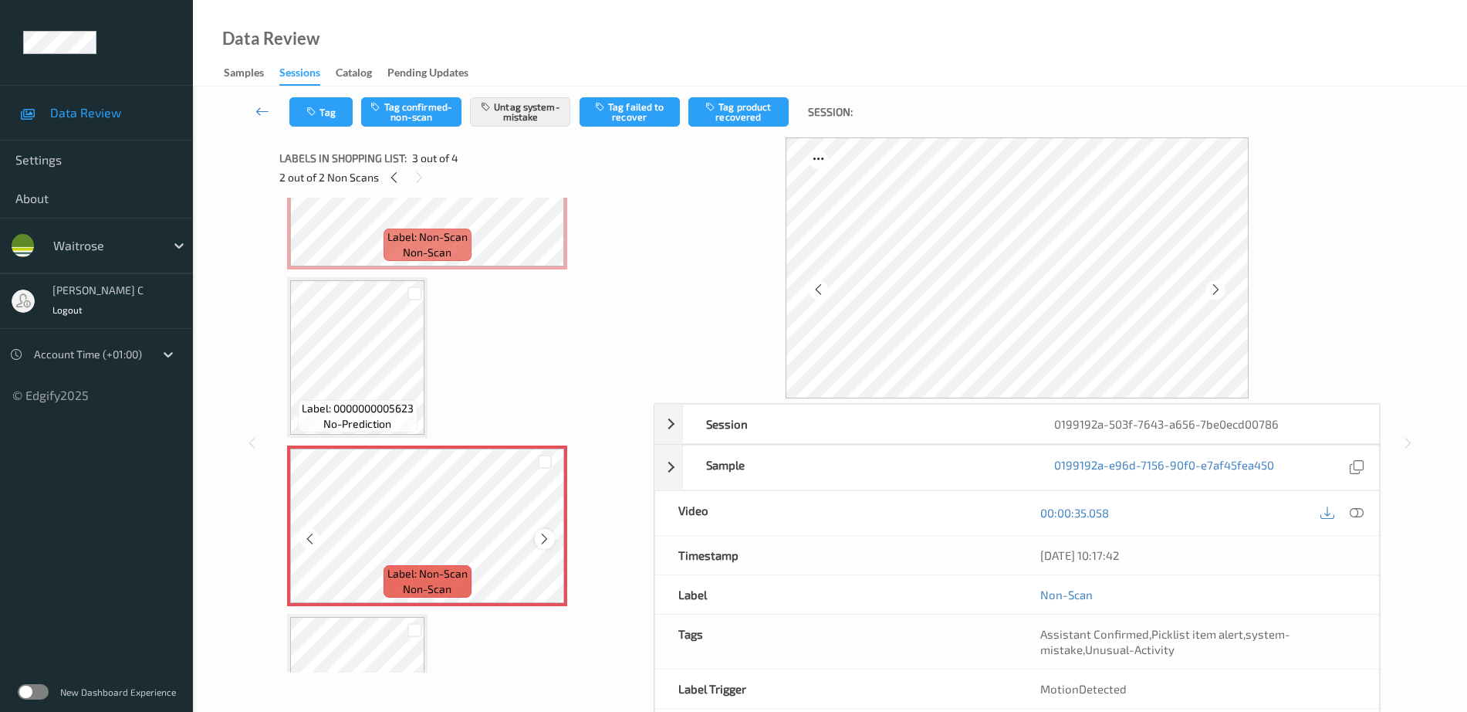
click at [544, 537] on icon at bounding box center [544, 539] width 13 height 14
click at [363, 404] on span "Label: 0000000005623" at bounding box center [358, 408] width 112 height 15
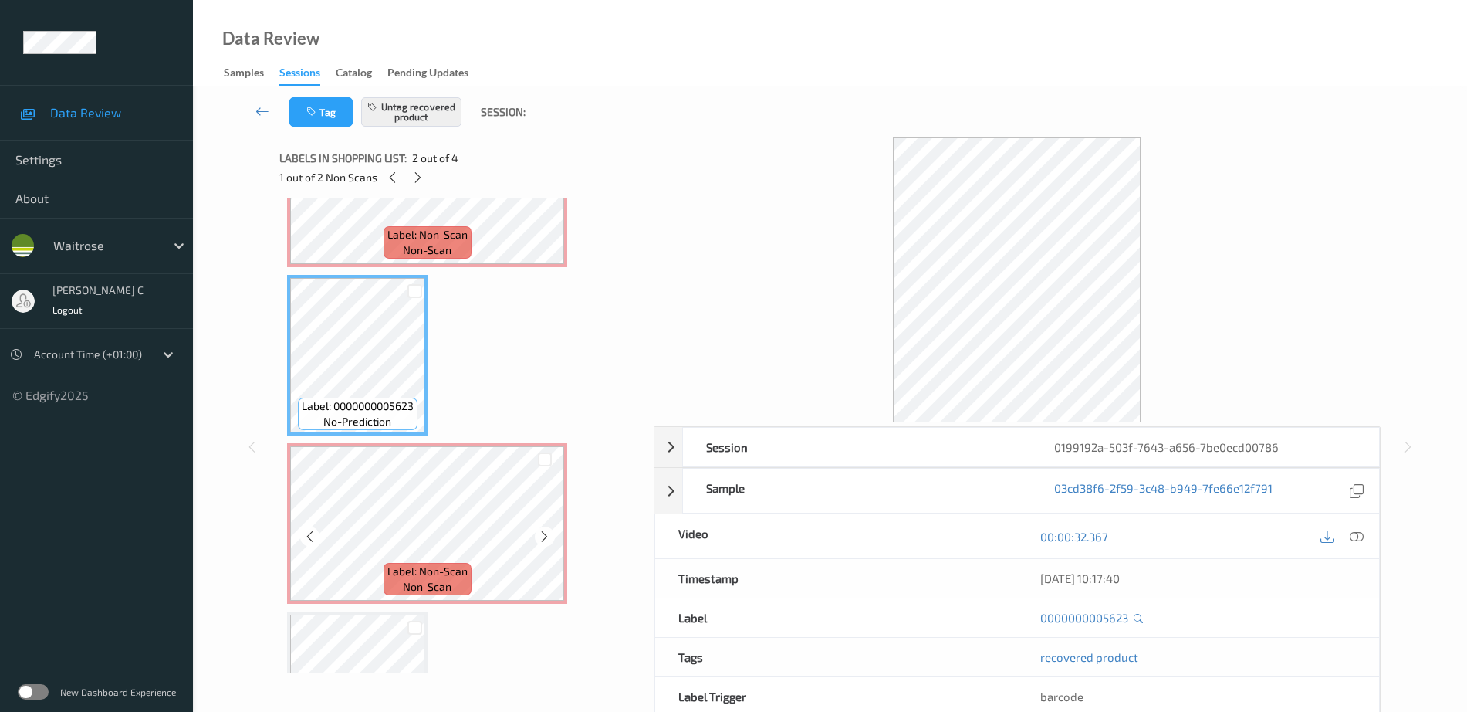
scroll to position [193, 0]
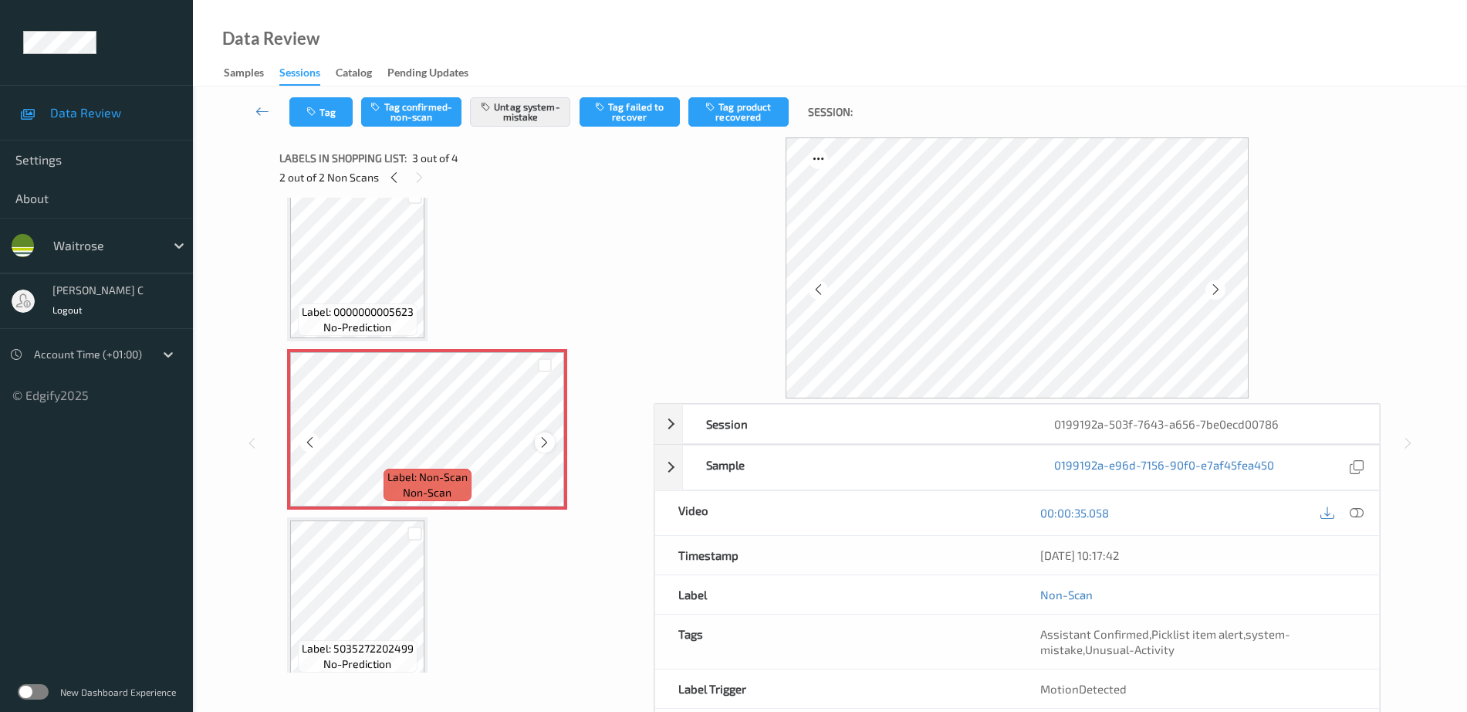
click at [546, 439] on icon at bounding box center [544, 442] width 13 height 14
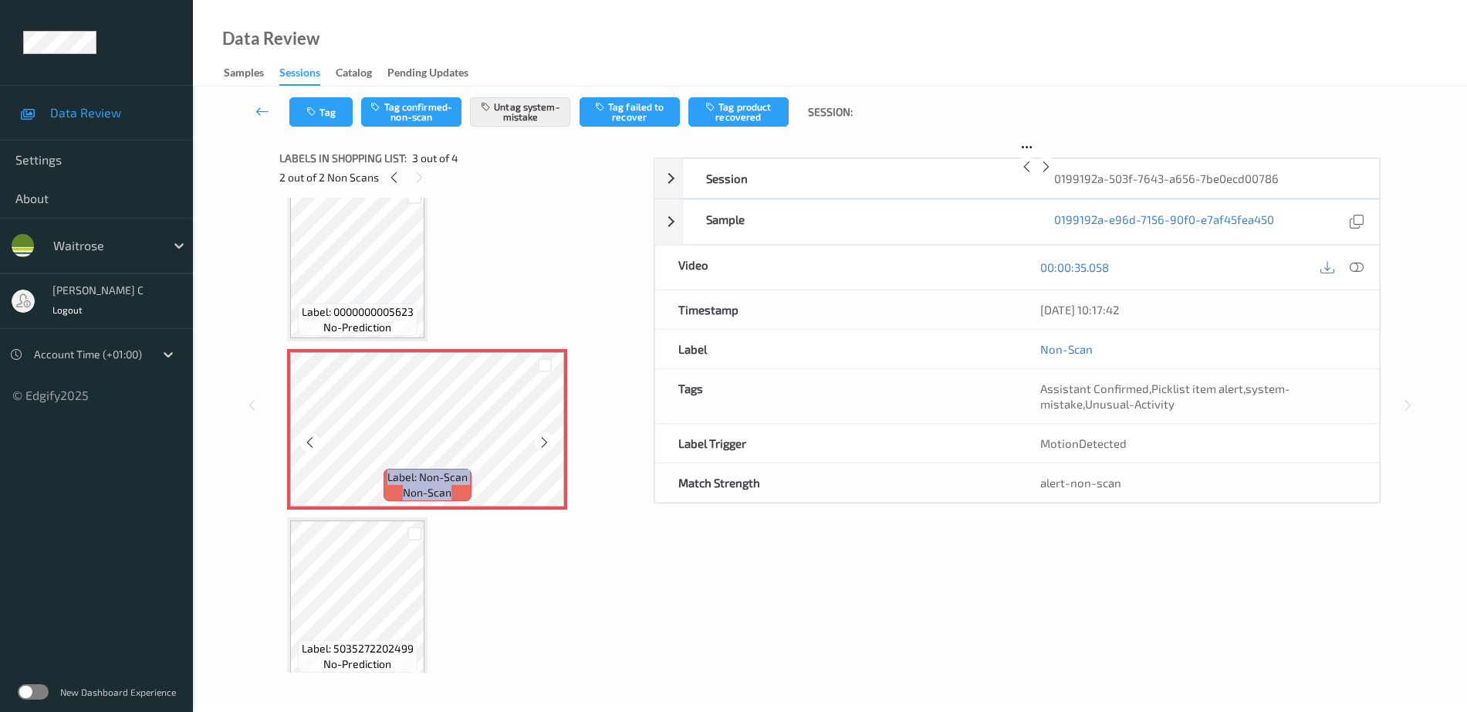
click at [546, 439] on icon at bounding box center [544, 442] width 13 height 14
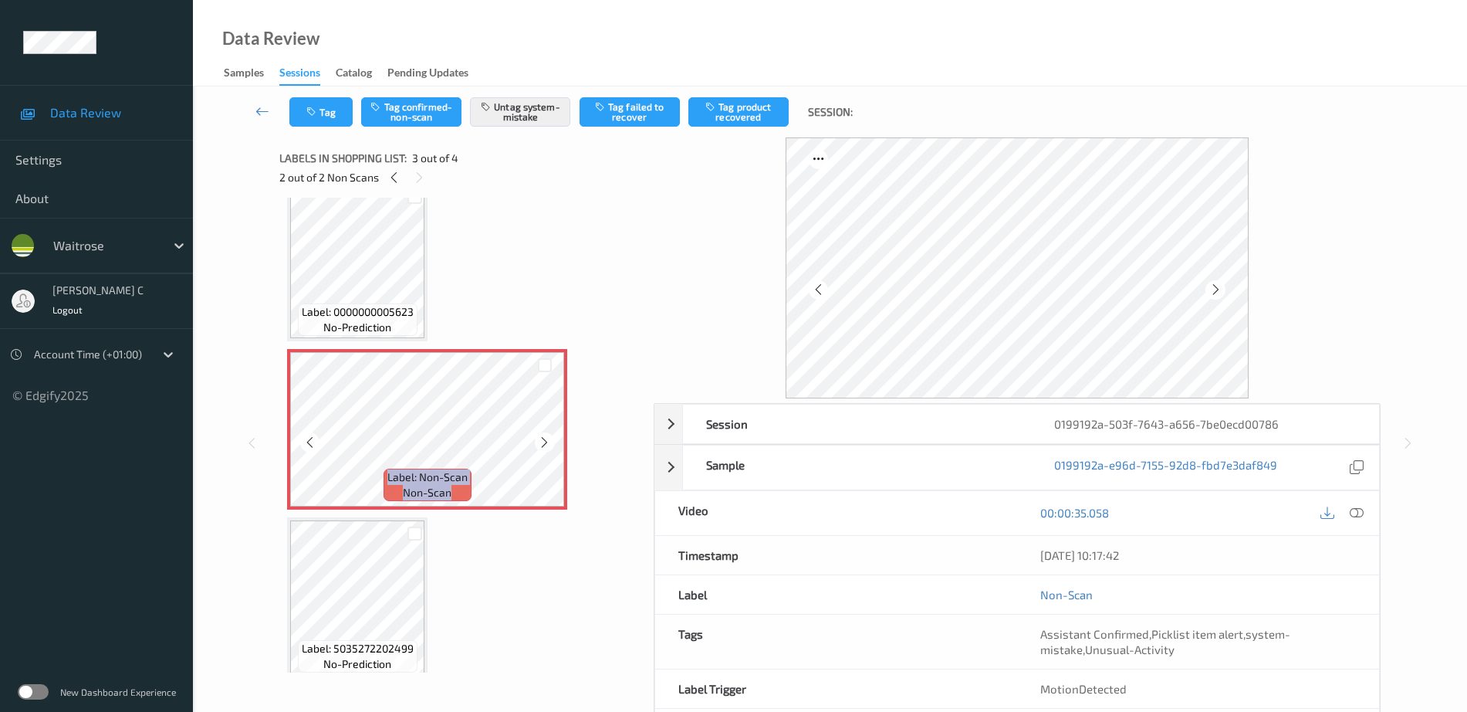
click at [546, 439] on icon at bounding box center [544, 442] width 13 height 14
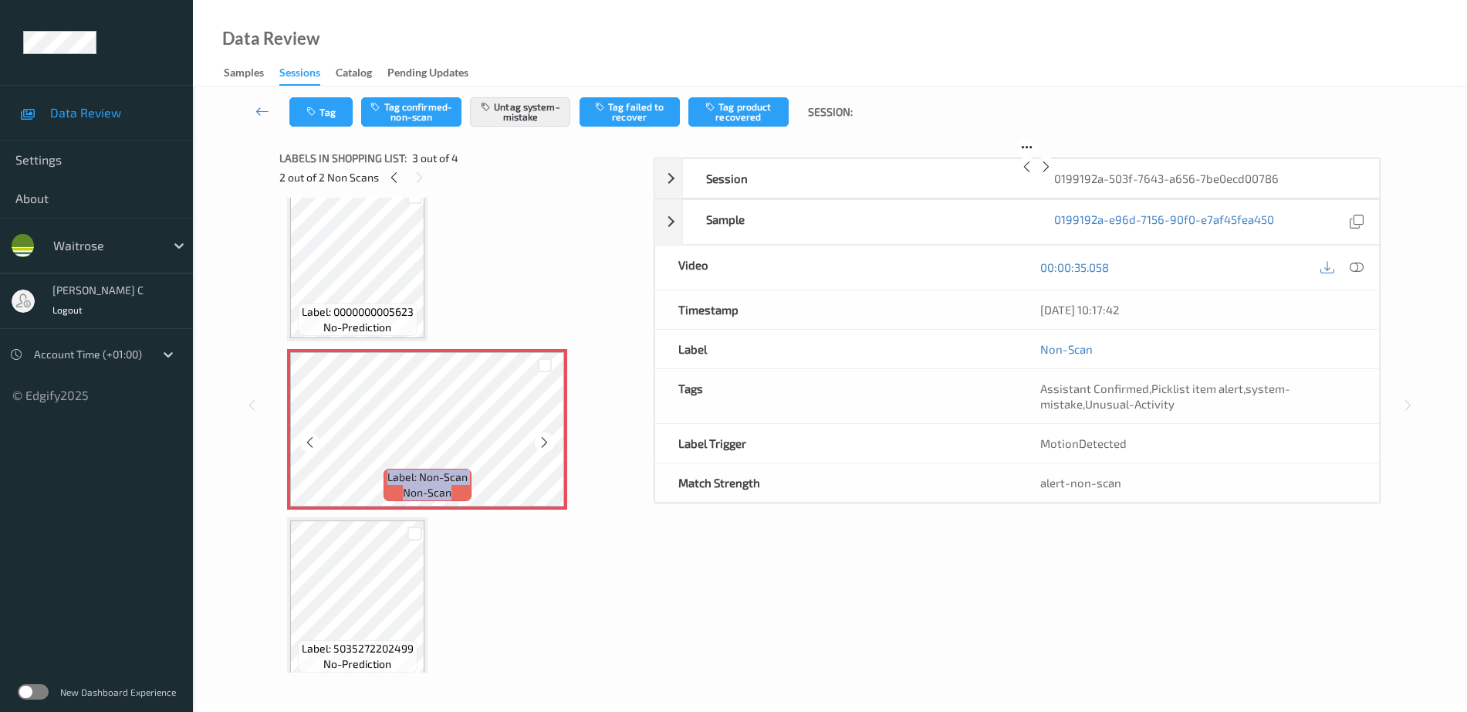
click at [546, 439] on icon at bounding box center [544, 442] width 13 height 14
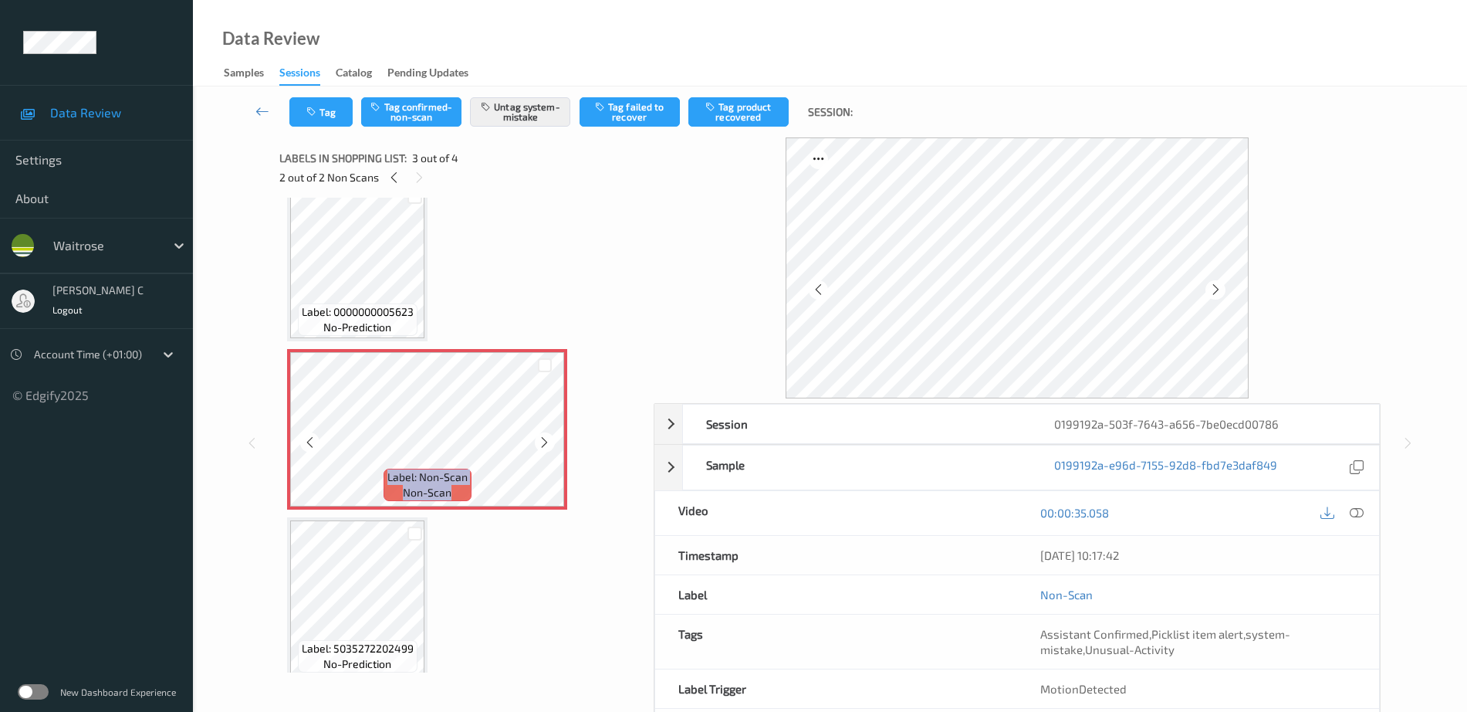
click at [546, 439] on icon at bounding box center [544, 442] width 13 height 14
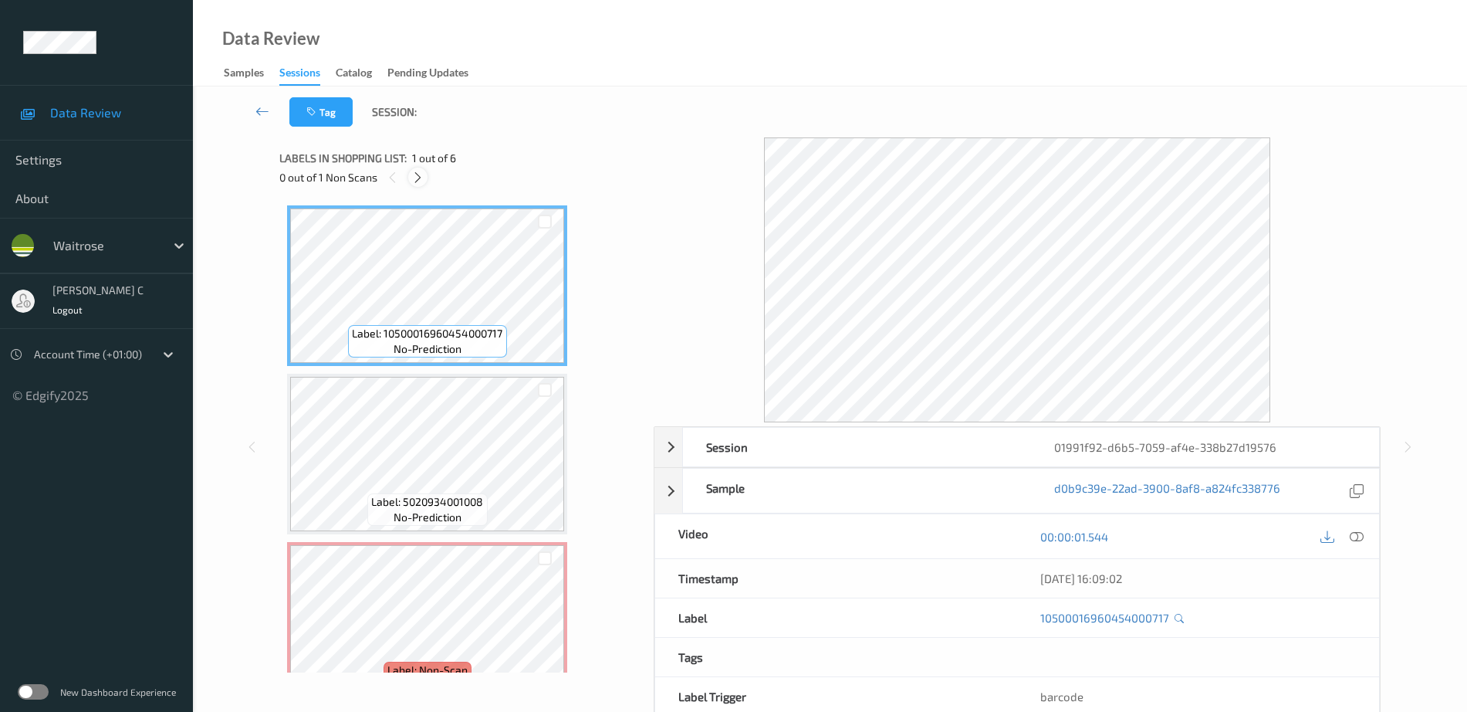
click at [414, 180] on icon at bounding box center [417, 178] width 13 height 14
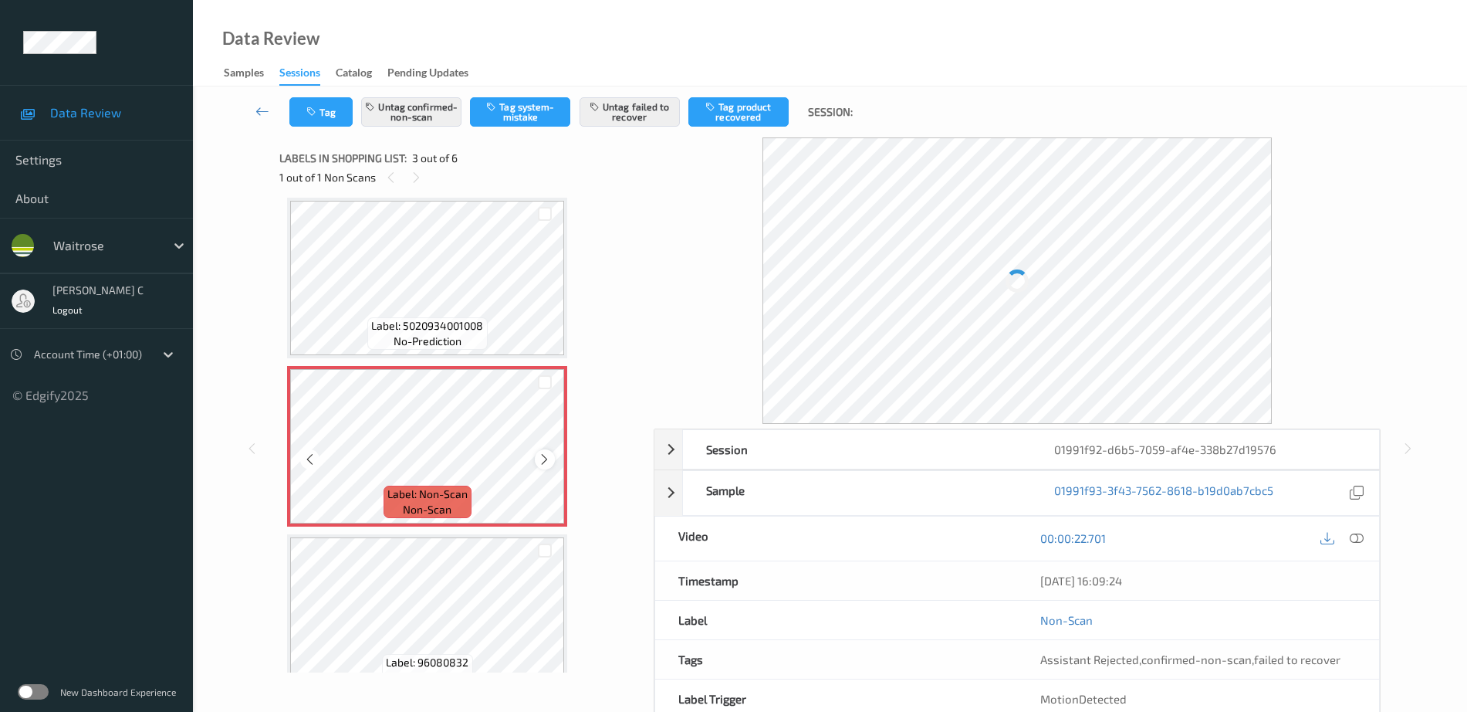
click at [543, 452] on icon at bounding box center [544, 459] width 13 height 14
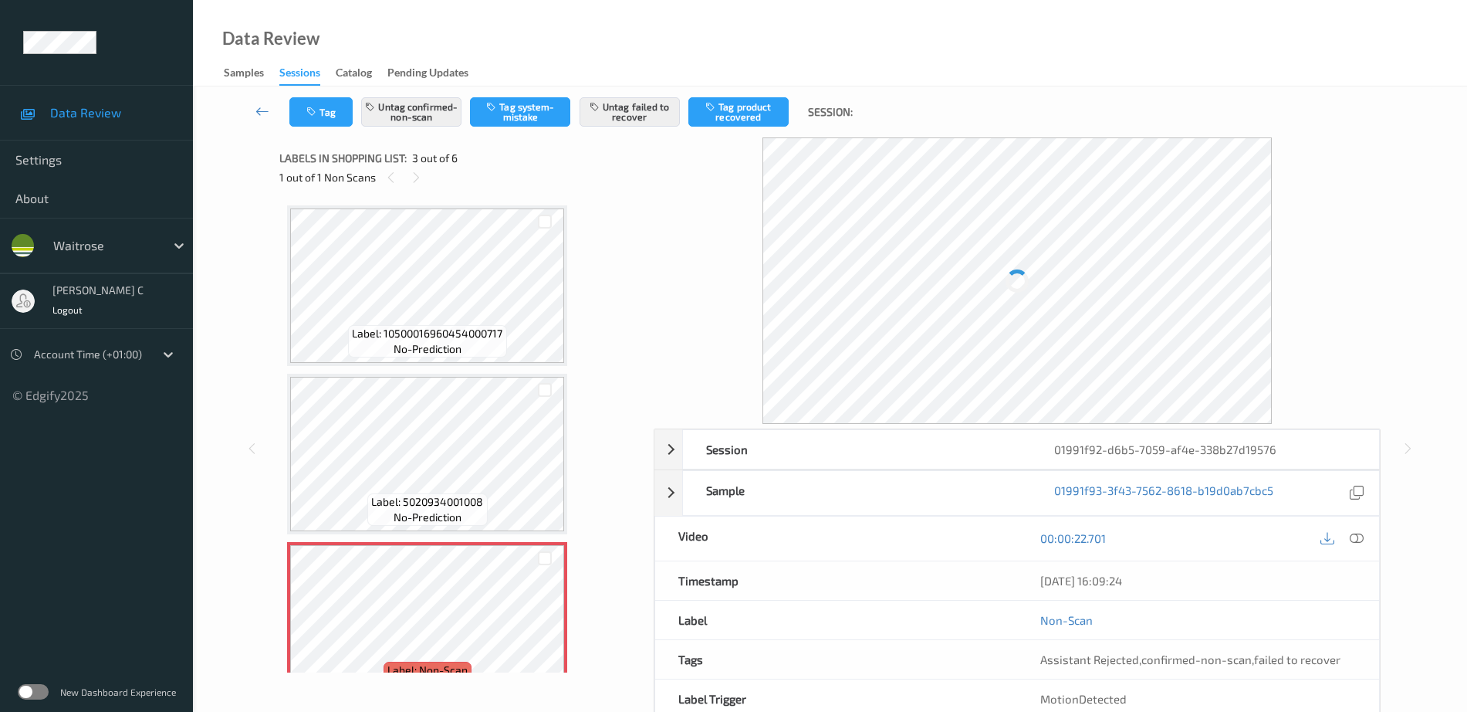
click at [424, 342] on span "no-prediction" at bounding box center [428, 348] width 68 height 15
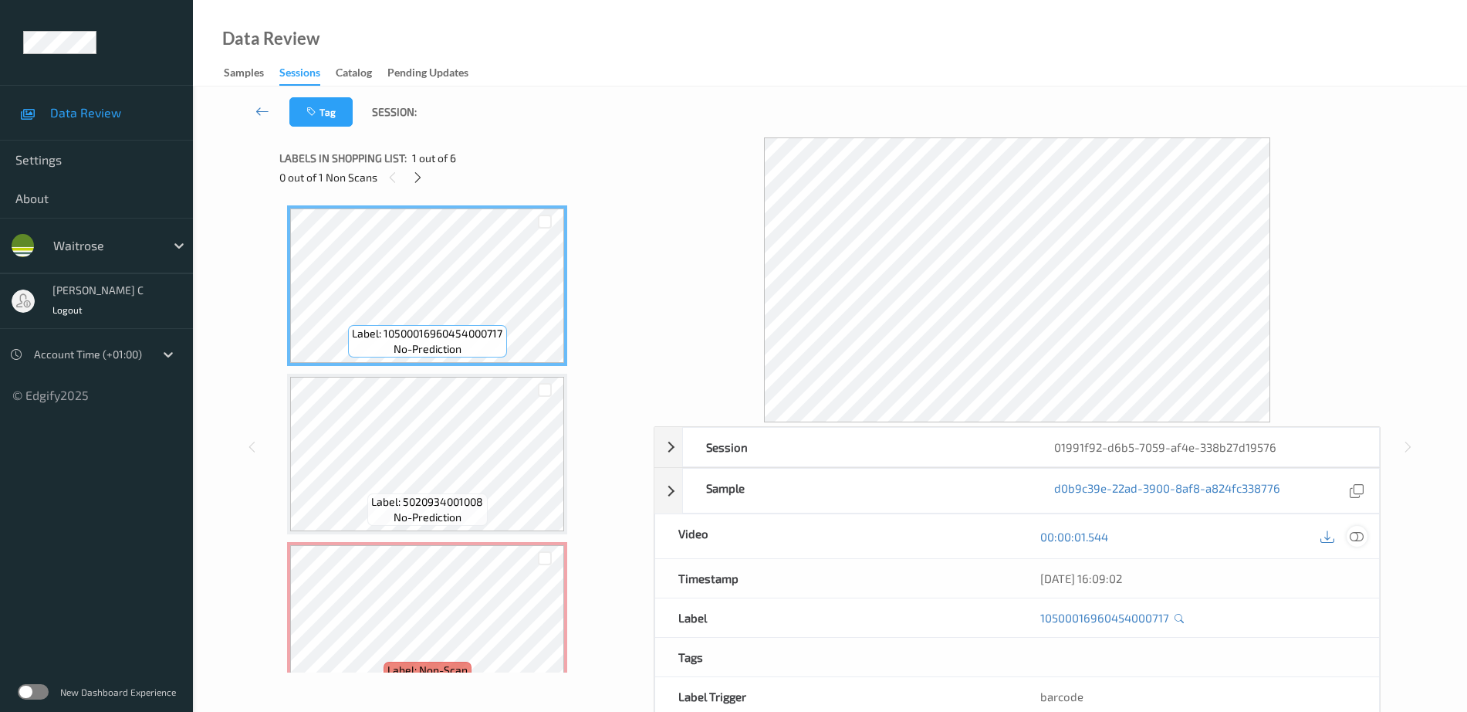
click at [1360, 536] on icon at bounding box center [1357, 536] width 14 height 14
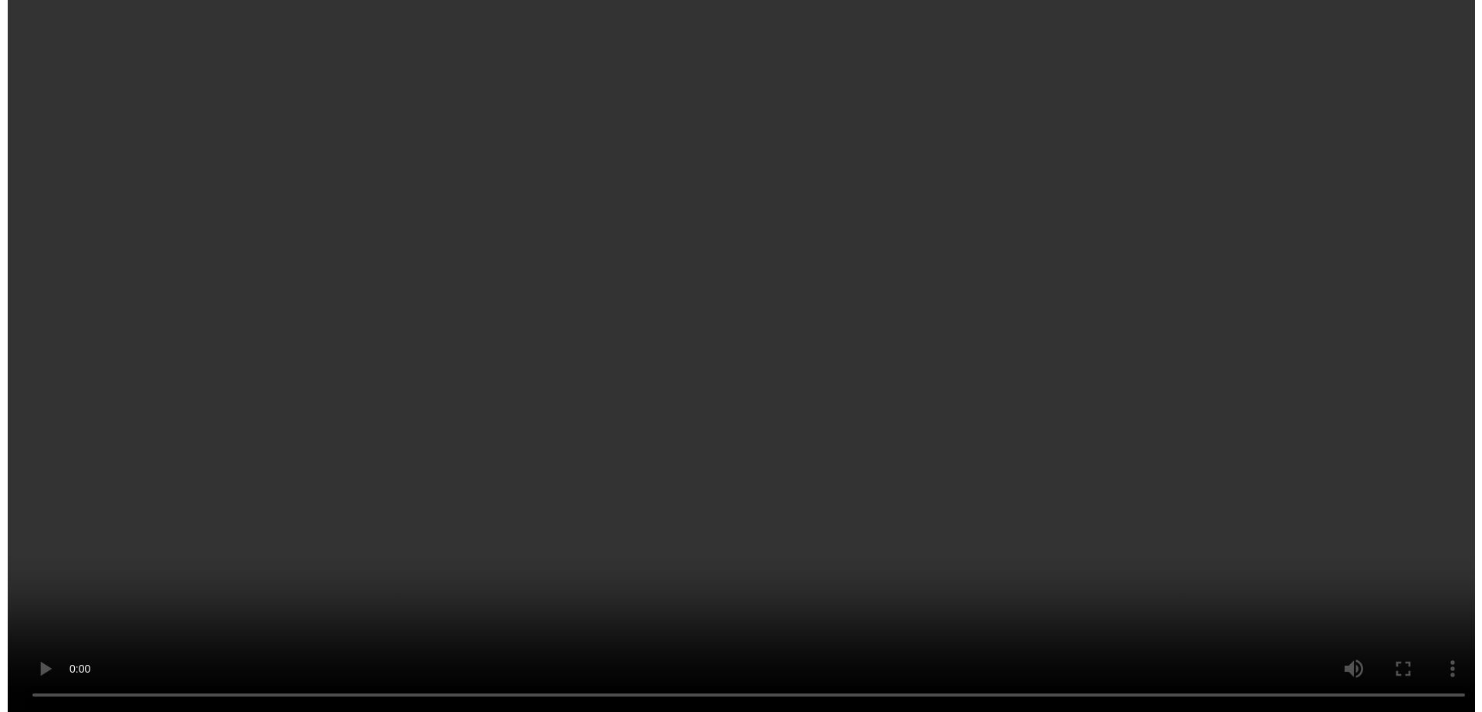
scroll to position [193, 0]
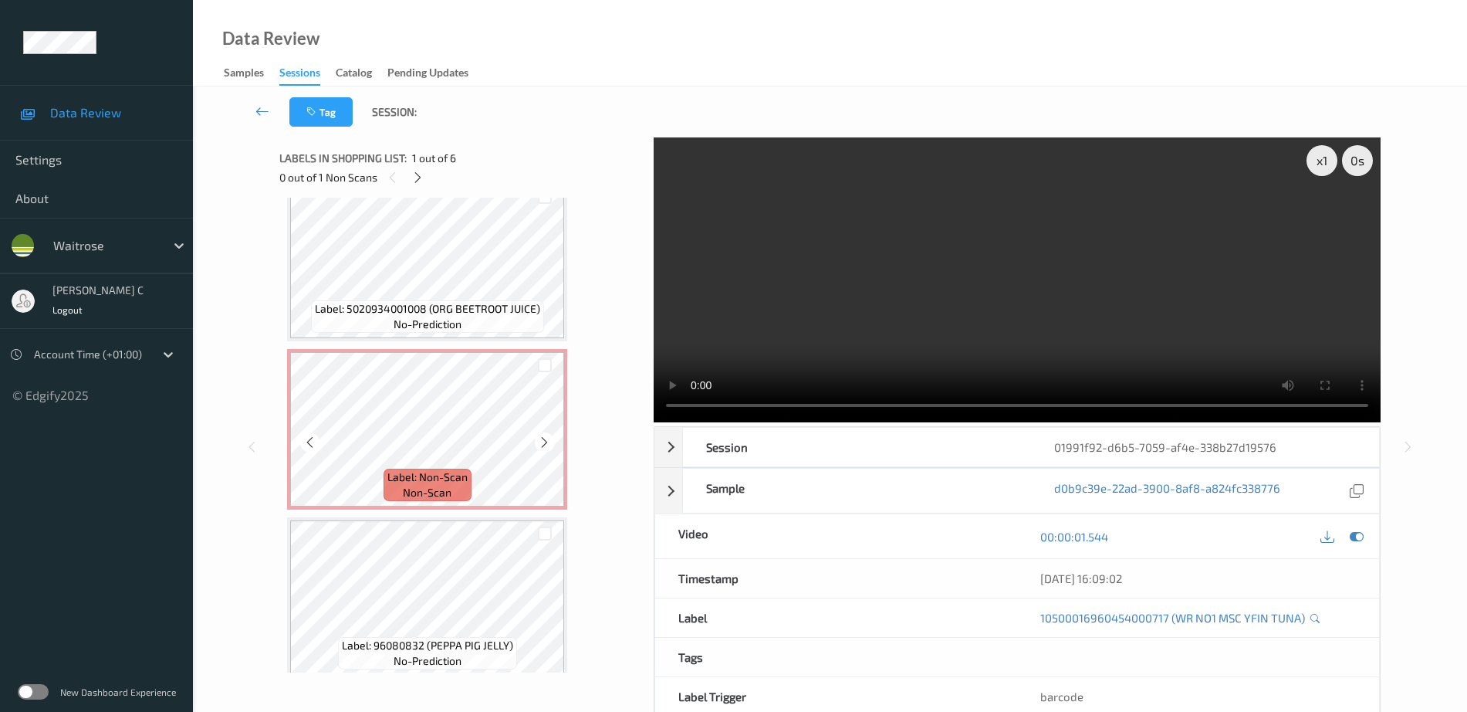
click at [397, 495] on div "Label: Non-Scan non-scan" at bounding box center [428, 484] width 88 height 32
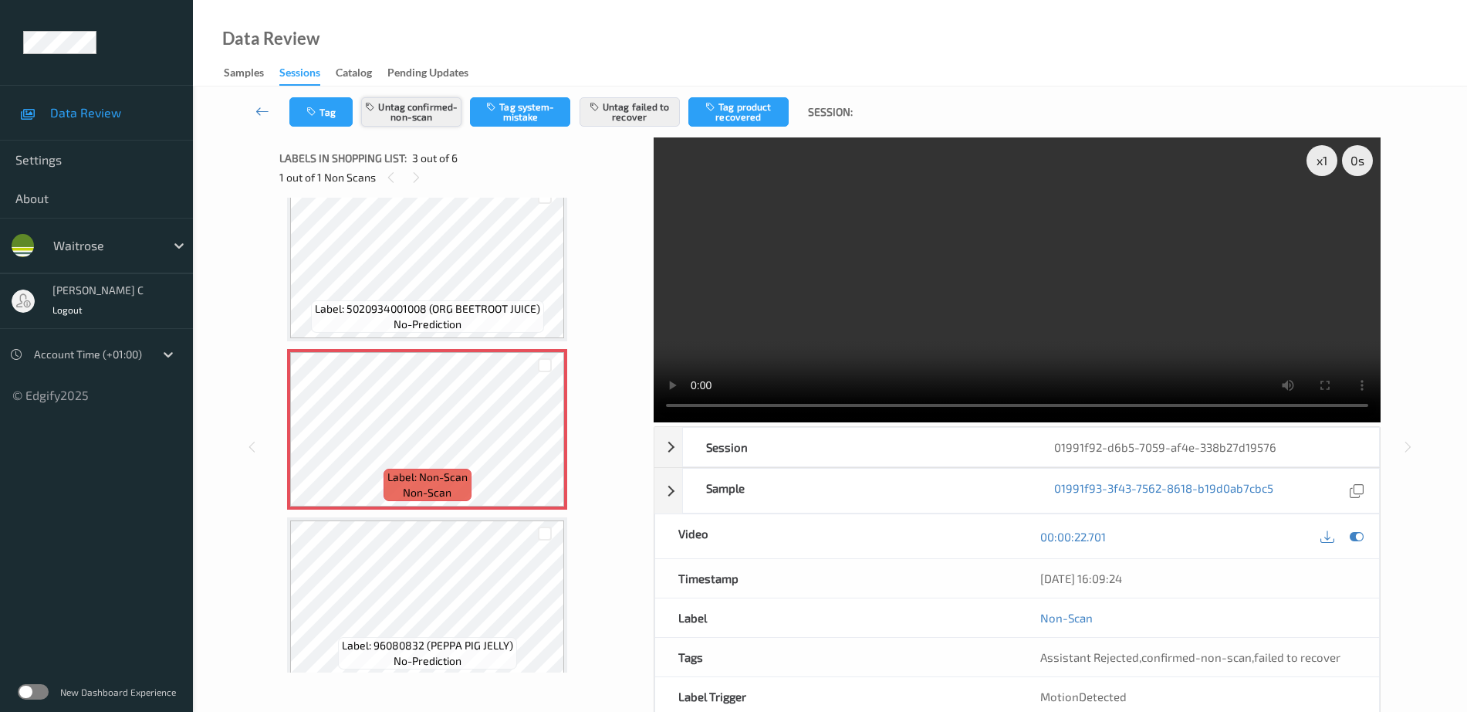
click at [414, 107] on button "Untag confirmed-non-scan" at bounding box center [411, 111] width 100 height 29
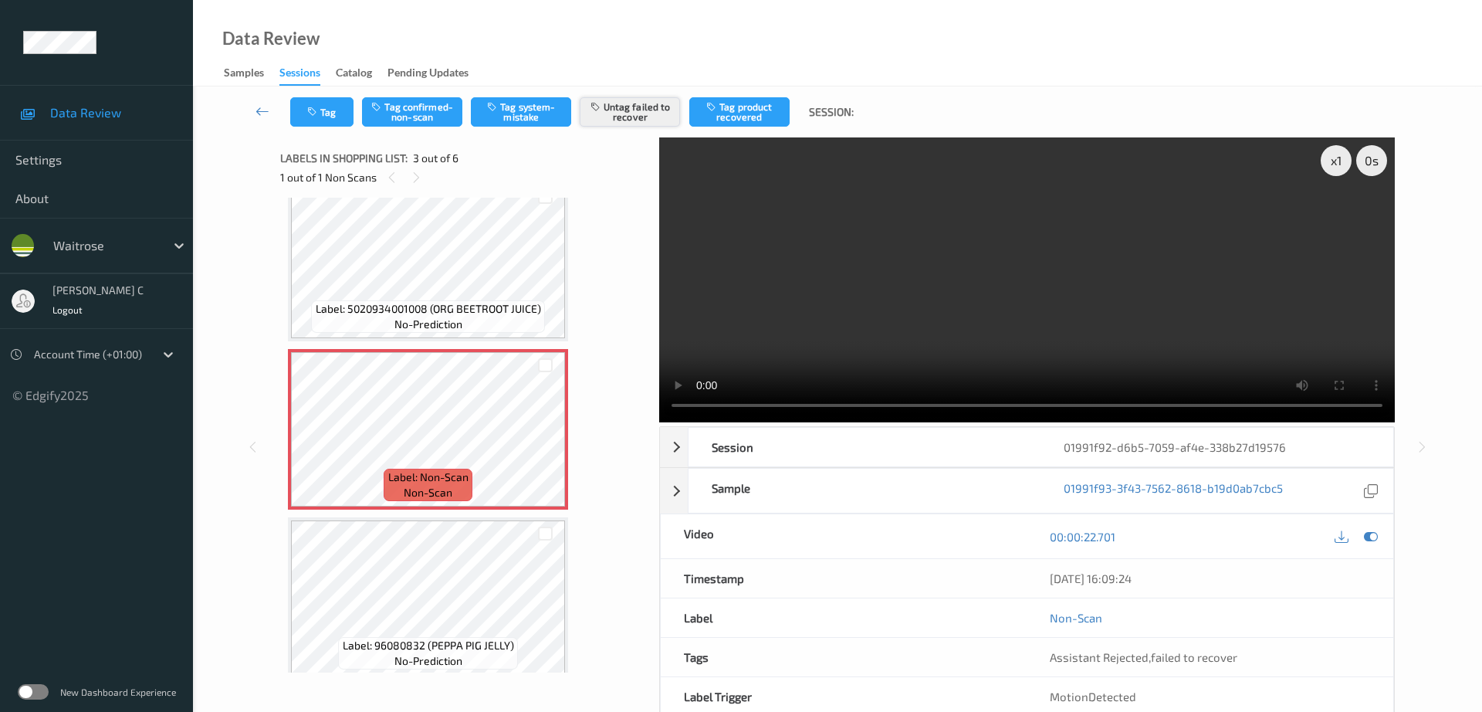
click at [612, 110] on button "Untag failed to recover" at bounding box center [630, 111] width 100 height 29
click at [514, 119] on button "Tag system-mistake" at bounding box center [521, 111] width 100 height 29
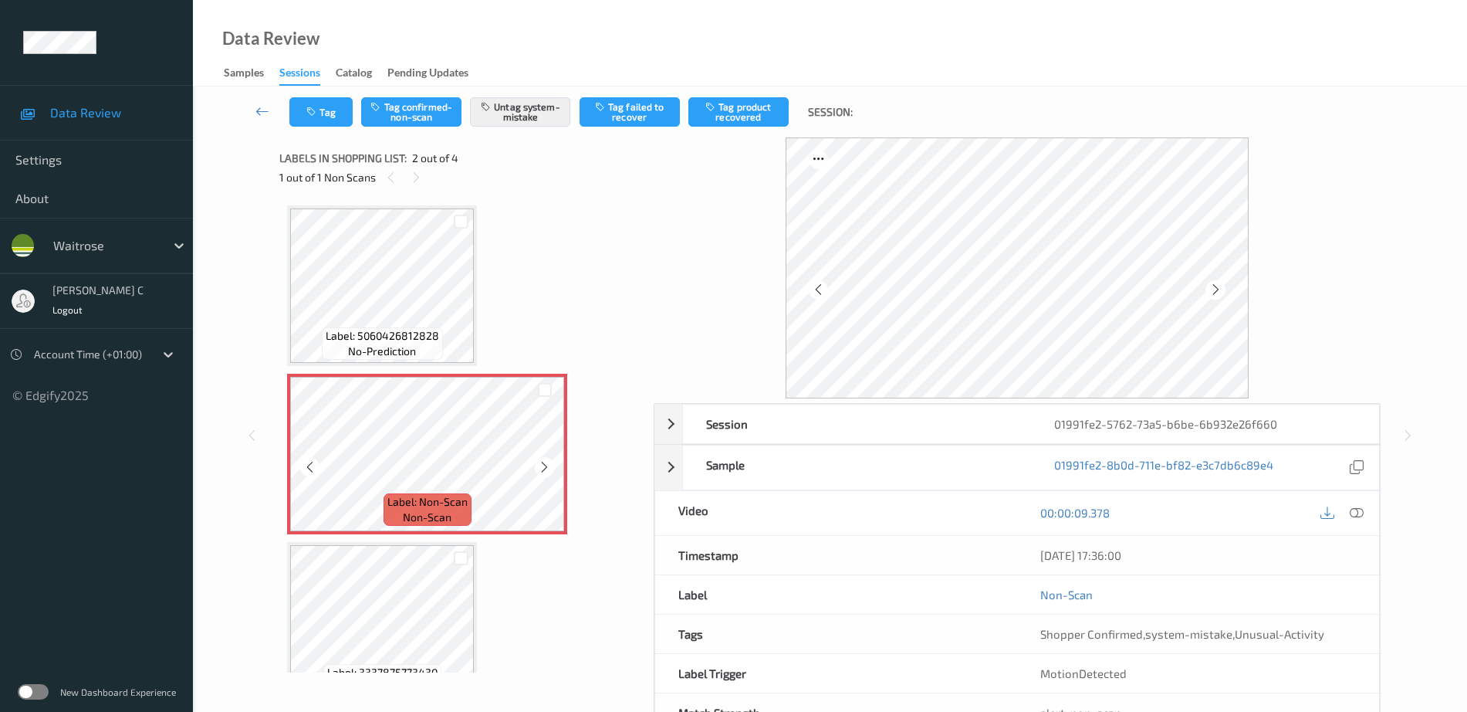
click at [344, 333] on span "Label: 5060426812828" at bounding box center [382, 335] width 113 height 15
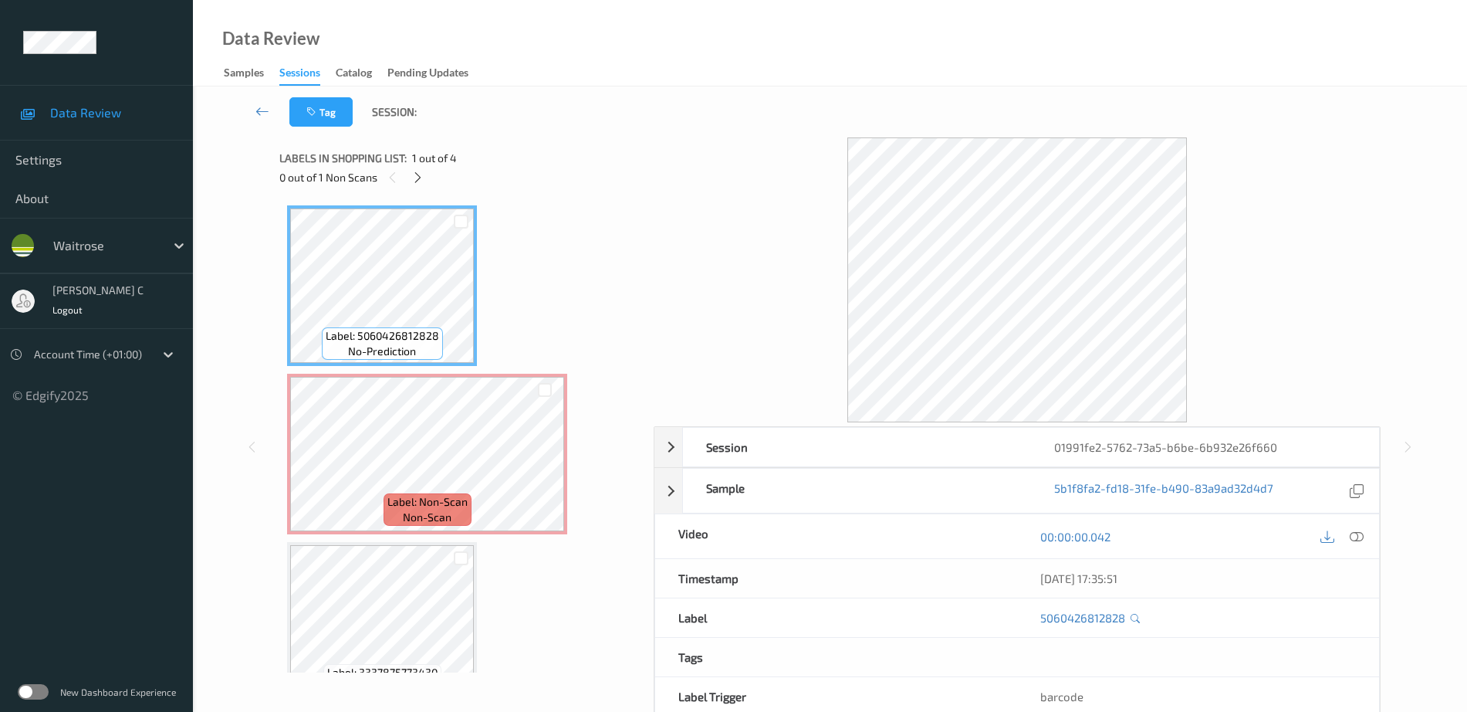
click at [1360, 539] on icon at bounding box center [1357, 536] width 14 height 14
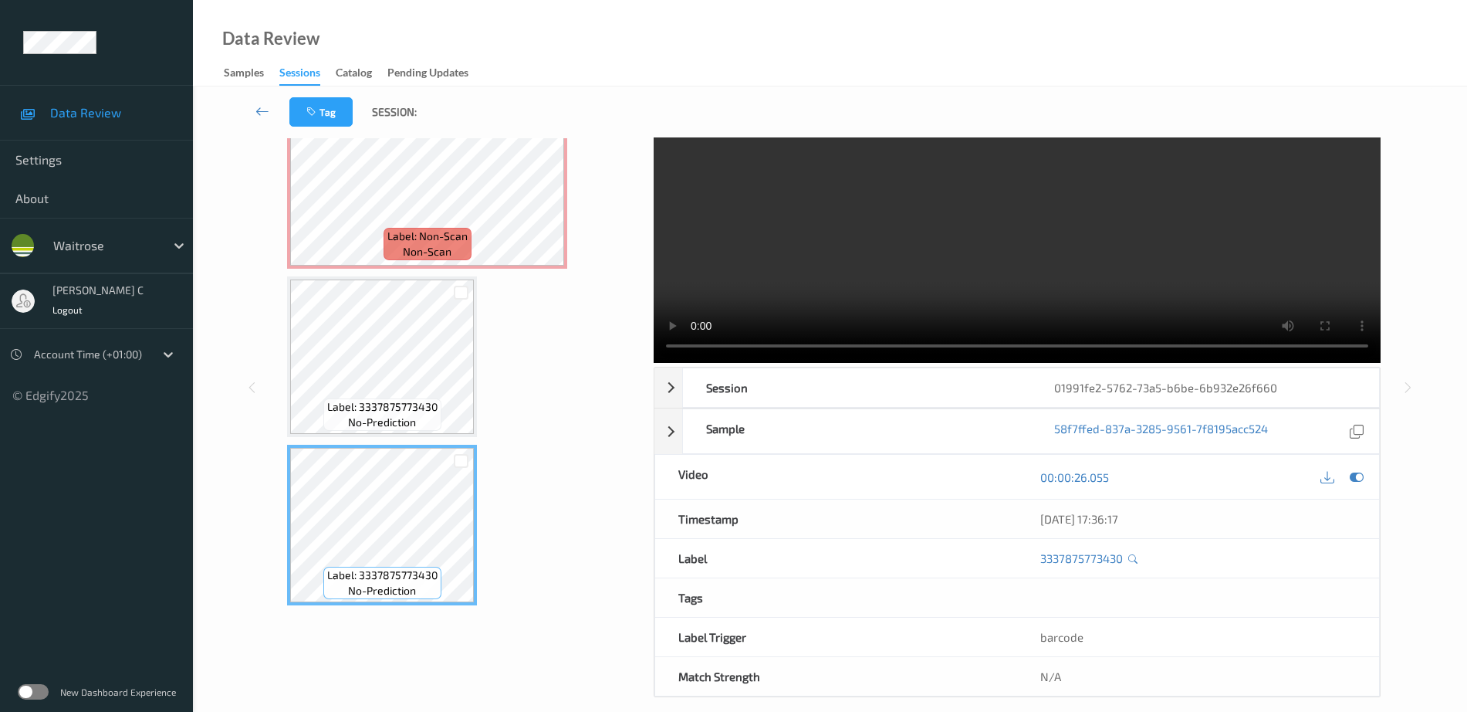
scroll to position [76, 0]
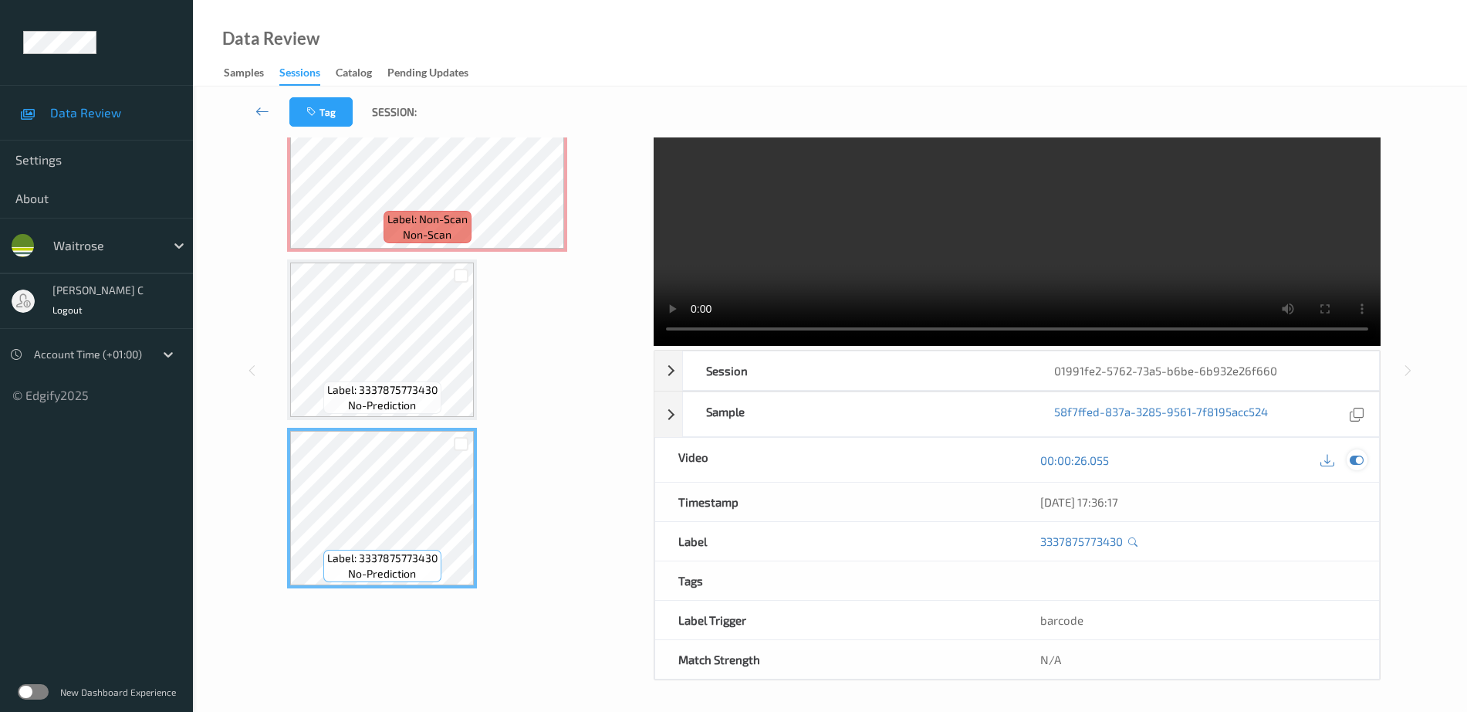
click at [1354, 466] on div at bounding box center [1357, 459] width 21 height 21
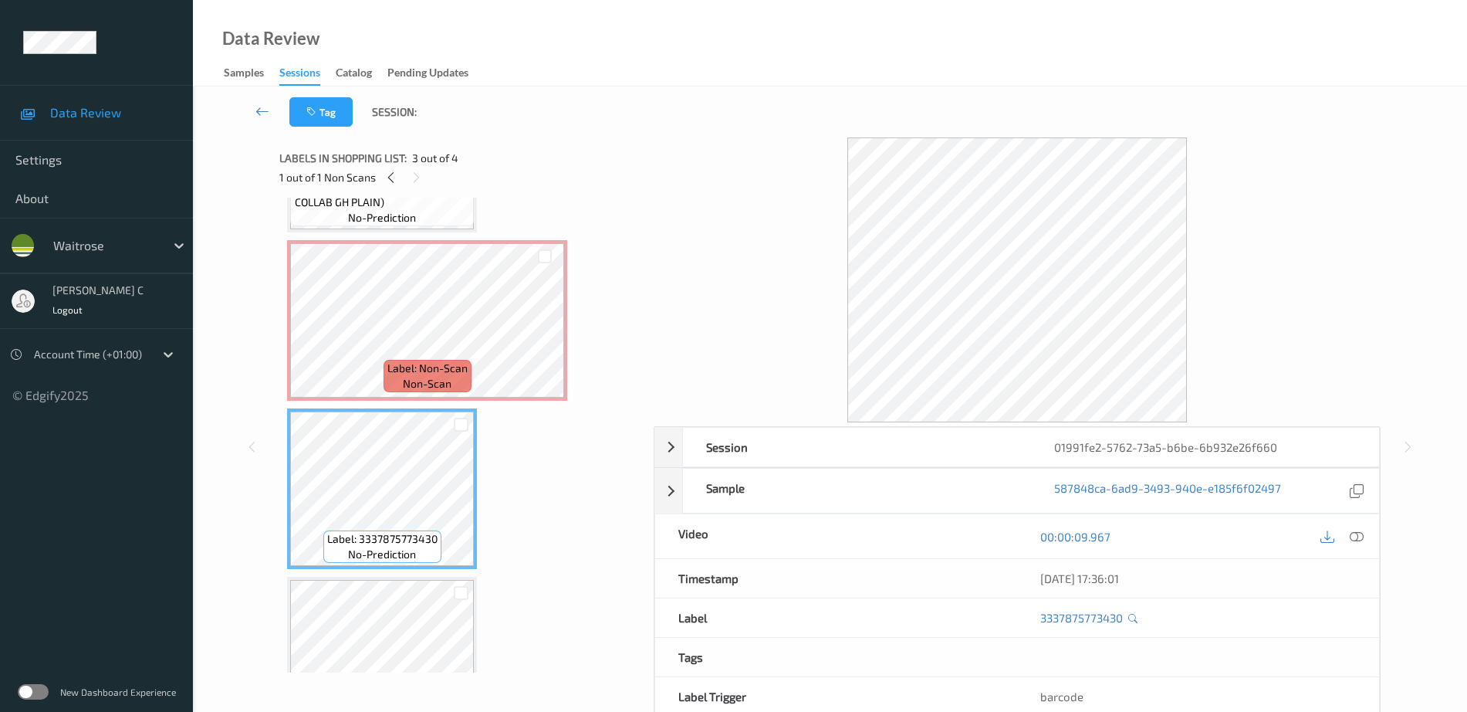
scroll to position [110, 0]
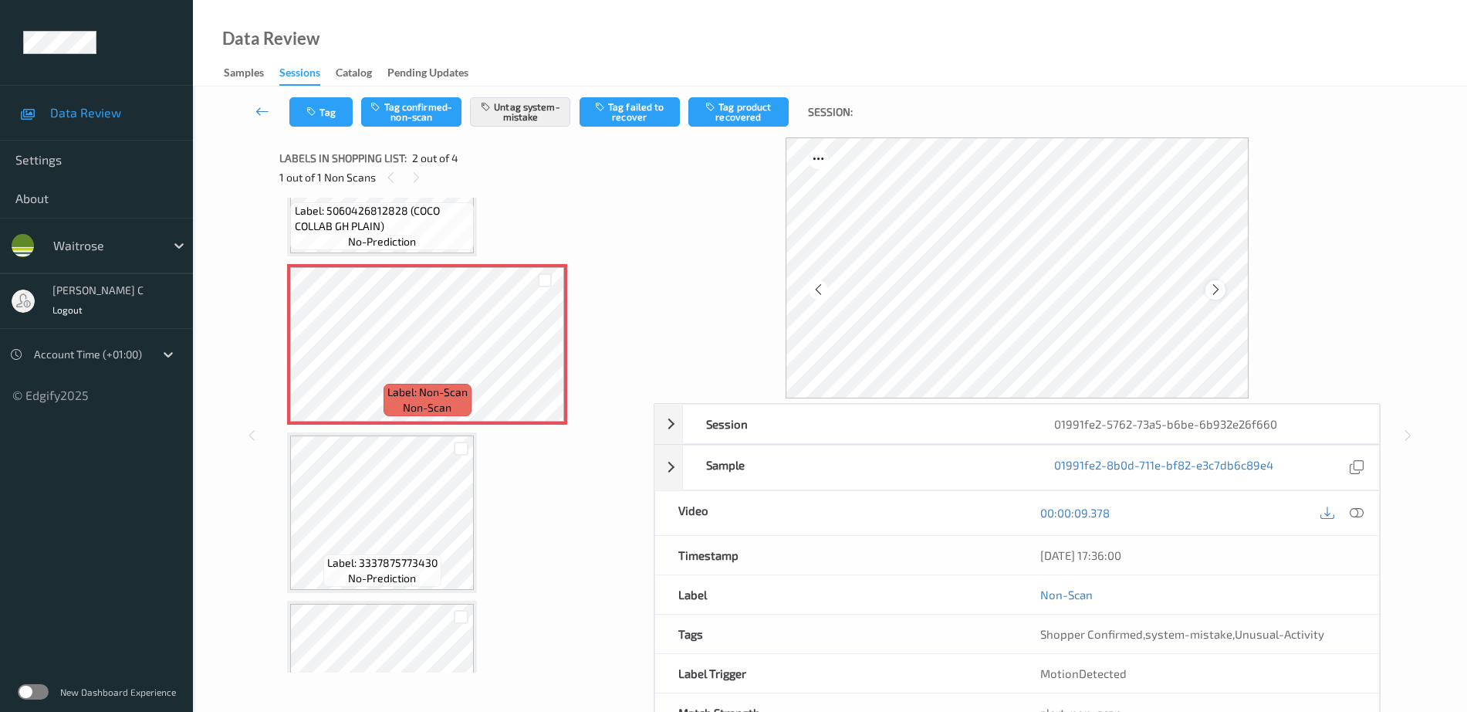
click at [1219, 282] on div at bounding box center [1215, 289] width 19 height 19
click at [1219, 282] on icon at bounding box center [1215, 289] width 13 height 14
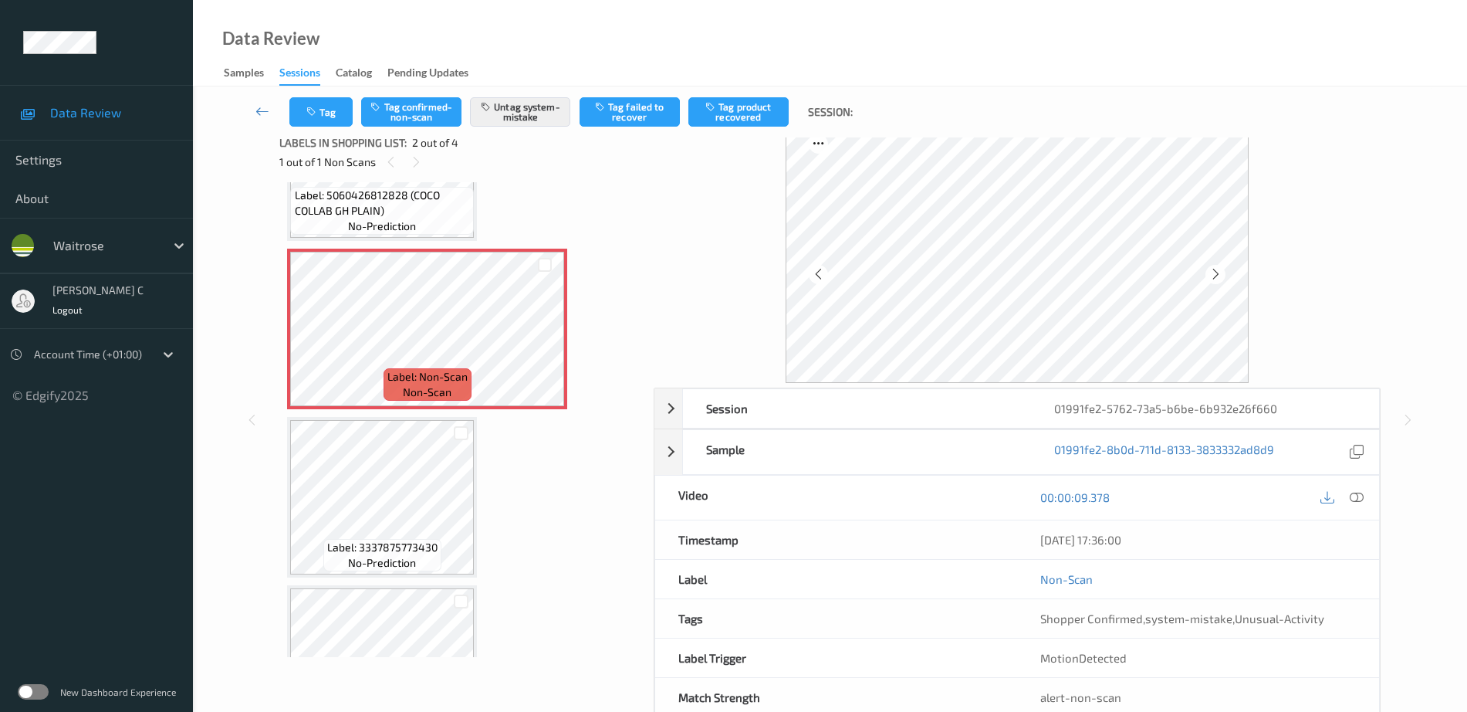
scroll to position [0, 0]
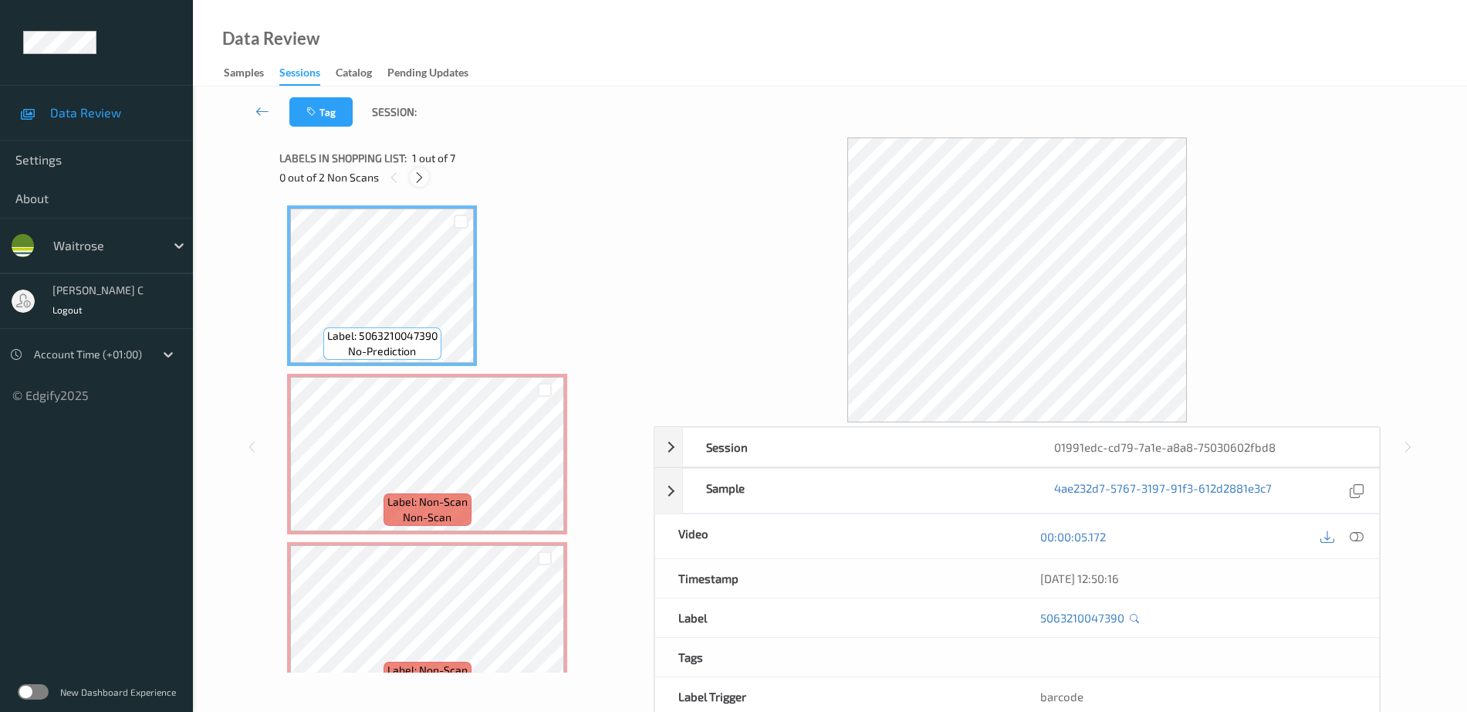
click at [420, 175] on icon at bounding box center [419, 178] width 13 height 14
click at [1349, 528] on div at bounding box center [1357, 536] width 21 height 21
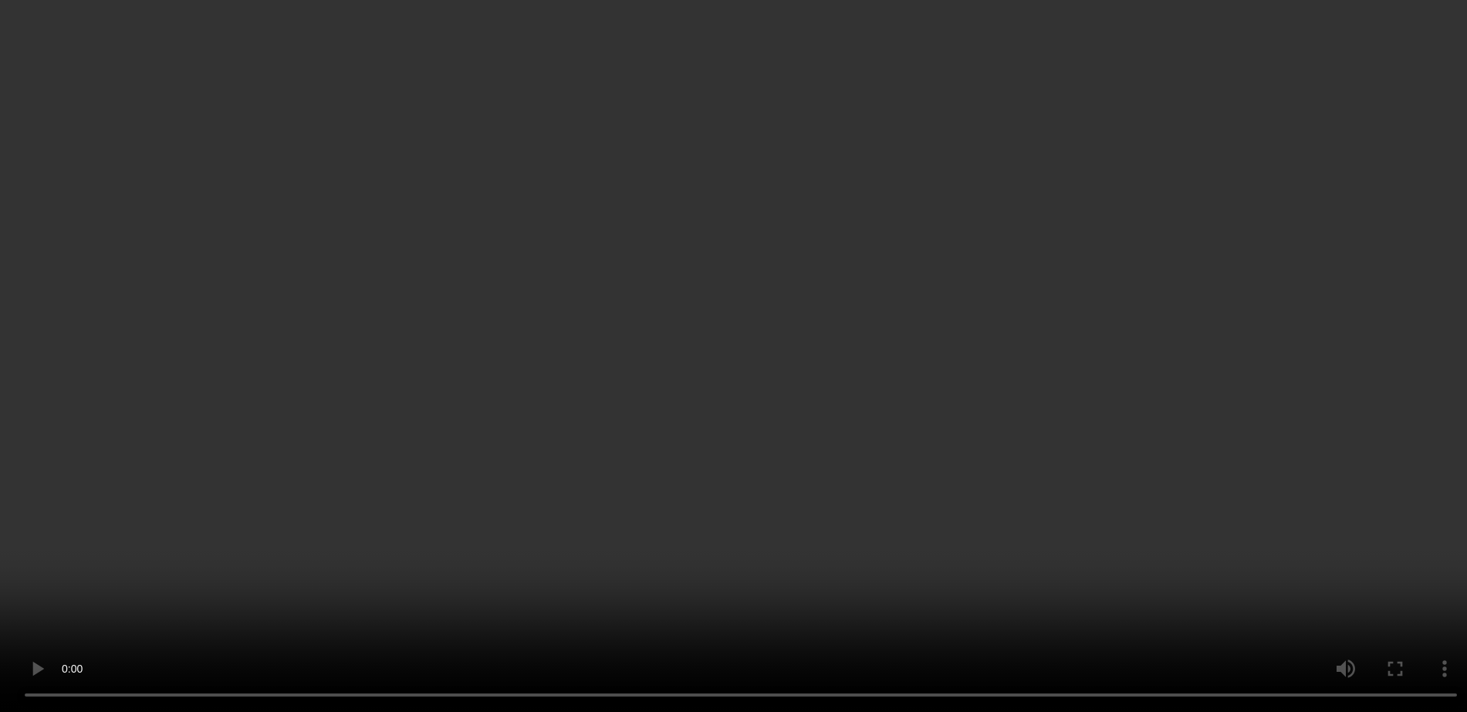
scroll to position [96, 0]
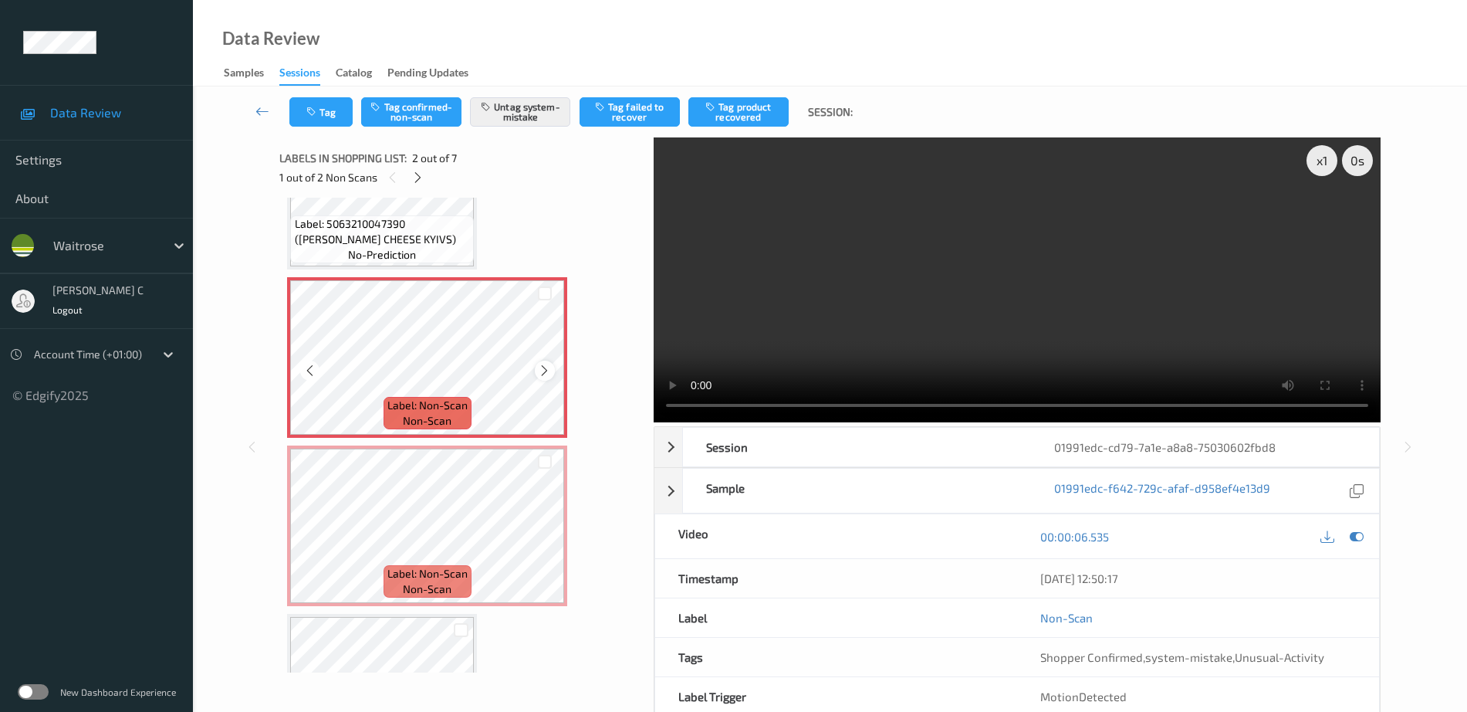
click at [549, 362] on div at bounding box center [544, 369] width 19 height 19
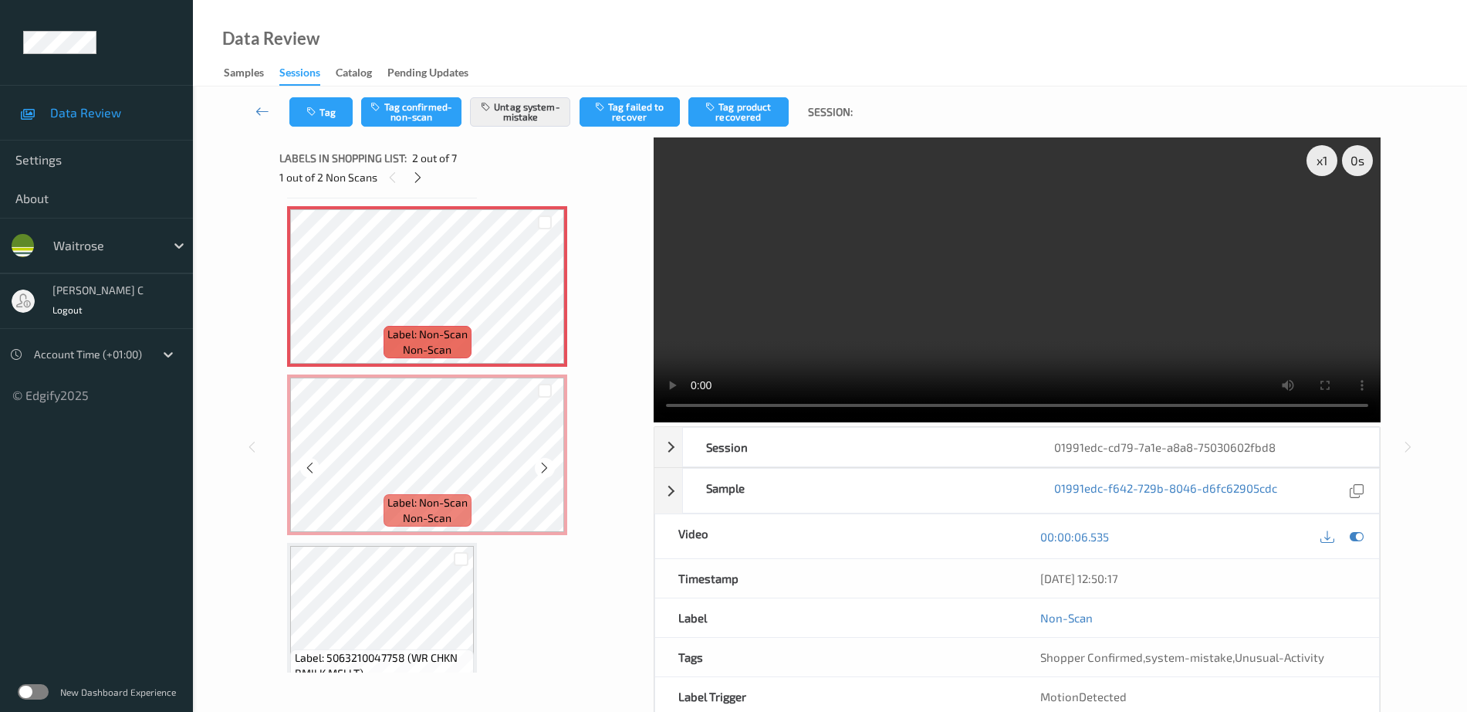
scroll to position [193, 0]
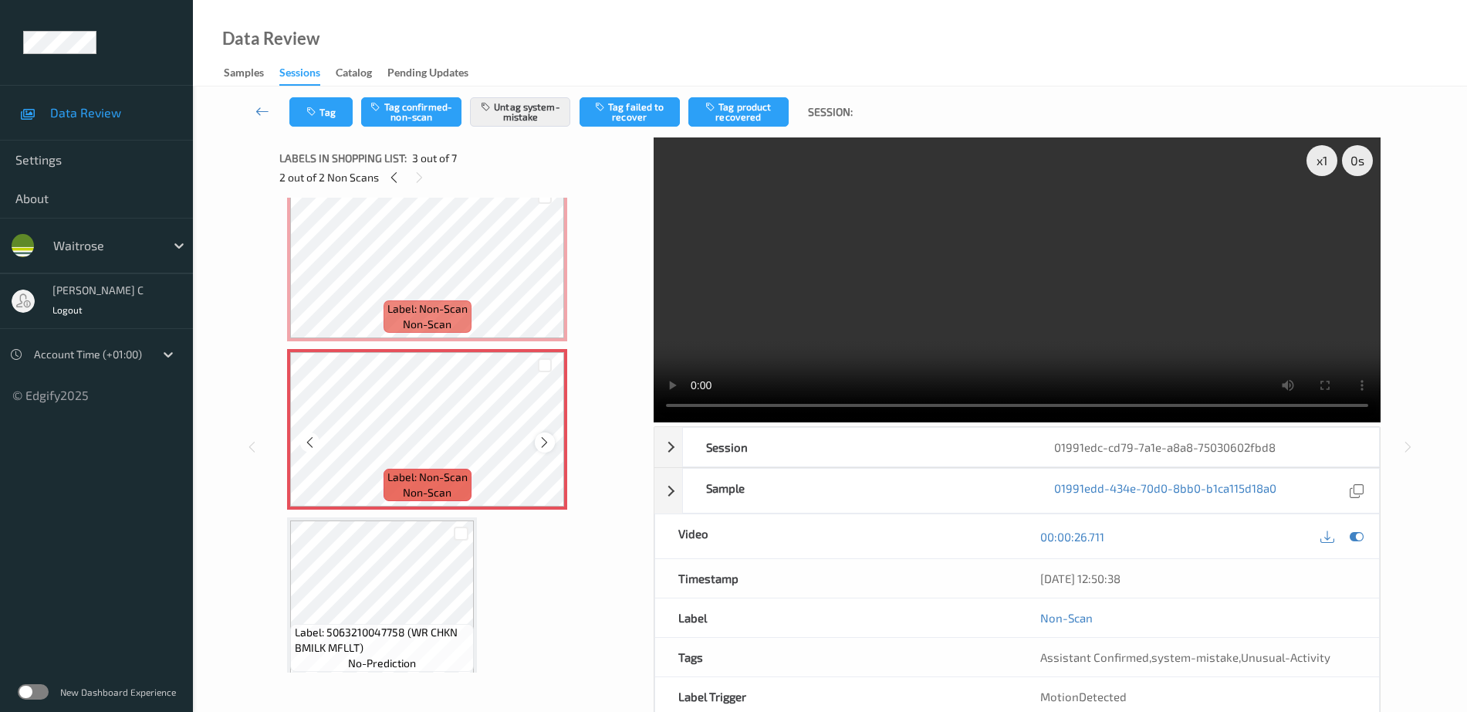
click at [548, 434] on div at bounding box center [544, 441] width 19 height 19
click at [547, 438] on icon at bounding box center [544, 442] width 13 height 14
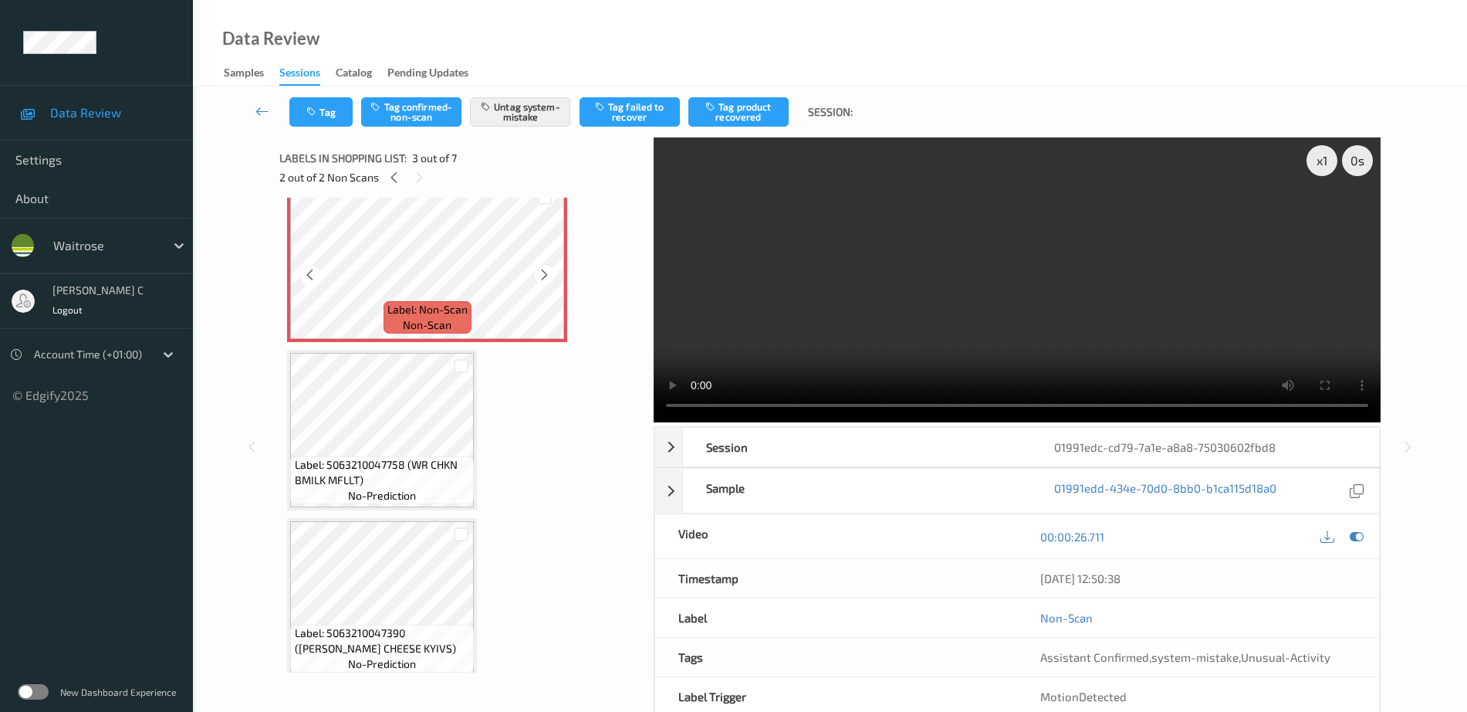
scroll to position [386, 0]
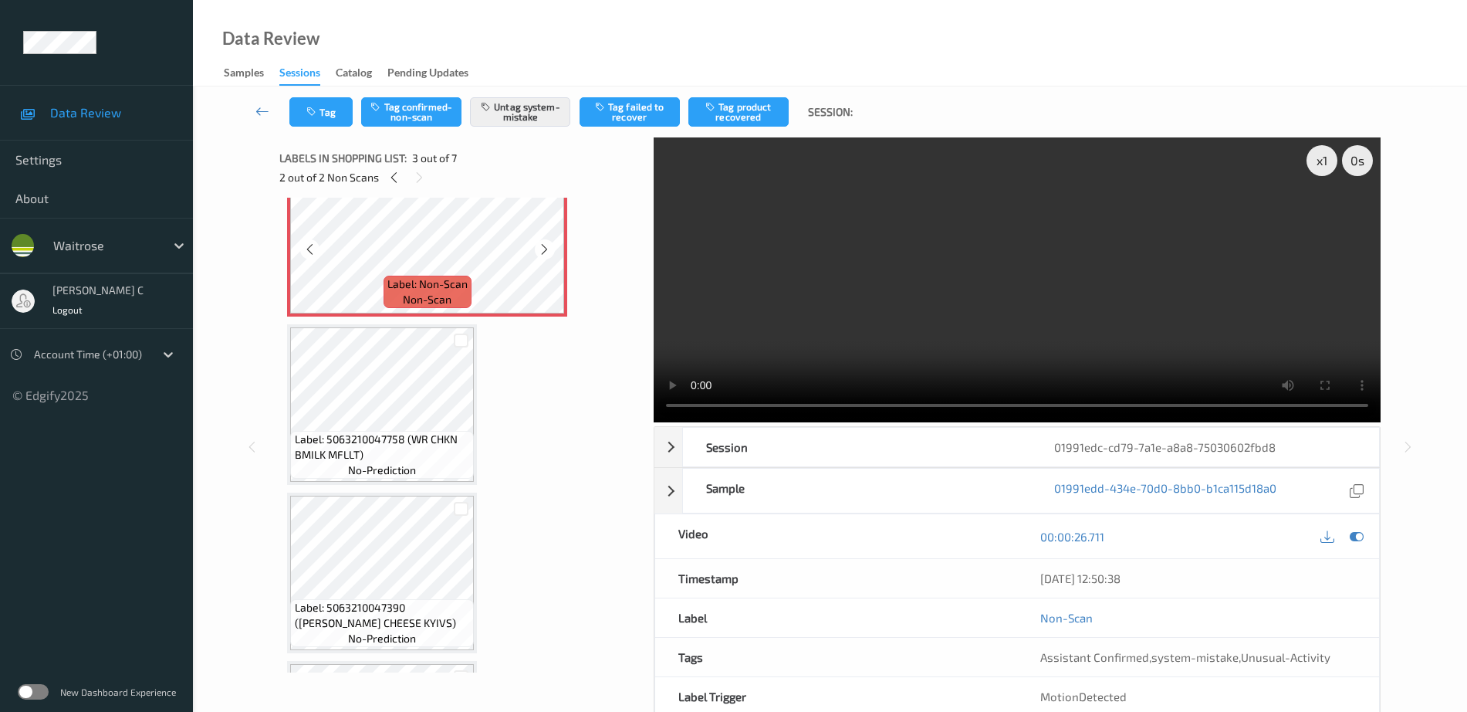
click at [432, 436] on span "Label: 5063210047758 (WR CHKN BMILK MFLLT)" at bounding box center [383, 446] width 176 height 31
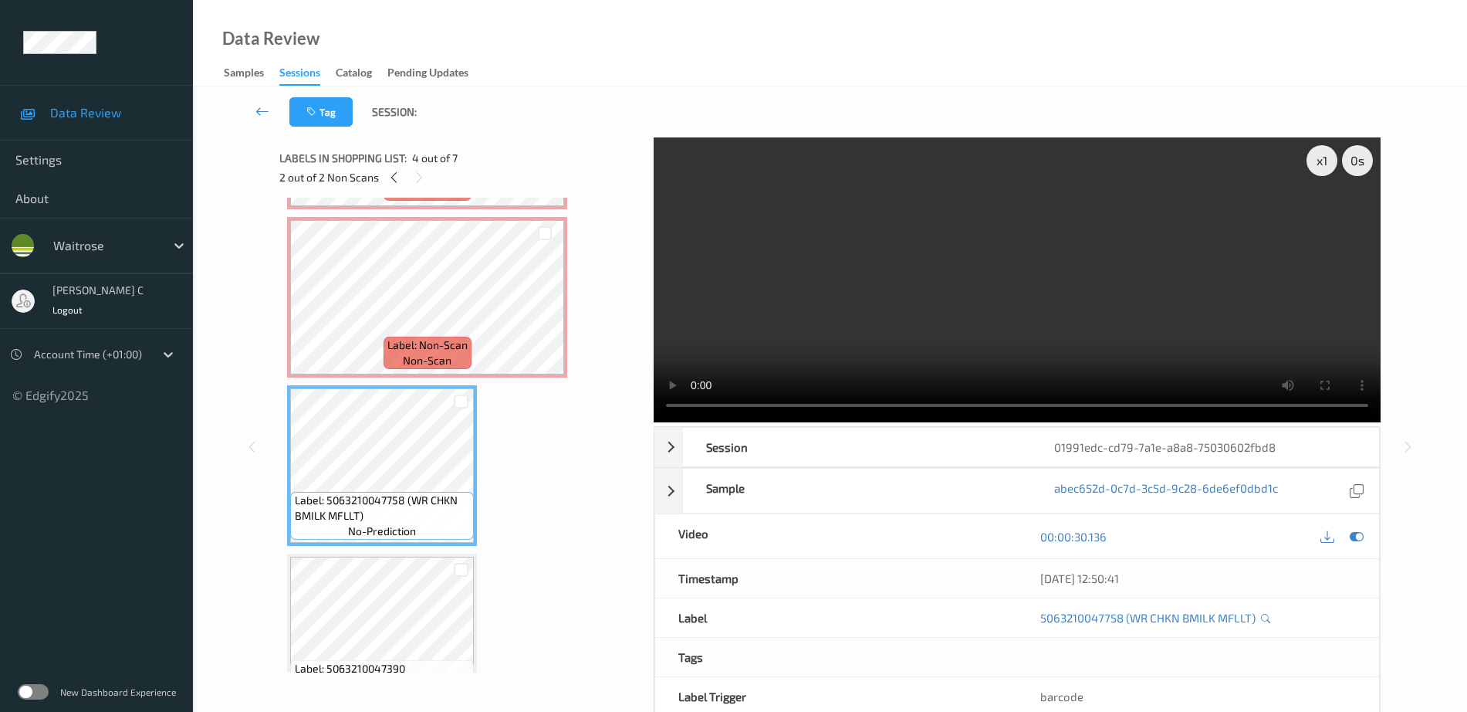
scroll to position [421, 0]
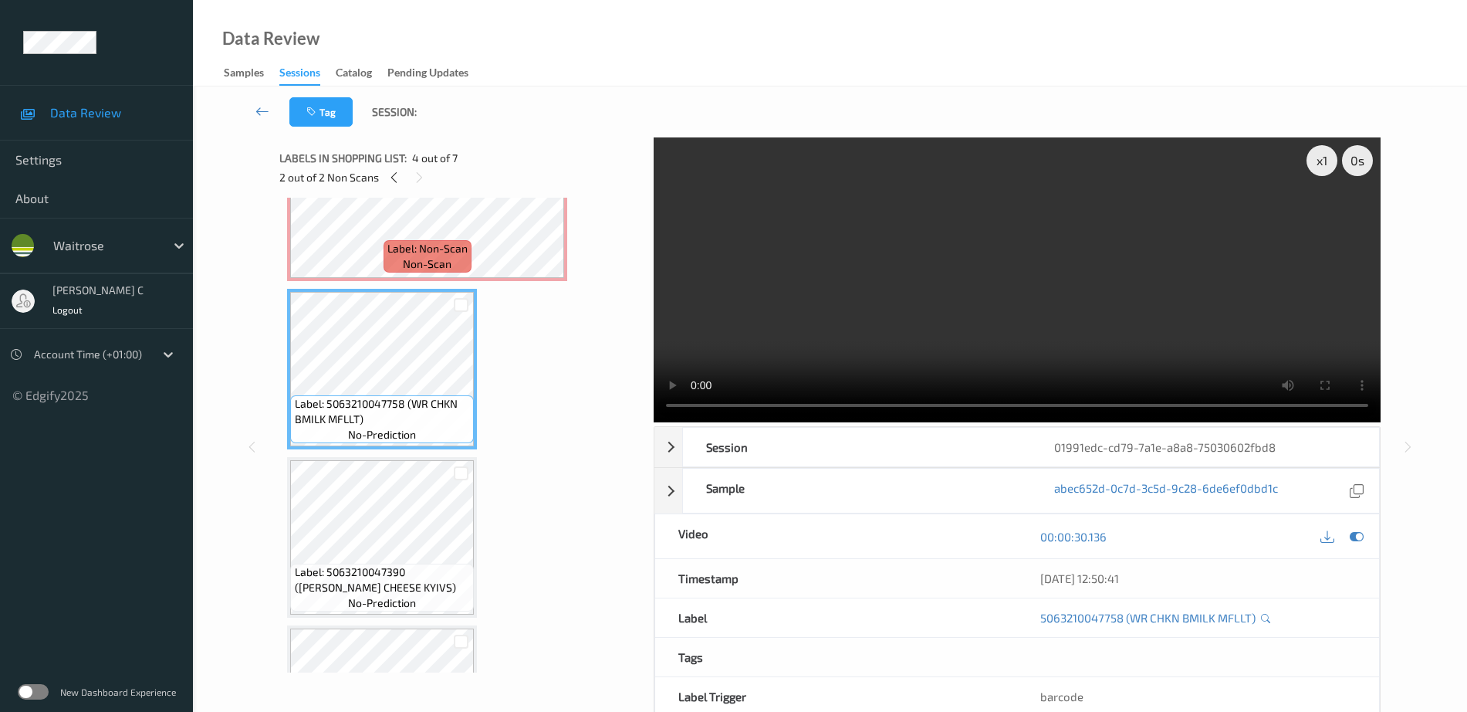
click at [407, 448] on div "Label: 5063210047758 (WR CHKN BMILK MFLLT) no-prediction" at bounding box center [382, 369] width 190 height 161
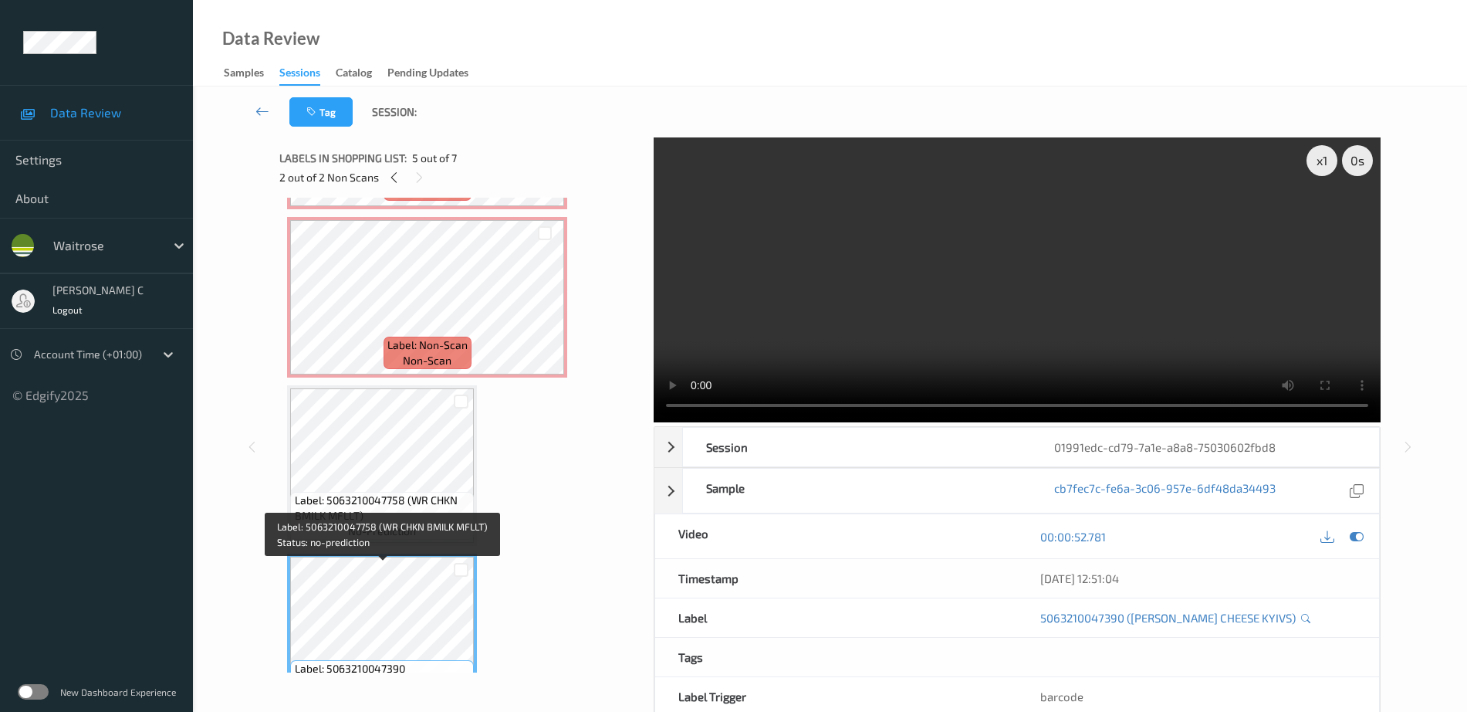
scroll to position [132, 0]
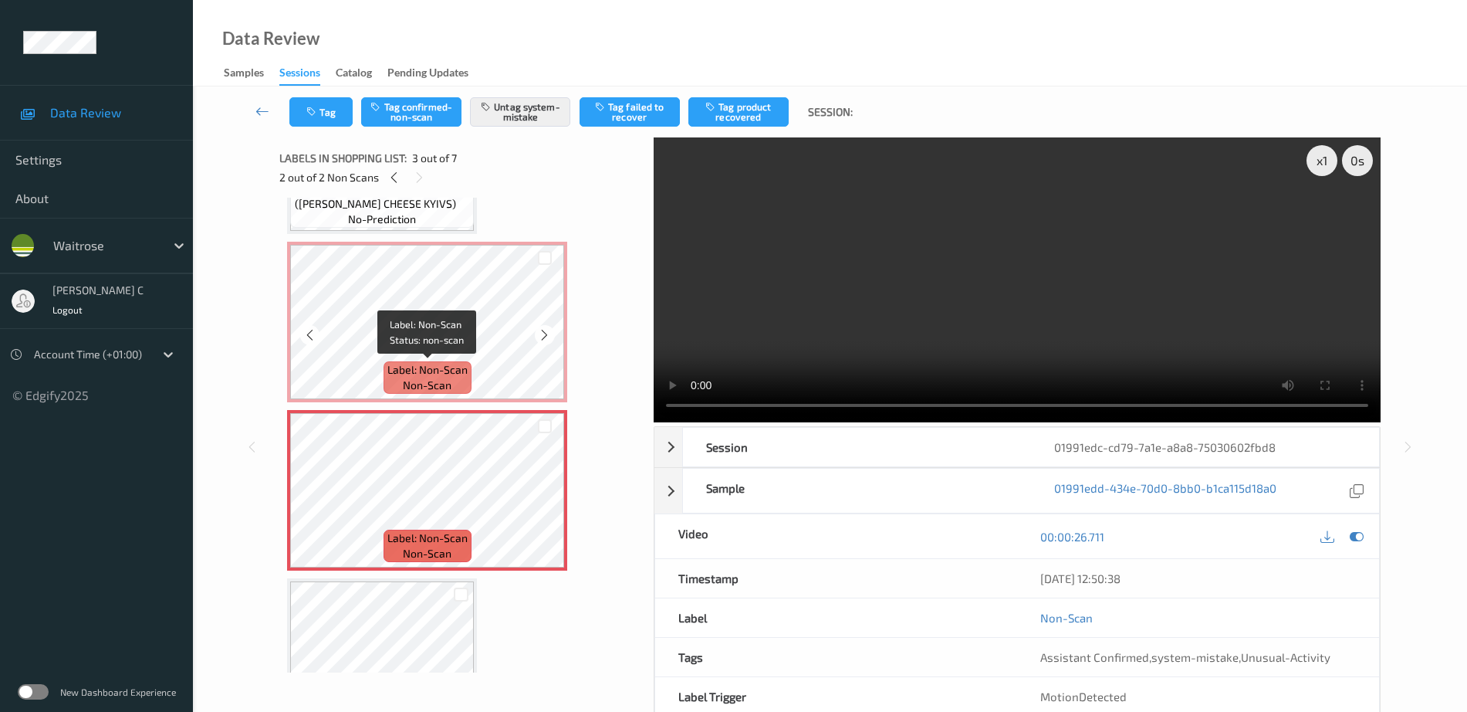
click at [428, 362] on span "Label: Non-Scan" at bounding box center [427, 369] width 80 height 15
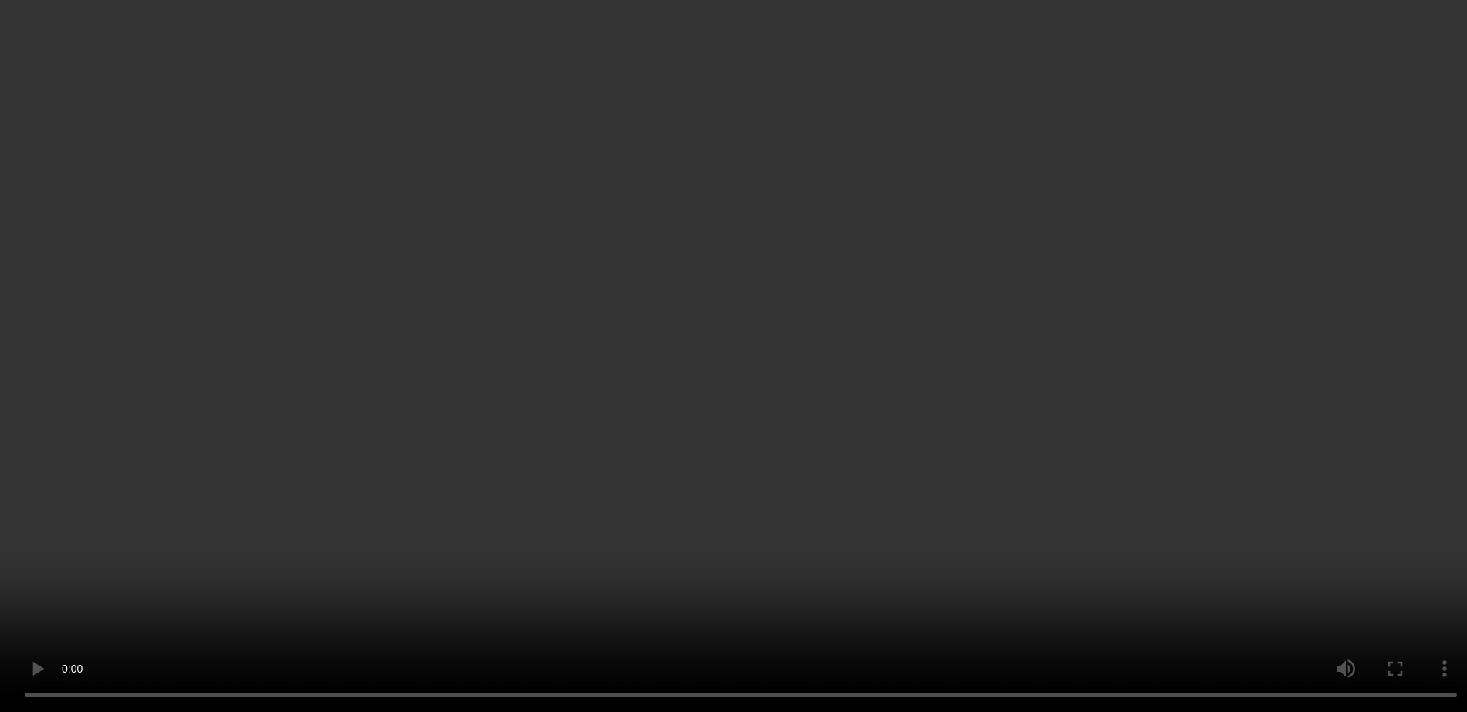
scroll to position [228, 0]
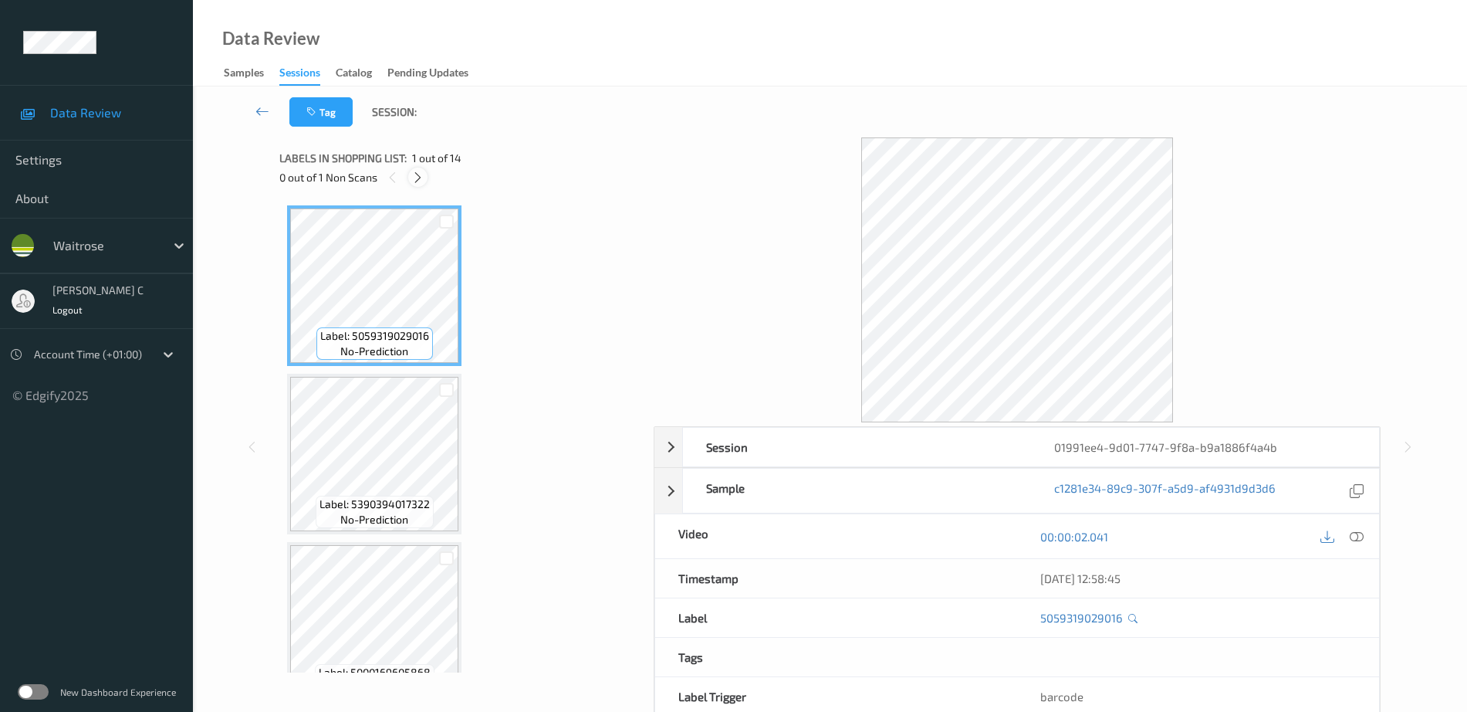
click at [418, 182] on icon at bounding box center [417, 178] width 13 height 14
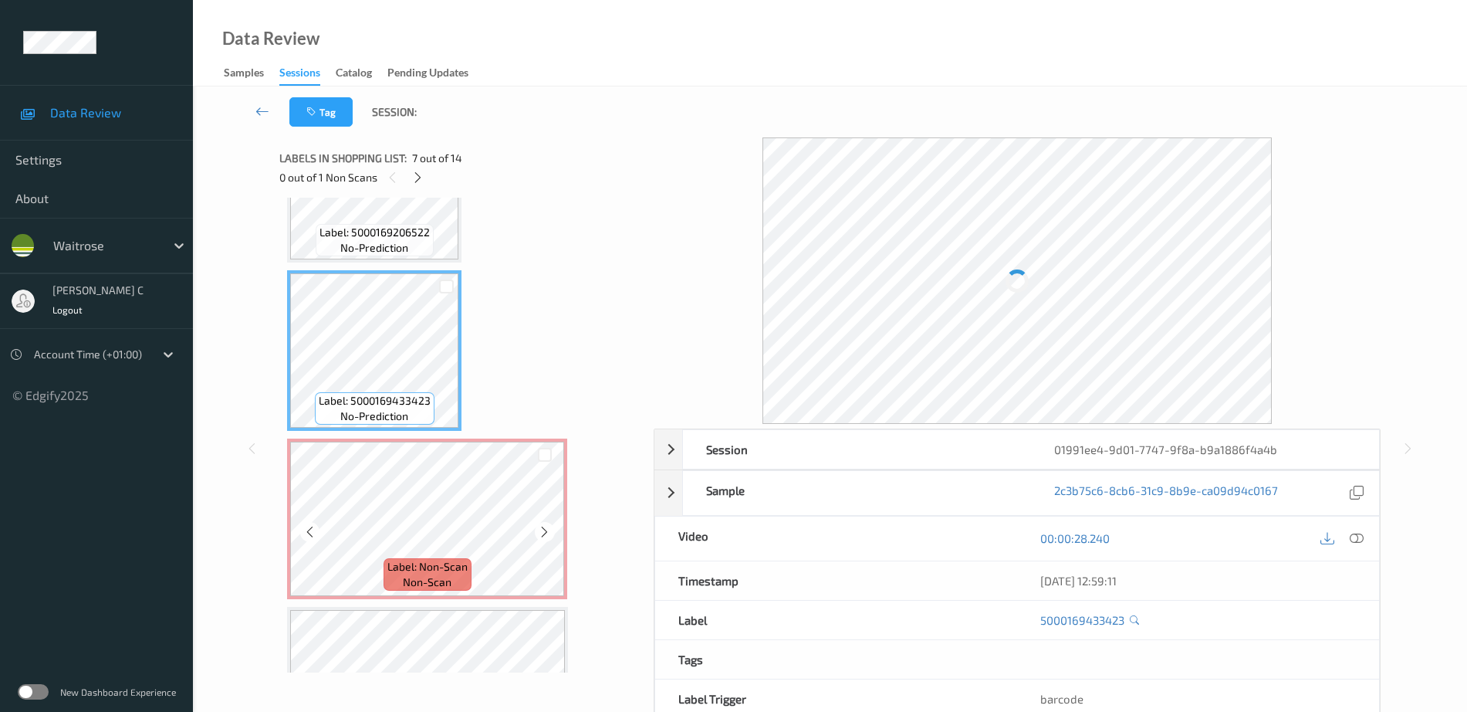
scroll to position [921, 0]
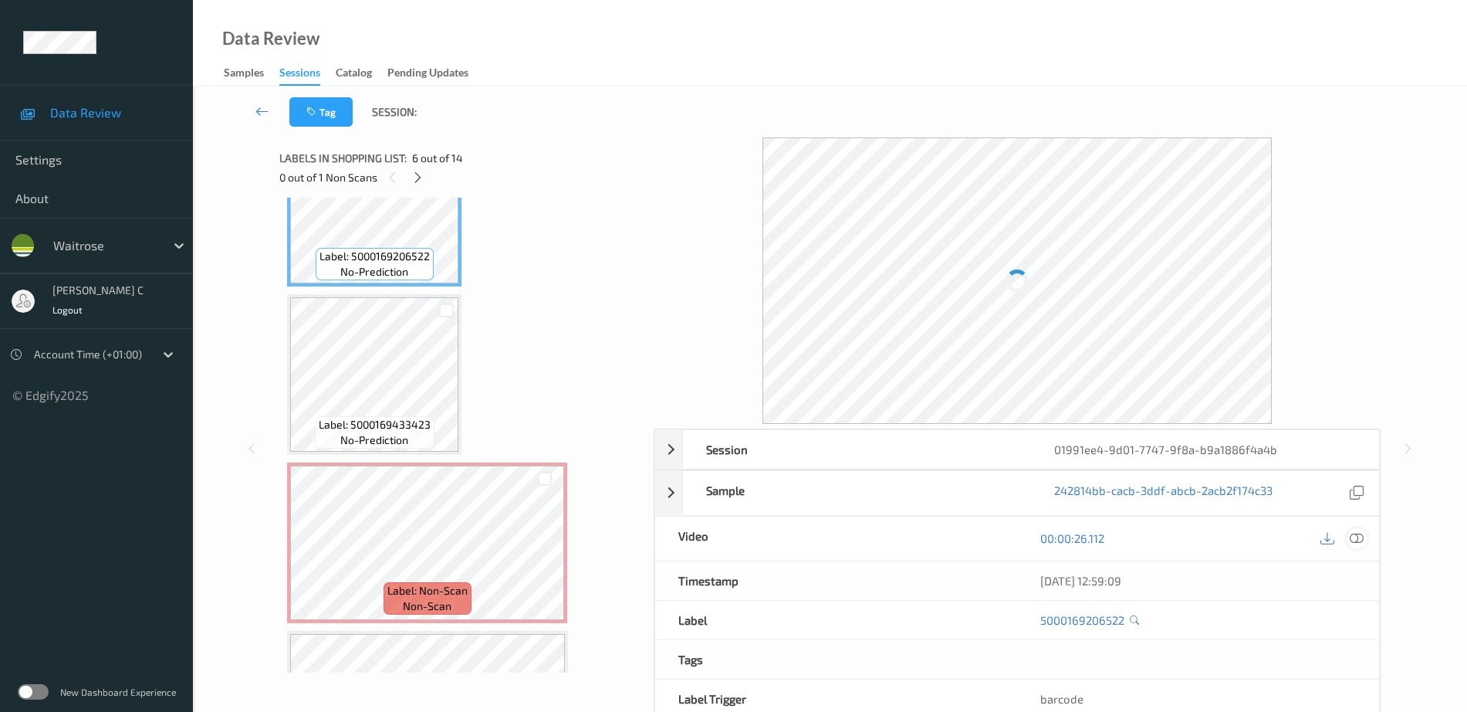
click at [1357, 540] on icon at bounding box center [1357, 538] width 14 height 14
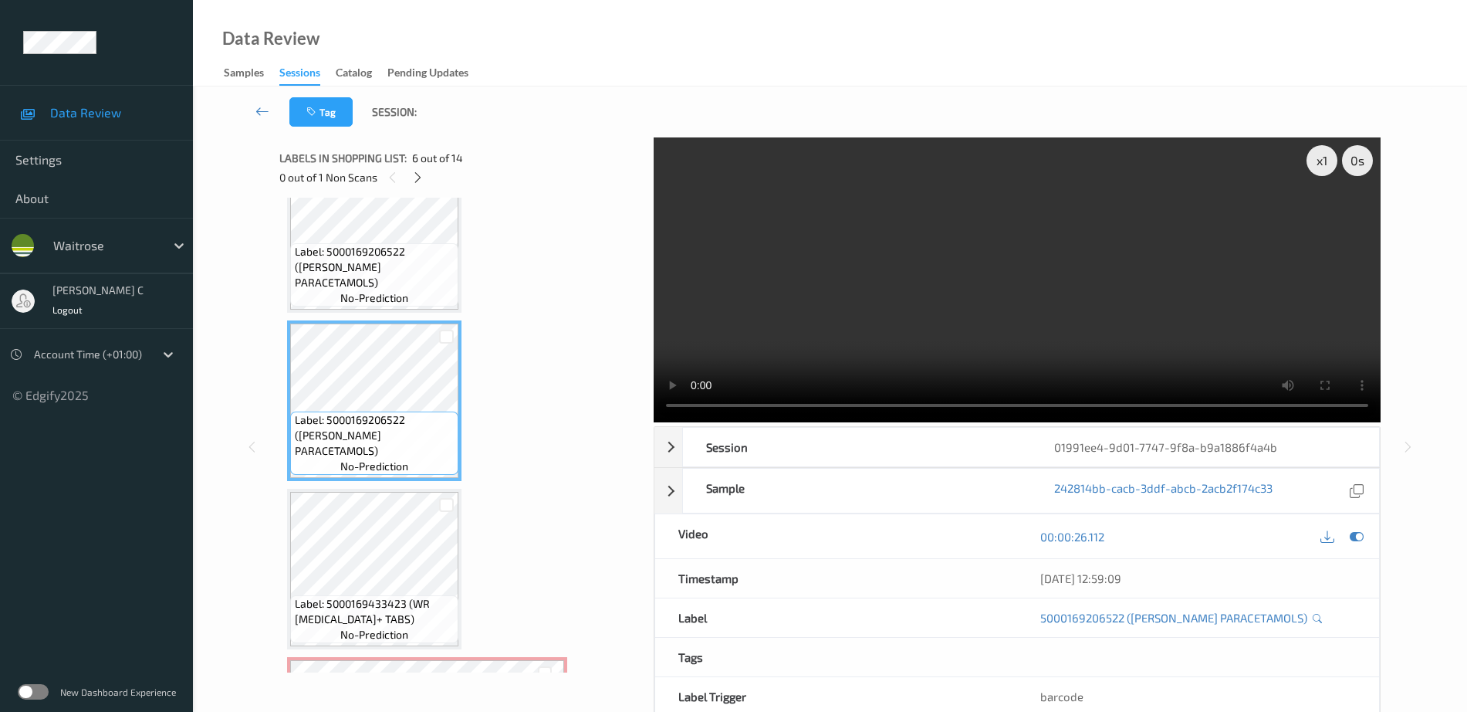
scroll to position [712, 0]
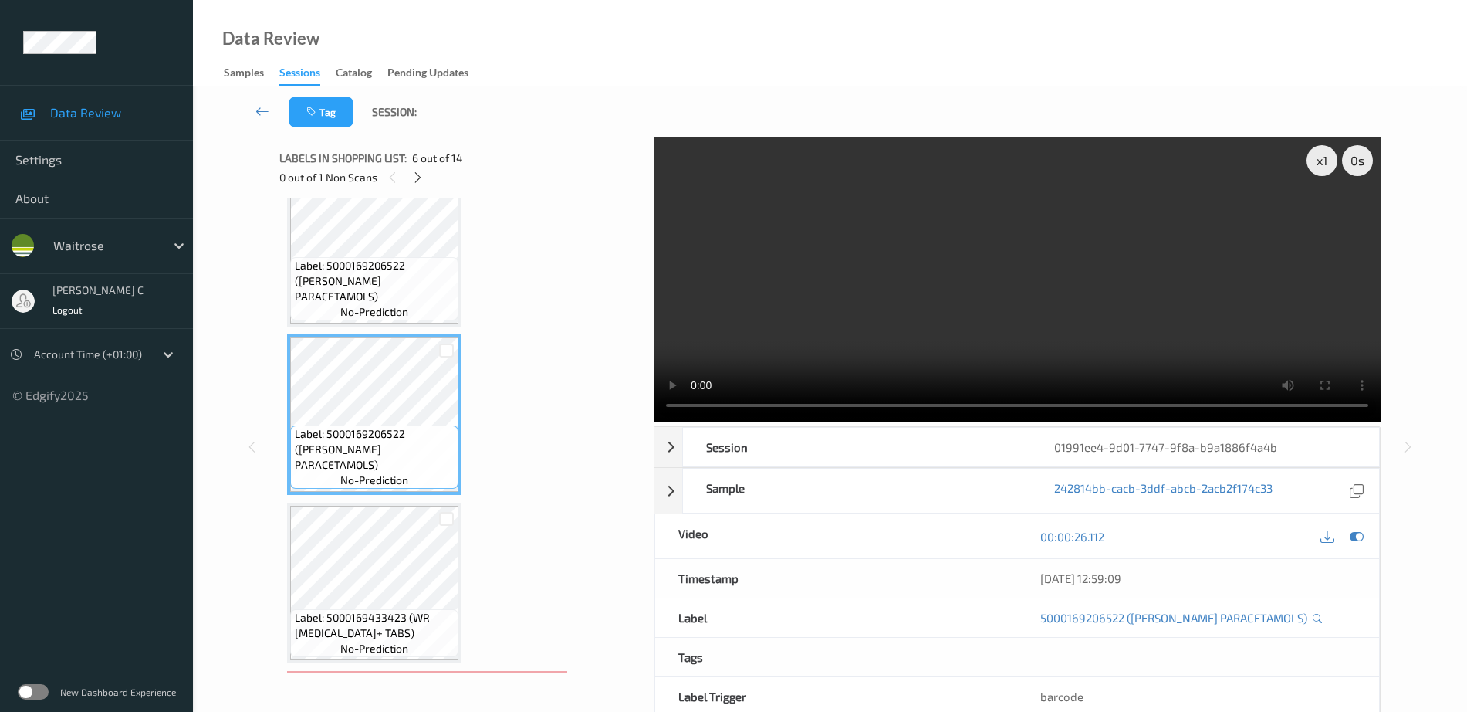
click at [371, 275] on span "Label: 5000169206522 (WR ESS PARACETAMOLS)" at bounding box center [375, 281] width 161 height 46
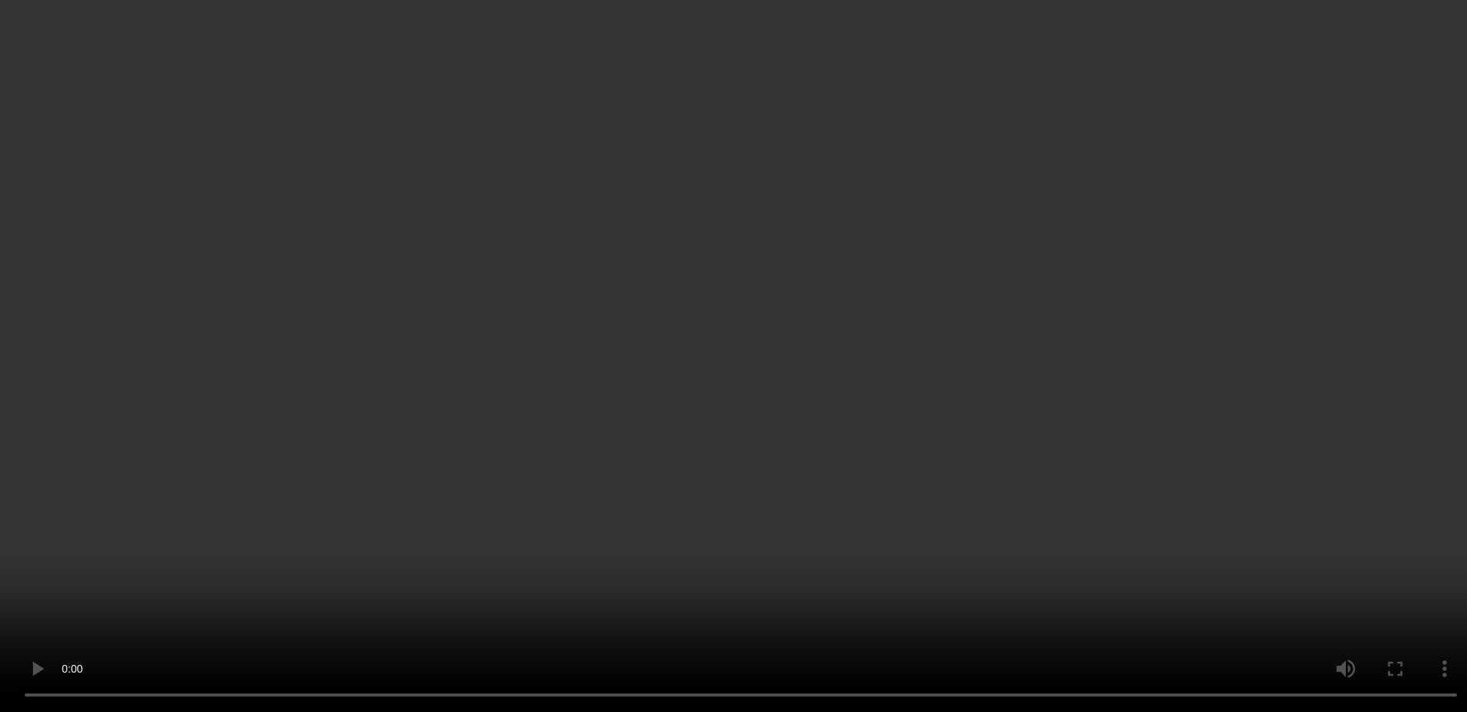
scroll to position [1098, 0]
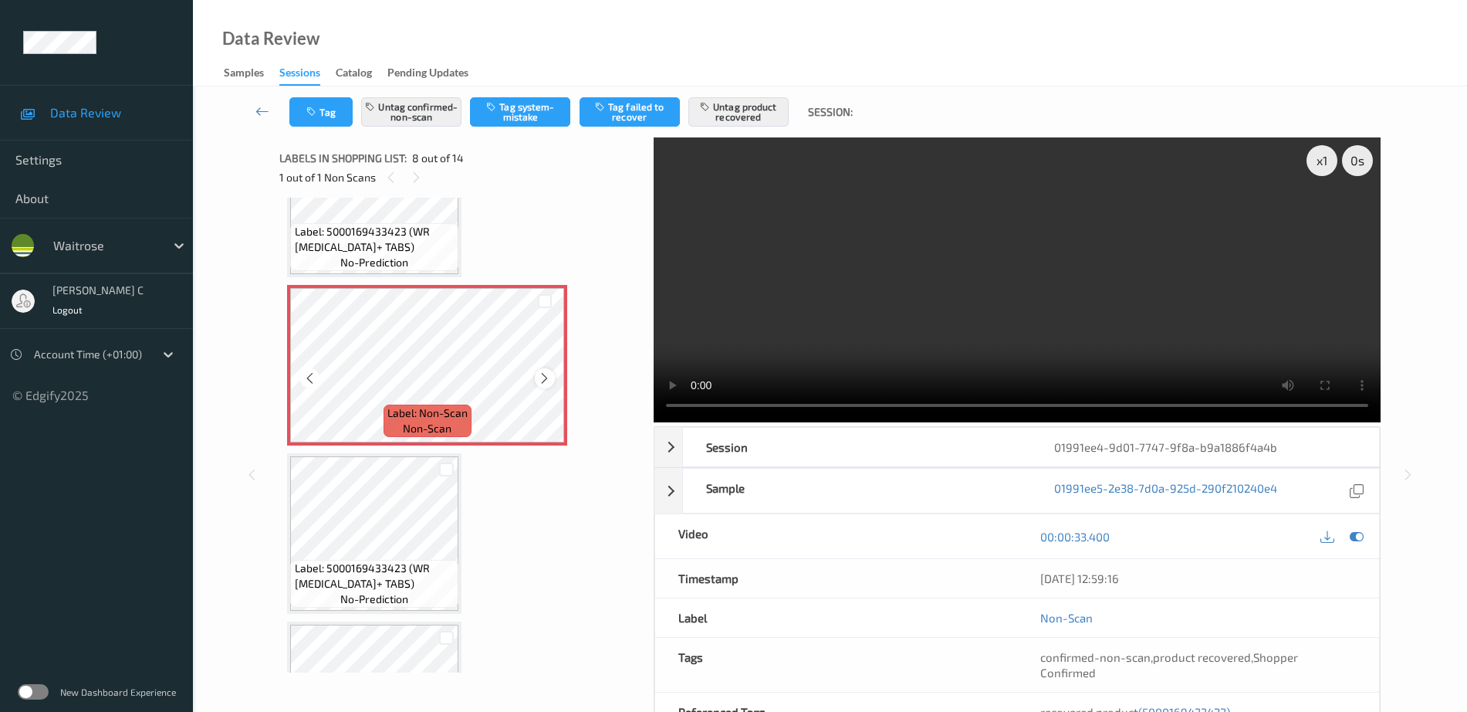
click at [551, 374] on div at bounding box center [544, 377] width 19 height 19
click at [551, 378] on icon at bounding box center [544, 378] width 13 height 14
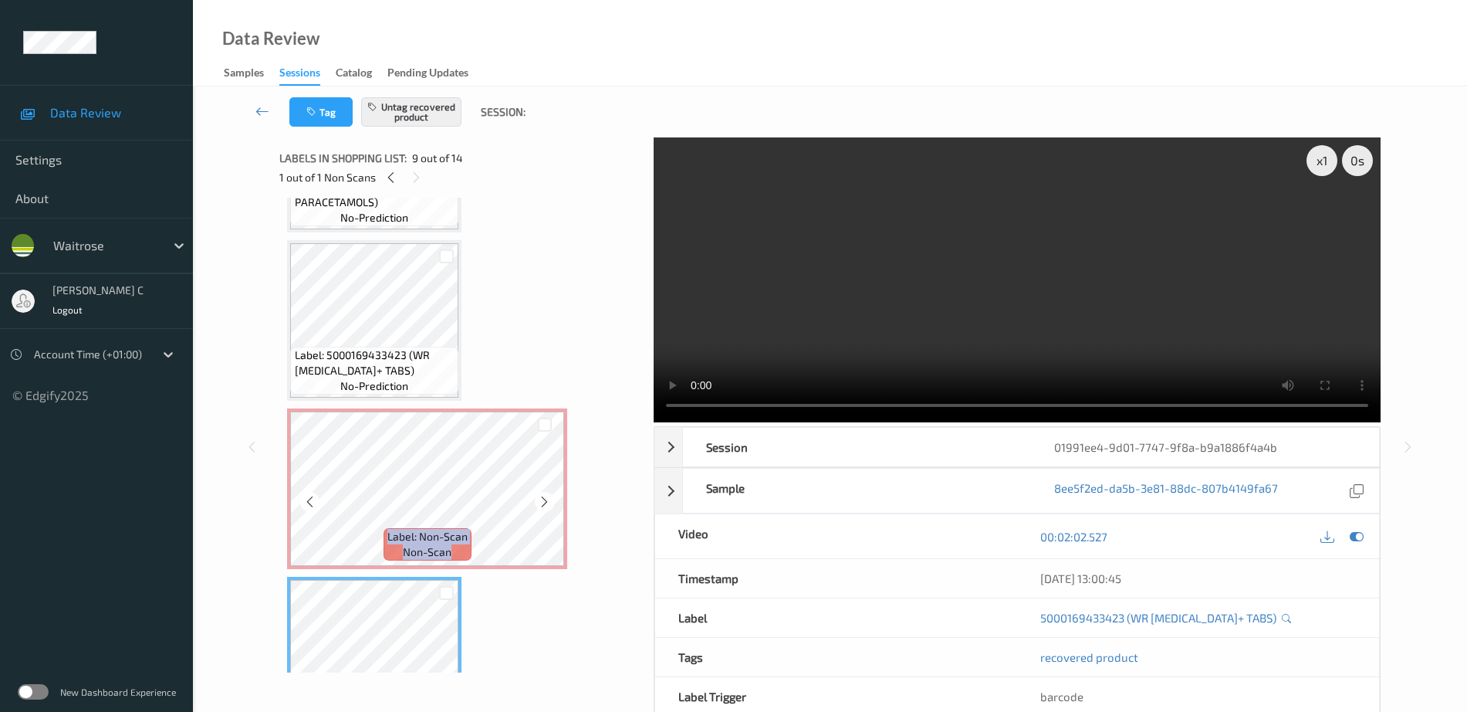
scroll to position [905, 0]
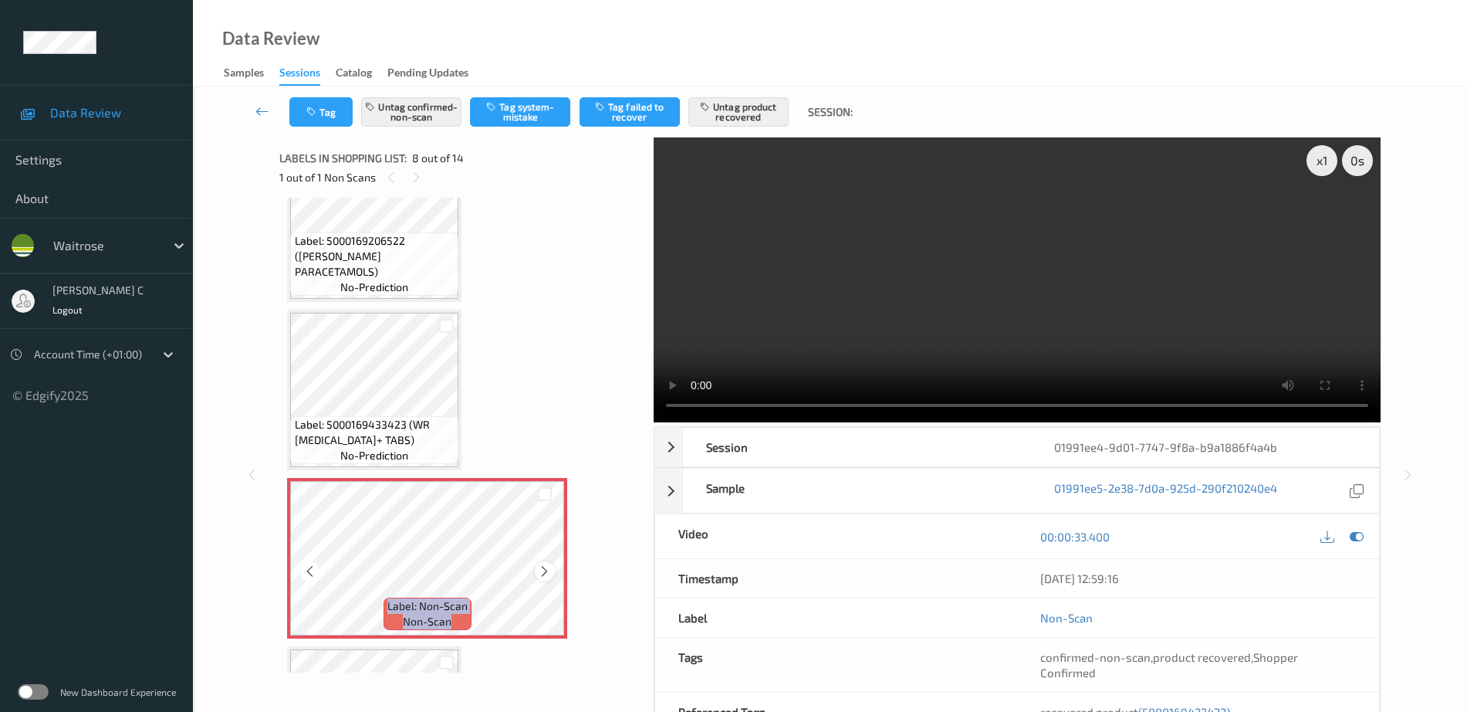
click at [542, 573] on icon at bounding box center [544, 571] width 13 height 14
click at [381, 259] on span "Label: 5000169206522 (WR ESS PARACETAMOLS)" at bounding box center [375, 256] width 161 height 46
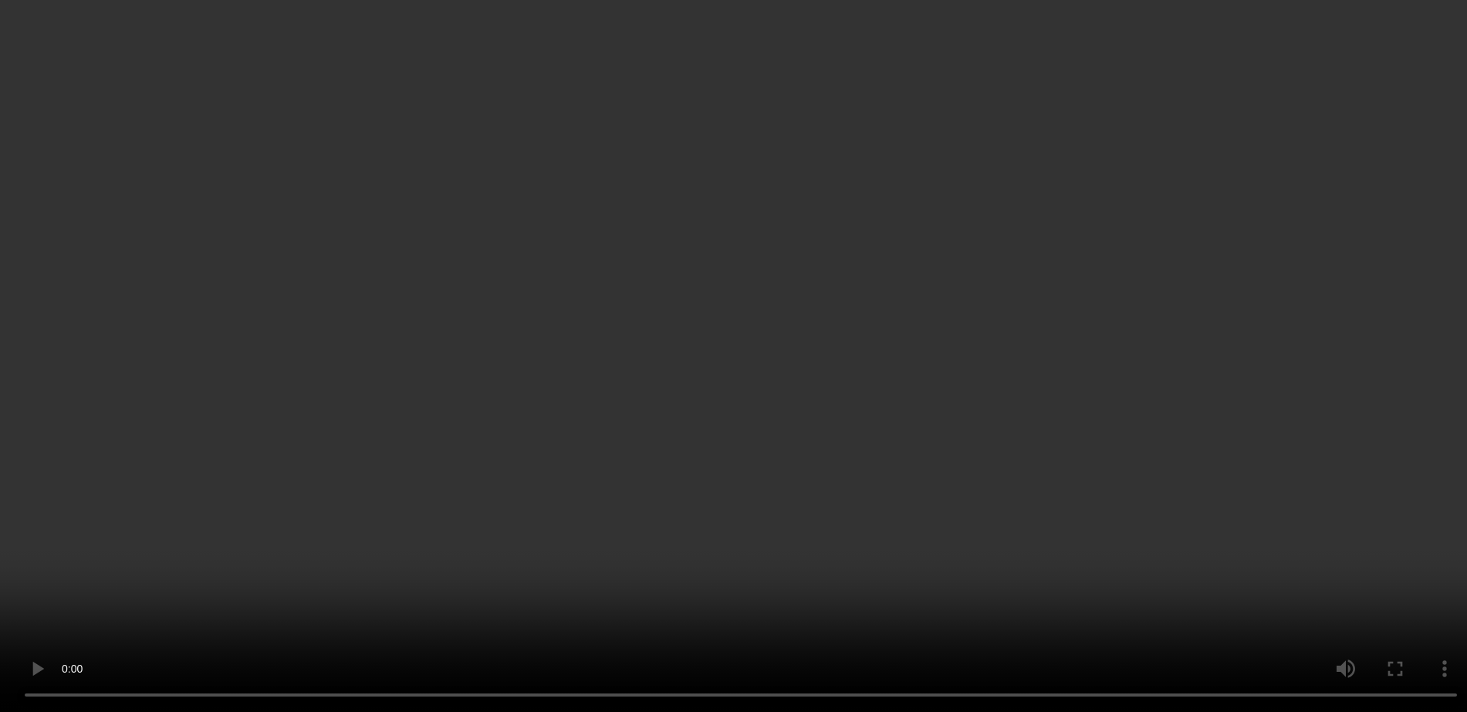
scroll to position [1002, 0]
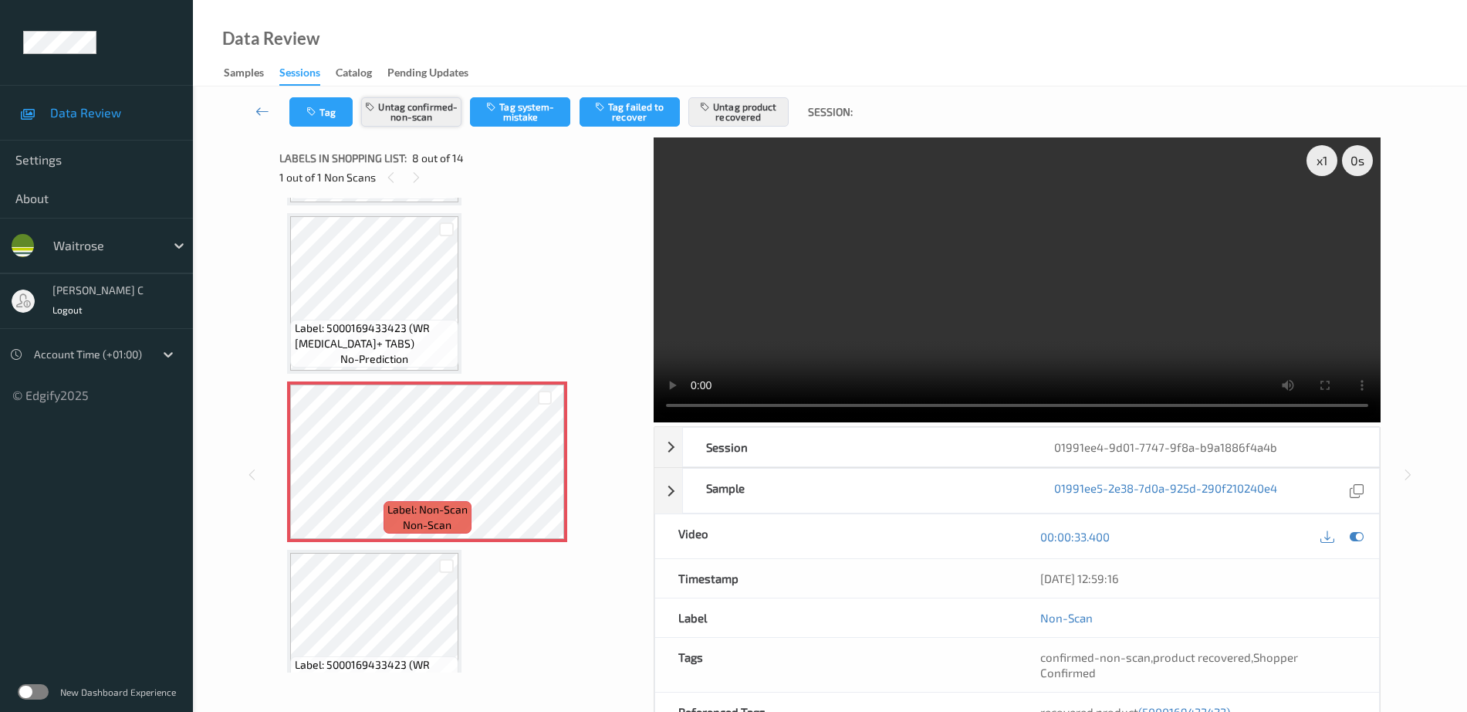
click at [431, 120] on button "Untag confirmed-non-scan" at bounding box center [411, 111] width 100 height 29
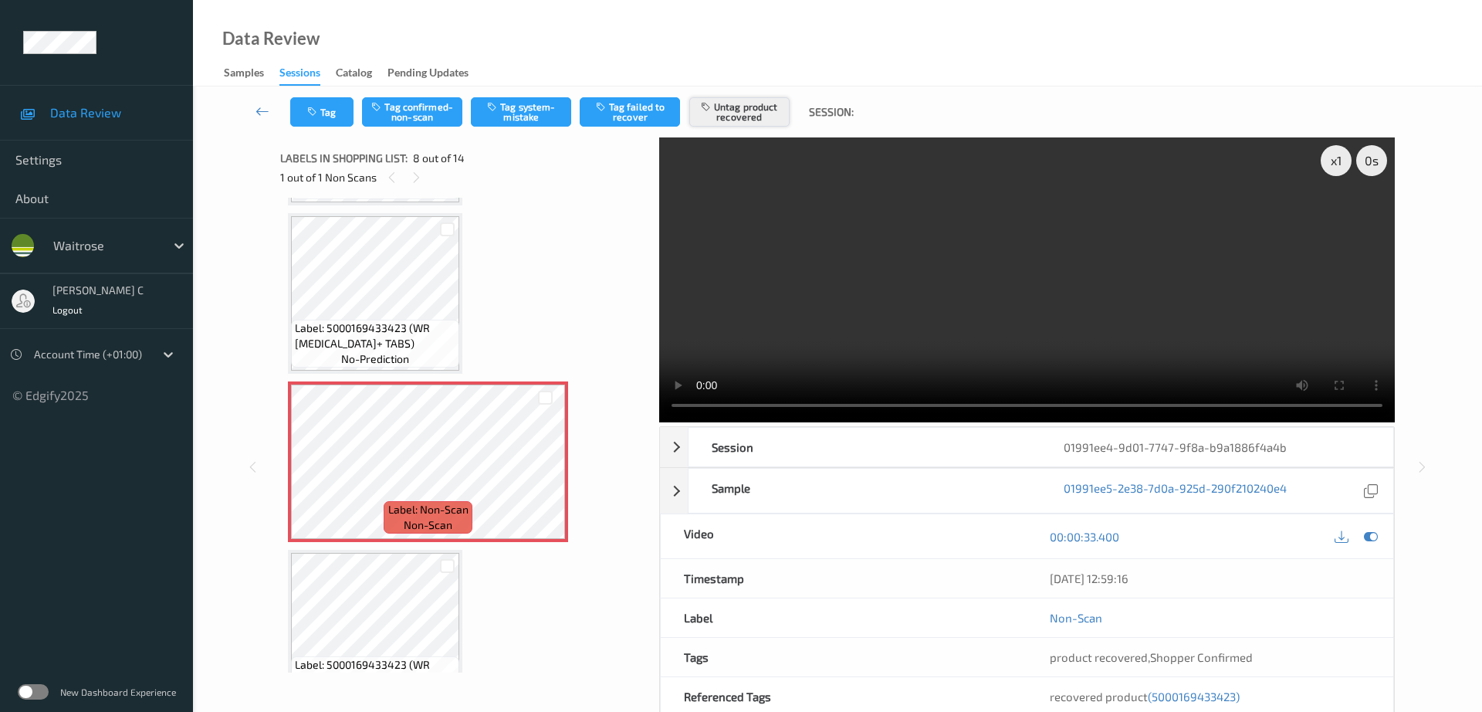
click at [760, 112] on button "Untag product recovered" at bounding box center [739, 111] width 100 height 29
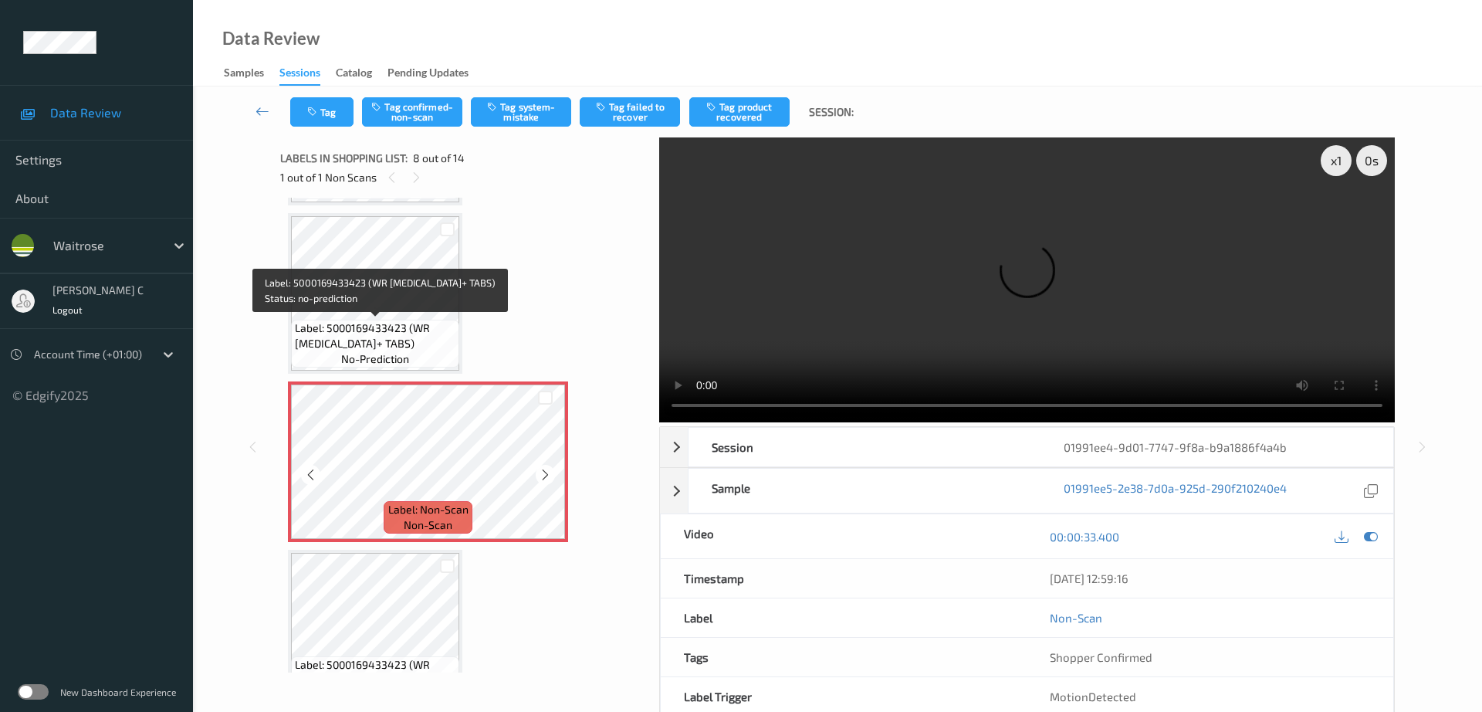
click at [441, 381] on div "Label: Non-Scan non-scan" at bounding box center [428, 461] width 280 height 161
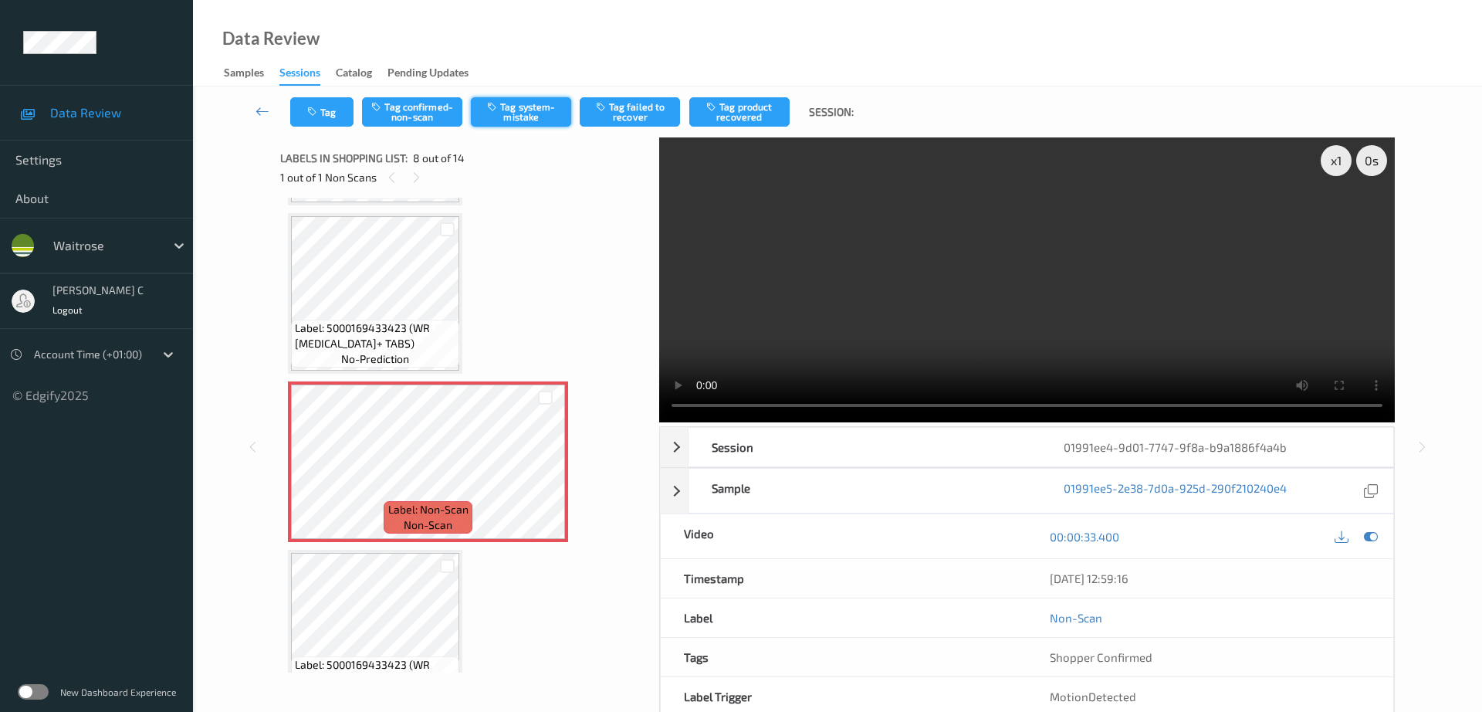
click at [499, 113] on button "Tag system-mistake" at bounding box center [521, 111] width 100 height 29
click at [313, 115] on icon "button" at bounding box center [313, 112] width 13 height 11
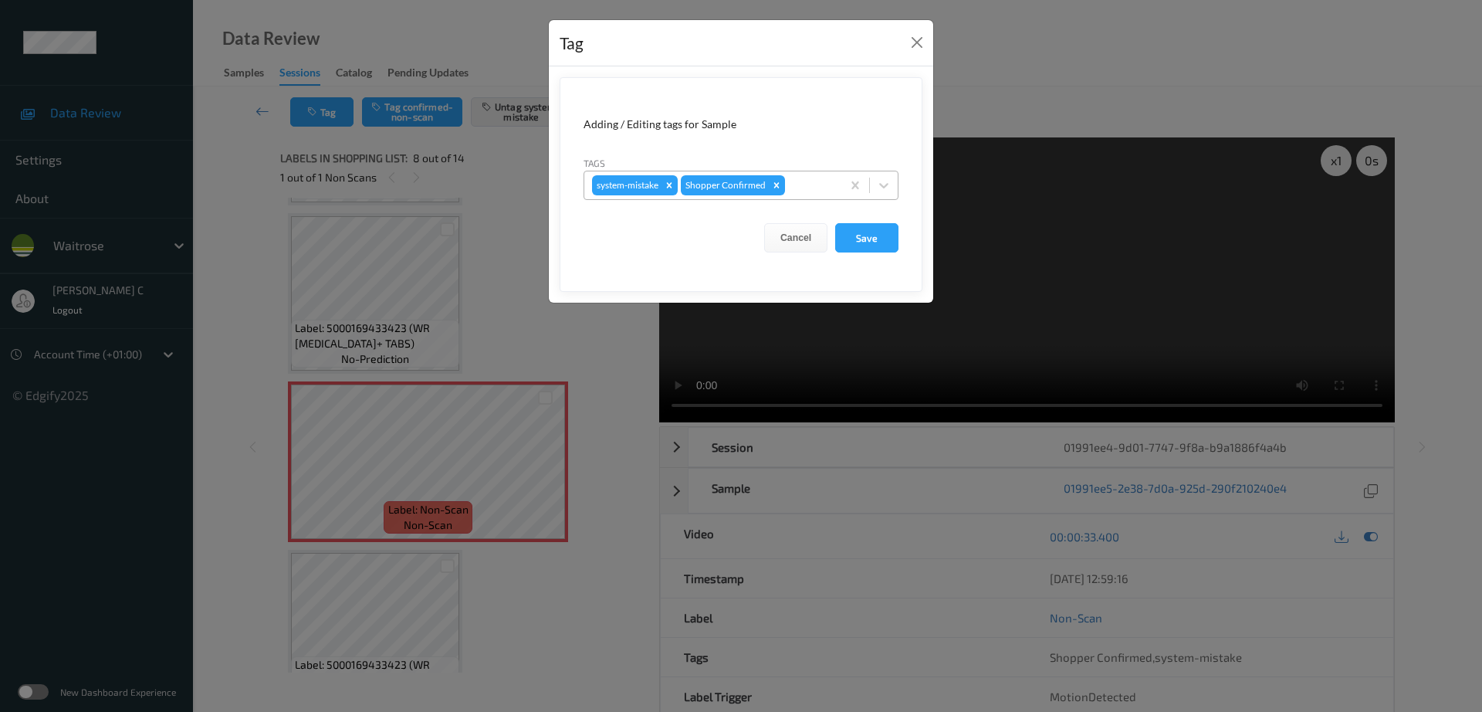
click at [815, 191] on div at bounding box center [811, 185] width 46 height 19
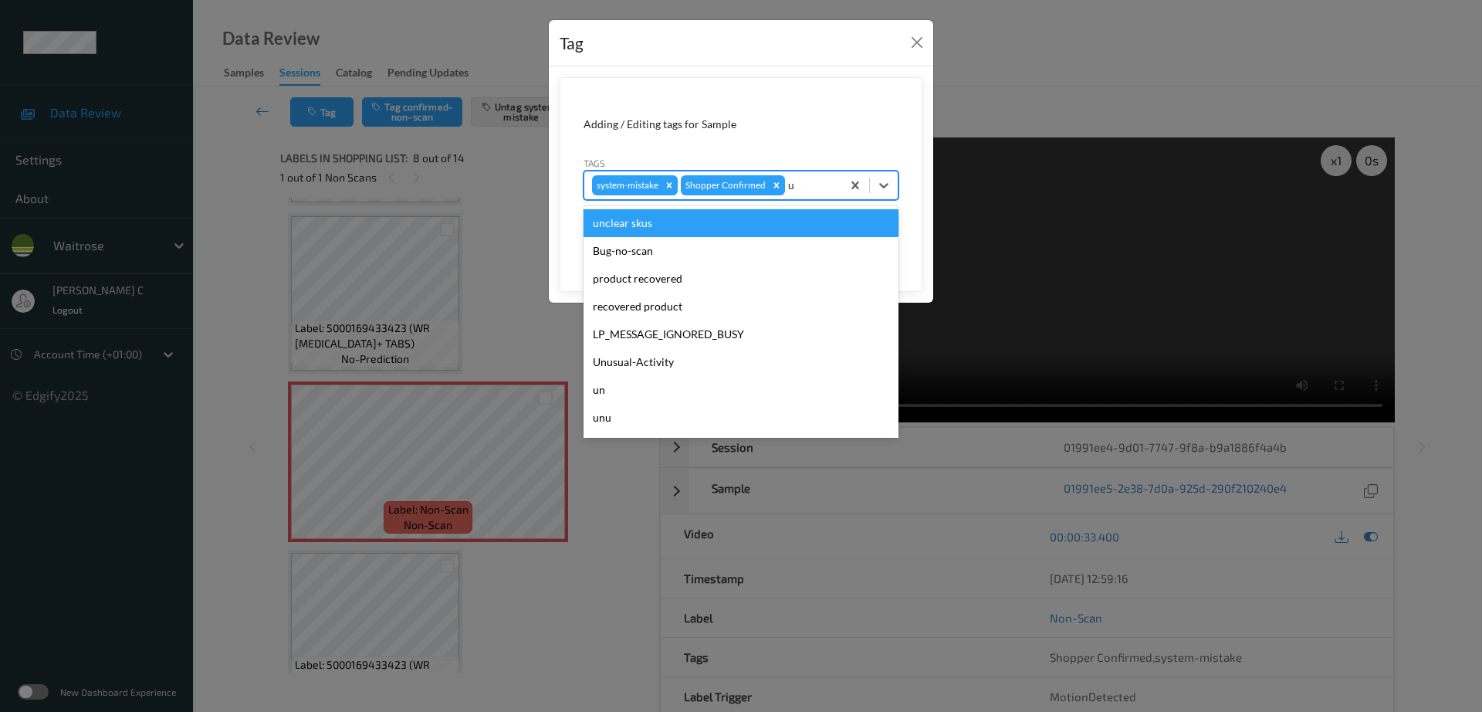
type input "un"
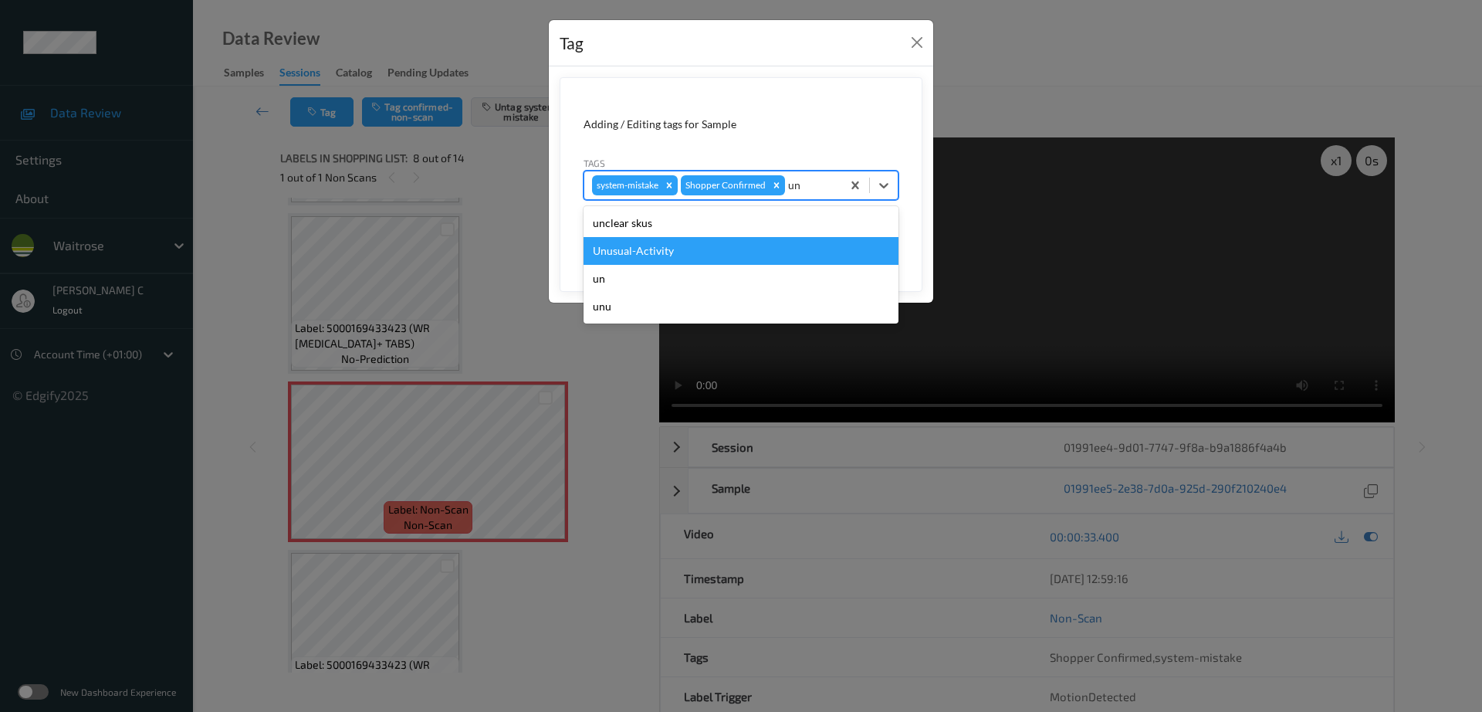
click at [690, 252] on div "Unusual-Activity" at bounding box center [740, 251] width 315 height 28
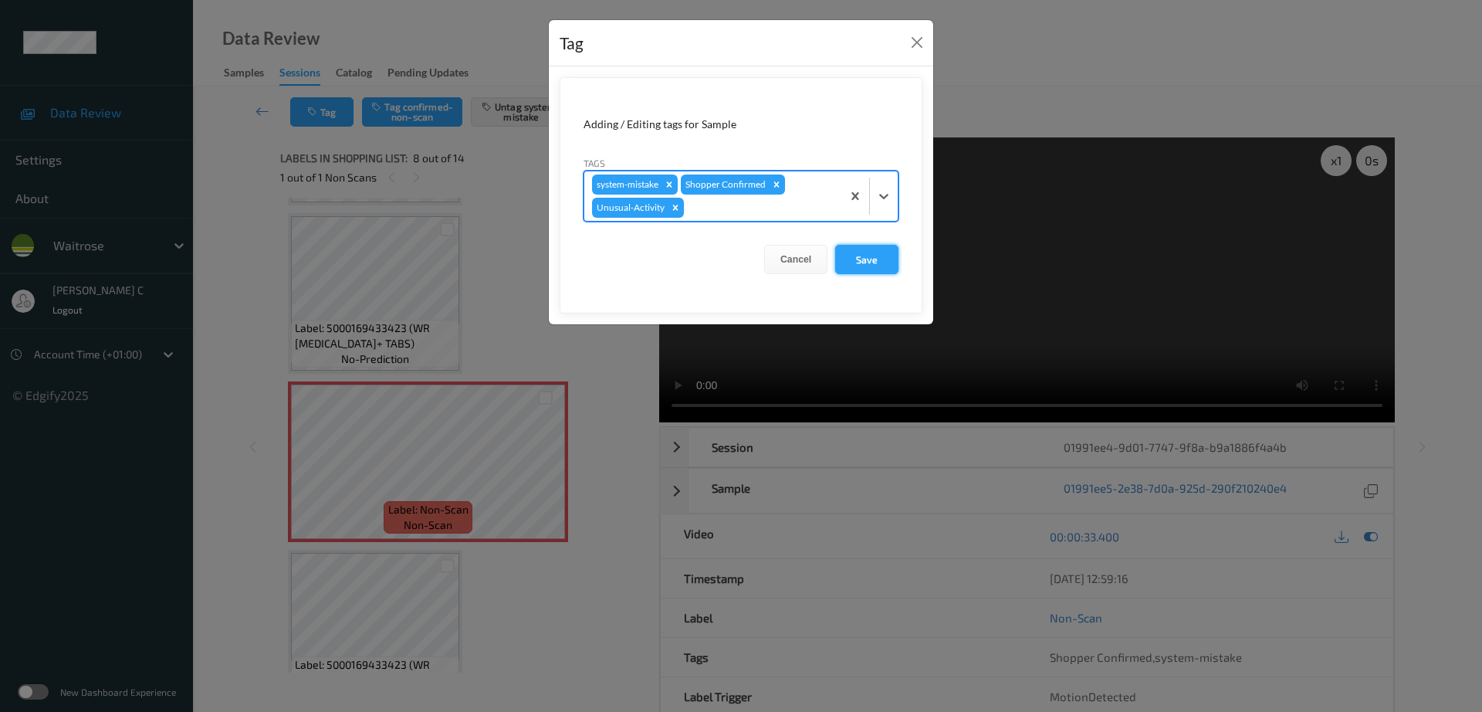
click at [879, 260] on button "Save" at bounding box center [866, 259] width 63 height 29
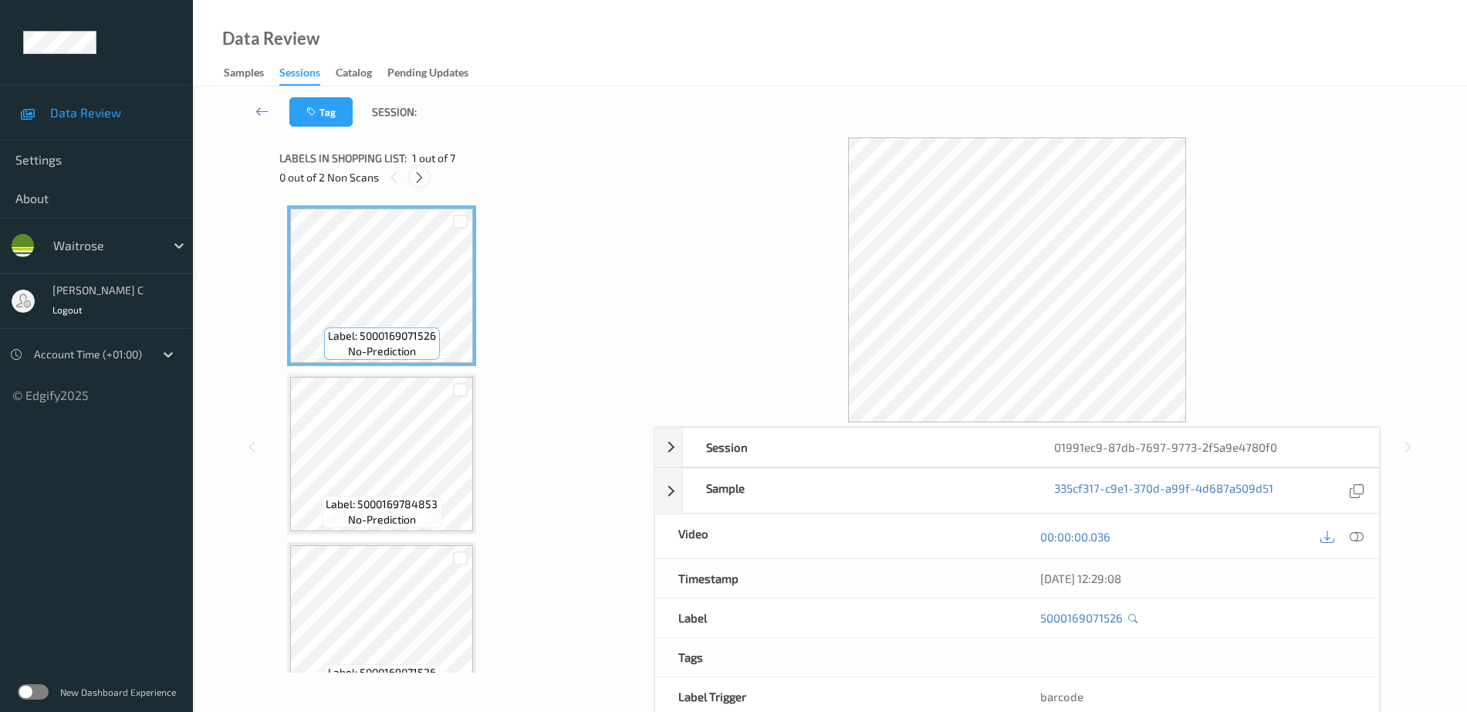
click at [412, 177] on div "0 out of 2 Non Scans" at bounding box center [461, 176] width 364 height 19
click at [415, 176] on icon at bounding box center [419, 178] width 13 height 14
click at [1347, 526] on div at bounding box center [1342, 536] width 50 height 21
click at [1351, 528] on div at bounding box center [1357, 536] width 21 height 21
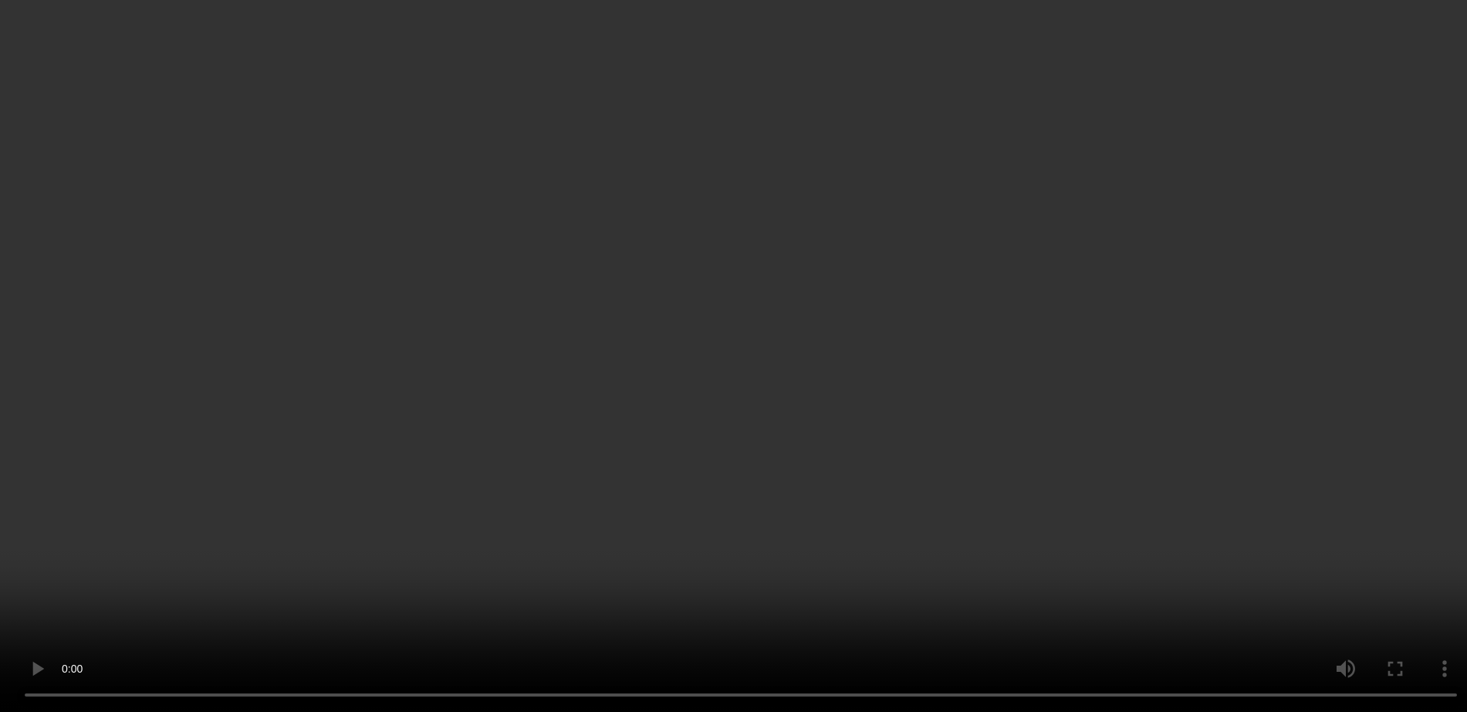
scroll to position [579, 0]
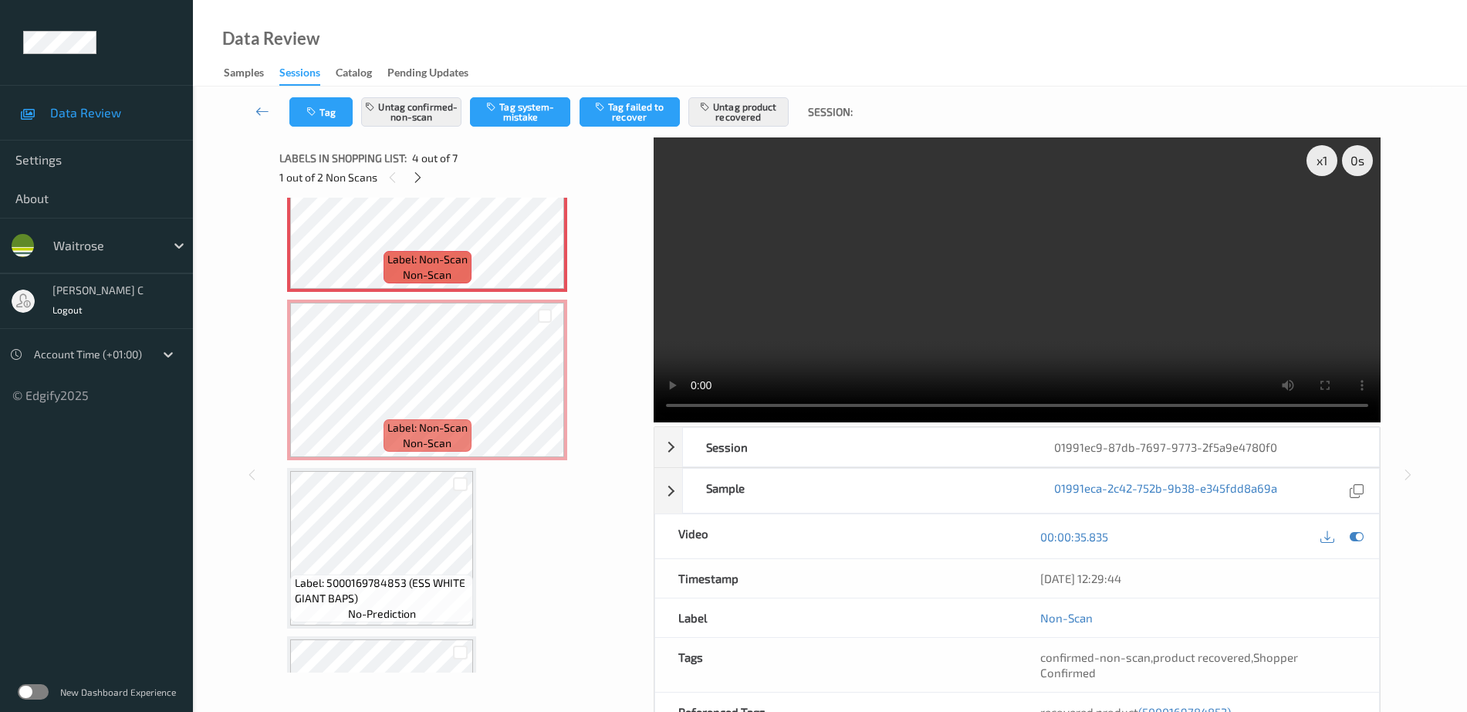
click at [371, 577] on span "Label: 5000169784853 (ESS WHITE GIANT BAPS)" at bounding box center [382, 590] width 175 height 31
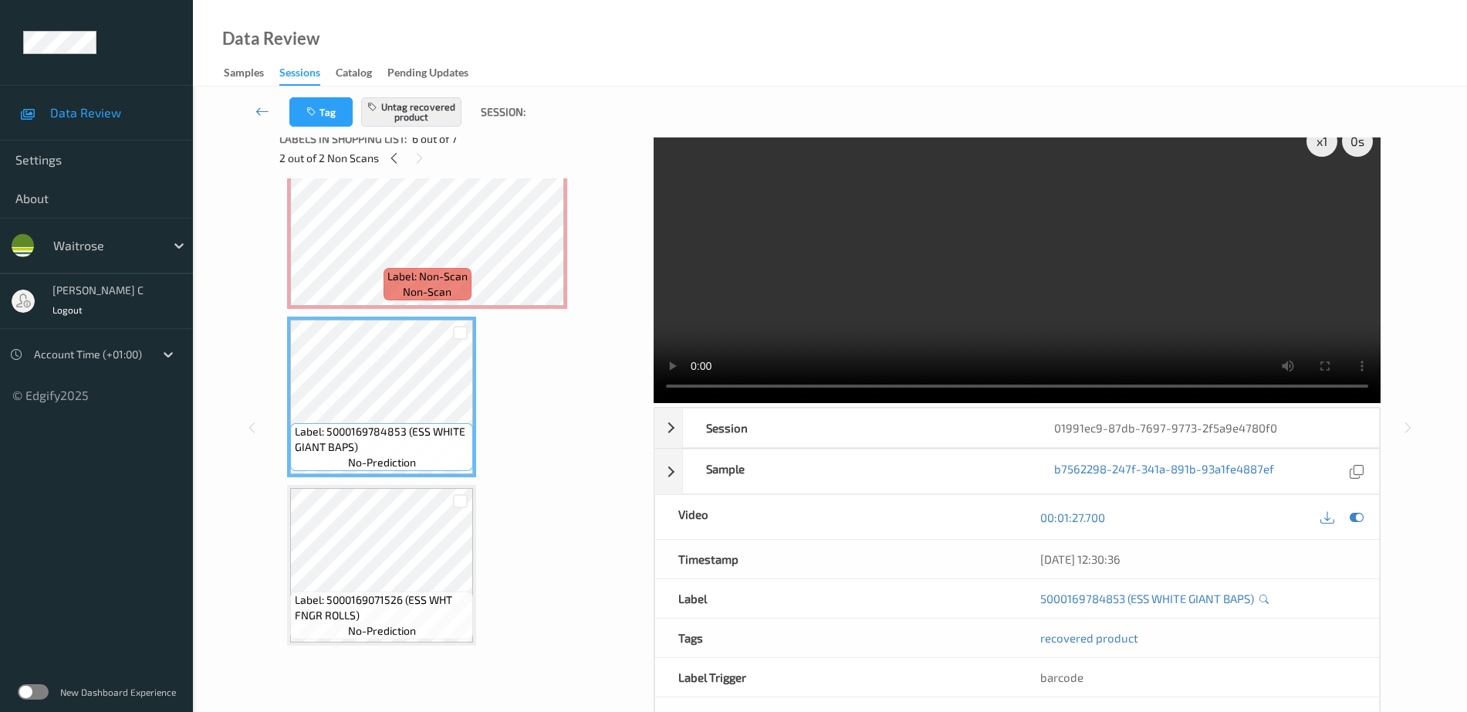
scroll to position [0, 0]
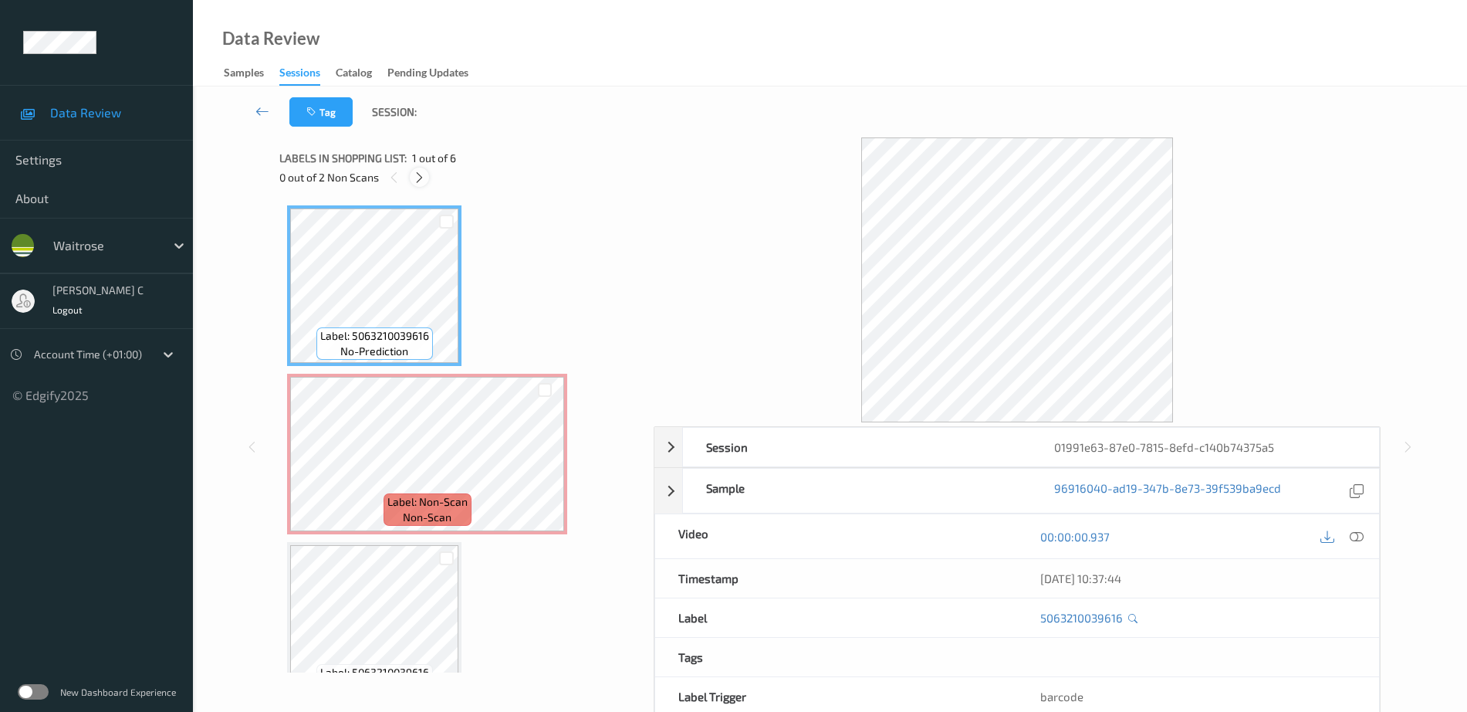
click at [423, 178] on icon at bounding box center [419, 178] width 13 height 14
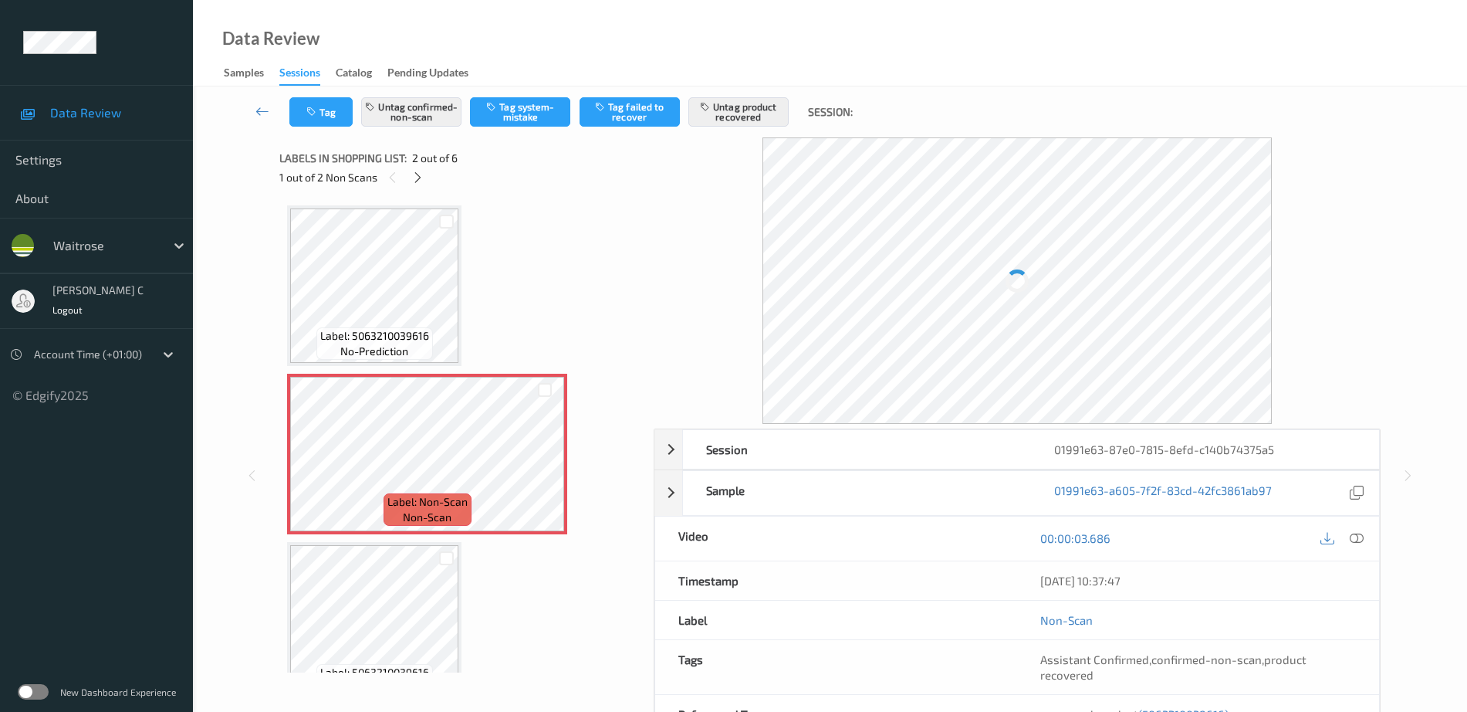
scroll to position [8, 0]
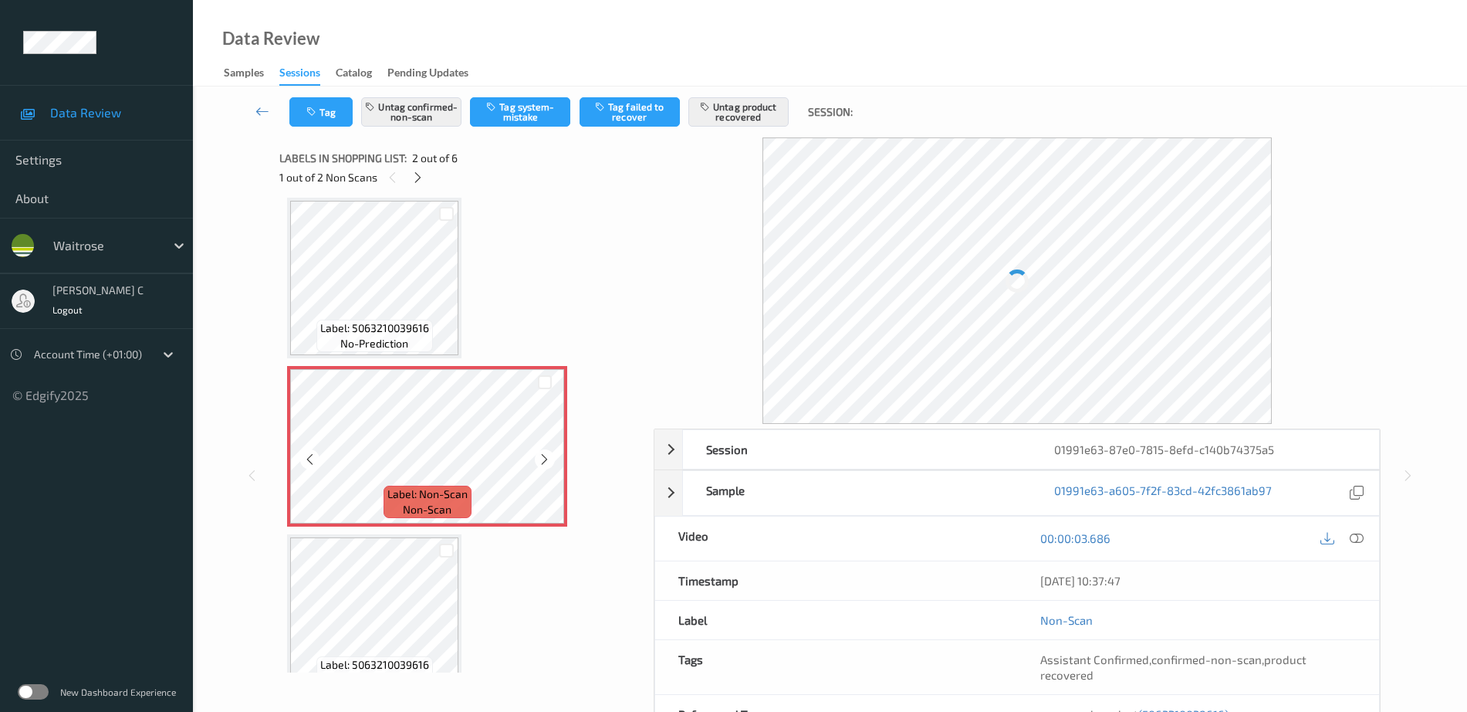
click at [381, 320] on span "Label: 5063210039616" at bounding box center [374, 327] width 109 height 15
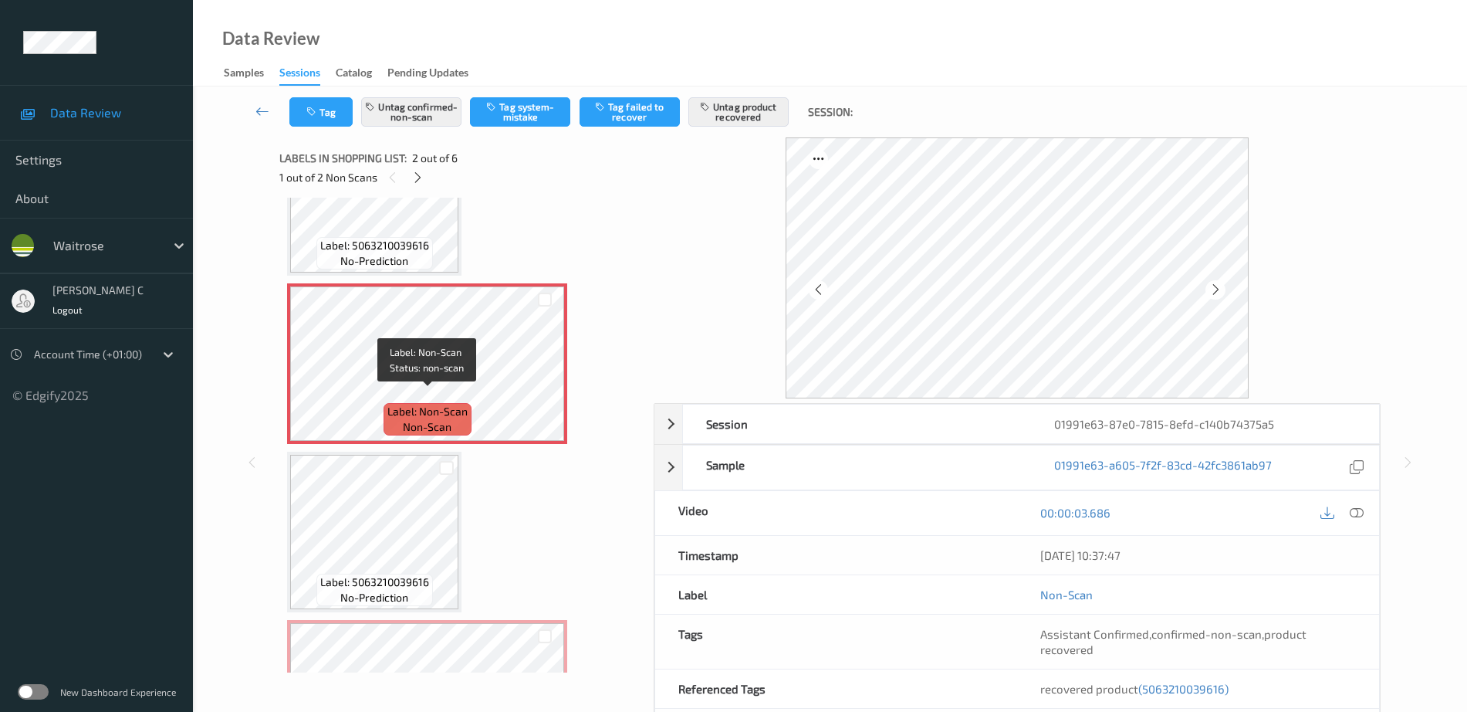
scroll to position [104, 0]
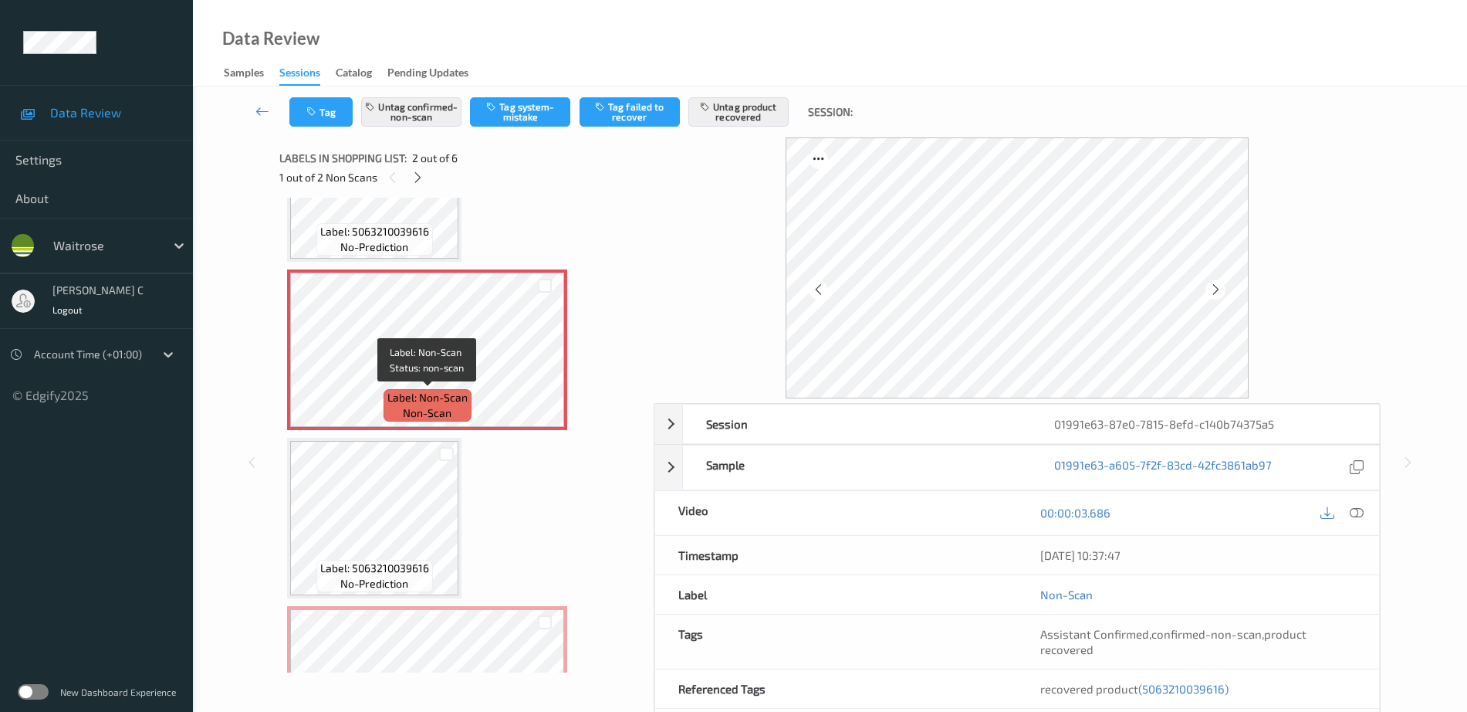
click at [397, 433] on div "Label: 5063210039616 no-prediction Label: Non-Scan non-scan Label: Non-Scan non…" at bounding box center [461, 602] width 348 height 1002
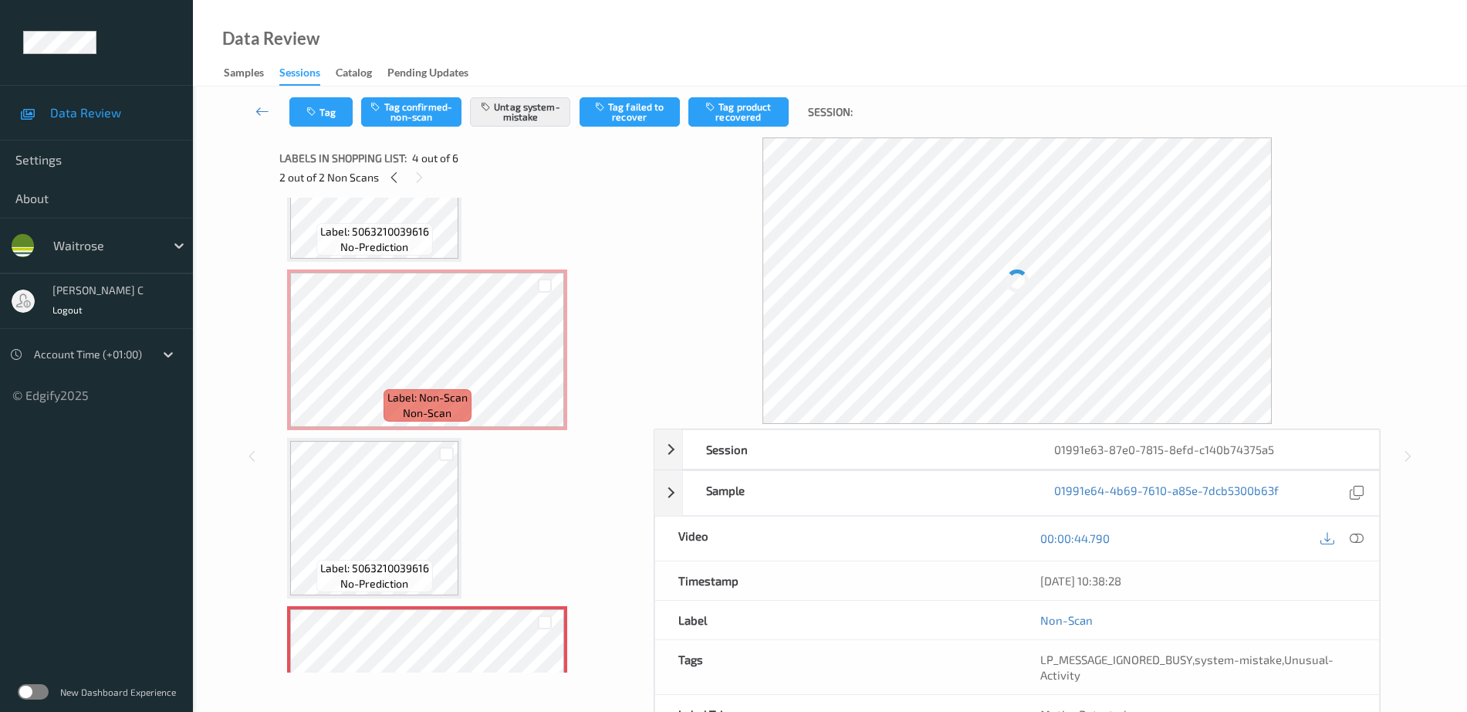
scroll to position [0, 0]
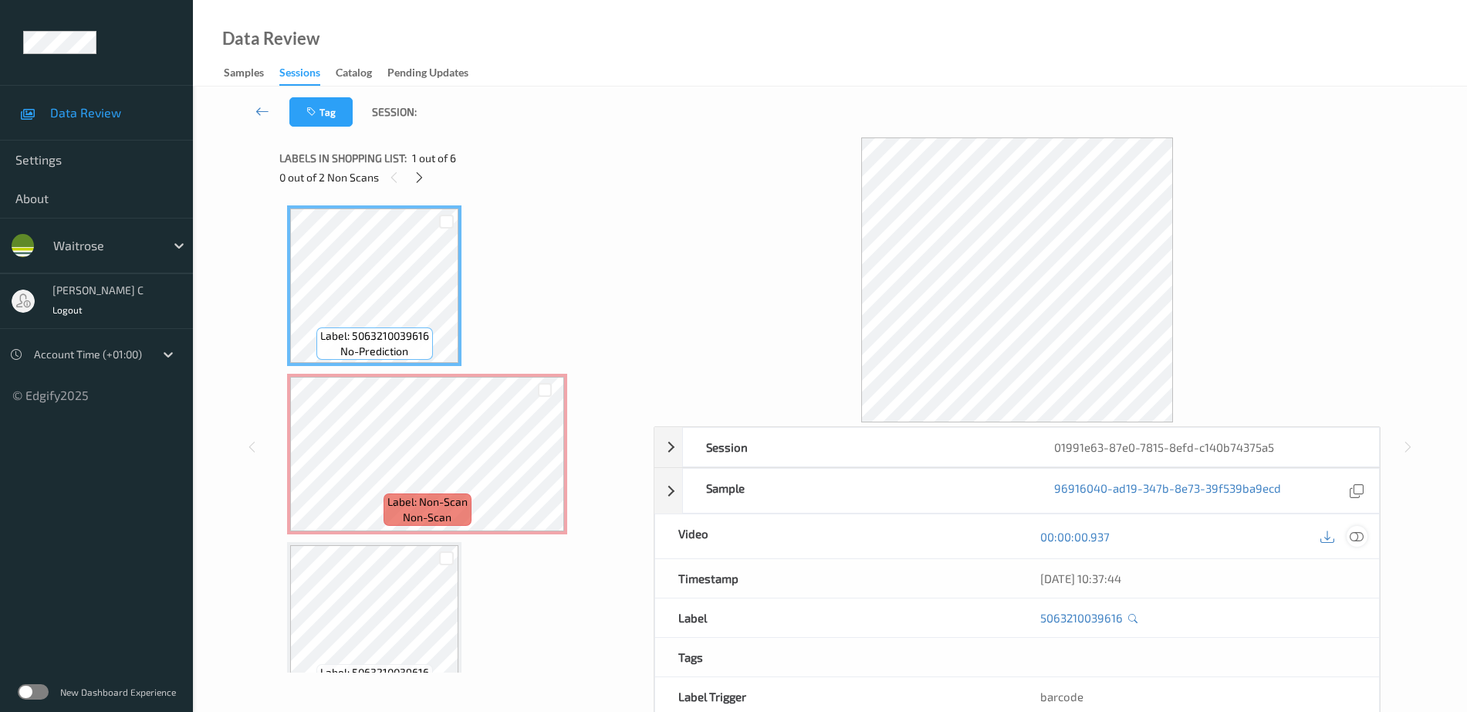
click at [1354, 542] on icon at bounding box center [1357, 536] width 14 height 14
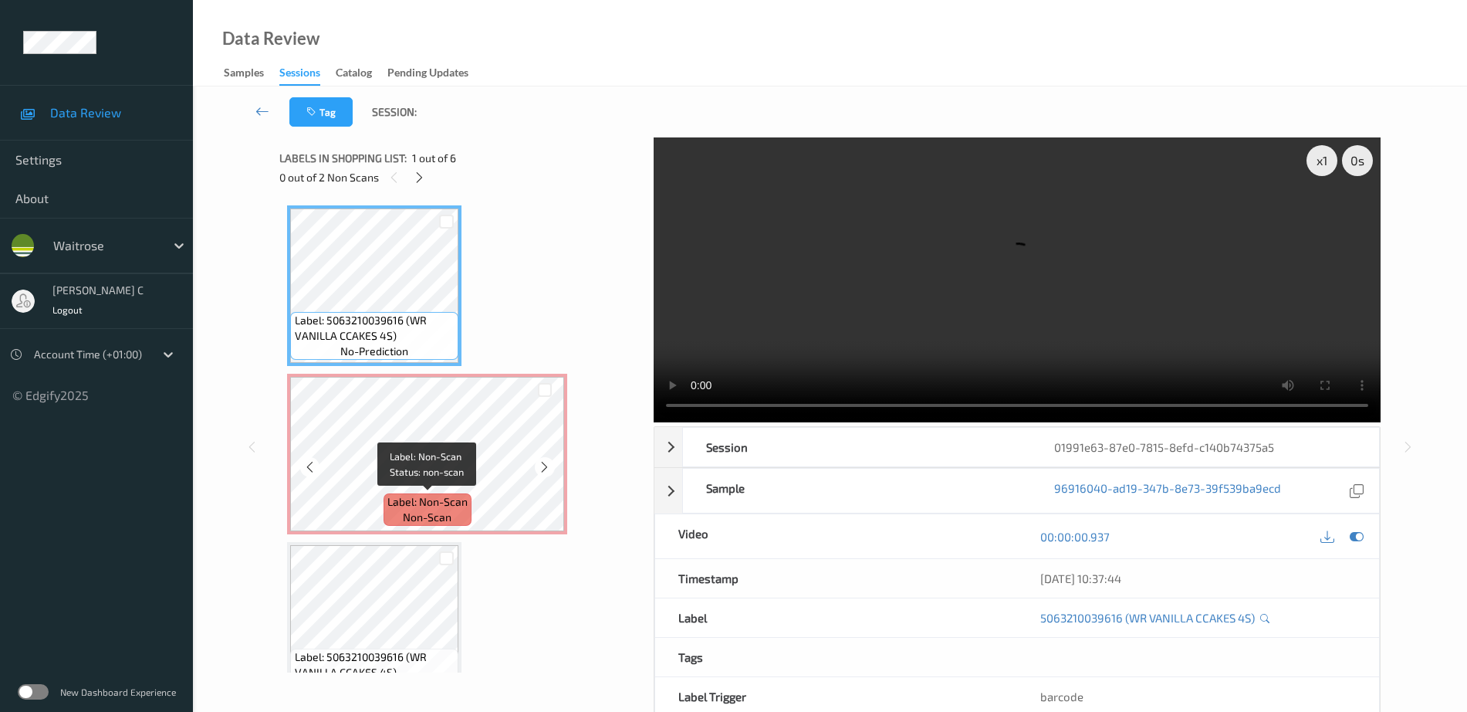
click at [444, 493] on div "Label: Non-Scan non-scan" at bounding box center [428, 509] width 88 height 32
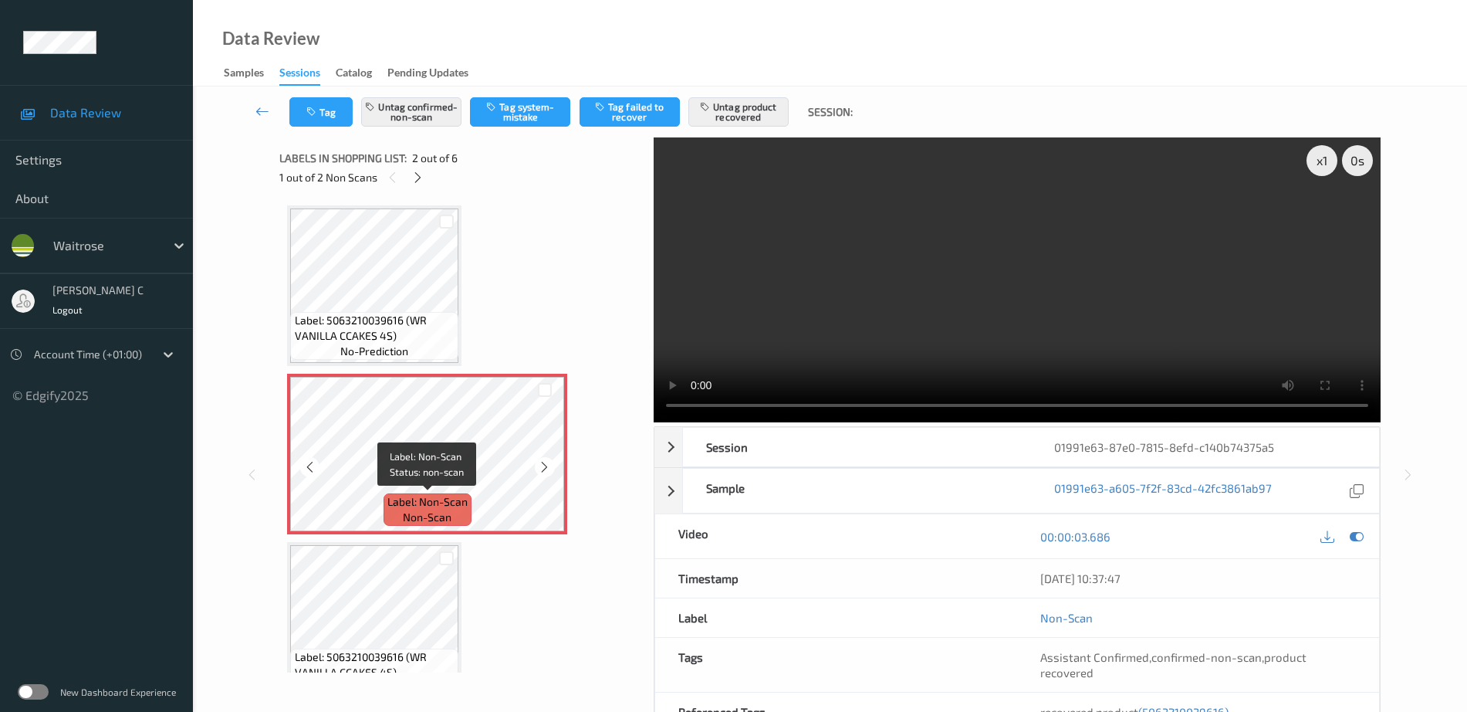
click at [408, 325] on span "Label: 5063210039616 (WR VANILLA CCAKES 4S)" at bounding box center [375, 328] width 161 height 31
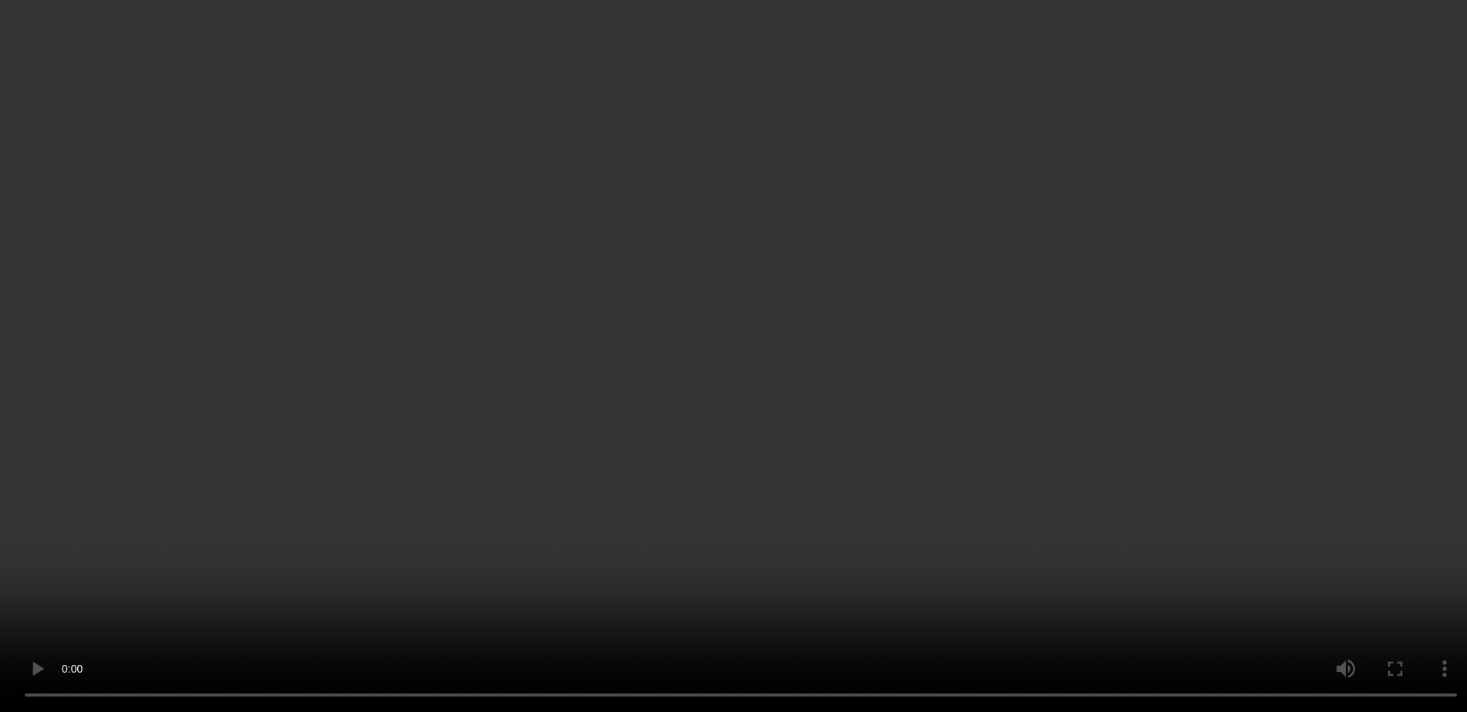
scroll to position [96, 0]
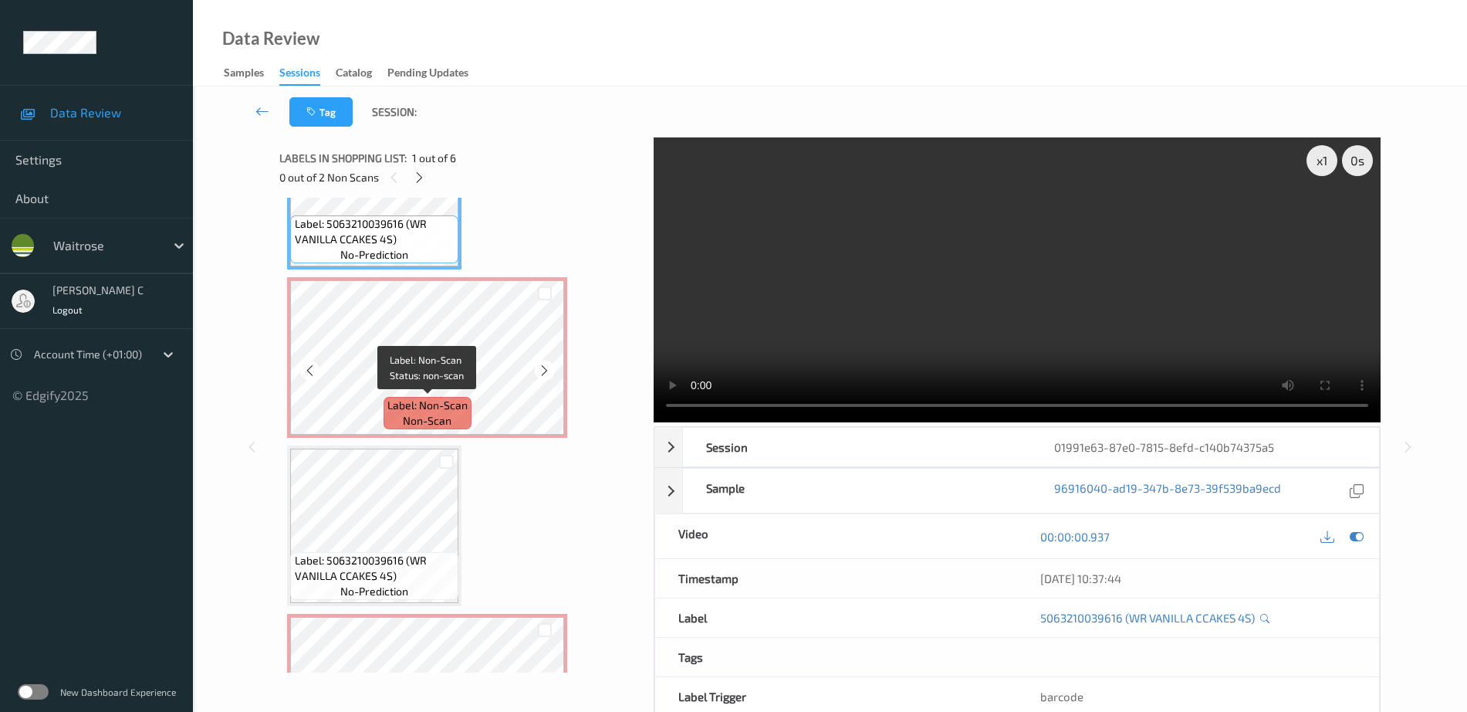
click at [428, 410] on span "Label: Non-Scan" at bounding box center [427, 404] width 80 height 15
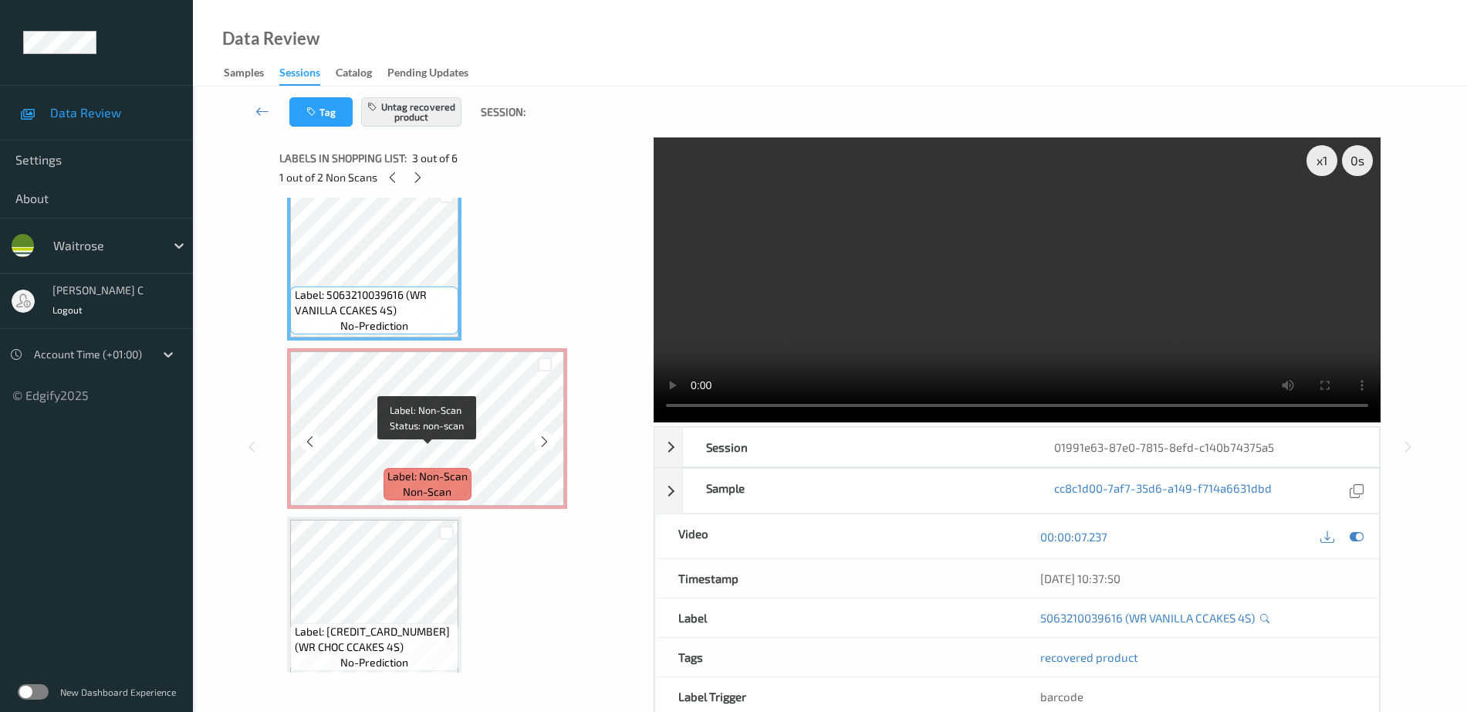
scroll to position [386, 0]
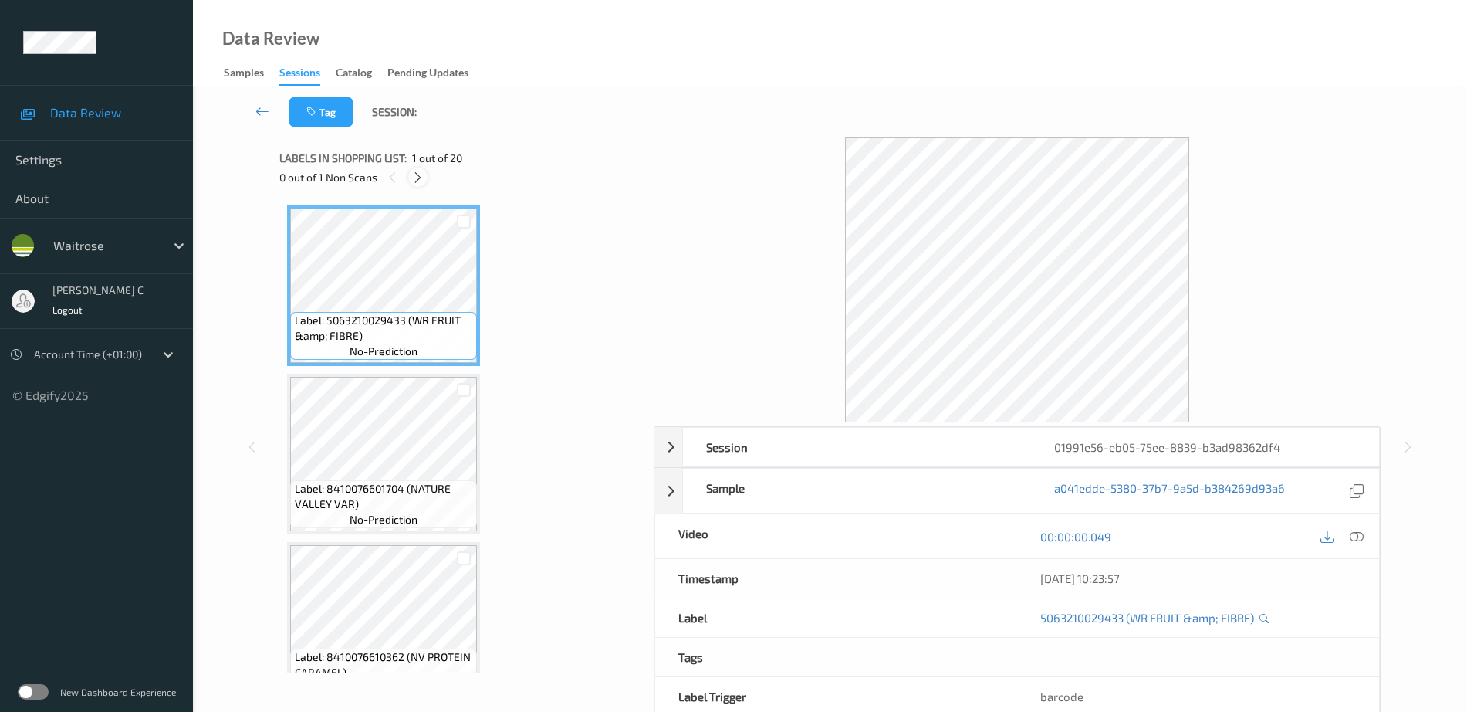
click at [421, 178] on icon at bounding box center [417, 178] width 13 height 14
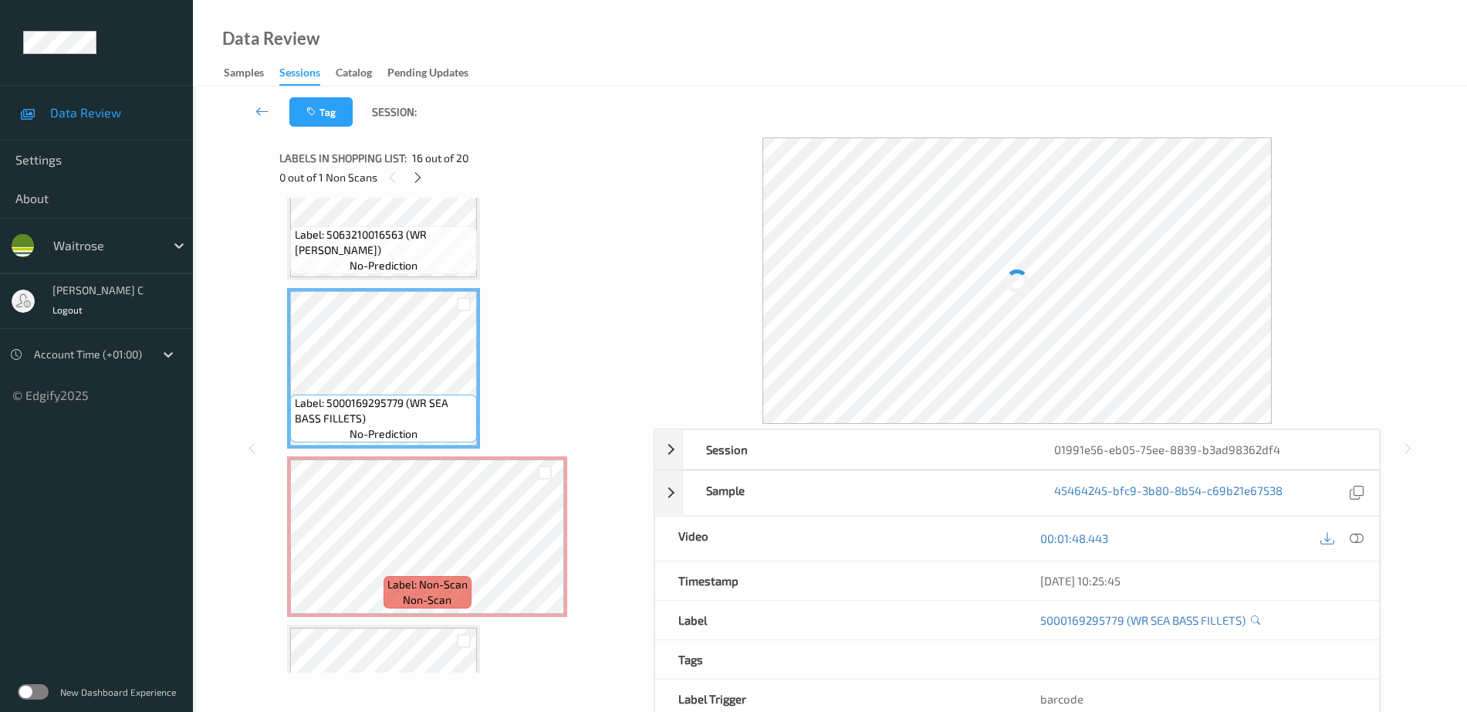
scroll to position [2339, 0]
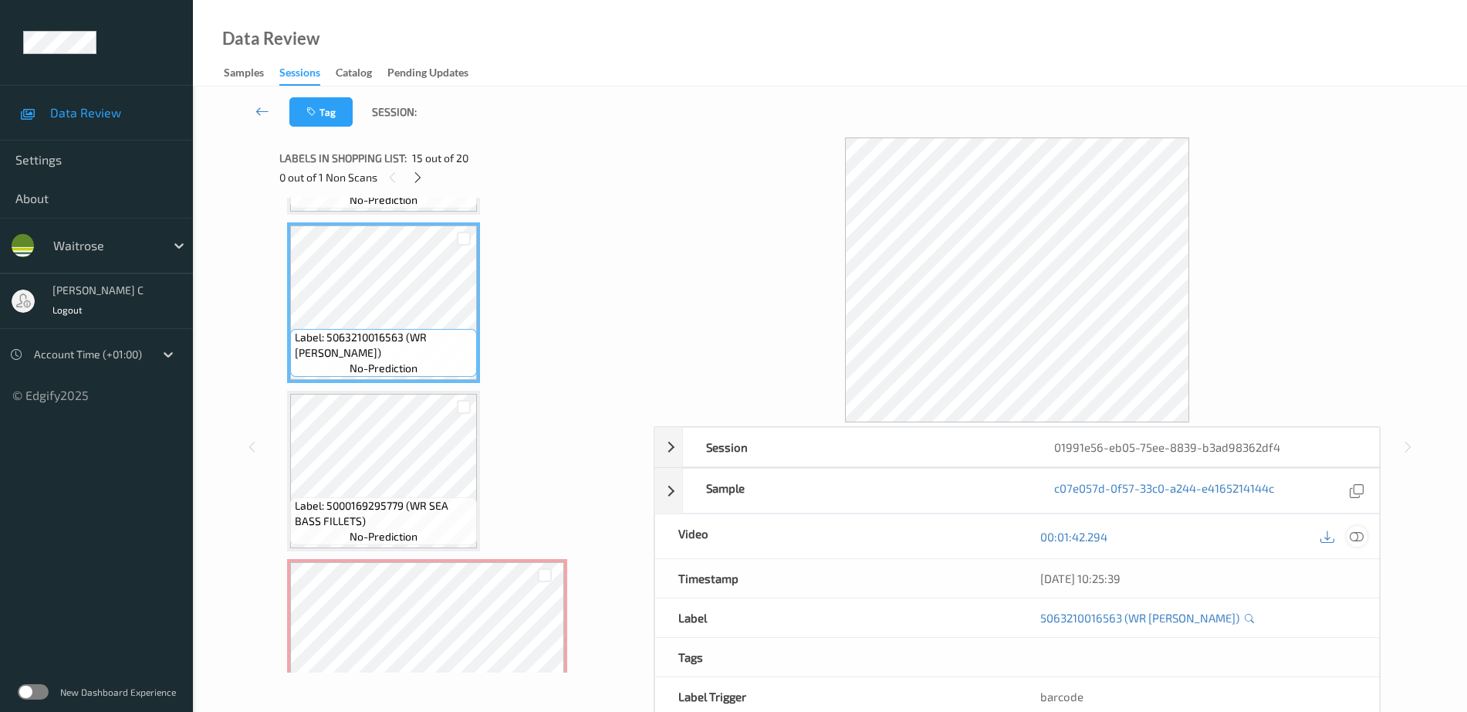
click at [1355, 535] on icon at bounding box center [1357, 536] width 14 height 14
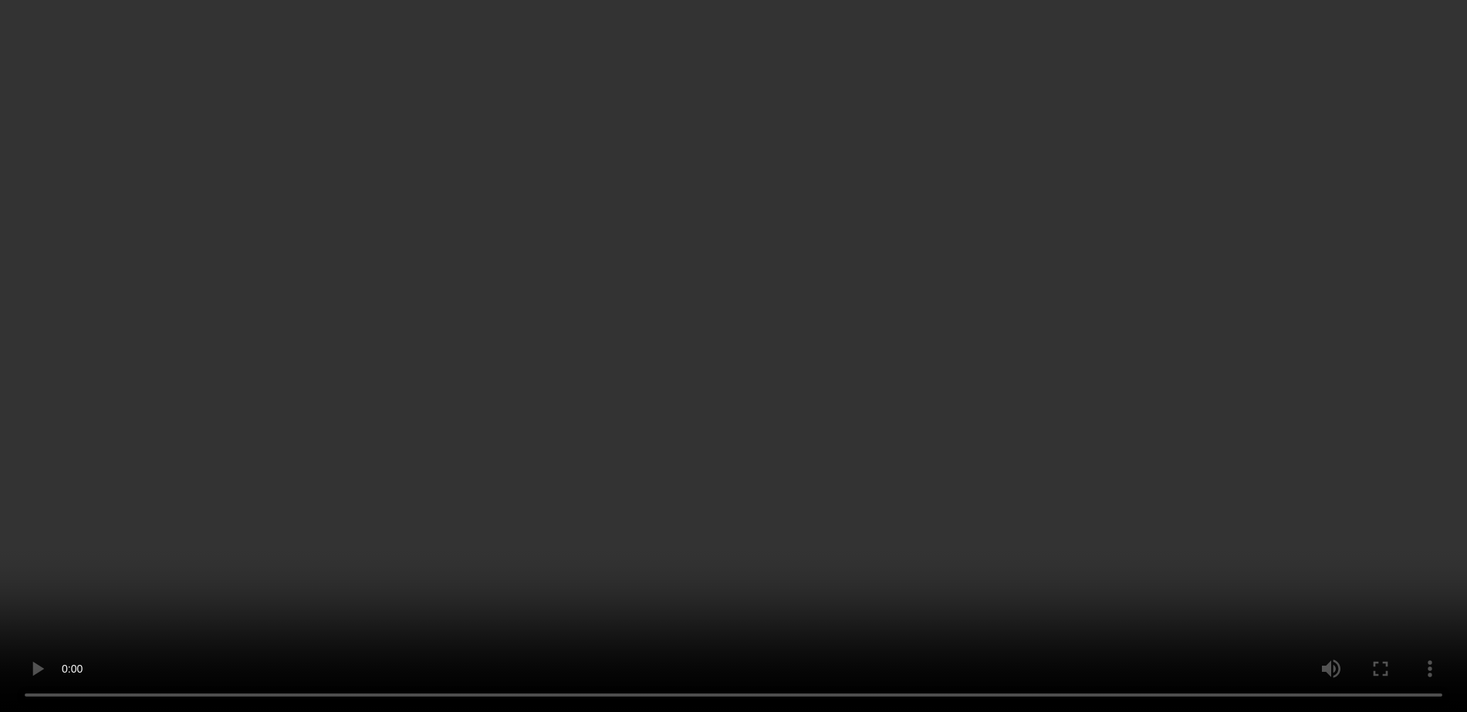
scroll to position [2435, 0]
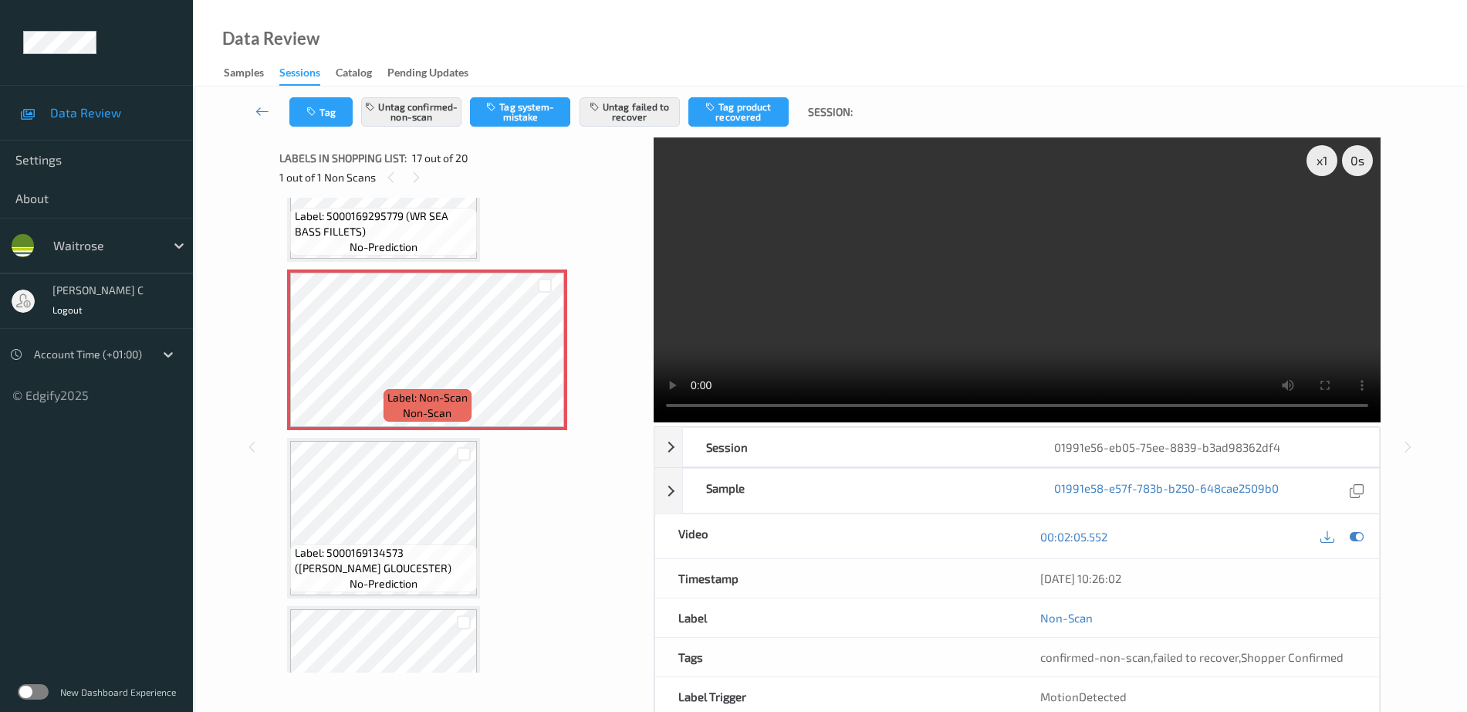
click at [425, 551] on span "Label: 5000169134573 ([PERSON_NAME] GLOUCESTER)" at bounding box center [384, 560] width 179 height 31
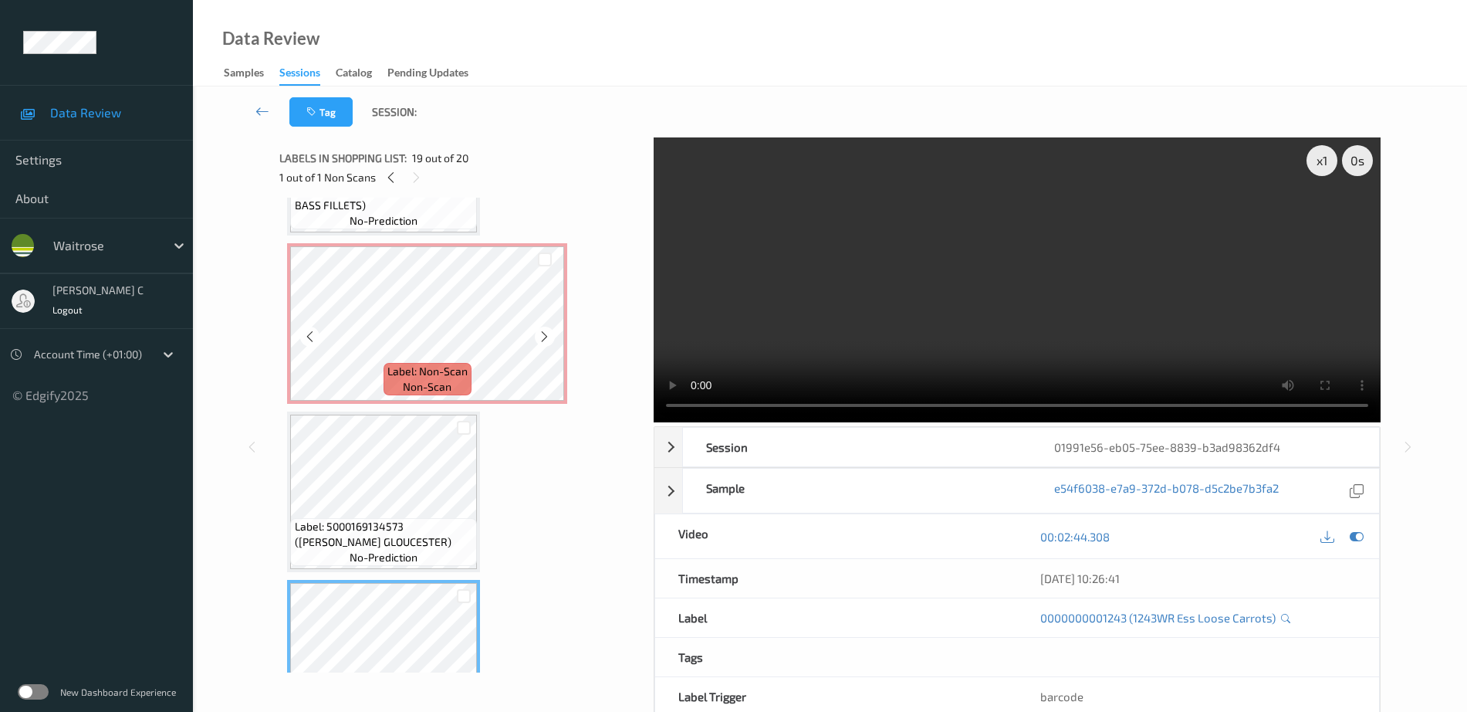
scroll to position [2628, 0]
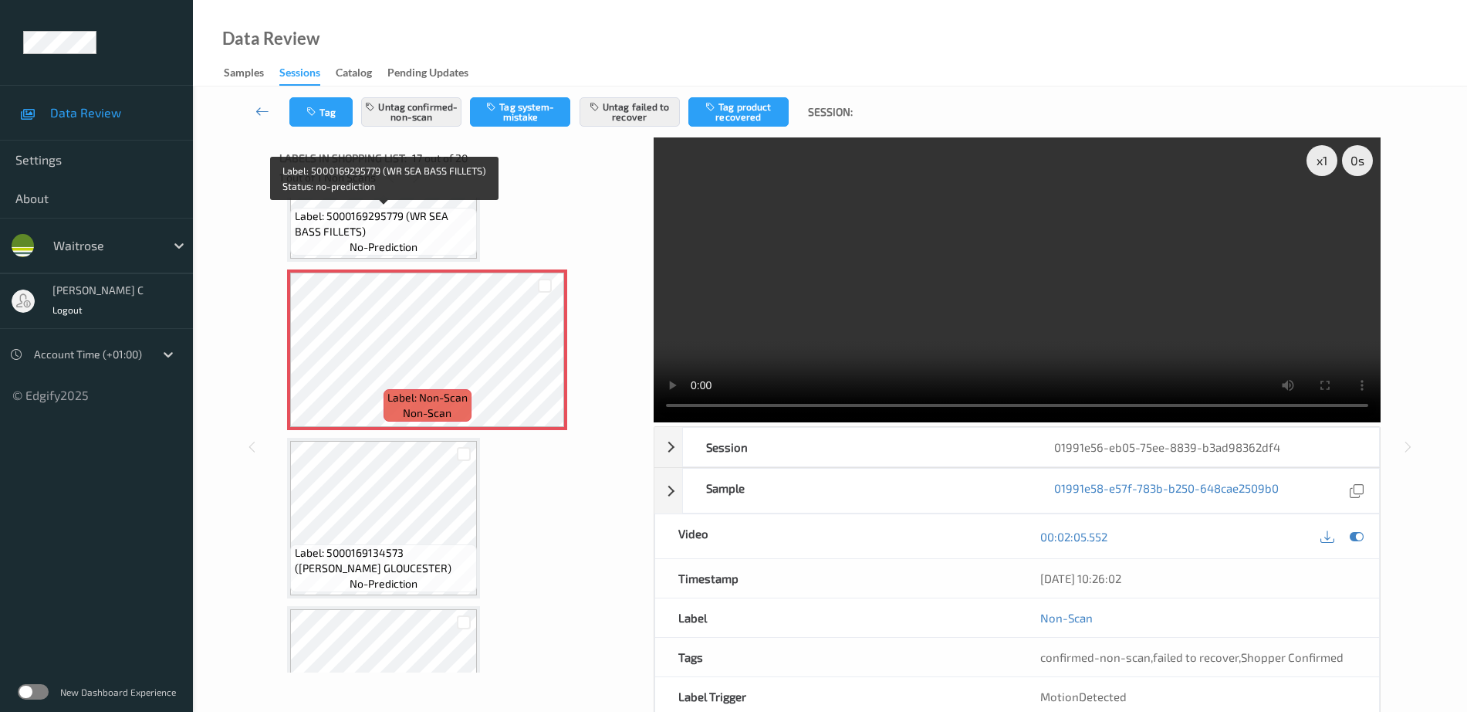
click at [372, 254] on span "no-prediction" at bounding box center [384, 246] width 68 height 15
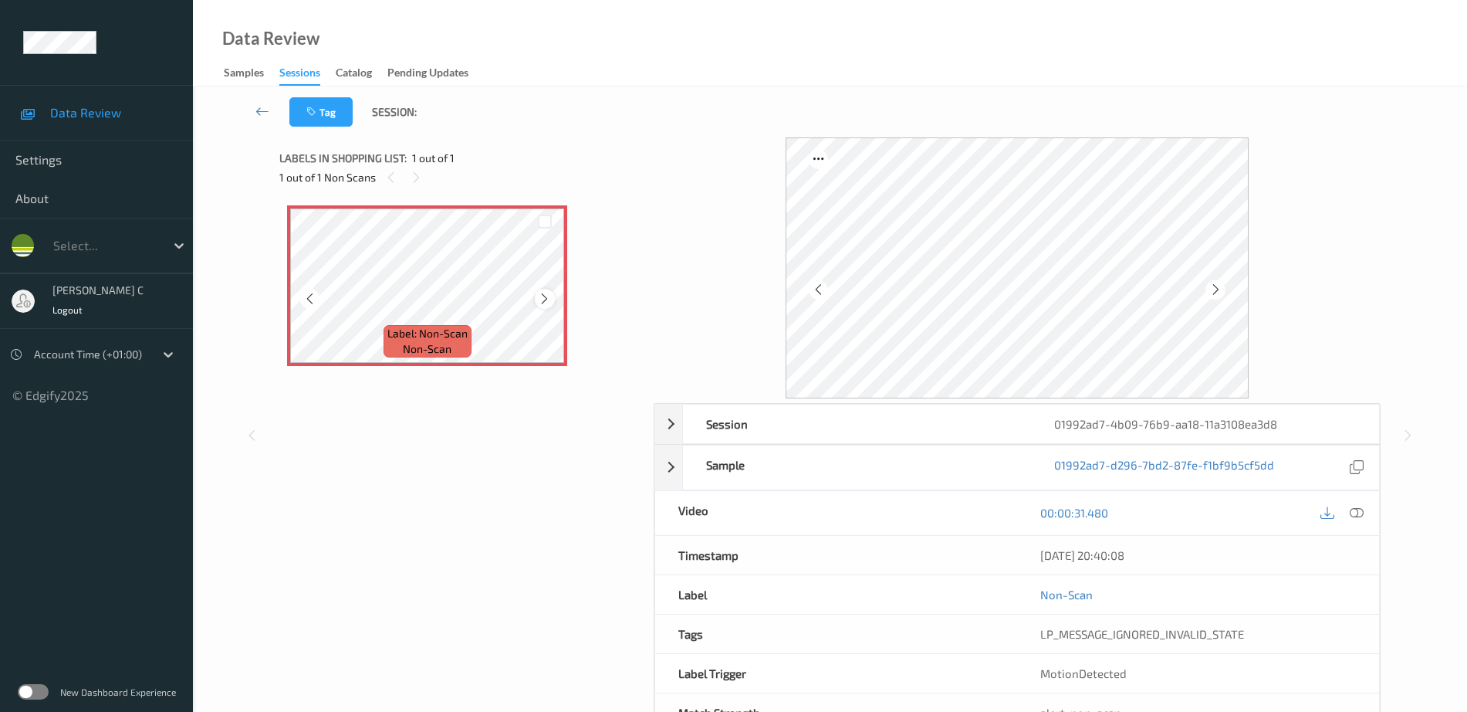
click at [542, 298] on icon at bounding box center [544, 299] width 13 height 14
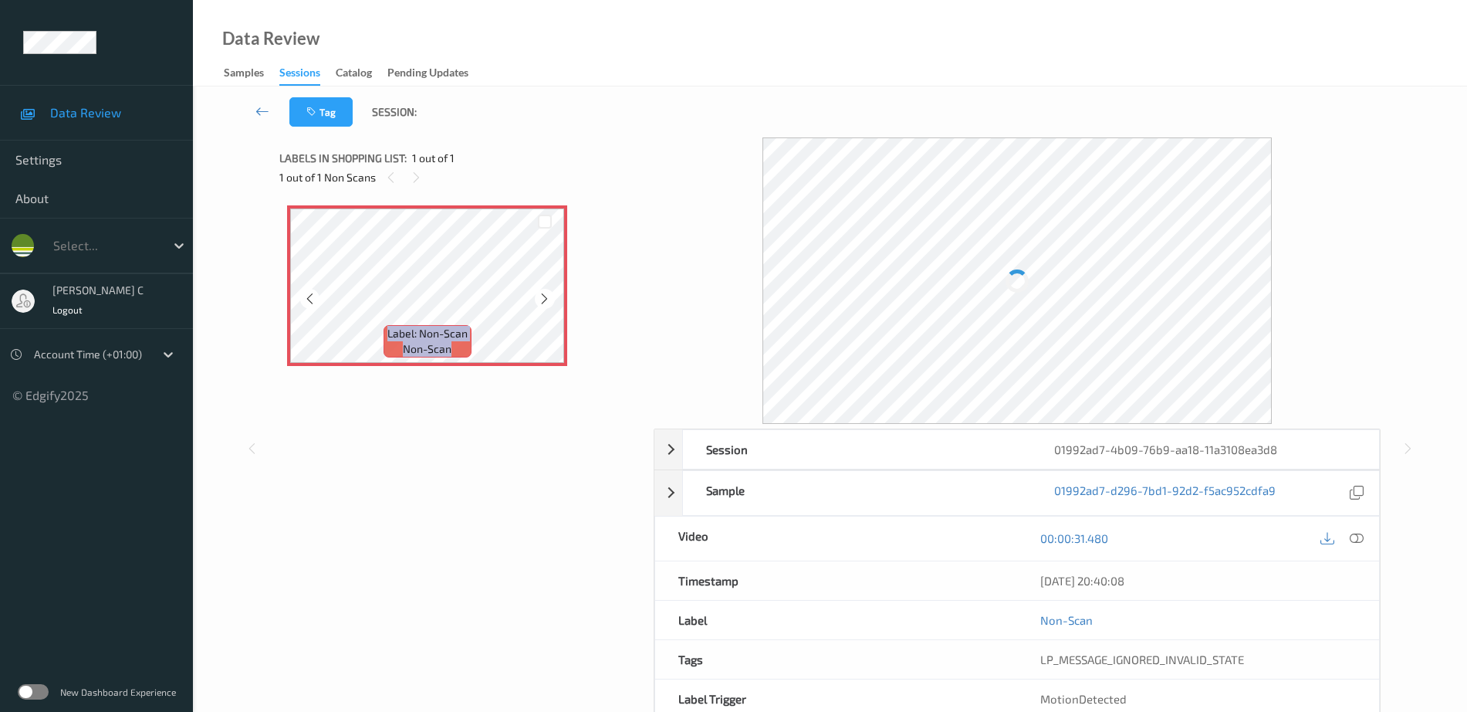
click at [542, 298] on icon at bounding box center [544, 299] width 13 height 14
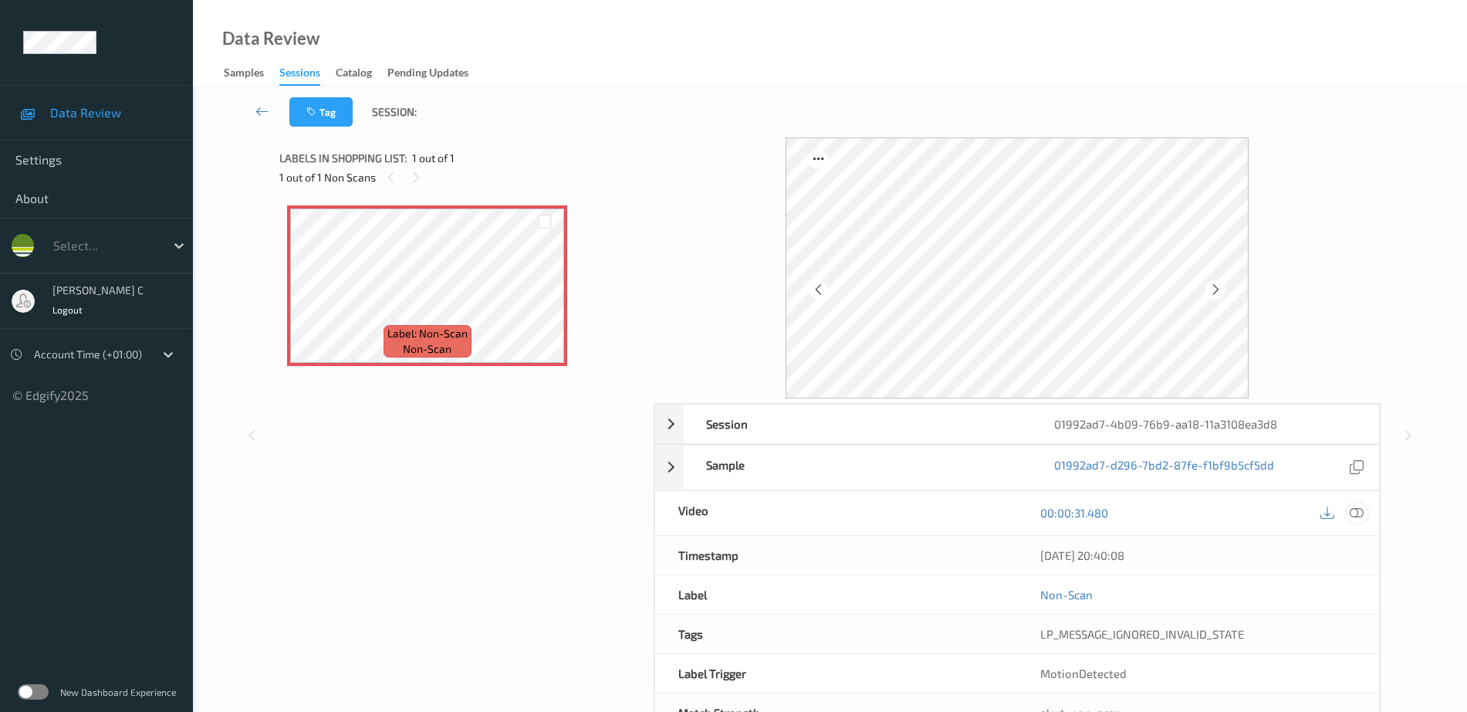
click at [1354, 516] on icon at bounding box center [1357, 513] width 14 height 14
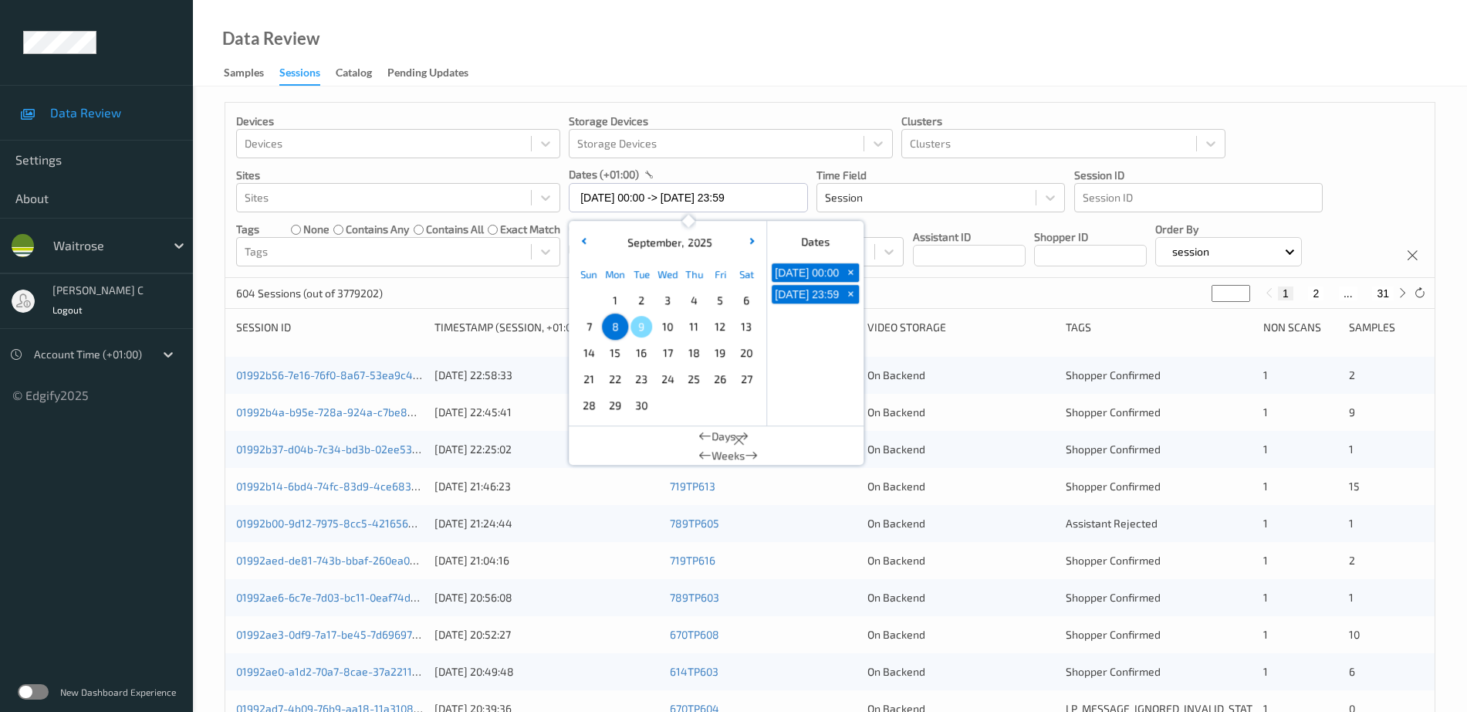
click at [719, 306] on span "5" at bounding box center [720, 300] width 22 height 22
type input "05/09/2025 00:00 -> 05/09/2025 23:59"
click at [769, 73] on div "Data Review Samples Sessions Catalog Pending Updates" at bounding box center [830, 43] width 1274 height 86
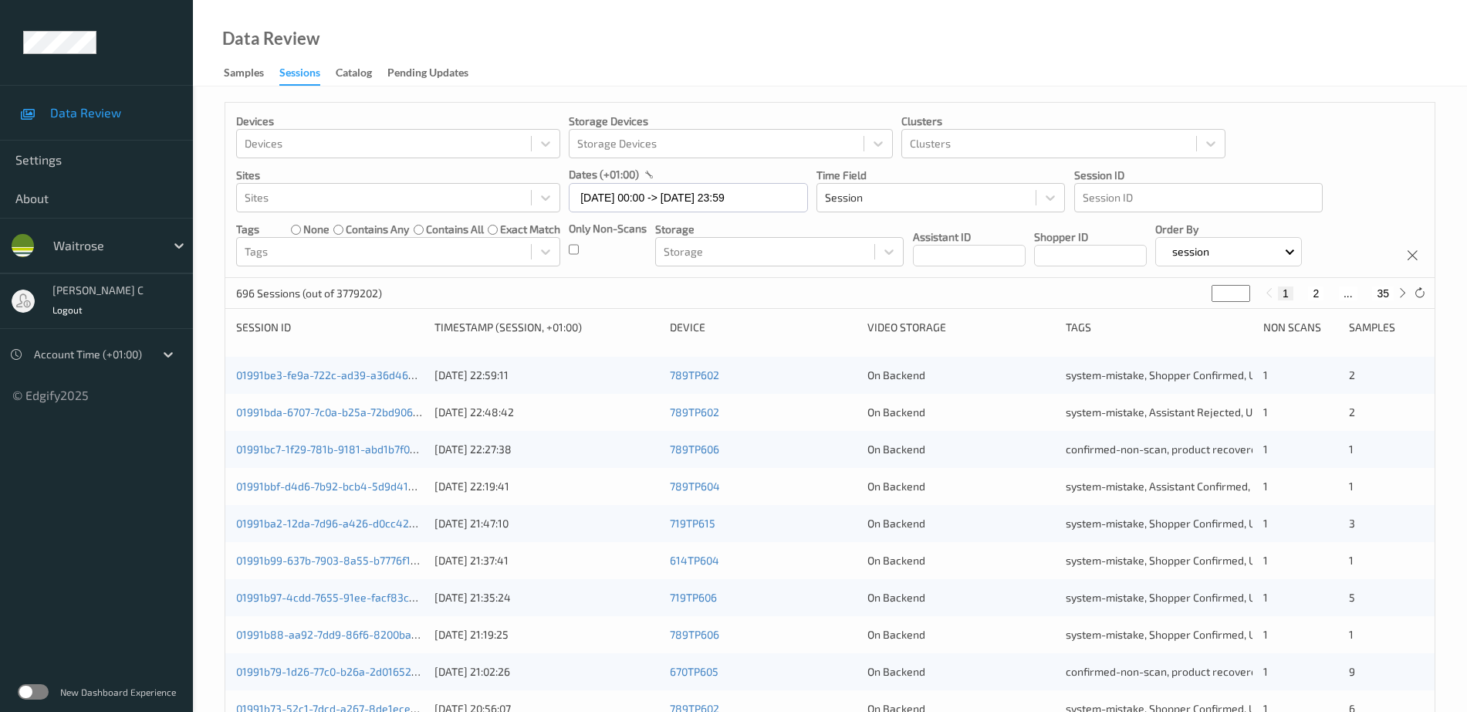
click at [1378, 293] on button "35" at bounding box center [1383, 293] width 22 height 14
type input "**"
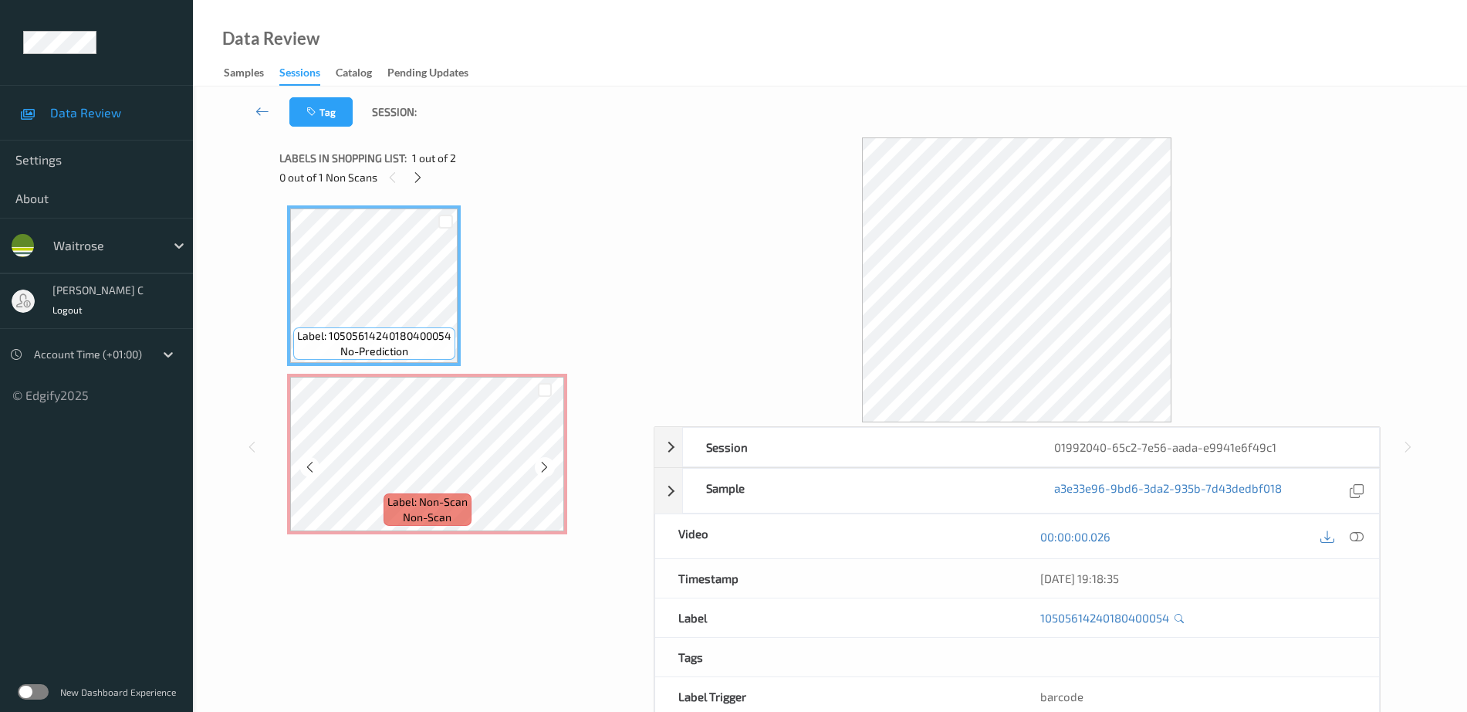
click at [439, 495] on span "Label: Non-Scan" at bounding box center [427, 501] width 80 height 15
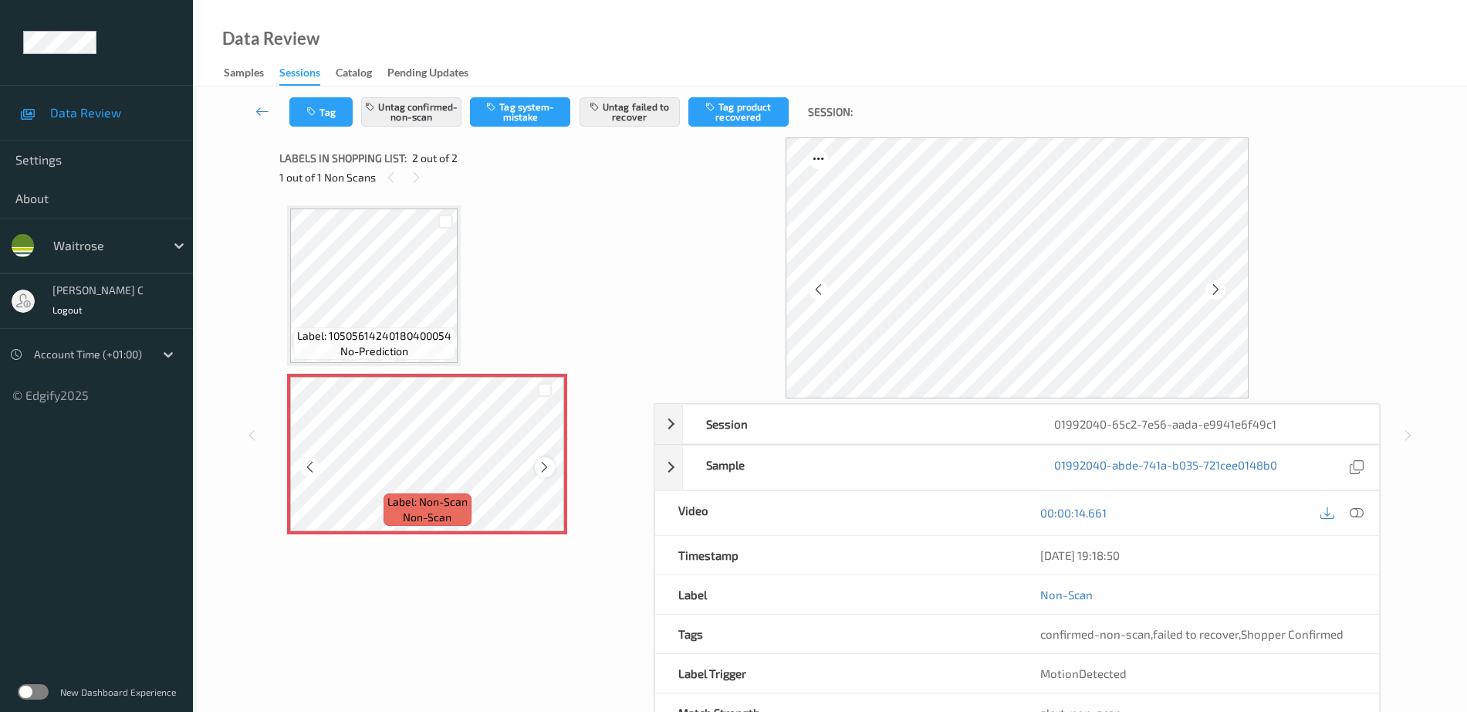
click at [553, 468] on div at bounding box center [544, 466] width 19 height 19
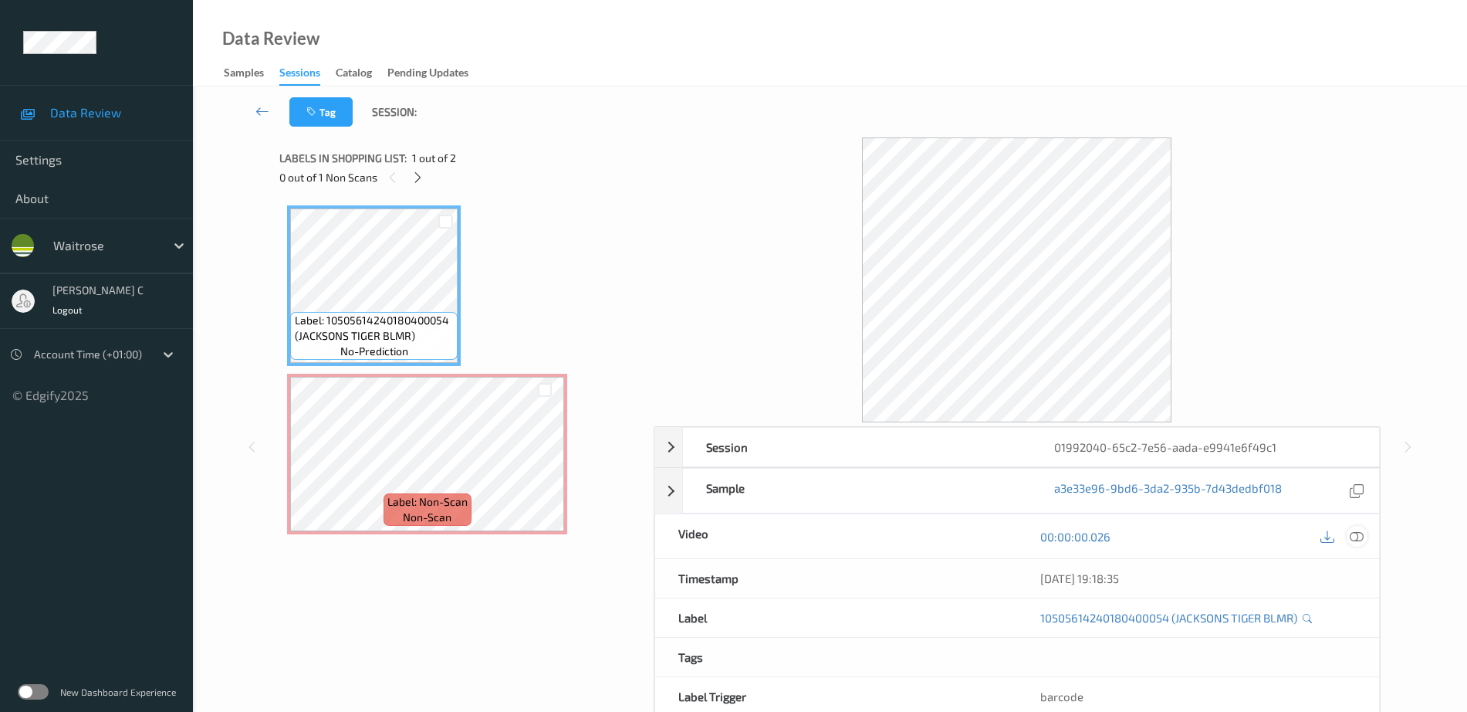
click at [1364, 533] on icon at bounding box center [1357, 536] width 14 height 14
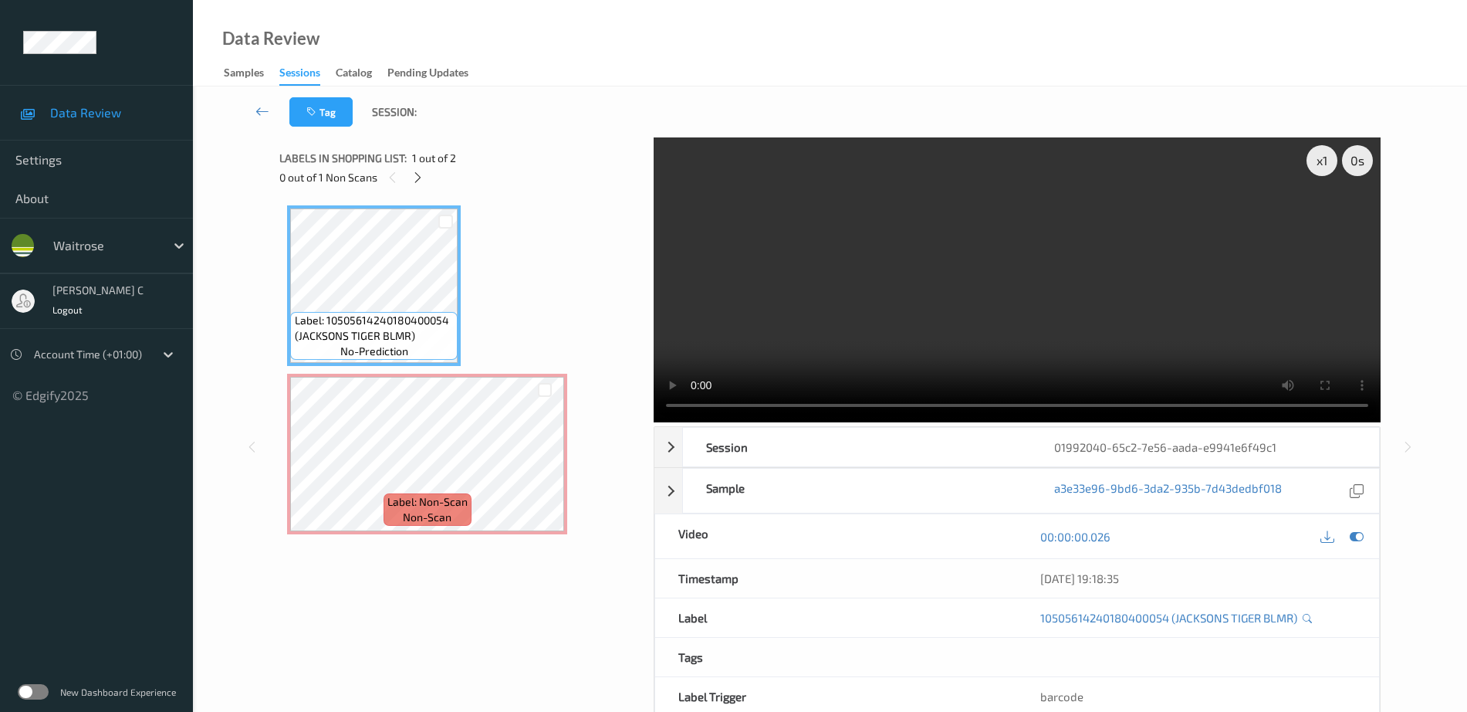
click at [409, 316] on span "Label: 10505614240180400054 (JACKSONS TIGER BLMR)" at bounding box center [375, 328] width 160 height 31
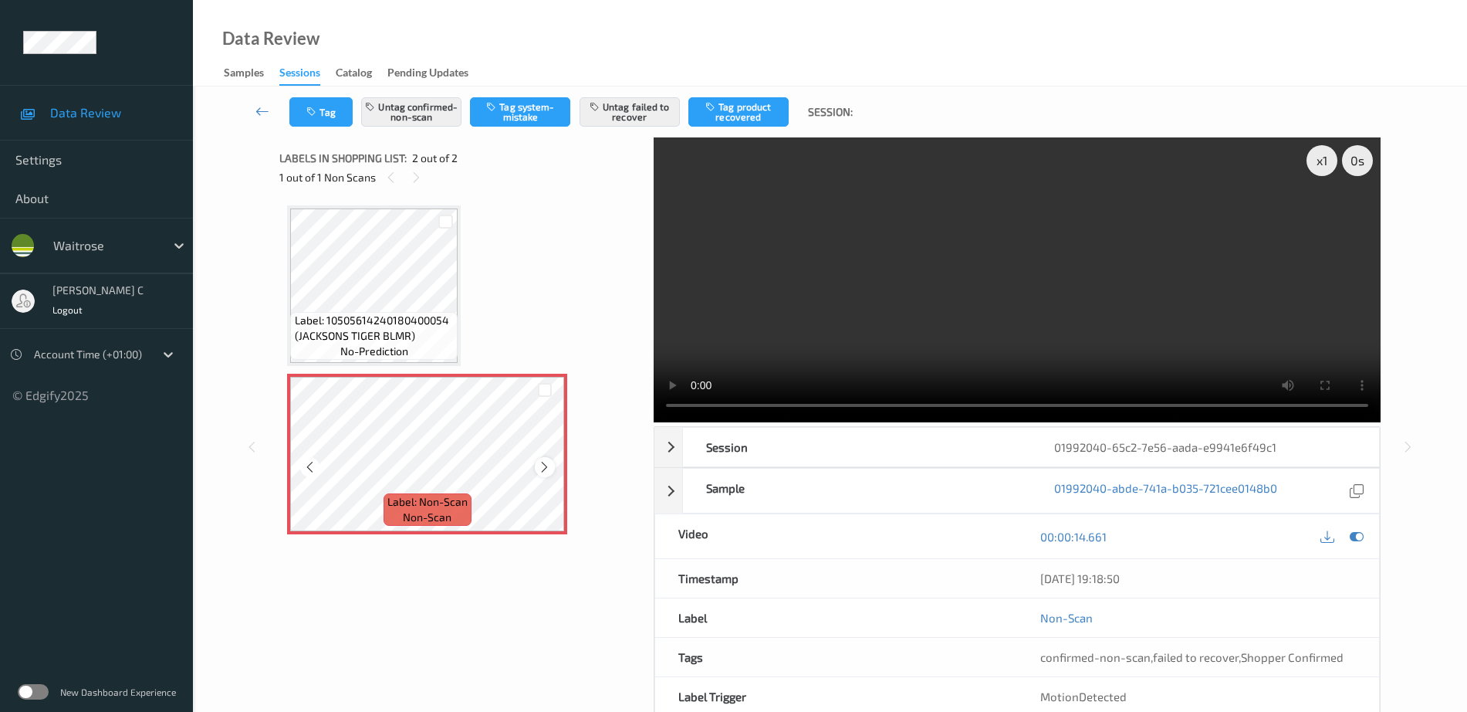
click at [546, 468] on icon at bounding box center [544, 467] width 13 height 14
click at [544, 474] on div at bounding box center [544, 466] width 19 height 19
click at [544, 473] on icon at bounding box center [544, 467] width 13 height 14
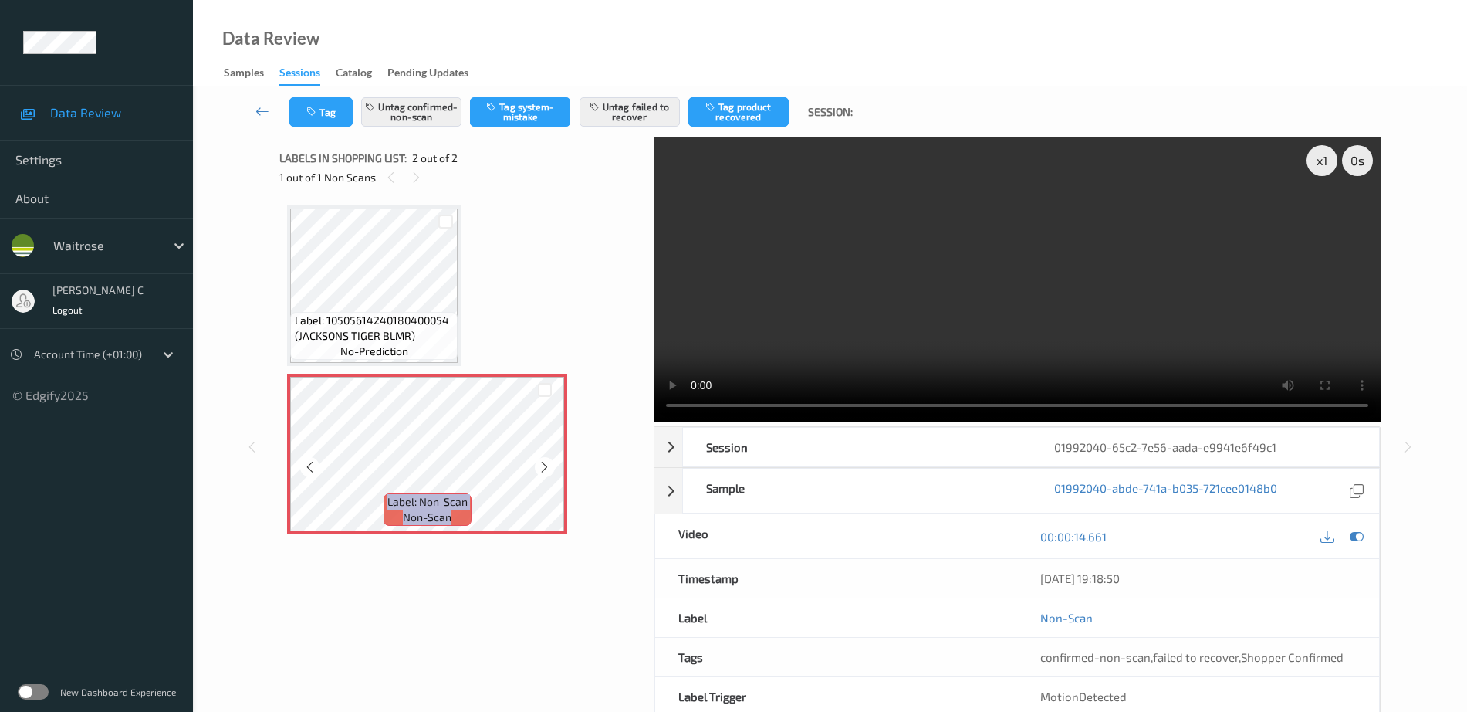
click at [544, 473] on icon at bounding box center [544, 467] width 13 height 14
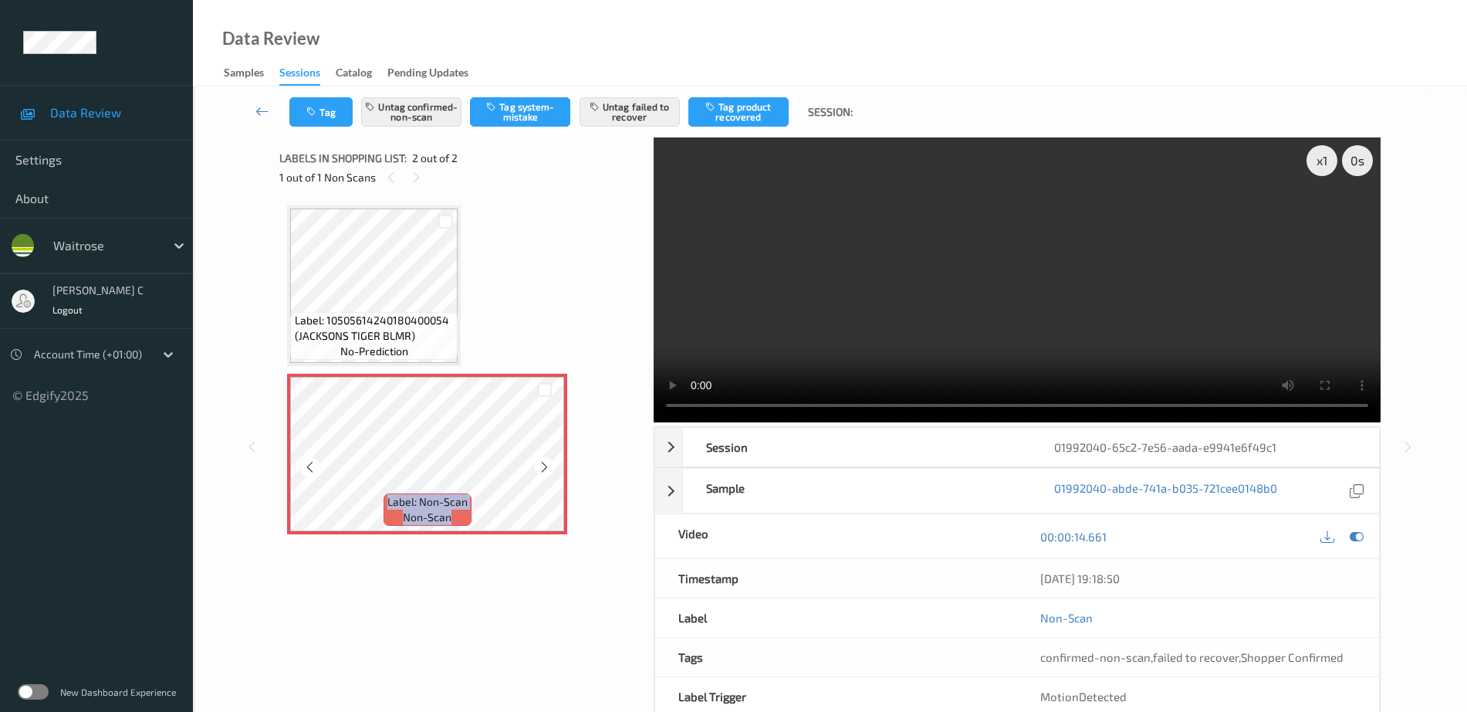
click at [544, 473] on icon at bounding box center [544, 467] width 13 height 14
